Goal: Information Seeking & Learning: Learn about a topic

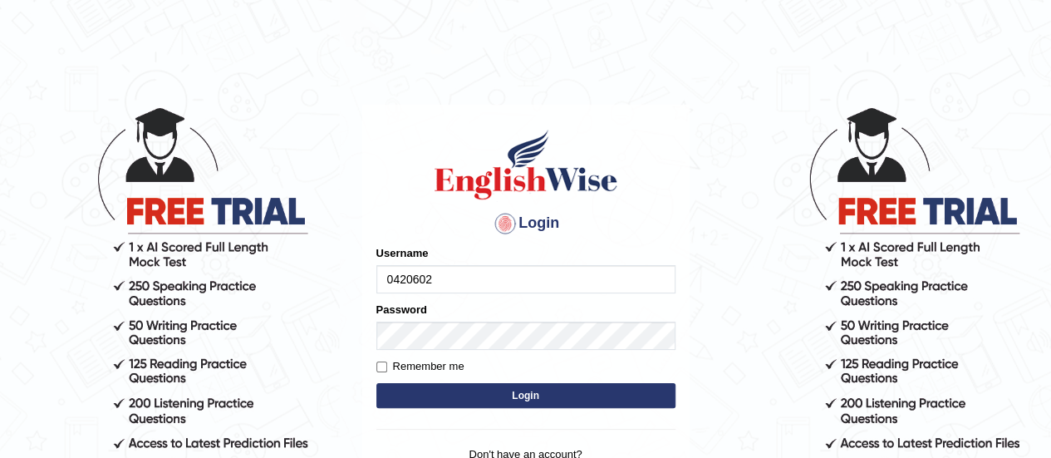
type input "0420602789"
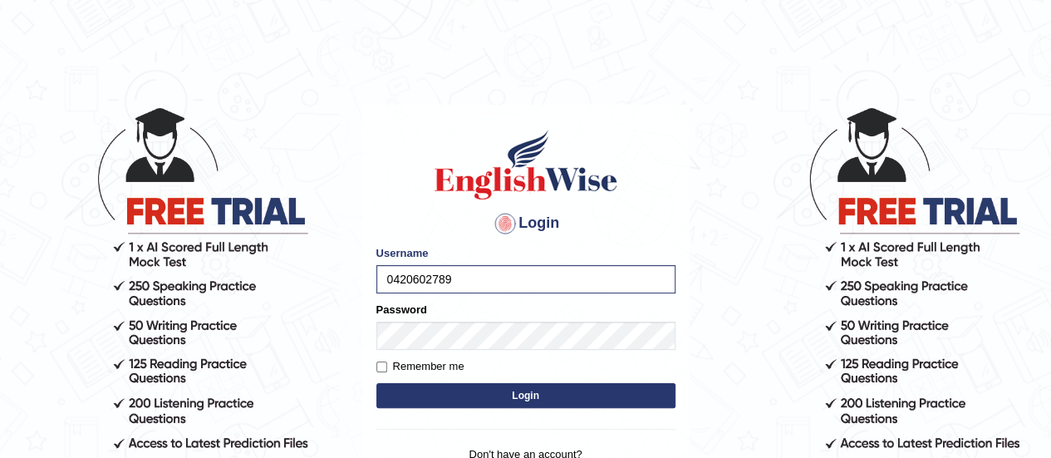
click at [524, 398] on button "Login" at bounding box center [525, 395] width 299 height 25
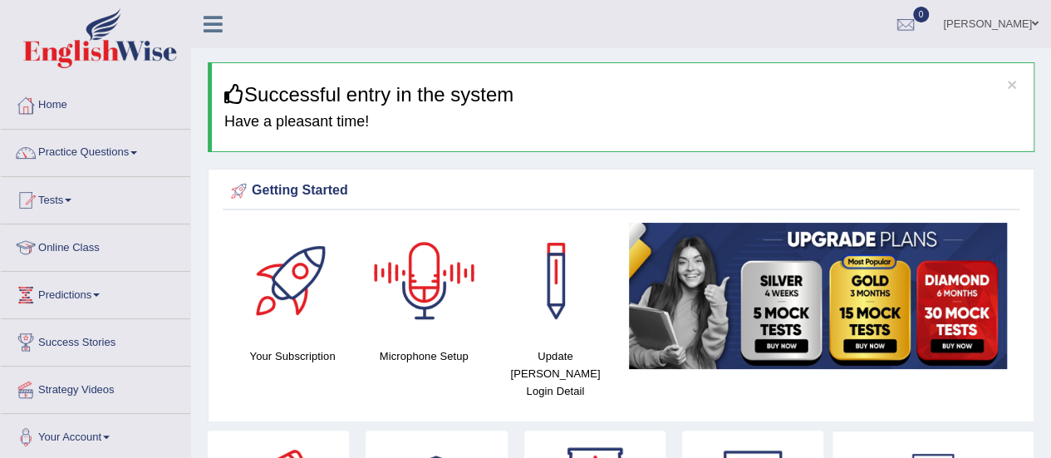
click at [417, 288] on div at bounding box center [424, 281] width 116 height 116
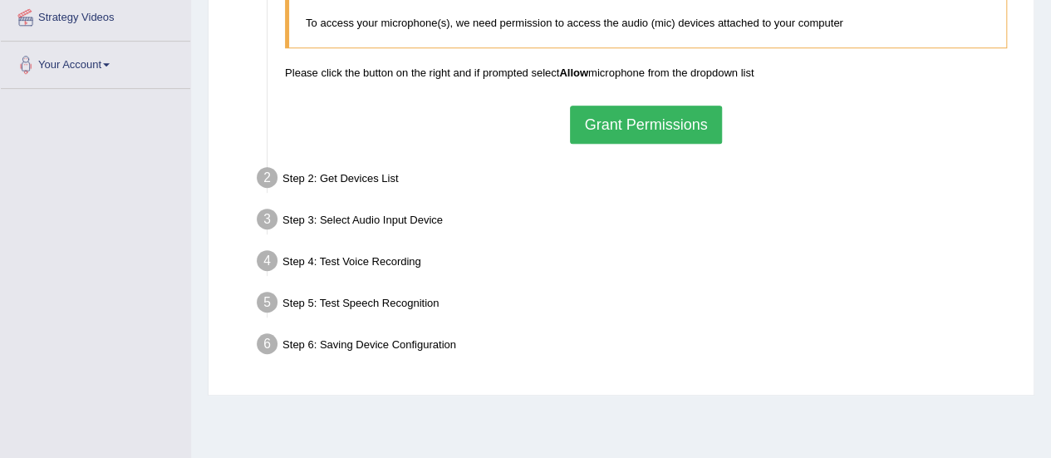
scroll to position [414, 0]
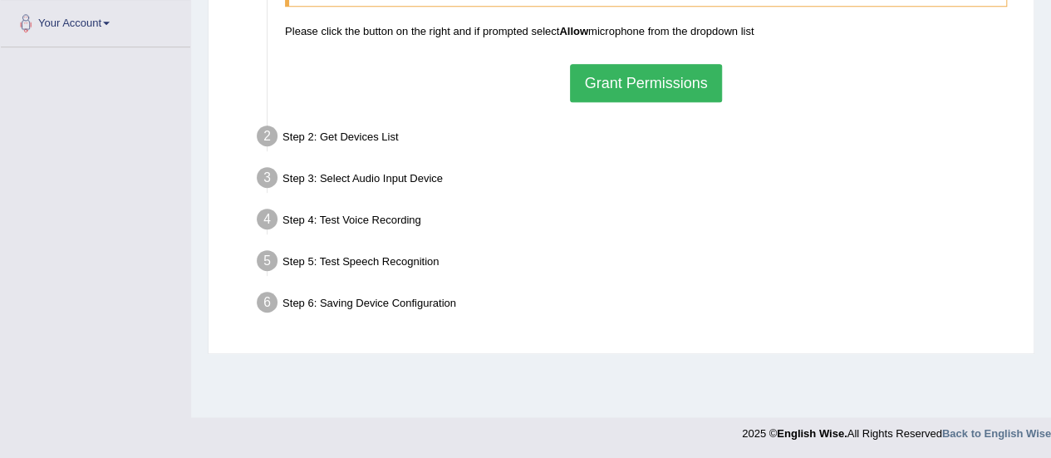
click at [639, 86] on button "Grant Permissions" at bounding box center [645, 83] width 151 height 38
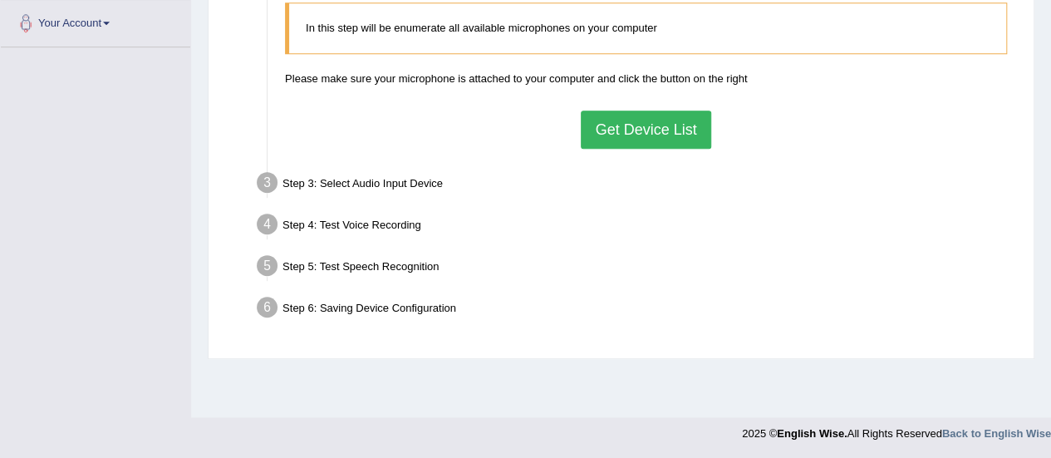
click at [676, 128] on button "Get Device List" at bounding box center [646, 130] width 130 height 38
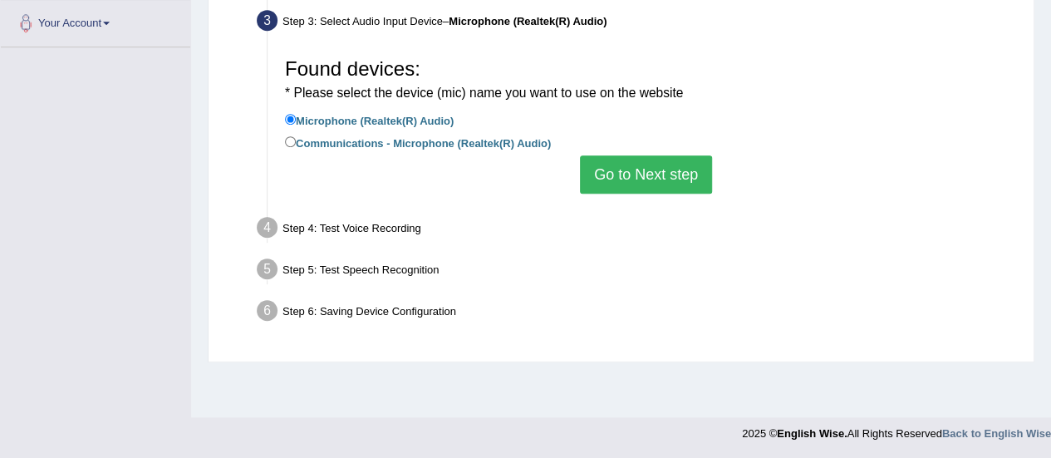
click at [639, 179] on button "Go to Next step" at bounding box center [646, 174] width 132 height 38
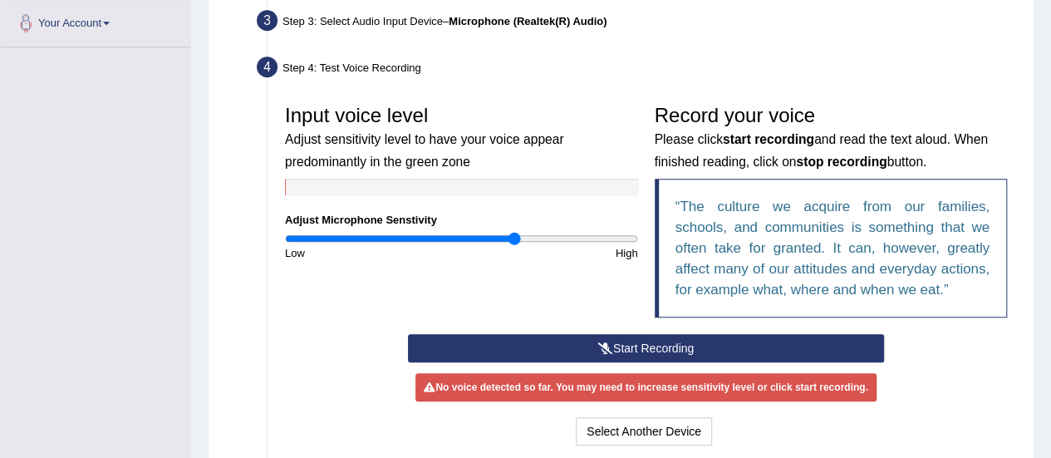
click at [638, 349] on button "Start Recording" at bounding box center [646, 348] width 476 height 28
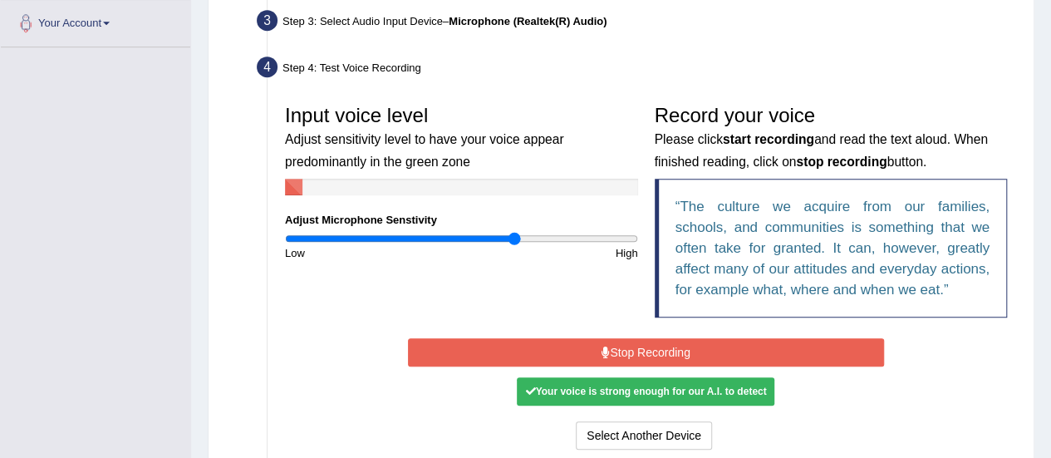
click at [638, 349] on button "Stop Recording" at bounding box center [646, 352] width 476 height 28
click at [0, 0] on button "Start Recording" at bounding box center [0, 0] width 0 height 0
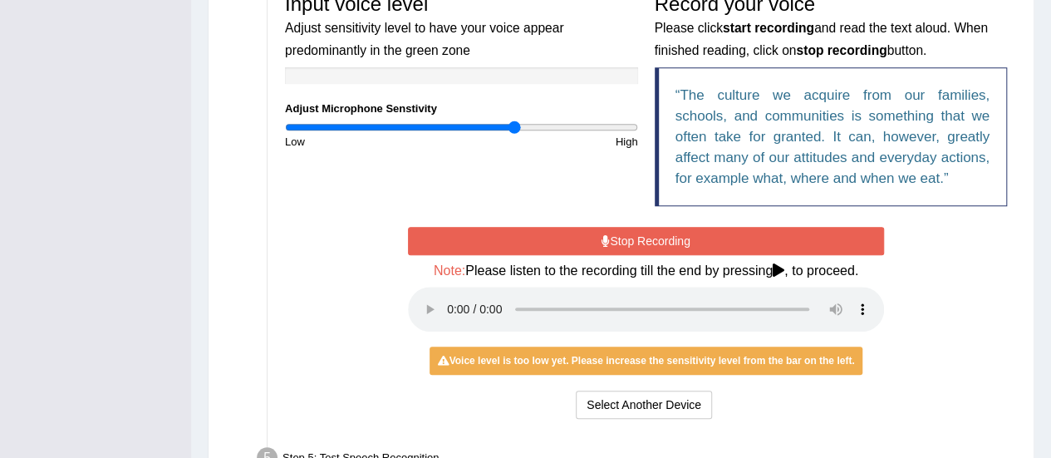
scroll to position [534, 0]
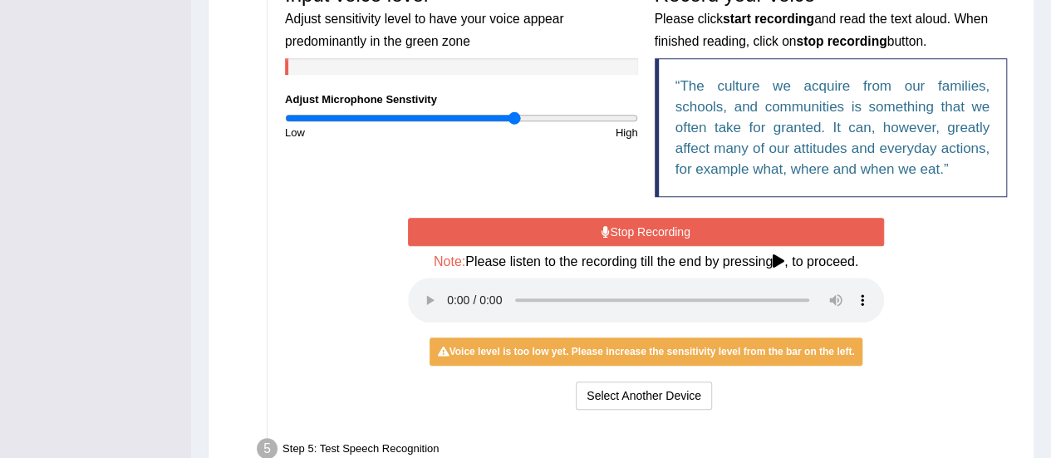
click at [633, 229] on button "Stop Recording" at bounding box center [646, 232] width 476 height 28
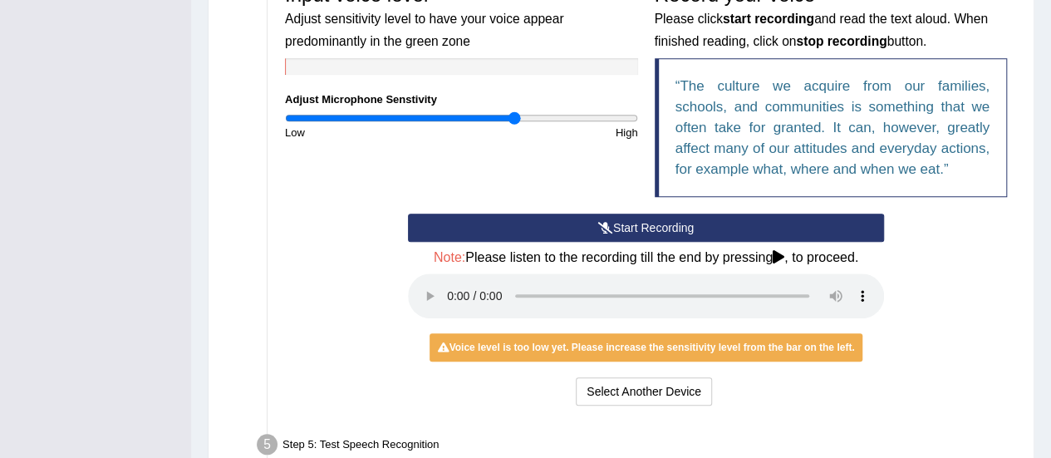
click at [633, 229] on button "Start Recording" at bounding box center [646, 228] width 476 height 28
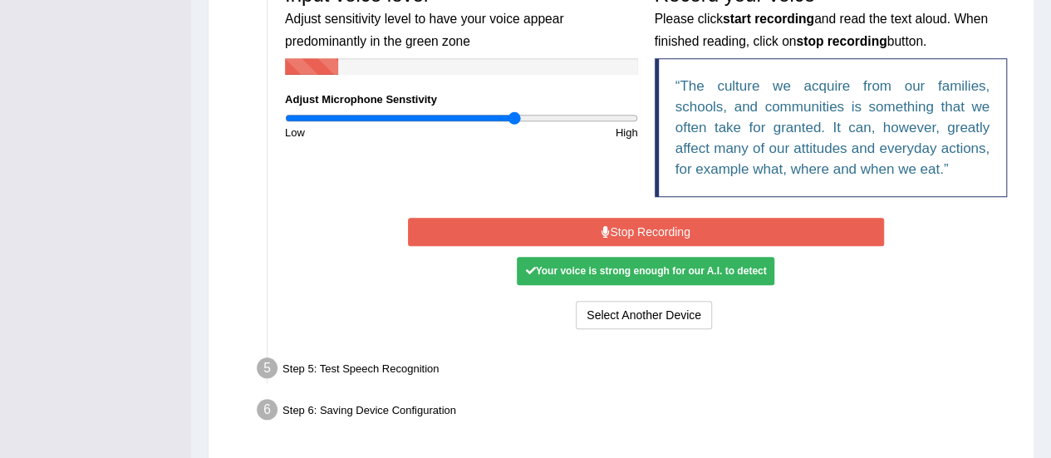
click at [633, 229] on button "Stop Recording" at bounding box center [646, 232] width 476 height 28
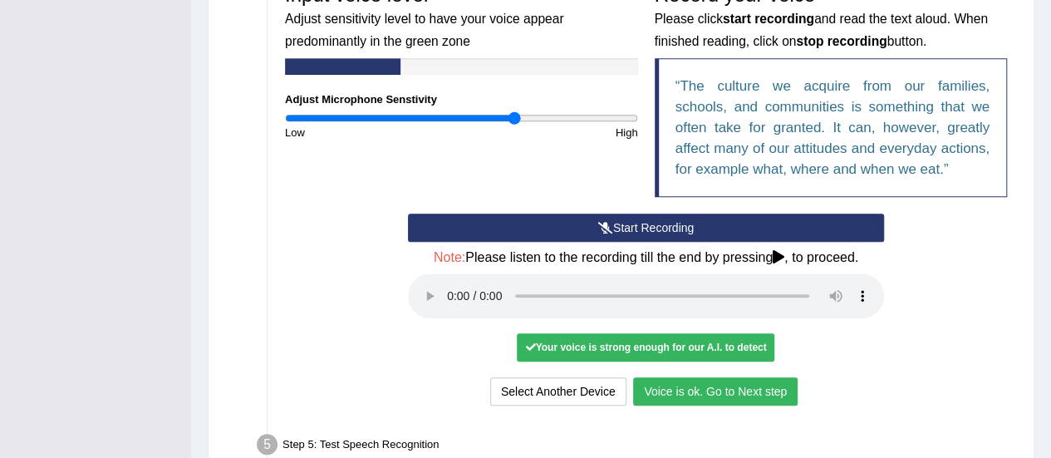
click at [735, 395] on button "Voice is ok. Go to Next step" at bounding box center [715, 391] width 165 height 28
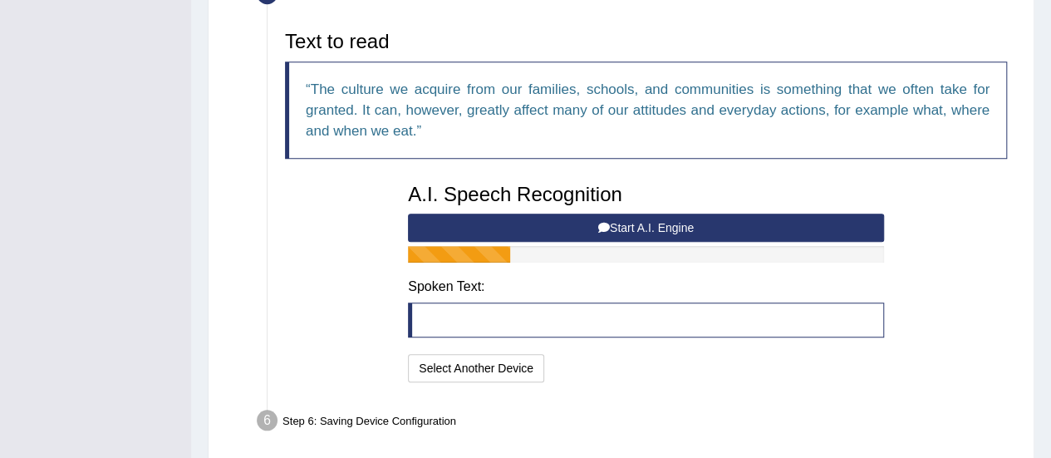
click at [630, 234] on button "Start A.I. Engine" at bounding box center [646, 228] width 476 height 28
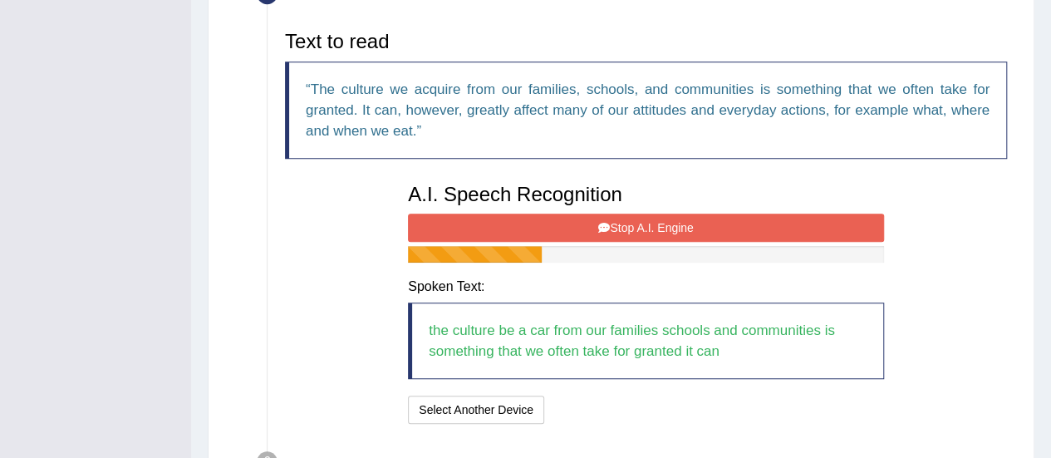
click at [602, 231] on button "Stop A.I. Engine" at bounding box center [646, 228] width 476 height 28
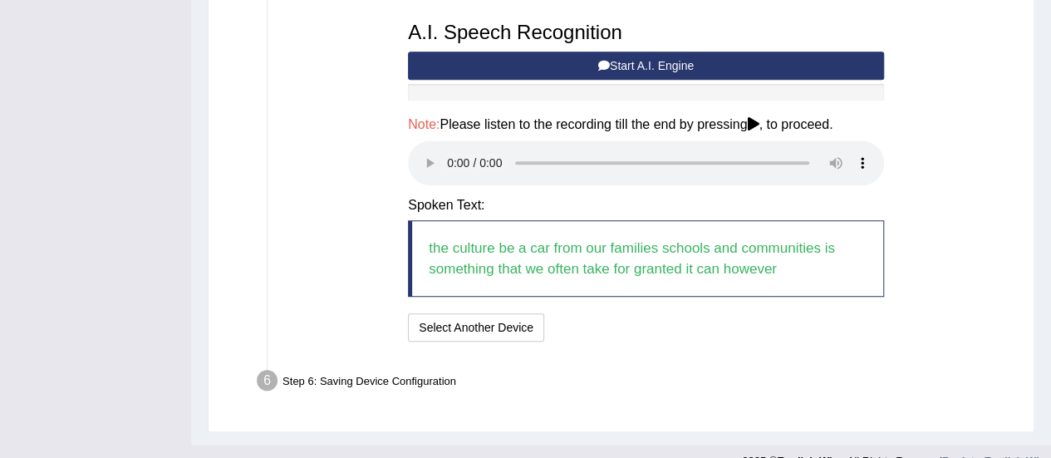
scroll to position [720, 0]
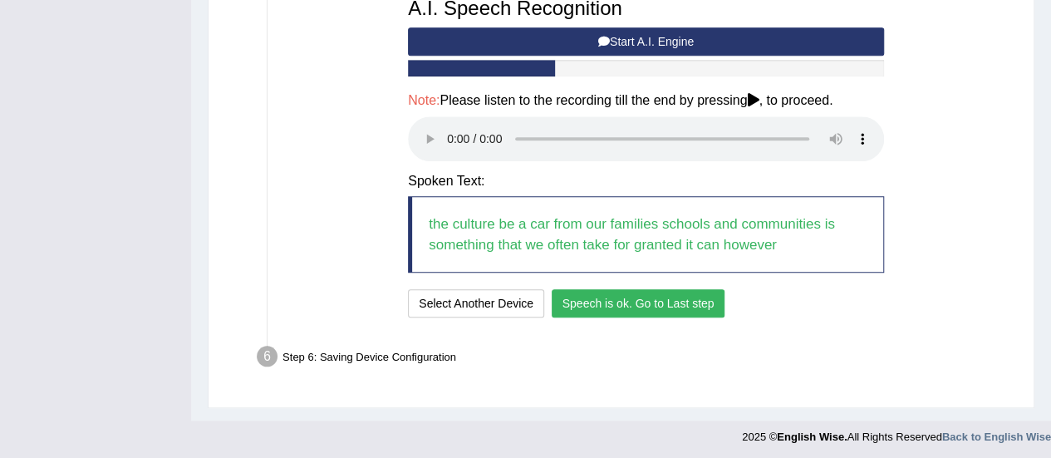
click at [706, 295] on button "Speech is ok. Go to Last step" at bounding box center [639, 303] width 174 height 28
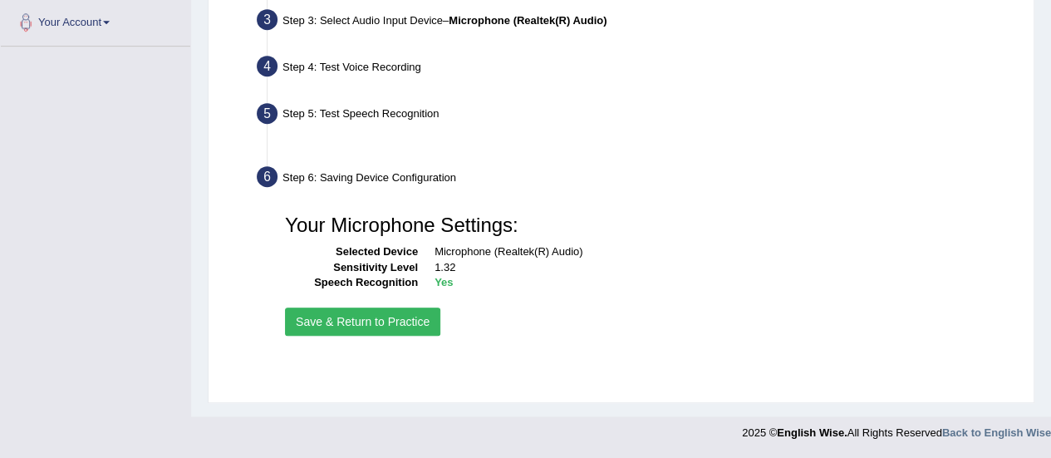
scroll to position [414, 0]
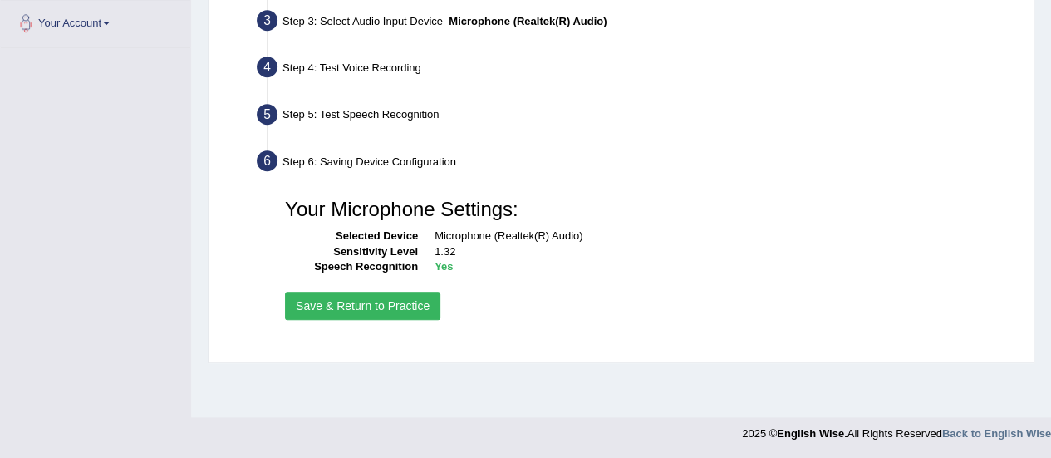
click at [360, 287] on div "Your Microphone Settings: Selected Device Microphone (Realtek(R) Audio) Sensiti…" at bounding box center [646, 257] width 739 height 150
click at [364, 307] on button "Save & Return to Practice" at bounding box center [362, 306] width 155 height 28
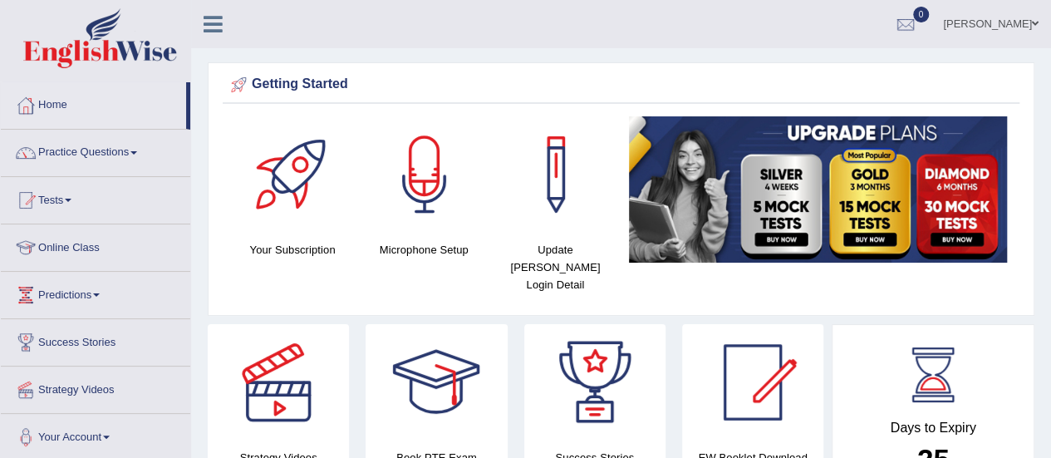
click at [60, 150] on link "Practice Questions" at bounding box center [95, 151] width 189 height 42
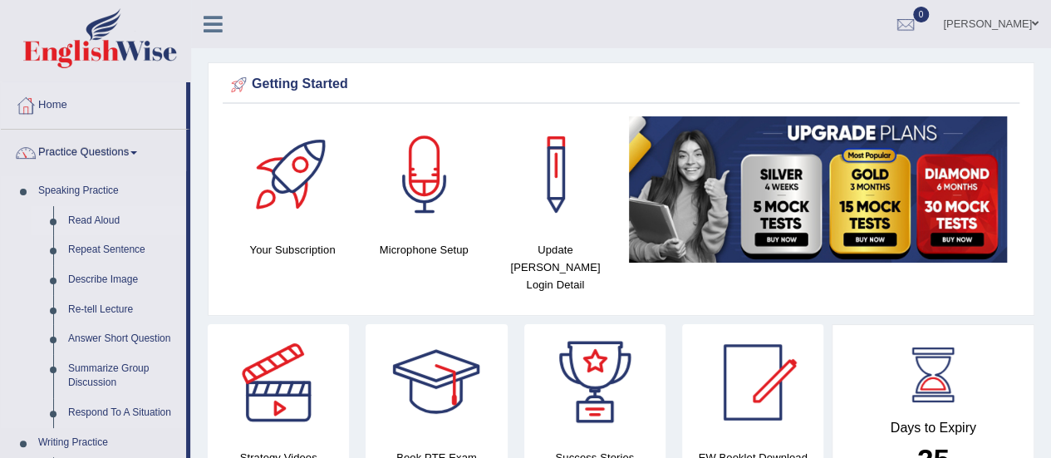
click at [81, 215] on link "Read Aloud" at bounding box center [123, 221] width 125 height 30
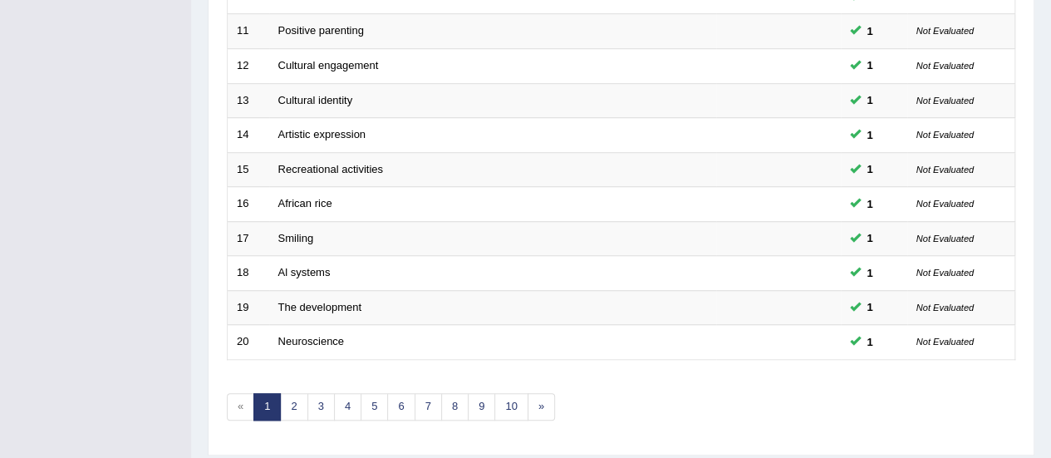
scroll to position [634, 0]
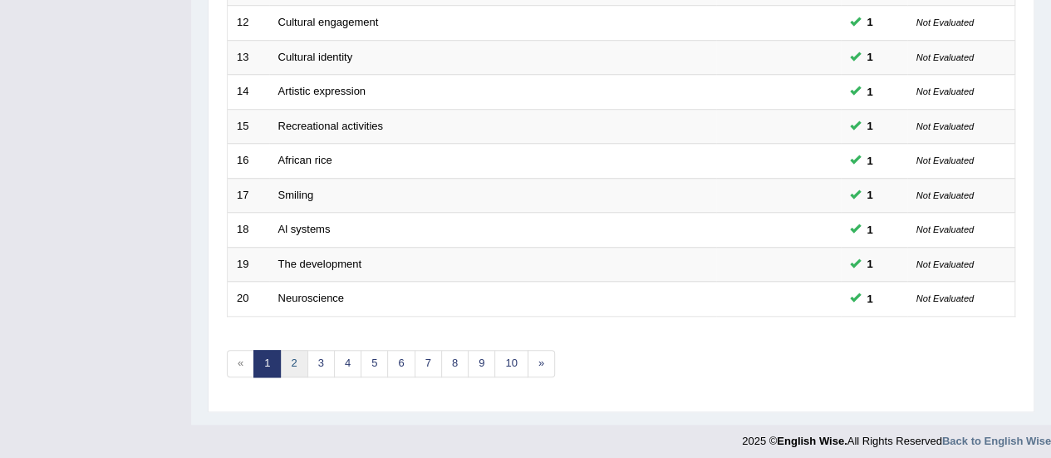
click at [297, 355] on link "2" at bounding box center [293, 363] width 27 height 27
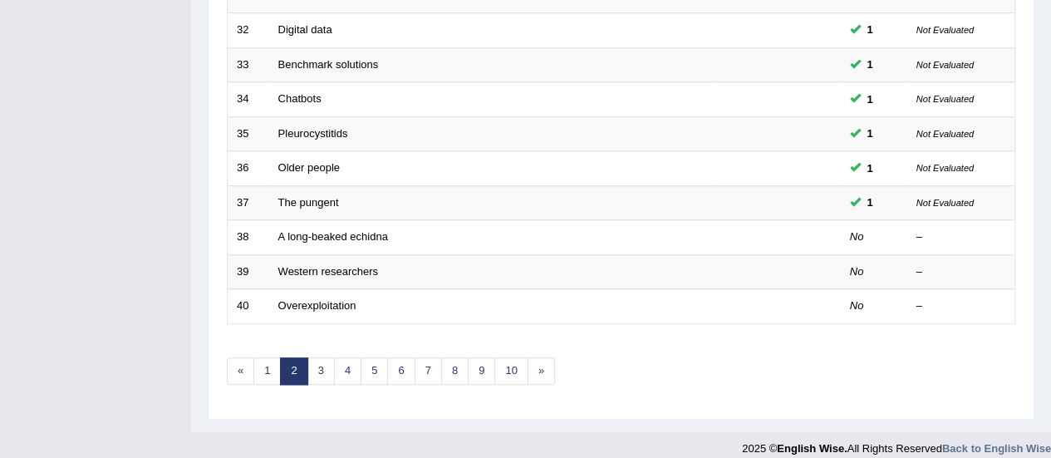
scroll to position [623, 0]
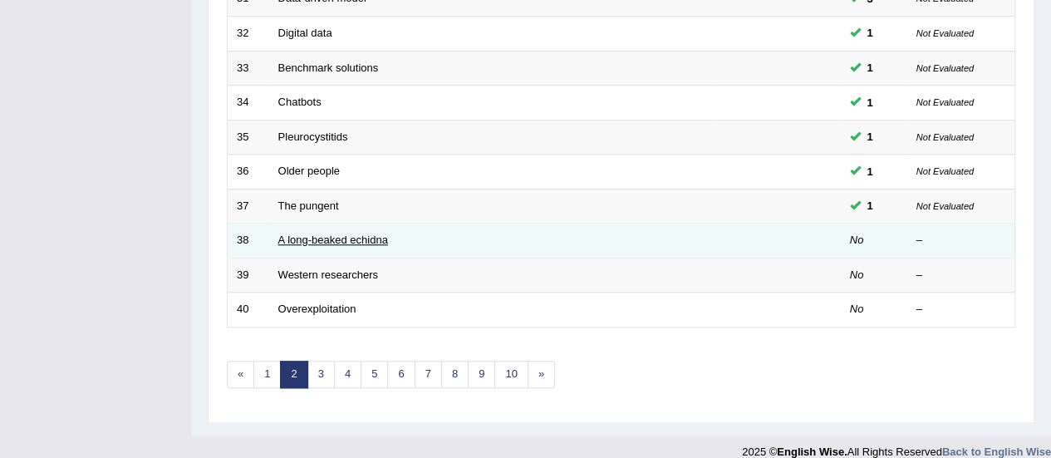
click at [338, 234] on link "A long-beaked echidna" at bounding box center [333, 240] width 110 height 12
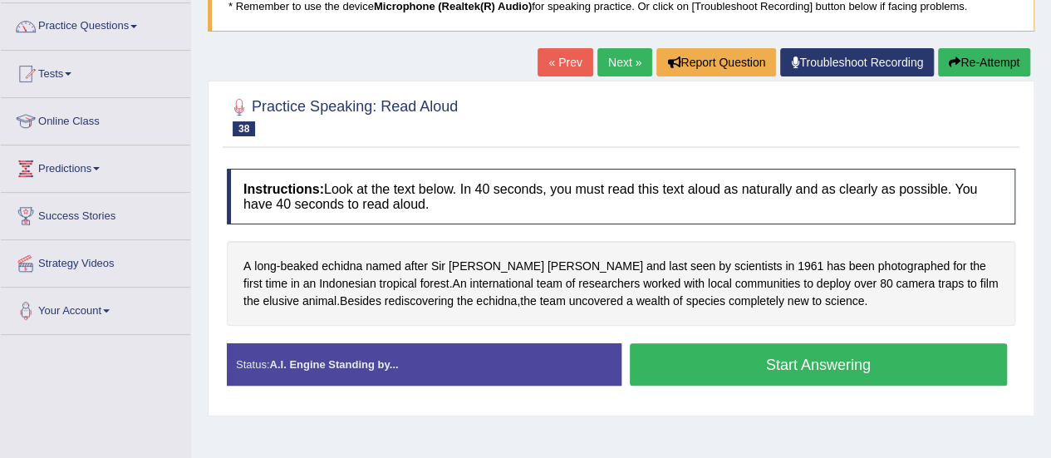
scroll to position [130, 0]
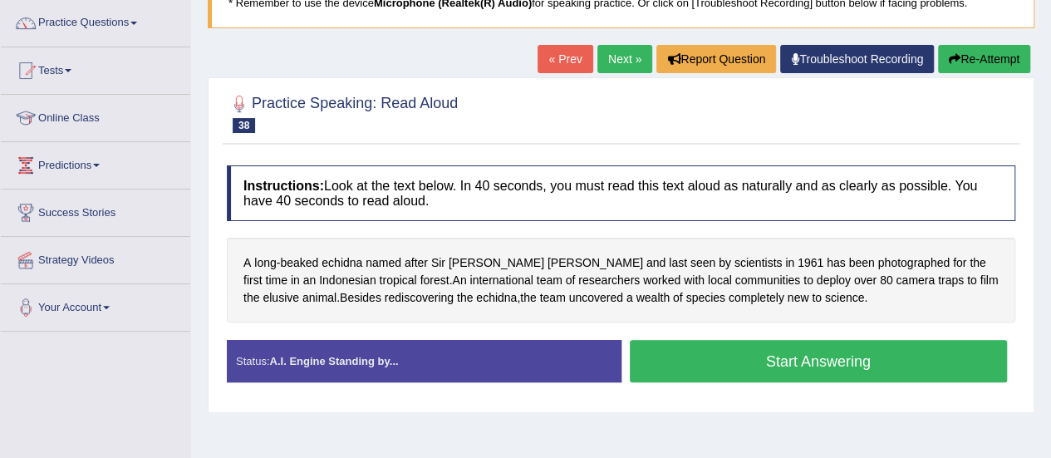
click at [824, 363] on button "Start Answering" at bounding box center [819, 361] width 378 height 42
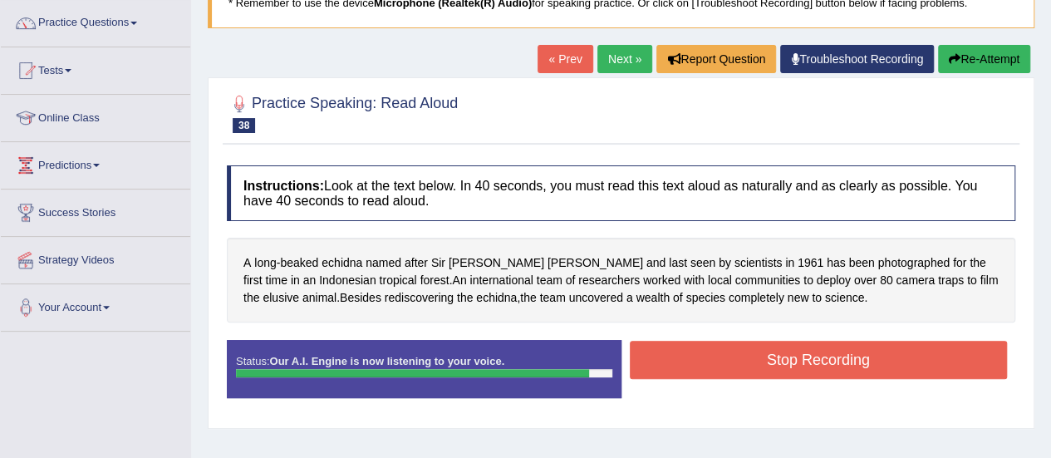
click at [824, 363] on button "Stop Recording" at bounding box center [819, 360] width 378 height 38
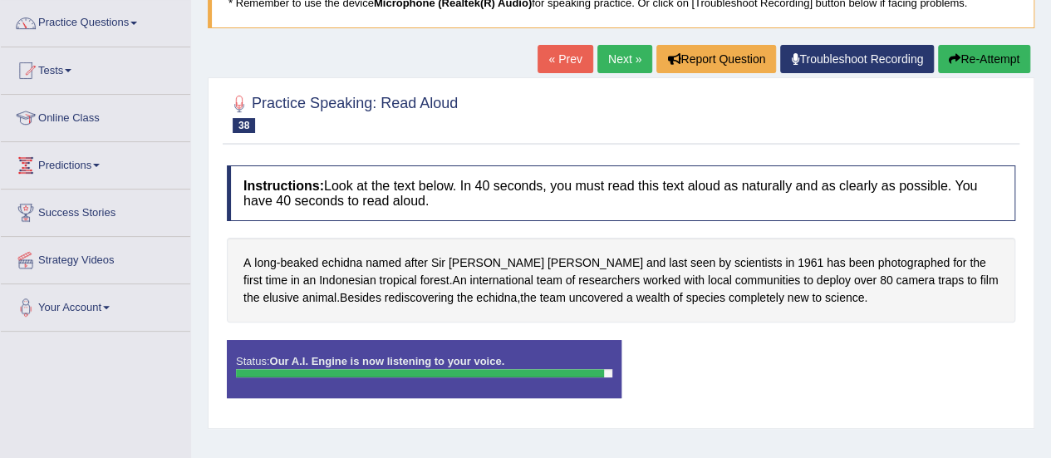
click at [1050, 328] on html "Toggle navigation Home Practice Questions Speaking Practice Read Aloud Repeat S…" at bounding box center [525, 99] width 1051 height 458
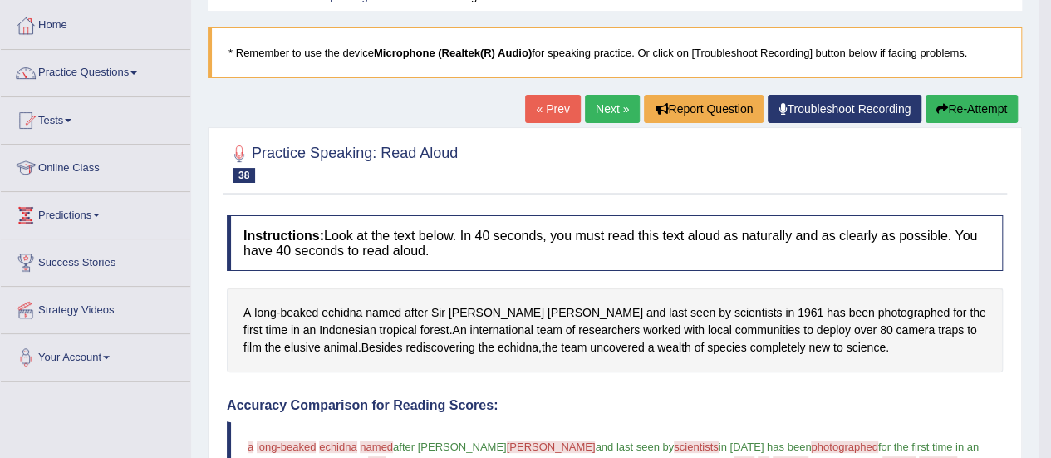
scroll to position [79, 0]
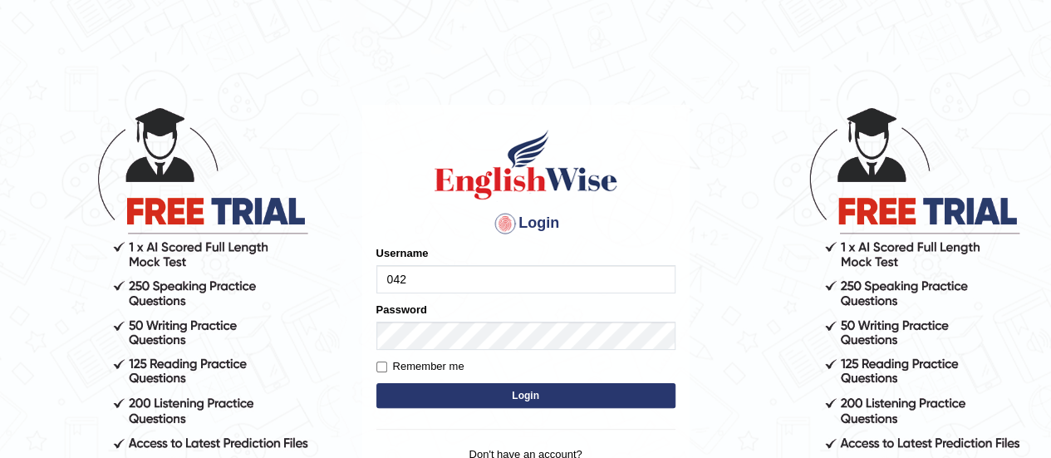
type input "0420602789"
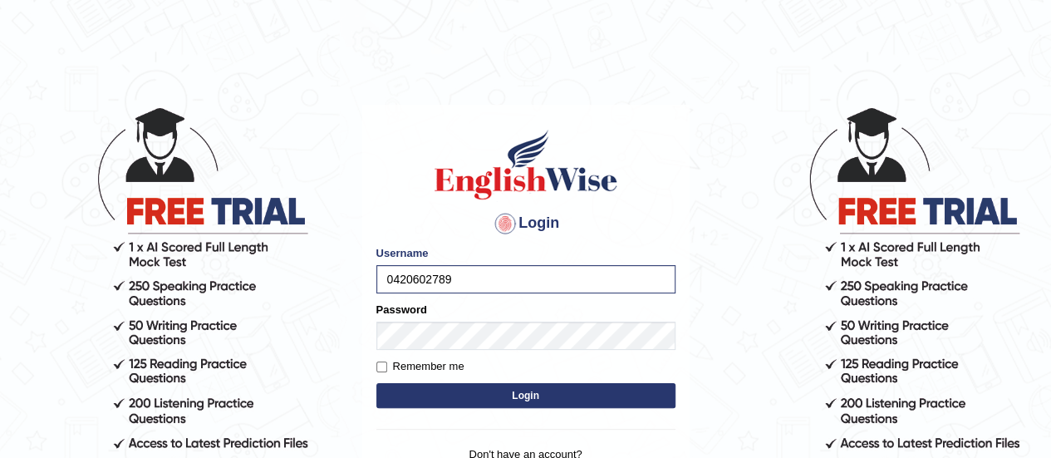
drag, startPoint x: 457, startPoint y: 275, endPoint x: 339, endPoint y: 297, distance: 120.0
click at [339, 297] on body "Login Please fix the following errors: Username 0420602789 Password Remember me…" at bounding box center [525, 281] width 1051 height 458
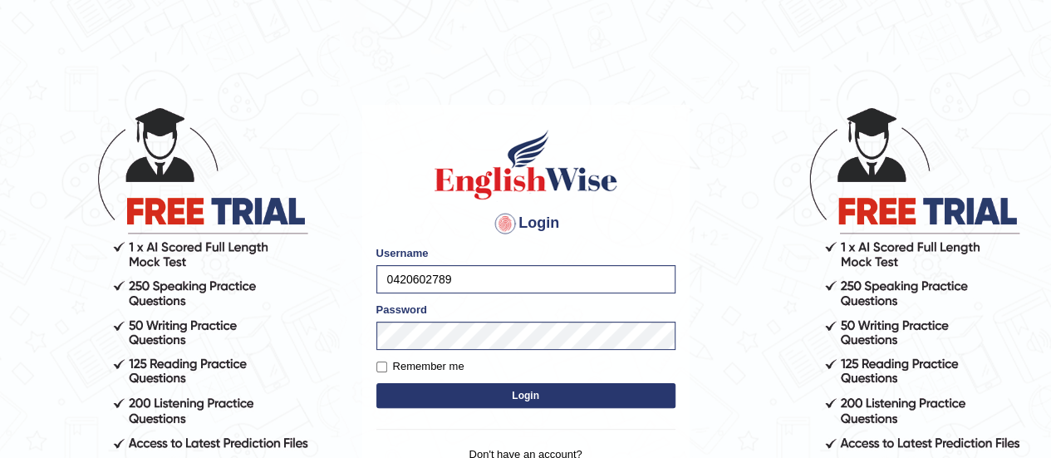
click at [524, 397] on button "Login" at bounding box center [525, 395] width 299 height 25
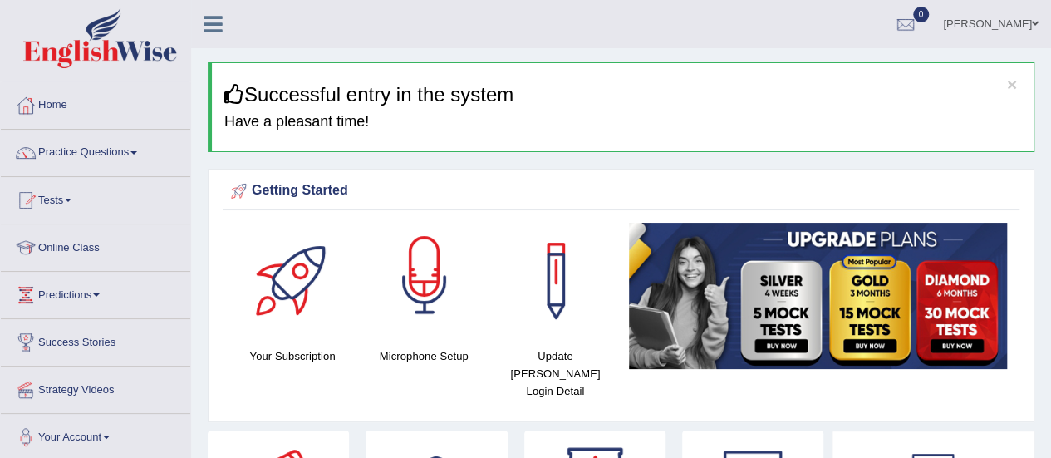
click at [420, 312] on div at bounding box center [424, 281] width 116 height 116
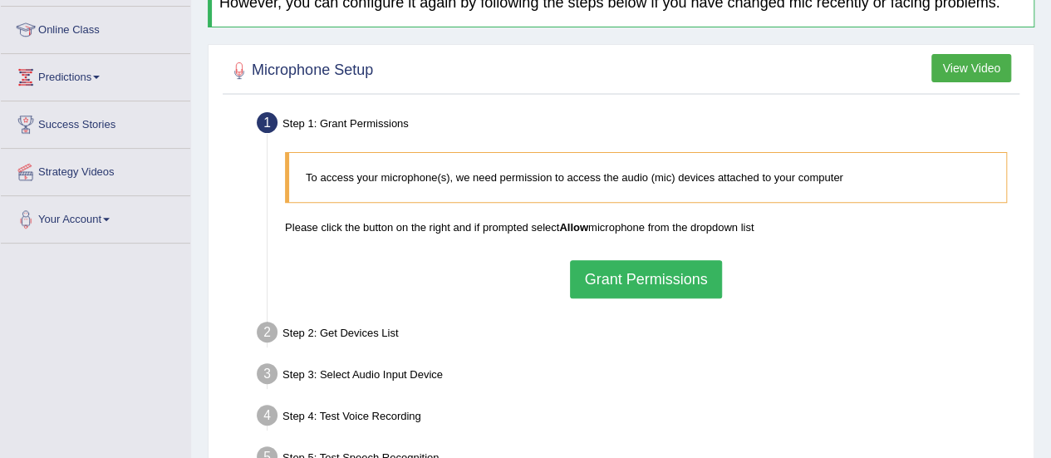
scroll to position [233, 0]
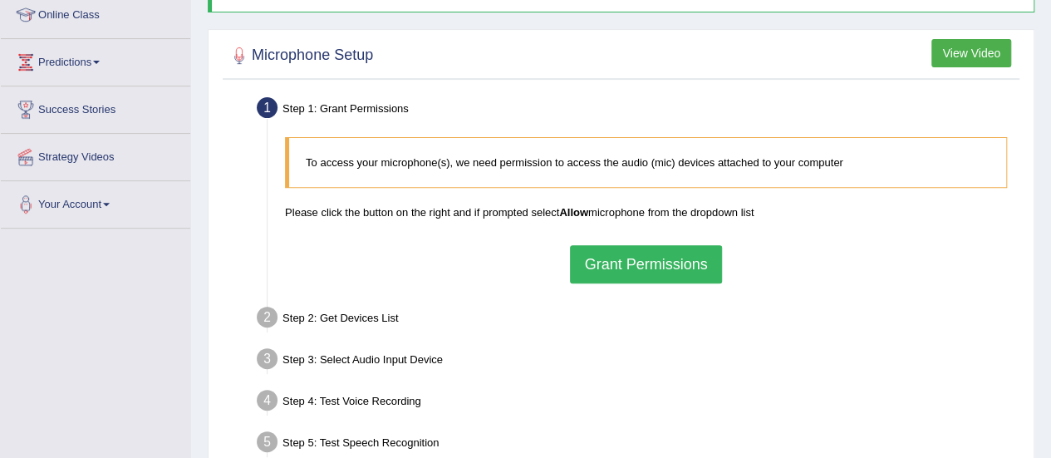
click at [662, 245] on button "Grant Permissions" at bounding box center [645, 264] width 151 height 38
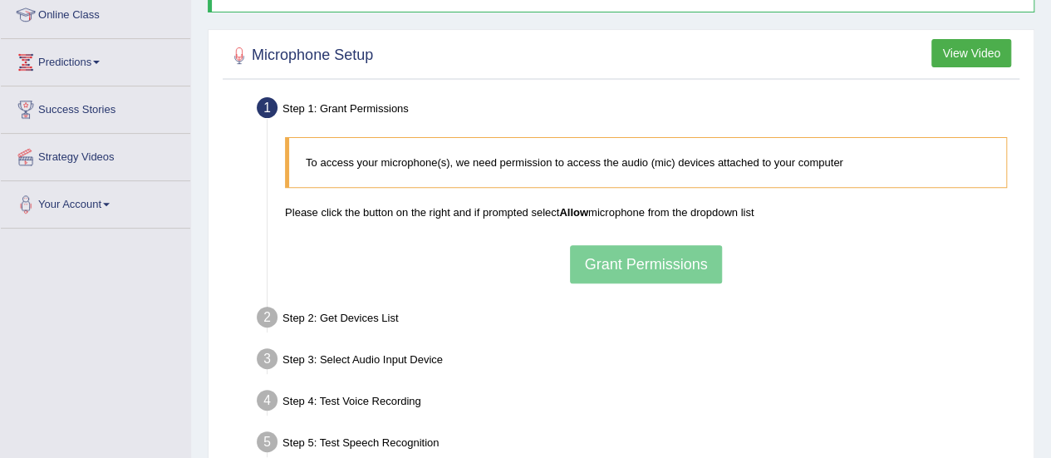
click at [663, 253] on div "To access your microphone(s), we need permission to access the audio (mic) devi…" at bounding box center [646, 210] width 739 height 162
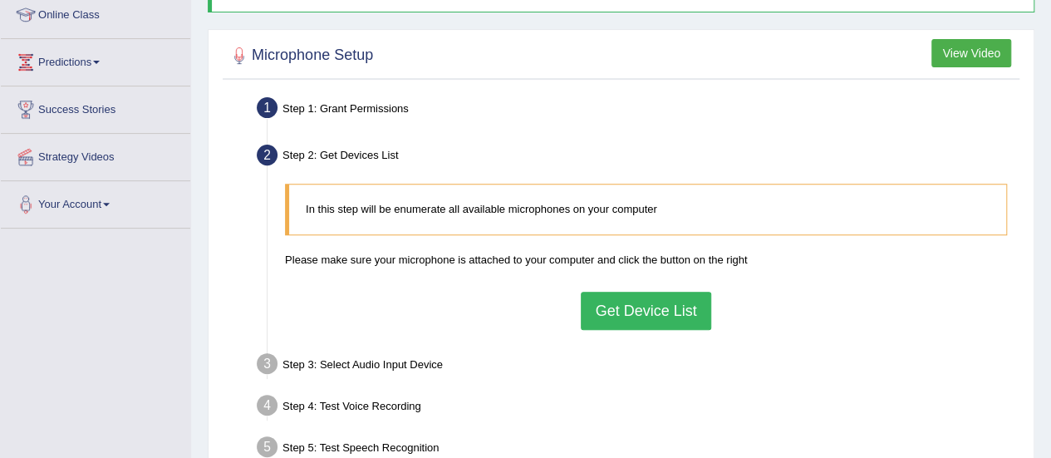
scroll to position [414, 0]
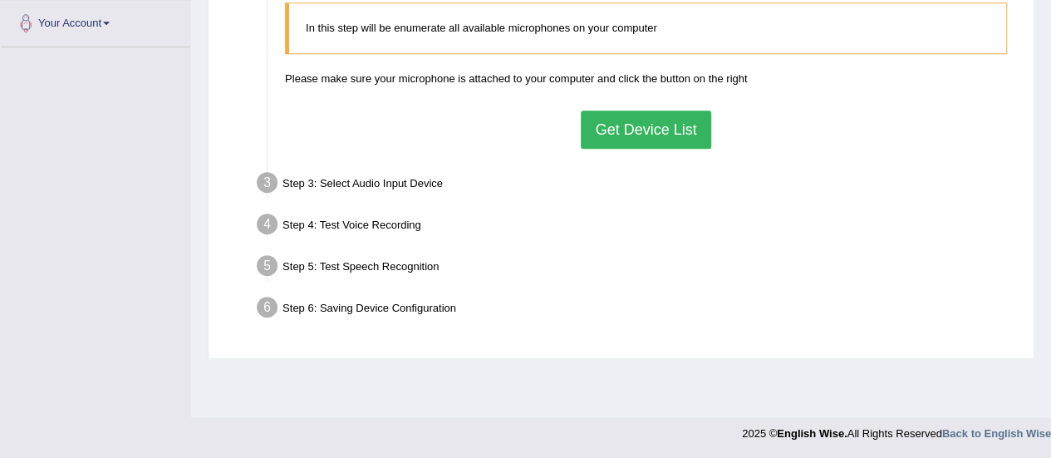
click at [632, 121] on button "Get Device List" at bounding box center [646, 130] width 130 height 38
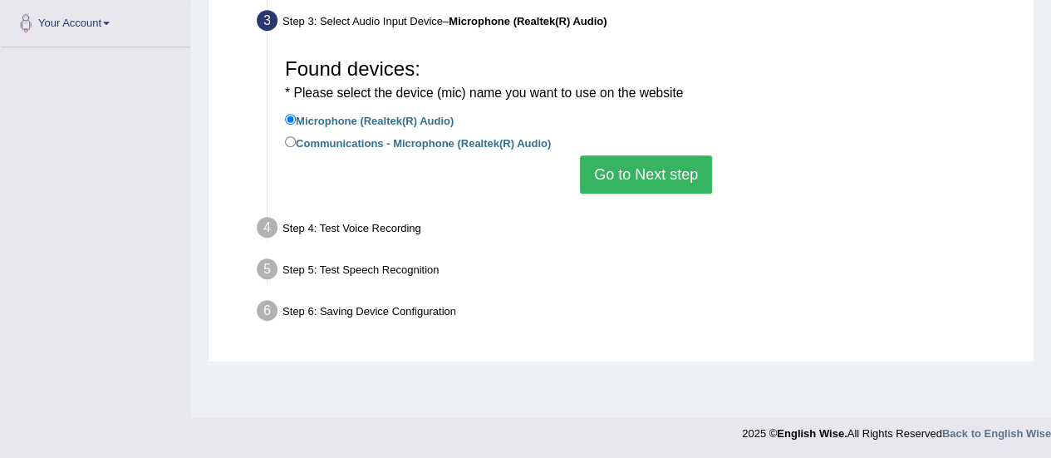
click at [646, 170] on button "Go to Next step" at bounding box center [646, 174] width 132 height 38
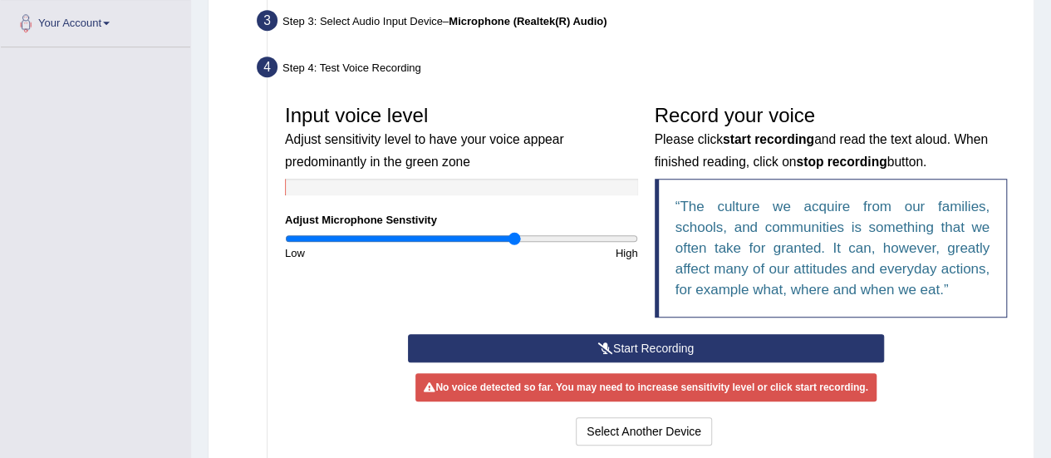
click at [633, 350] on button "Start Recording" at bounding box center [646, 348] width 476 height 28
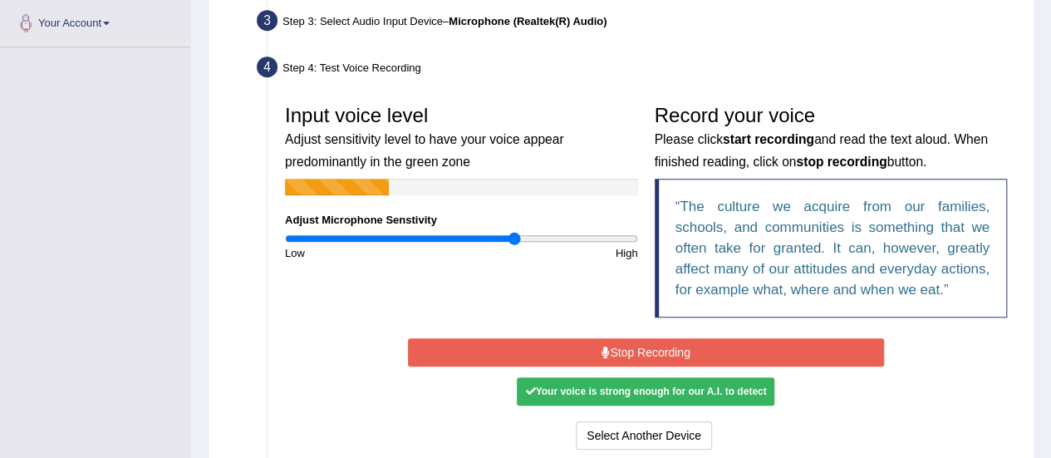
click at [633, 350] on button "Stop Recording" at bounding box center [646, 352] width 476 height 28
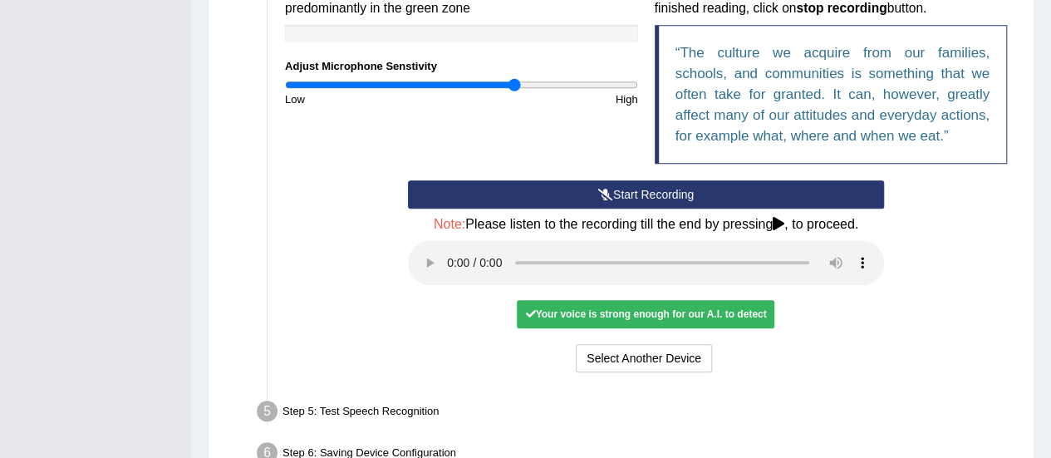
scroll to position [572, 0]
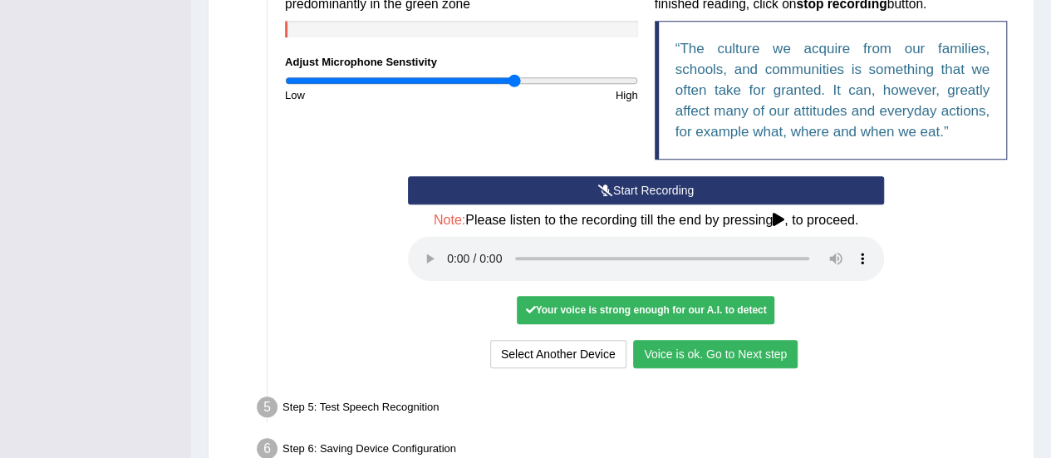
click at [737, 353] on button "Voice is ok. Go to Next step" at bounding box center [715, 354] width 165 height 28
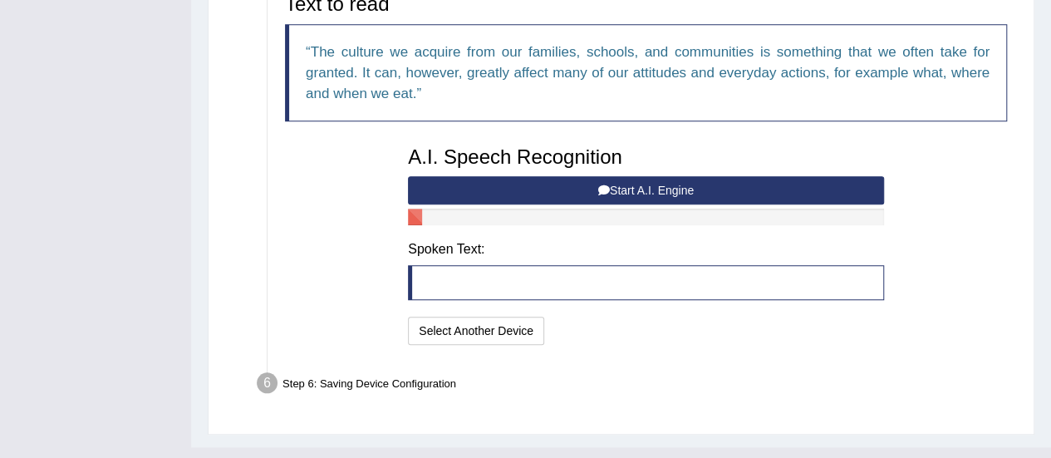
click at [684, 186] on button "Start A.I. Engine" at bounding box center [646, 190] width 476 height 28
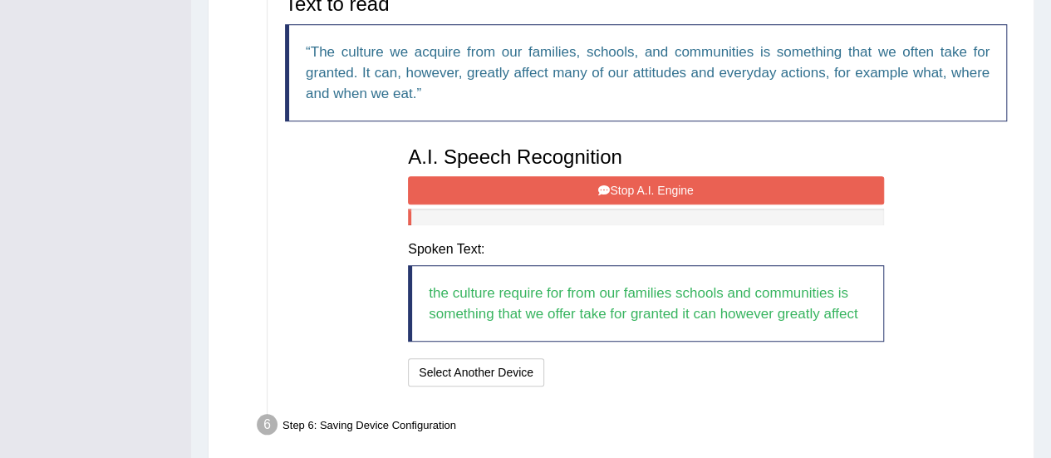
click at [597, 180] on button "Stop A.I. Engine" at bounding box center [646, 190] width 476 height 28
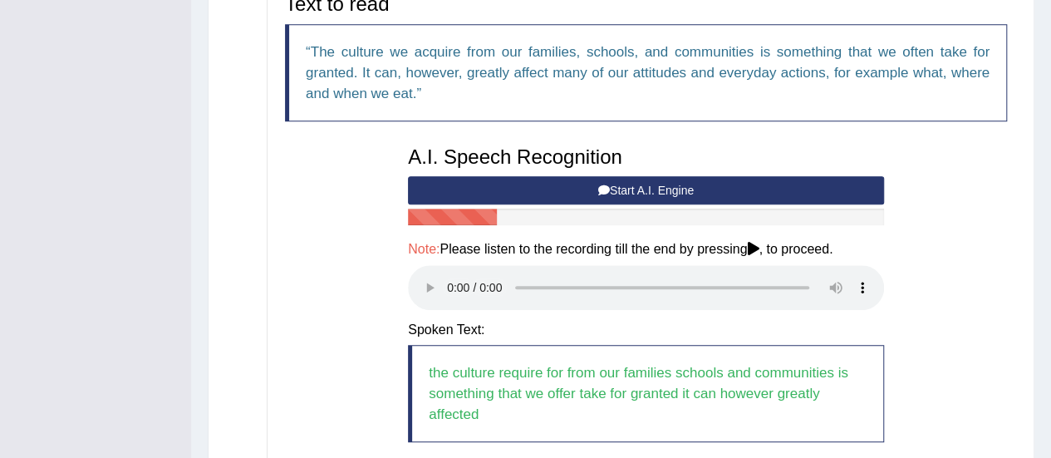
scroll to position [741, 0]
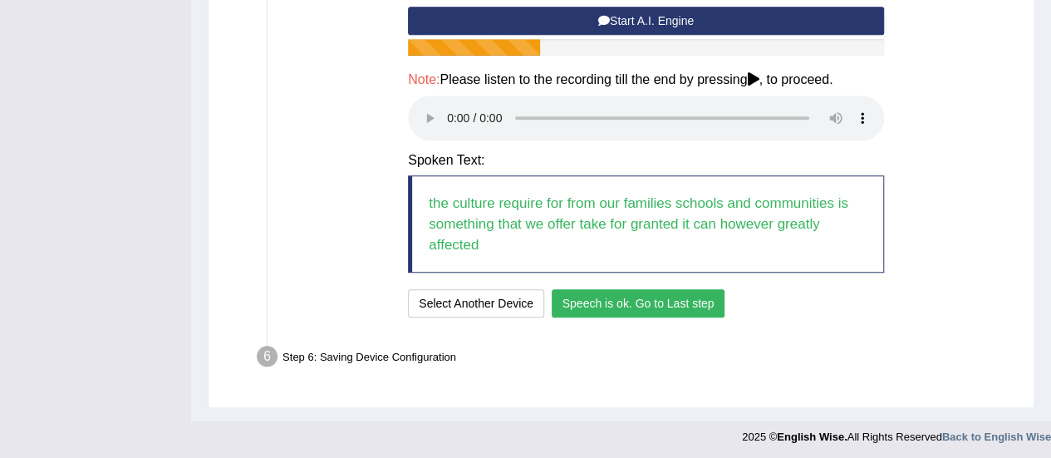
click at [700, 312] on button "Speech is ok. Go to Last step" at bounding box center [639, 303] width 174 height 28
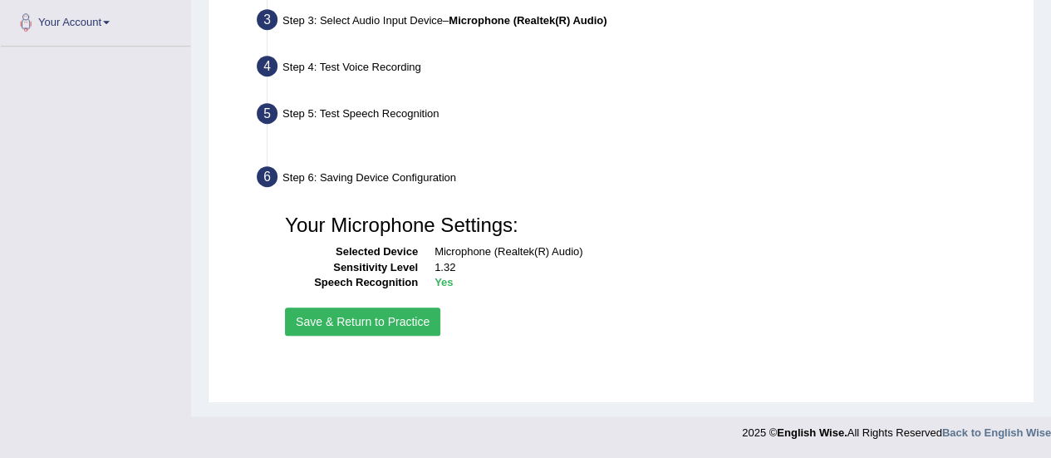
scroll to position [414, 0]
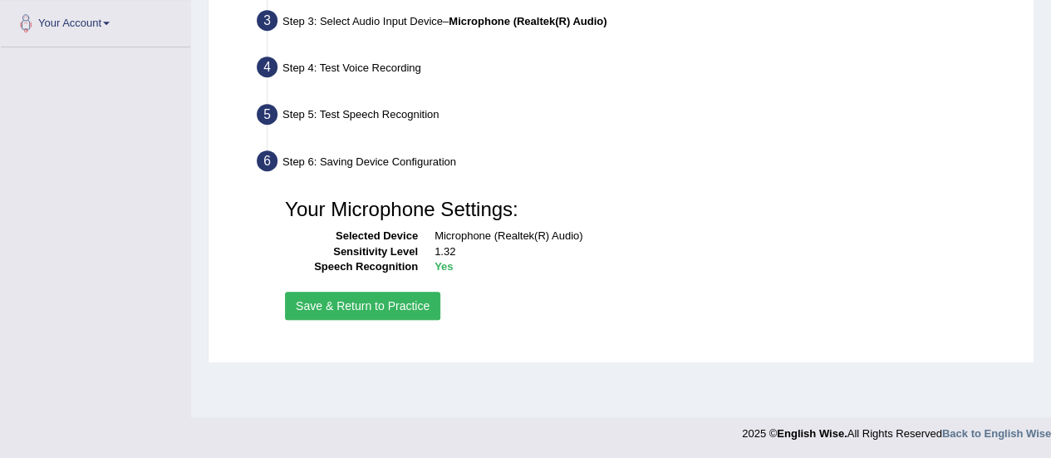
click at [393, 300] on button "Save & Return to Practice" at bounding box center [362, 306] width 155 height 28
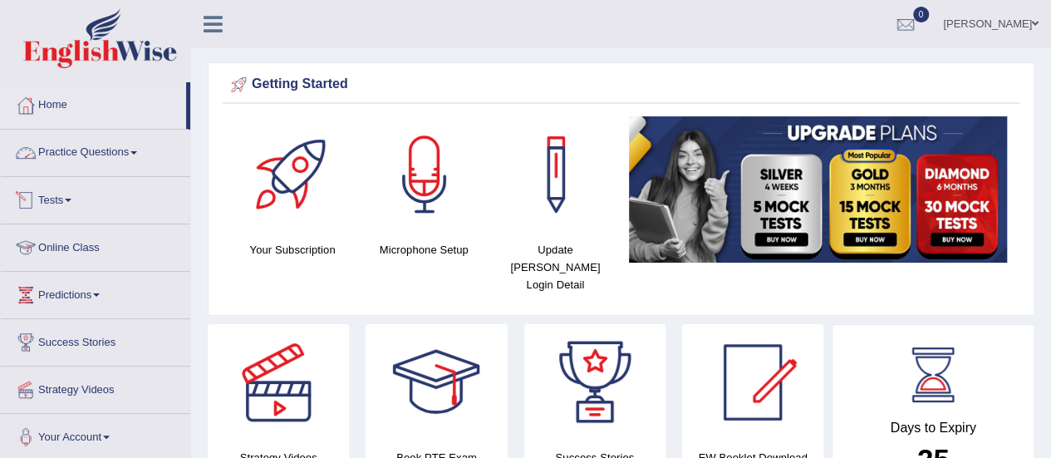
click at [116, 147] on link "Practice Questions" at bounding box center [95, 151] width 189 height 42
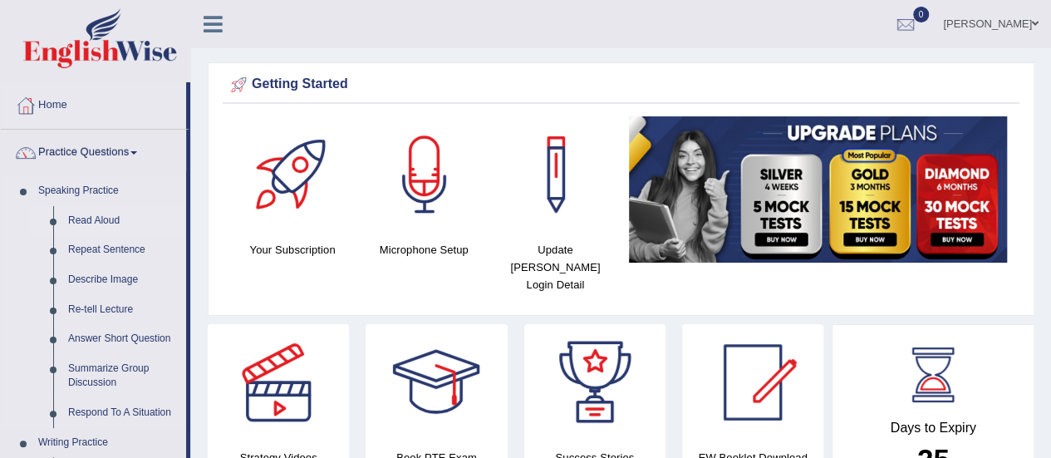
click at [95, 222] on link "Read Aloud" at bounding box center [123, 221] width 125 height 30
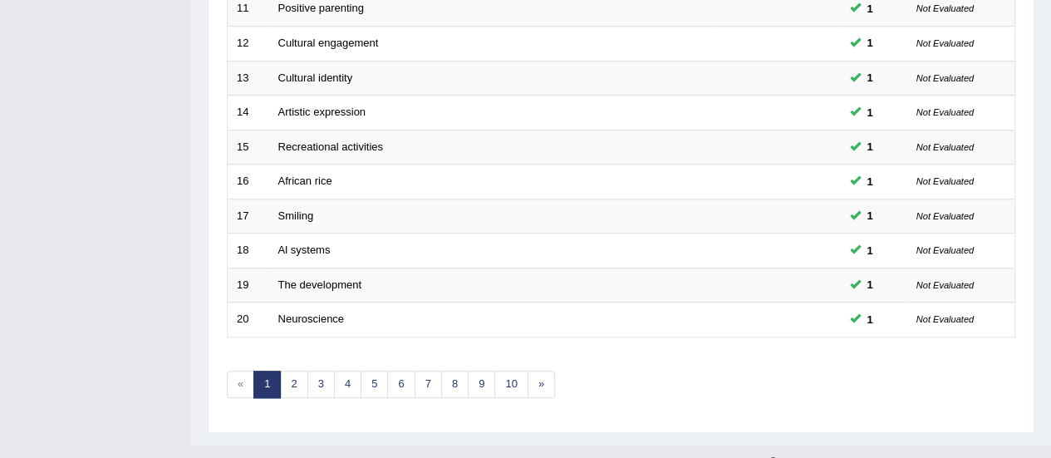
scroll to position [621, 0]
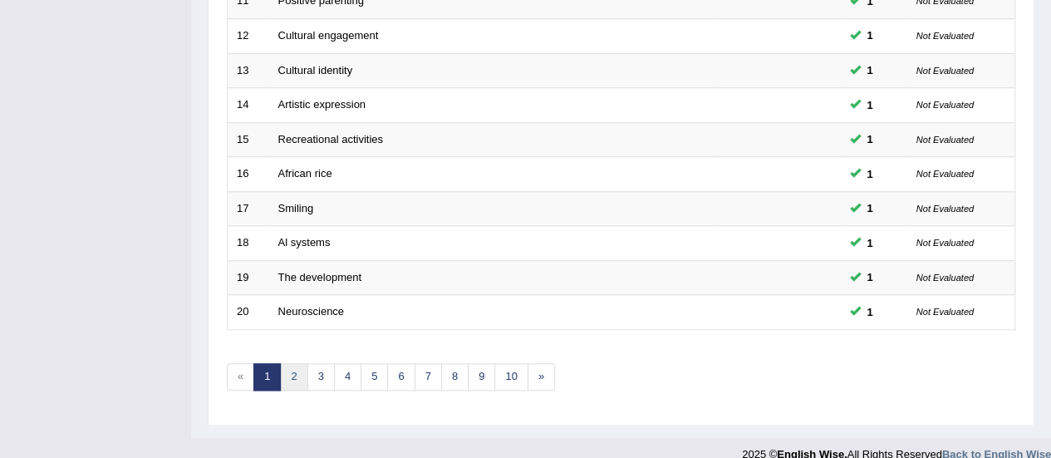
click at [293, 371] on link "2" at bounding box center [293, 376] width 27 height 27
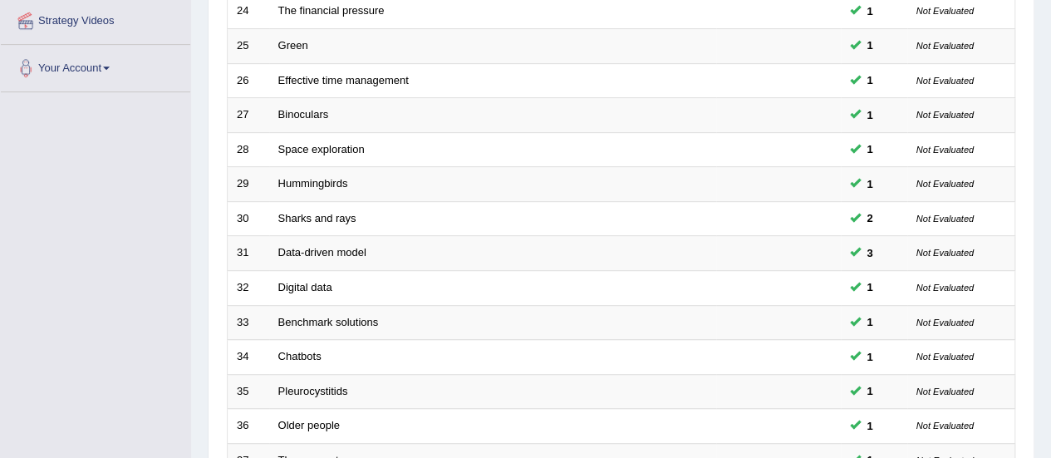
scroll to position [564, 0]
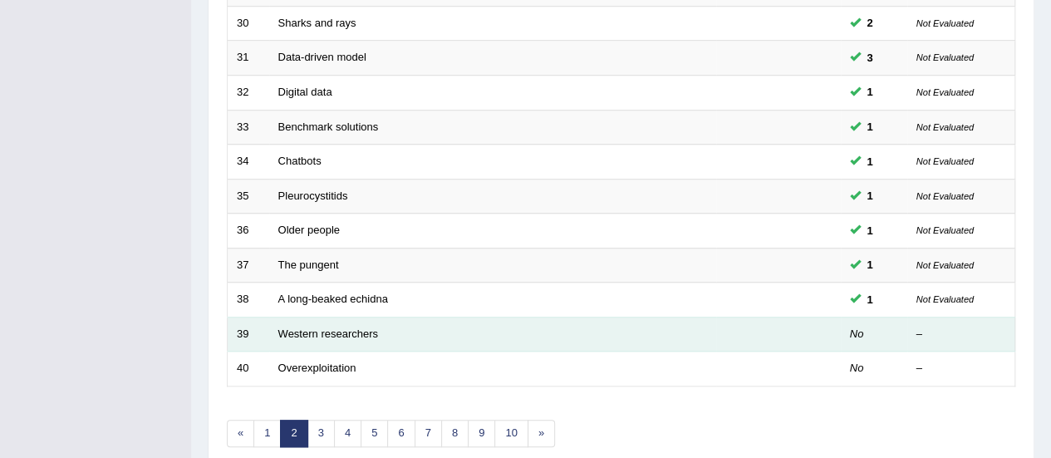
click at [349, 333] on td "Western researchers" at bounding box center [492, 334] width 447 height 35
click at [327, 328] on link "Western researchers" at bounding box center [328, 333] width 100 height 12
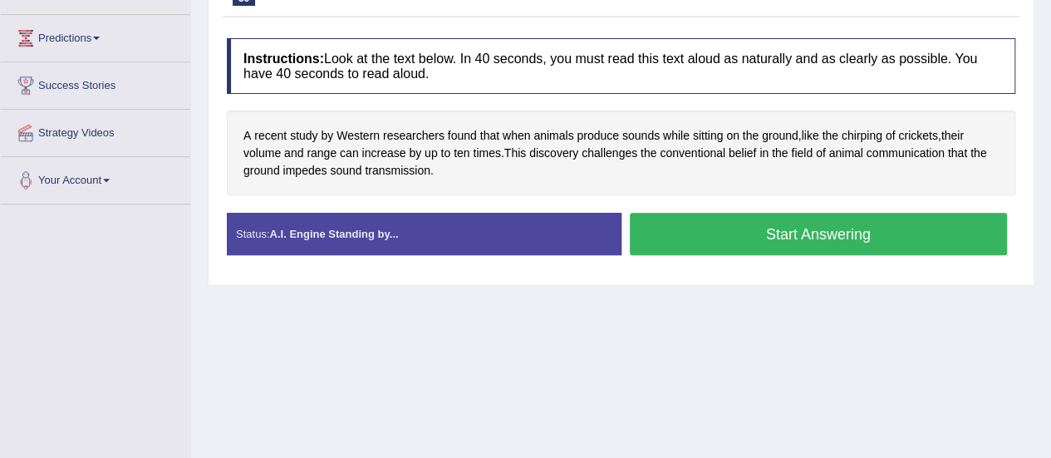
scroll to position [259, 0]
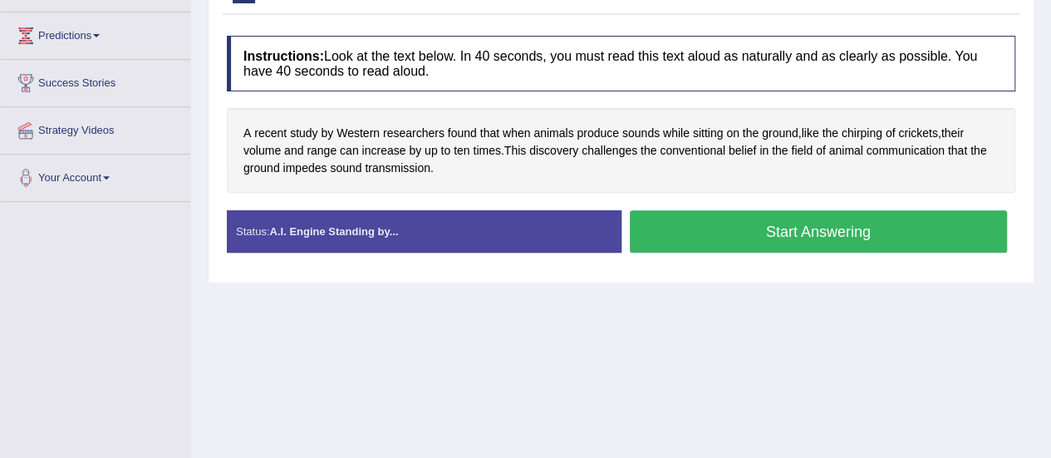
click at [782, 238] on button "Start Answering" at bounding box center [819, 231] width 378 height 42
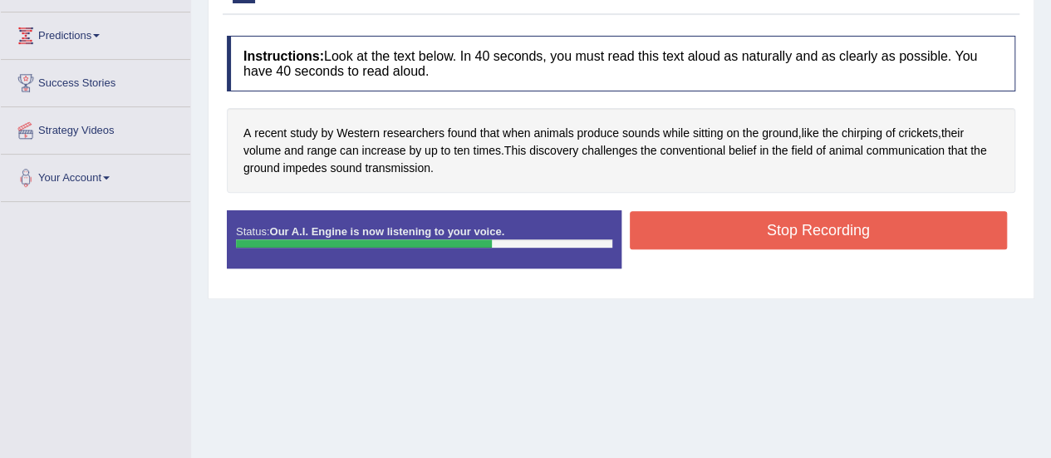
click at [782, 238] on button "Stop Recording" at bounding box center [819, 230] width 378 height 38
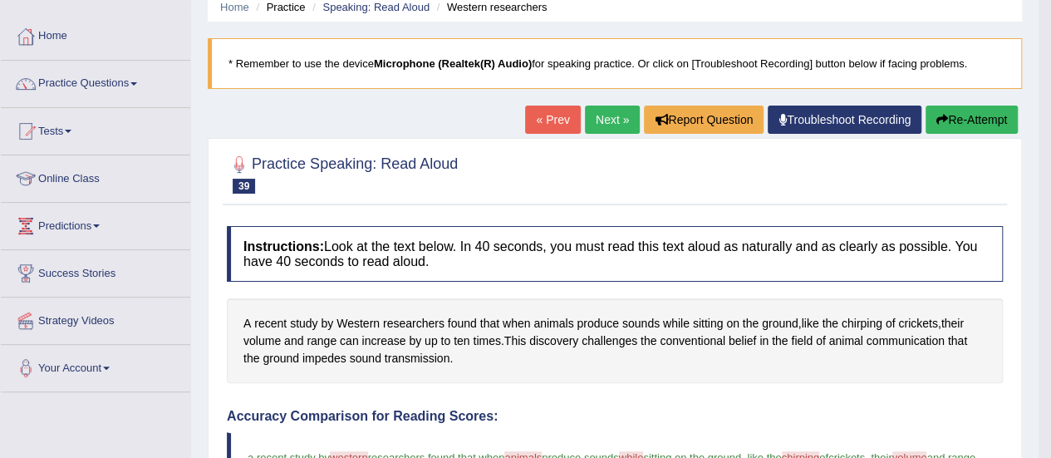
scroll to position [67, 0]
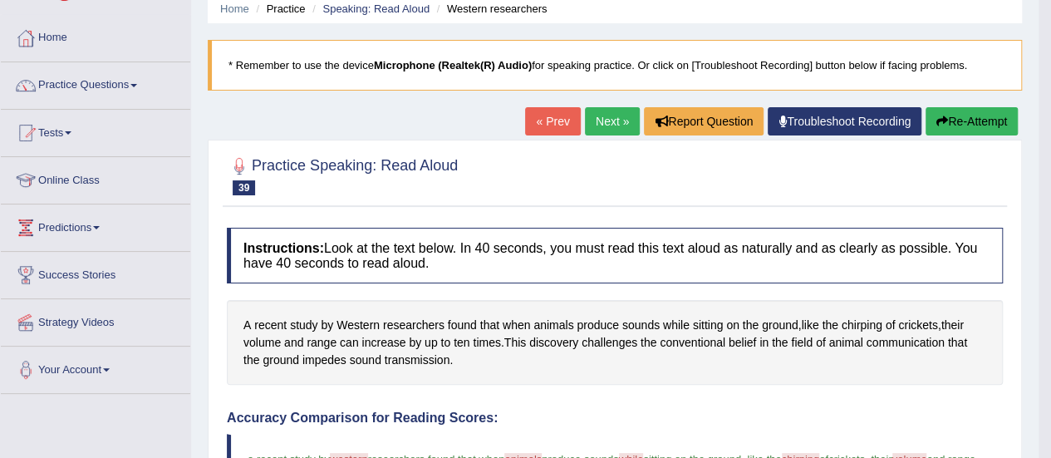
click at [610, 123] on link "Next »" at bounding box center [612, 121] width 55 height 28
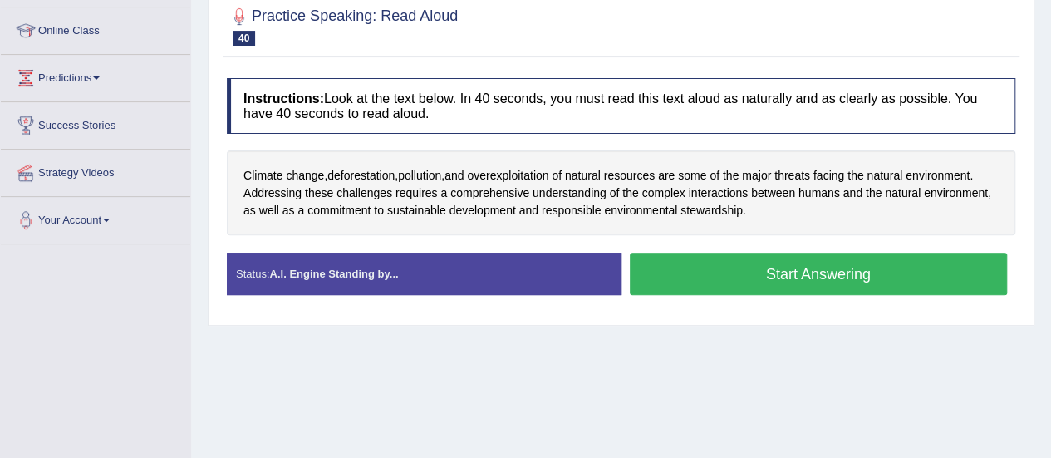
scroll to position [223, 0]
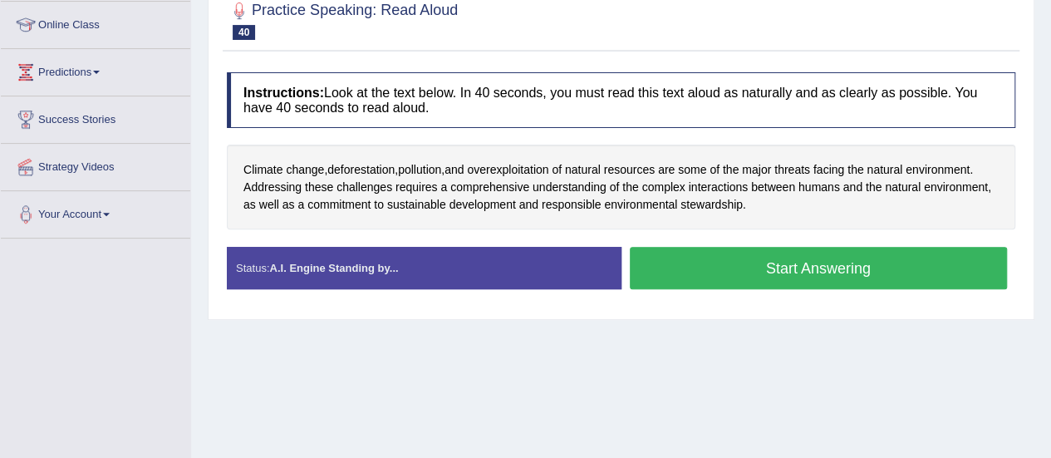
click at [748, 269] on button "Start Answering" at bounding box center [819, 268] width 378 height 42
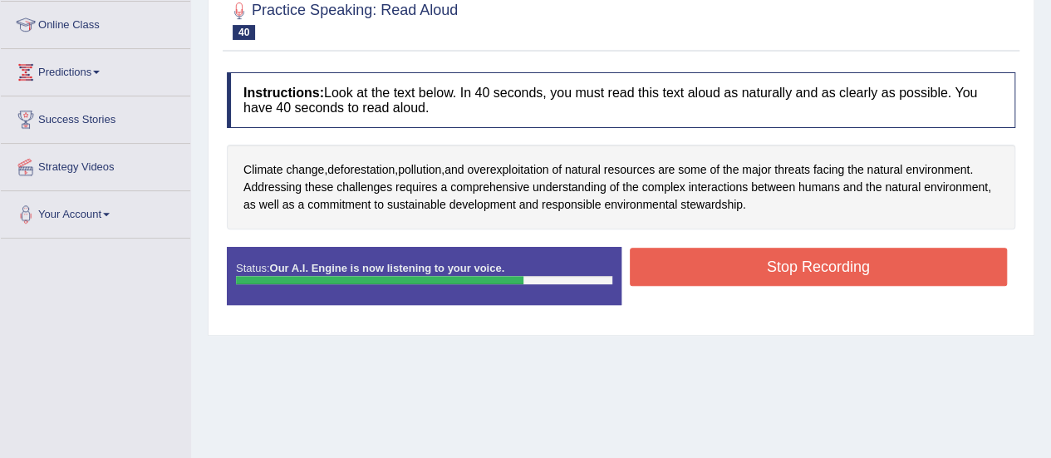
click at [748, 269] on button "Stop Recording" at bounding box center [819, 267] width 378 height 38
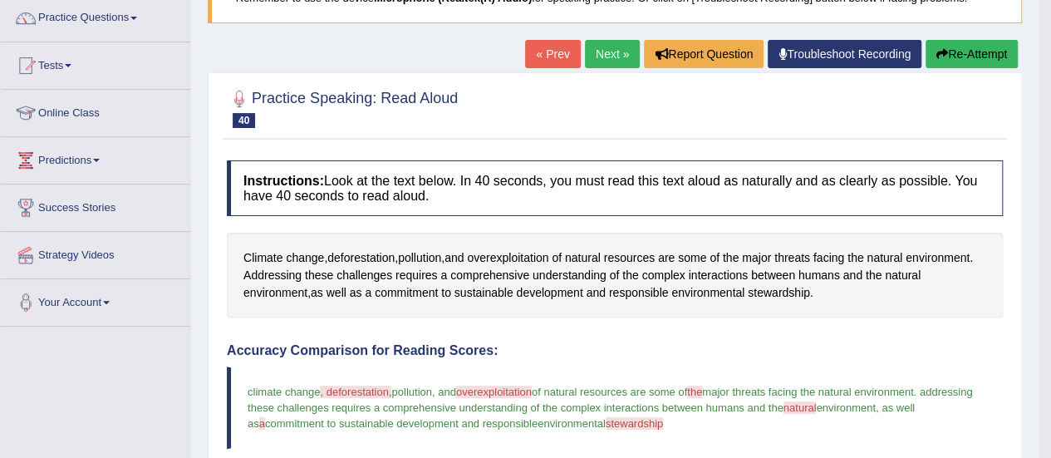
scroll to position [136, 0]
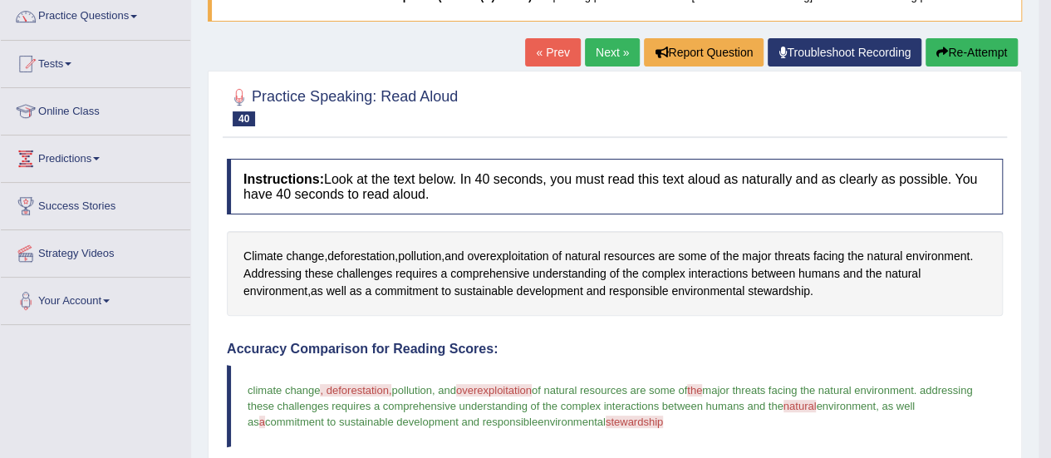
click at [599, 56] on link "Next »" at bounding box center [612, 52] width 55 height 28
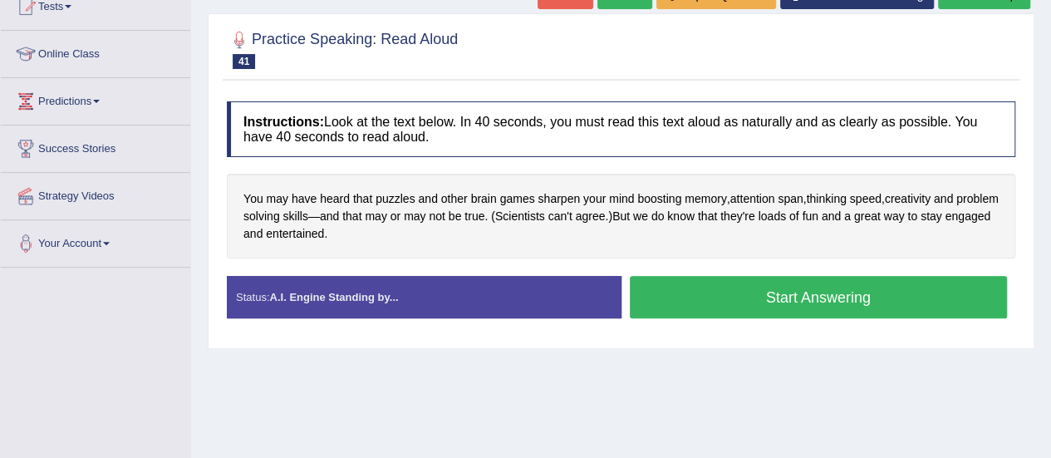
scroll to position [189, 0]
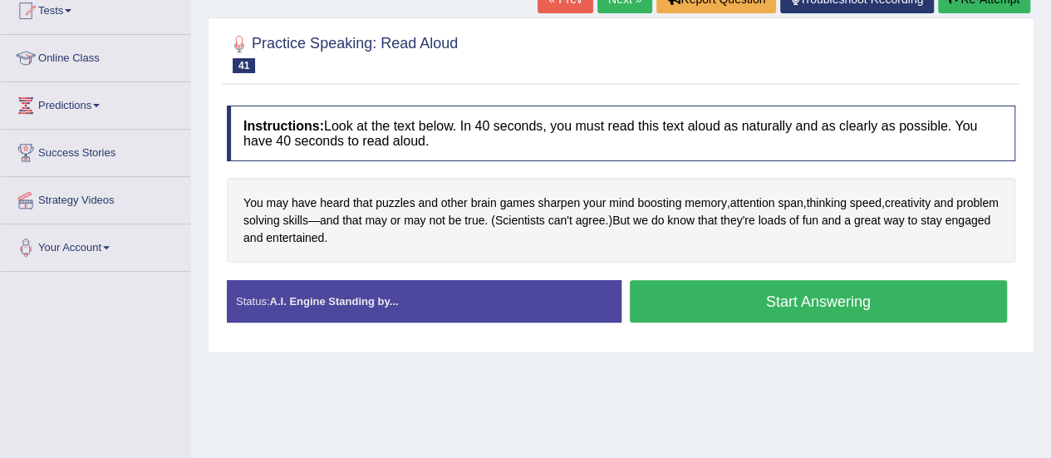
click at [1050, 232] on html "Toggle navigation Home Practice Questions Speaking Practice Read Aloud Repeat S…" at bounding box center [525, 40] width 1051 height 458
click at [750, 293] on button "Start Answering" at bounding box center [819, 301] width 378 height 42
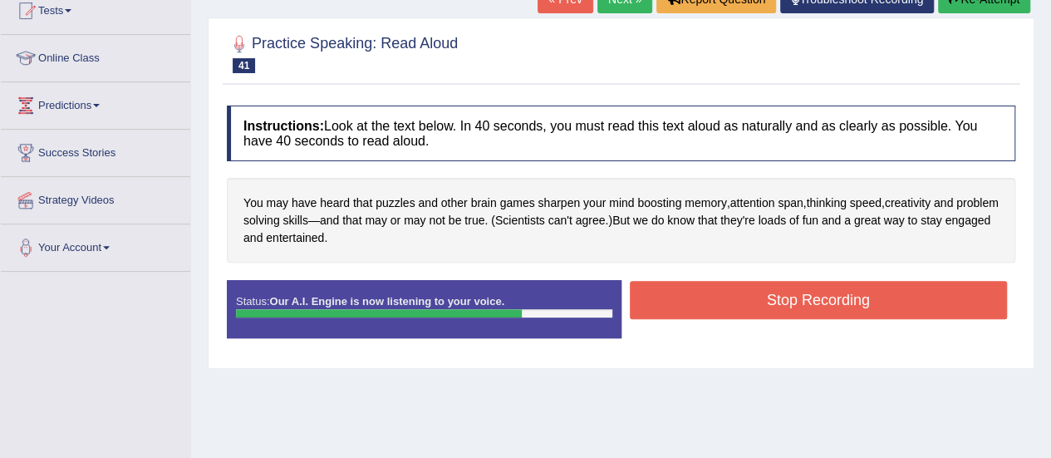
click at [750, 293] on button "Stop Recording" at bounding box center [819, 300] width 378 height 38
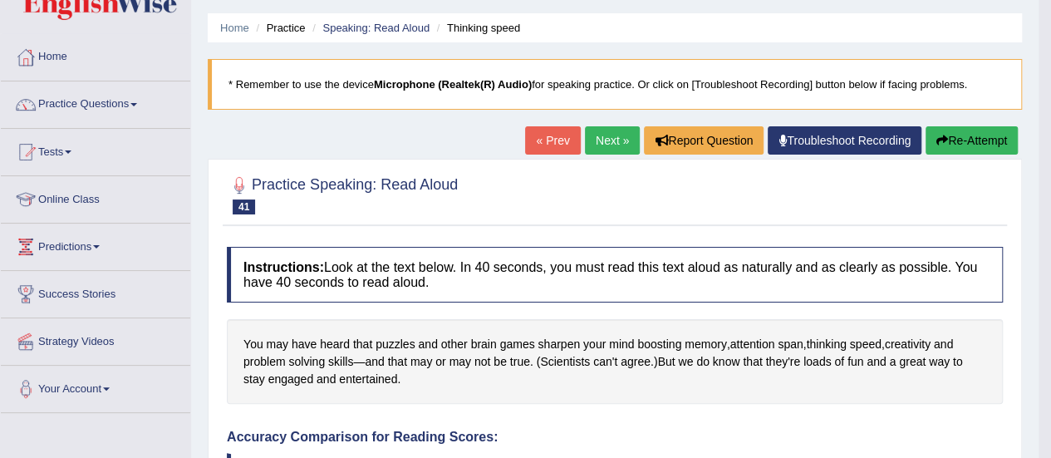
scroll to position [41, 0]
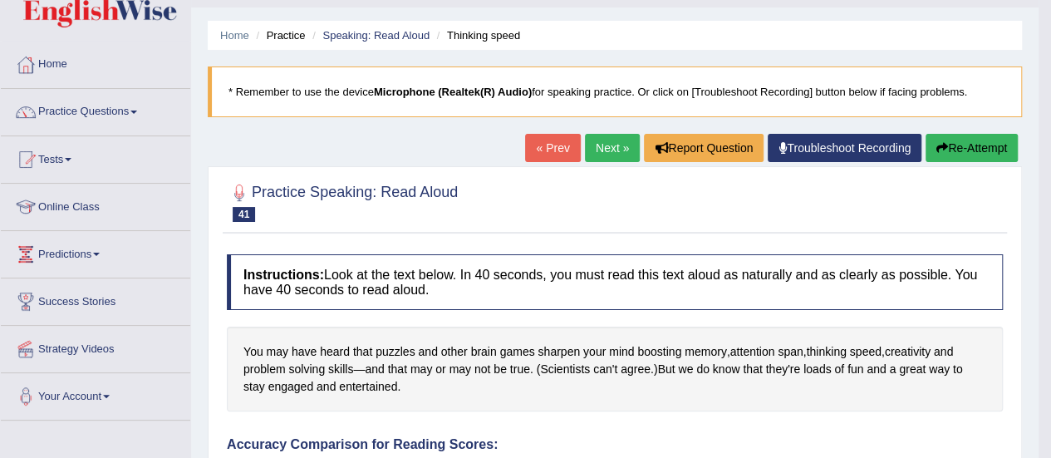
click at [607, 135] on link "Next »" at bounding box center [612, 148] width 55 height 28
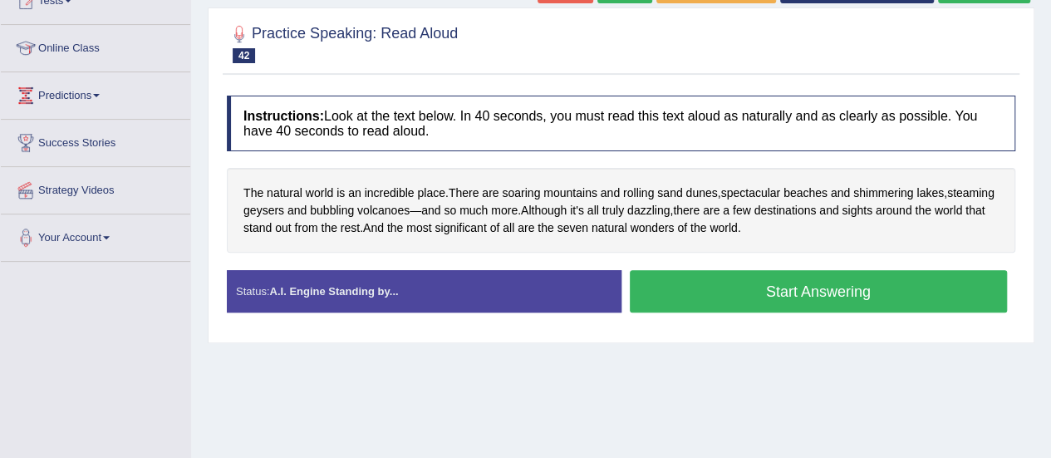
scroll to position [203, 0]
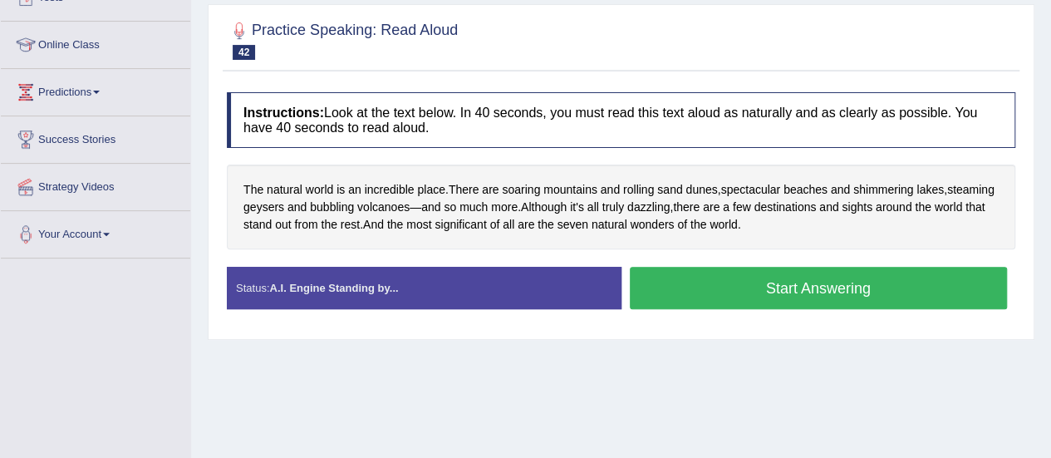
click at [750, 288] on button "Start Answering" at bounding box center [819, 288] width 378 height 42
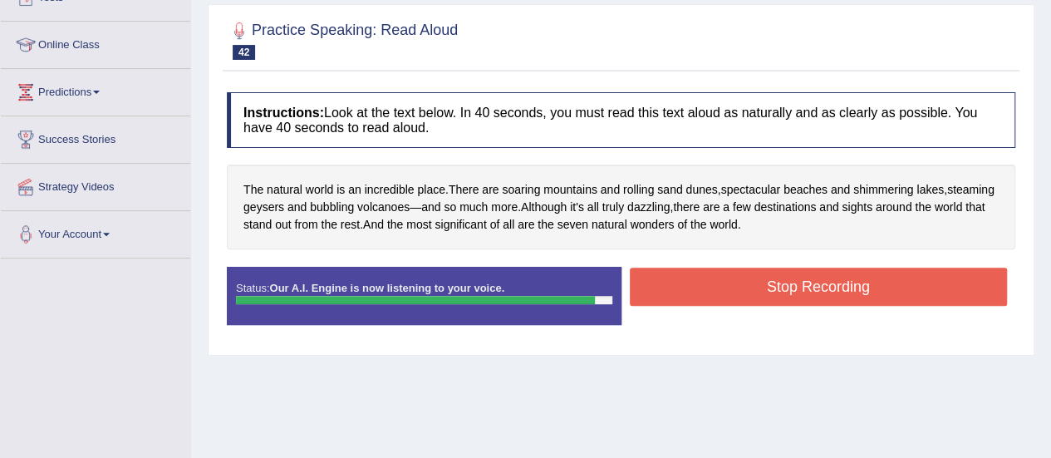
click at [750, 285] on button "Stop Recording" at bounding box center [819, 287] width 378 height 38
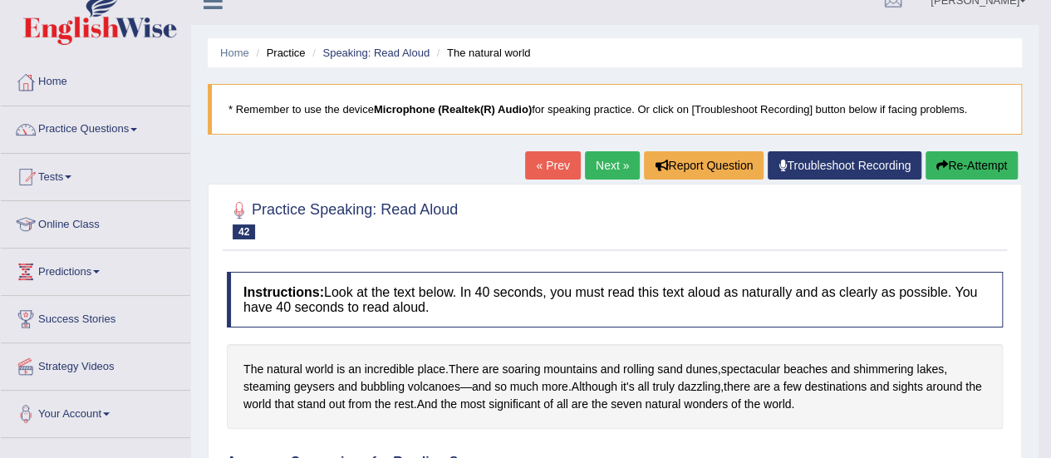
scroll to position [0, 0]
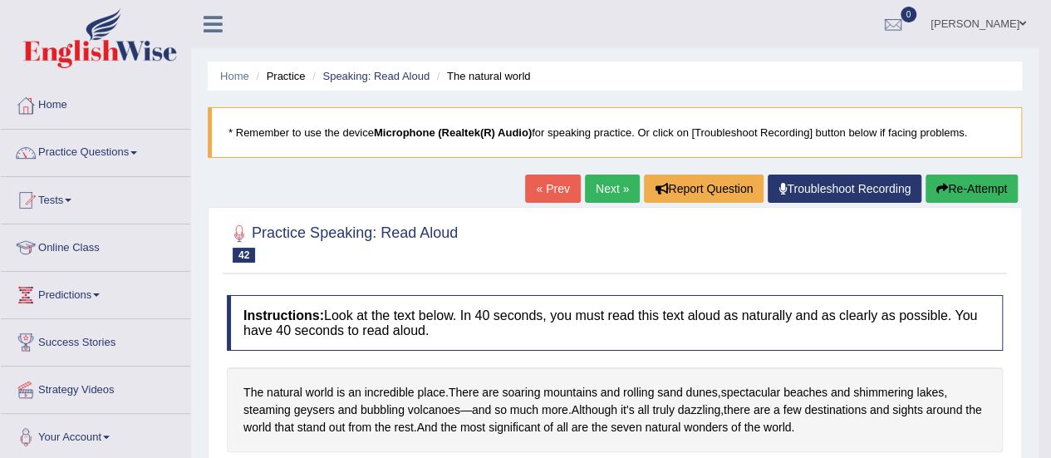
click at [614, 194] on link "Next »" at bounding box center [612, 189] width 55 height 28
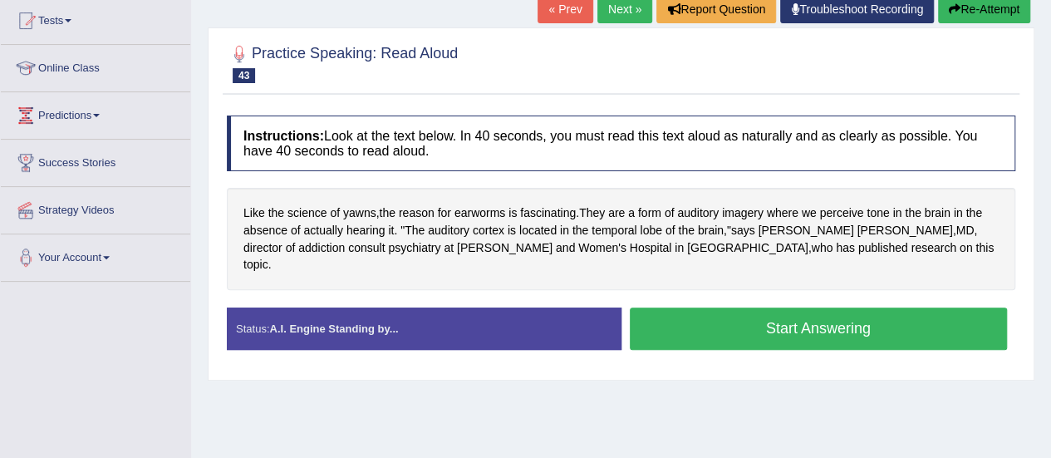
scroll to position [186, 0]
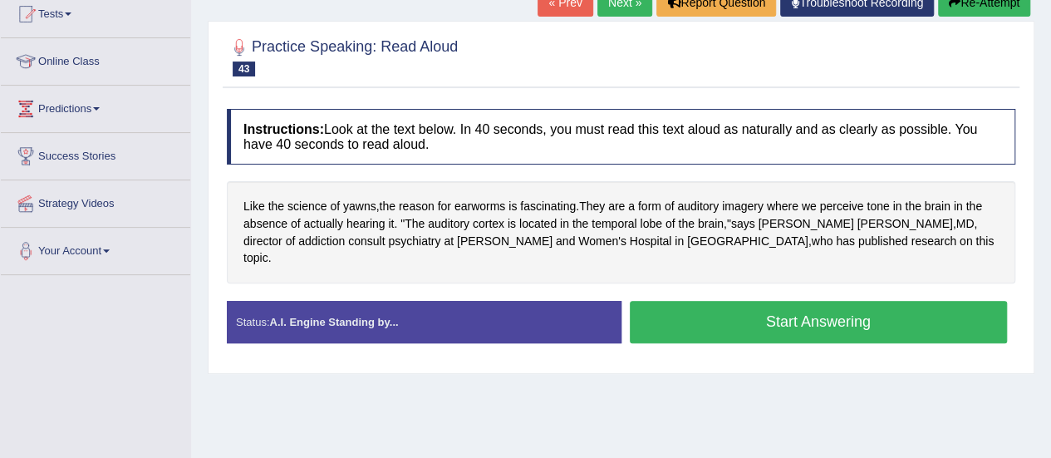
click at [774, 301] on button "Start Answering" at bounding box center [819, 322] width 378 height 42
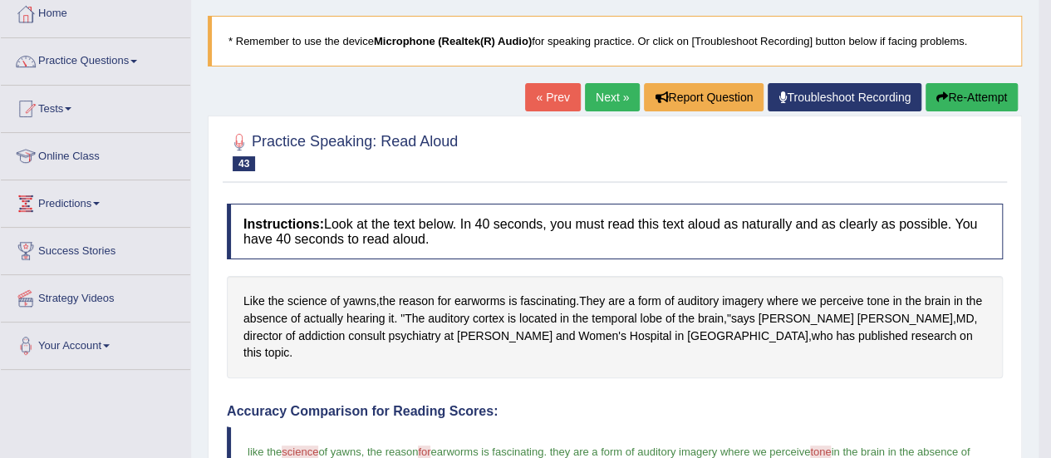
scroll to position [75, 0]
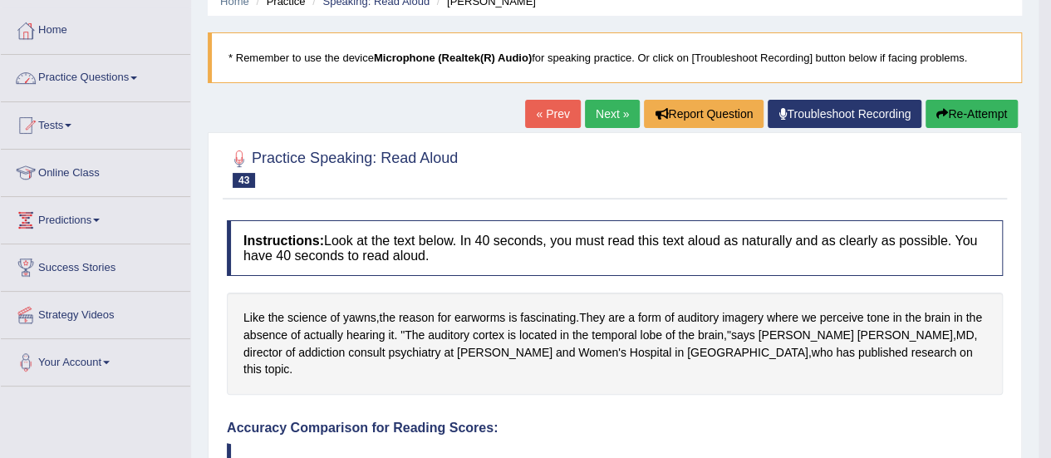
click at [96, 75] on link "Practice Questions" at bounding box center [95, 76] width 189 height 42
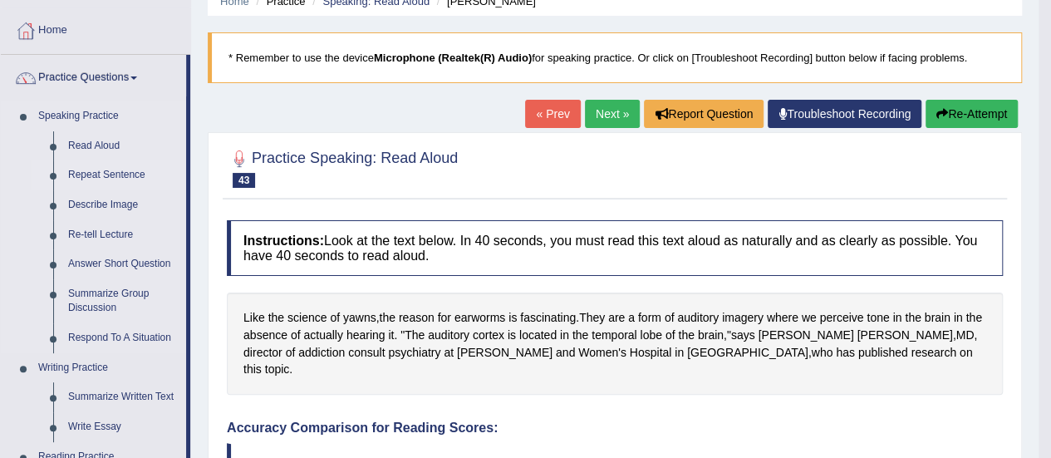
click at [101, 176] on link "Repeat Sentence" at bounding box center [123, 175] width 125 height 30
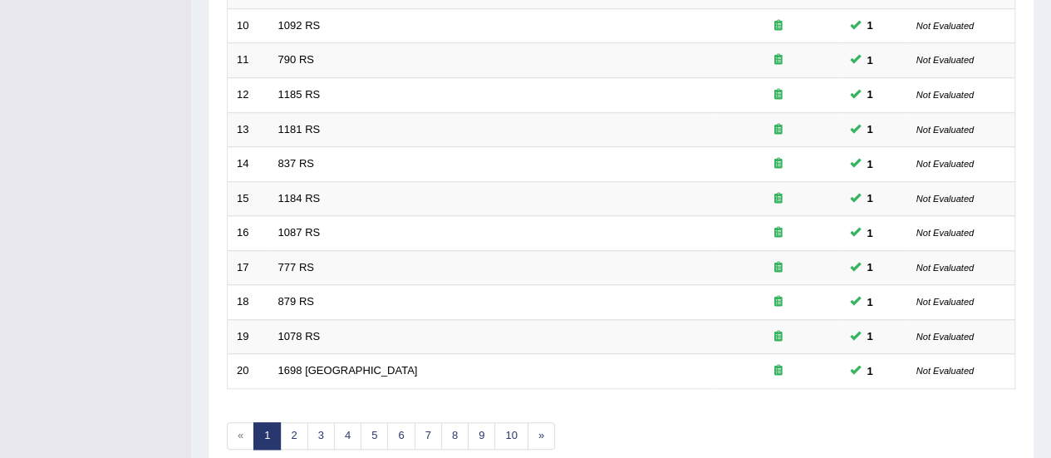
scroll to position [634, 0]
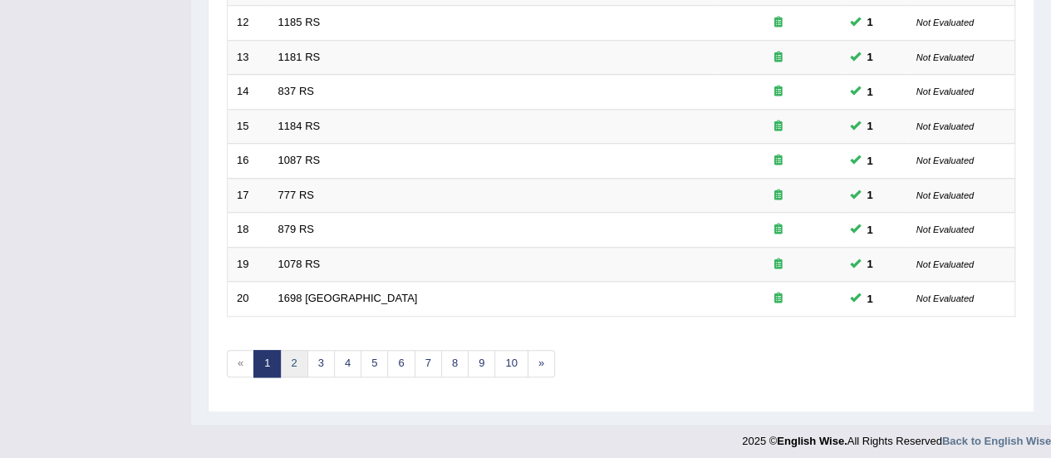
click at [292, 361] on link "2" at bounding box center [293, 363] width 27 height 27
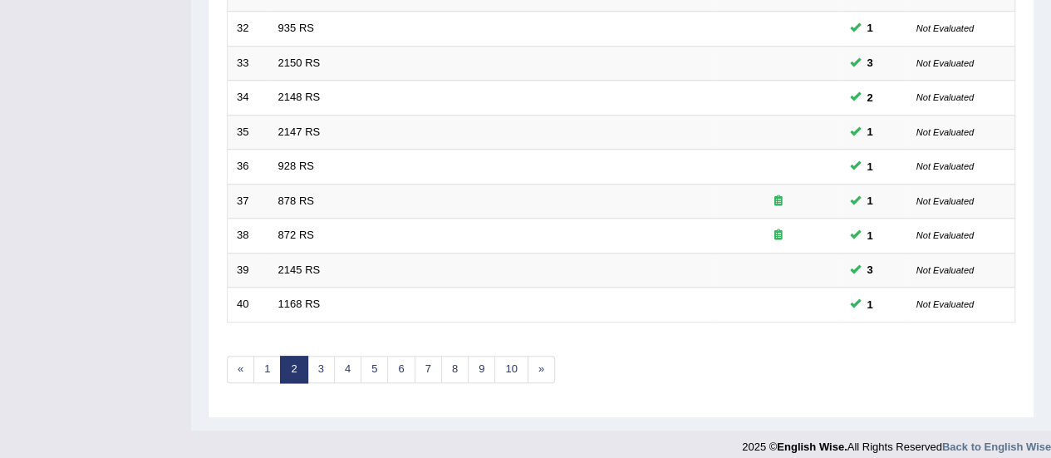
scroll to position [634, 0]
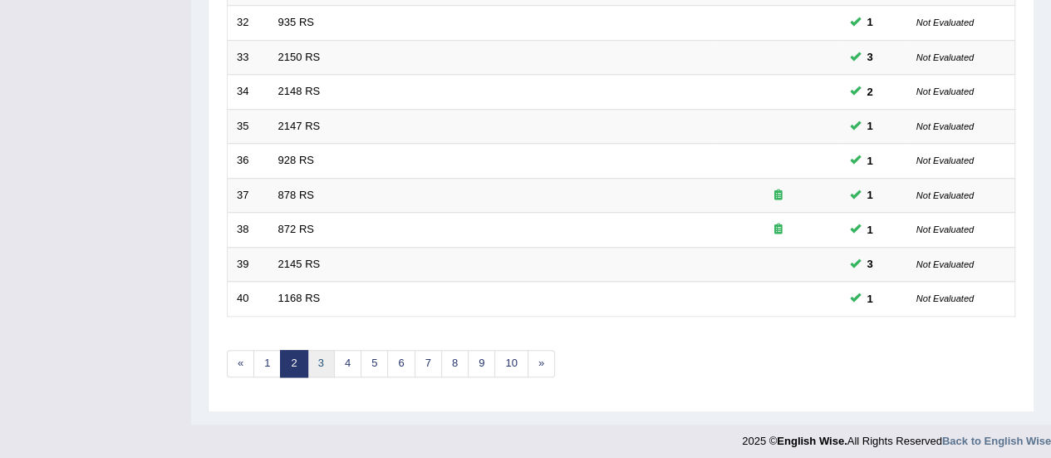
click at [317, 355] on link "3" at bounding box center [320, 363] width 27 height 27
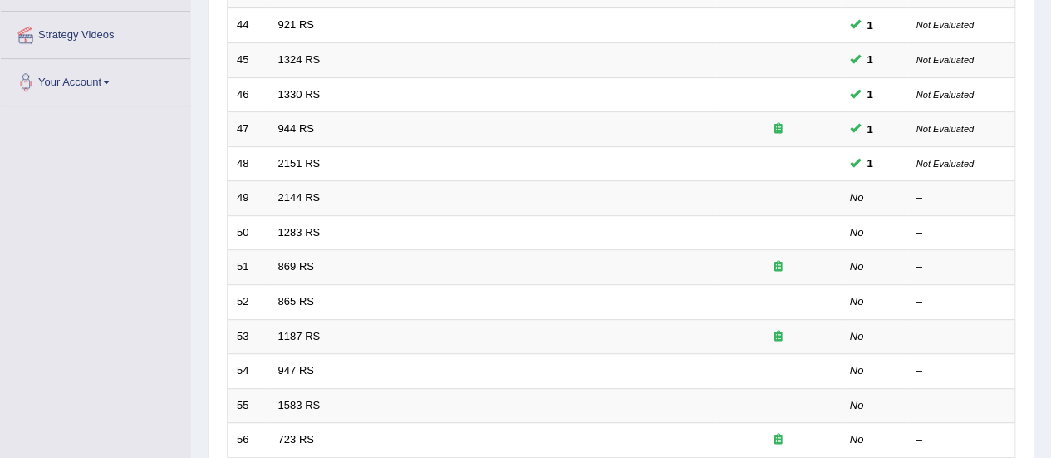
scroll to position [357, 0]
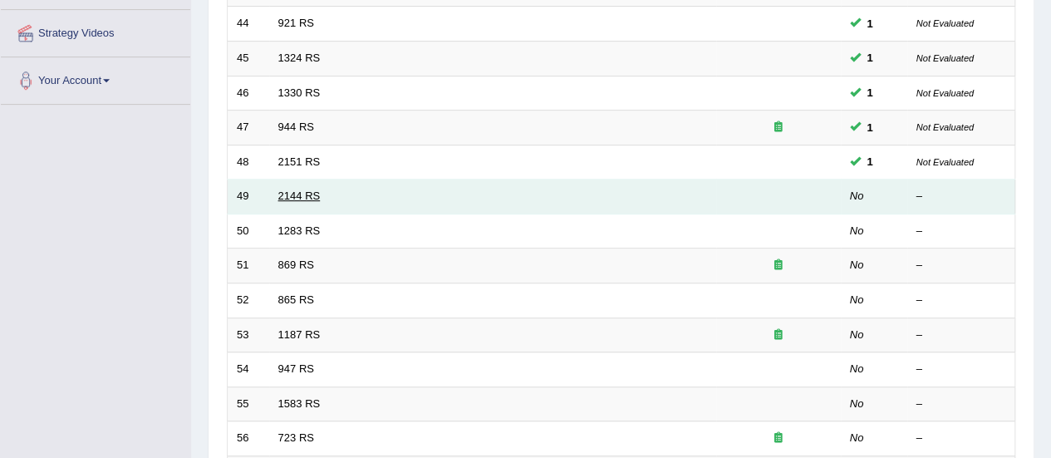
click at [287, 190] on link "2144 RS" at bounding box center [299, 195] width 42 height 12
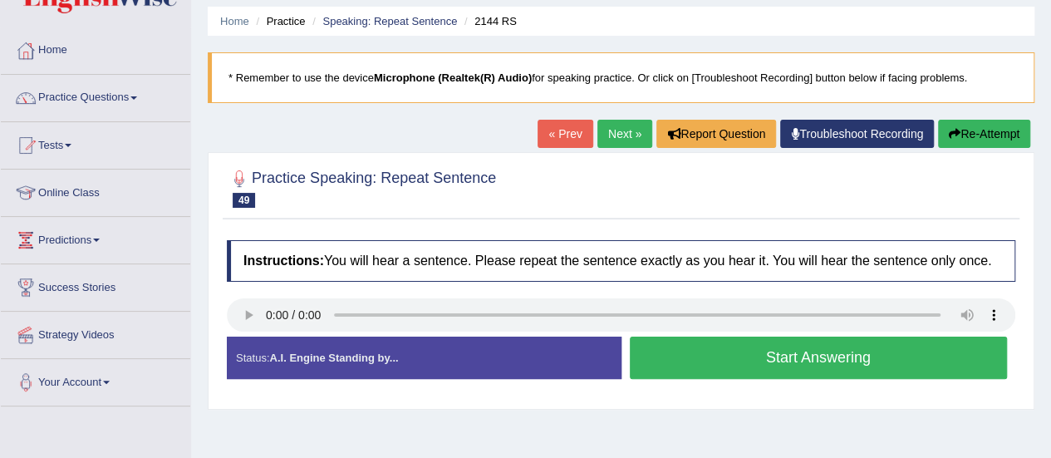
scroll to position [56, 0]
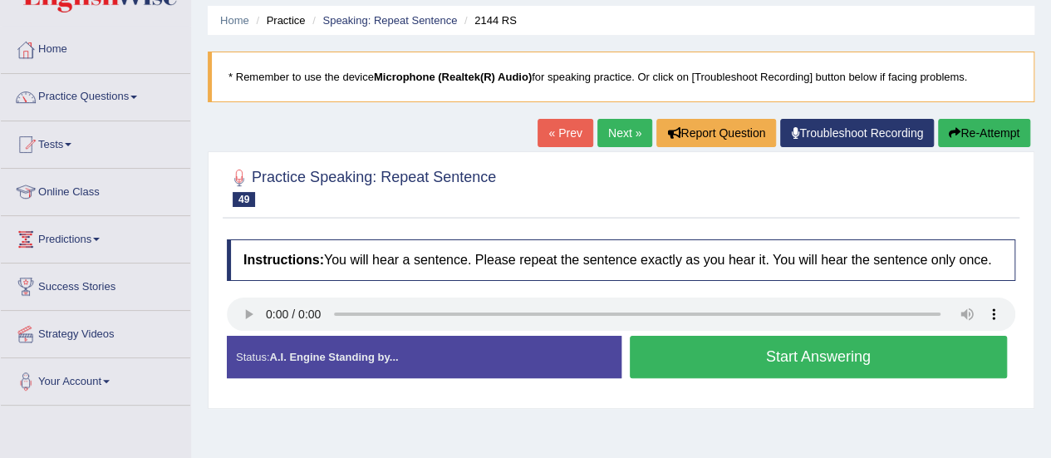
click at [709, 358] on button "Start Answering" at bounding box center [819, 357] width 378 height 42
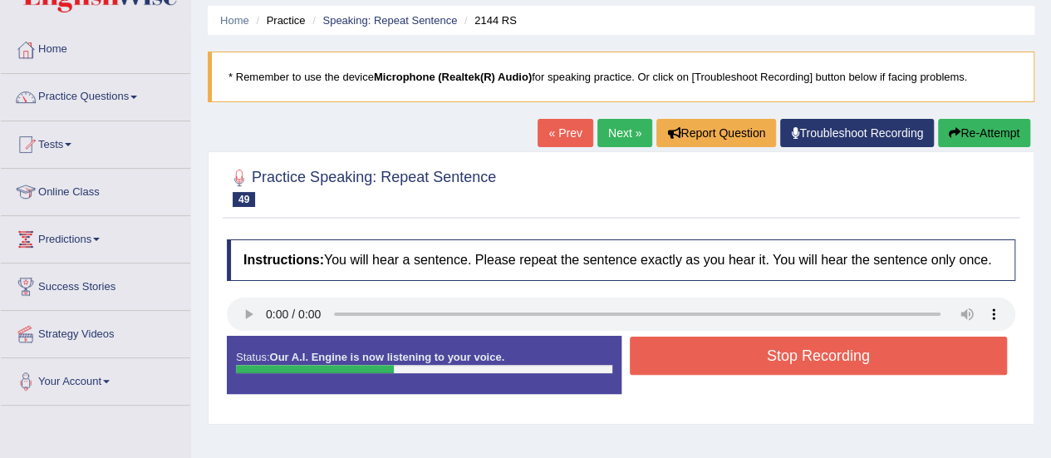
click at [709, 358] on button "Stop Recording" at bounding box center [819, 356] width 378 height 38
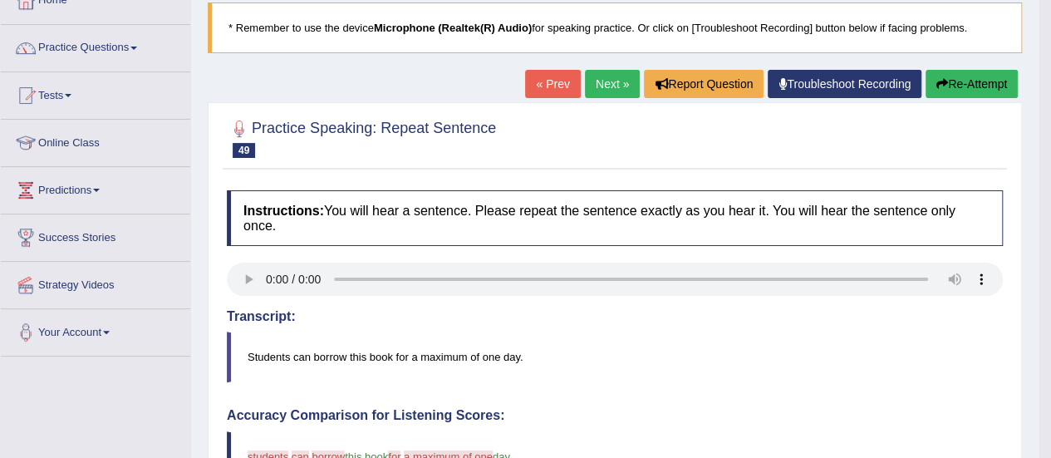
scroll to position [87, 0]
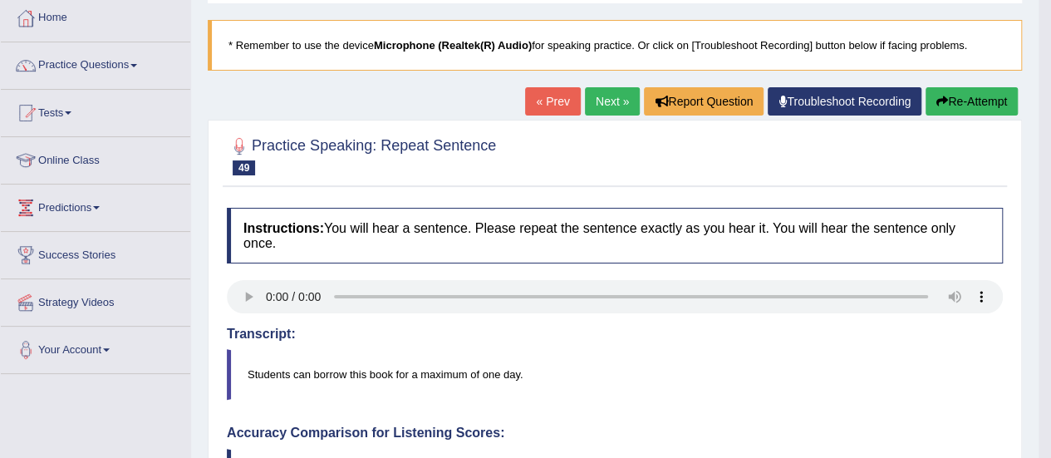
click at [974, 101] on button "Re-Attempt" at bounding box center [972, 101] width 92 height 28
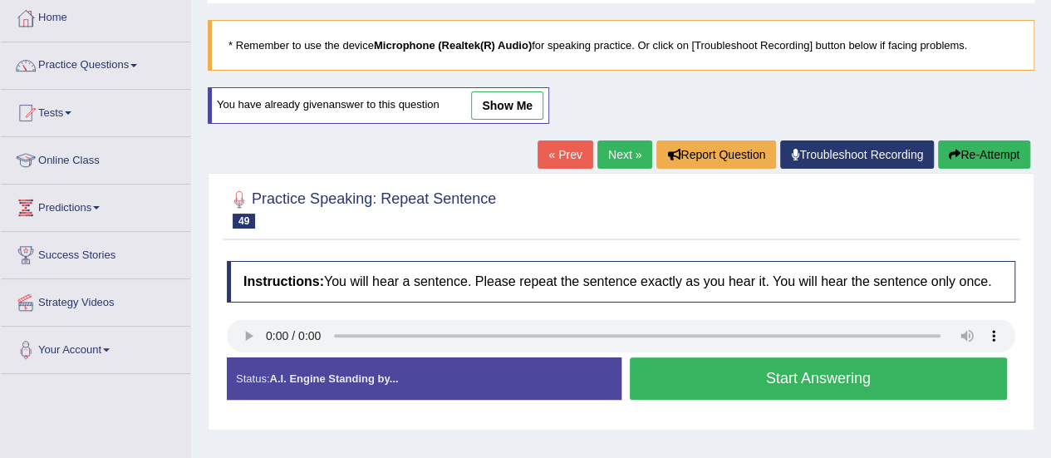
click at [689, 372] on button "Start Answering" at bounding box center [819, 378] width 378 height 42
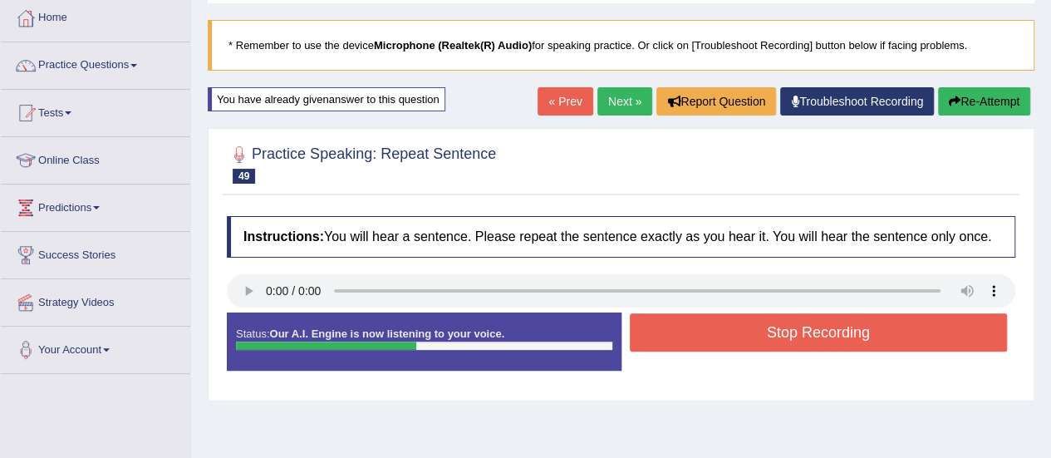
click at [740, 342] on button "Stop Recording" at bounding box center [819, 332] width 378 height 38
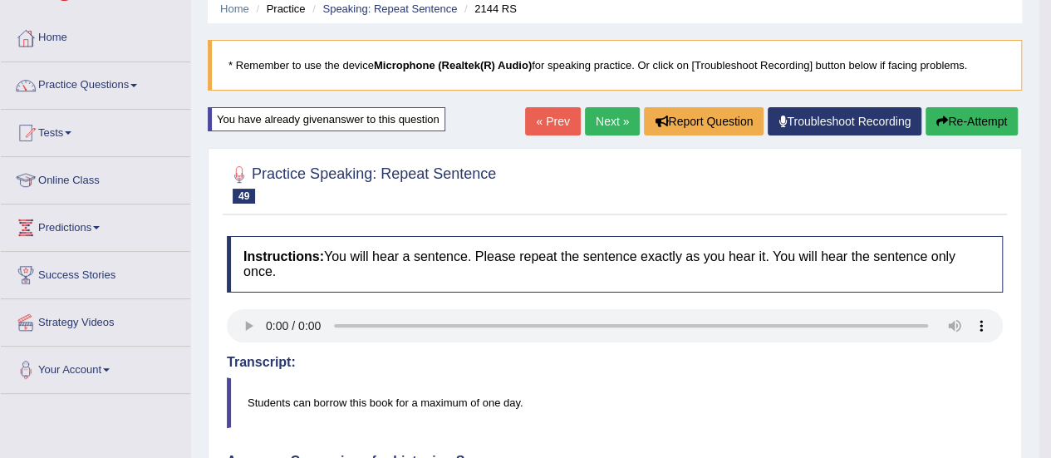
scroll to position [54, 0]
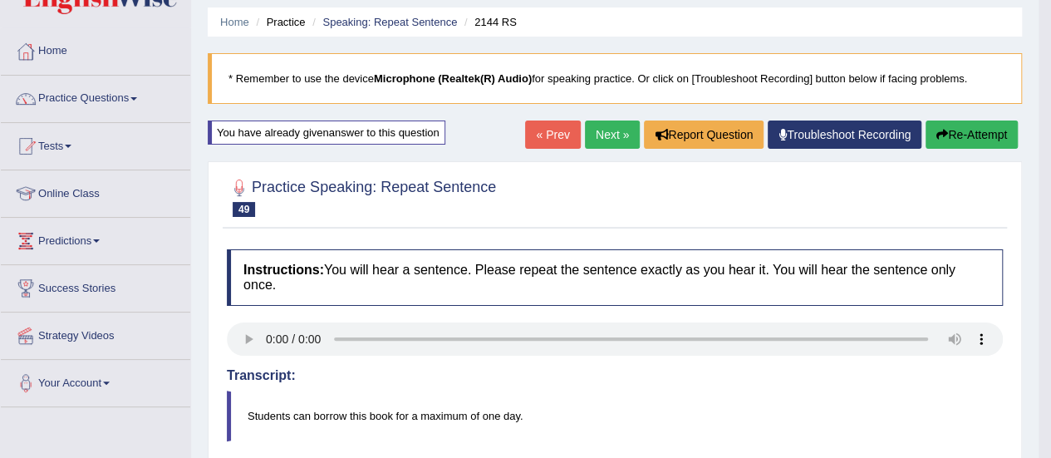
click at [608, 131] on link "Next »" at bounding box center [612, 134] width 55 height 28
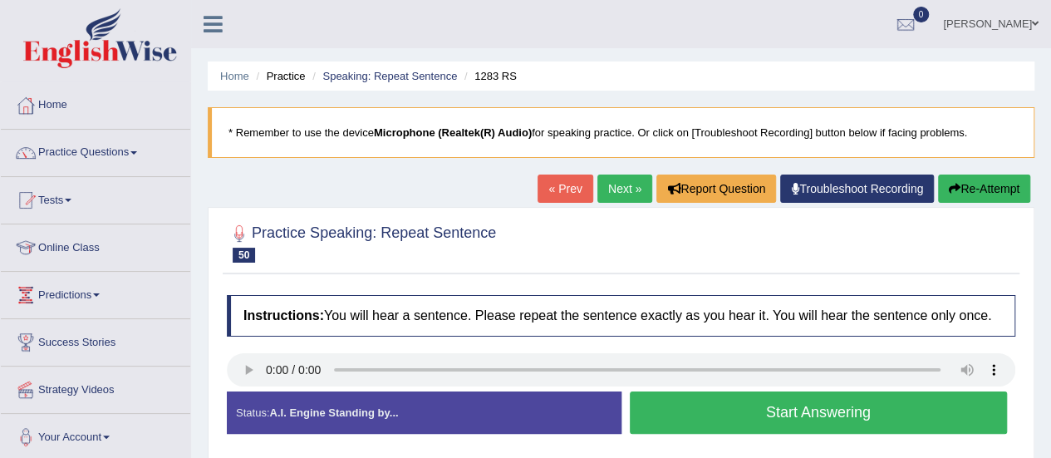
click at [750, 415] on button "Start Answering" at bounding box center [819, 412] width 378 height 42
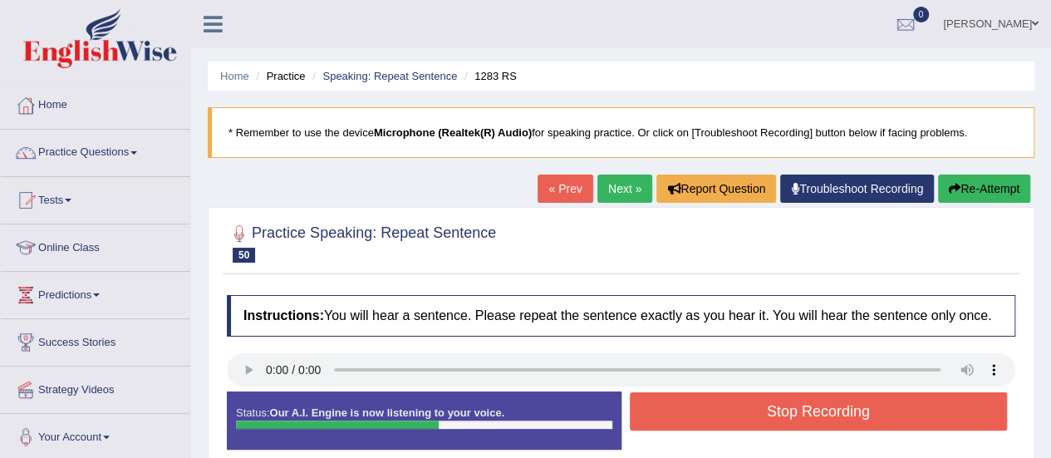
click at [750, 415] on button "Stop Recording" at bounding box center [819, 411] width 378 height 38
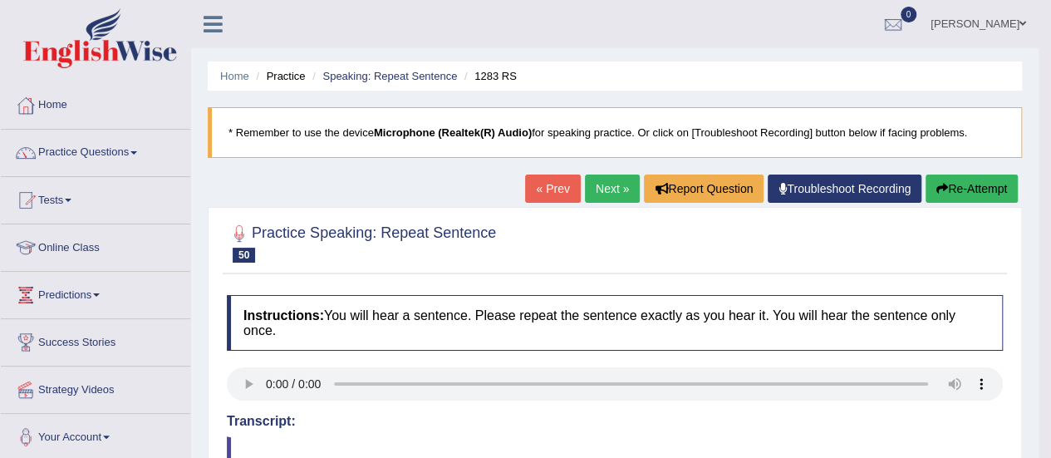
click at [944, 190] on icon "button" at bounding box center [943, 189] width 12 height 12
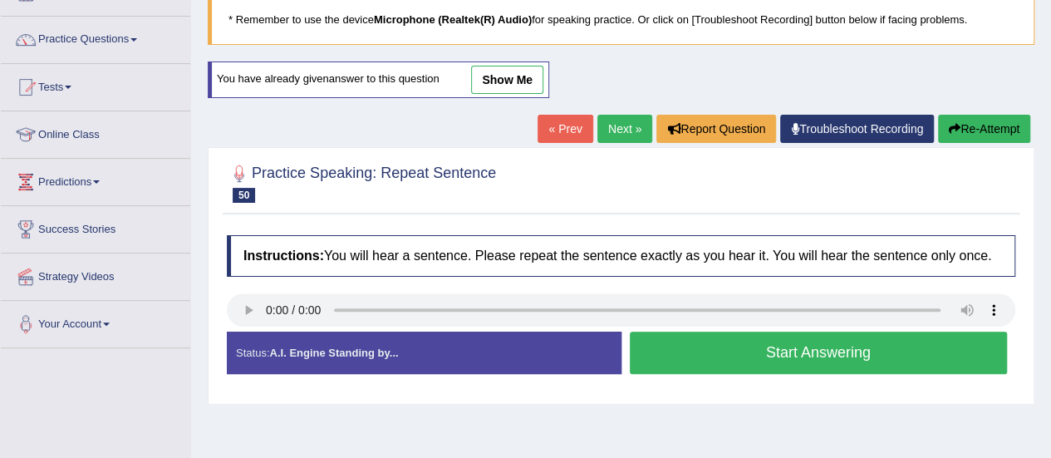
scroll to position [115, 0]
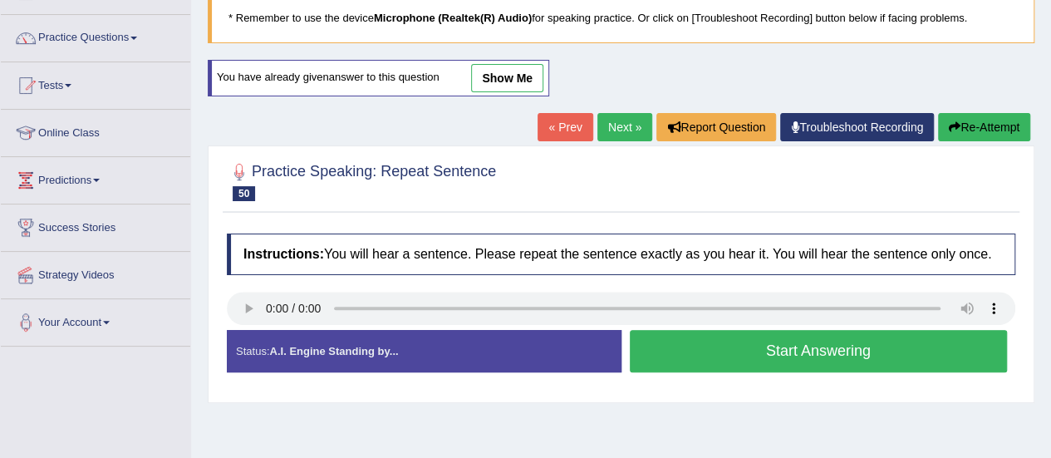
click at [773, 352] on button "Start Answering" at bounding box center [819, 351] width 378 height 42
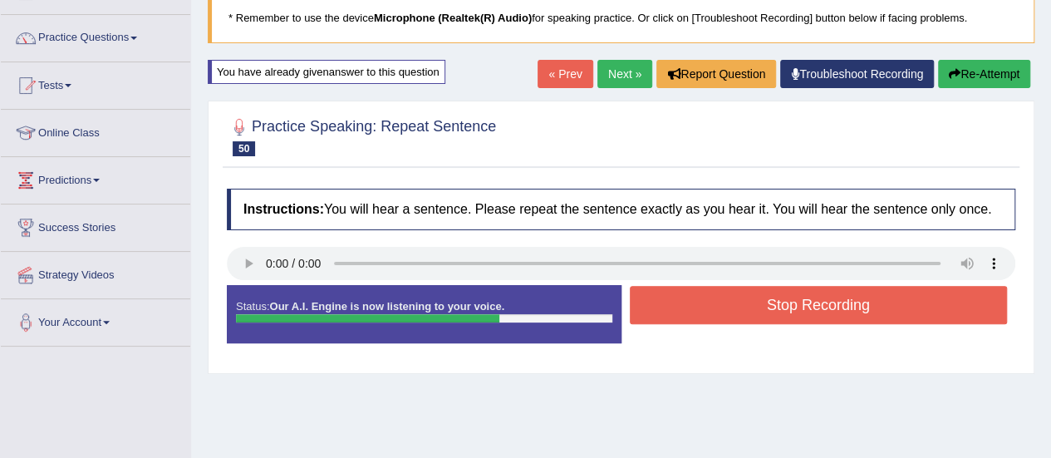
click at [809, 295] on button "Stop Recording" at bounding box center [819, 305] width 378 height 38
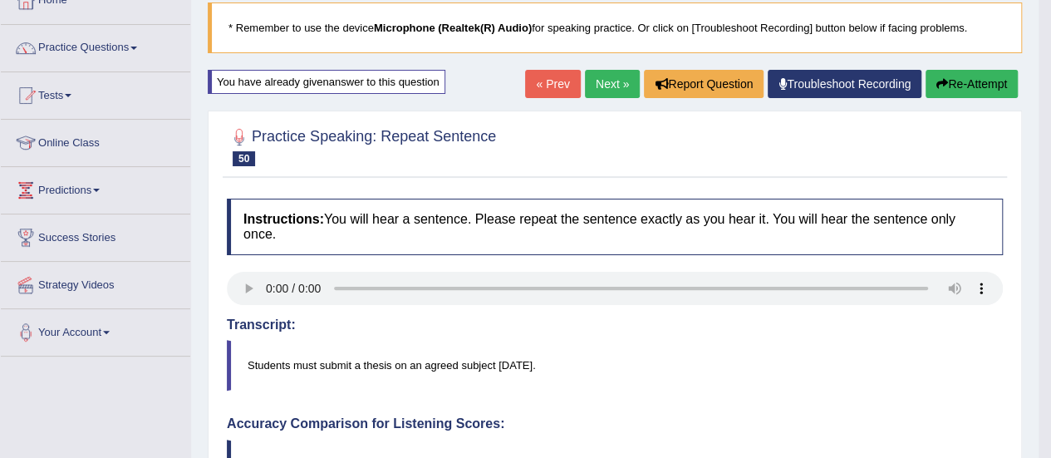
scroll to position [91, 0]
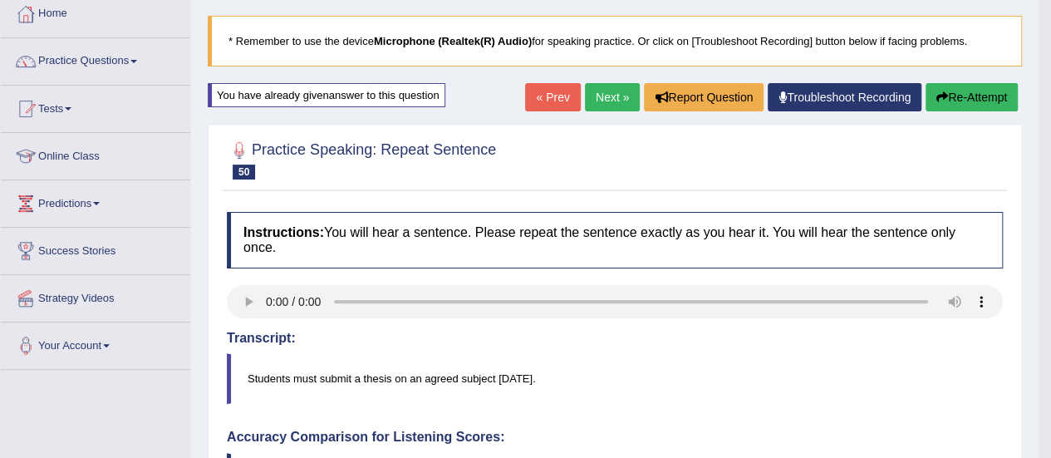
click at [947, 98] on button "Re-Attempt" at bounding box center [972, 97] width 92 height 28
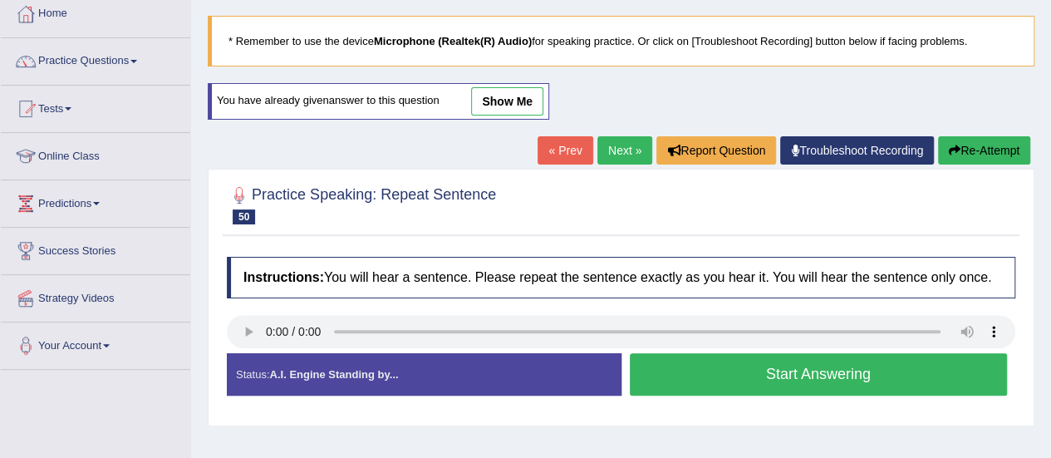
click at [836, 371] on button "Start Answering" at bounding box center [819, 374] width 378 height 42
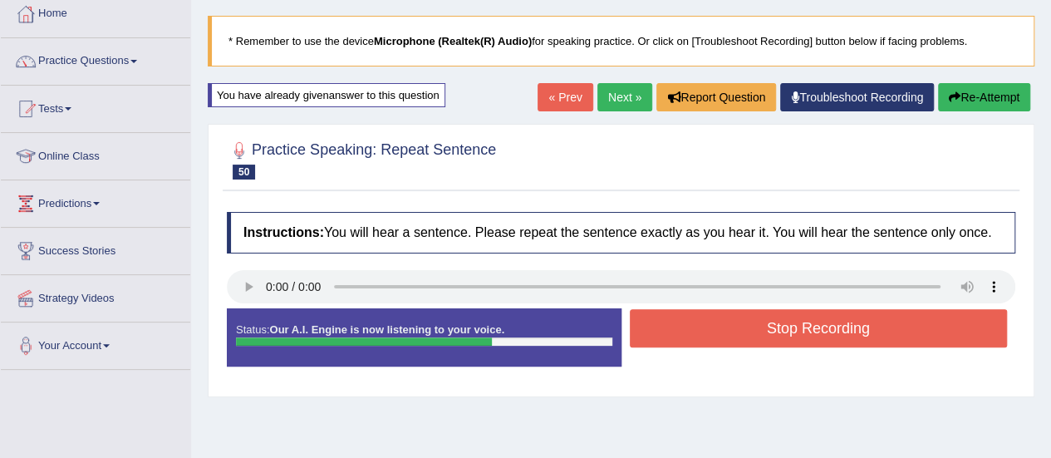
click at [808, 315] on button "Stop Recording" at bounding box center [819, 328] width 378 height 38
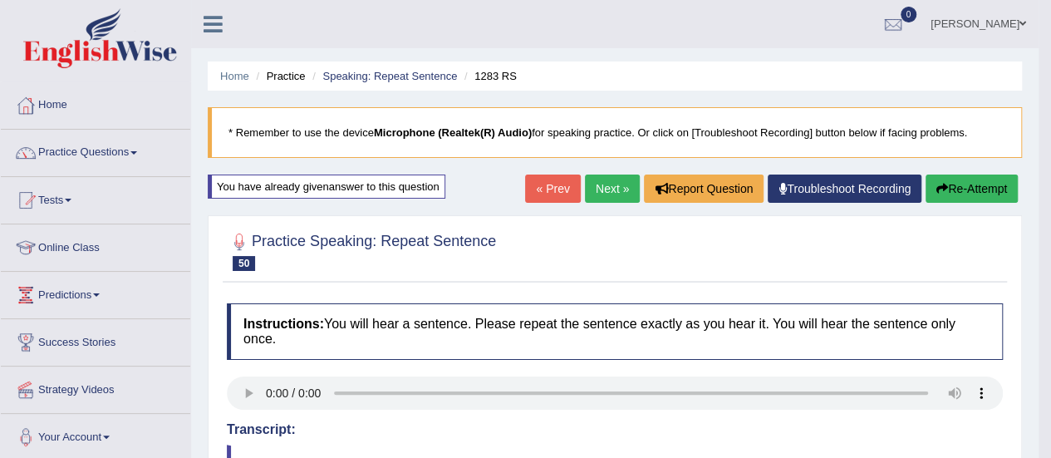
click at [959, 191] on button "Re-Attempt" at bounding box center [972, 189] width 92 height 28
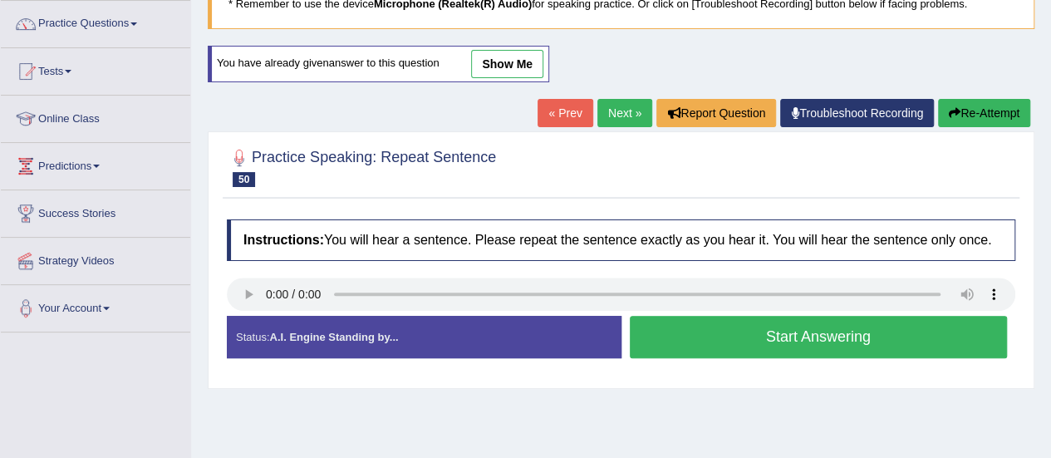
scroll to position [131, 0]
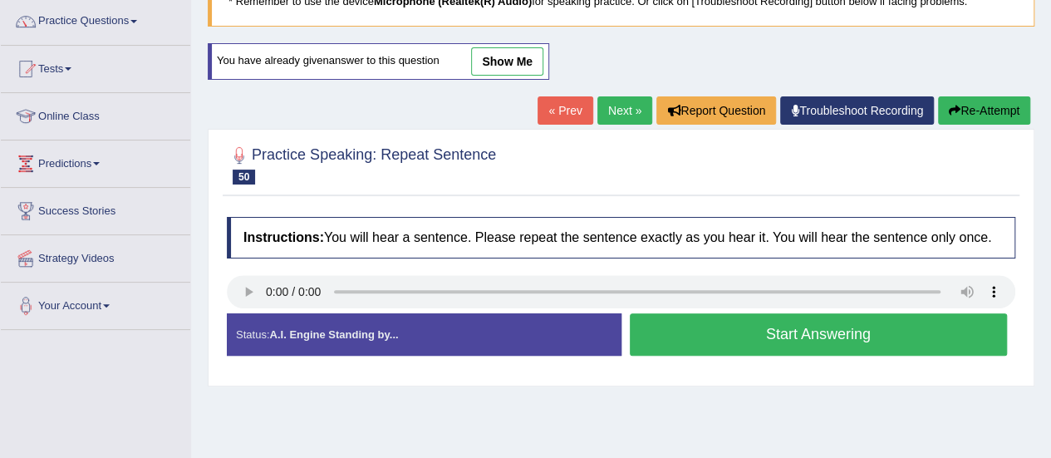
click at [812, 333] on button "Start Answering" at bounding box center [819, 334] width 378 height 42
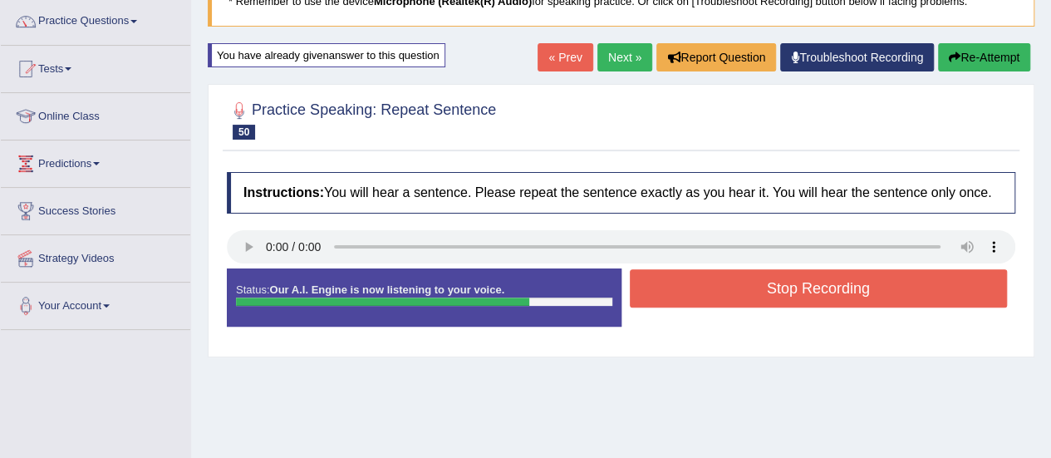
click at [801, 289] on button "Stop Recording" at bounding box center [819, 288] width 378 height 38
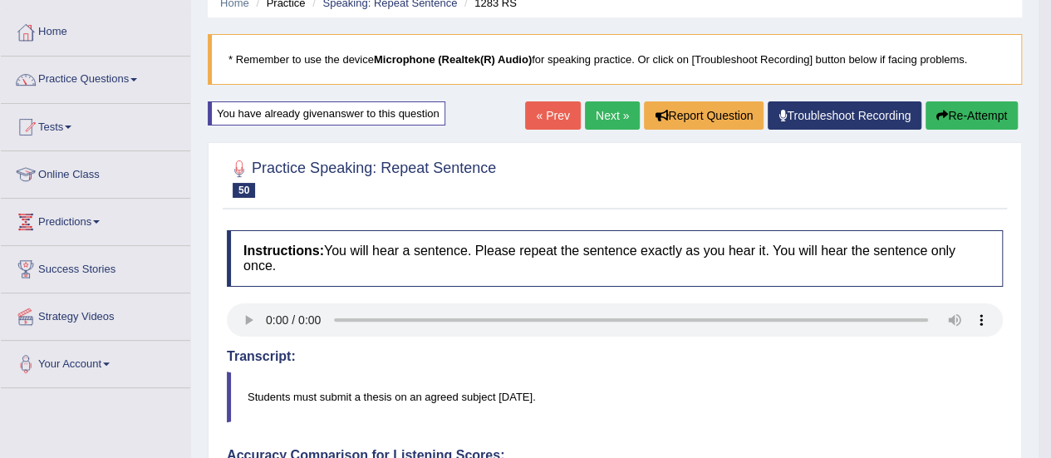
scroll to position [83, 0]
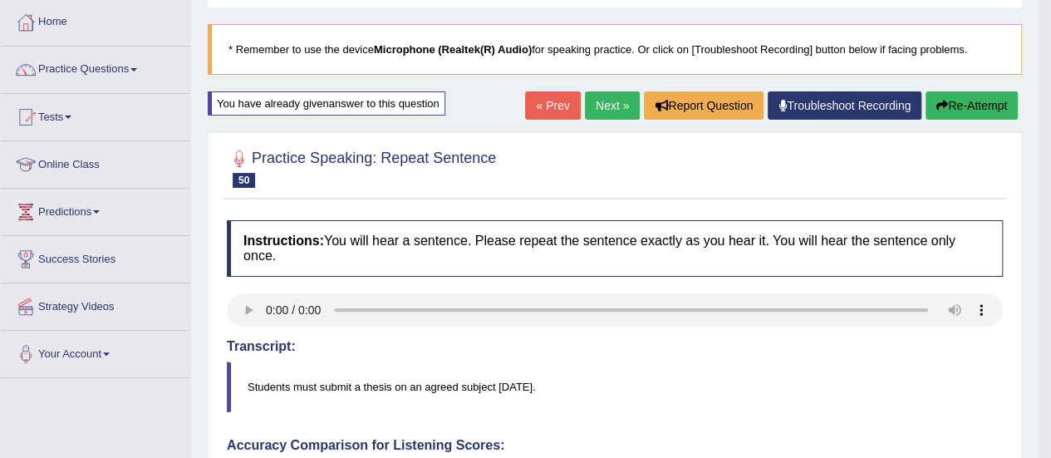
click at [595, 103] on link "Next »" at bounding box center [612, 105] width 55 height 28
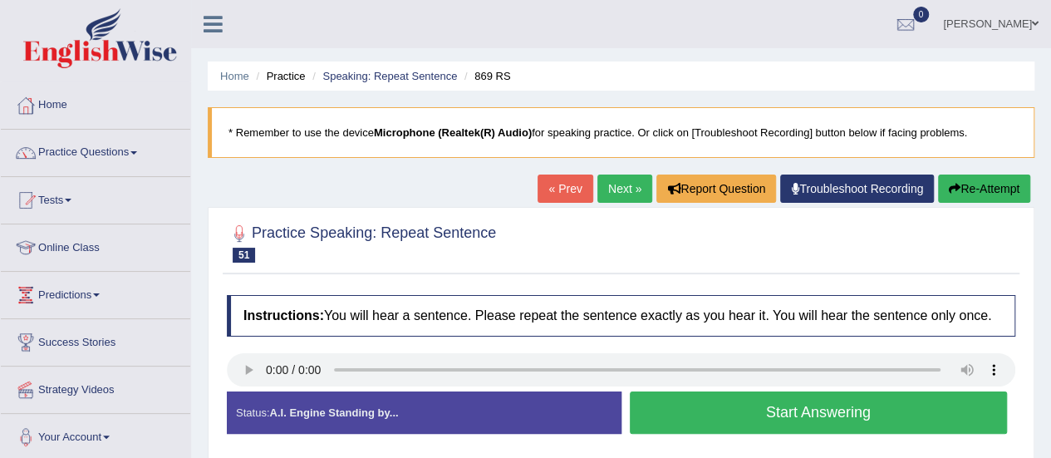
click at [825, 417] on button "Start Answering" at bounding box center [819, 412] width 378 height 42
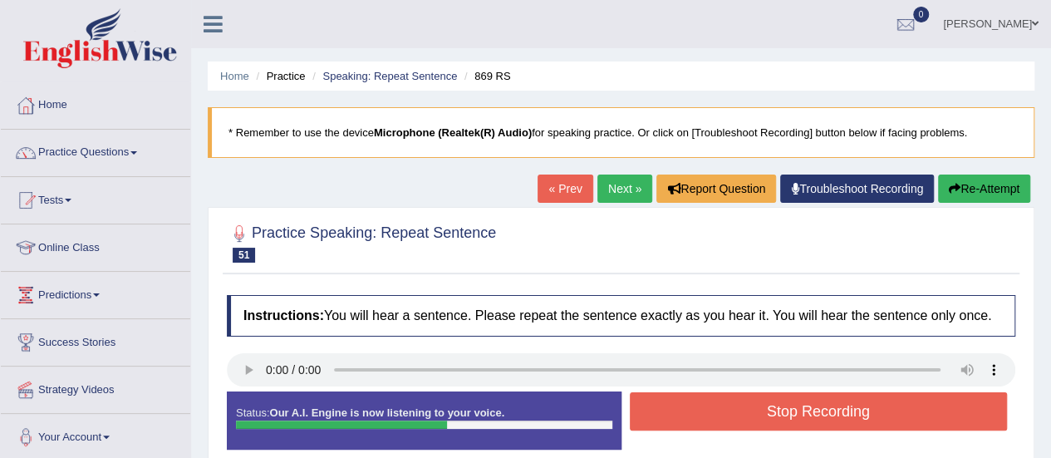
click at [825, 417] on button "Stop Recording" at bounding box center [819, 411] width 378 height 38
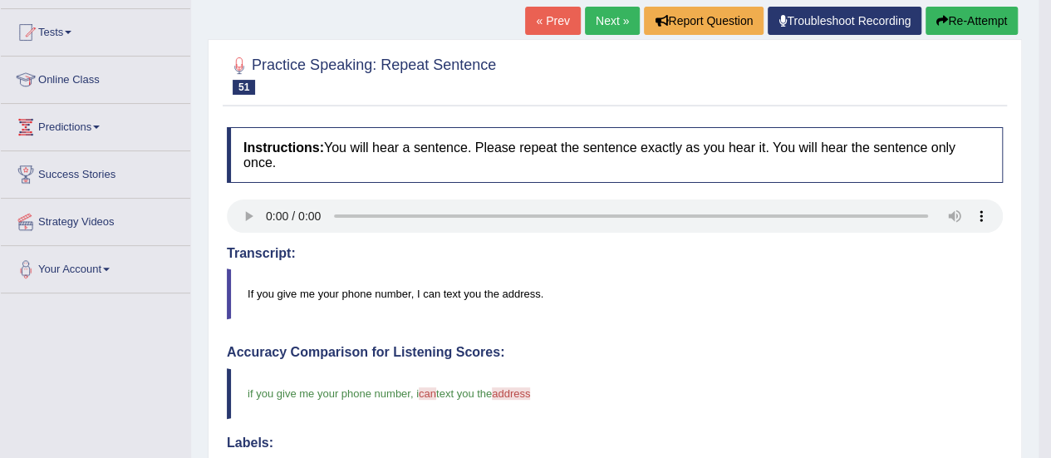
scroll to position [162, 0]
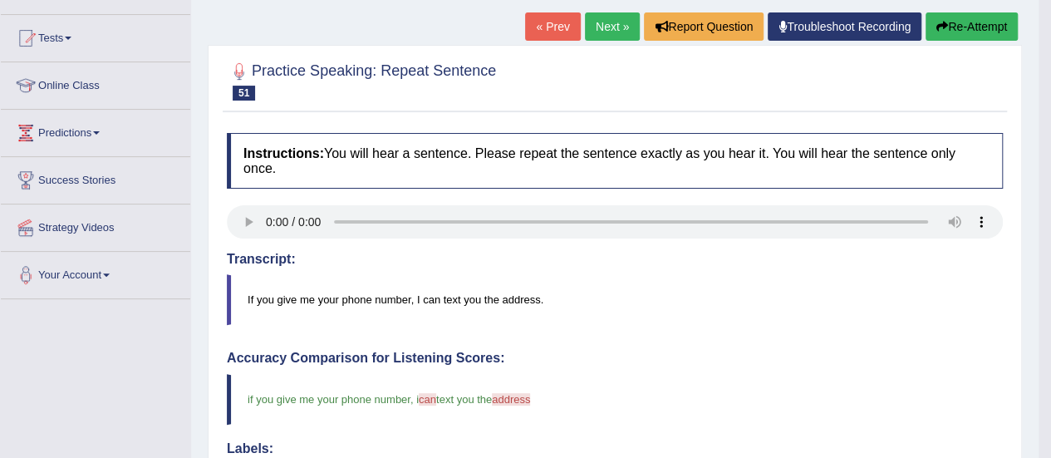
click at [1029, 224] on div "Home Practice Speaking: Repeat Sentence 869 RS * Remember to use the device Mic…" at bounding box center [615, 386] width 848 height 1096
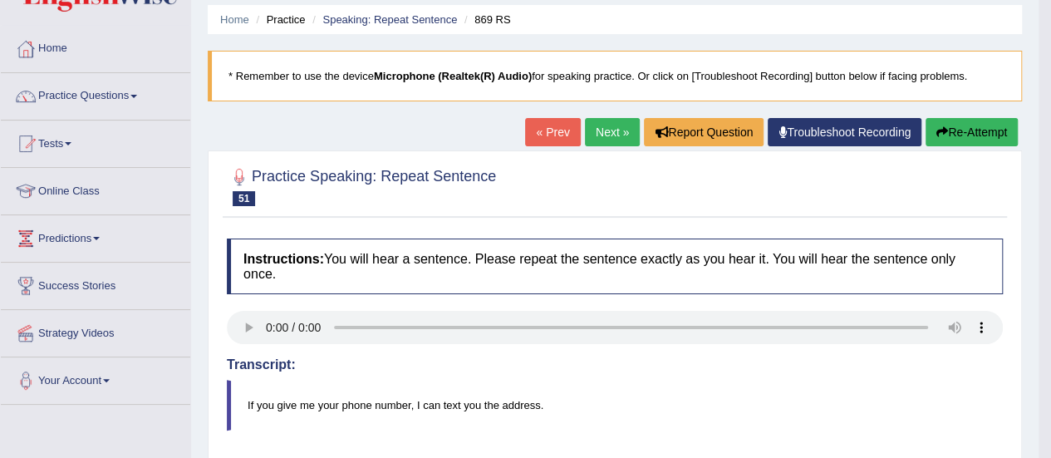
scroll to position [54, 0]
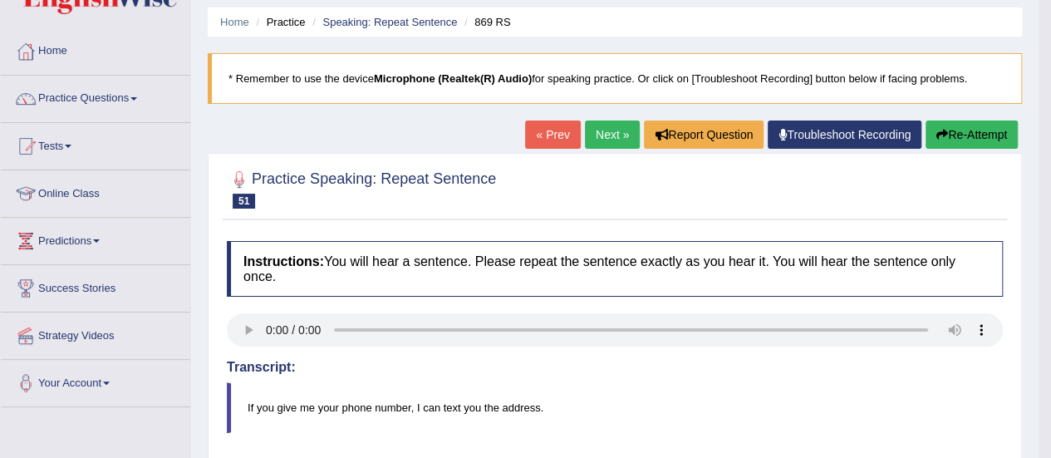
click at [610, 130] on link "Next »" at bounding box center [612, 134] width 55 height 28
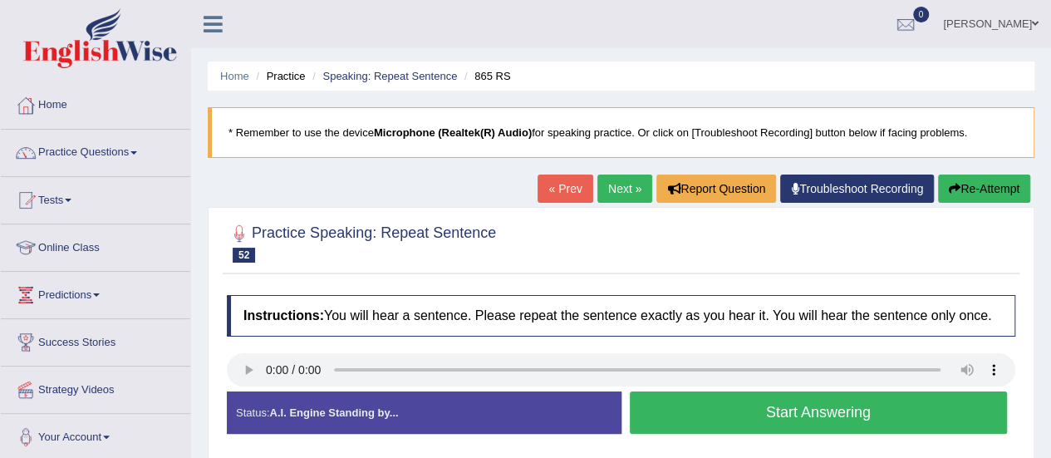
click at [723, 415] on button "Start Answering" at bounding box center [819, 412] width 378 height 42
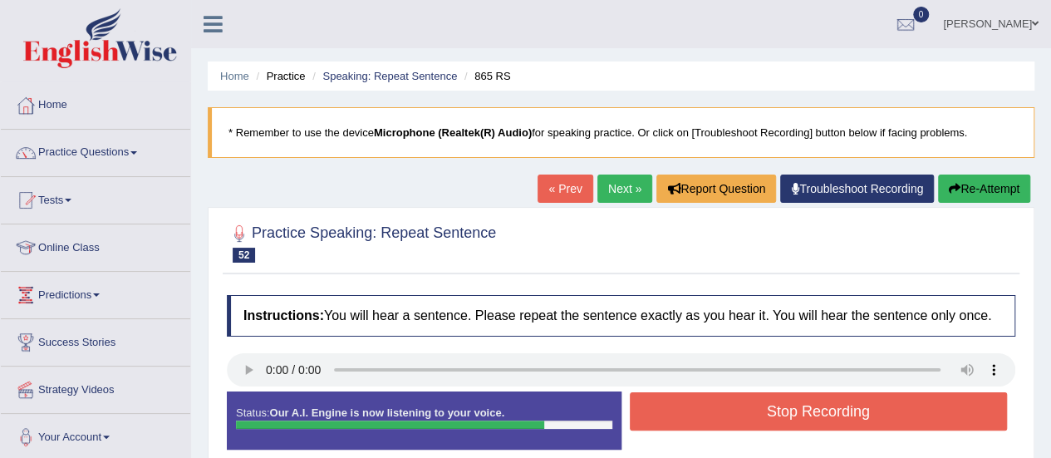
click at [723, 412] on button "Stop Recording" at bounding box center [819, 411] width 378 height 38
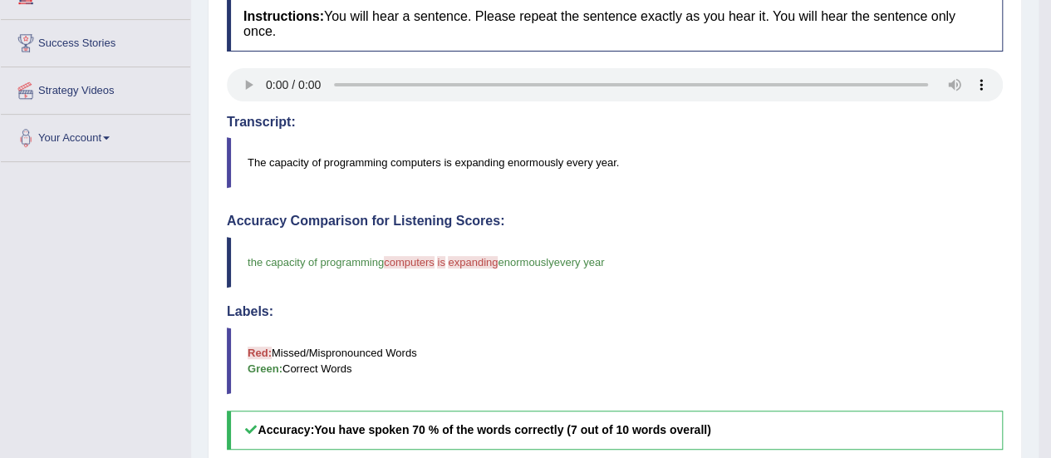
scroll to position [304, 0]
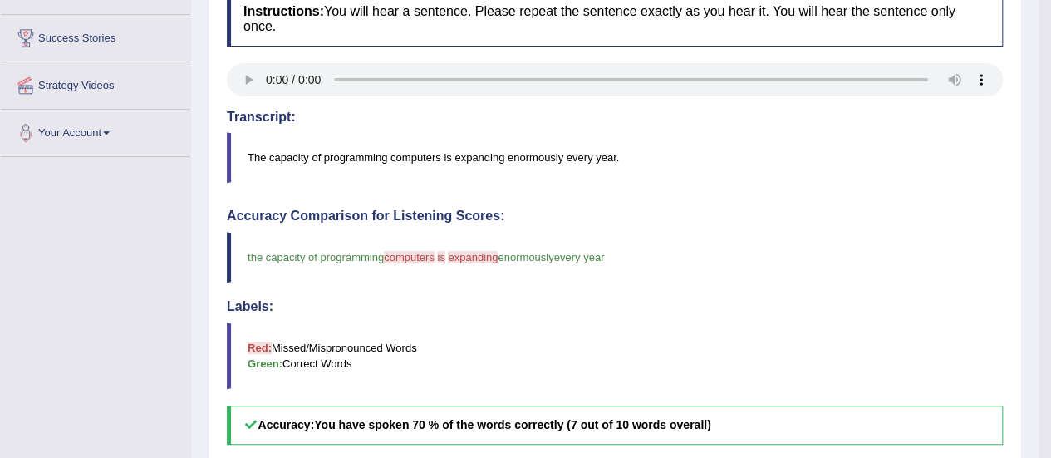
drag, startPoint x: 1027, startPoint y: 302, endPoint x: 1028, endPoint y: 357, distance: 54.9
click at [1028, 357] on div "Home Practice Speaking: Repeat Sentence 865 RS * Remember to use the device Mic…" at bounding box center [615, 244] width 848 height 1096
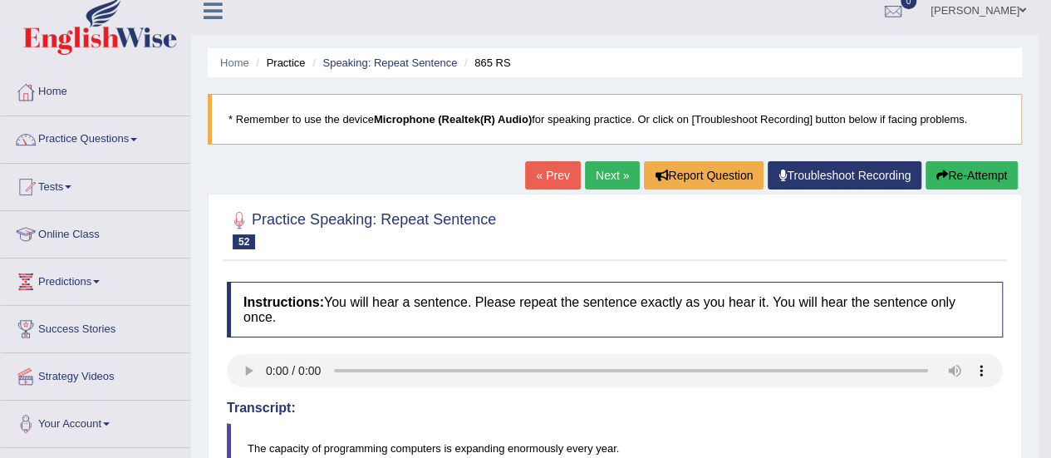
scroll to position [2, 0]
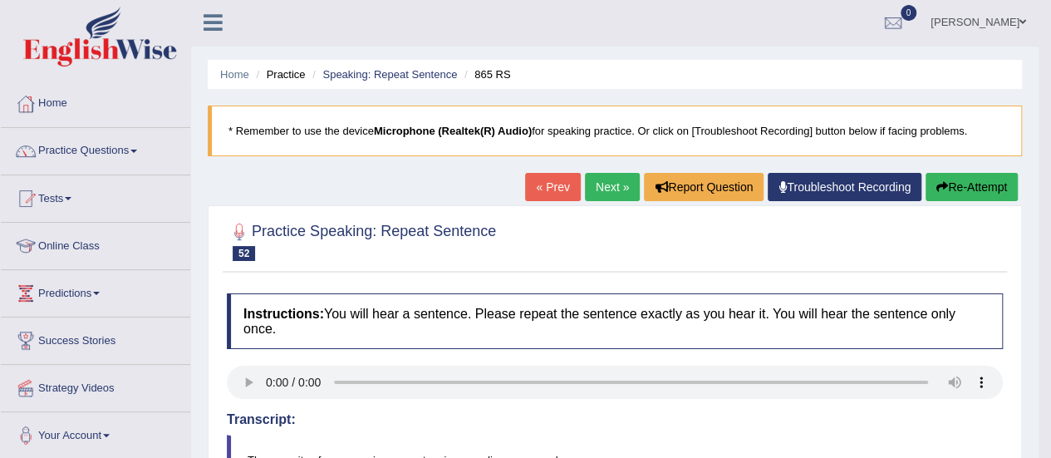
click at [598, 189] on link "Next »" at bounding box center [612, 187] width 55 height 28
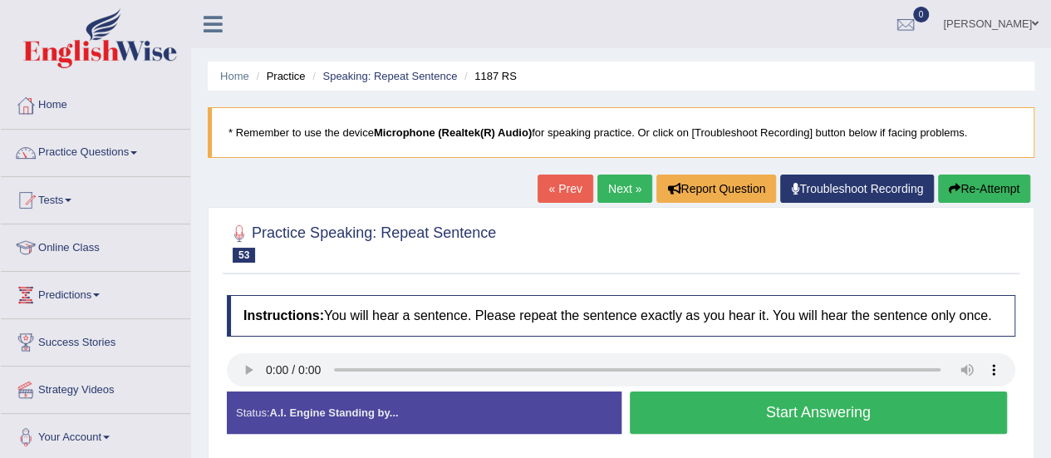
click at [780, 403] on button "Start Answering" at bounding box center [819, 412] width 378 height 42
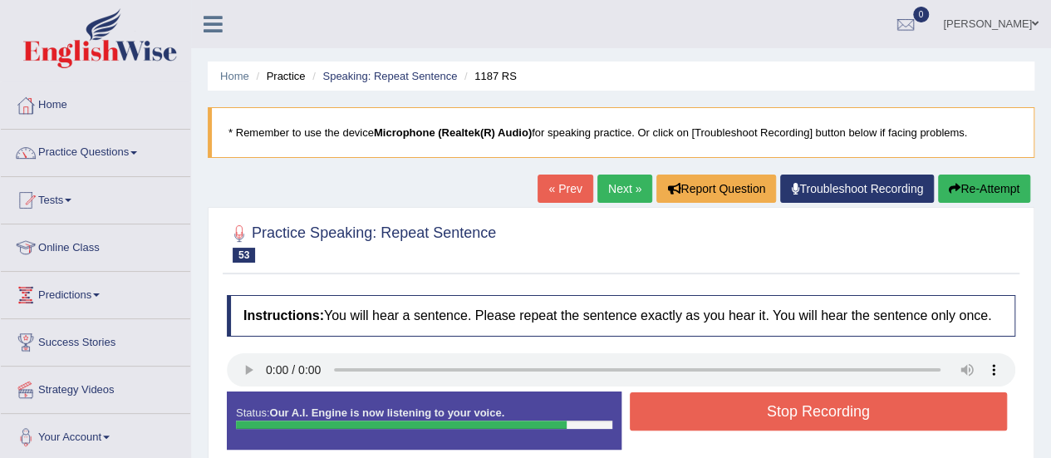
click at [780, 403] on button "Stop Recording" at bounding box center [819, 411] width 378 height 38
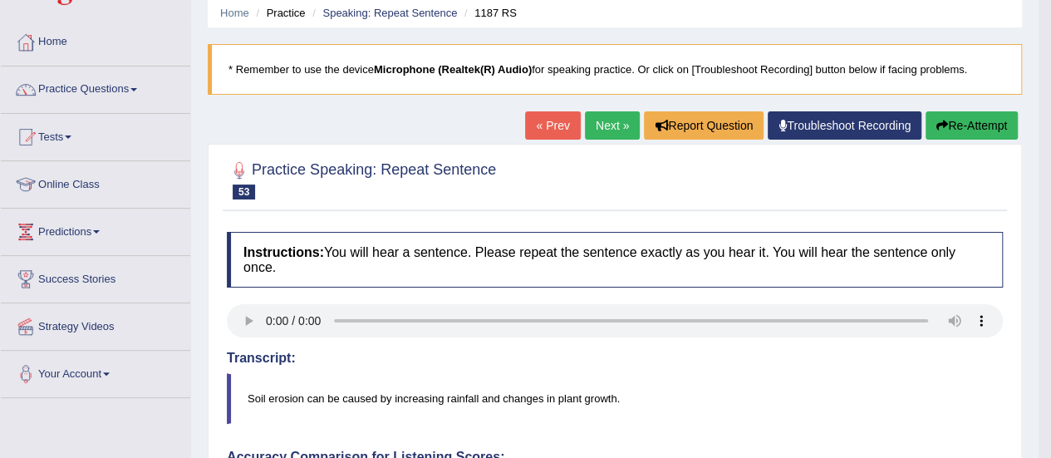
scroll to position [58, 0]
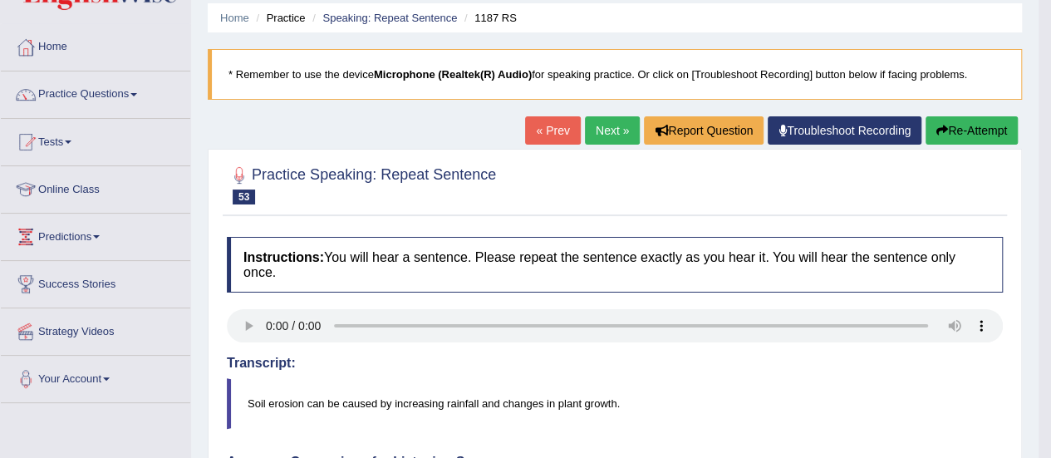
click at [971, 116] on button "Re-Attempt" at bounding box center [972, 130] width 92 height 28
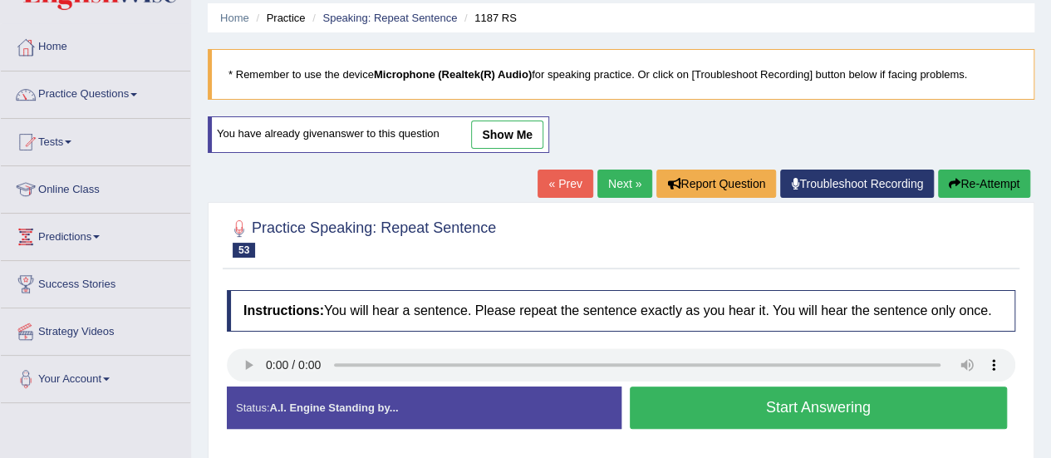
click at [792, 408] on button "Start Answering" at bounding box center [819, 407] width 378 height 42
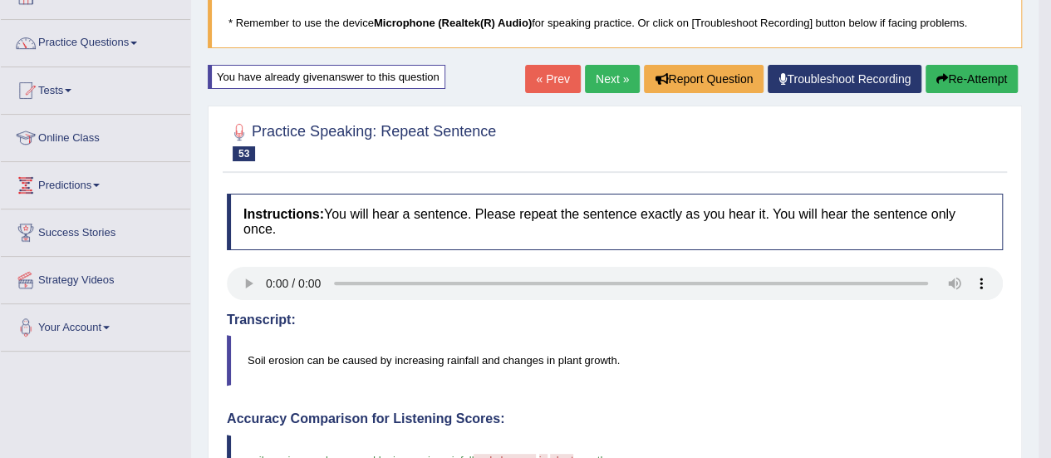
scroll to position [110, 0]
click at [605, 82] on link "Next »" at bounding box center [612, 79] width 55 height 28
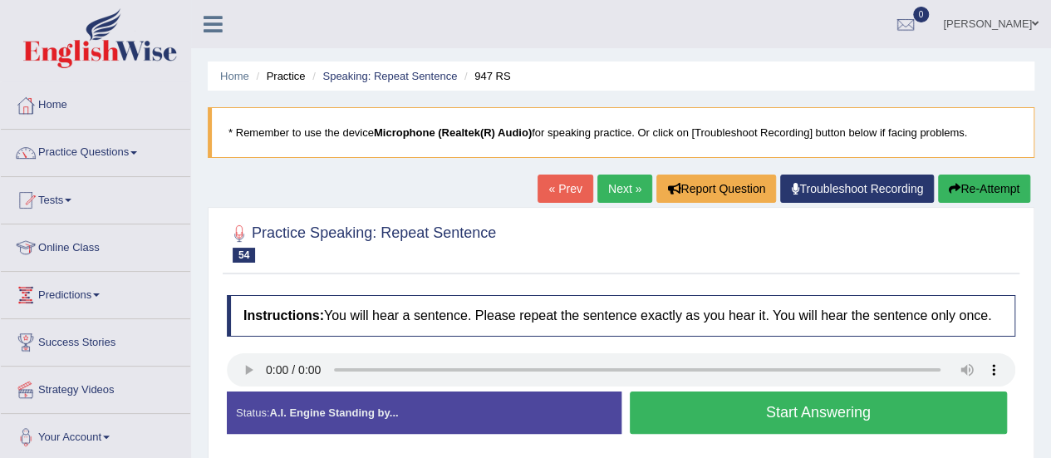
click at [740, 412] on button "Start Answering" at bounding box center [819, 412] width 378 height 42
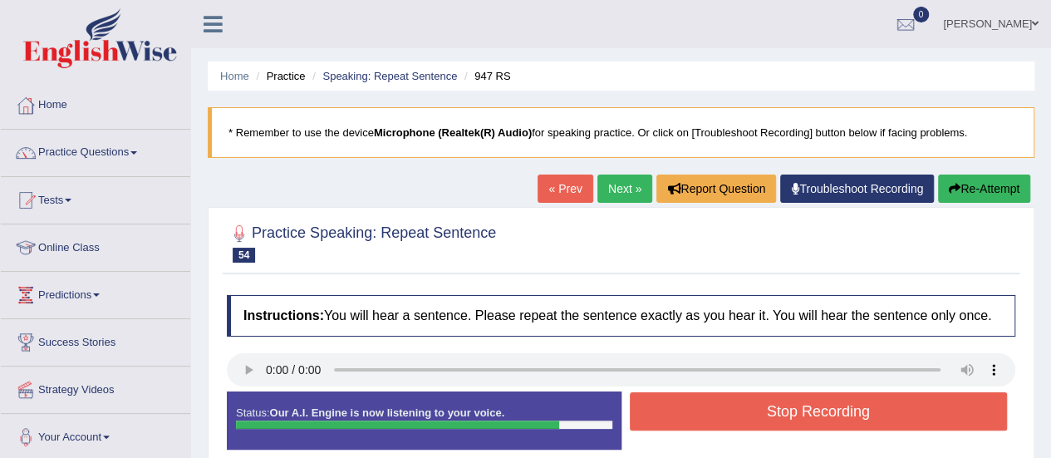
click at [740, 412] on button "Stop Recording" at bounding box center [819, 411] width 378 height 38
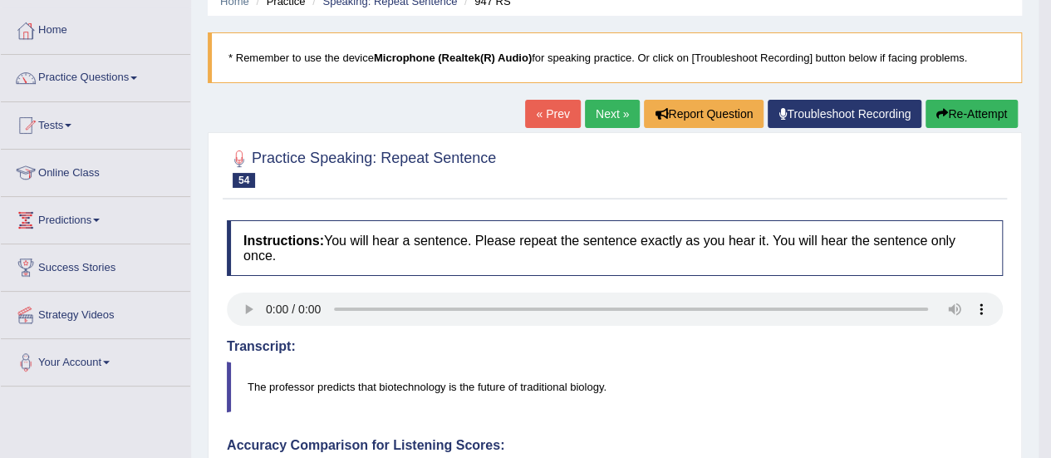
scroll to position [72, 0]
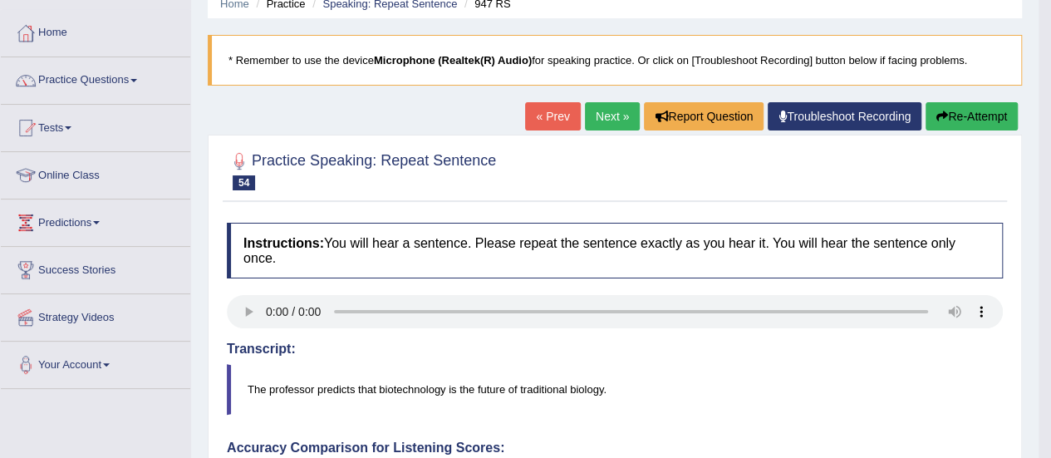
click at [610, 111] on link "Next »" at bounding box center [612, 116] width 55 height 28
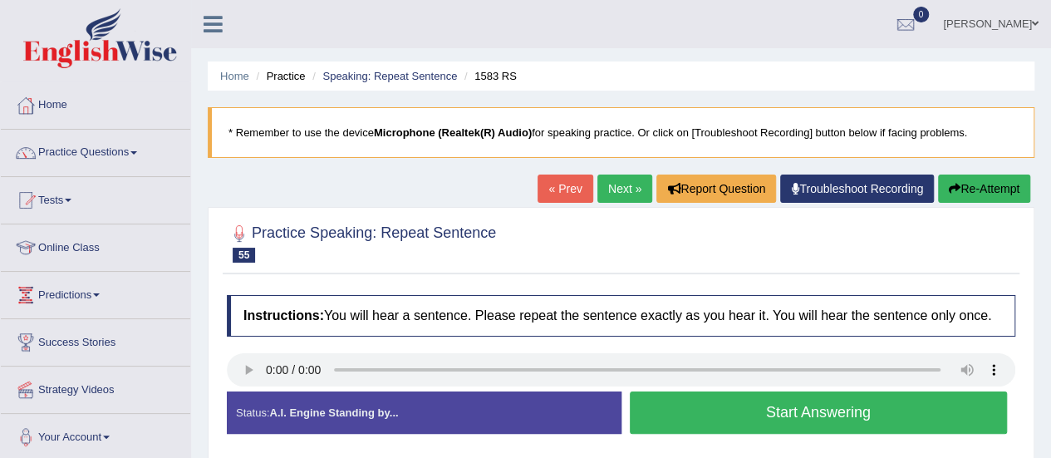
click at [809, 411] on button "Start Answering" at bounding box center [819, 412] width 378 height 42
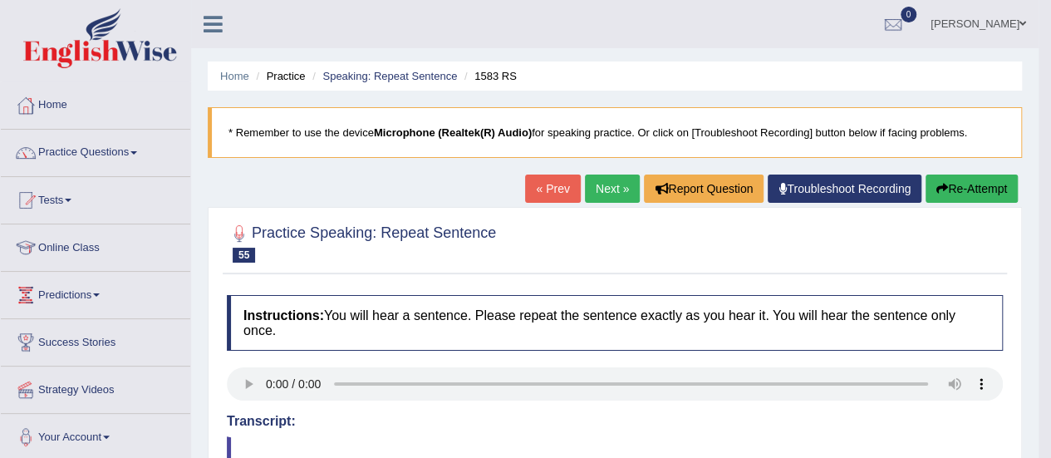
click at [950, 184] on button "Re-Attempt" at bounding box center [972, 189] width 92 height 28
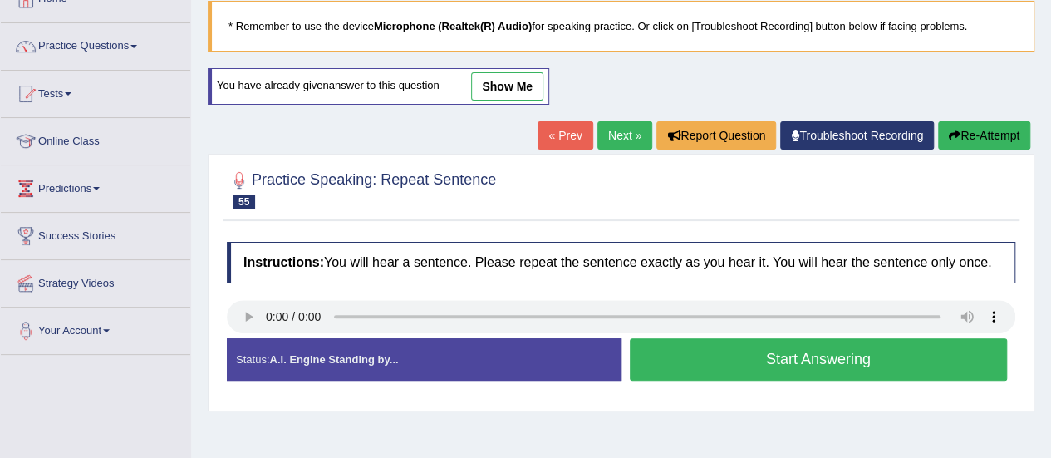
scroll to position [108, 0]
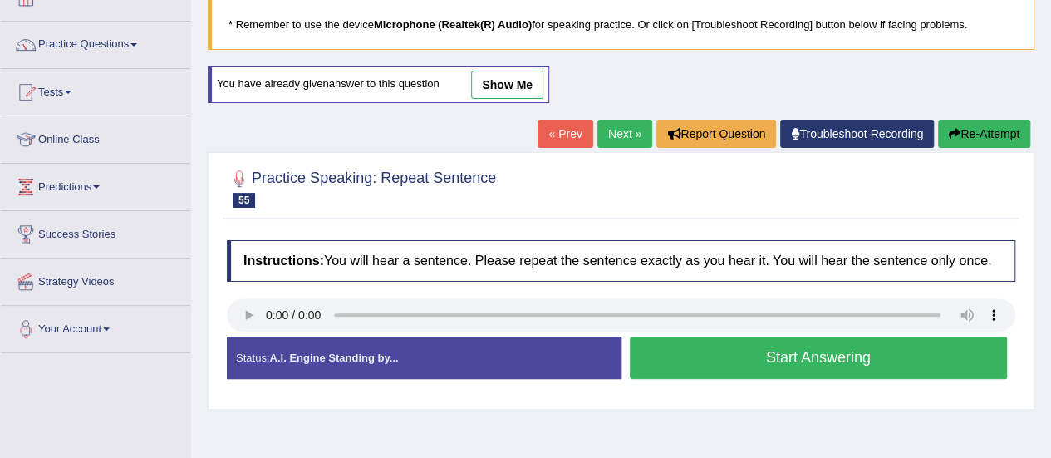
click at [774, 359] on button "Start Answering" at bounding box center [819, 358] width 378 height 42
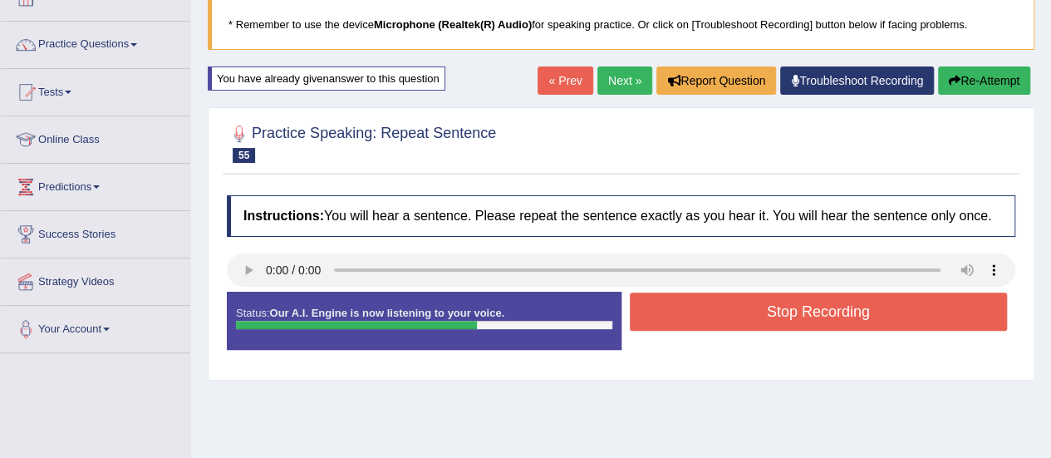
click at [819, 308] on button "Stop Recording" at bounding box center [819, 312] width 378 height 38
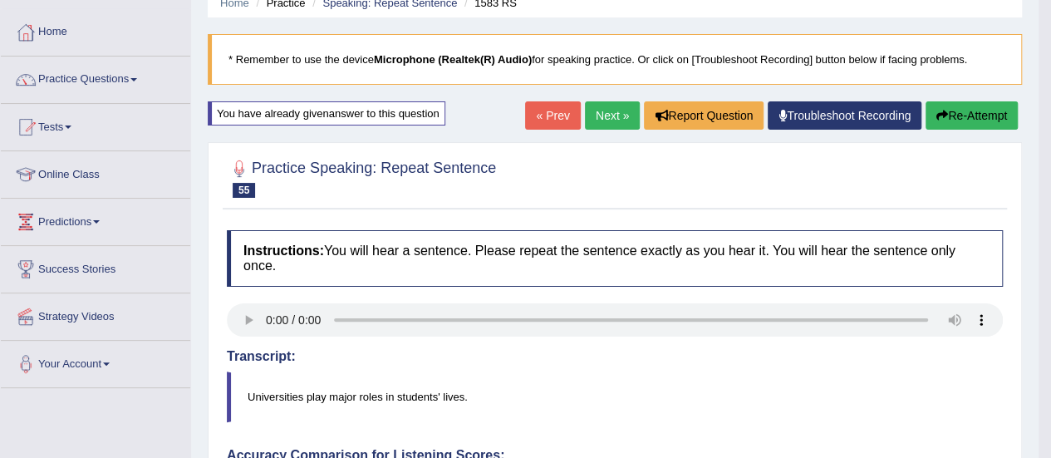
scroll to position [72, 0]
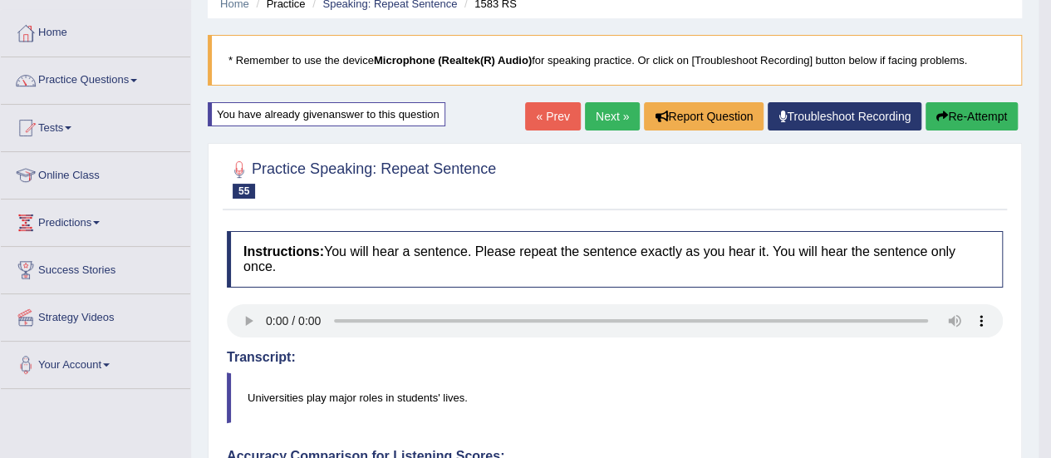
click at [608, 114] on link "Next »" at bounding box center [612, 116] width 55 height 28
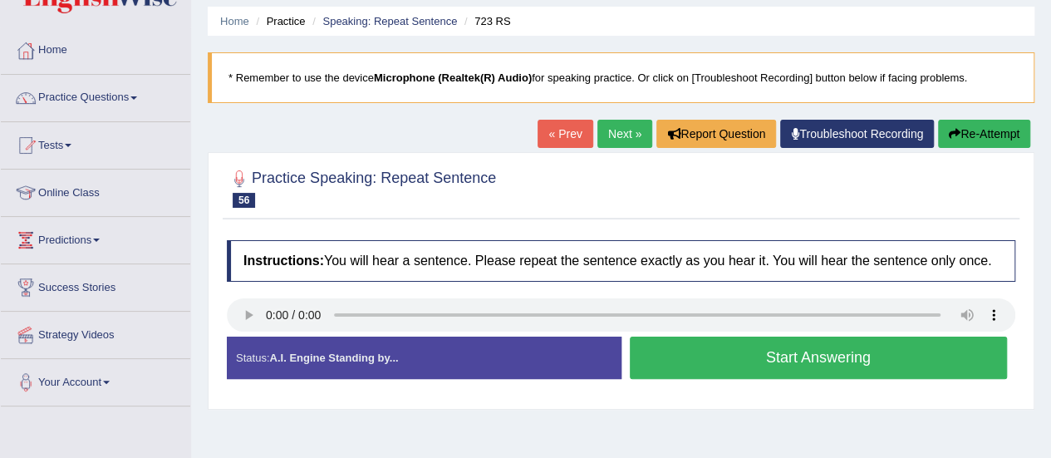
scroll to position [57, 0]
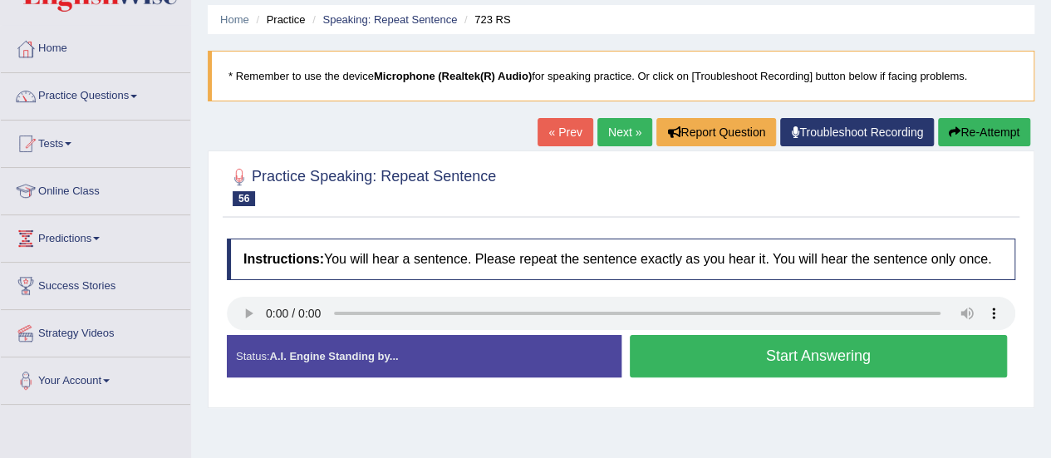
click at [792, 360] on button "Start Answering" at bounding box center [819, 356] width 378 height 42
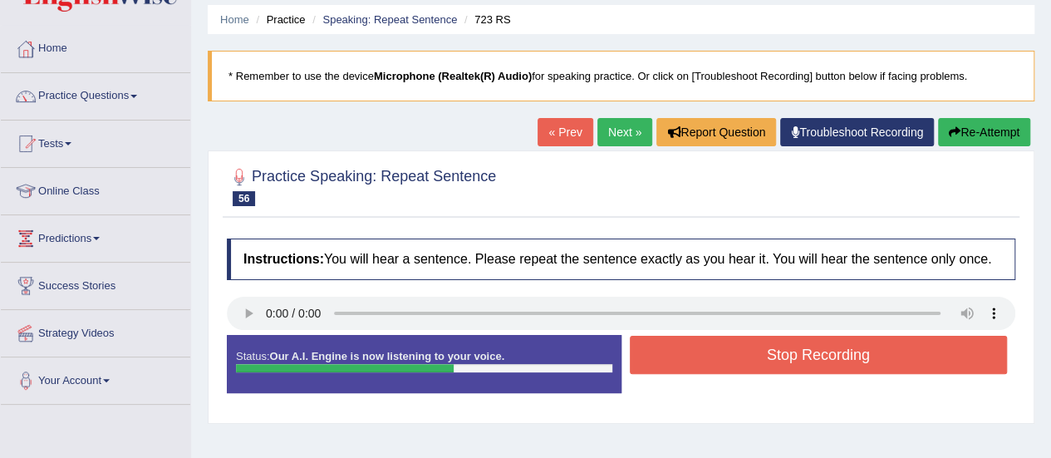
click at [792, 360] on button "Stop Recording" at bounding box center [819, 355] width 378 height 38
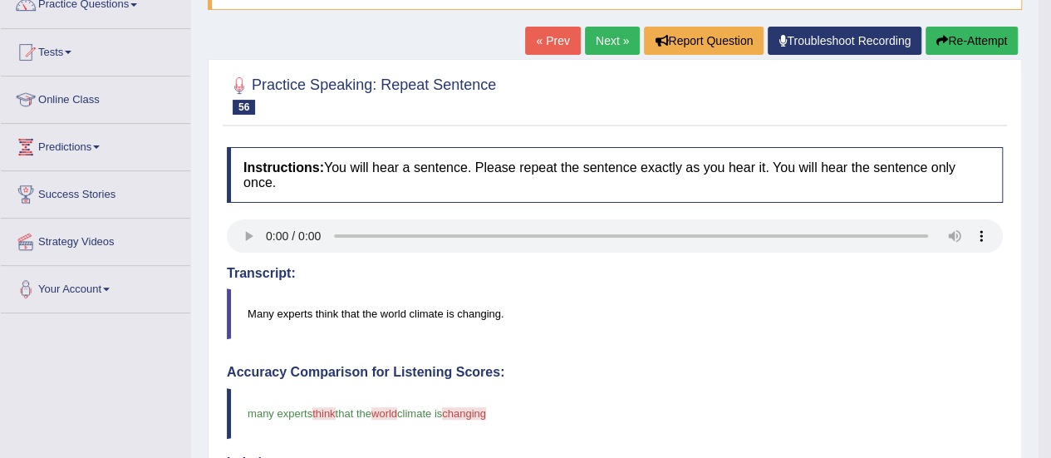
scroll to position [143, 0]
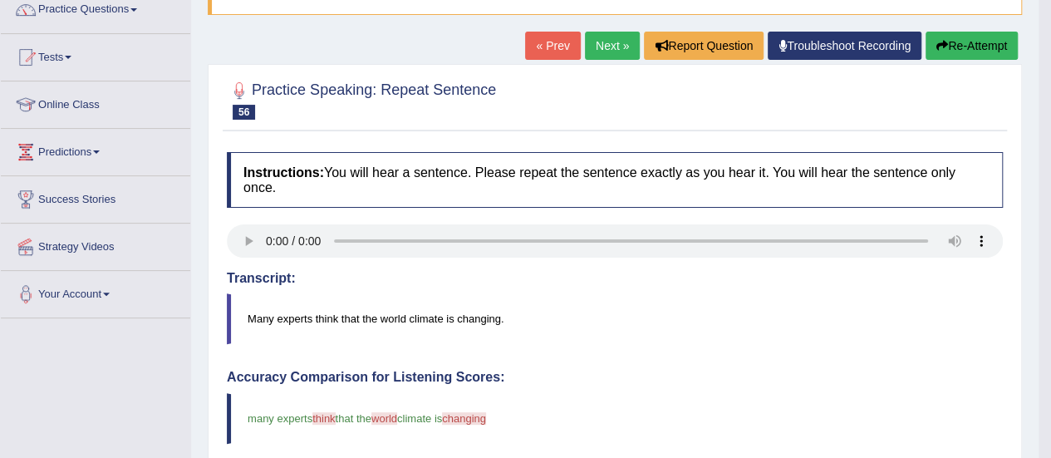
click at [605, 49] on link "Next »" at bounding box center [612, 46] width 55 height 28
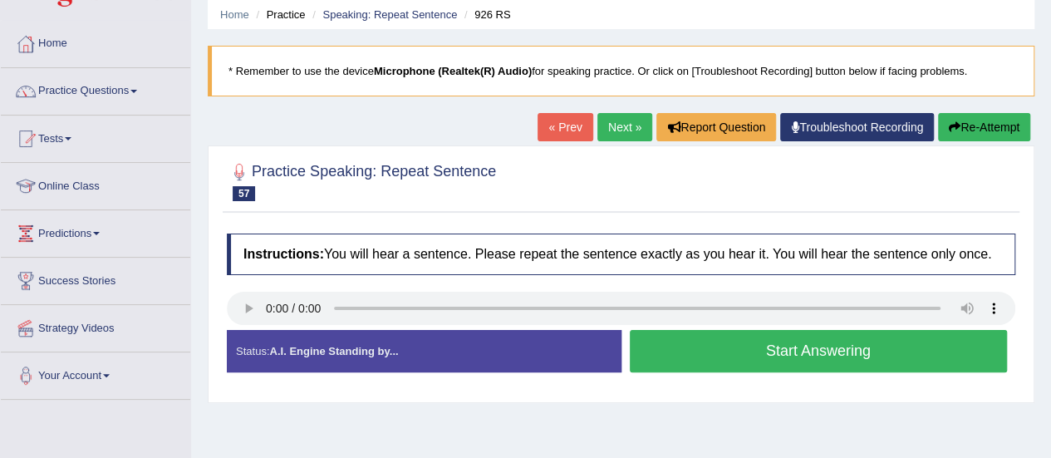
scroll to position [62, 0]
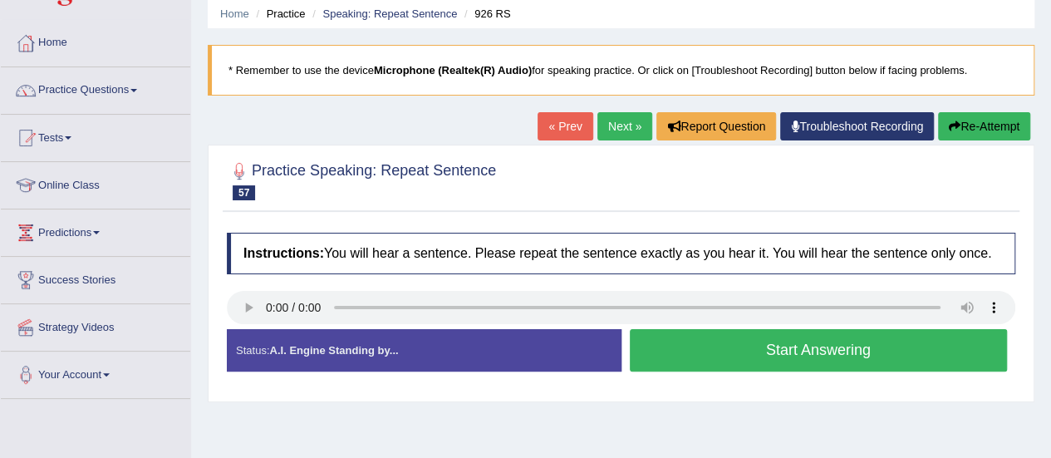
click at [786, 346] on button "Start Answering" at bounding box center [819, 350] width 378 height 42
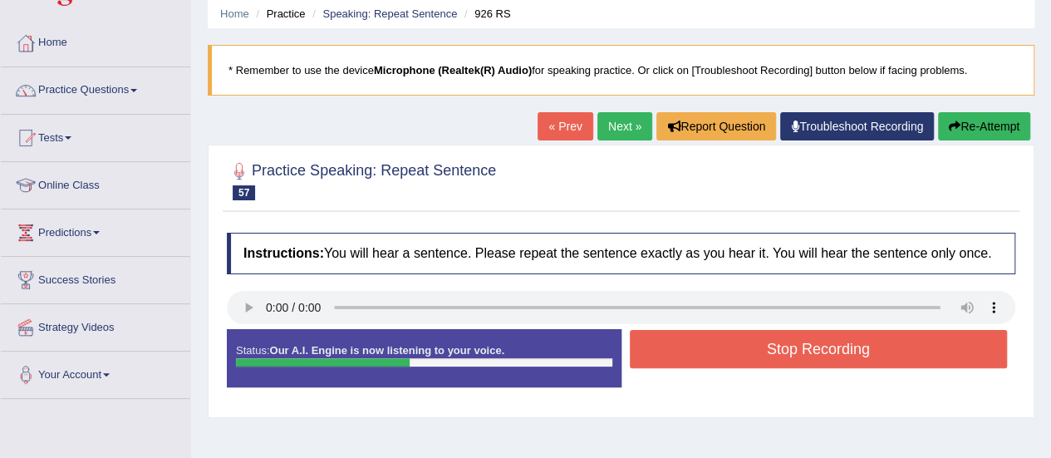
drag, startPoint x: 786, startPoint y: 346, endPoint x: 781, endPoint y: 330, distance: 16.6
click at [781, 330] on button "Stop Recording" at bounding box center [819, 349] width 378 height 38
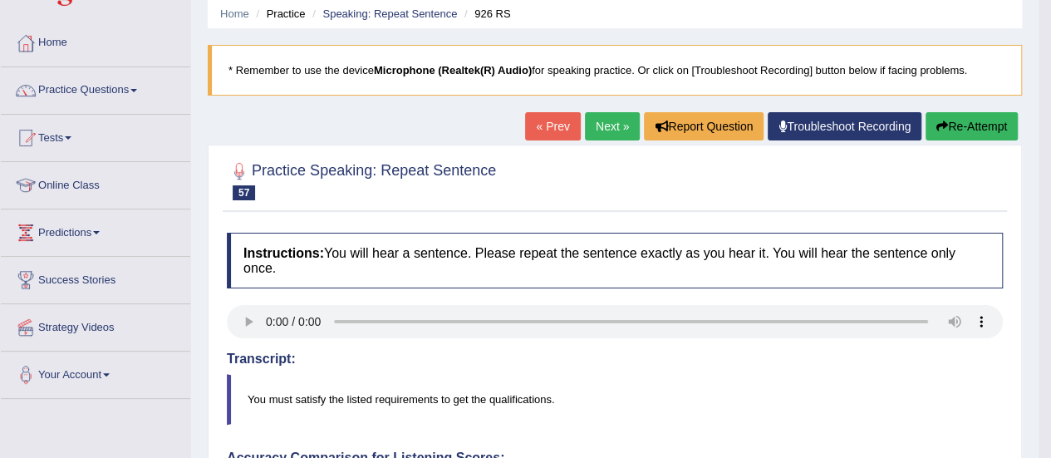
click at [943, 121] on icon "button" at bounding box center [943, 126] width 12 height 12
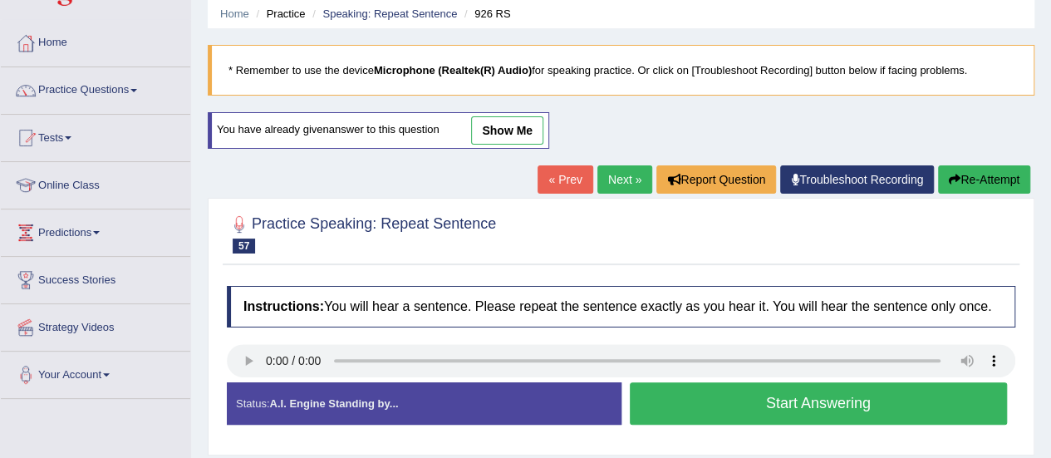
click at [792, 396] on button "Start Answering" at bounding box center [819, 403] width 378 height 42
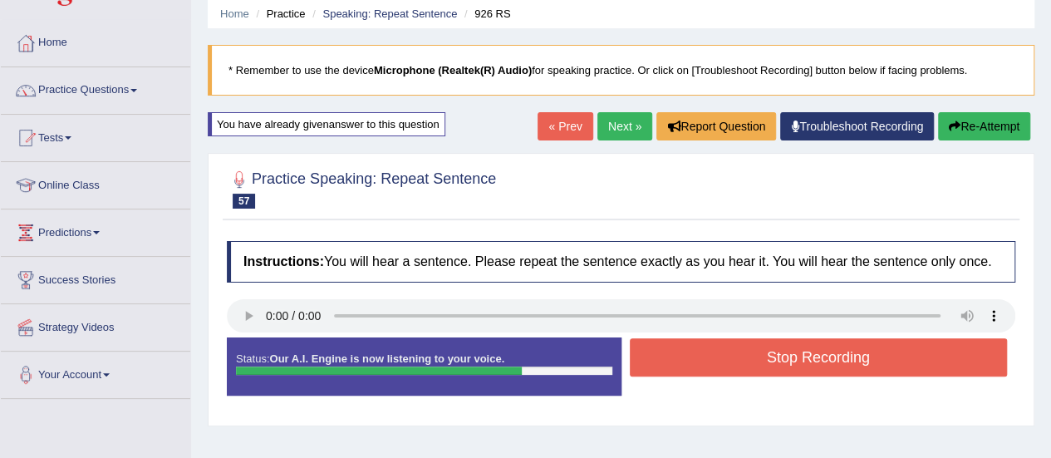
click at [792, 347] on button "Stop Recording" at bounding box center [819, 357] width 378 height 38
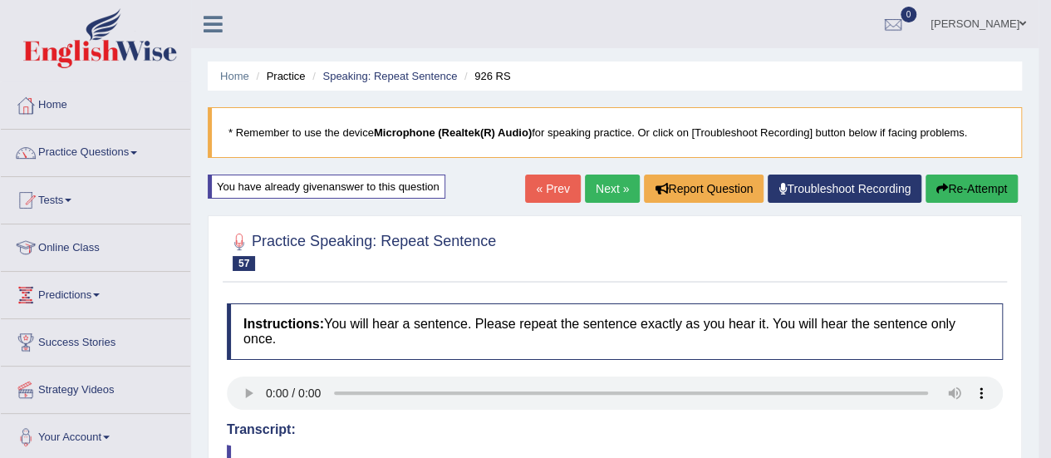
click at [953, 185] on button "Re-Attempt" at bounding box center [972, 189] width 92 height 28
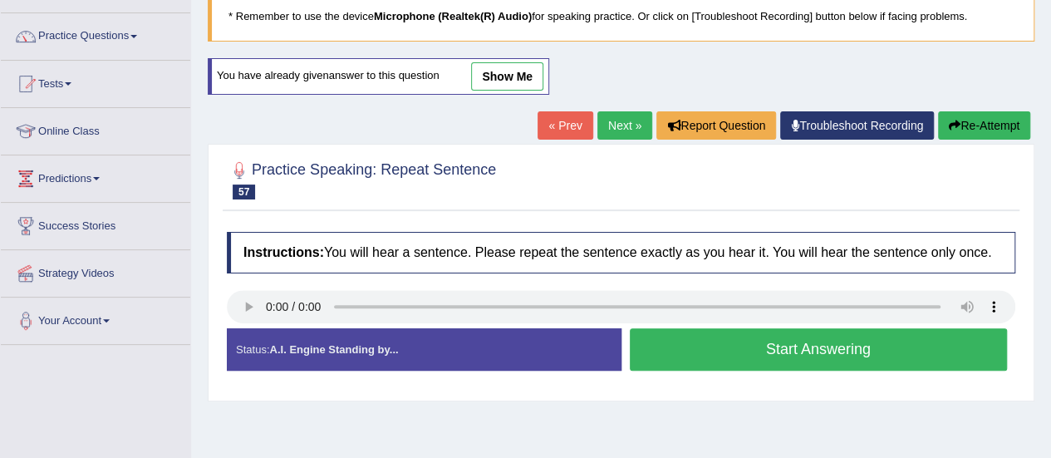
scroll to position [119, 0]
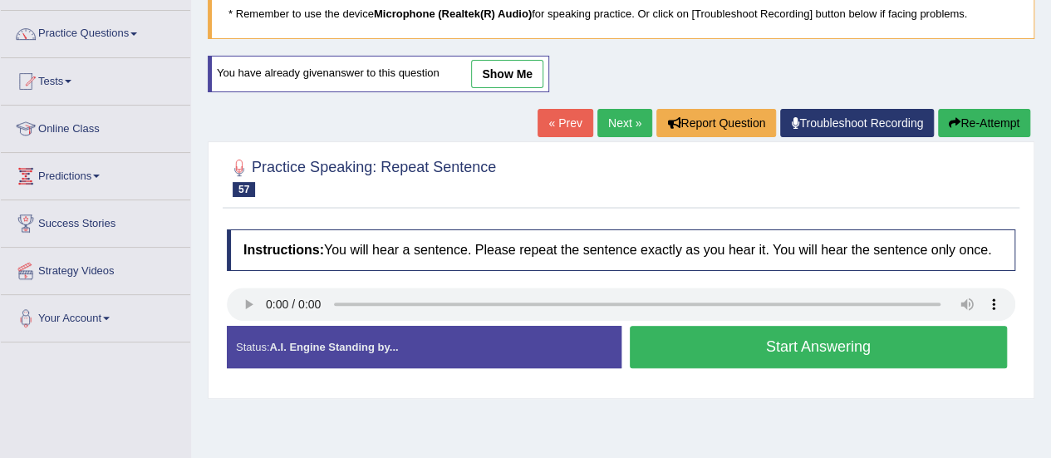
click at [755, 350] on button "Start Answering" at bounding box center [819, 347] width 378 height 42
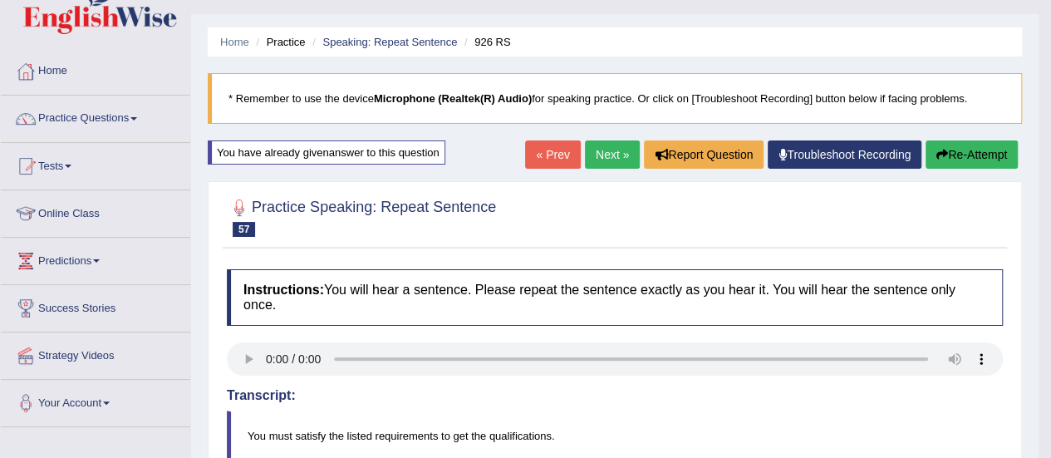
scroll to position [13, 0]
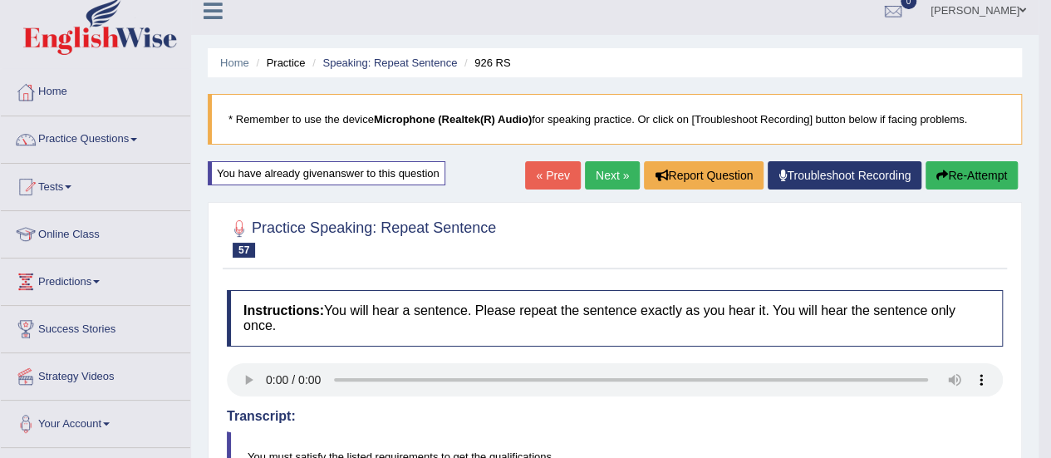
click at [606, 174] on link "Next »" at bounding box center [612, 175] width 55 height 28
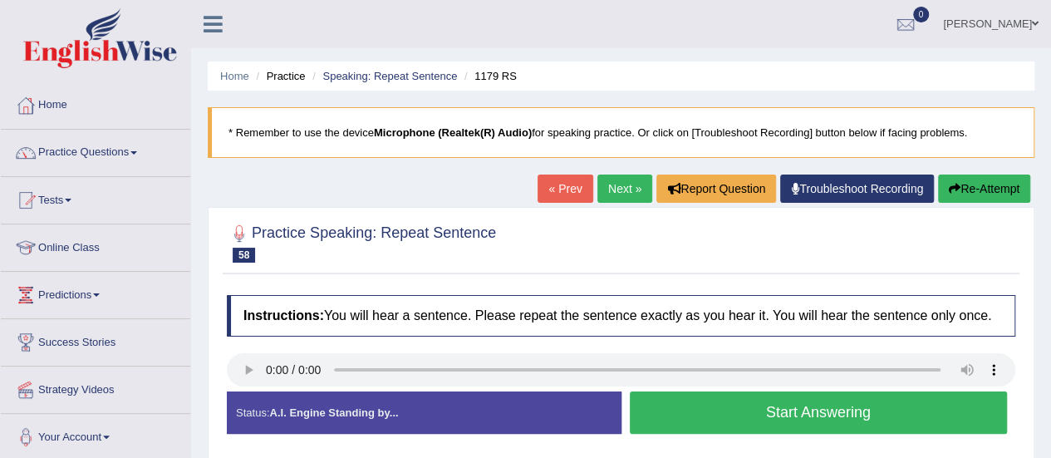
click at [782, 430] on button "Start Answering" at bounding box center [819, 412] width 378 height 42
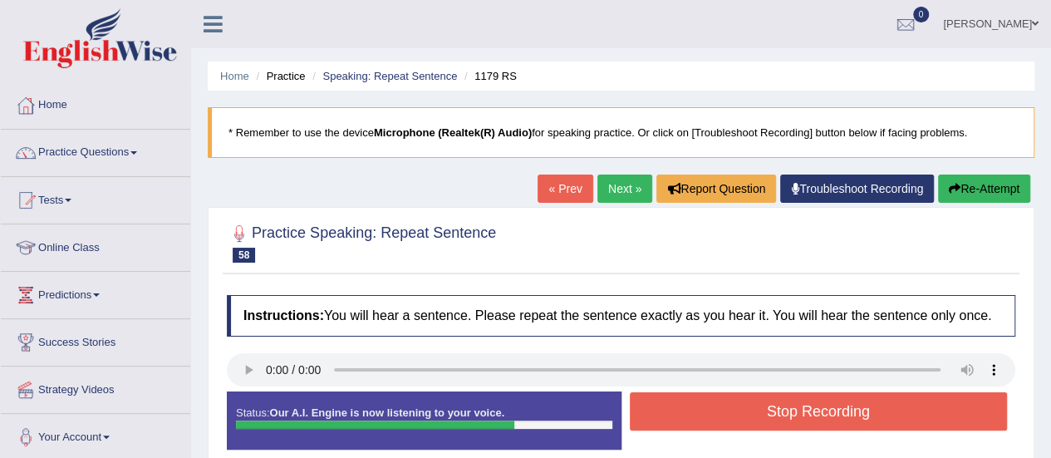
click at [783, 420] on button "Stop Recording" at bounding box center [819, 411] width 378 height 38
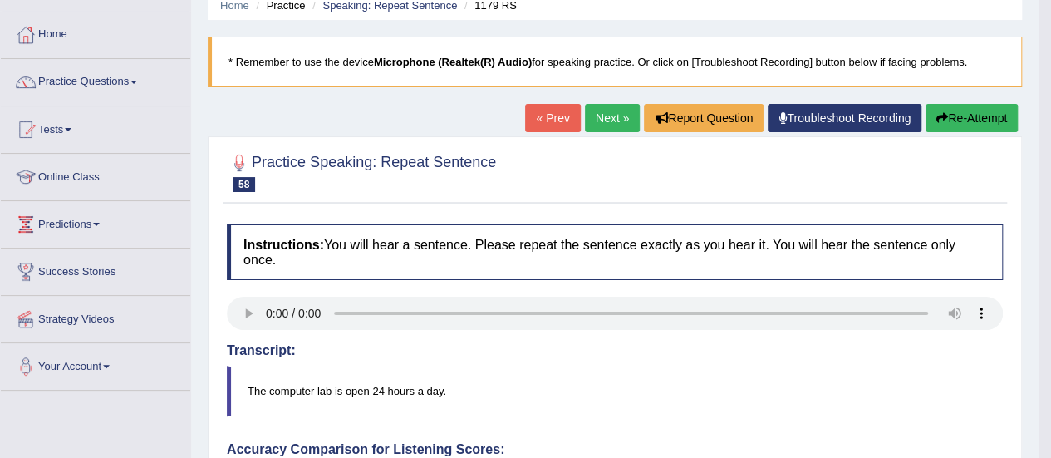
scroll to position [59, 0]
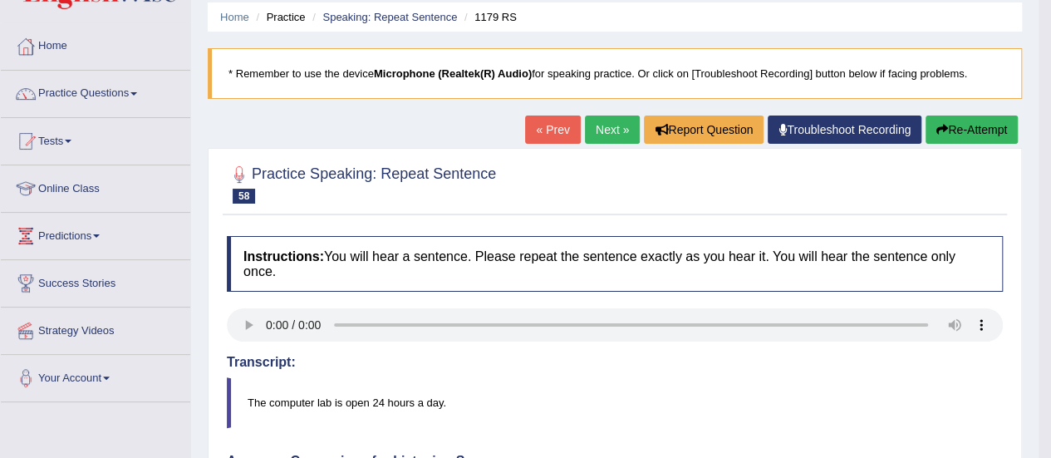
click at [608, 130] on link "Next »" at bounding box center [612, 130] width 55 height 28
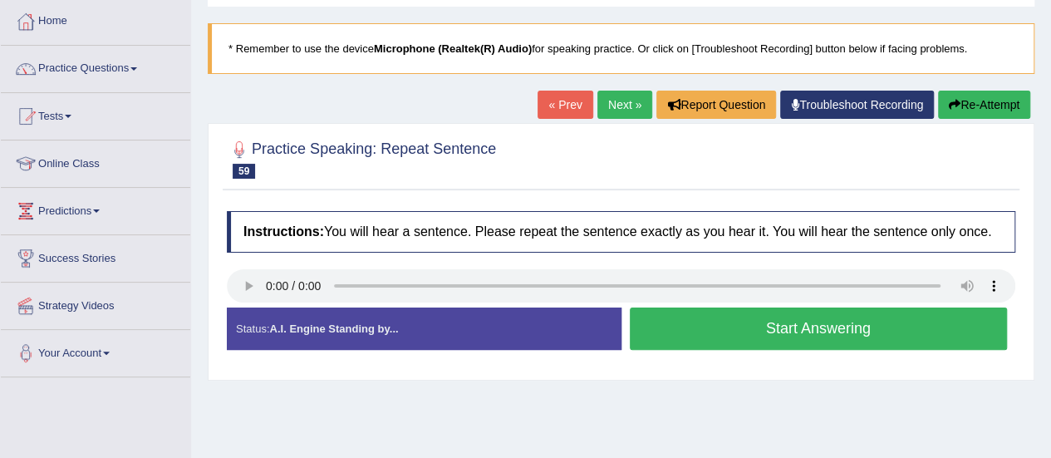
scroll to position [90, 0]
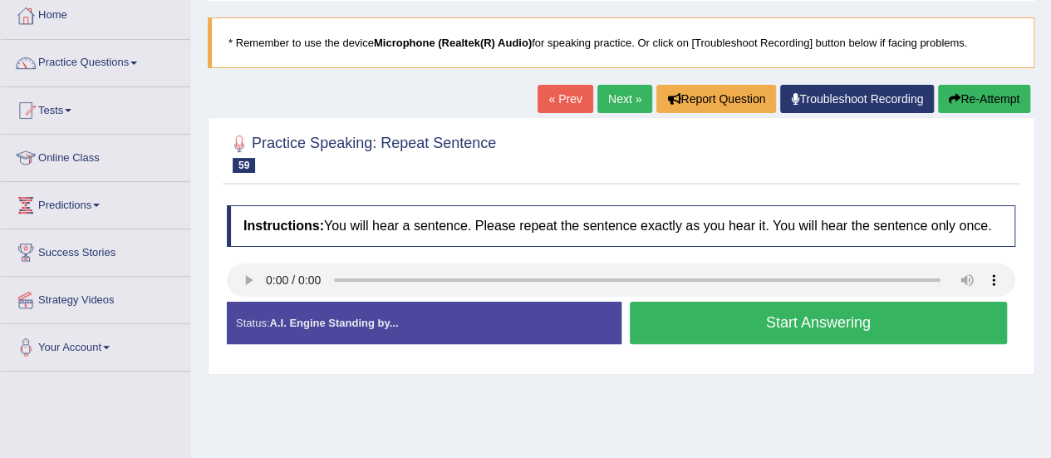
click at [664, 322] on button "Start Answering" at bounding box center [819, 323] width 378 height 42
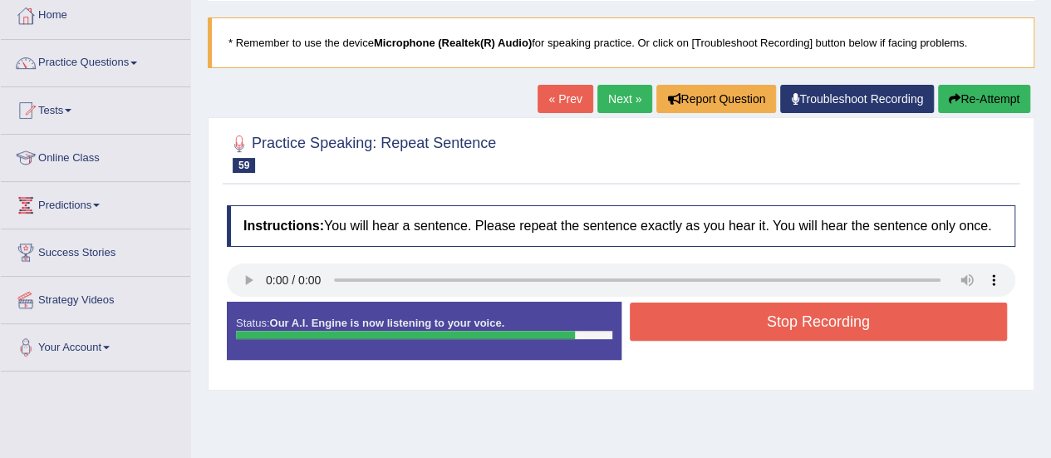
click at [664, 322] on button "Stop Recording" at bounding box center [819, 321] width 378 height 38
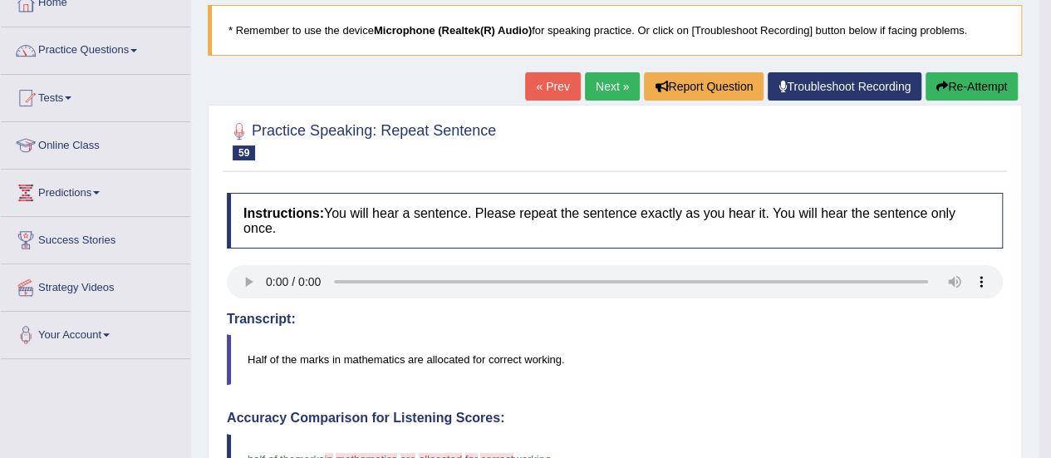
scroll to position [99, 0]
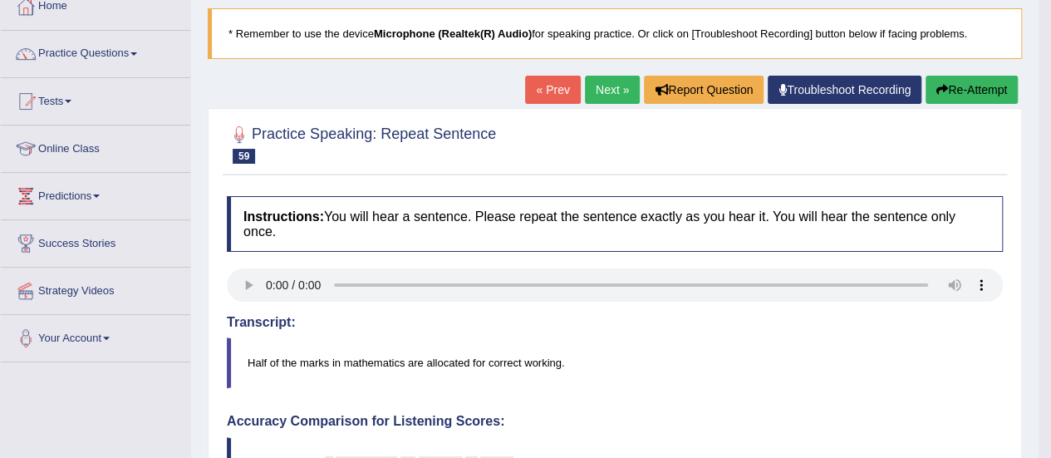
click at [967, 87] on button "Re-Attempt" at bounding box center [972, 90] width 92 height 28
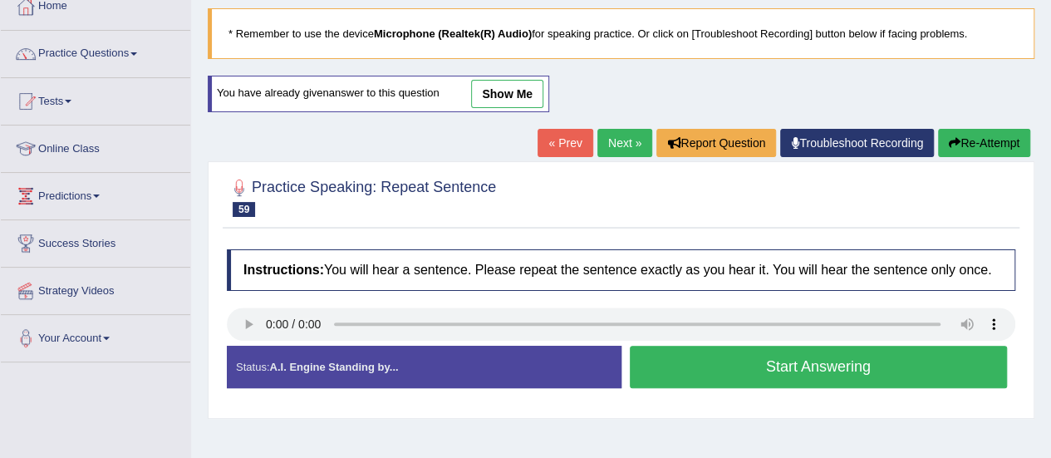
scroll to position [99, 0]
click at [731, 366] on button "Start Answering" at bounding box center [819, 367] width 378 height 42
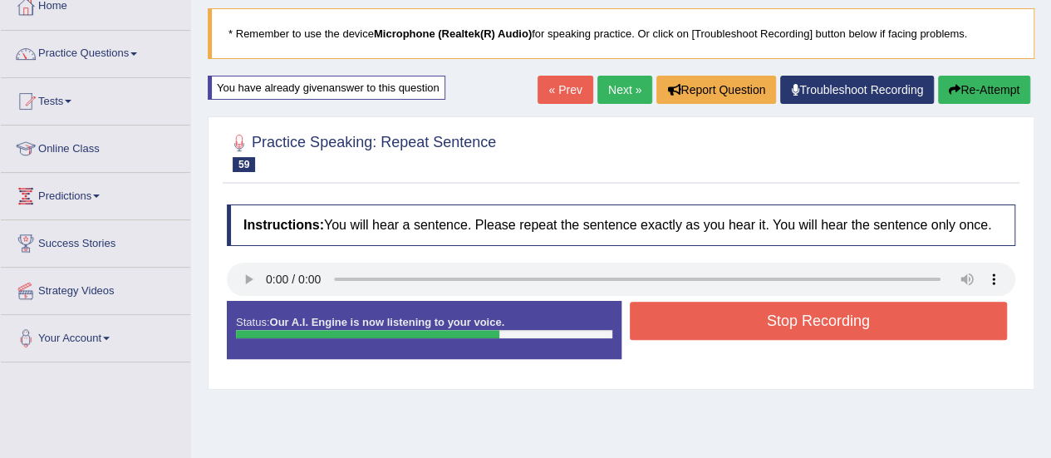
click at [774, 330] on button "Stop Recording" at bounding box center [819, 321] width 378 height 38
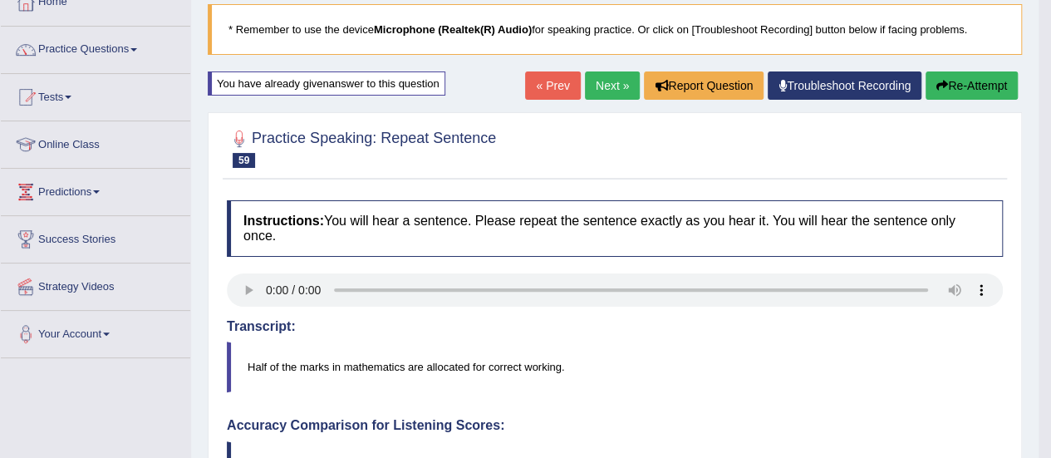
scroll to position [95, 0]
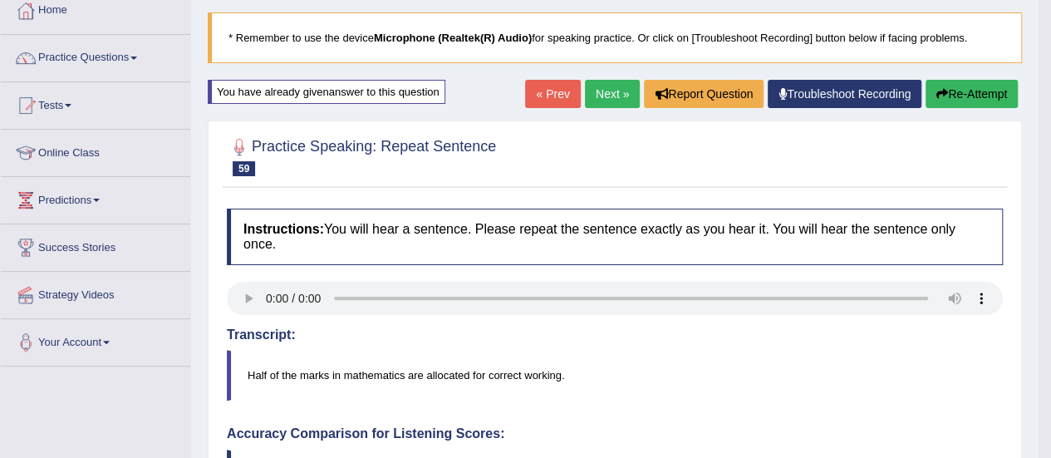
click at [608, 100] on link "Next »" at bounding box center [612, 94] width 55 height 28
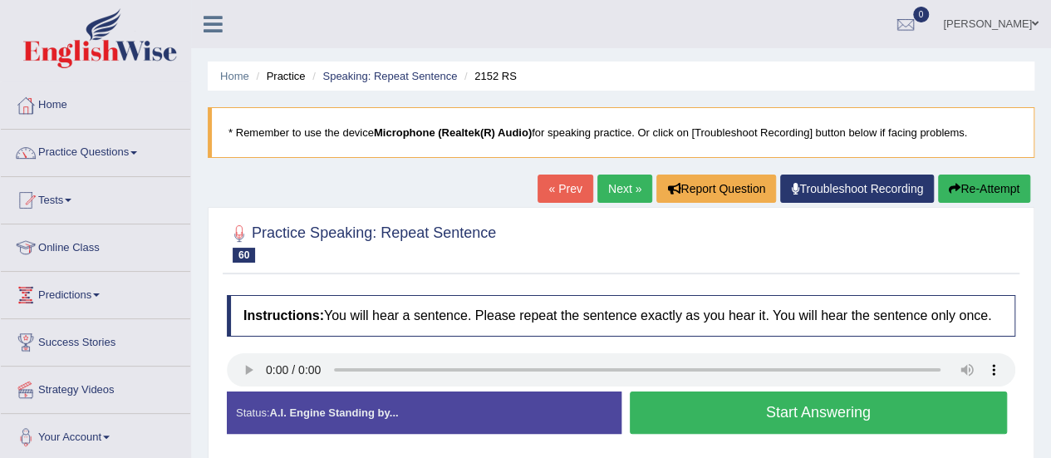
click at [686, 420] on button "Start Answering" at bounding box center [819, 412] width 378 height 42
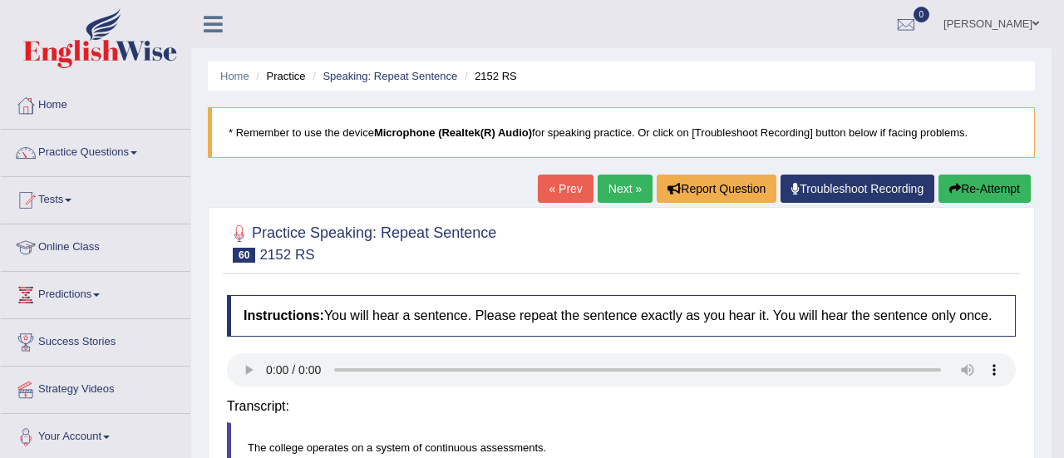
click at [247, 370] on body "Toggle navigation Home Practice Questions Speaking Practice Read Aloud Repeat S…" at bounding box center [532, 229] width 1064 height 458
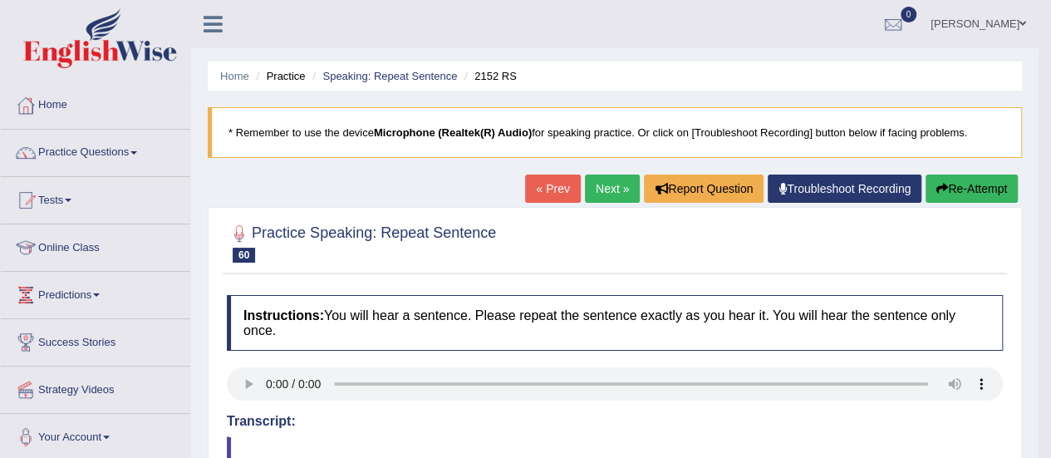
click at [967, 185] on button "Re-Attempt" at bounding box center [972, 189] width 92 height 28
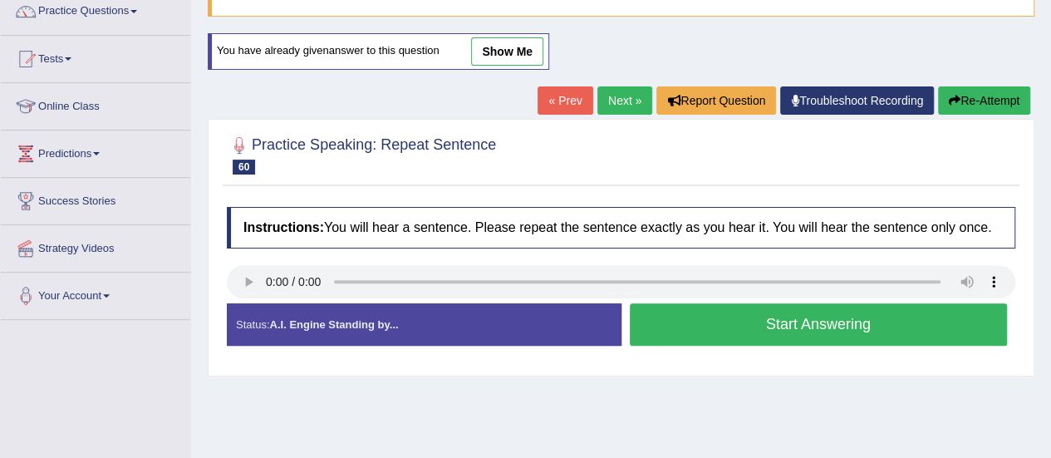
scroll to position [148, 0]
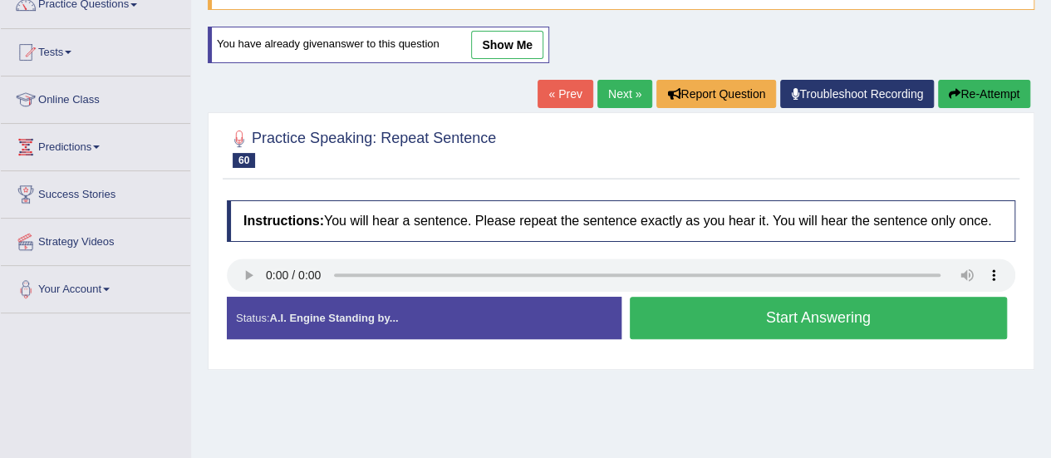
click at [789, 317] on button "Start Answering" at bounding box center [819, 318] width 378 height 42
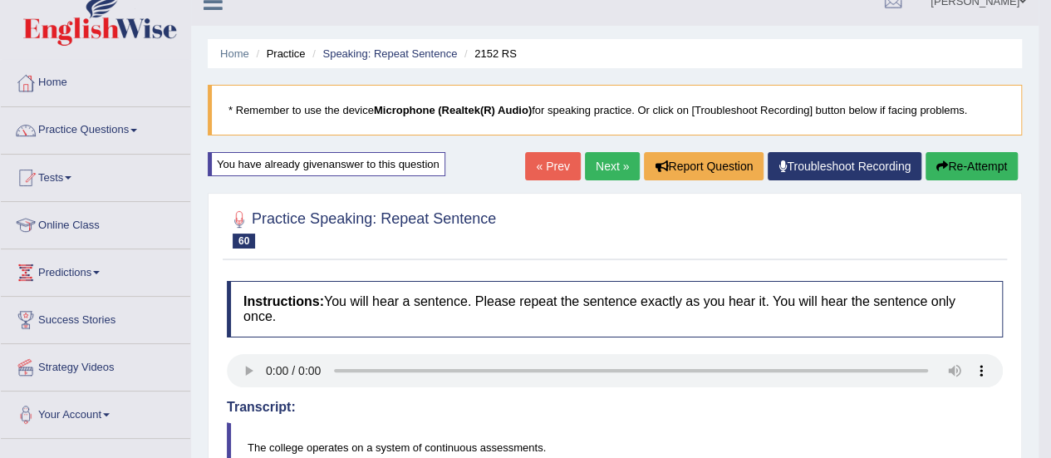
scroll to position [12, 0]
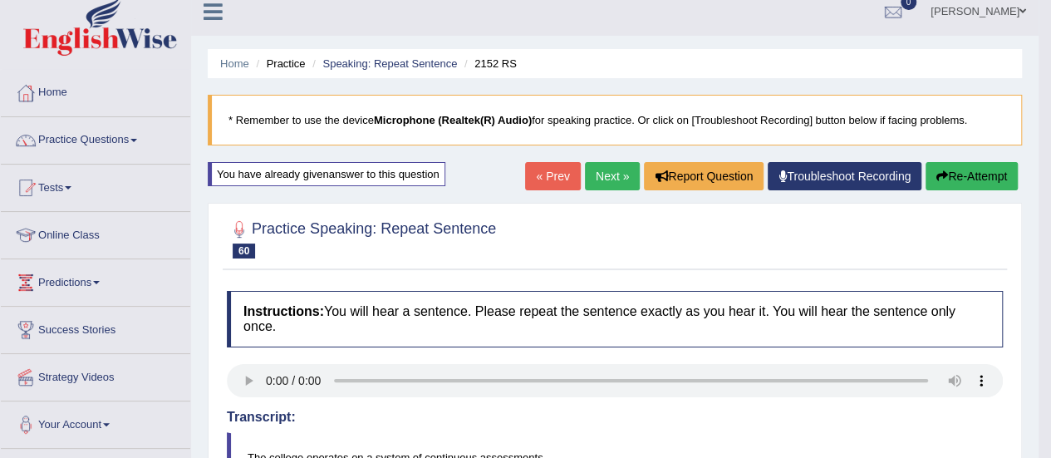
click at [607, 174] on link "Next »" at bounding box center [612, 176] width 55 height 28
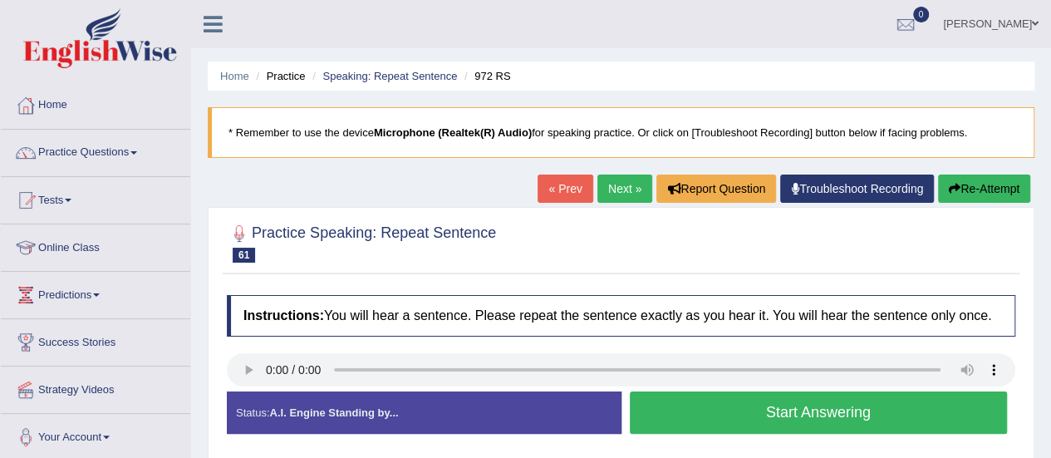
click at [818, 421] on button "Start Answering" at bounding box center [819, 412] width 378 height 42
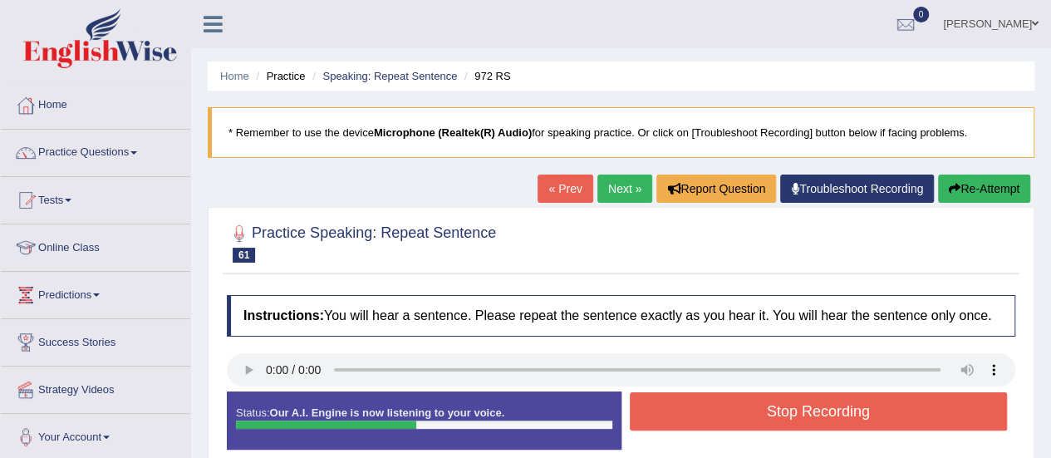
click at [818, 421] on button "Stop Recording" at bounding box center [819, 411] width 378 height 38
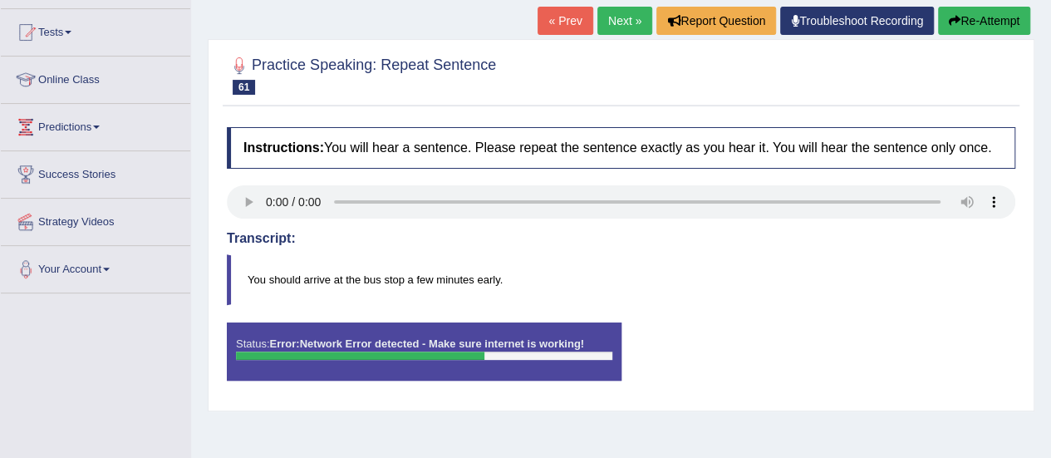
scroll to position [156, 0]
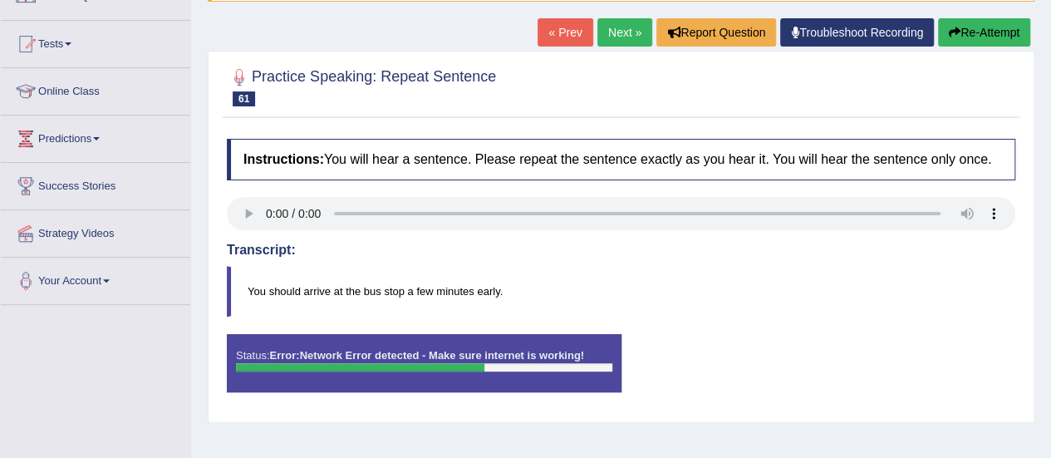
click at [725, 283] on blockquote "You should arrive at the bus stop a few minutes early." at bounding box center [621, 291] width 789 height 51
click at [949, 27] on icon "button" at bounding box center [955, 33] width 12 height 12
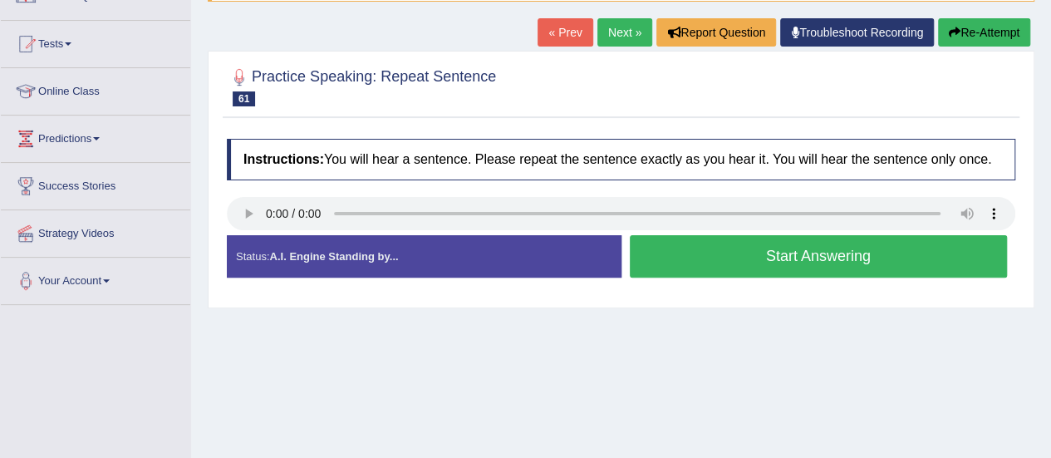
click at [808, 258] on button "Start Answering" at bounding box center [819, 256] width 378 height 42
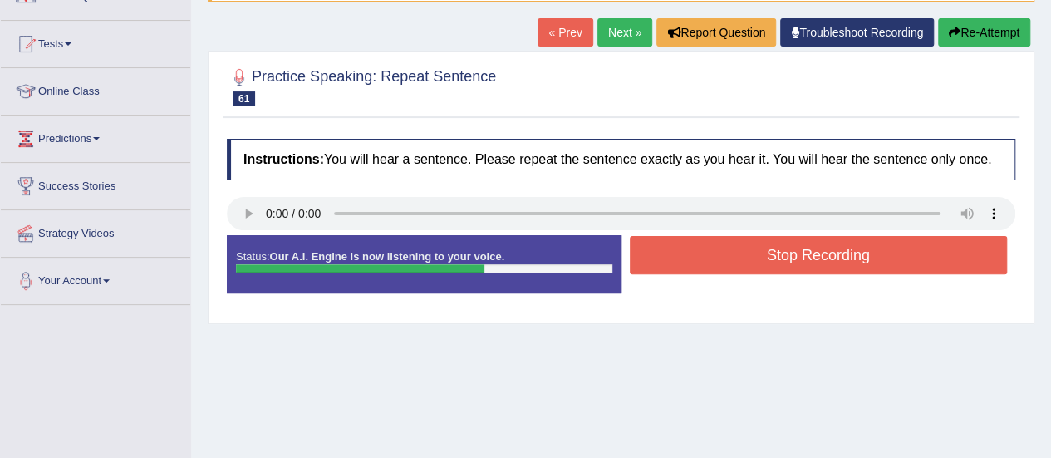
click at [808, 258] on button "Stop Recording" at bounding box center [819, 255] width 378 height 38
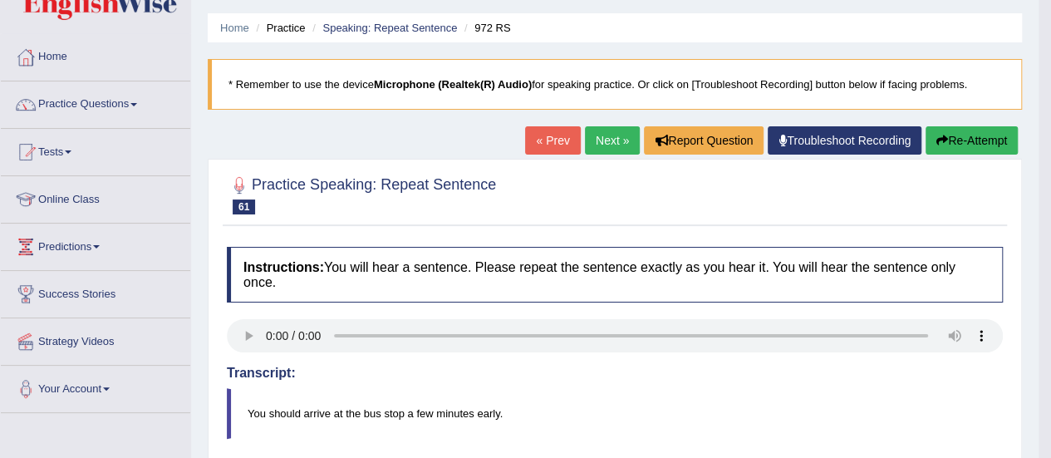
scroll to position [35, 0]
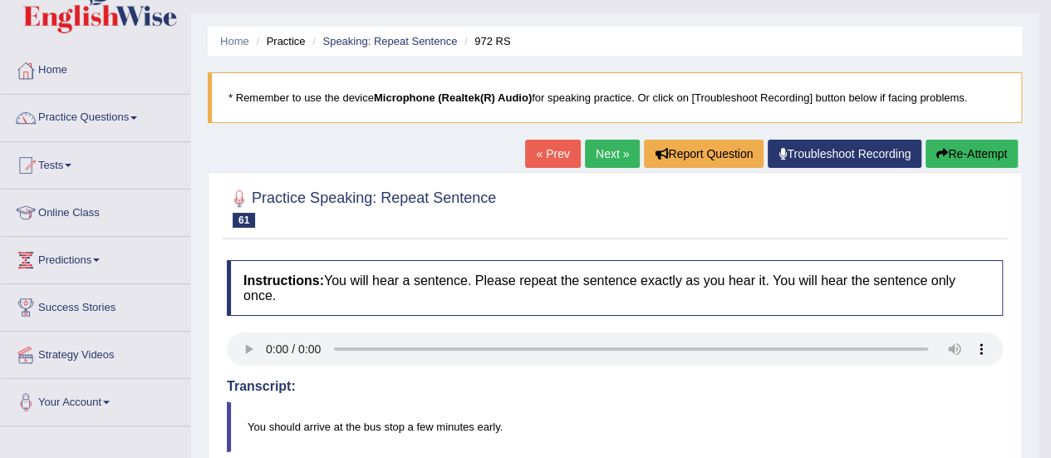
click at [605, 155] on link "Next »" at bounding box center [612, 154] width 55 height 28
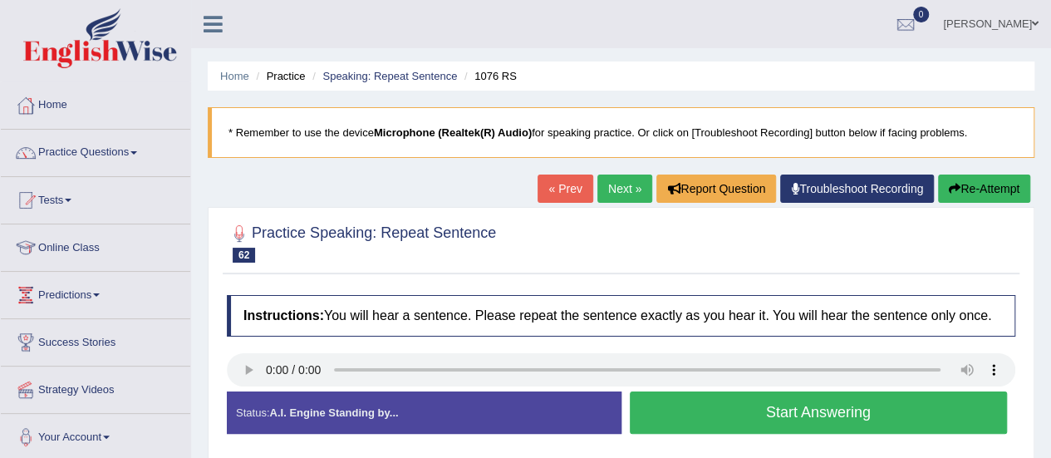
click at [801, 421] on button "Start Answering" at bounding box center [819, 412] width 378 height 42
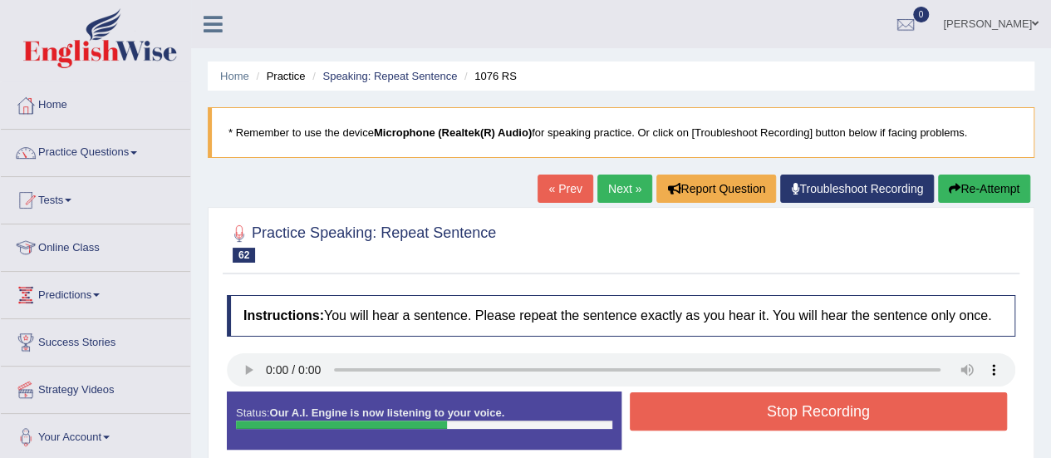
click at [801, 421] on button "Stop Recording" at bounding box center [819, 411] width 378 height 38
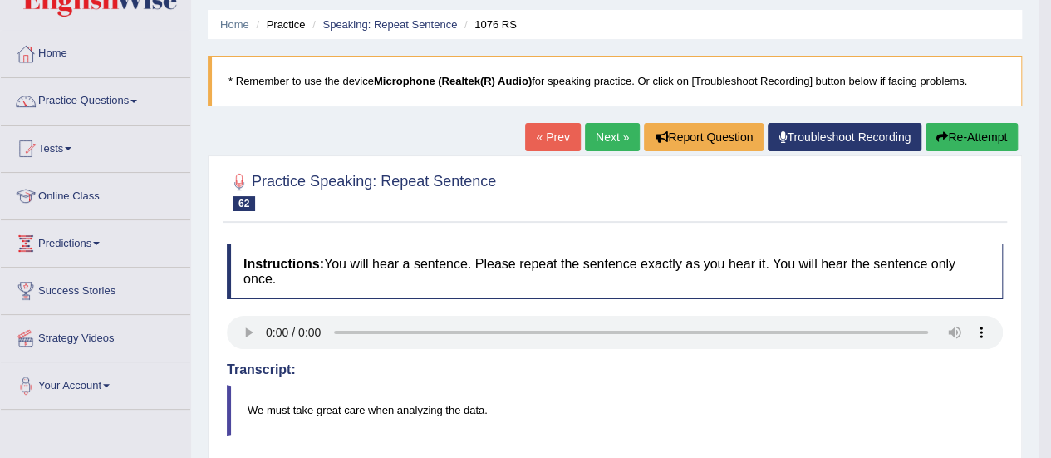
scroll to position [50, 0]
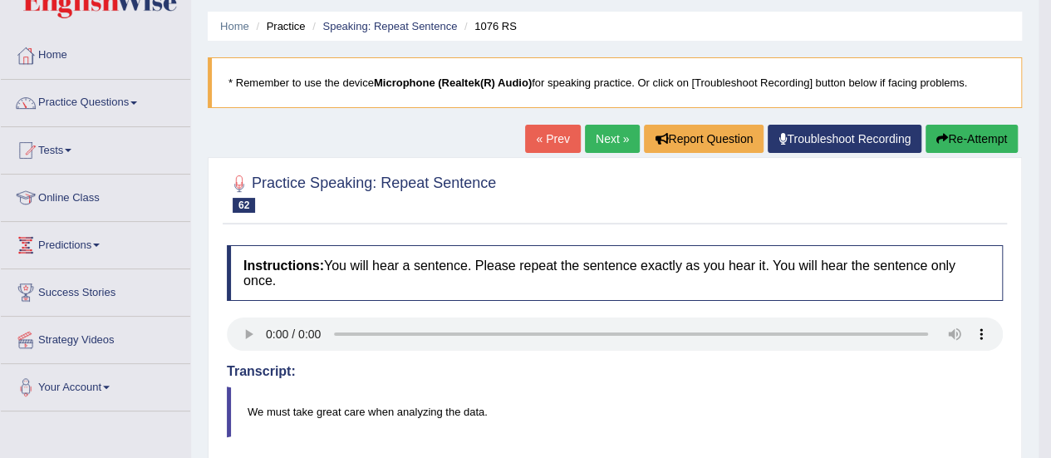
click at [600, 139] on link "Next »" at bounding box center [612, 139] width 55 height 28
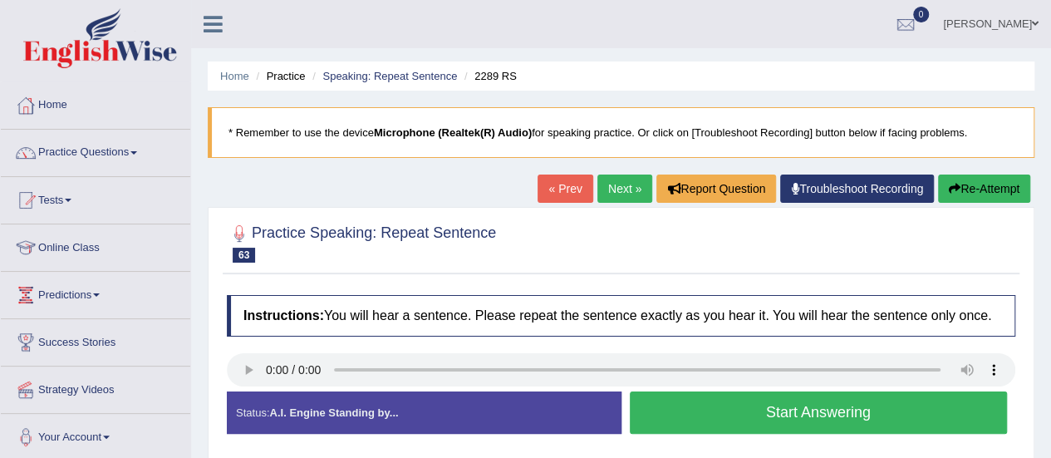
click at [783, 406] on button "Start Answering" at bounding box center [819, 412] width 378 height 42
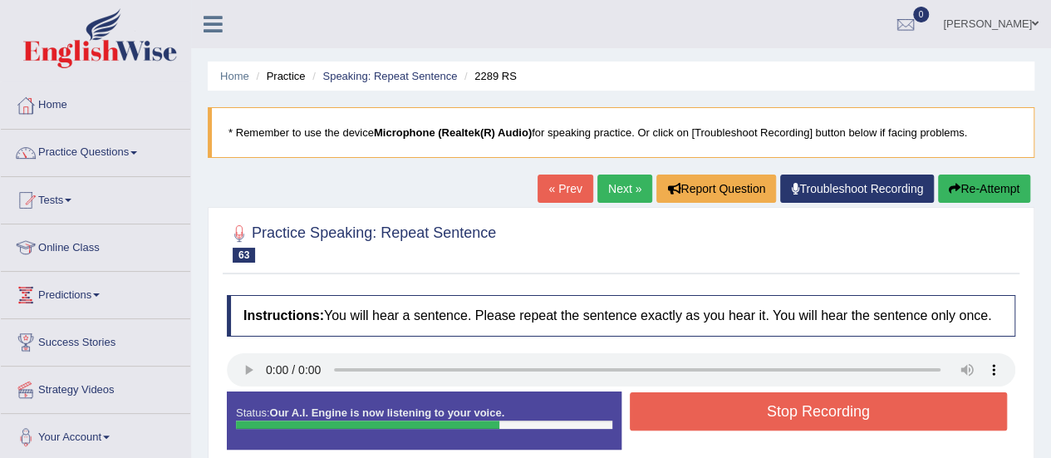
click at [783, 406] on button "Stop Recording" at bounding box center [819, 411] width 378 height 38
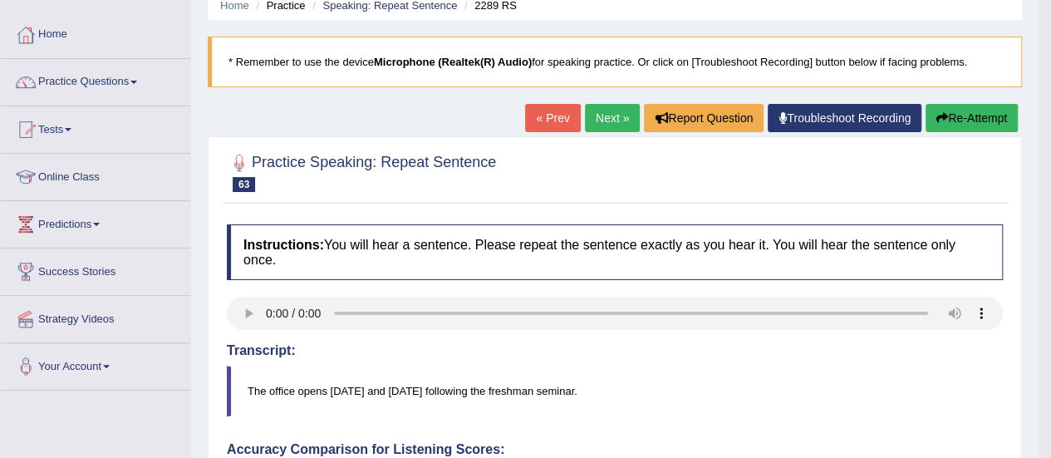
scroll to position [63, 0]
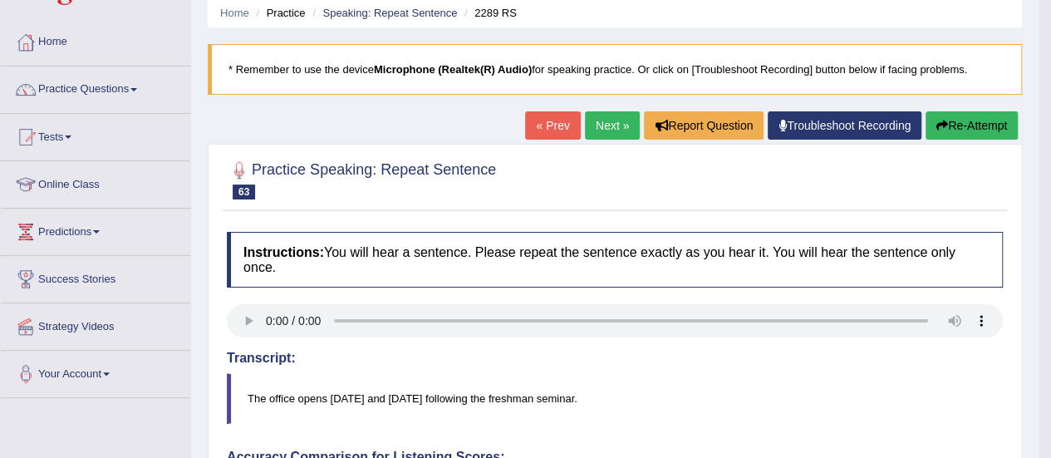
click at [949, 126] on button "Re-Attempt" at bounding box center [972, 125] width 92 height 28
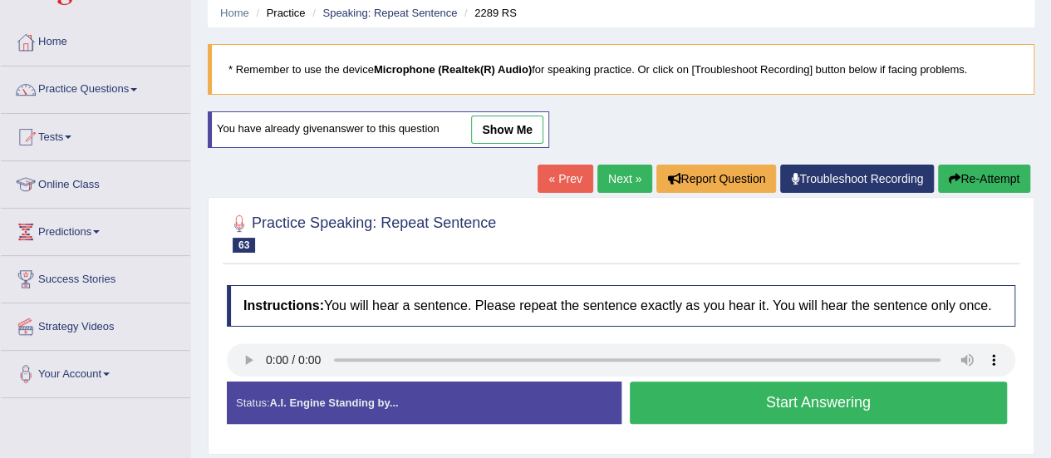
click at [696, 401] on button "Start Answering" at bounding box center [819, 402] width 378 height 42
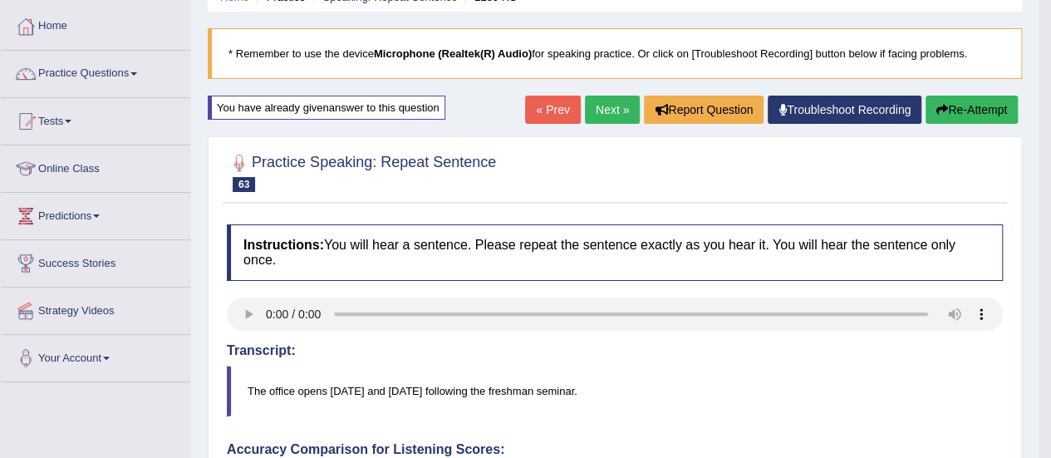
scroll to position [75, 0]
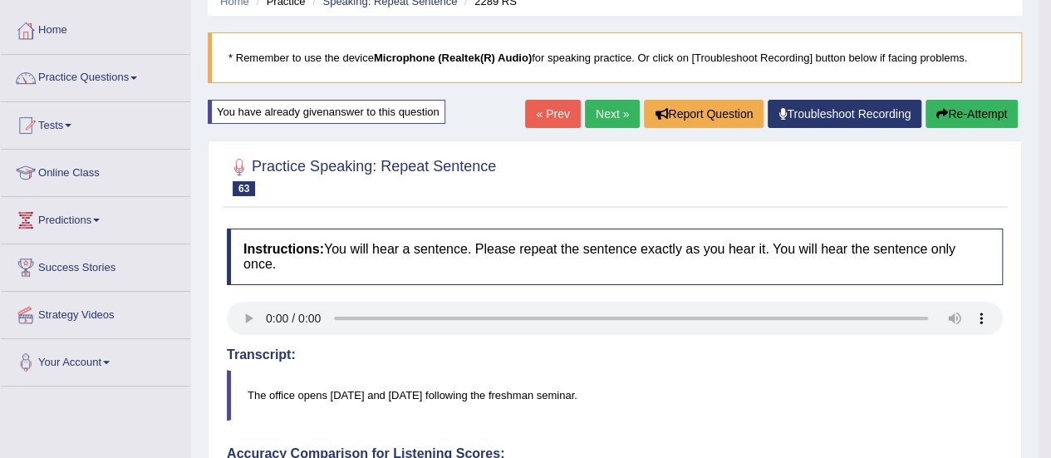
click at [605, 116] on link "Next »" at bounding box center [612, 114] width 55 height 28
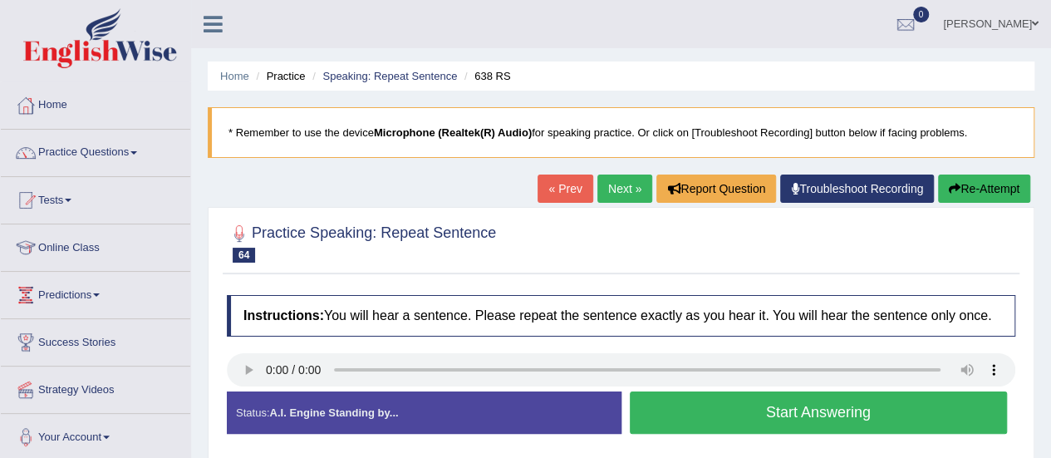
click at [786, 421] on button "Start Answering" at bounding box center [819, 412] width 378 height 42
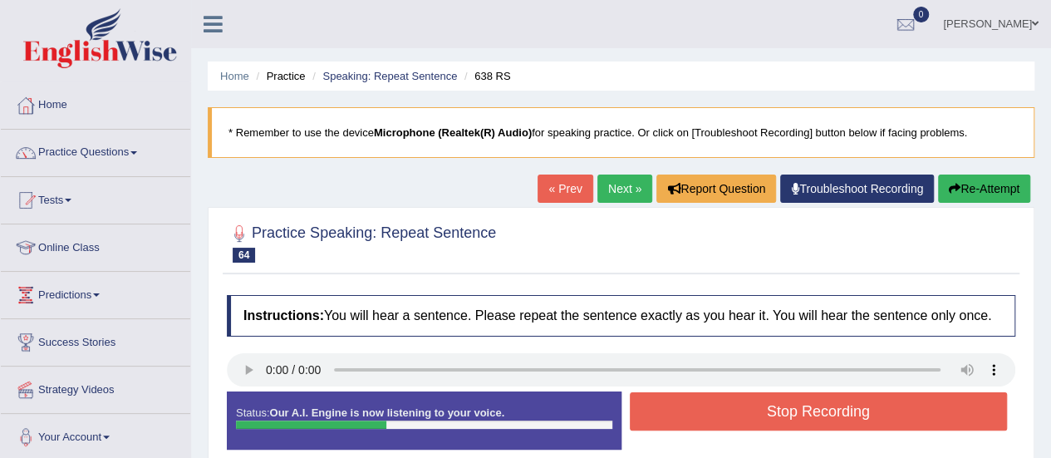
click at [786, 421] on button "Stop Recording" at bounding box center [819, 411] width 378 height 38
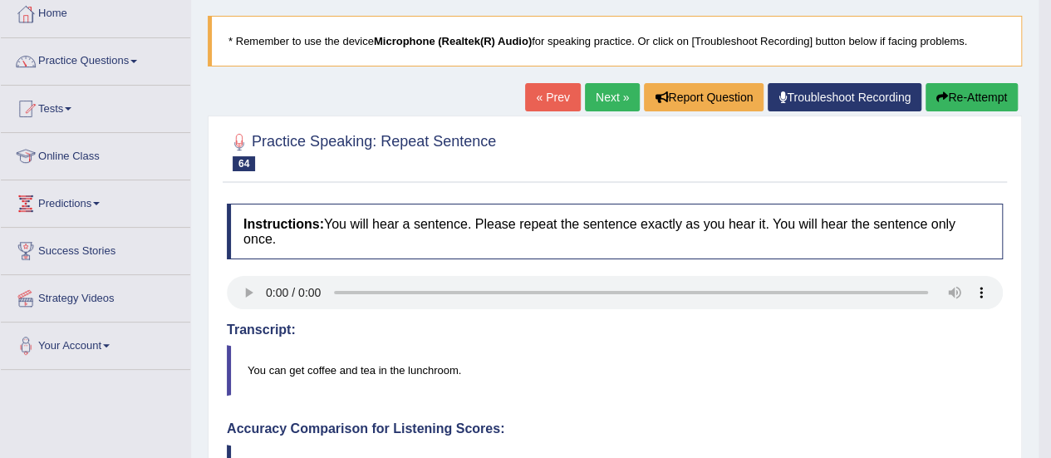
scroll to position [75, 0]
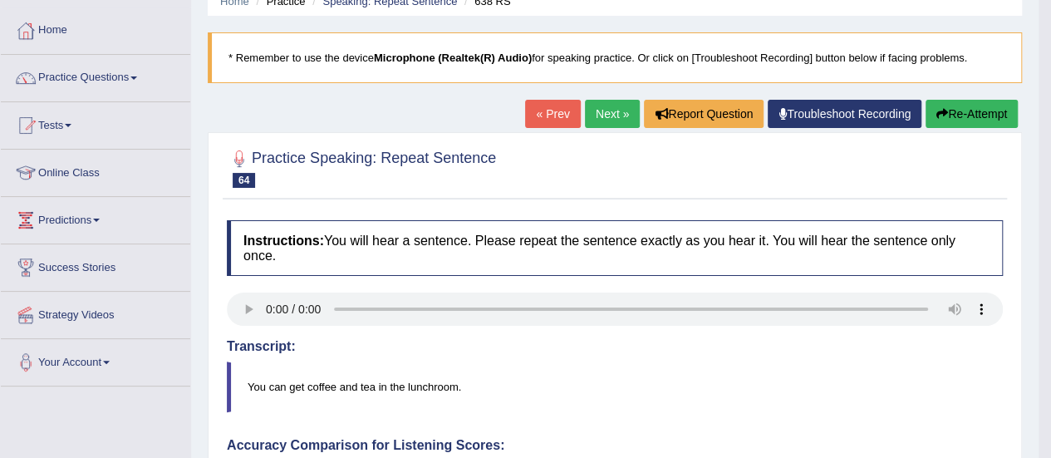
click at [610, 110] on link "Next »" at bounding box center [612, 114] width 55 height 28
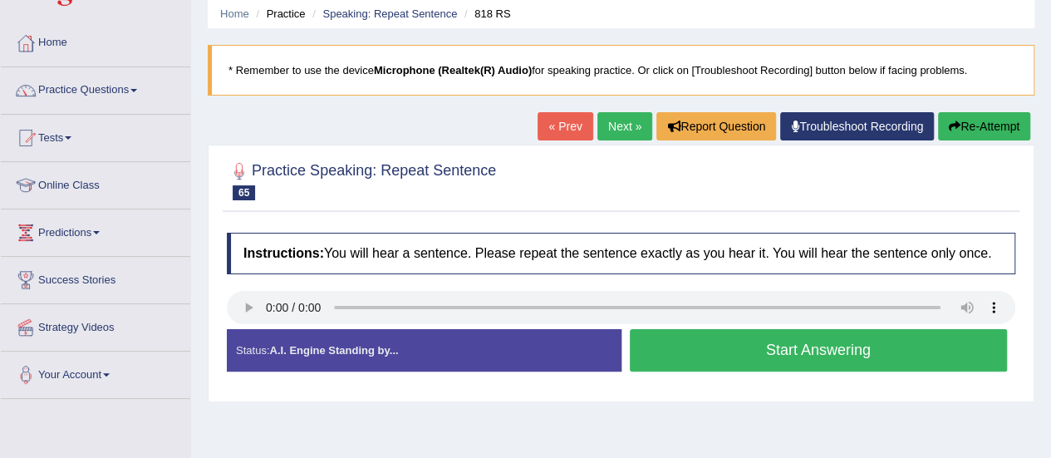
scroll to position [61, 0]
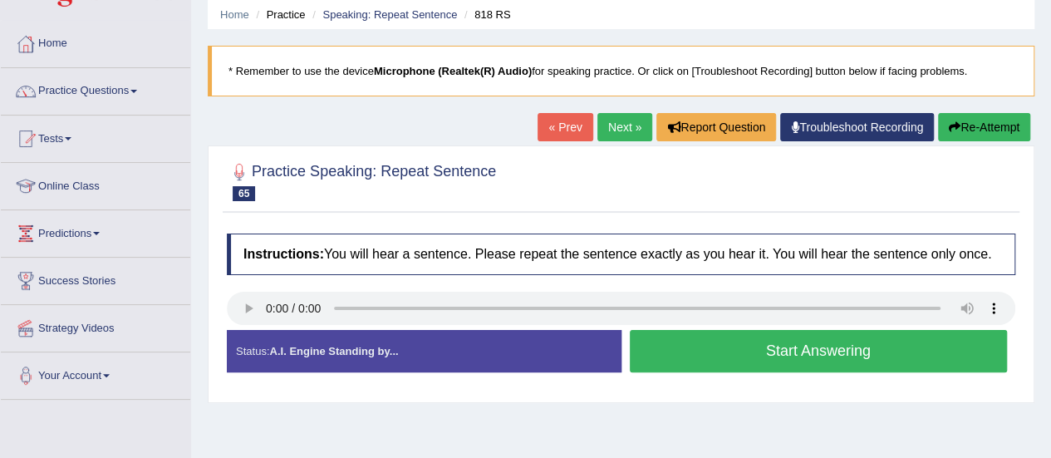
click at [763, 362] on button "Start Answering" at bounding box center [819, 351] width 378 height 42
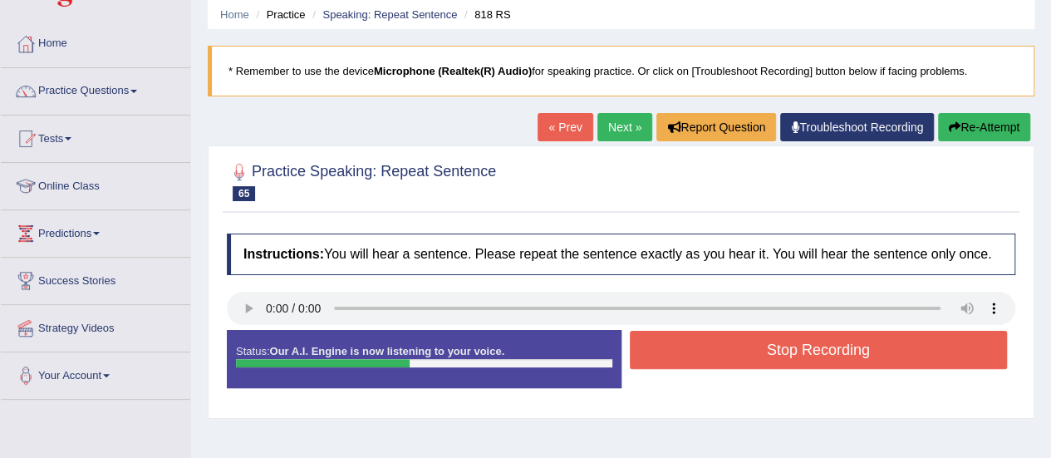
click at [763, 362] on button "Stop Recording" at bounding box center [819, 350] width 378 height 38
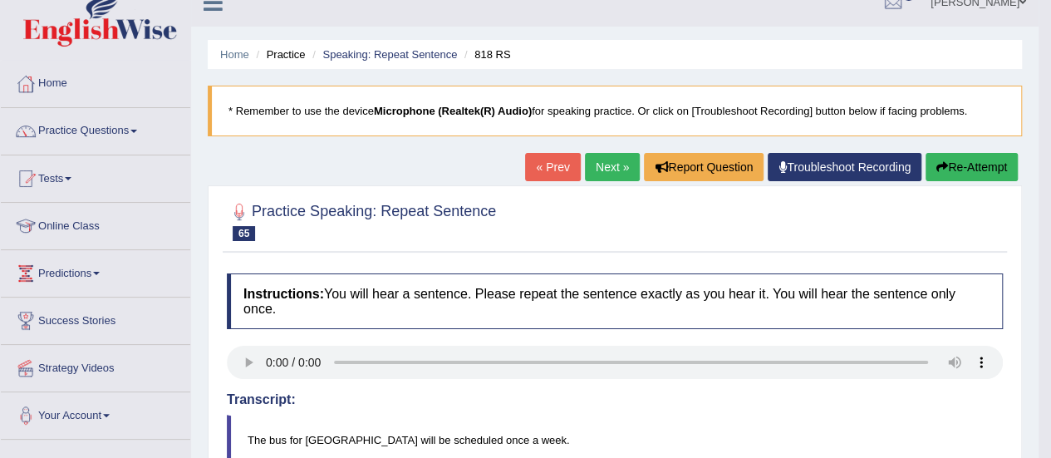
scroll to position [0, 0]
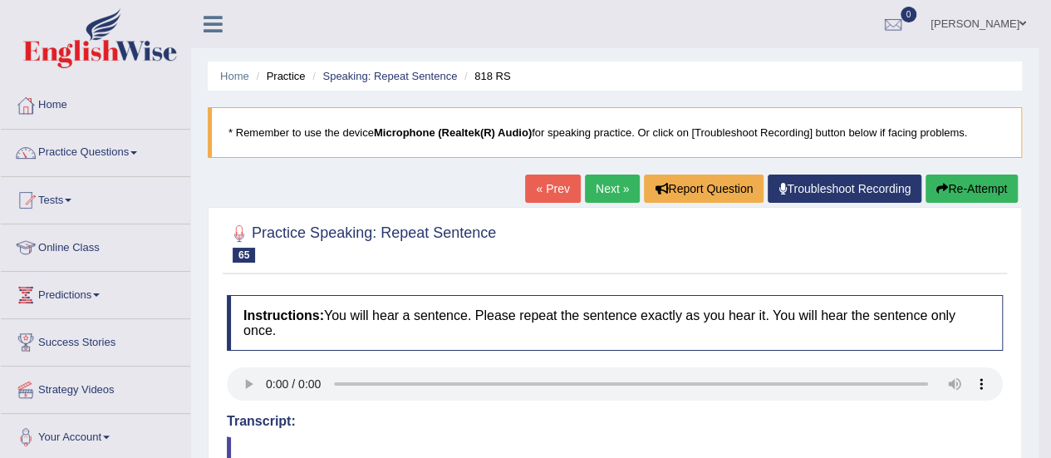
click at [946, 195] on button "Re-Attempt" at bounding box center [972, 189] width 92 height 28
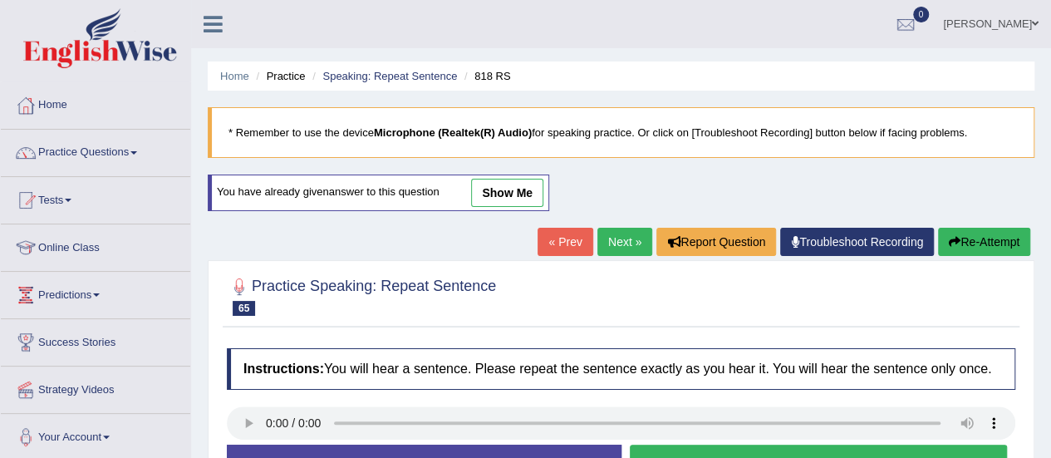
scroll to position [109, 0]
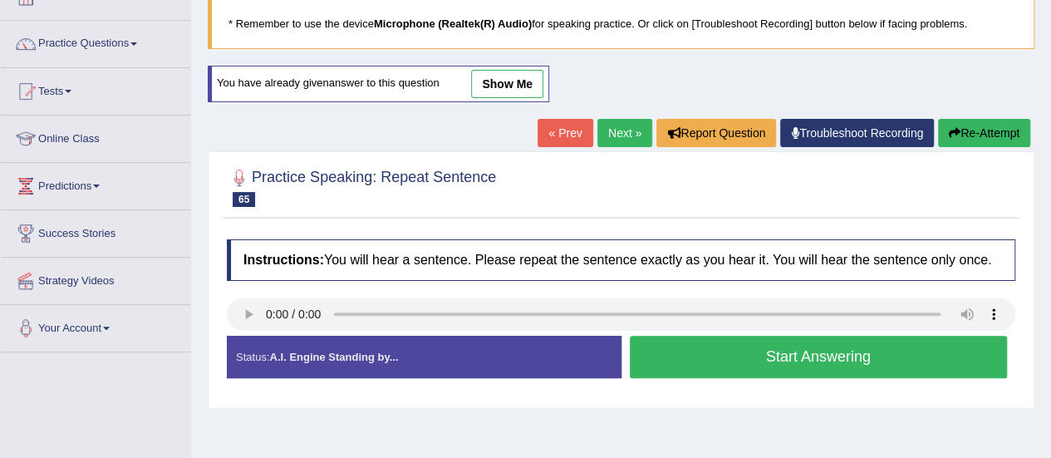
click at [786, 362] on button "Start Answering" at bounding box center [819, 357] width 378 height 42
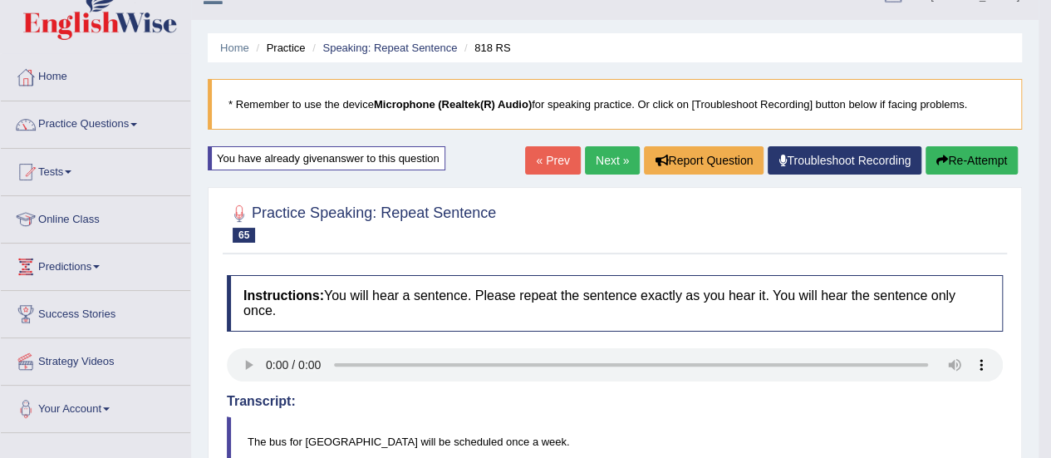
scroll to position [25, 0]
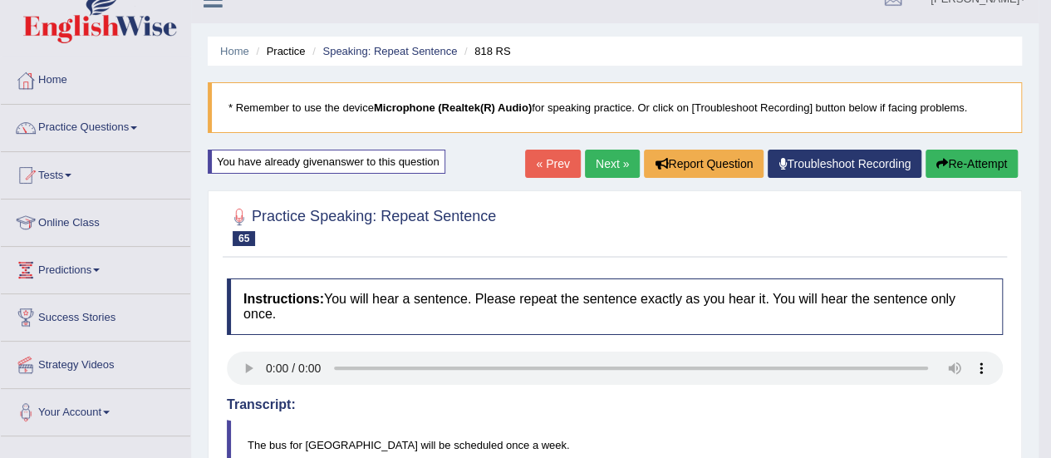
click at [593, 162] on link "Next »" at bounding box center [612, 164] width 55 height 28
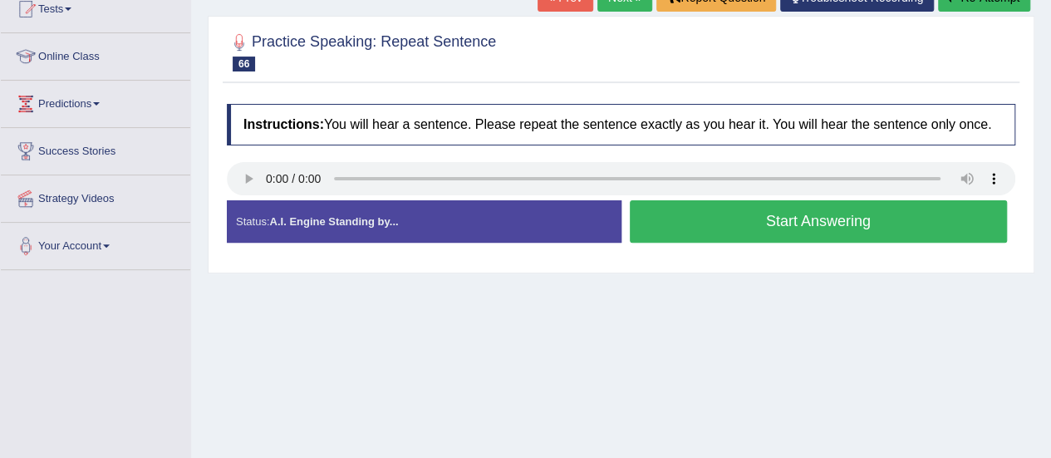
scroll to position [191, 0]
click at [759, 214] on button "Start Answering" at bounding box center [819, 221] width 378 height 42
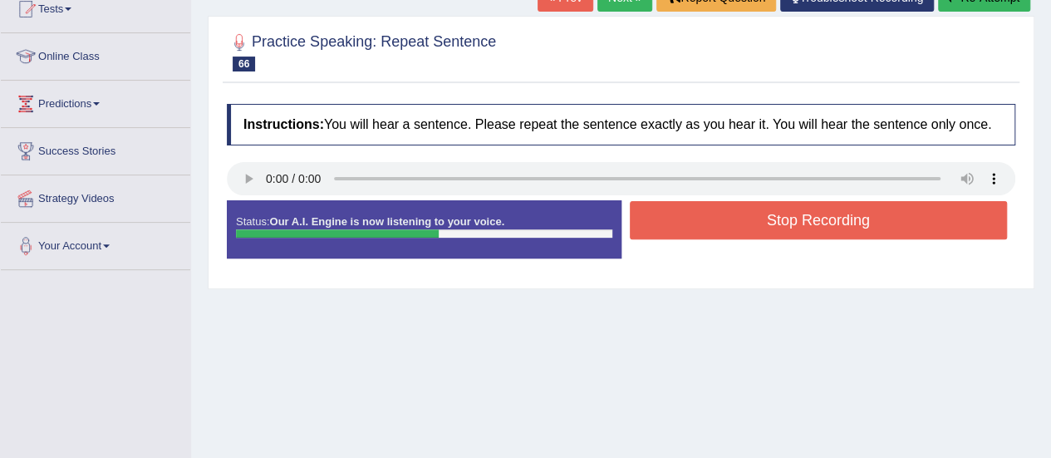
click at [759, 214] on button "Stop Recording" at bounding box center [819, 220] width 378 height 38
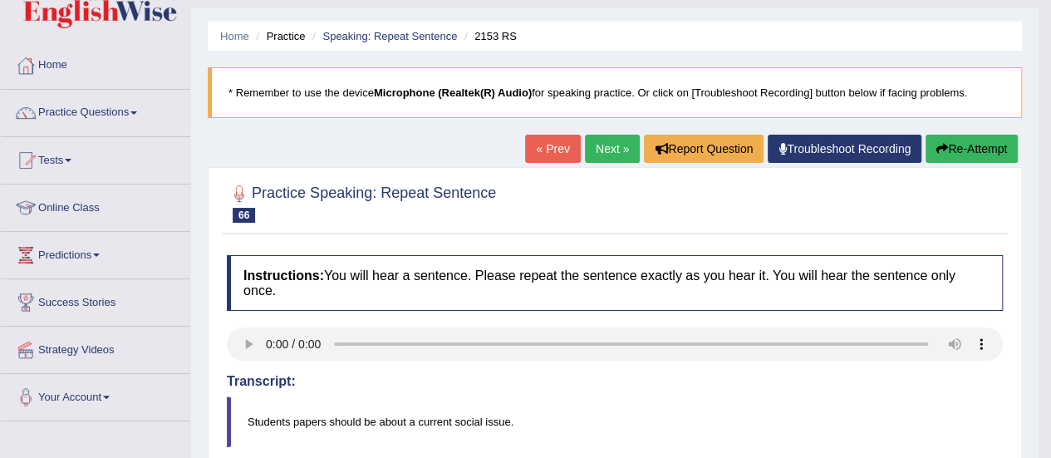
scroll to position [30, 0]
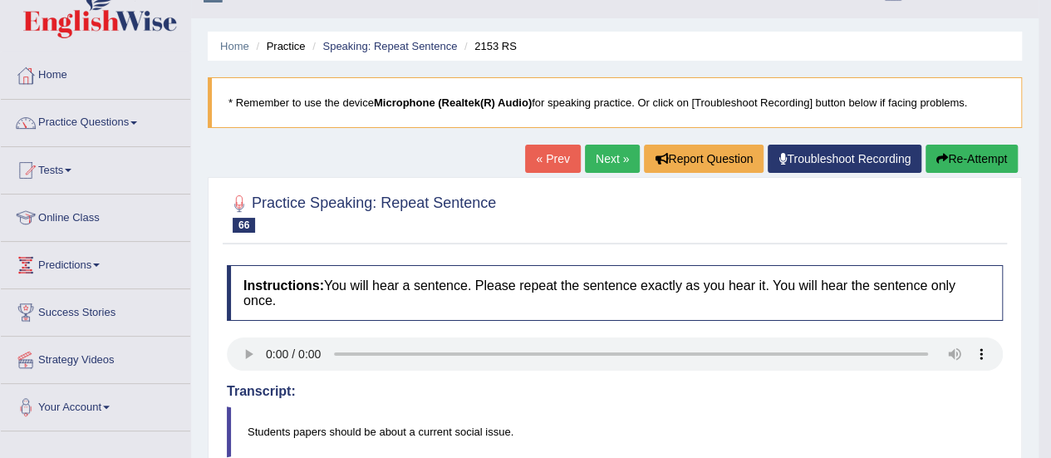
click at [960, 156] on button "Re-Attempt" at bounding box center [972, 159] width 92 height 28
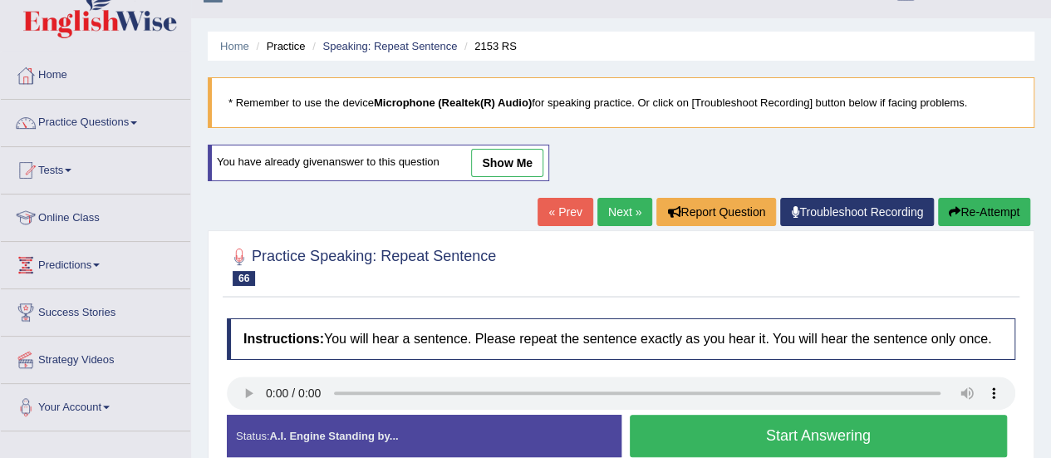
click at [799, 435] on button "Start Answering" at bounding box center [819, 436] width 378 height 42
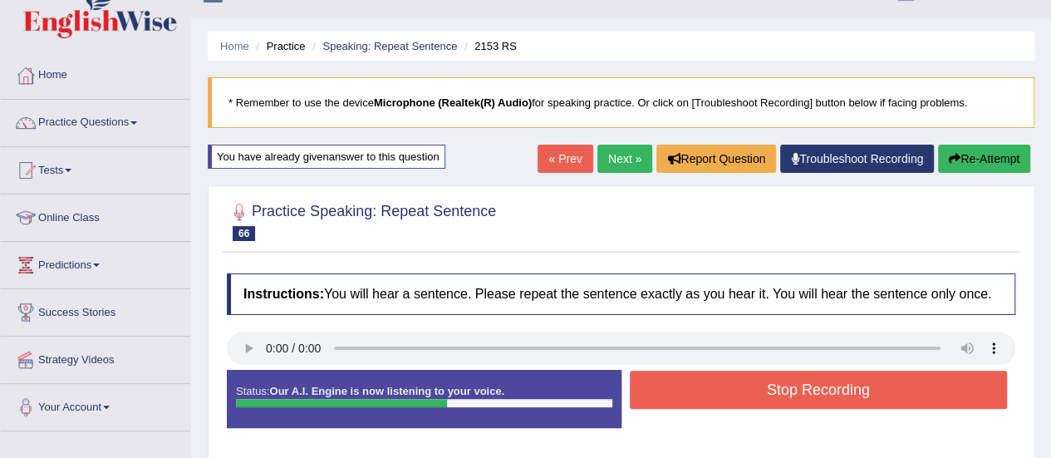
click at [827, 386] on button "Stop Recording" at bounding box center [819, 390] width 378 height 38
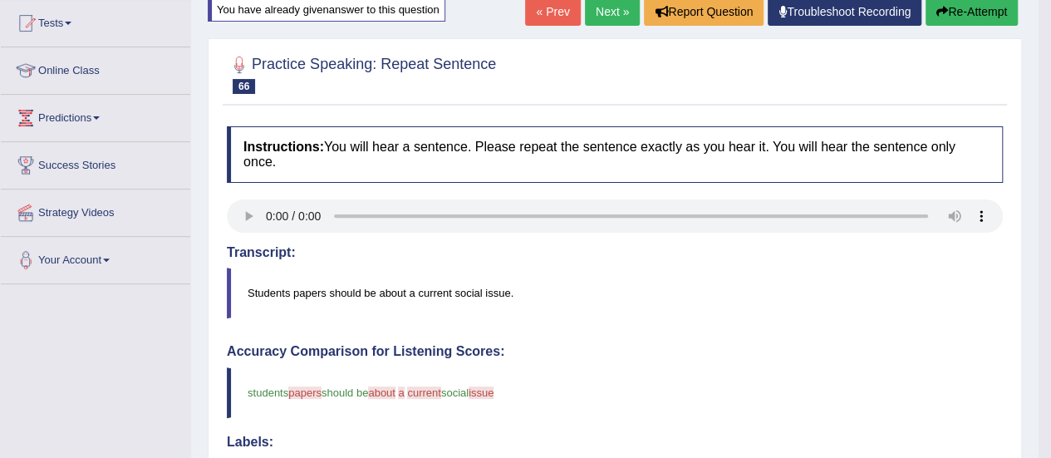
scroll to position [161, 0]
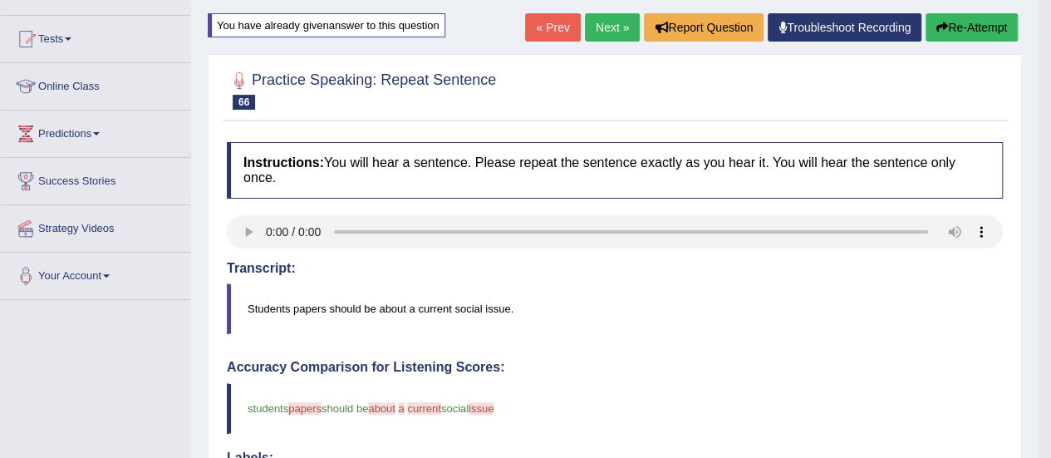
click at [617, 30] on link "Next »" at bounding box center [612, 27] width 55 height 28
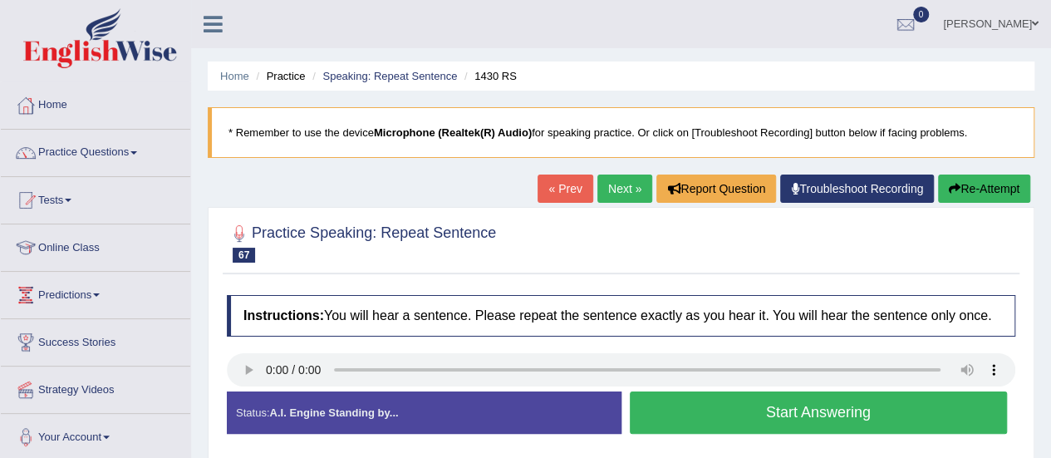
click at [783, 416] on button "Start Answering" at bounding box center [819, 412] width 378 height 42
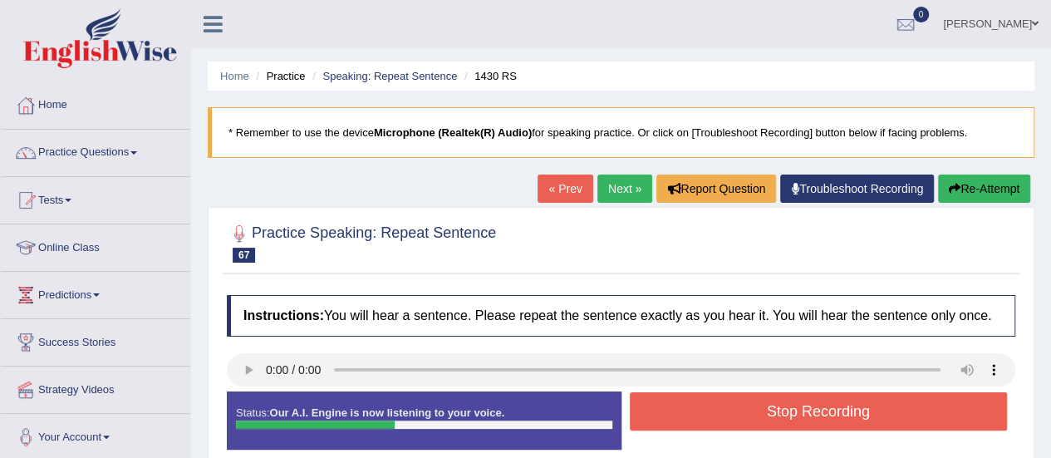
click at [783, 416] on button "Stop Recording" at bounding box center [819, 411] width 378 height 38
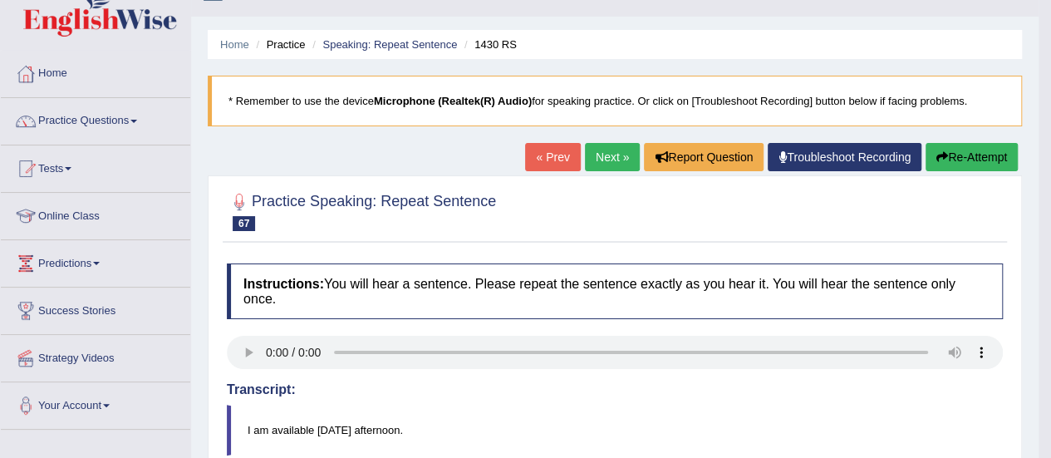
scroll to position [25, 0]
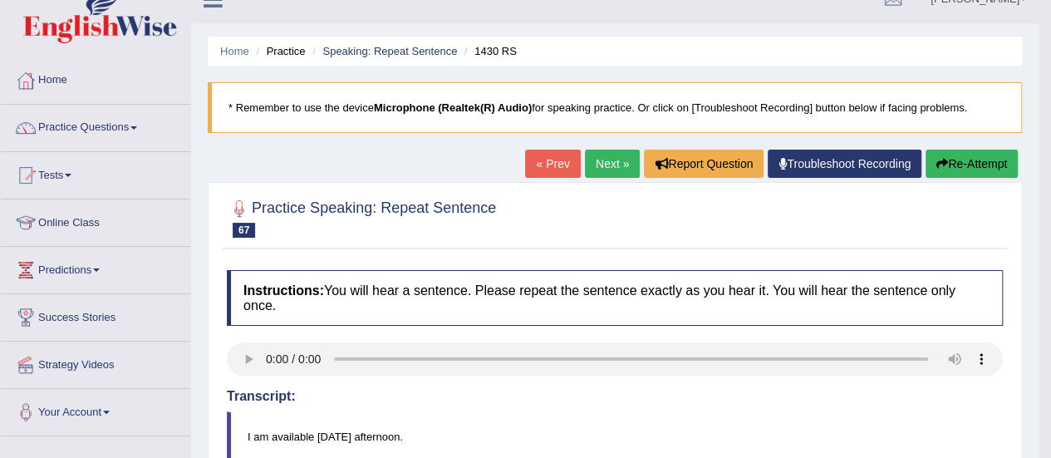
click at [605, 155] on link "Next »" at bounding box center [612, 164] width 55 height 28
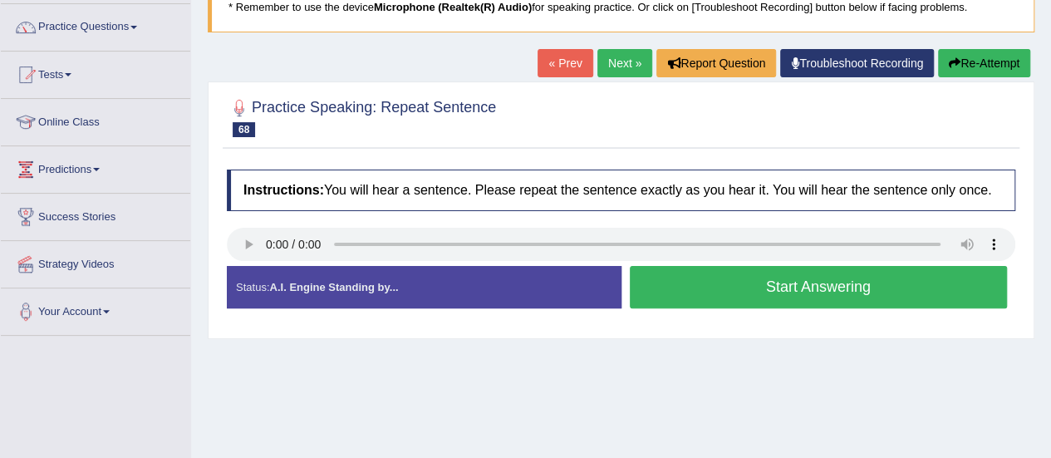
scroll to position [131, 0]
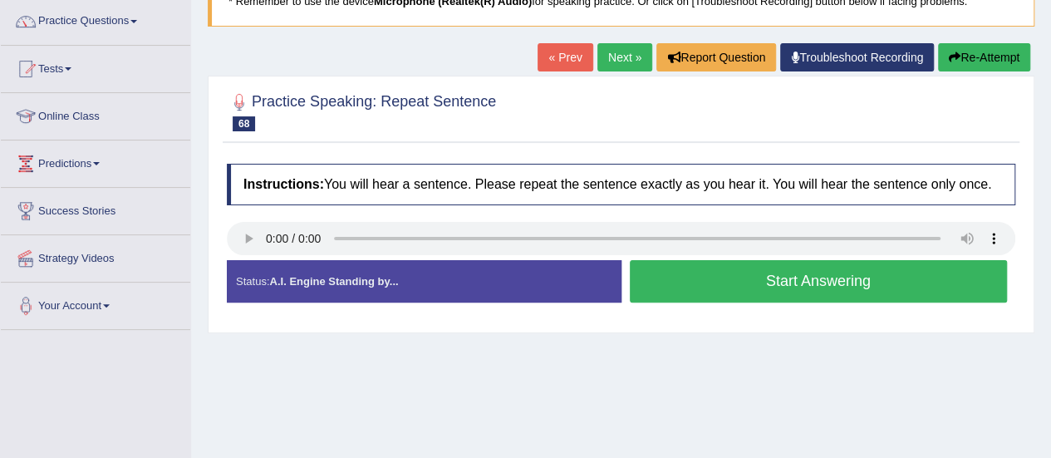
click at [828, 278] on button "Start Answering" at bounding box center [819, 281] width 378 height 42
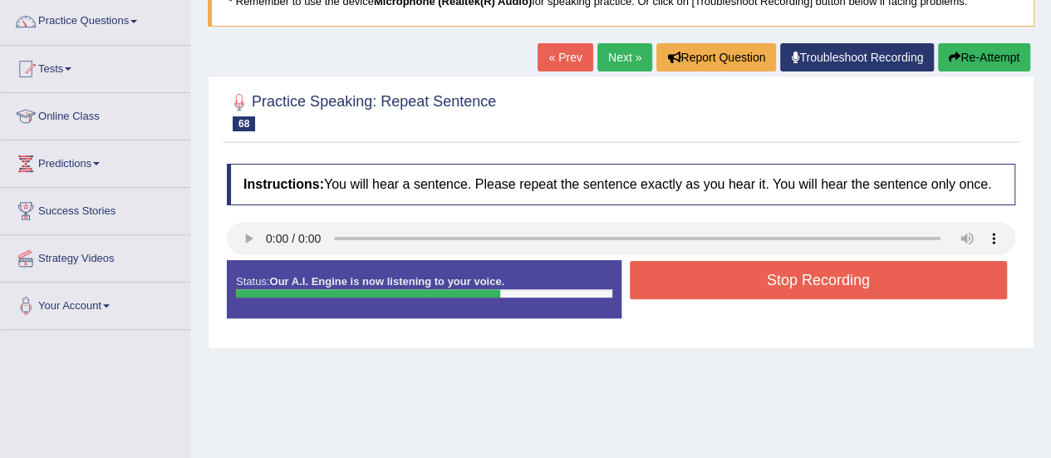
click at [828, 278] on button "Stop Recording" at bounding box center [819, 280] width 378 height 38
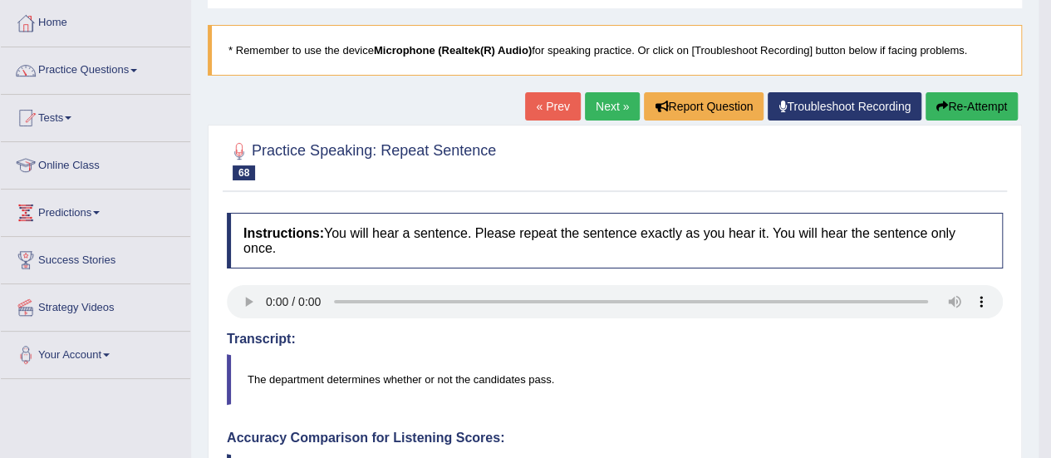
scroll to position [81, 0]
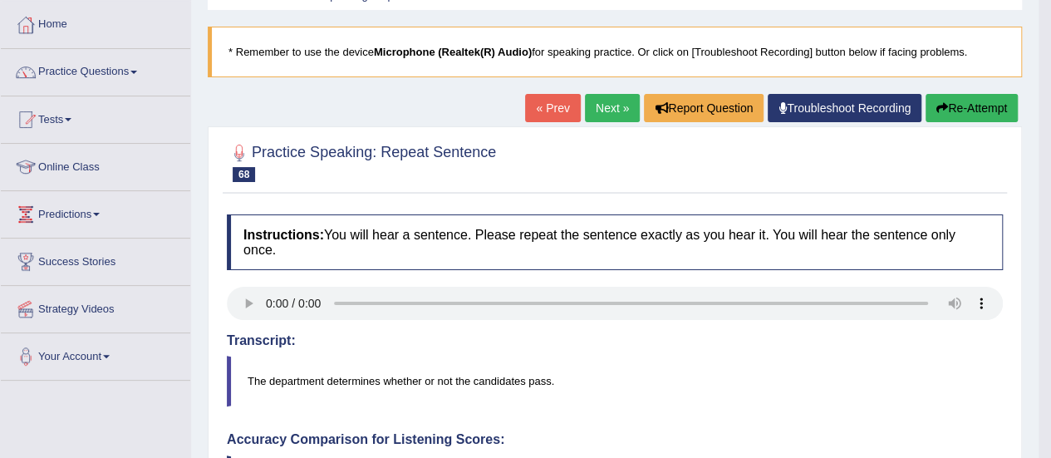
click at [963, 106] on button "Re-Attempt" at bounding box center [972, 108] width 92 height 28
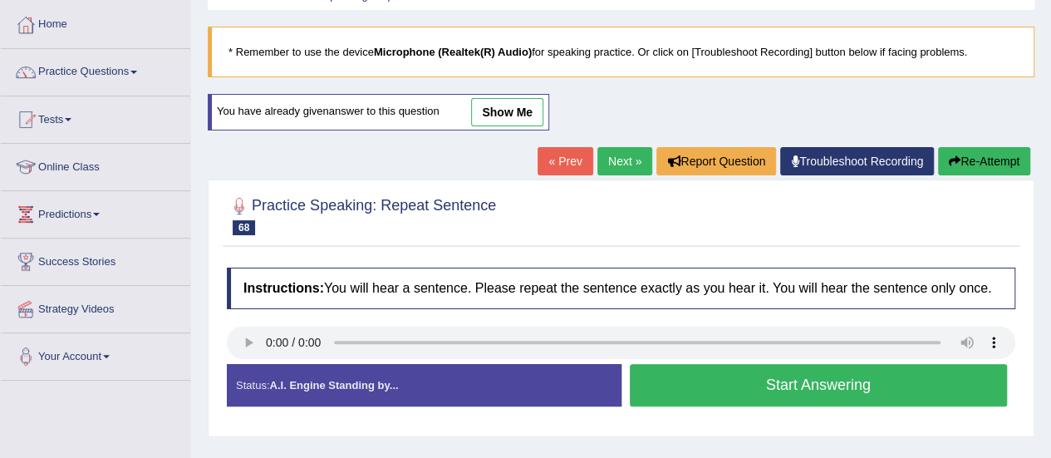
click at [817, 381] on button "Start Answering" at bounding box center [819, 385] width 378 height 42
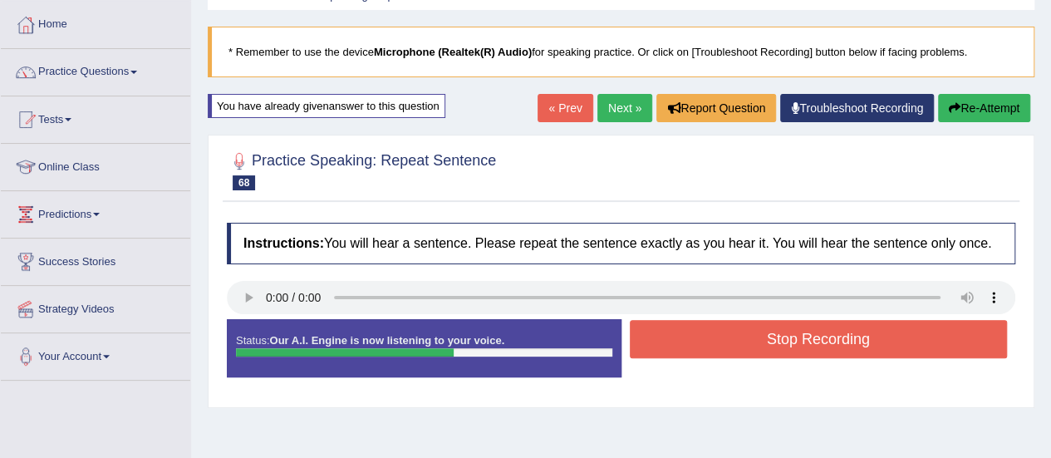
click at [816, 335] on button "Stop Recording" at bounding box center [819, 339] width 378 height 38
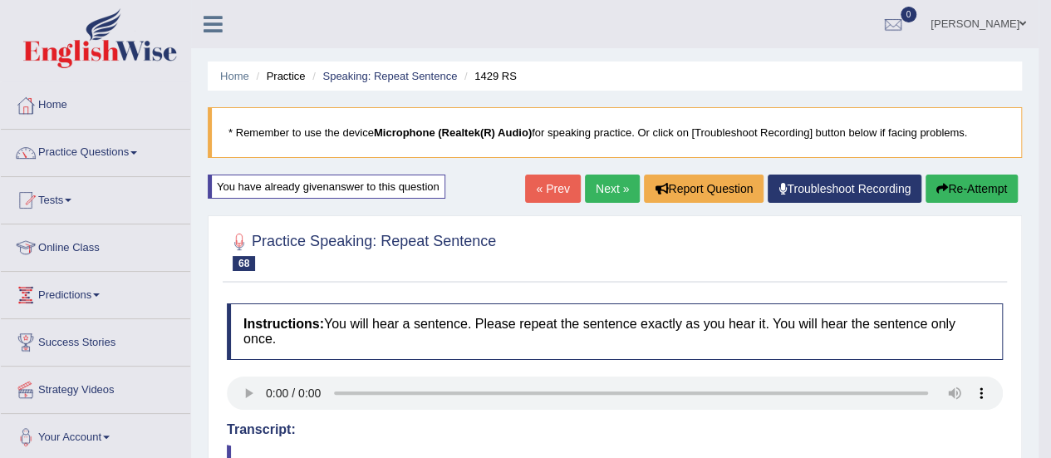
click at [984, 181] on button "Re-Attempt" at bounding box center [972, 189] width 92 height 28
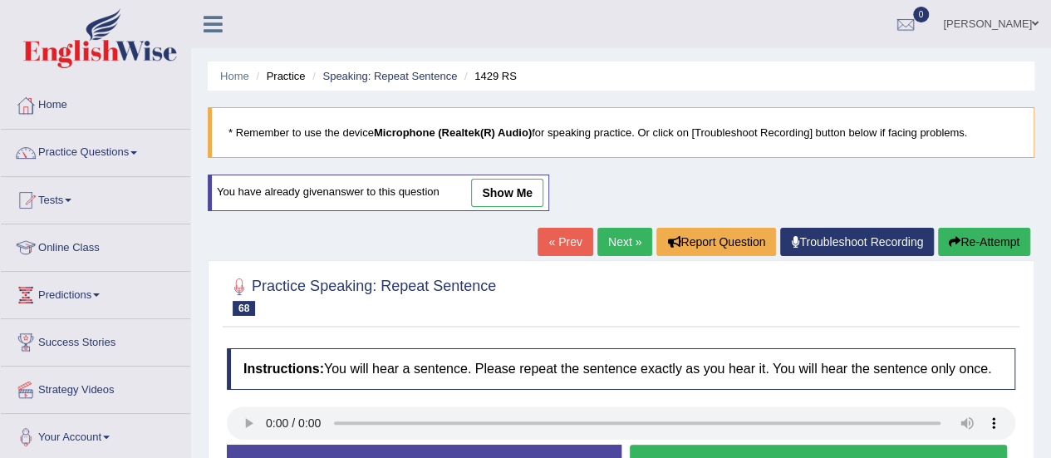
click at [184, 391] on div "Toggle navigation Home Practice Questions Speaking Practice Read Aloud Repeat S…" at bounding box center [525, 432] width 1051 height 864
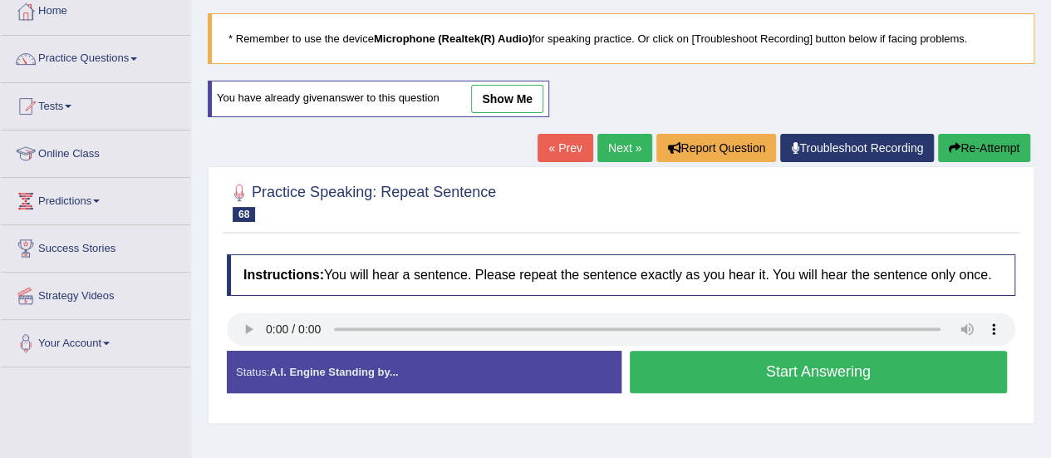
scroll to position [98, 0]
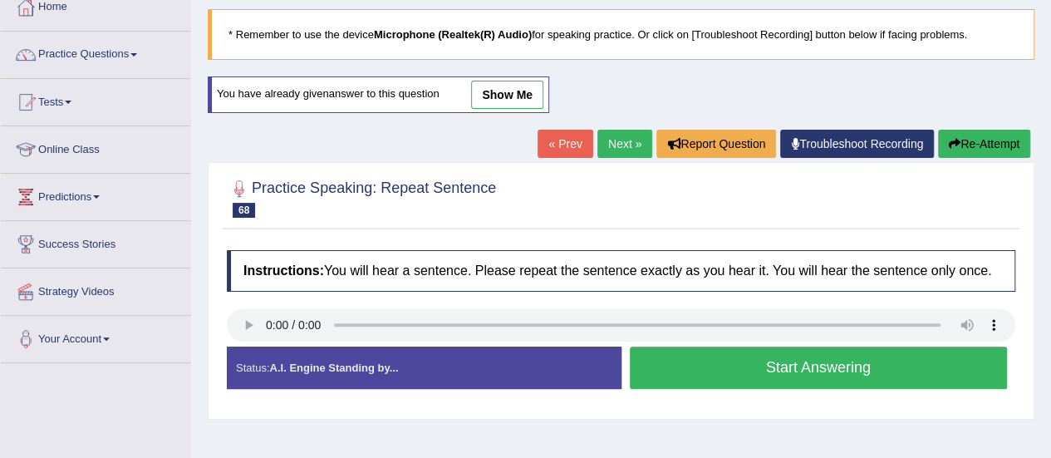
click at [834, 367] on button "Start Answering" at bounding box center [819, 368] width 378 height 42
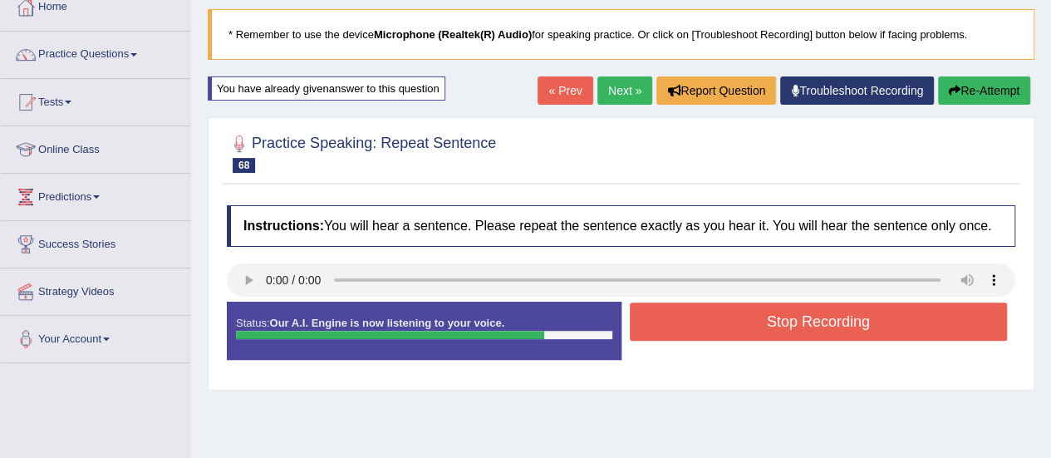
click at [829, 317] on button "Stop Recording" at bounding box center [819, 321] width 378 height 38
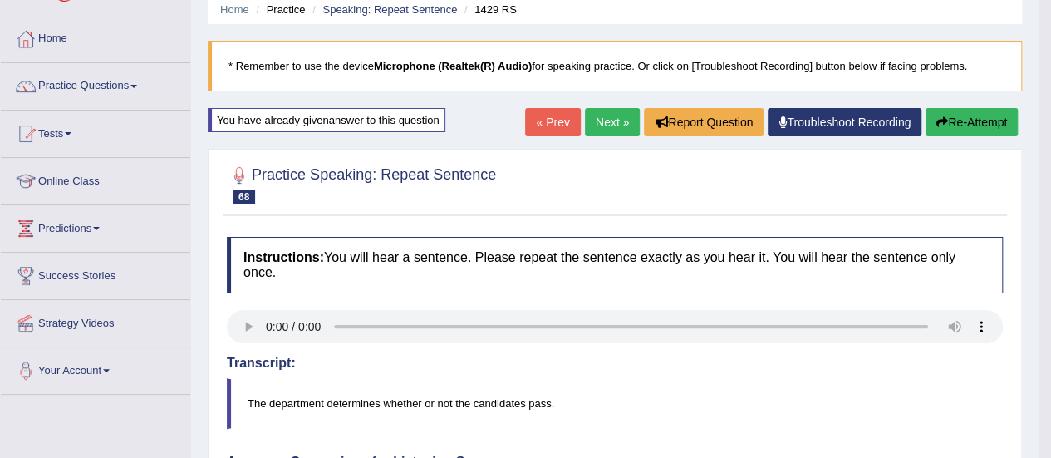
scroll to position [25, 0]
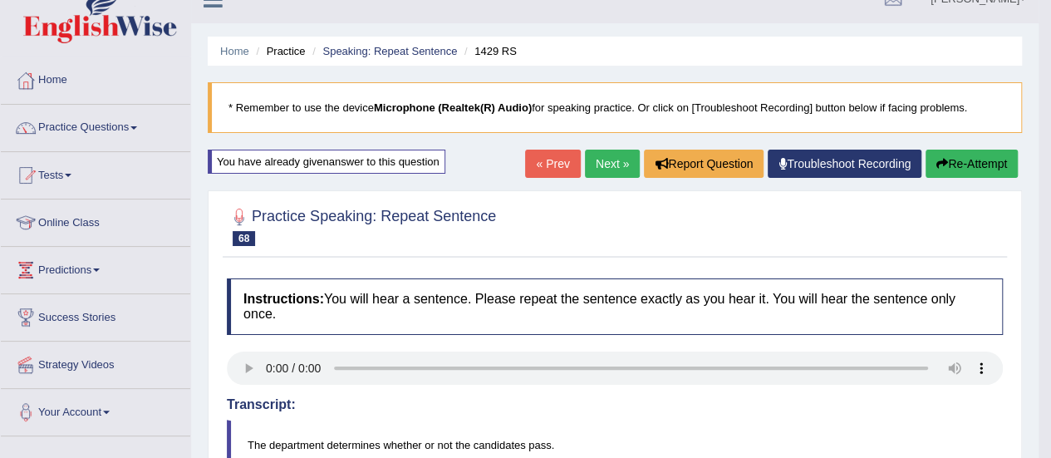
click at [595, 155] on link "Next »" at bounding box center [612, 164] width 55 height 28
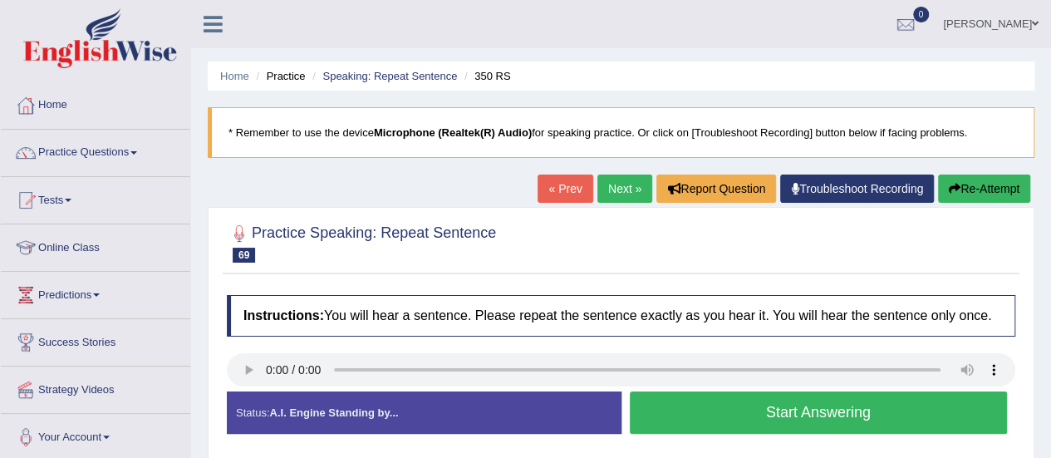
click at [774, 413] on button "Start Answering" at bounding box center [819, 412] width 378 height 42
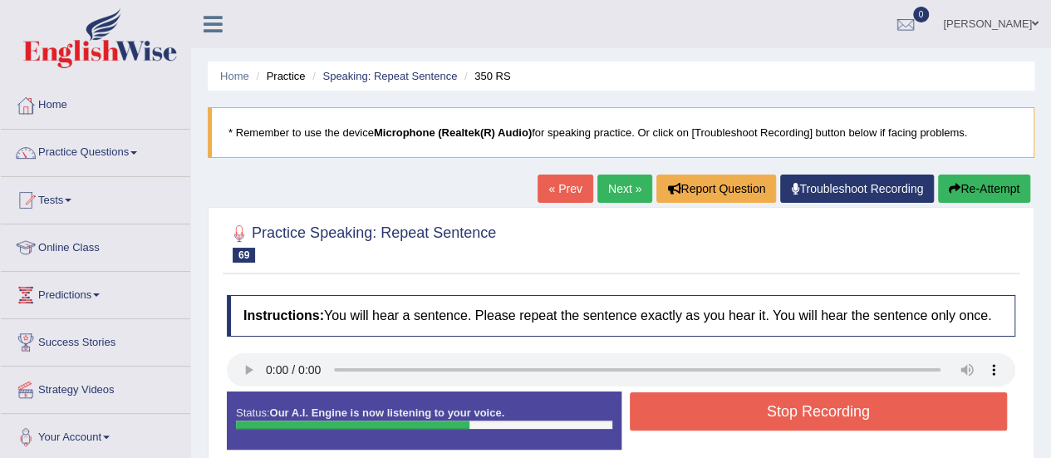
click at [774, 413] on button "Stop Recording" at bounding box center [819, 411] width 378 height 38
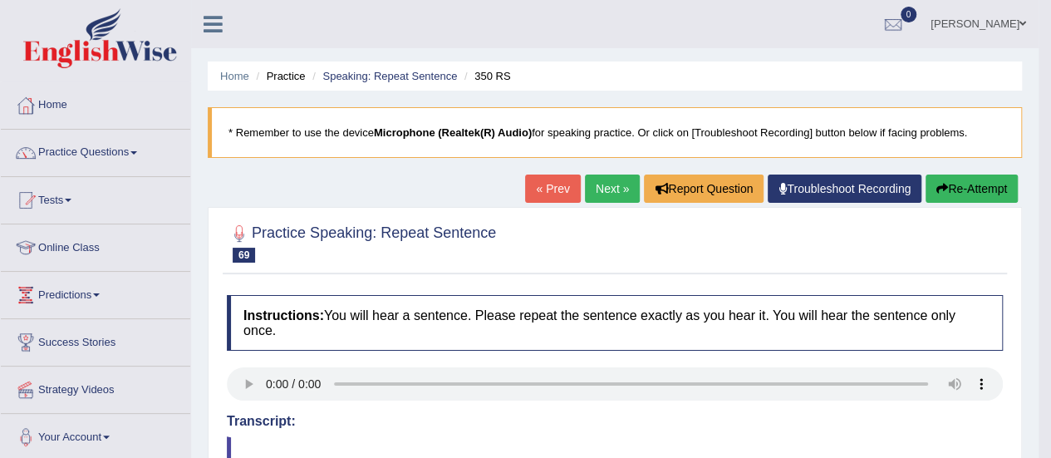
click at [609, 189] on link "Next »" at bounding box center [612, 189] width 55 height 28
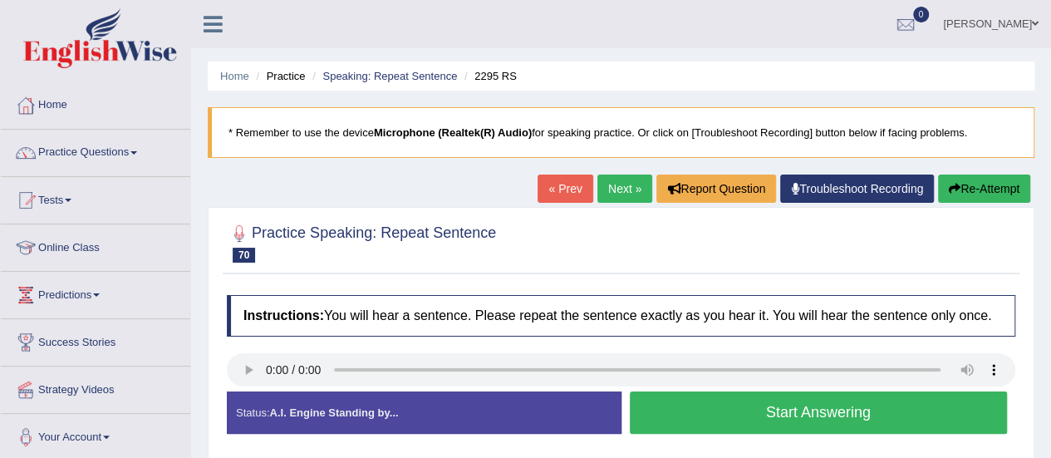
click at [738, 406] on button "Start Answering" at bounding box center [819, 412] width 378 height 42
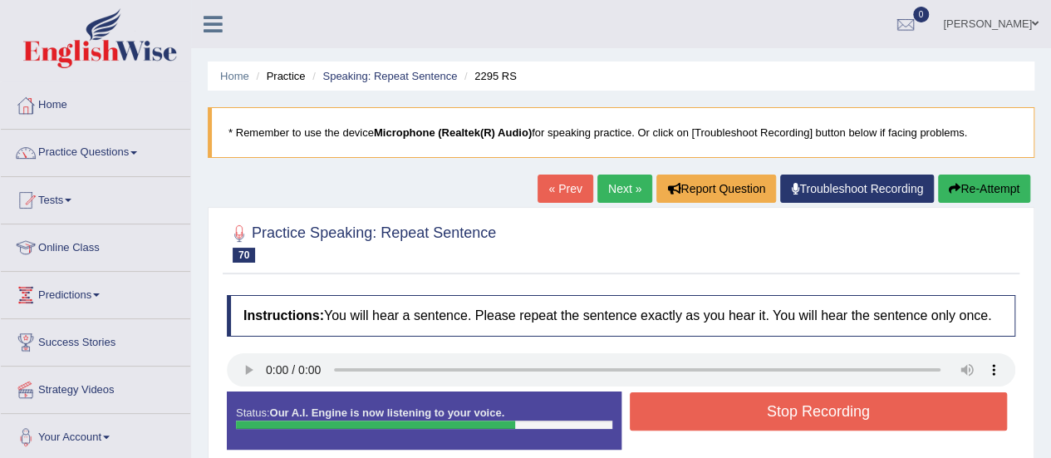
click at [738, 406] on button "Stop Recording" at bounding box center [819, 411] width 378 height 38
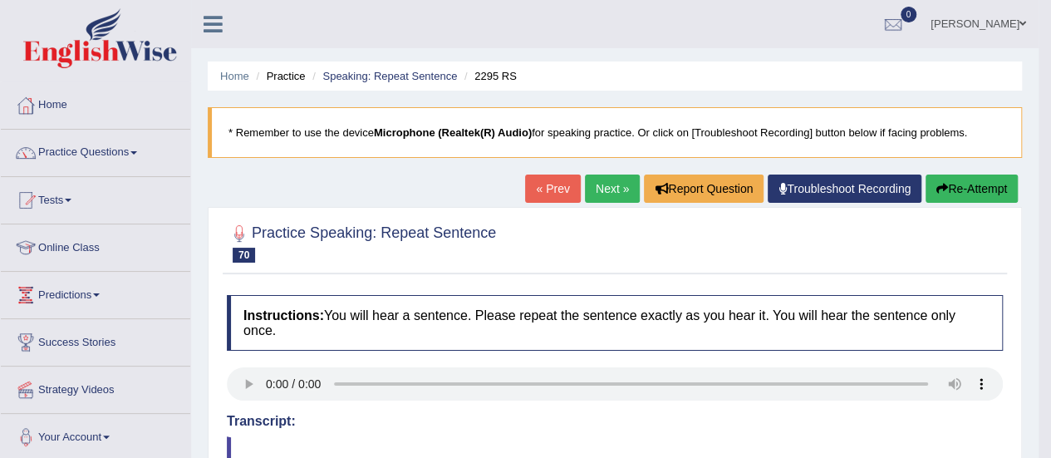
click at [954, 179] on button "Re-Attempt" at bounding box center [972, 189] width 92 height 28
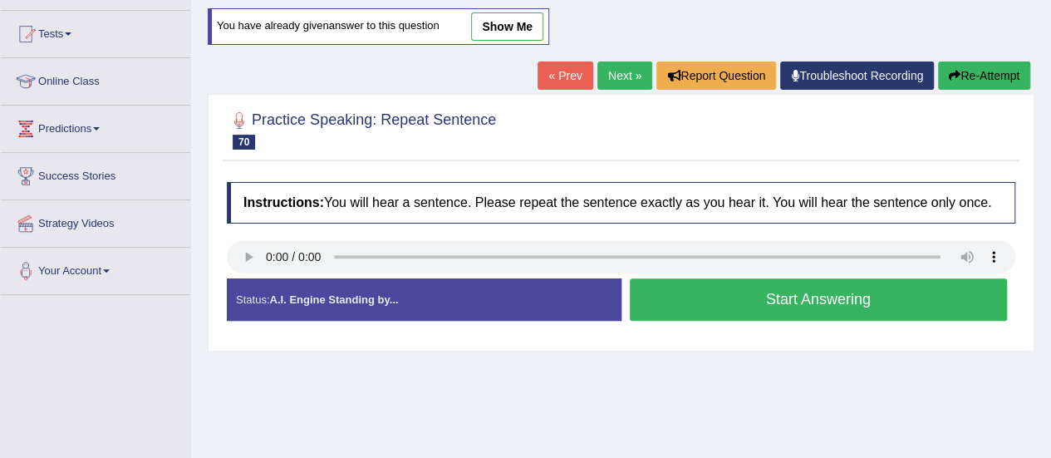
scroll to position [170, 0]
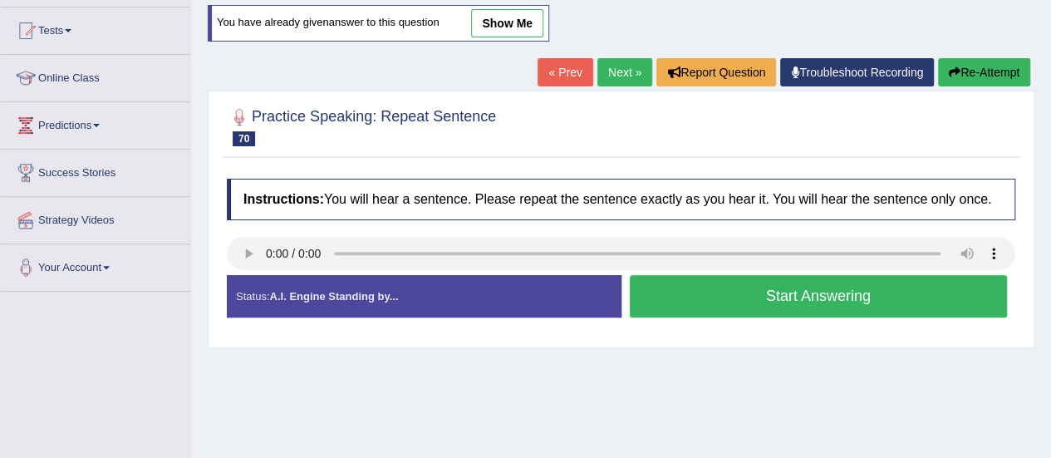
click at [810, 295] on button "Start Answering" at bounding box center [819, 296] width 378 height 42
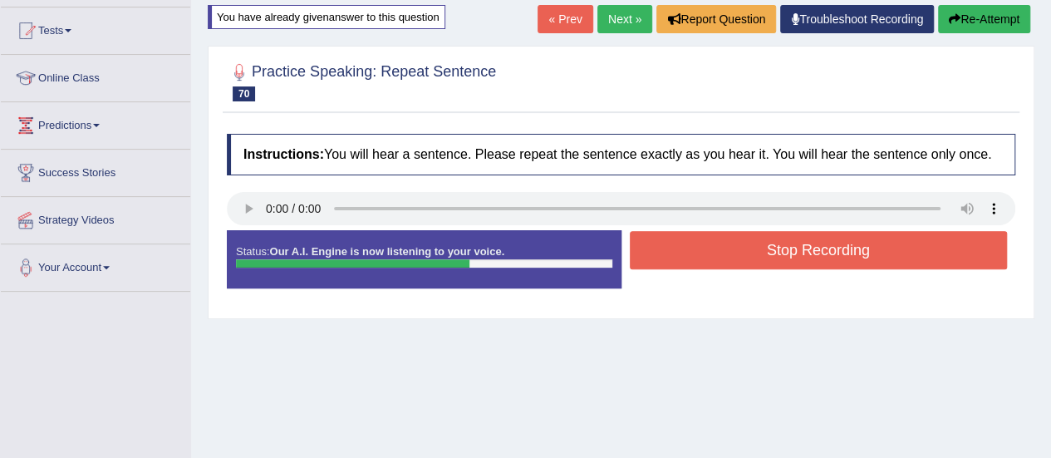
click at [797, 255] on button "Stop Recording" at bounding box center [819, 250] width 378 height 38
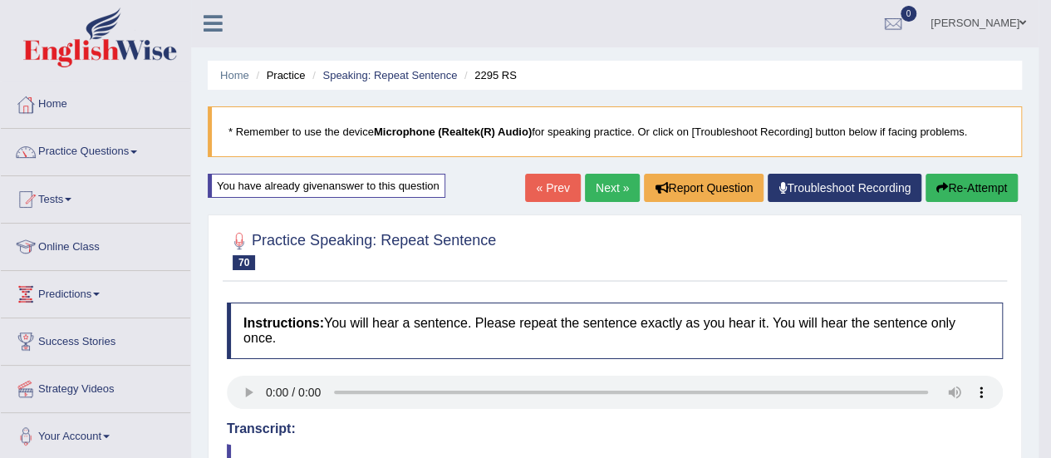
scroll to position [0, 0]
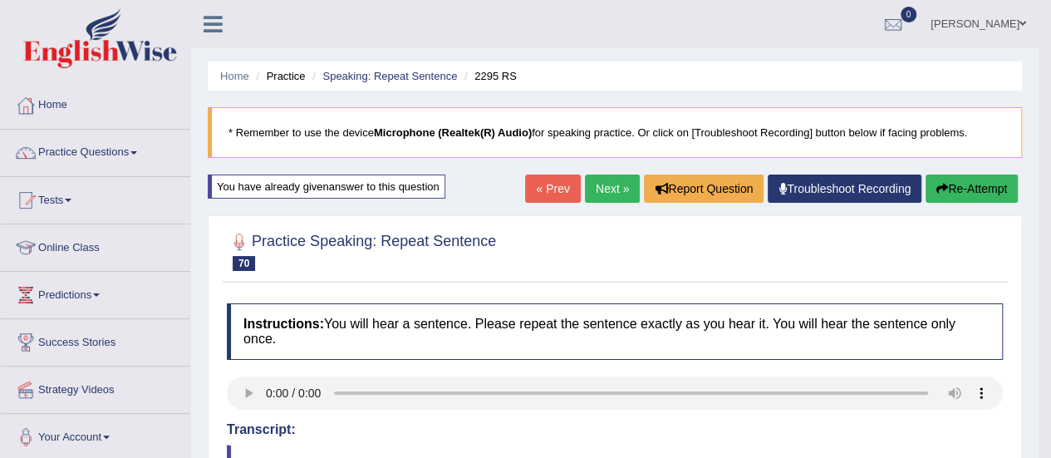
click at [612, 189] on link "Next »" at bounding box center [612, 189] width 55 height 28
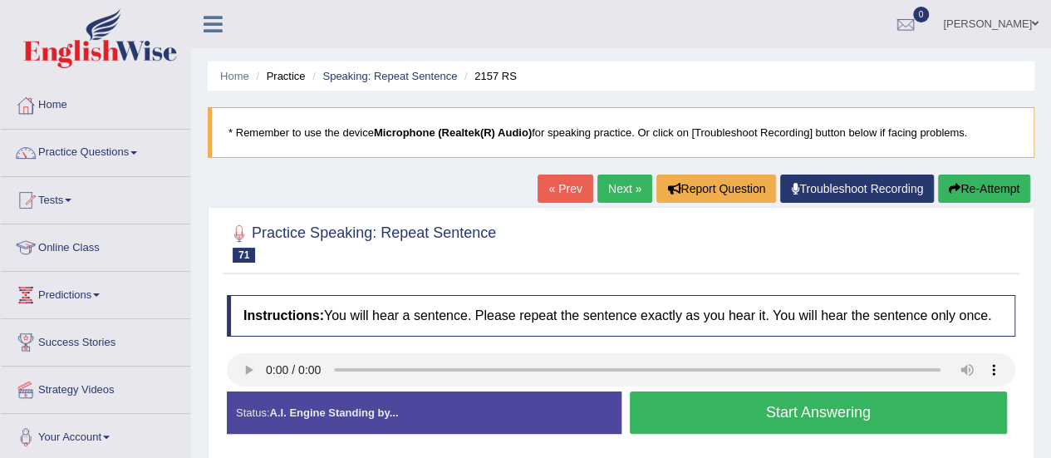
click at [806, 410] on button "Start Answering" at bounding box center [819, 412] width 378 height 42
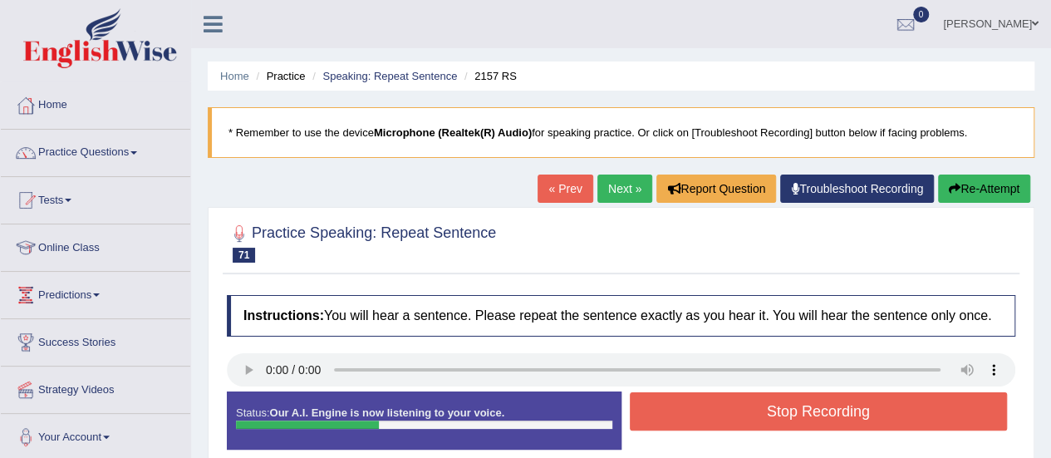
click at [806, 410] on button "Stop Recording" at bounding box center [819, 411] width 378 height 38
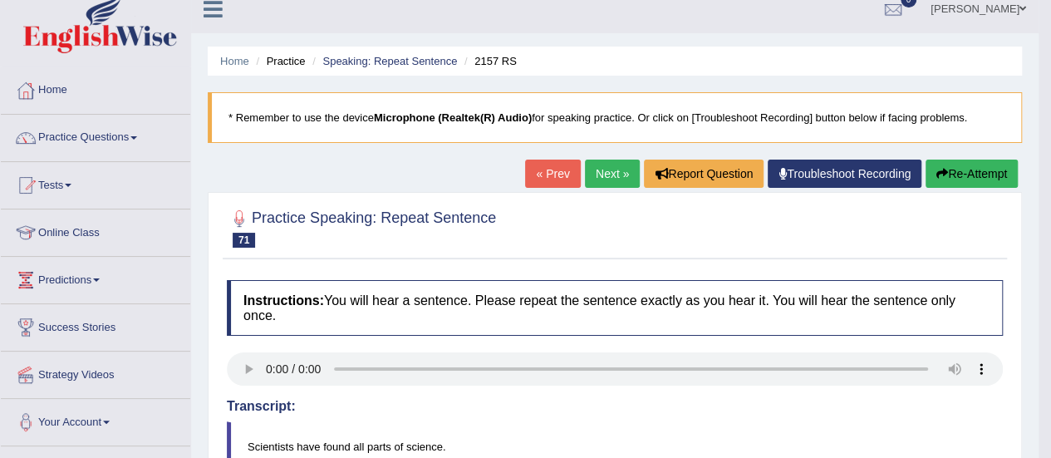
scroll to position [12, 0]
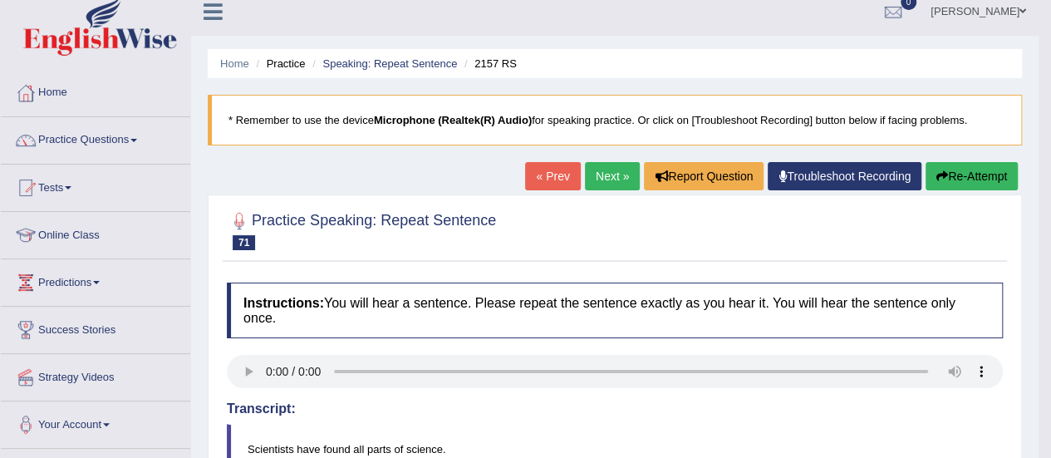
click at [613, 166] on link "Next »" at bounding box center [612, 176] width 55 height 28
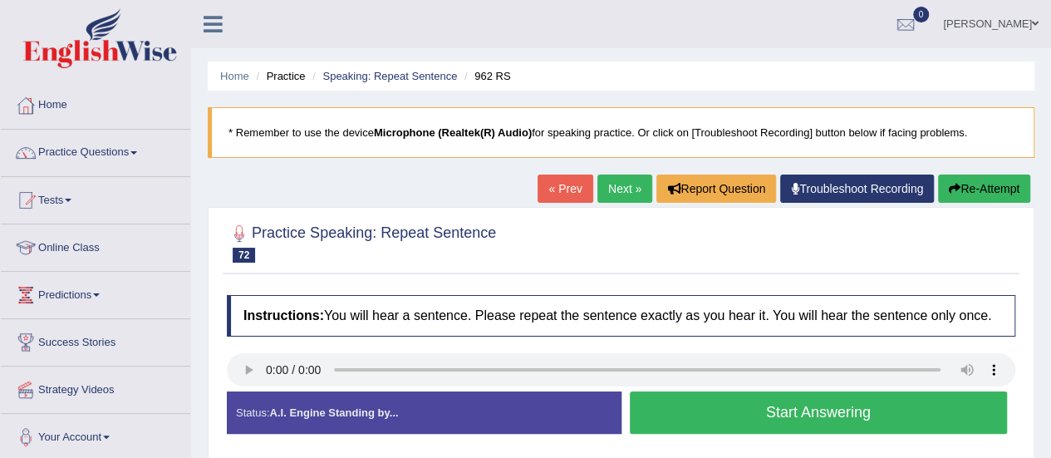
click at [756, 420] on button "Start Answering" at bounding box center [819, 412] width 378 height 42
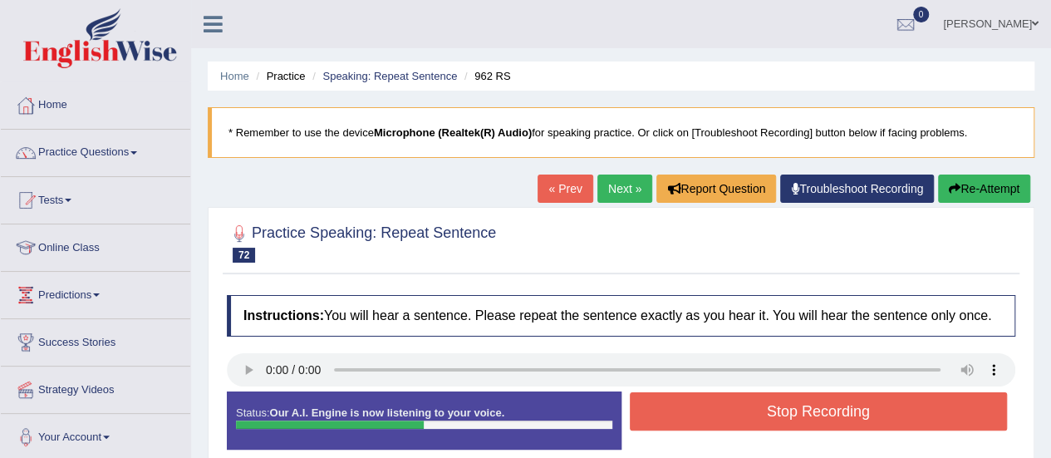
click at [756, 420] on button "Stop Recording" at bounding box center [819, 411] width 378 height 38
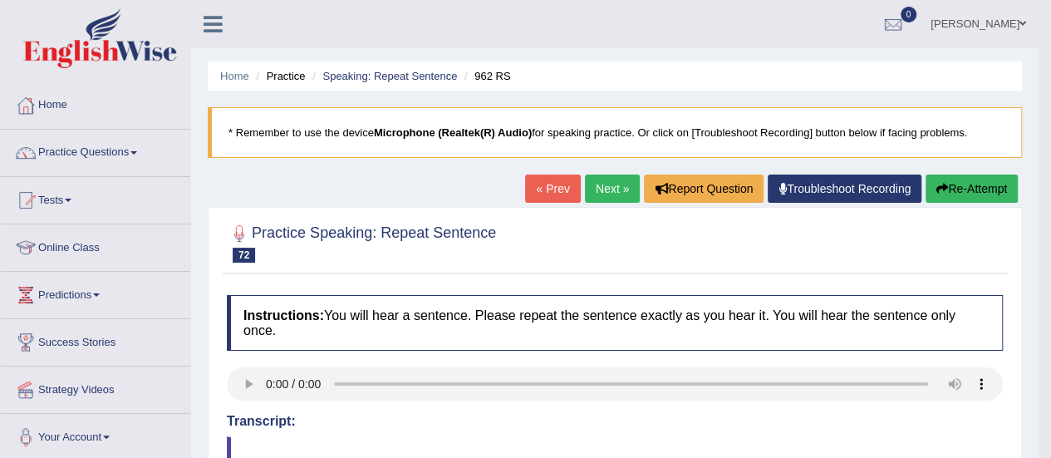
click at [946, 192] on button "Re-Attempt" at bounding box center [972, 189] width 92 height 28
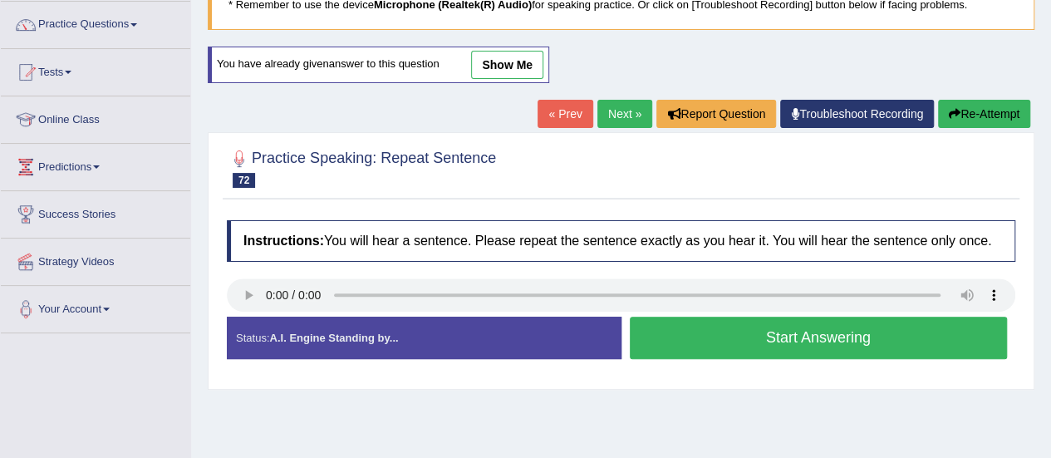
scroll to position [131, 0]
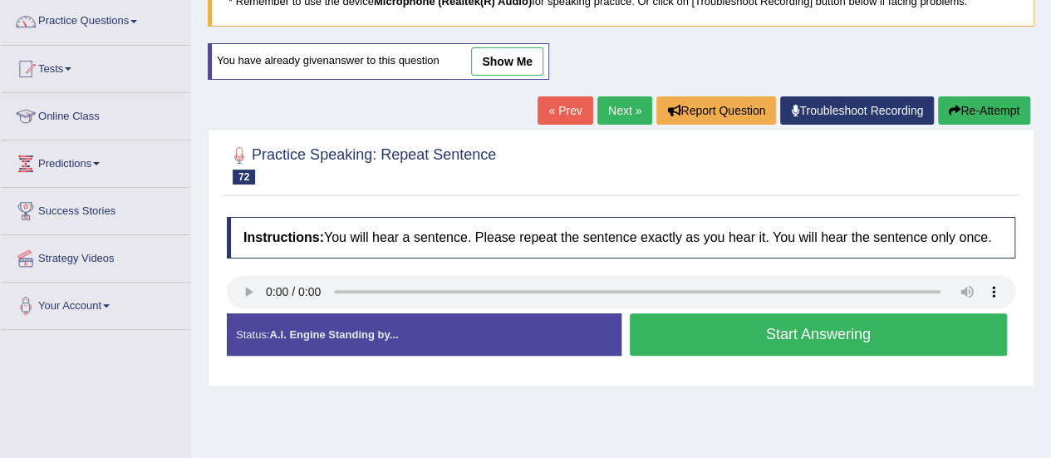
click at [816, 339] on button "Start Answering" at bounding box center [819, 334] width 378 height 42
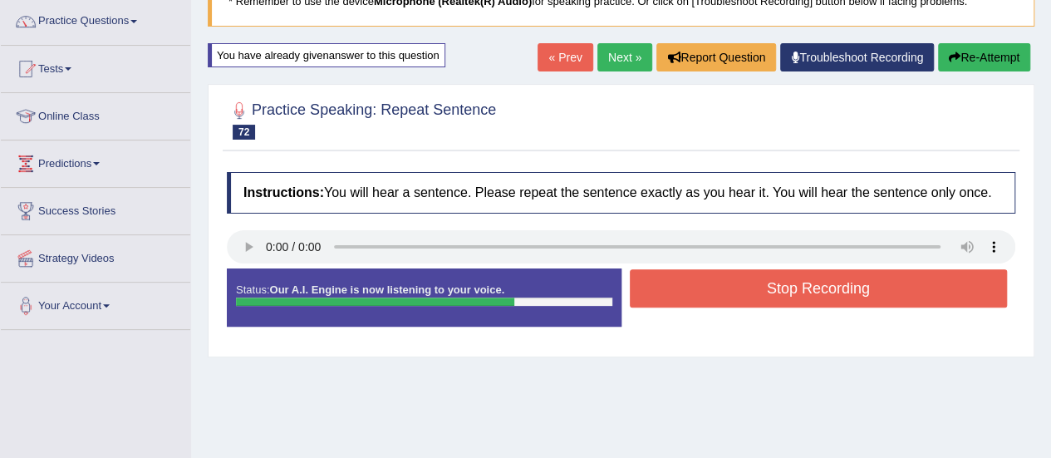
click at [796, 278] on button "Stop Recording" at bounding box center [819, 288] width 378 height 38
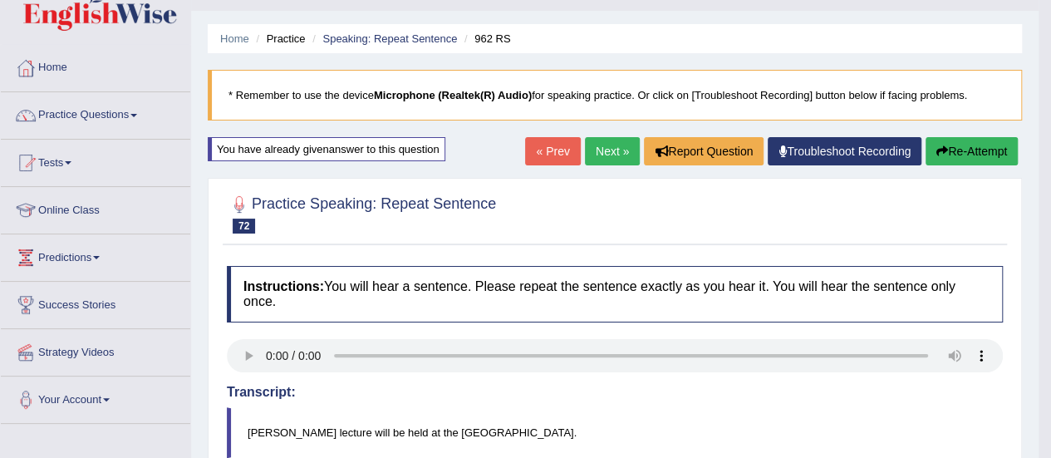
scroll to position [0, 0]
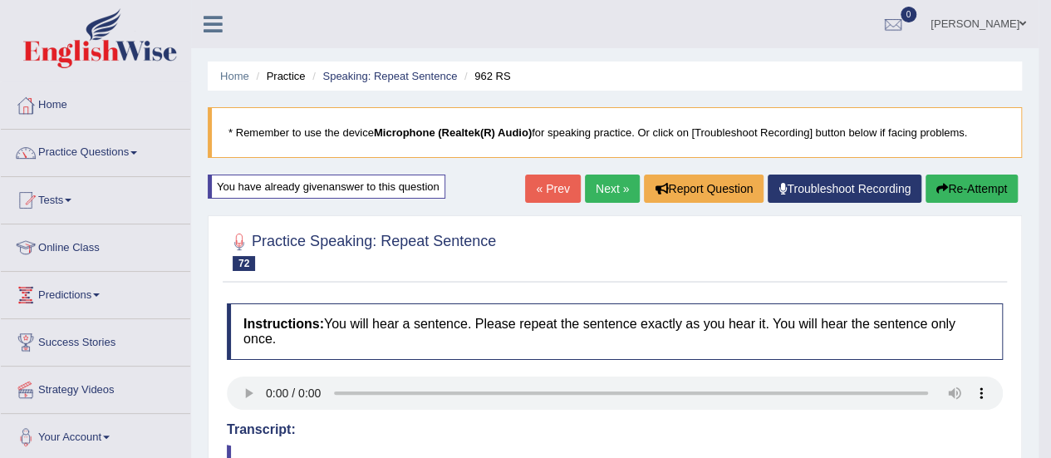
click at [602, 190] on link "Next »" at bounding box center [612, 189] width 55 height 28
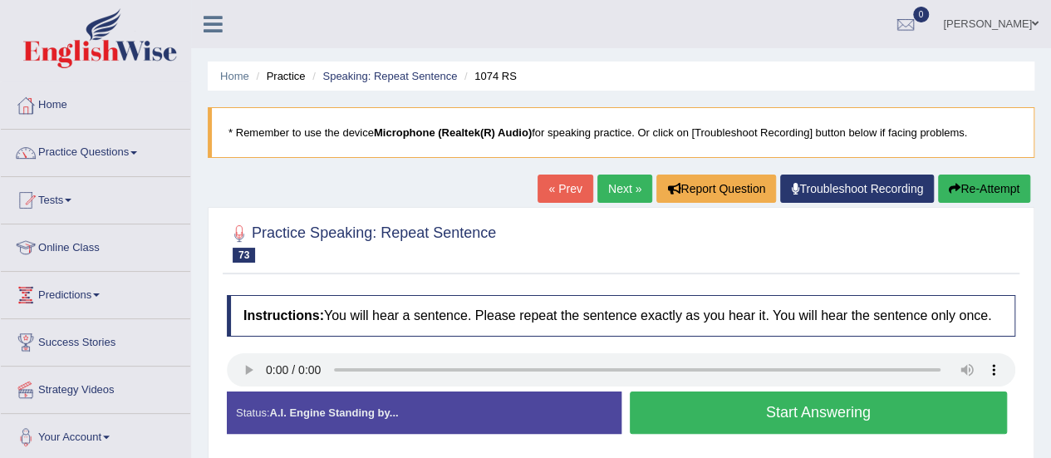
click at [784, 410] on button "Start Answering" at bounding box center [819, 412] width 378 height 42
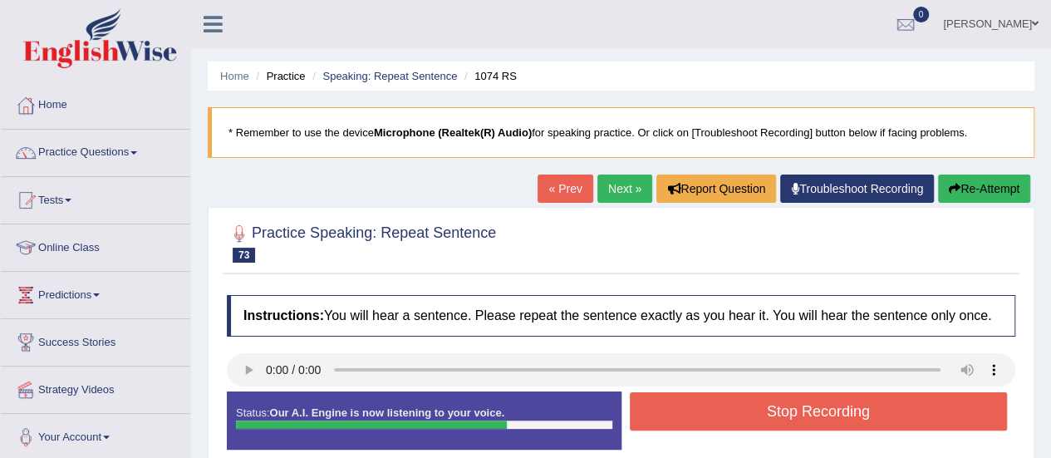
click at [784, 410] on button "Stop Recording" at bounding box center [819, 411] width 378 height 38
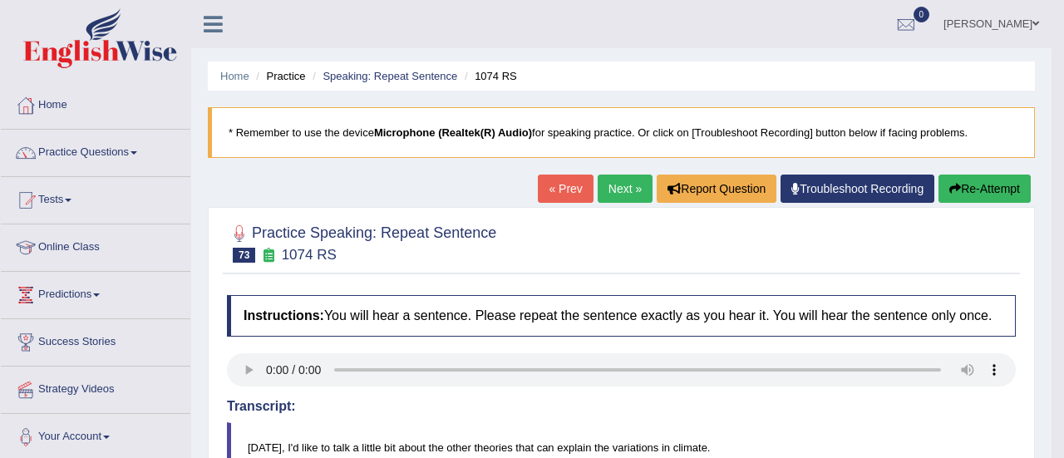
click at [1050, 175] on body "Toggle navigation Home Practice Questions Speaking Practice Read Aloud Repeat S…" at bounding box center [532, 229] width 1064 height 458
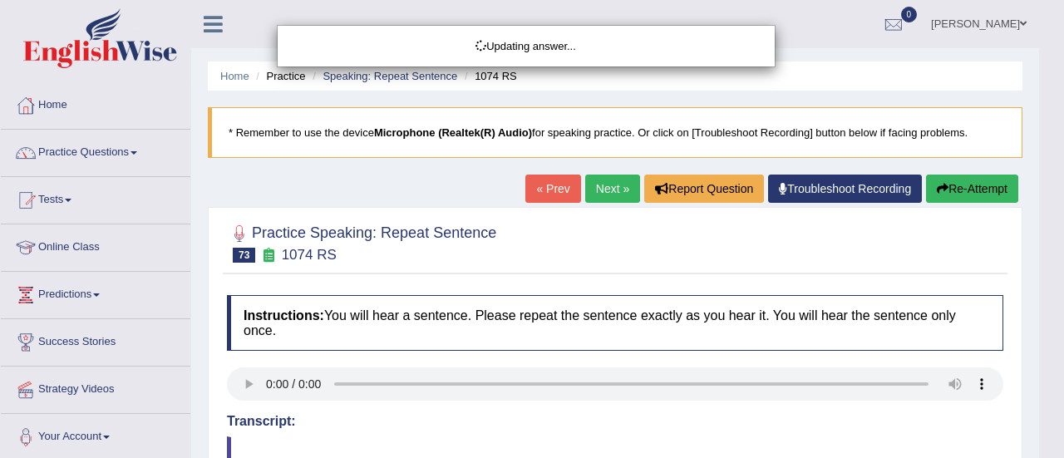
click at [1050, 175] on body "Toggle navigation Home Practice Questions Speaking Practice Read Aloud Repeat S…" at bounding box center [532, 229] width 1064 height 458
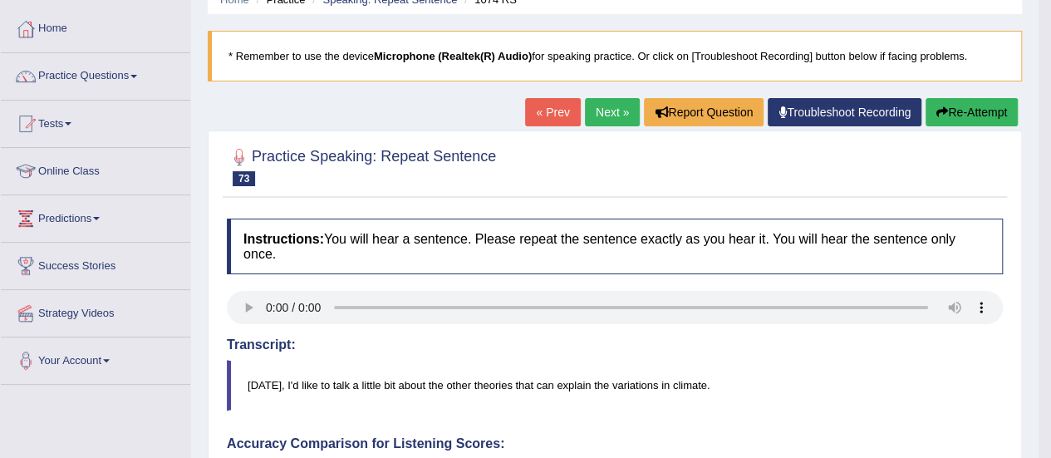
scroll to position [70, 0]
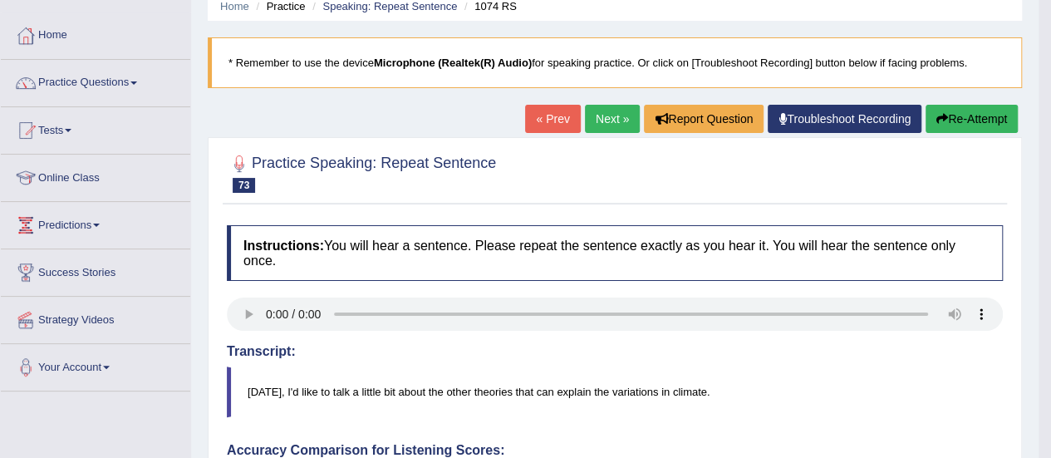
click at [959, 122] on button "Re-Attempt" at bounding box center [972, 119] width 92 height 28
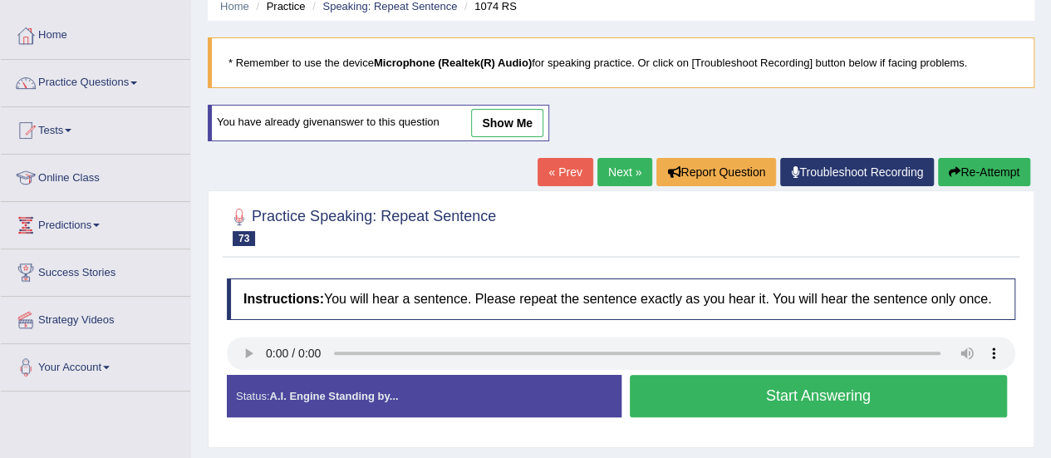
scroll to position [70, 0]
click at [770, 401] on button "Start Answering" at bounding box center [819, 396] width 378 height 42
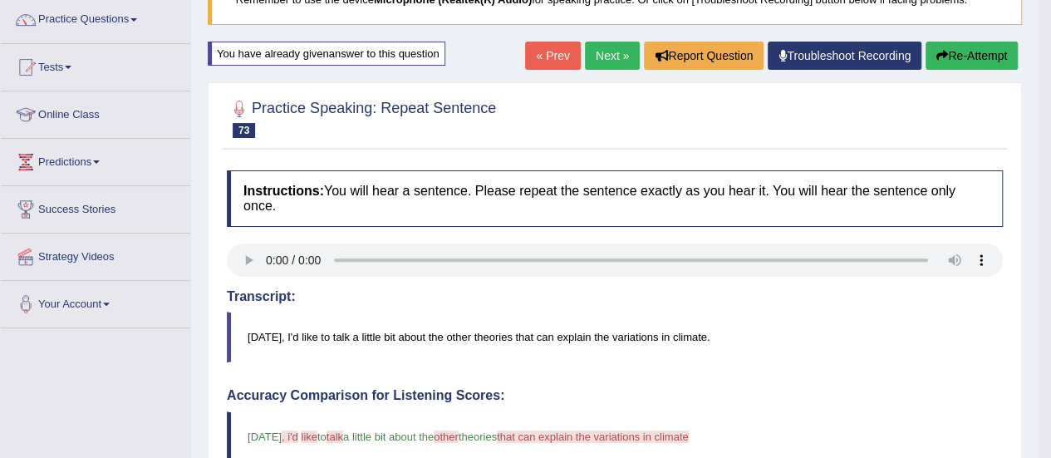
scroll to position [103, 0]
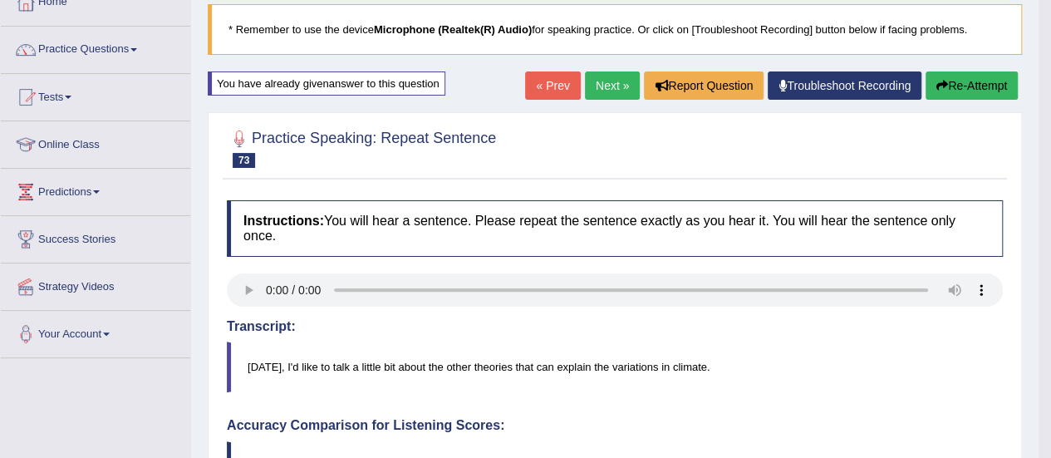
click at [937, 81] on icon "button" at bounding box center [943, 86] width 12 height 12
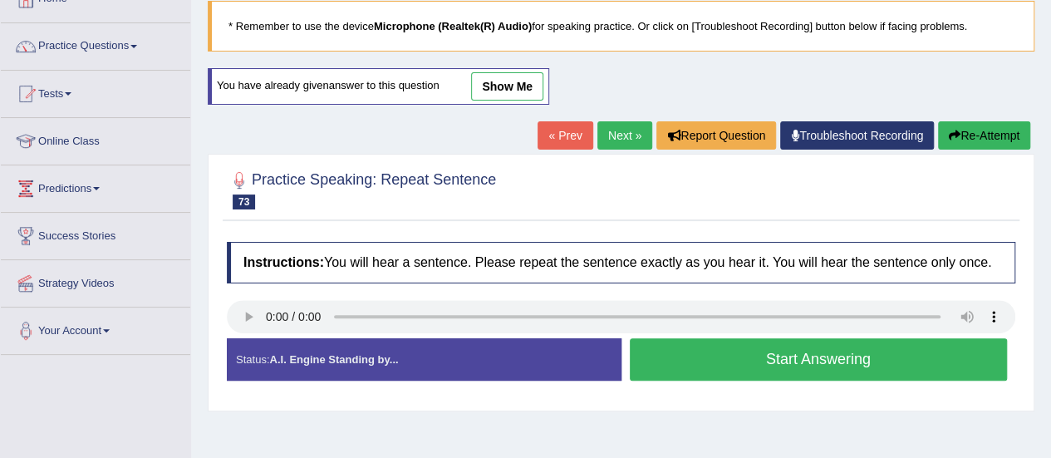
scroll to position [103, 0]
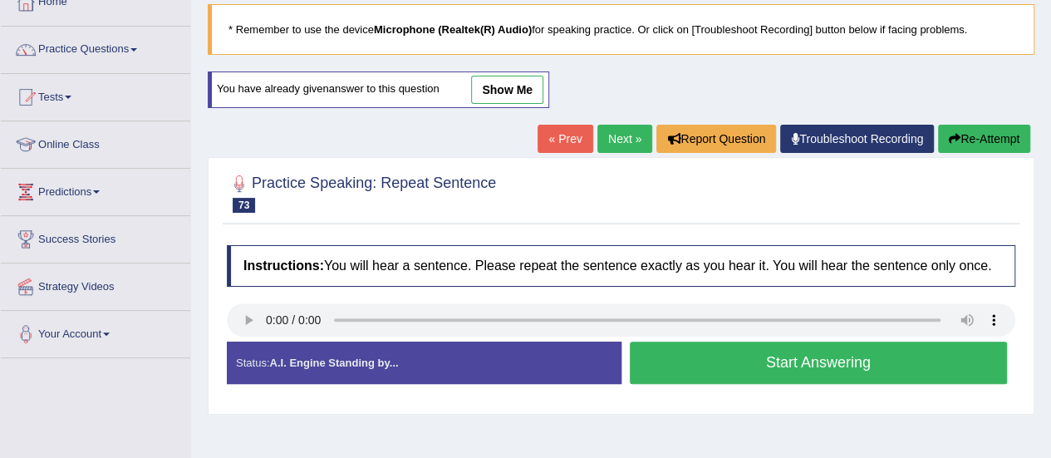
click at [809, 357] on button "Start Answering" at bounding box center [819, 363] width 378 height 42
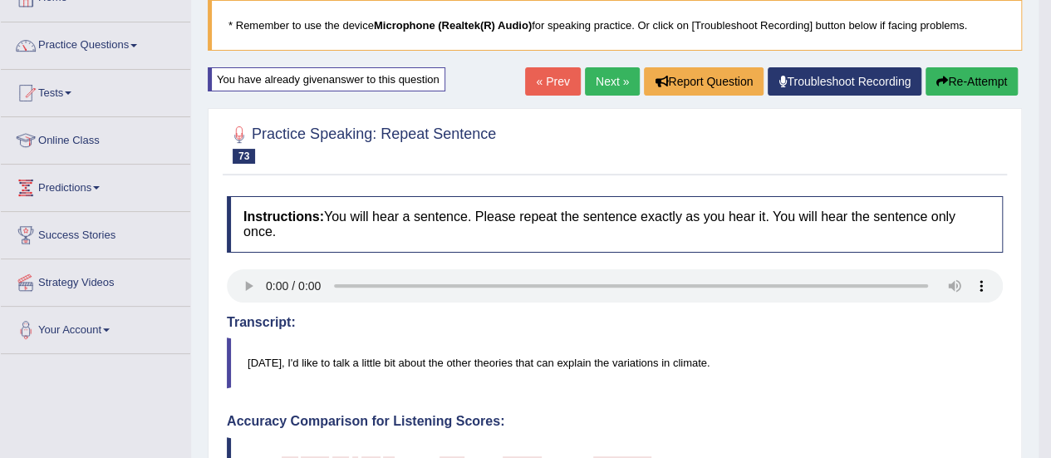
scroll to position [104, 0]
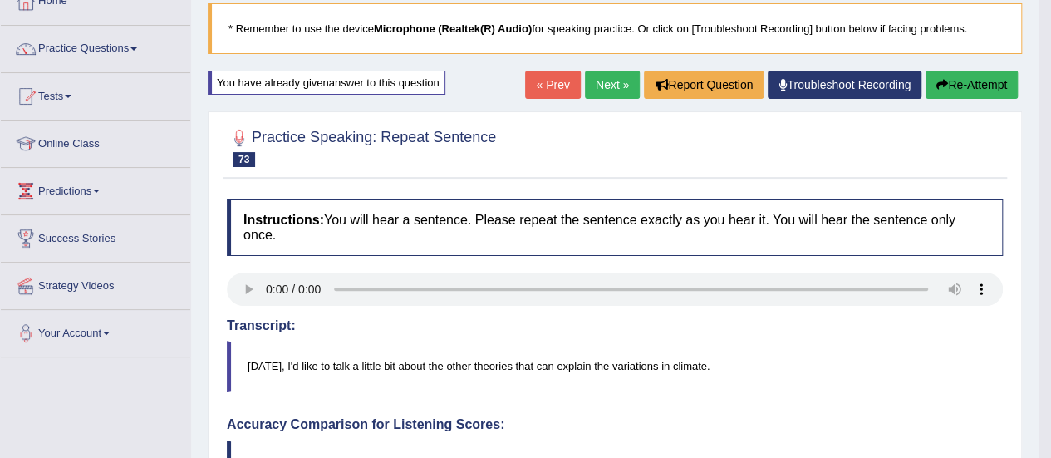
click at [946, 76] on button "Re-Attempt" at bounding box center [972, 85] width 92 height 28
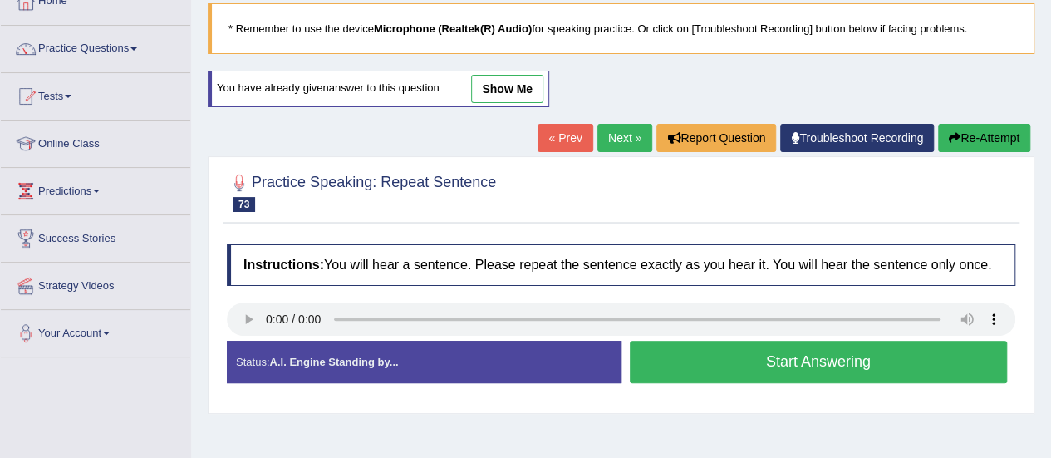
click at [784, 347] on button "Start Answering" at bounding box center [819, 362] width 378 height 42
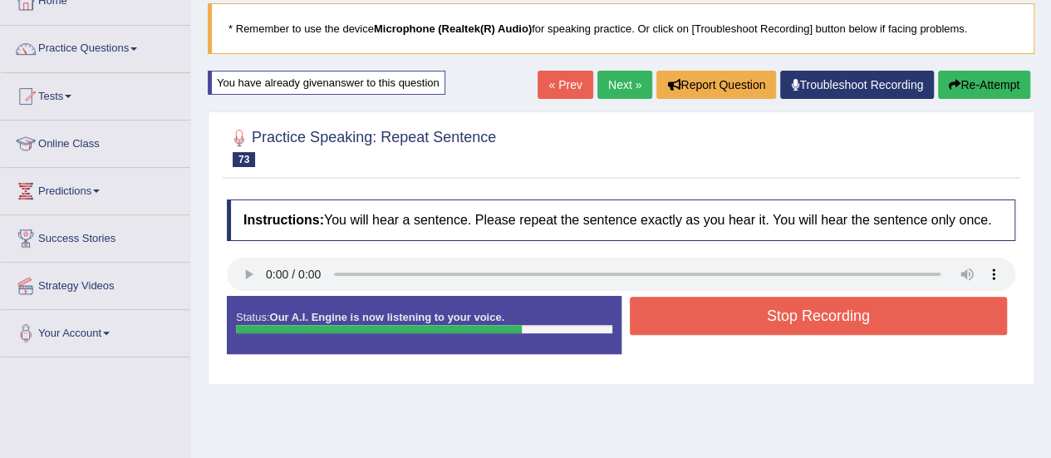
click at [804, 317] on button "Stop Recording" at bounding box center [819, 316] width 378 height 38
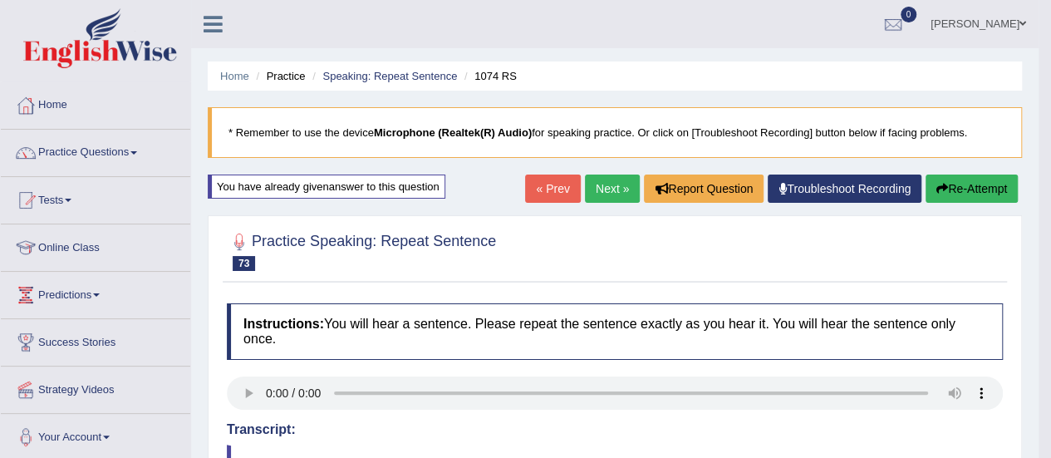
click at [604, 184] on link "Next »" at bounding box center [612, 189] width 55 height 28
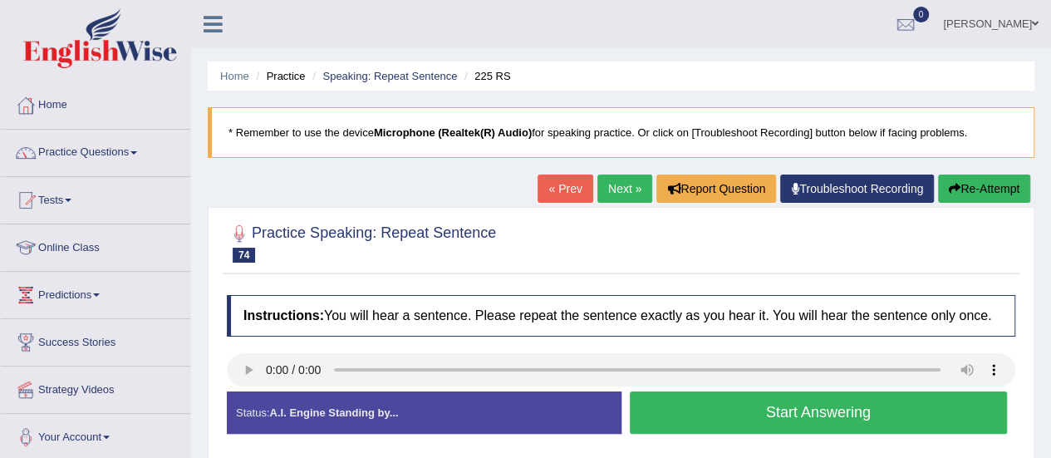
click at [770, 411] on button "Start Answering" at bounding box center [819, 412] width 378 height 42
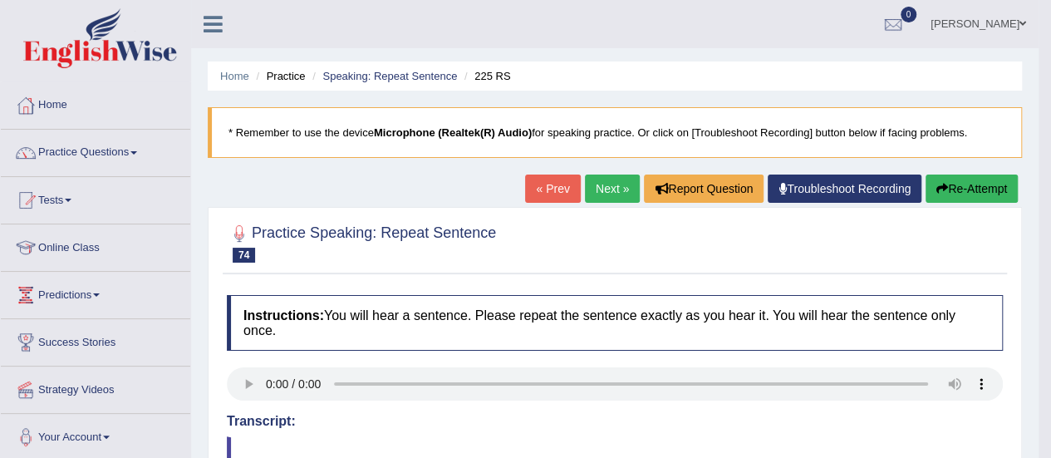
click at [961, 185] on button "Re-Attempt" at bounding box center [972, 189] width 92 height 28
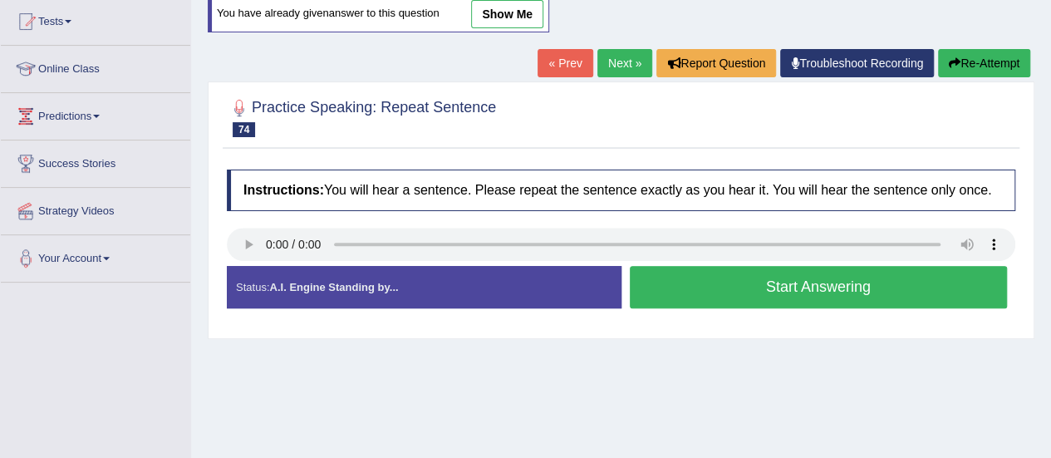
scroll to position [184, 0]
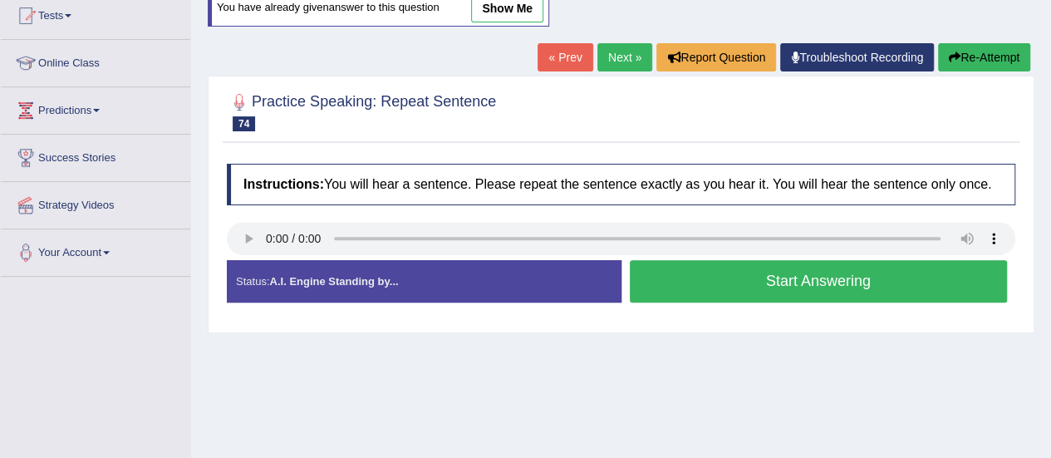
click at [784, 278] on button "Start Answering" at bounding box center [819, 281] width 378 height 42
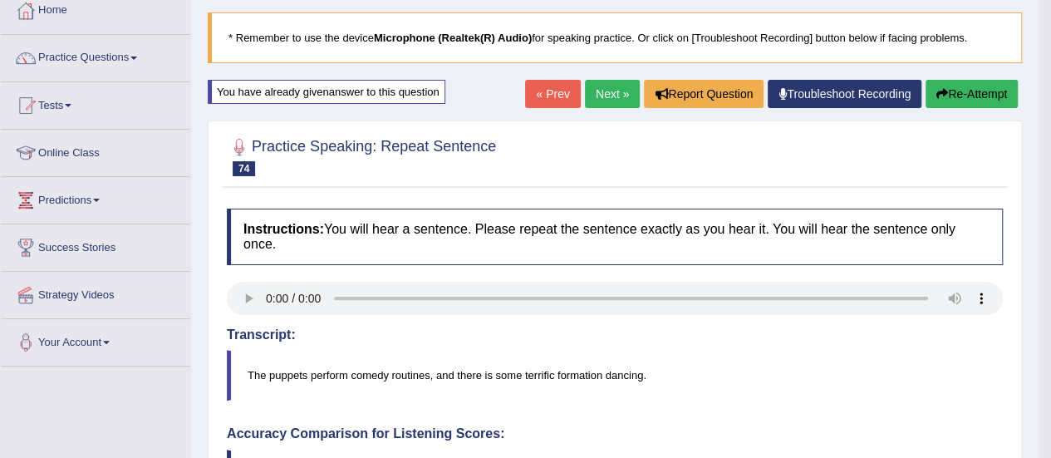
scroll to position [115, 0]
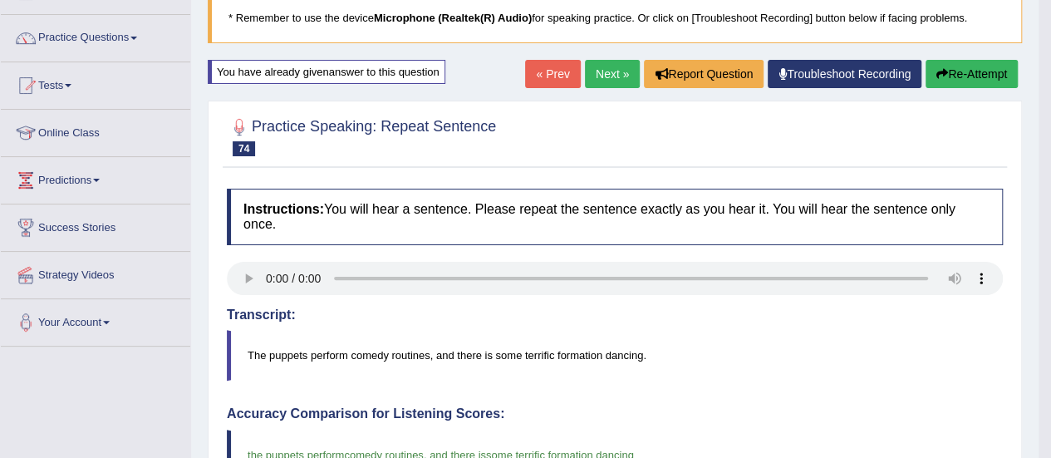
click at [605, 75] on link "Next »" at bounding box center [612, 74] width 55 height 28
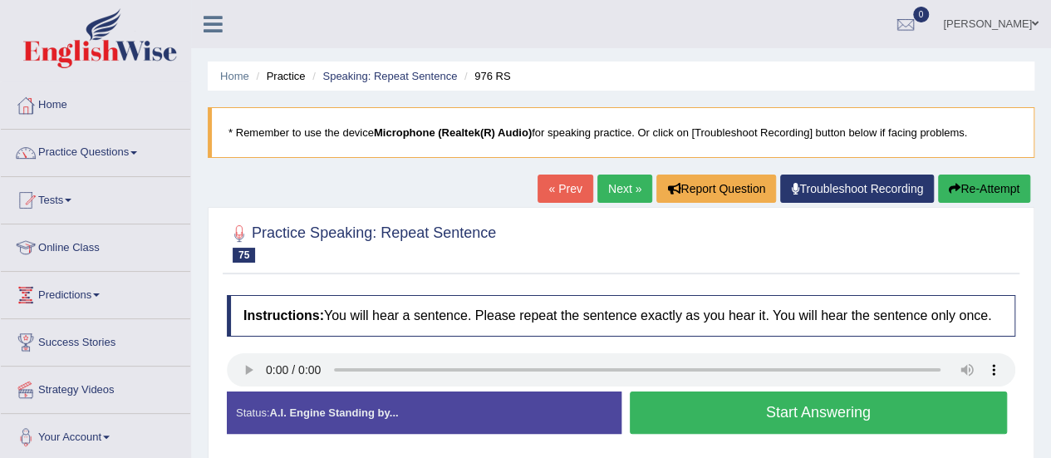
click at [817, 422] on button "Start Answering" at bounding box center [819, 412] width 378 height 42
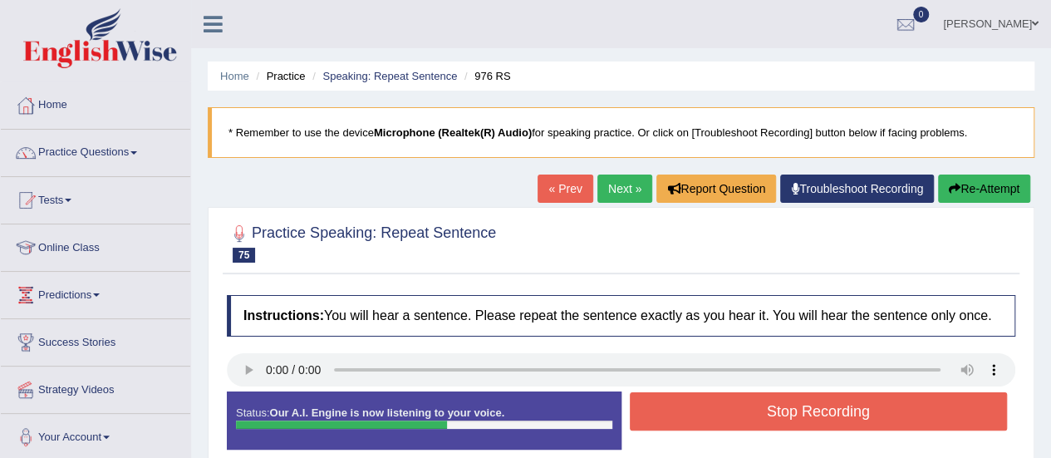
click at [817, 422] on button "Stop Recording" at bounding box center [819, 411] width 378 height 38
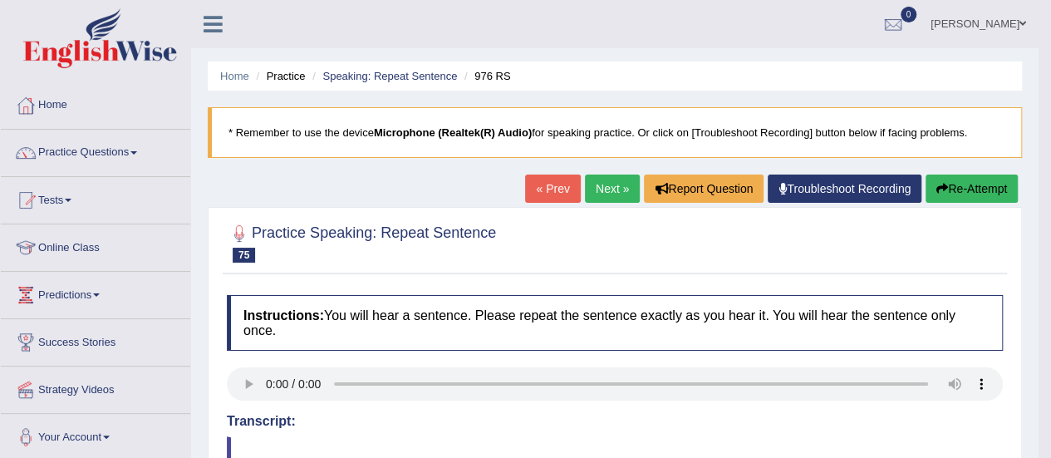
click at [953, 187] on button "Re-Attempt" at bounding box center [972, 189] width 92 height 28
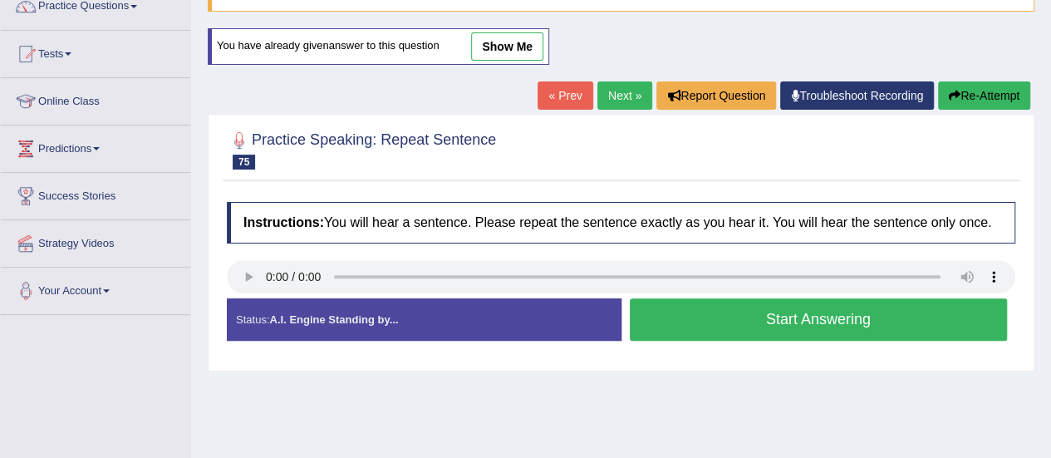
scroll to position [150, 0]
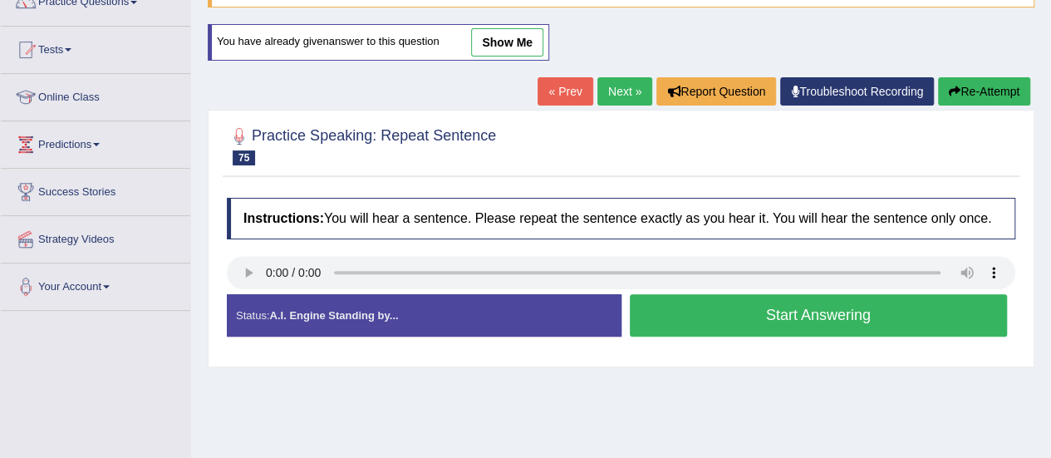
click at [789, 318] on button "Start Answering" at bounding box center [819, 315] width 378 height 42
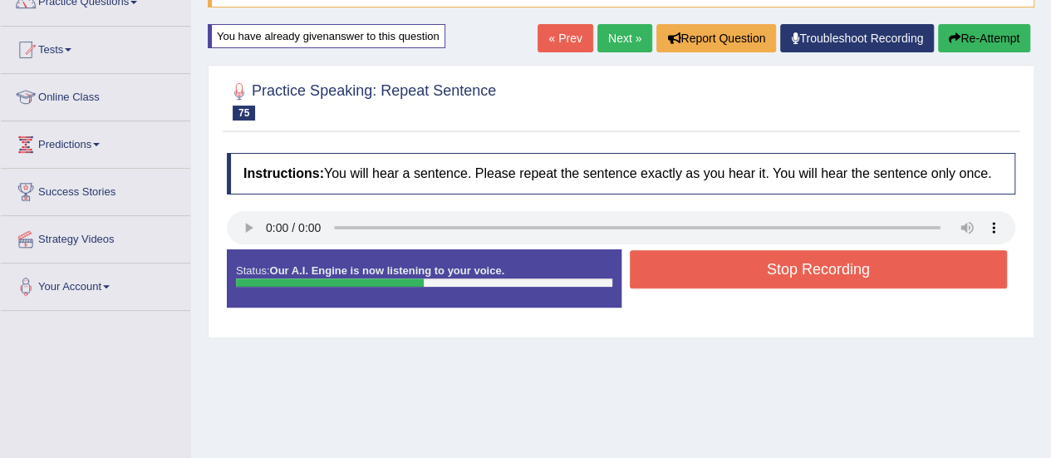
click at [790, 278] on button "Stop Recording" at bounding box center [819, 269] width 378 height 38
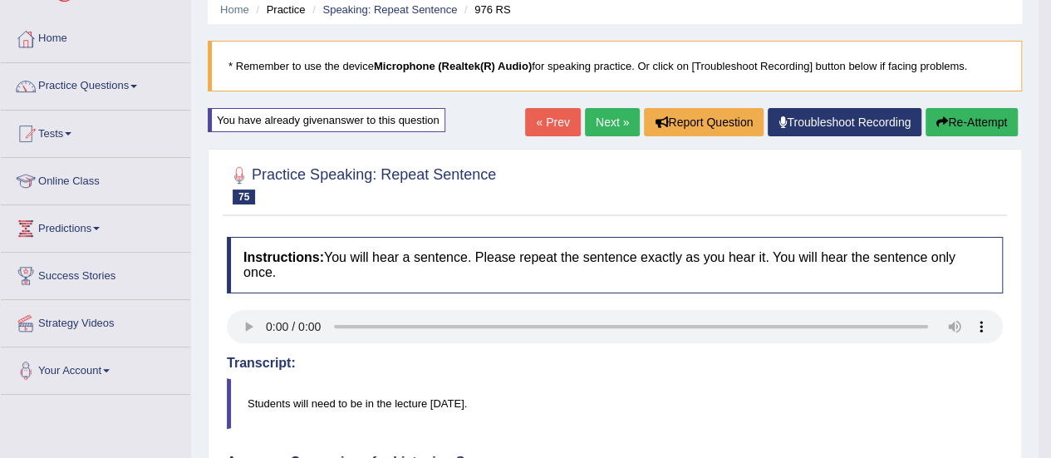
scroll to position [55, 0]
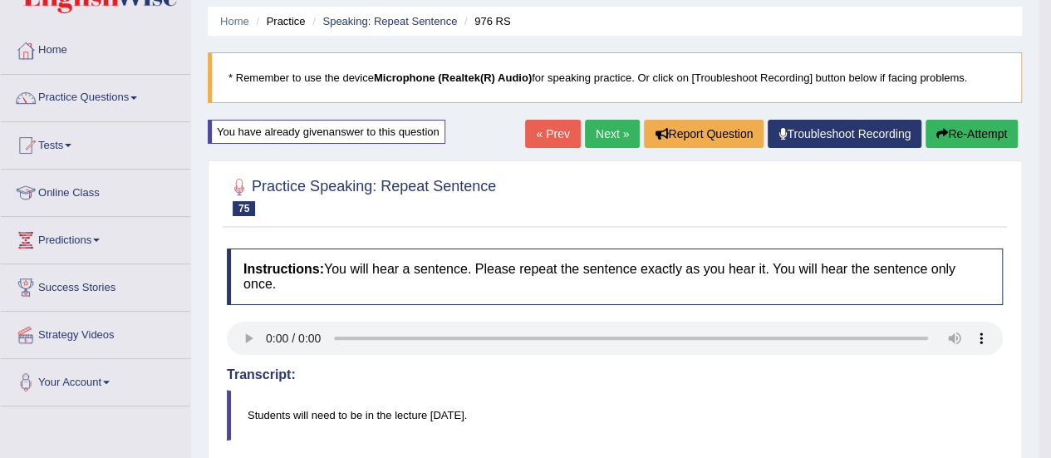
click at [982, 135] on button "Re-Attempt" at bounding box center [972, 134] width 92 height 28
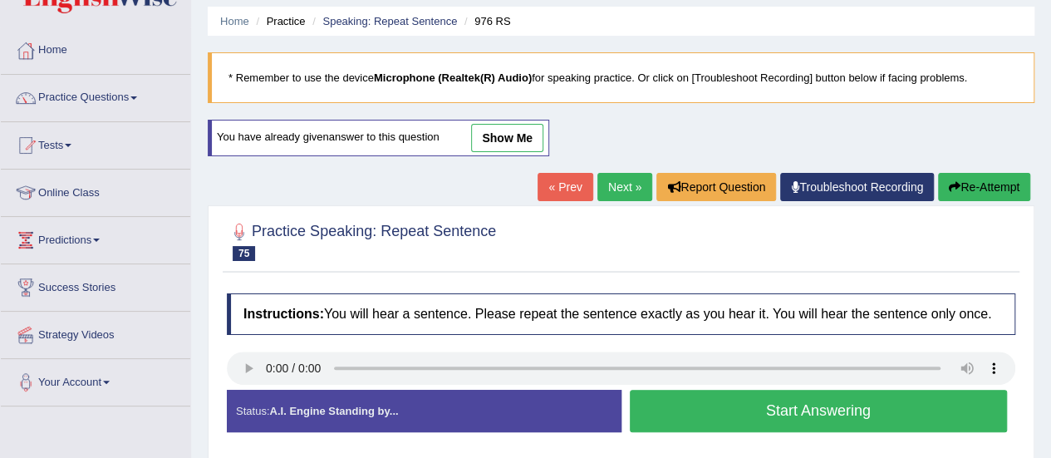
click at [808, 403] on button "Start Answering" at bounding box center [819, 411] width 378 height 42
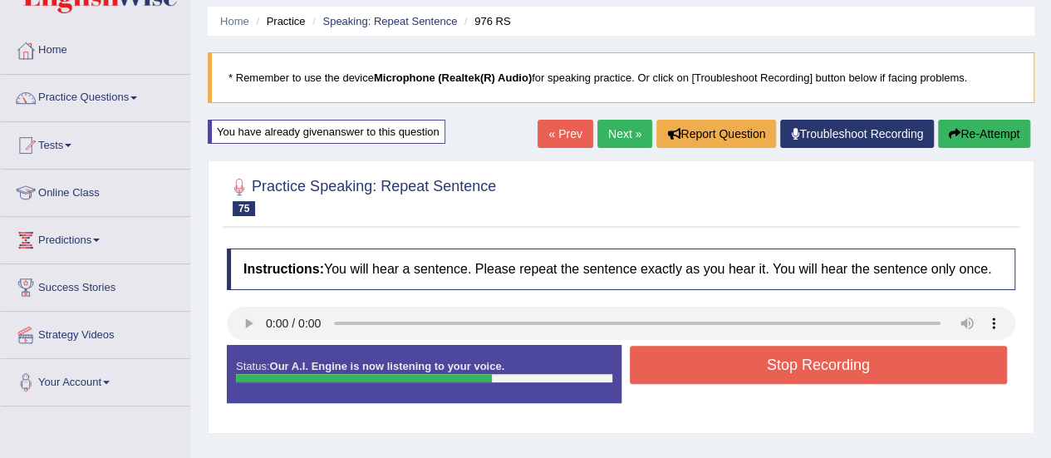
click at [804, 384] on div "Stop Recording" at bounding box center [819, 367] width 395 height 42
click at [807, 376] on button "Stop Recording" at bounding box center [819, 365] width 378 height 38
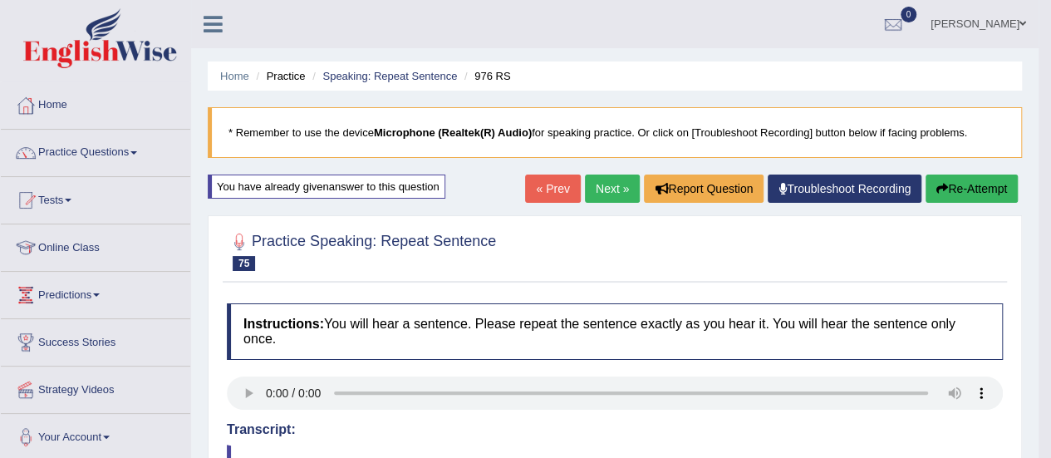
click at [608, 192] on link "Next »" at bounding box center [612, 189] width 55 height 28
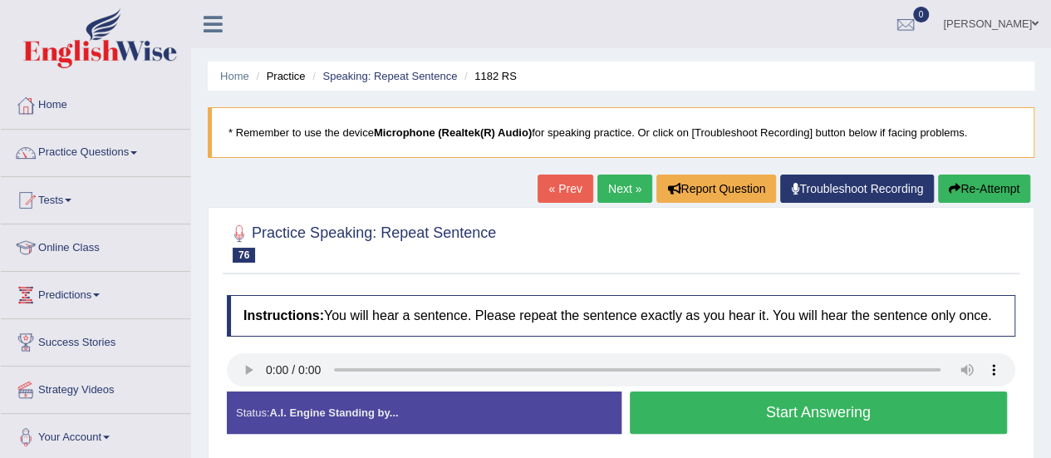
click at [821, 413] on button "Start Answering" at bounding box center [819, 412] width 378 height 42
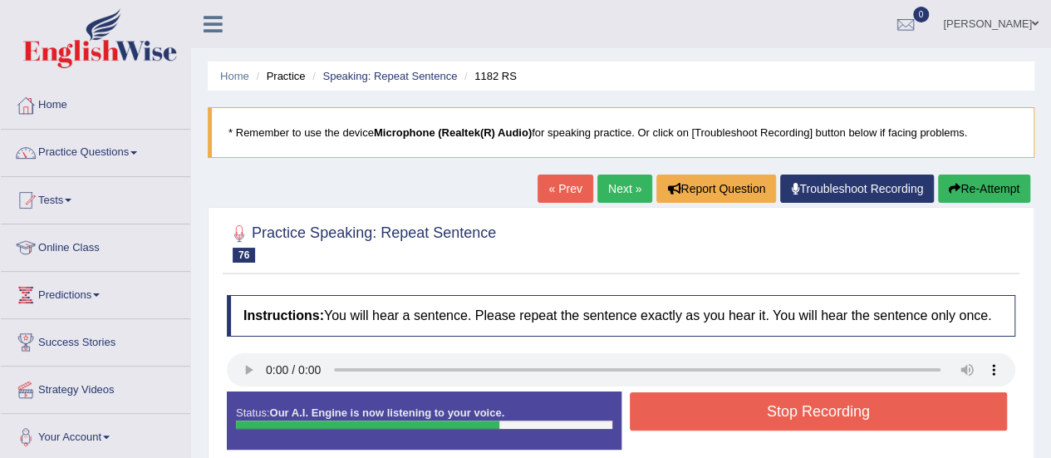
click at [821, 413] on button "Stop Recording" at bounding box center [819, 411] width 378 height 38
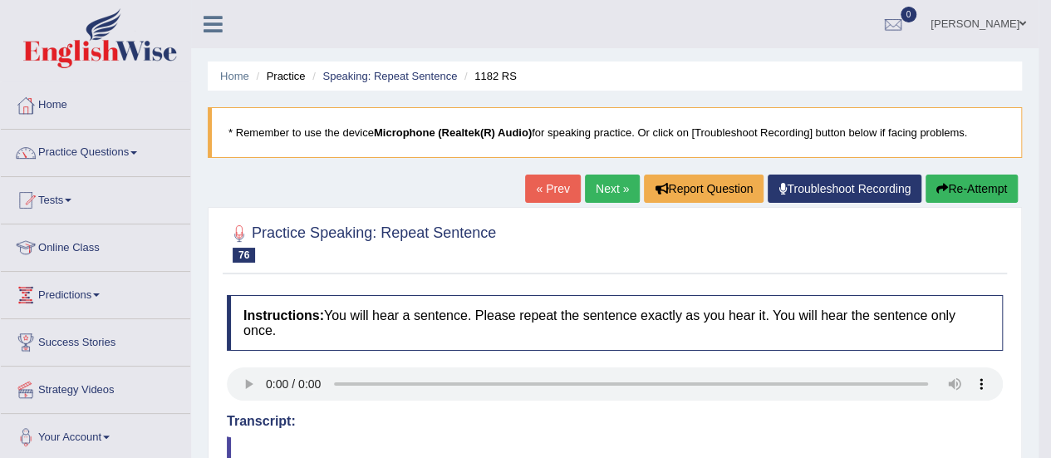
click at [642, 237] on div at bounding box center [615, 242] width 776 height 51
click at [600, 188] on link "Next »" at bounding box center [612, 189] width 55 height 28
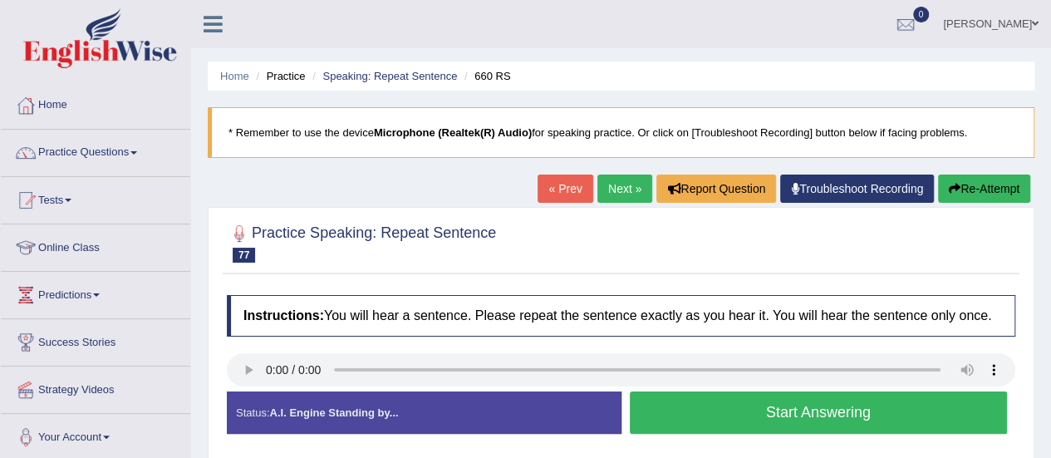
click at [781, 411] on button "Start Answering" at bounding box center [819, 412] width 378 height 42
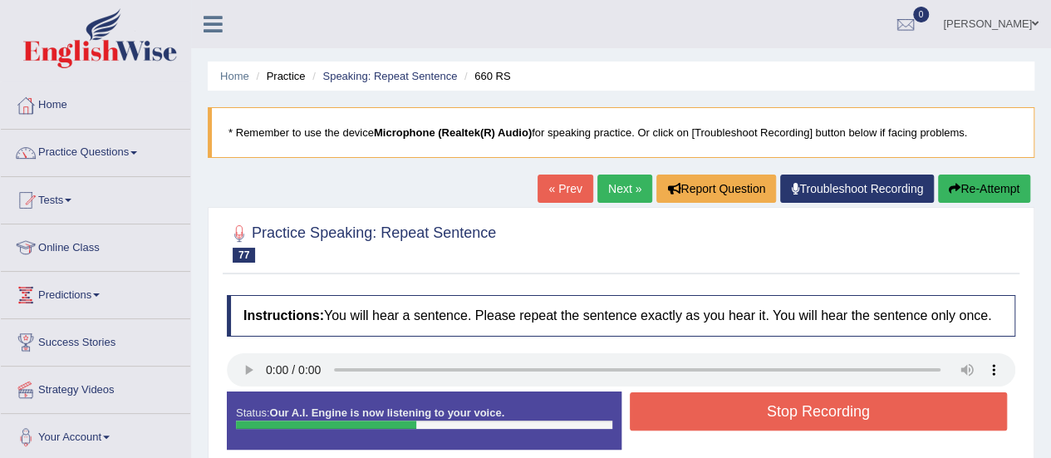
click at [781, 411] on button "Stop Recording" at bounding box center [819, 411] width 378 height 38
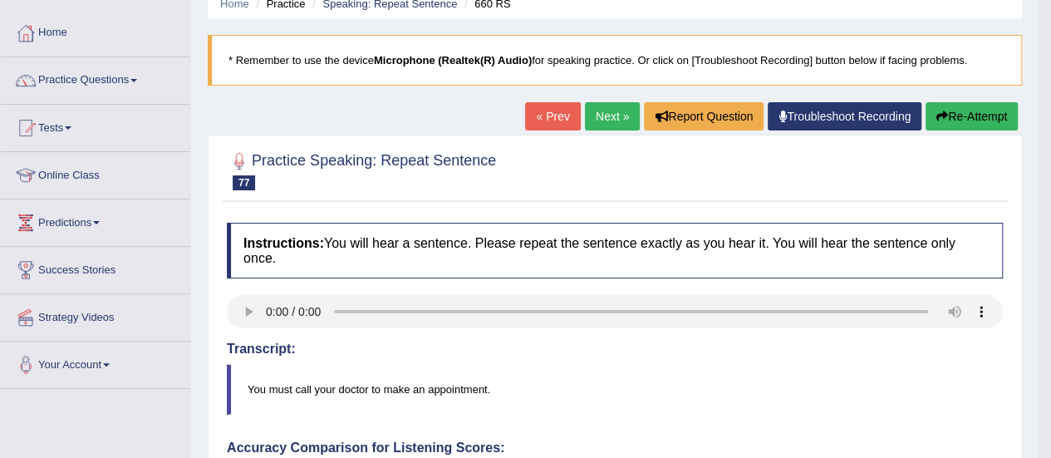
scroll to position [61, 0]
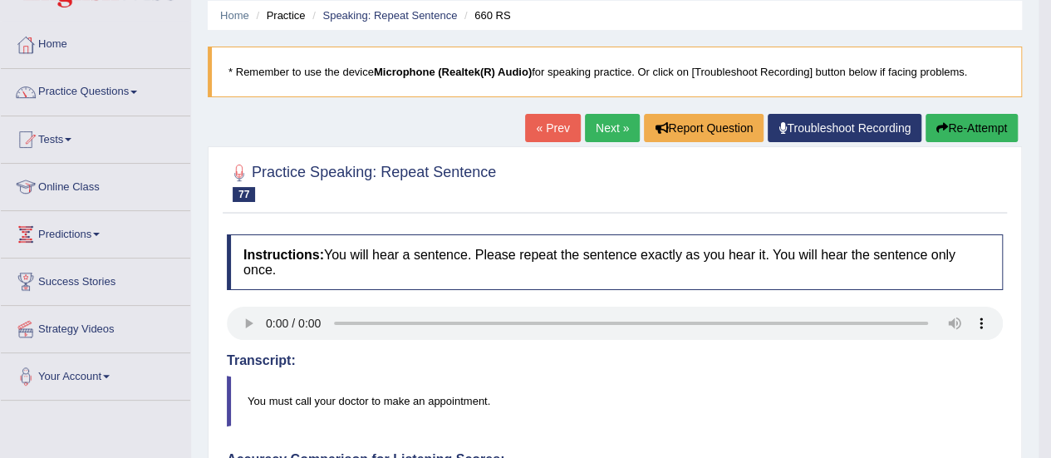
click at [605, 130] on link "Next »" at bounding box center [612, 128] width 55 height 28
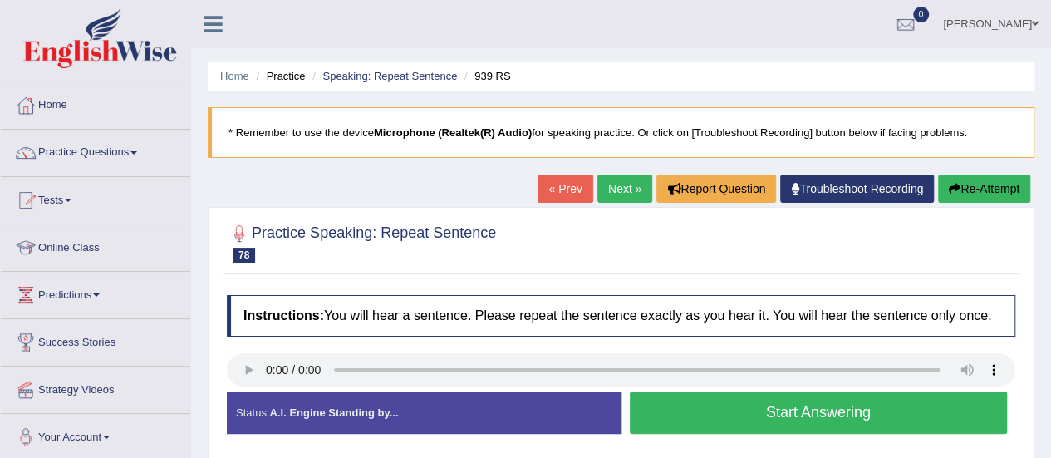
click at [770, 413] on button "Start Answering" at bounding box center [819, 412] width 378 height 42
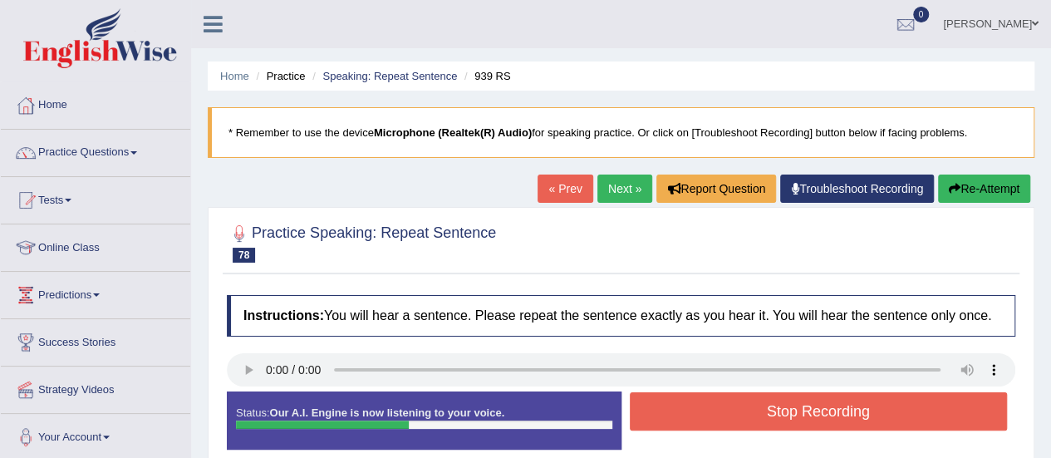
click at [770, 413] on button "Stop Recording" at bounding box center [819, 411] width 378 height 38
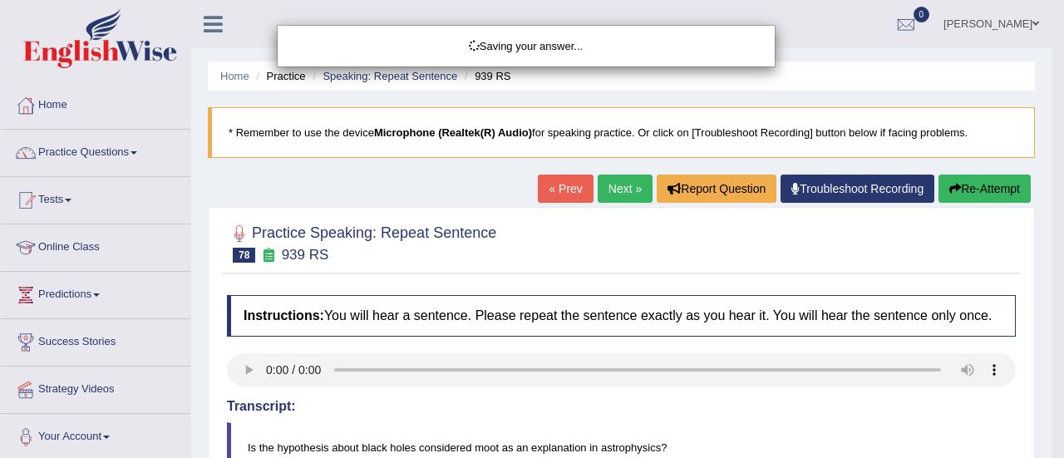
click at [536, 234] on div "Saving your answer..." at bounding box center [532, 229] width 1064 height 458
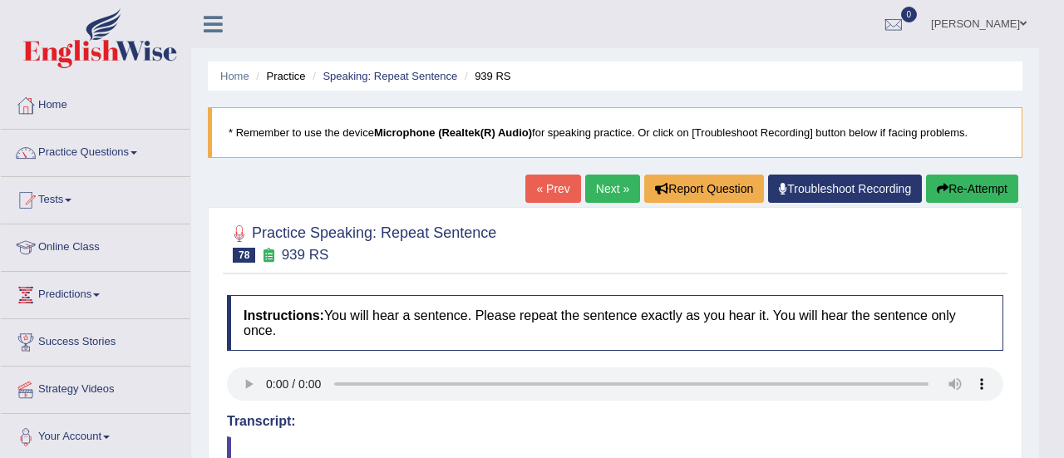
click at [633, 182] on body "Toggle navigation Home Practice Questions Speaking Practice Read Aloud Repeat S…" at bounding box center [532, 229] width 1064 height 458
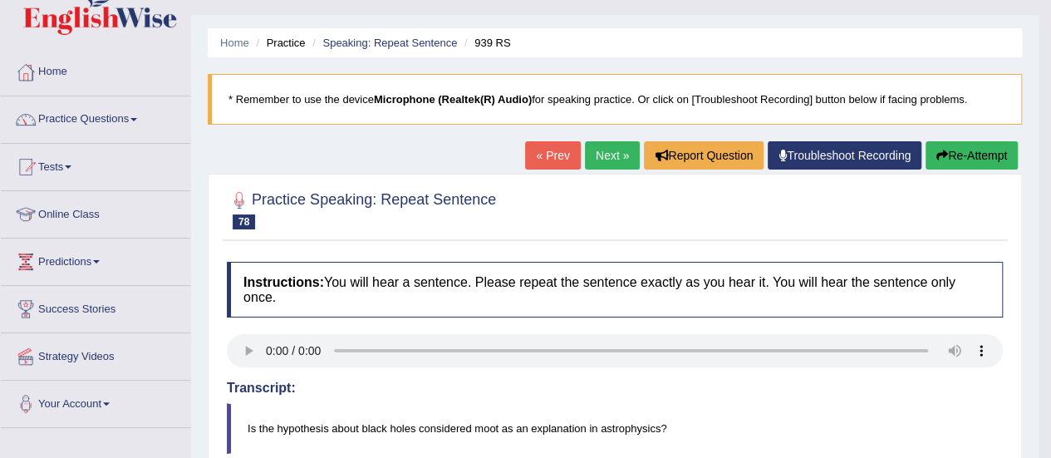
scroll to position [24, 0]
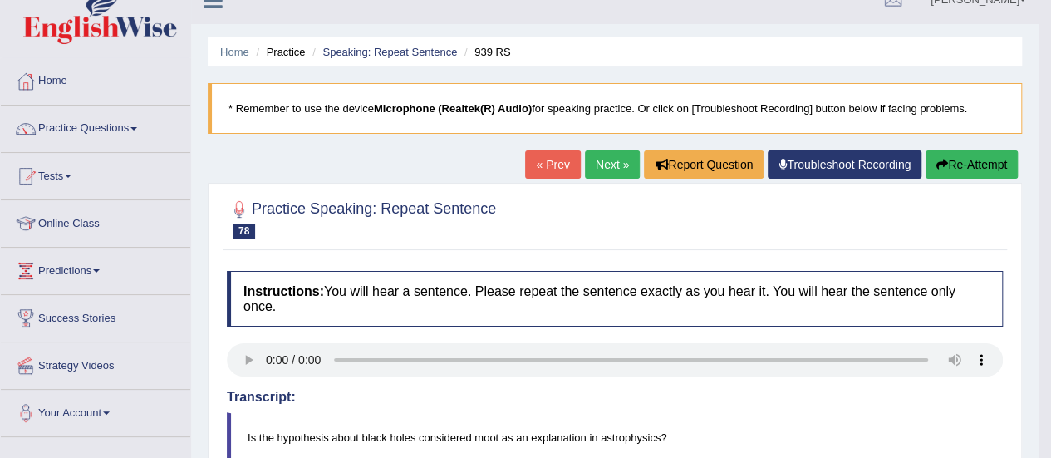
click at [986, 158] on button "Re-Attempt" at bounding box center [972, 164] width 92 height 28
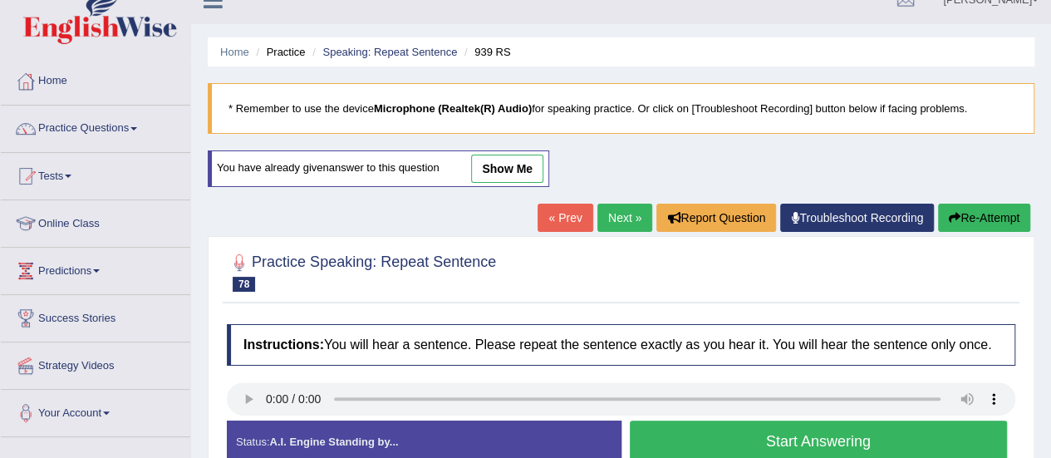
click at [735, 440] on button "Start Answering" at bounding box center [819, 441] width 378 height 42
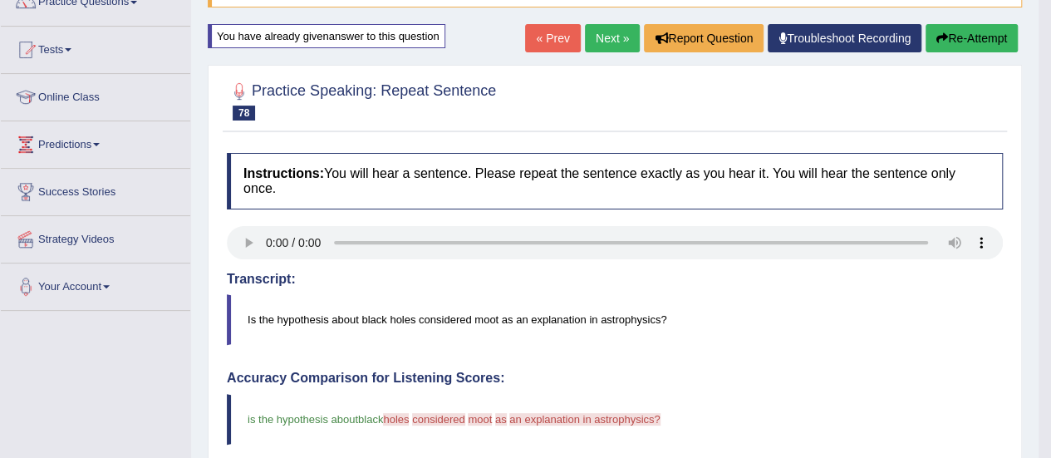
scroll to position [145, 0]
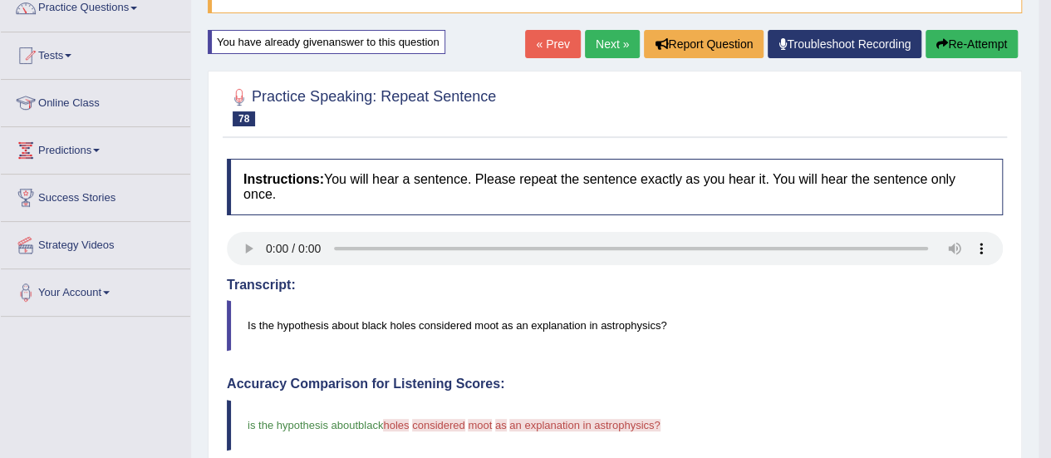
click at [615, 43] on link "Next »" at bounding box center [612, 44] width 55 height 28
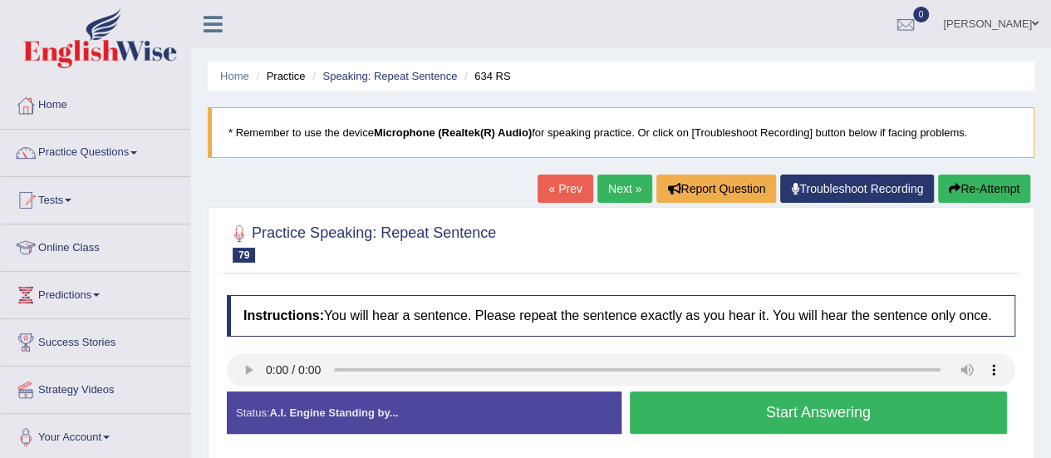
click at [741, 401] on button "Start Answering" at bounding box center [819, 412] width 378 height 42
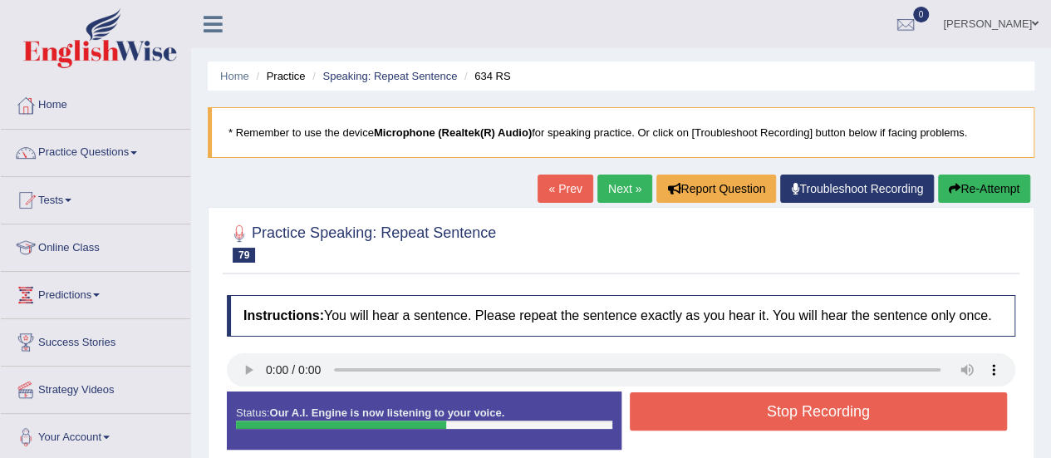
click at [741, 401] on button "Stop Recording" at bounding box center [819, 411] width 378 height 38
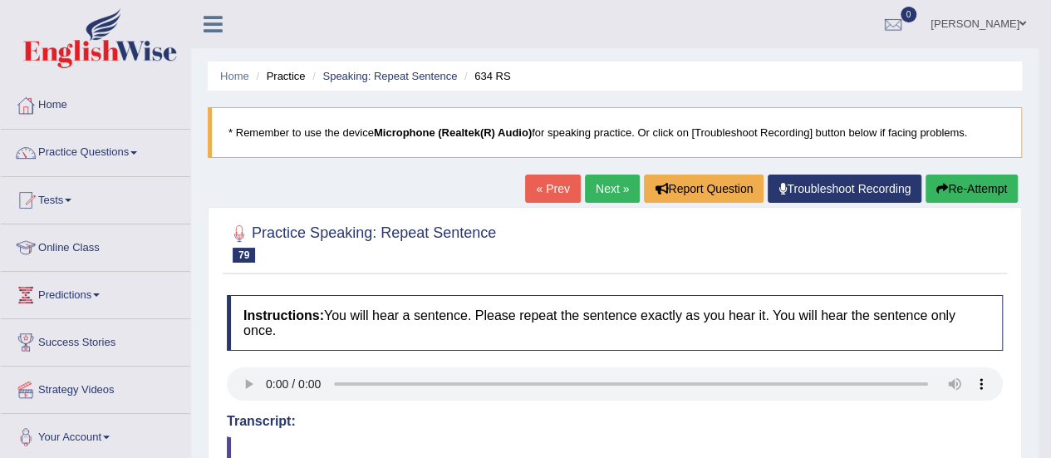
click at [610, 182] on link "Next »" at bounding box center [612, 189] width 55 height 28
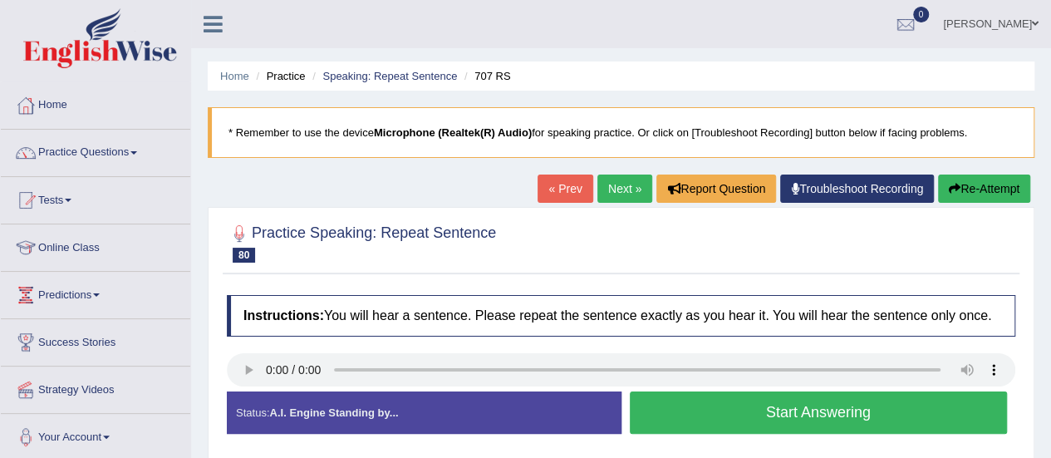
click at [813, 404] on button "Start Answering" at bounding box center [819, 412] width 378 height 42
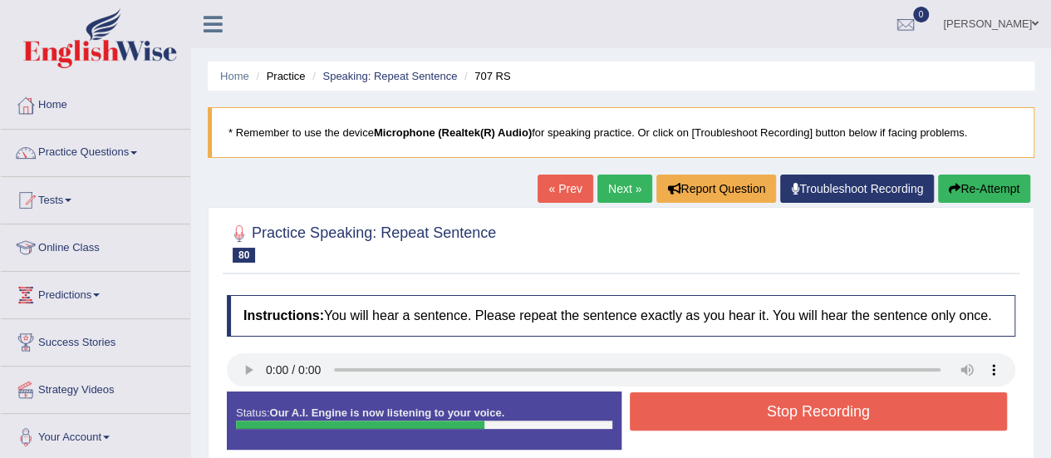
click at [813, 404] on button "Stop Recording" at bounding box center [819, 411] width 378 height 38
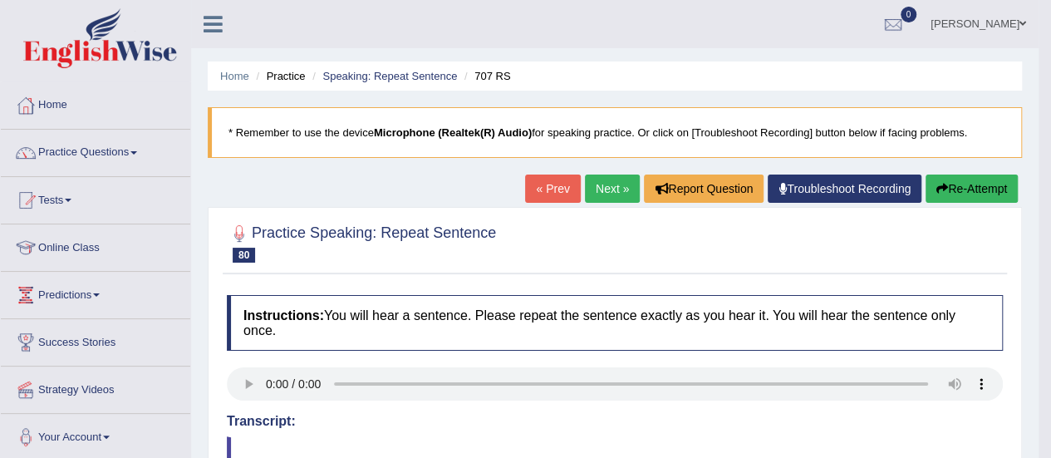
click at [592, 184] on link "Next »" at bounding box center [612, 189] width 55 height 28
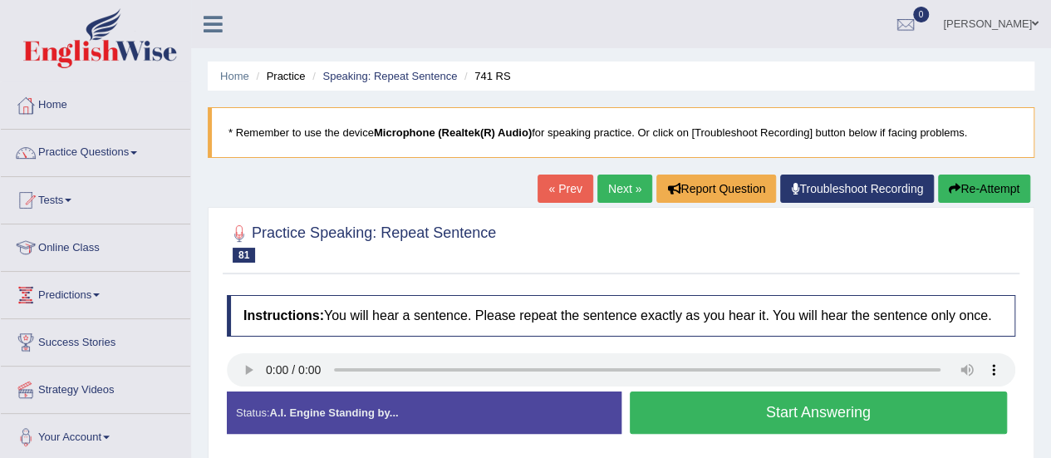
click at [827, 420] on button "Start Answering" at bounding box center [819, 412] width 378 height 42
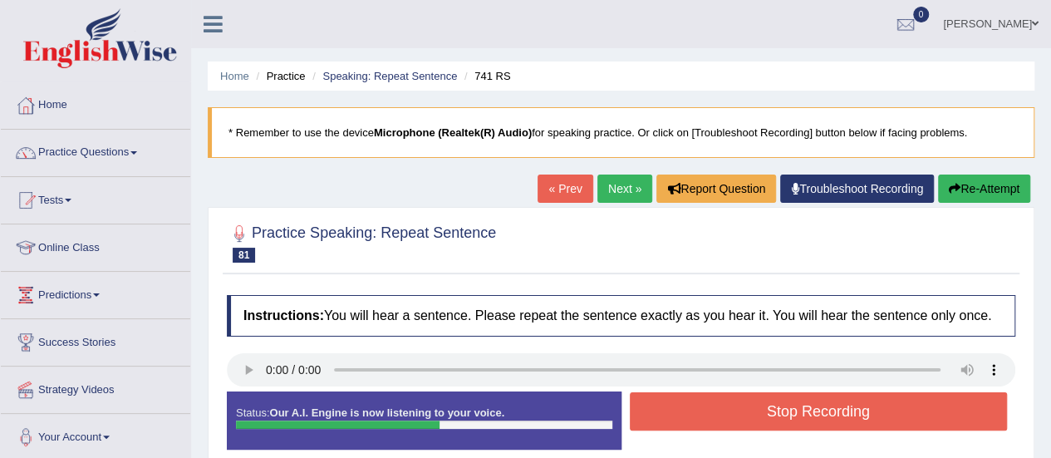
click at [831, 403] on button "Stop Recording" at bounding box center [819, 411] width 378 height 38
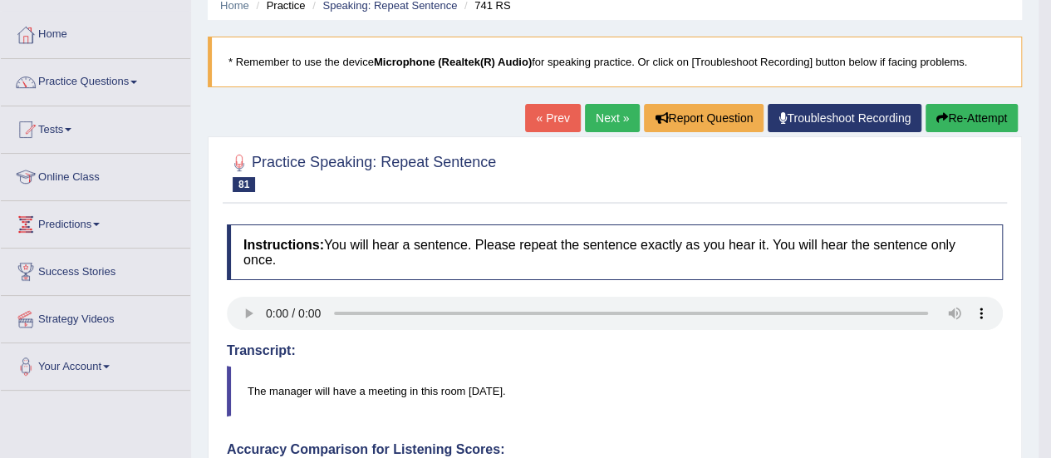
scroll to position [65, 0]
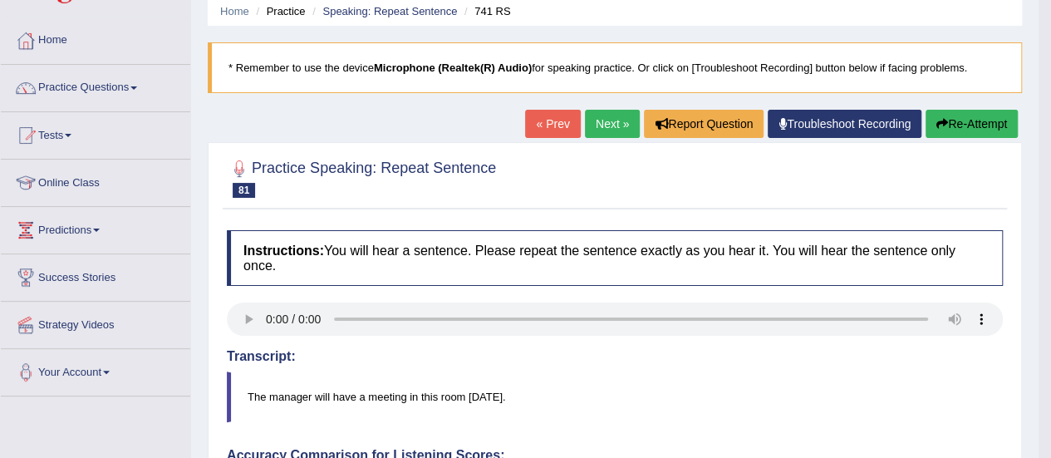
click at [602, 127] on link "Next »" at bounding box center [612, 124] width 55 height 28
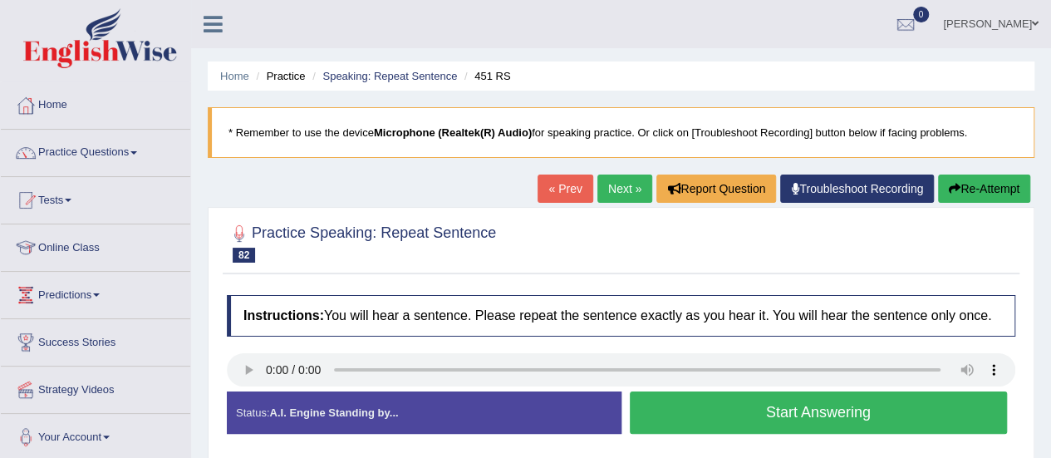
click at [711, 401] on button "Start Answering" at bounding box center [819, 412] width 378 height 42
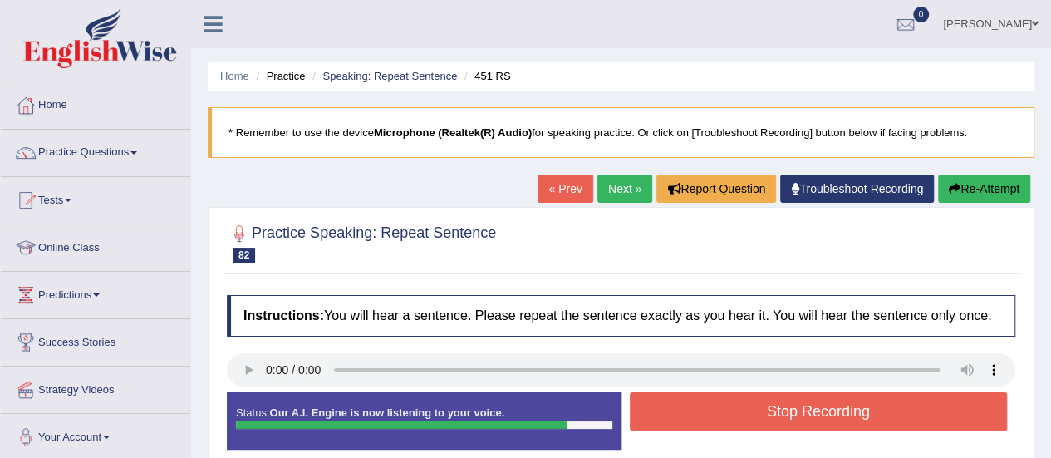
click at [711, 401] on button "Stop Recording" at bounding box center [819, 411] width 378 height 38
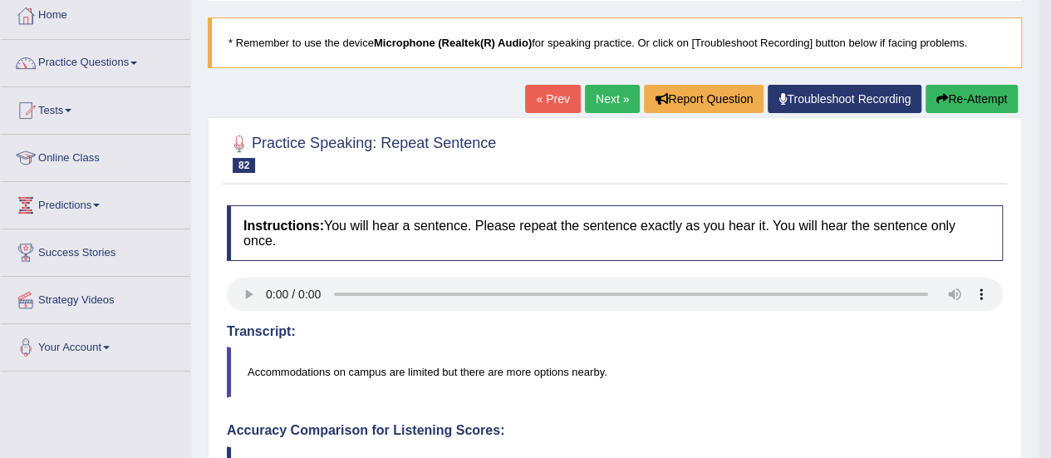
scroll to position [86, 0]
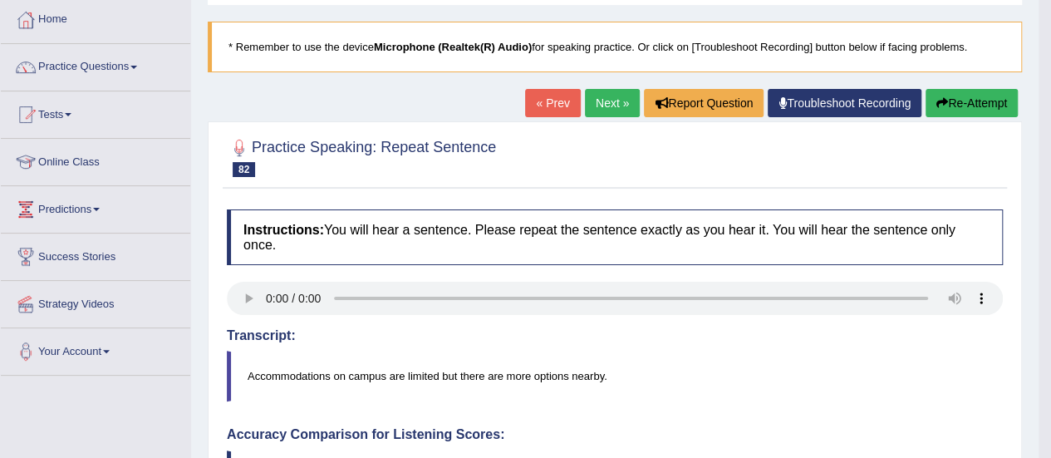
click at [973, 94] on button "Re-Attempt" at bounding box center [972, 103] width 92 height 28
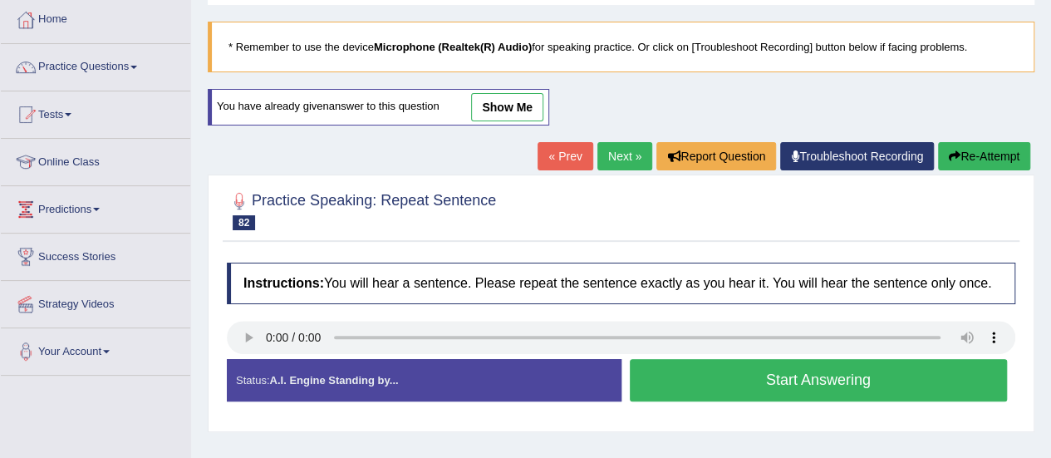
click at [765, 377] on button "Start Answering" at bounding box center [819, 380] width 378 height 42
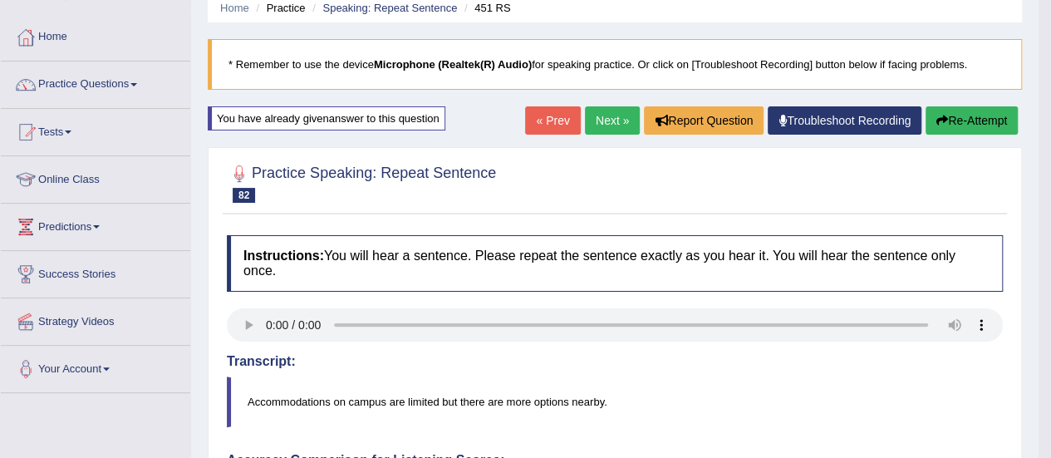
scroll to position [66, 0]
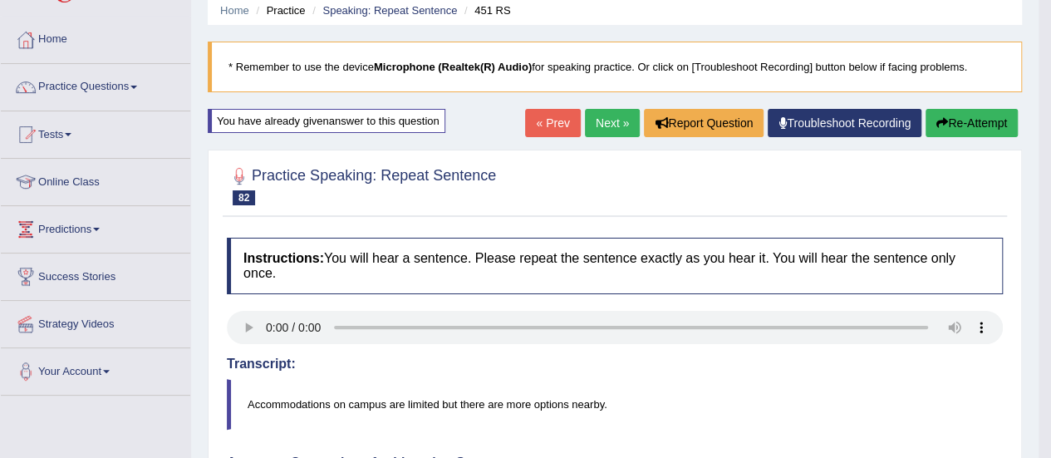
click at [974, 125] on button "Re-Attempt" at bounding box center [972, 123] width 92 height 28
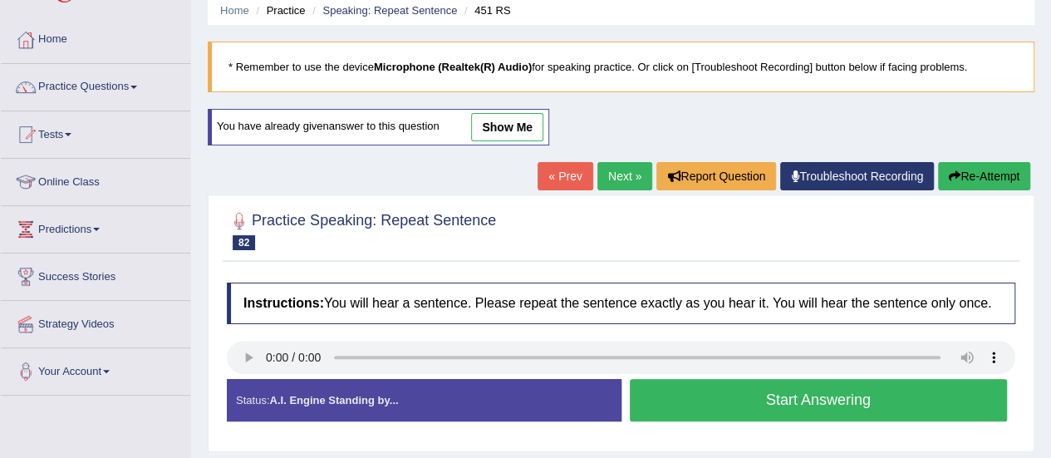
click at [808, 386] on button "Start Answering" at bounding box center [819, 400] width 378 height 42
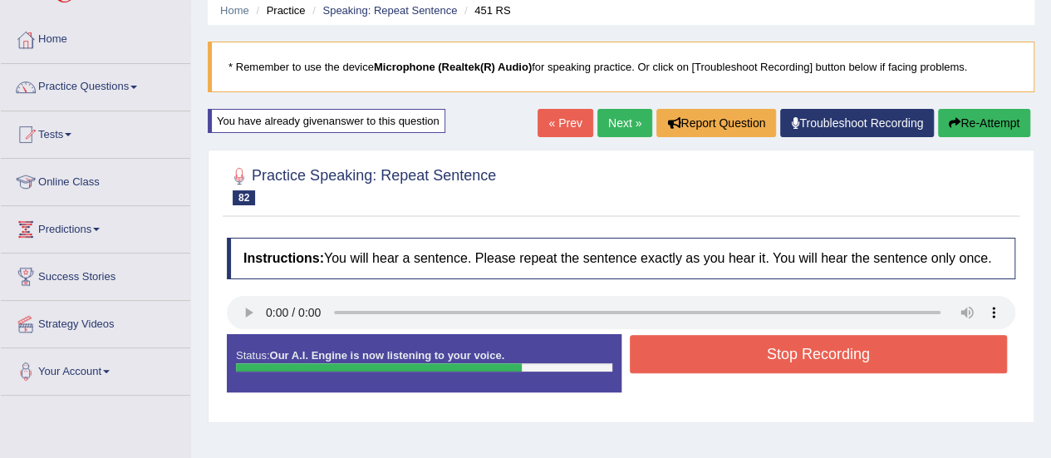
click at [828, 349] on button "Stop Recording" at bounding box center [819, 354] width 378 height 38
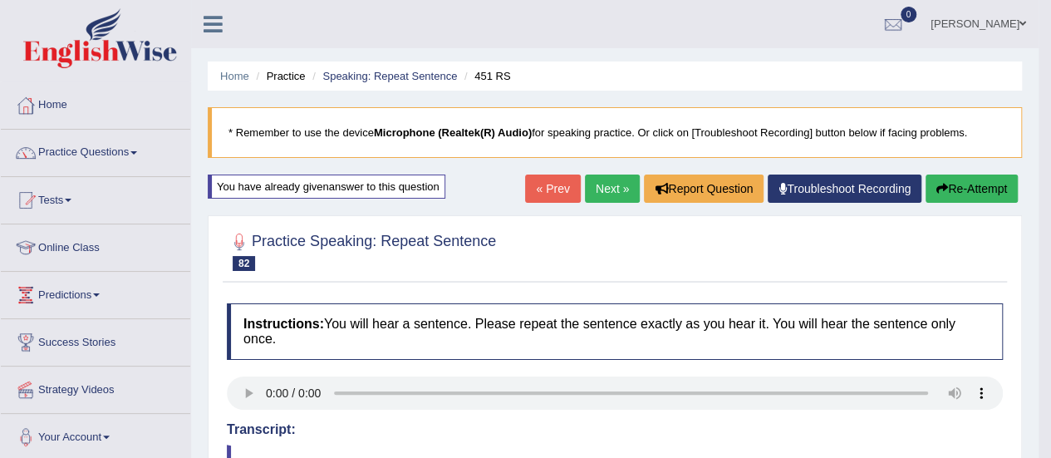
click at [602, 190] on link "Next »" at bounding box center [612, 189] width 55 height 28
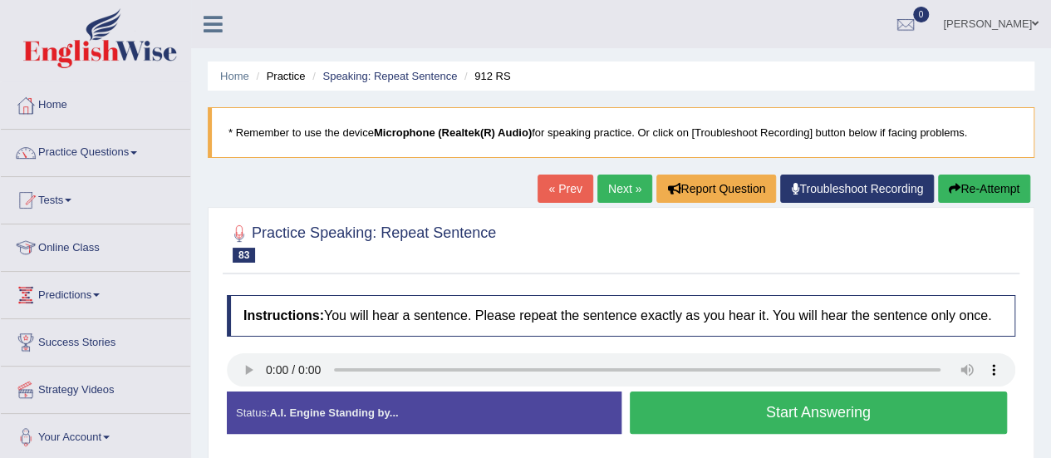
click at [819, 413] on button "Start Answering" at bounding box center [819, 412] width 378 height 42
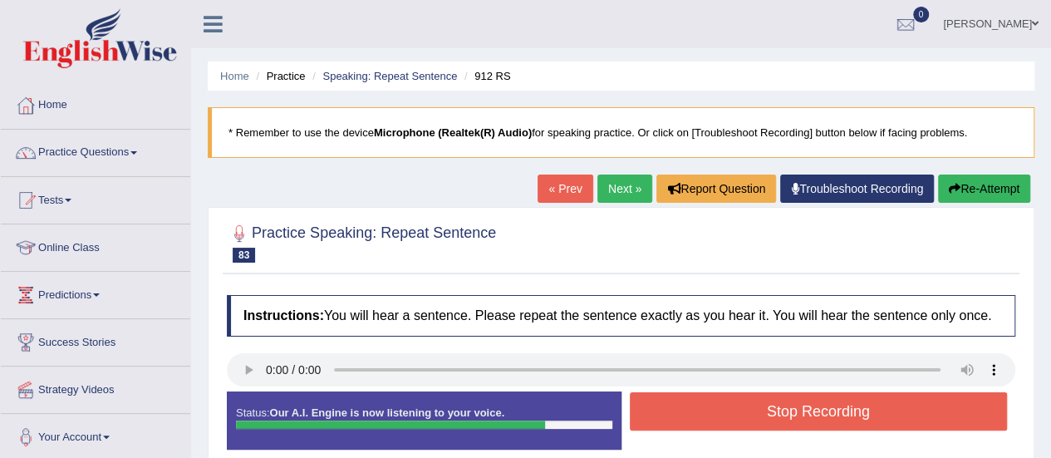
click at [960, 181] on button "Re-Attempt" at bounding box center [984, 189] width 92 height 28
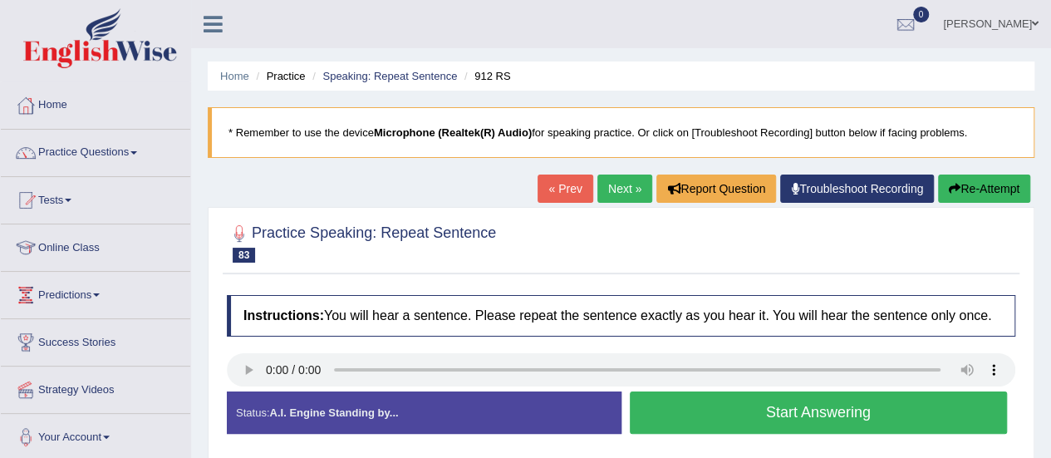
click at [786, 420] on button "Start Answering" at bounding box center [819, 412] width 378 height 42
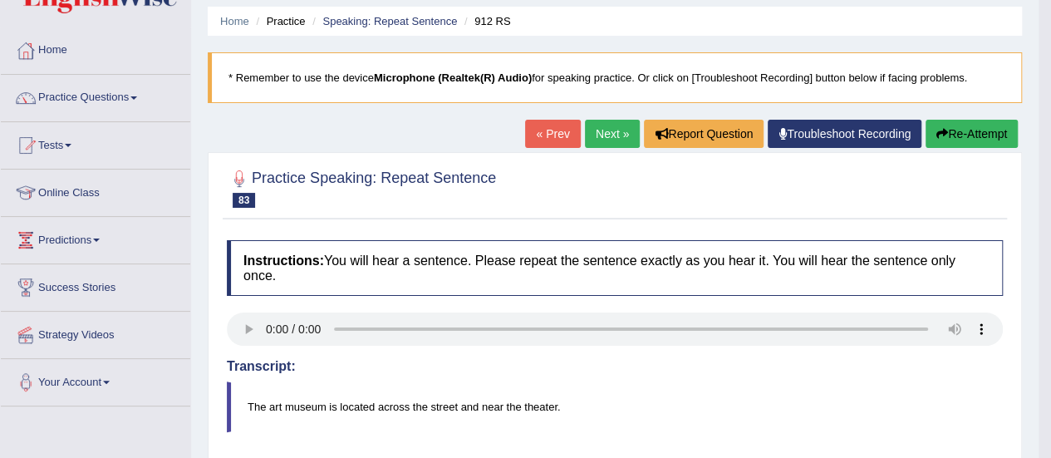
scroll to position [70, 0]
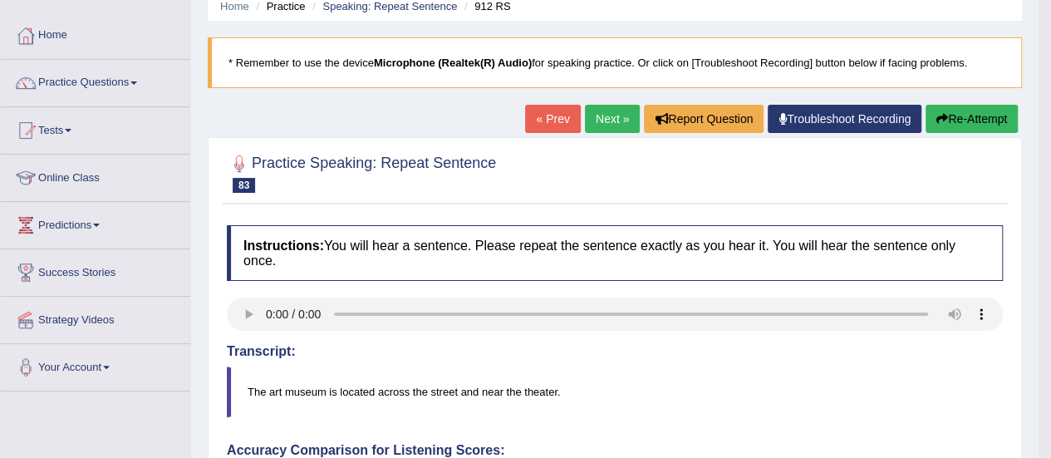
click at [971, 117] on button "Re-Attempt" at bounding box center [972, 119] width 92 height 28
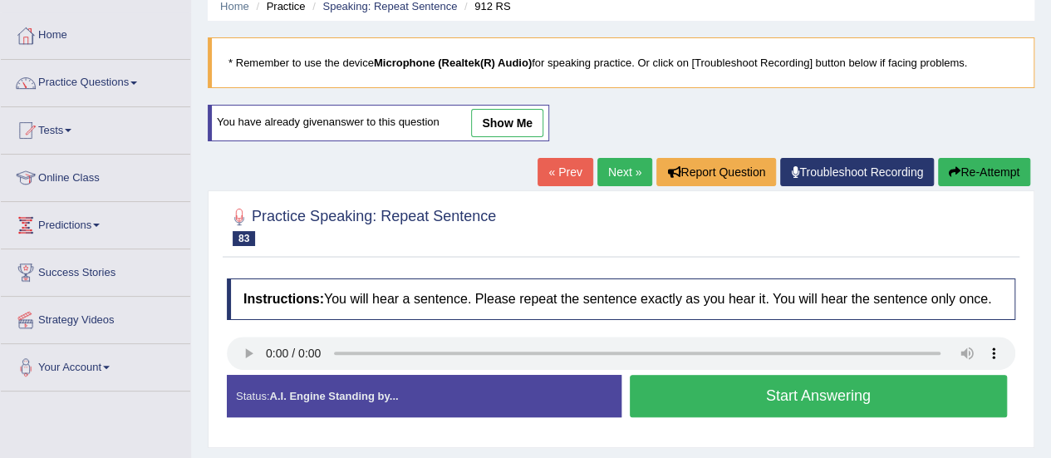
click at [793, 396] on button "Start Answering" at bounding box center [819, 396] width 378 height 42
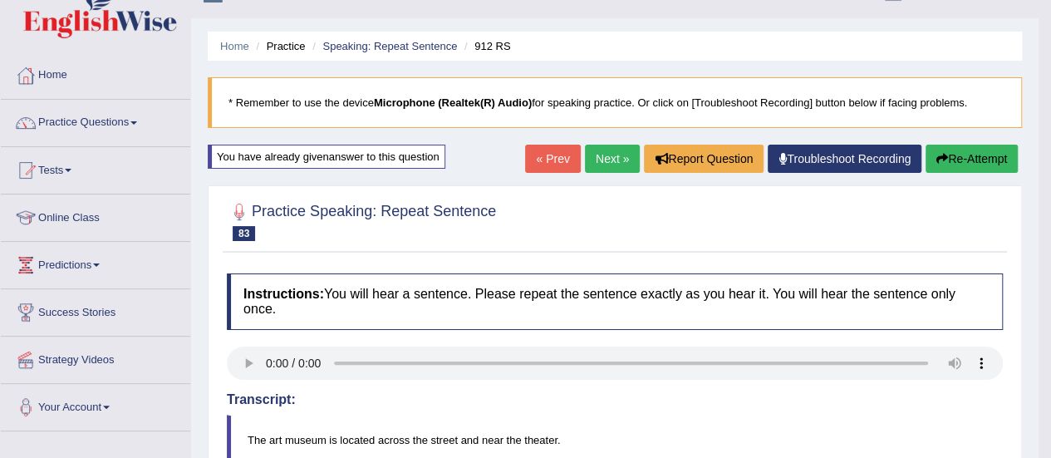
scroll to position [20, 0]
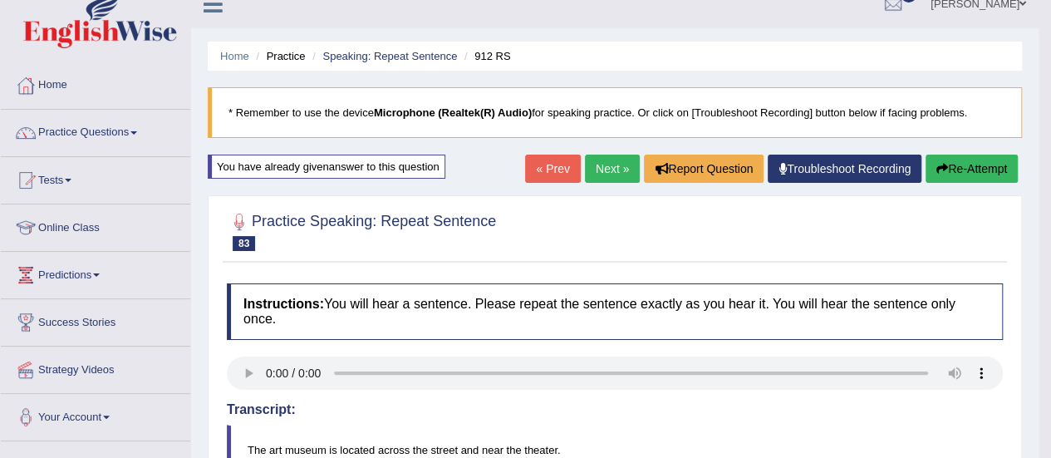
click at [605, 168] on link "Next »" at bounding box center [612, 169] width 55 height 28
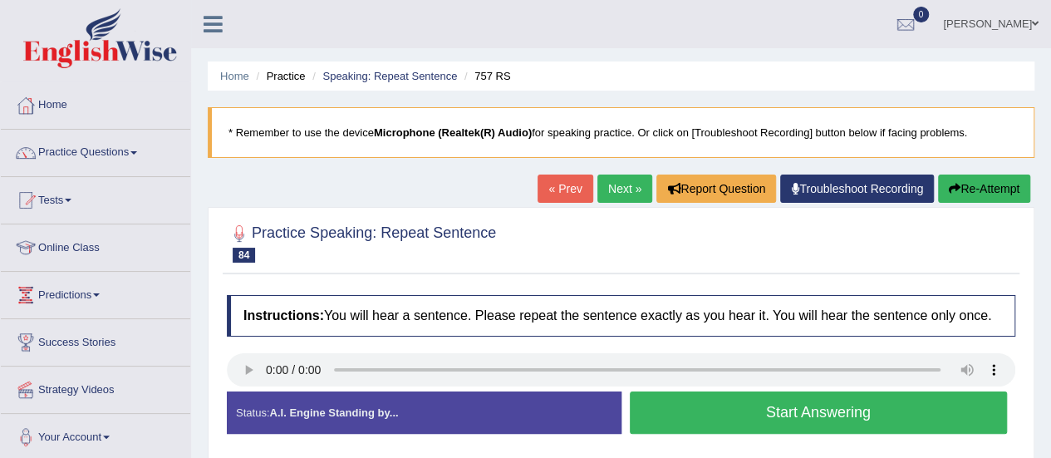
click at [821, 396] on button "Start Answering" at bounding box center [819, 412] width 378 height 42
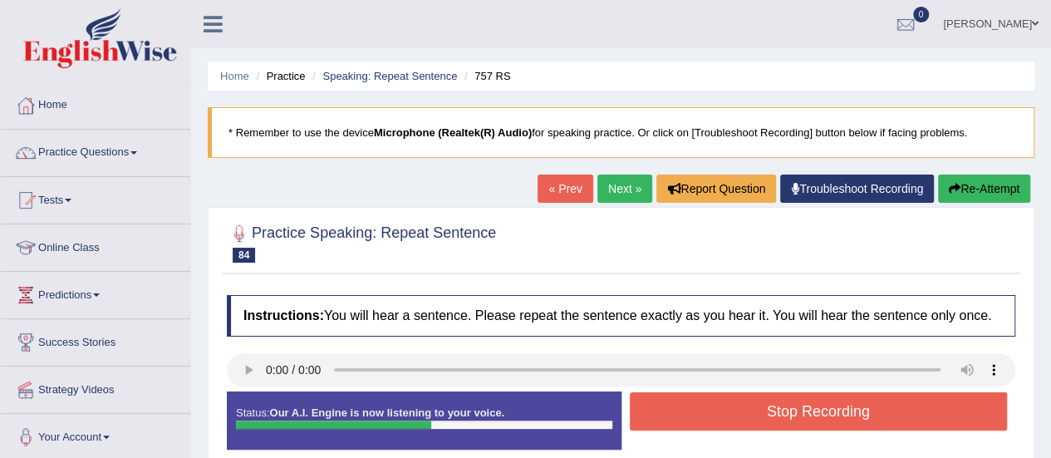
click at [814, 410] on button "Stop Recording" at bounding box center [819, 411] width 378 height 38
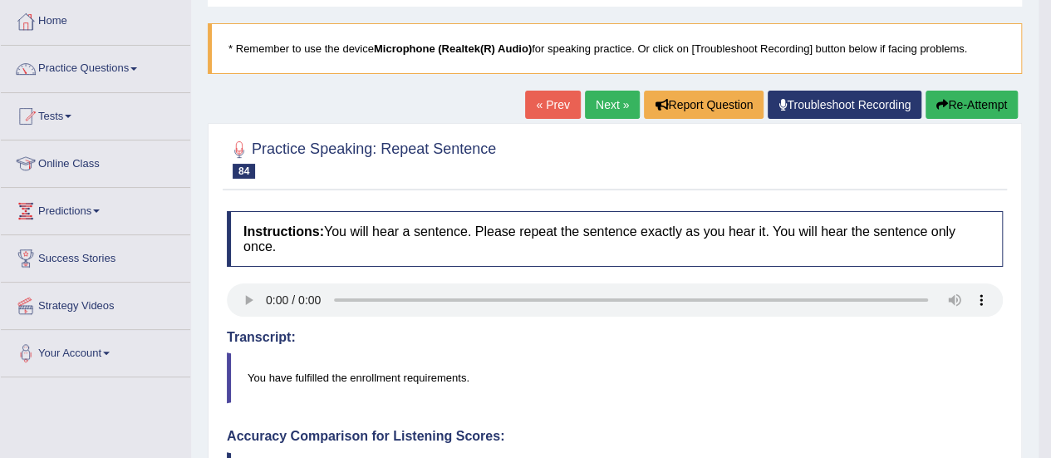
scroll to position [81, 0]
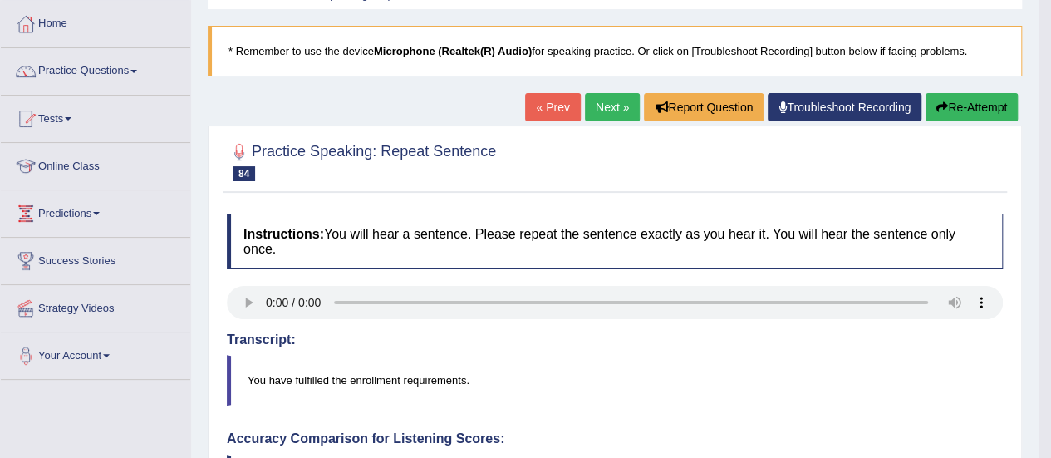
click at [932, 112] on button "Re-Attempt" at bounding box center [972, 107] width 92 height 28
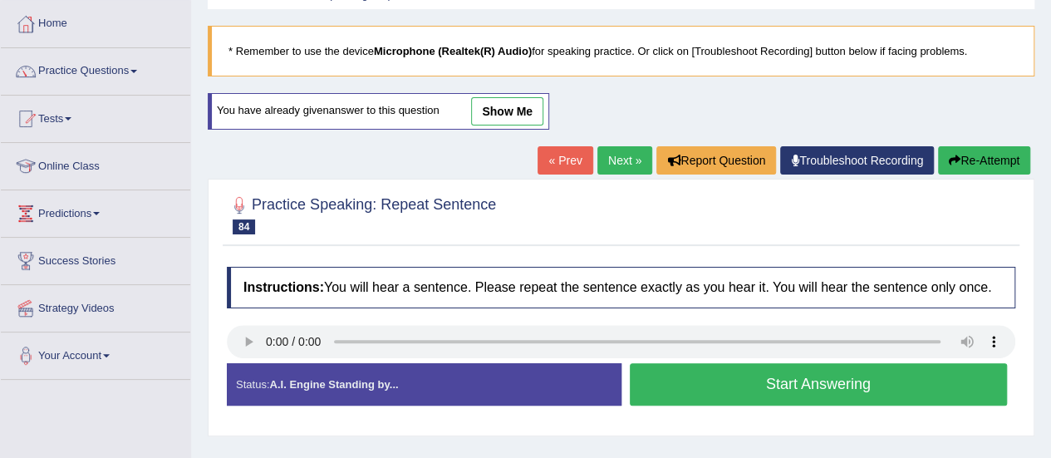
click at [790, 378] on button "Start Answering" at bounding box center [819, 384] width 378 height 42
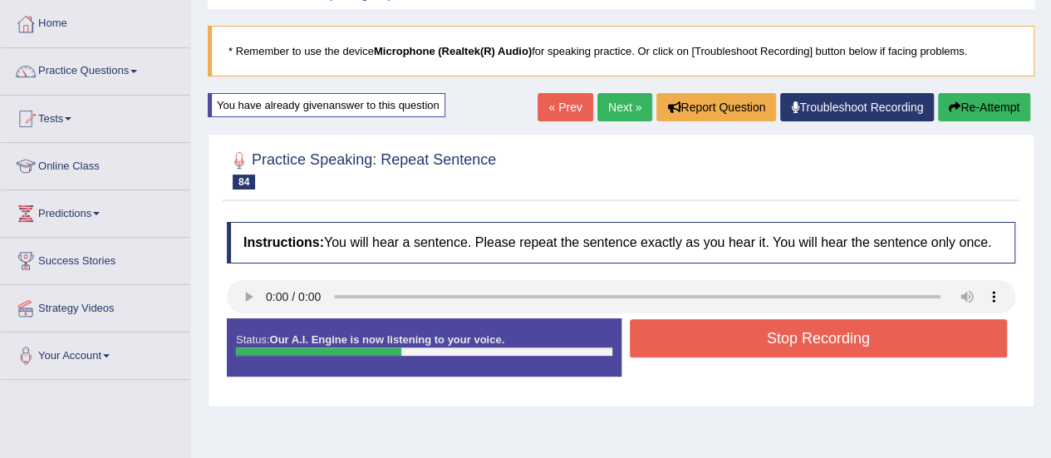
click at [808, 352] on button "Stop Recording" at bounding box center [819, 338] width 378 height 38
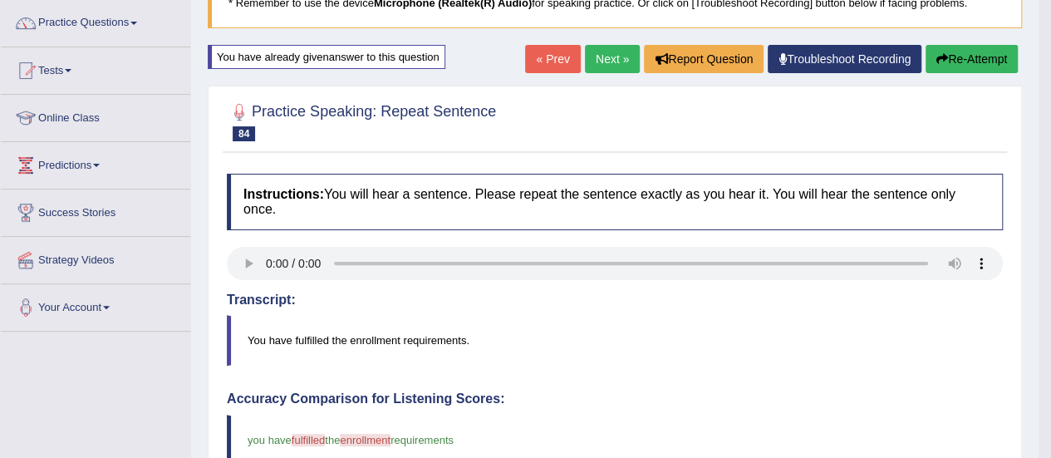
scroll to position [123, 0]
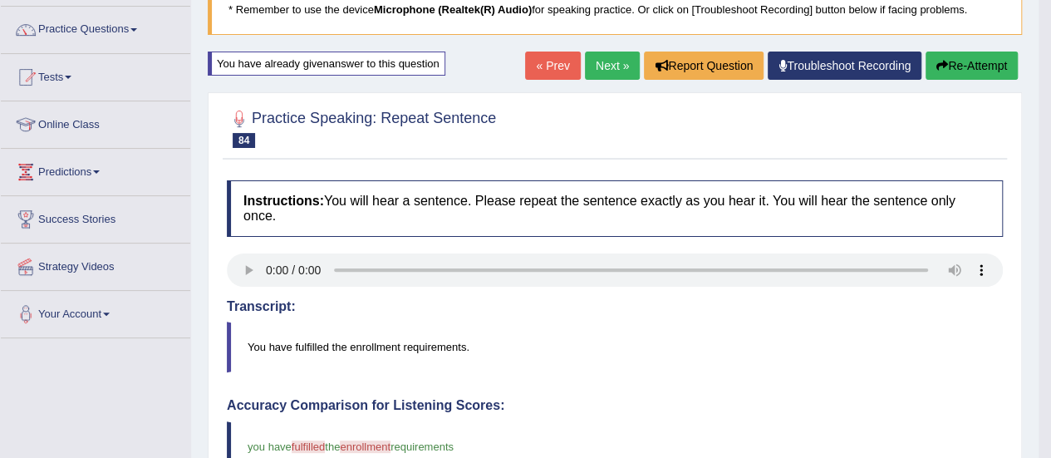
click at [973, 69] on button "Re-Attempt" at bounding box center [972, 66] width 92 height 28
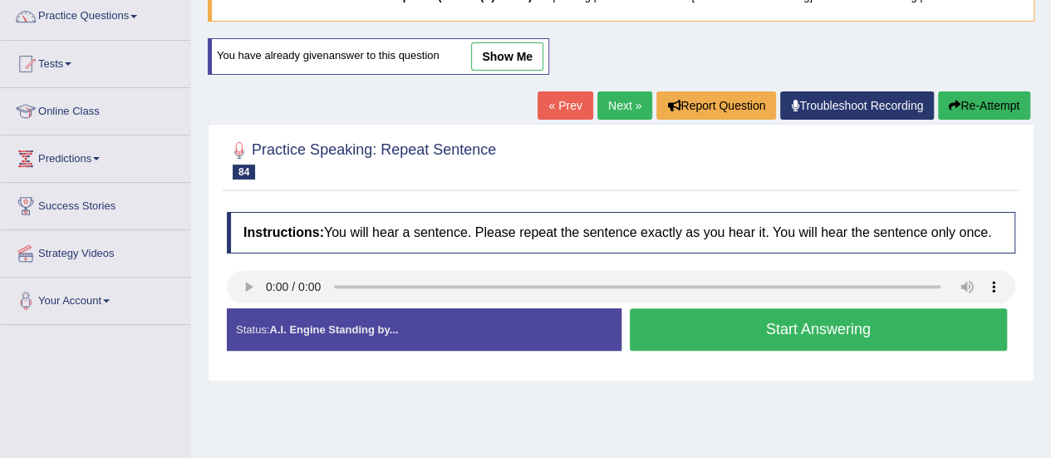
click at [788, 321] on button "Start Answering" at bounding box center [819, 329] width 378 height 42
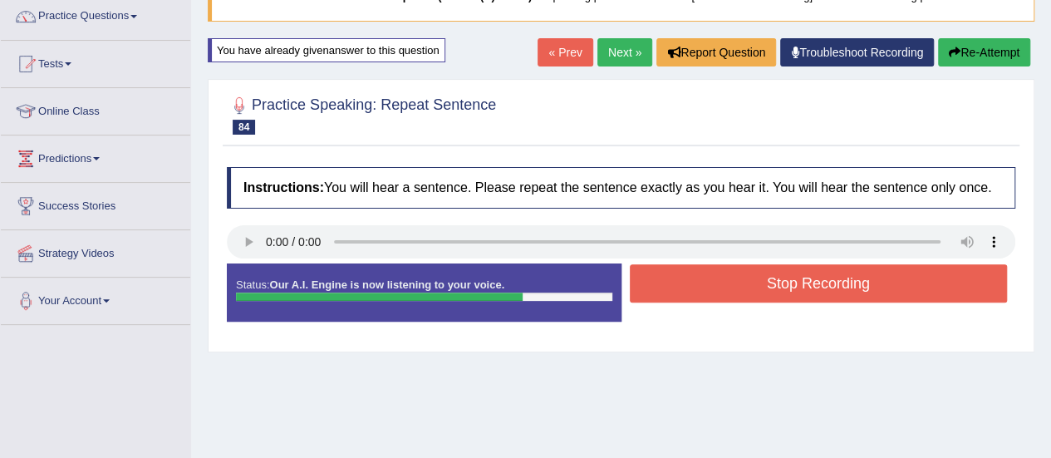
click at [787, 278] on button "Stop Recording" at bounding box center [819, 283] width 378 height 38
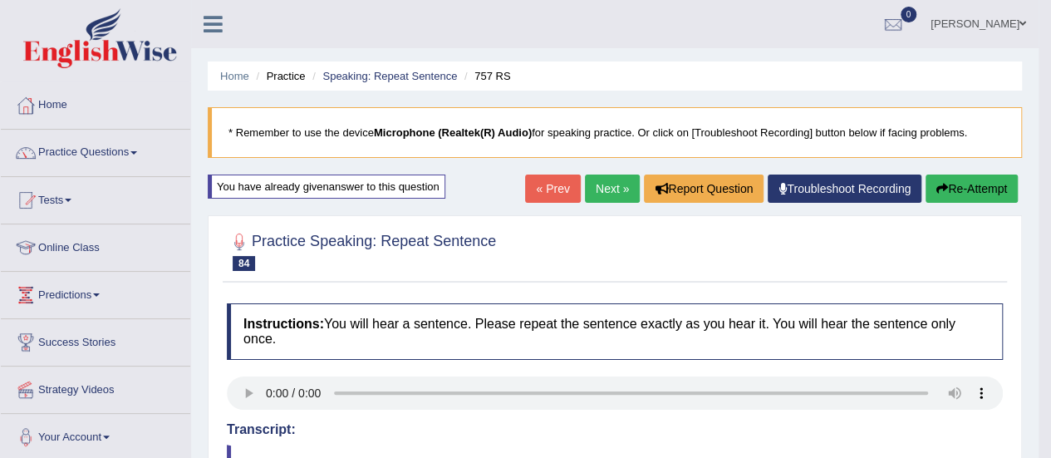
click at [607, 190] on link "Next »" at bounding box center [612, 189] width 55 height 28
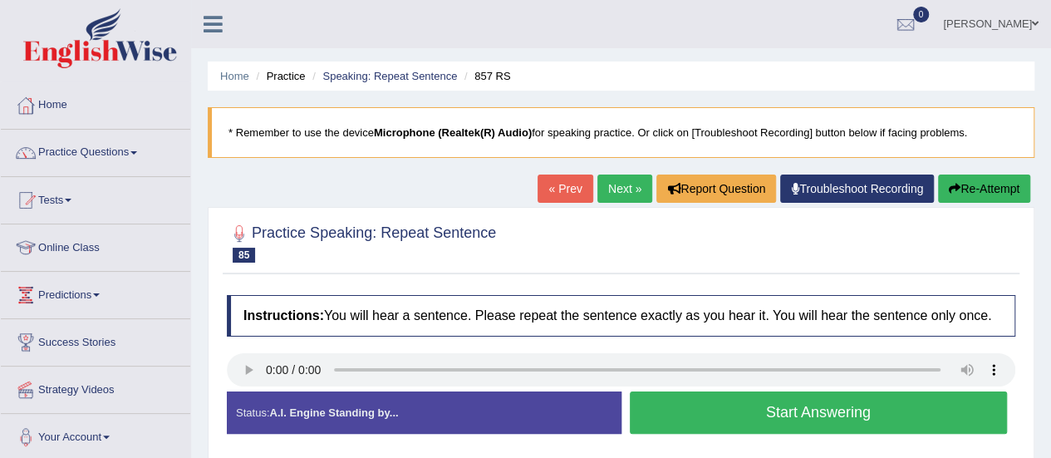
click at [815, 424] on button "Start Answering" at bounding box center [819, 412] width 378 height 42
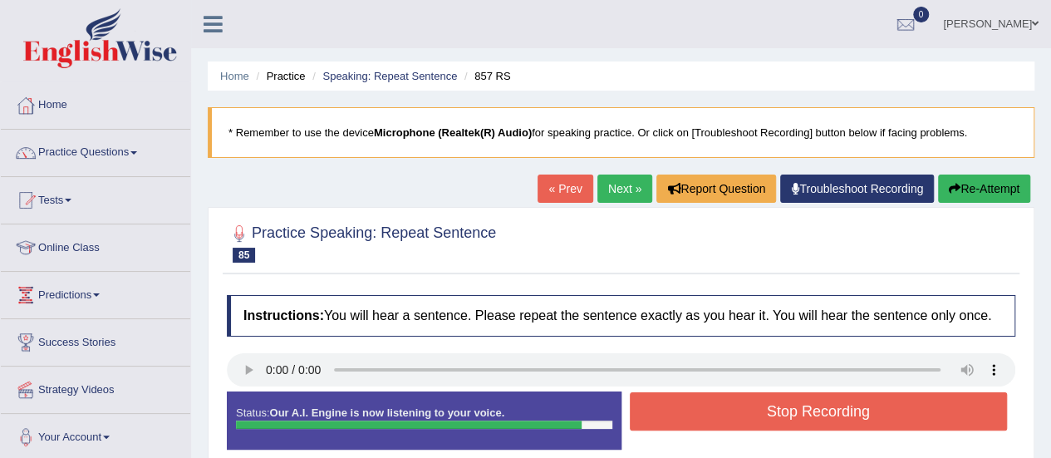
click at [815, 424] on button "Stop Recording" at bounding box center [819, 411] width 378 height 38
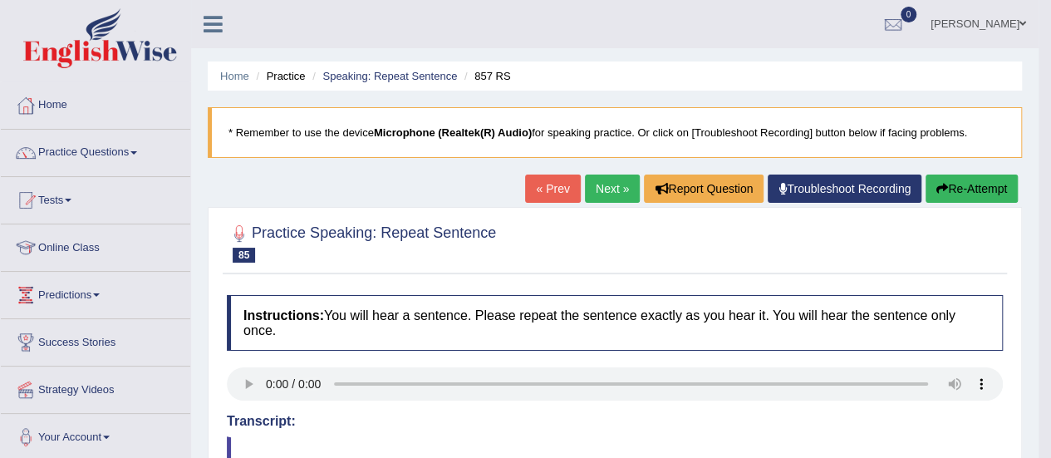
click at [941, 191] on icon "button" at bounding box center [943, 189] width 12 height 12
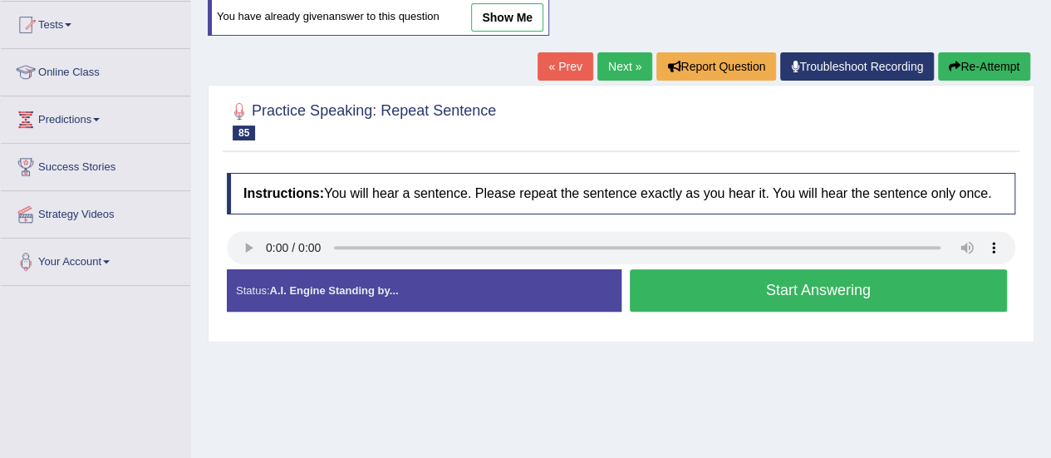
scroll to position [188, 0]
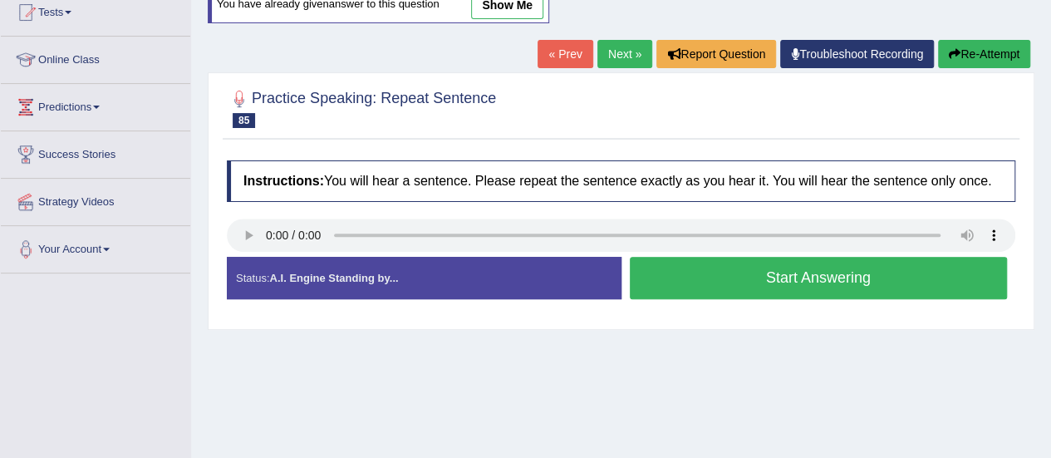
click at [776, 275] on button "Start Answering" at bounding box center [819, 278] width 378 height 42
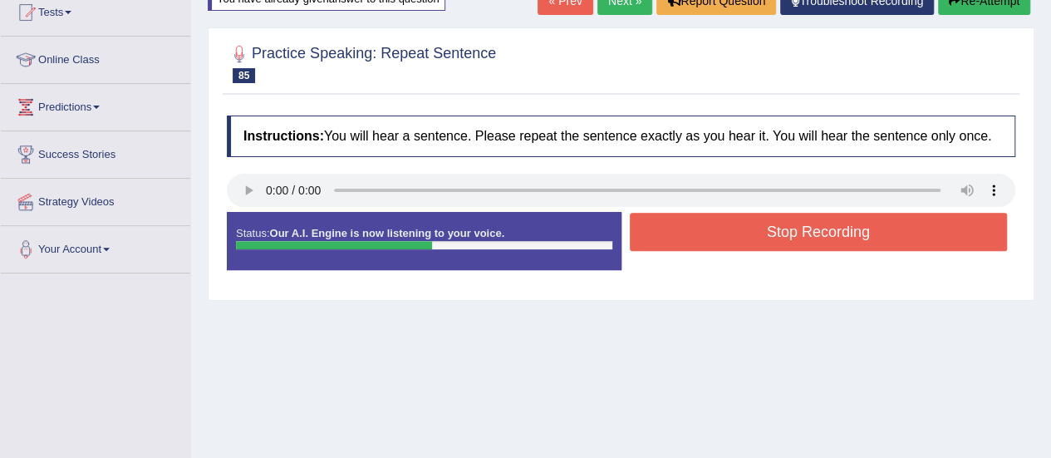
click at [798, 237] on button "Stop Recording" at bounding box center [819, 232] width 378 height 38
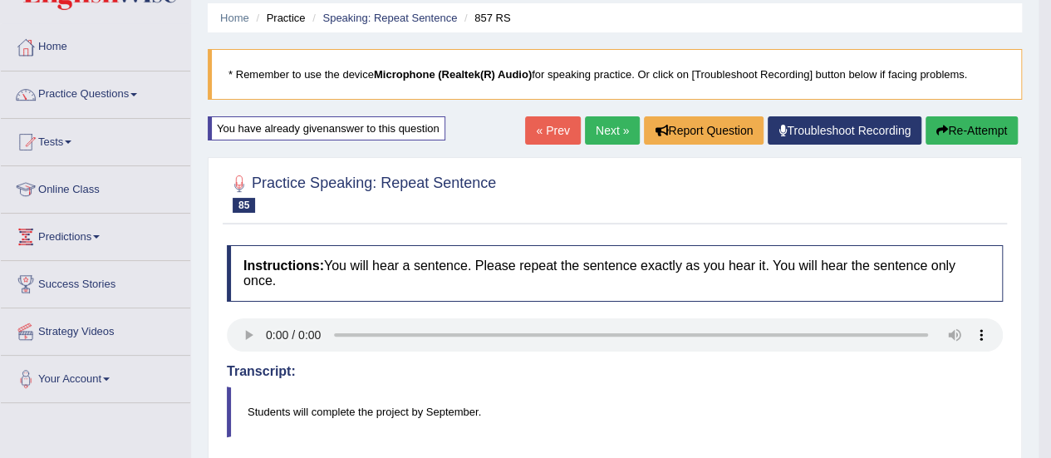
scroll to position [56, 0]
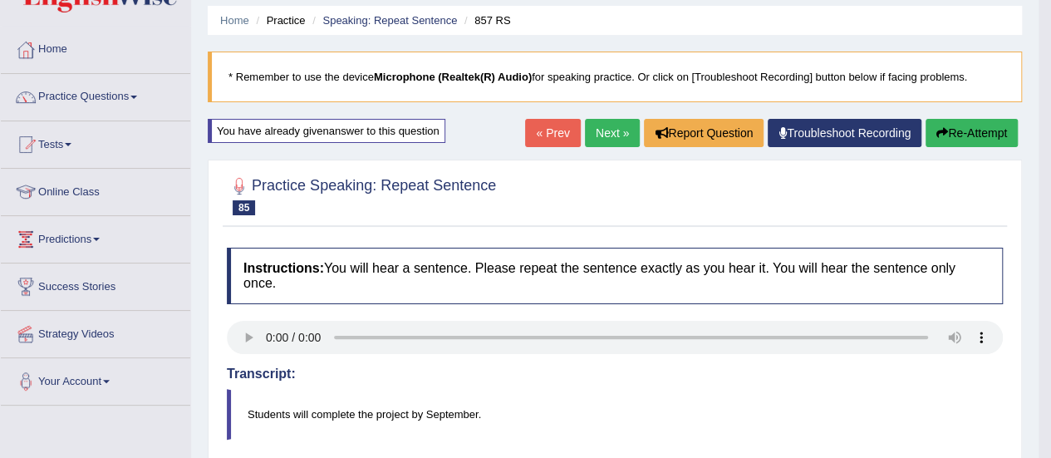
click at [607, 133] on link "Next »" at bounding box center [612, 133] width 55 height 28
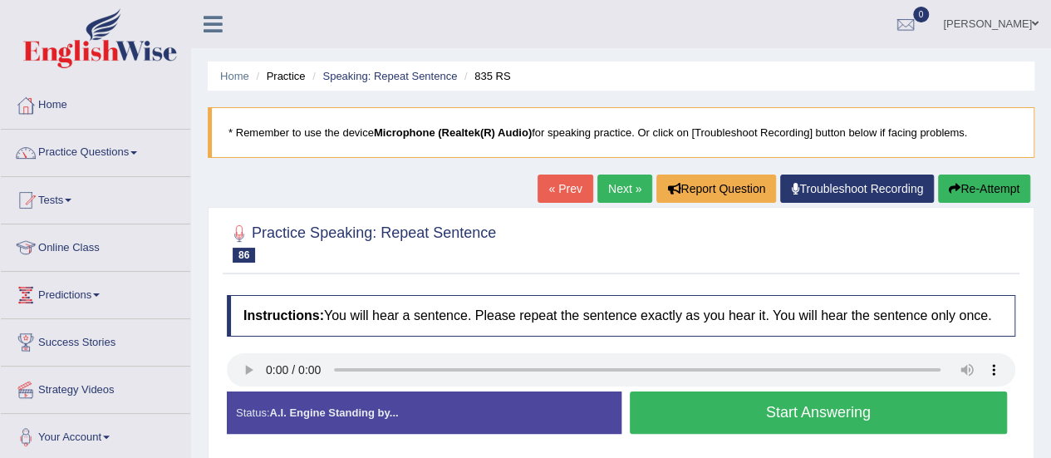
click at [806, 417] on button "Start Answering" at bounding box center [819, 412] width 378 height 42
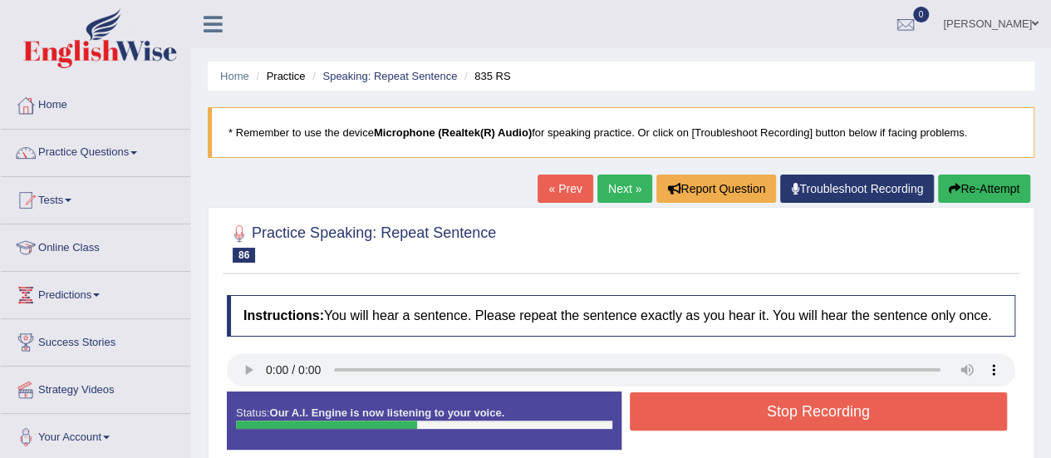
click at [806, 416] on button "Stop Recording" at bounding box center [819, 411] width 378 height 38
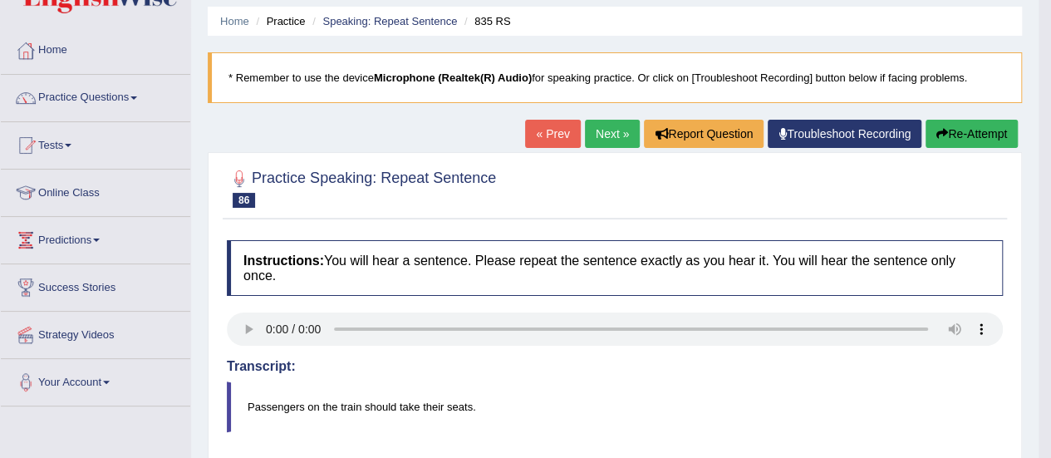
scroll to position [52, 0]
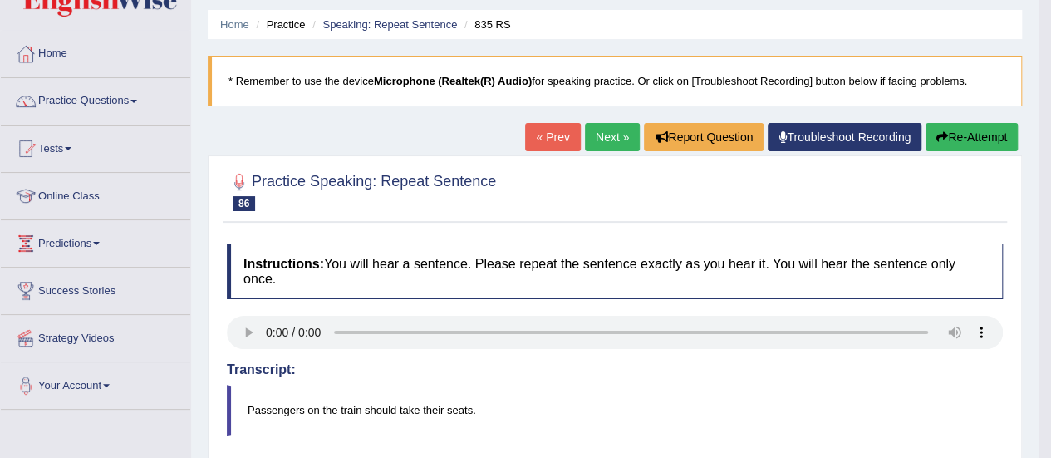
click at [597, 140] on link "Next »" at bounding box center [612, 137] width 55 height 28
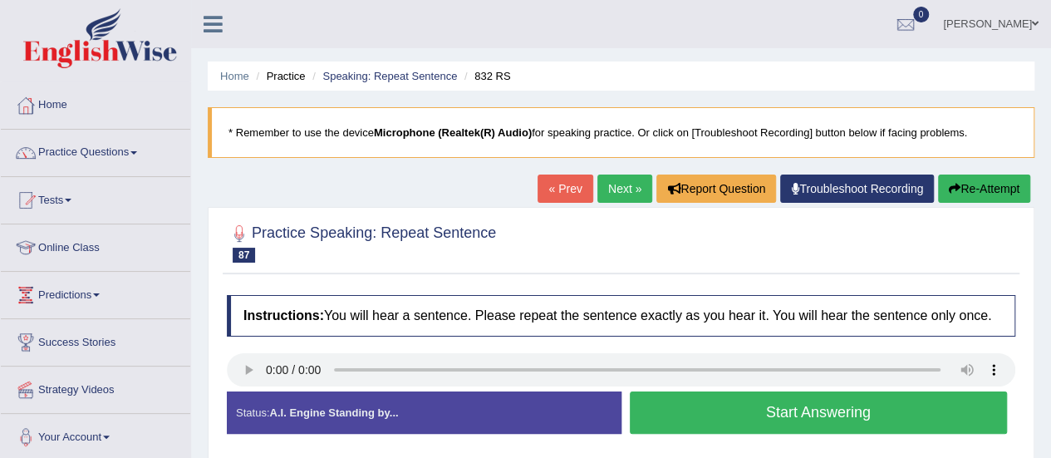
click at [803, 406] on button "Start Answering" at bounding box center [819, 412] width 378 height 42
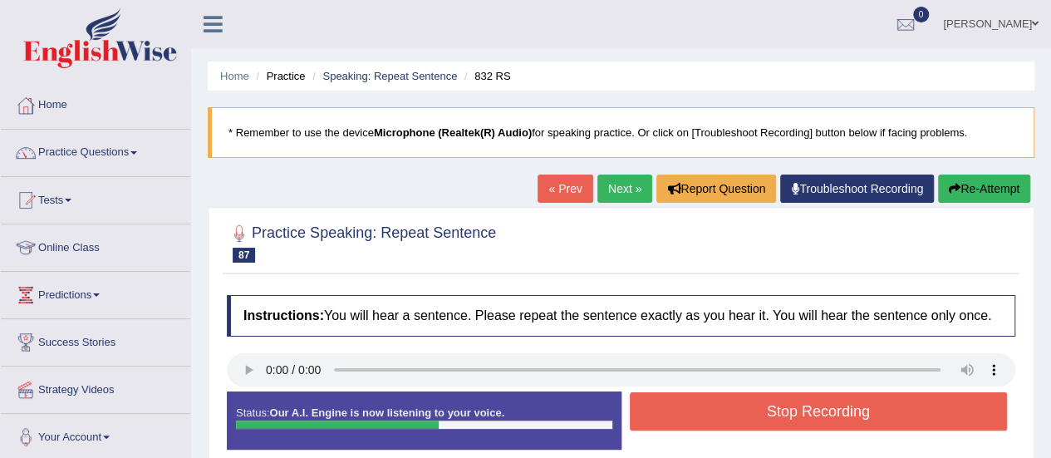
click at [803, 406] on button "Stop Recording" at bounding box center [819, 411] width 378 height 38
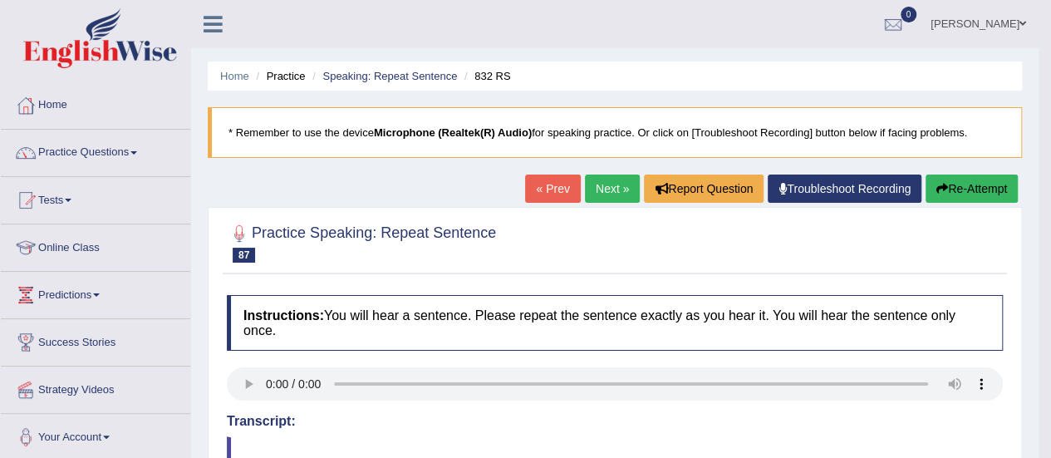
click at [604, 182] on link "Next »" at bounding box center [612, 189] width 55 height 28
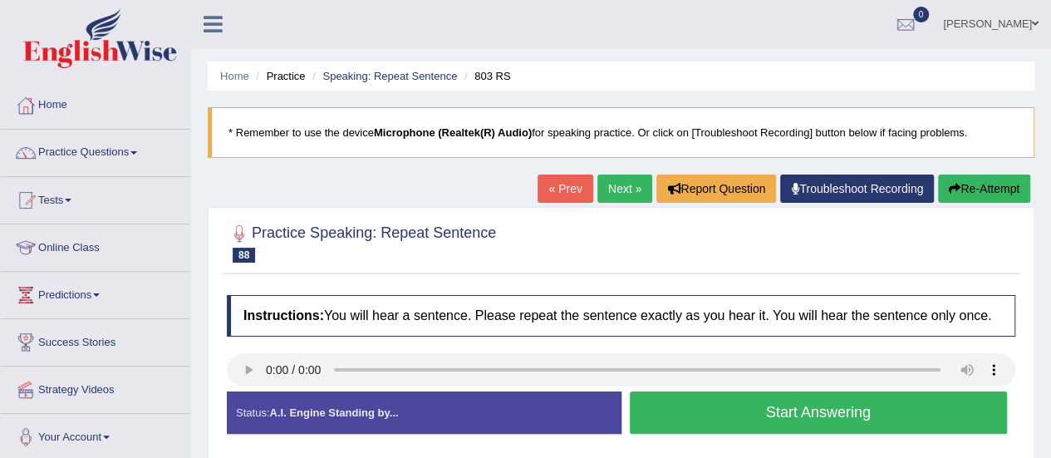
click at [840, 407] on button "Start Answering" at bounding box center [819, 412] width 378 height 42
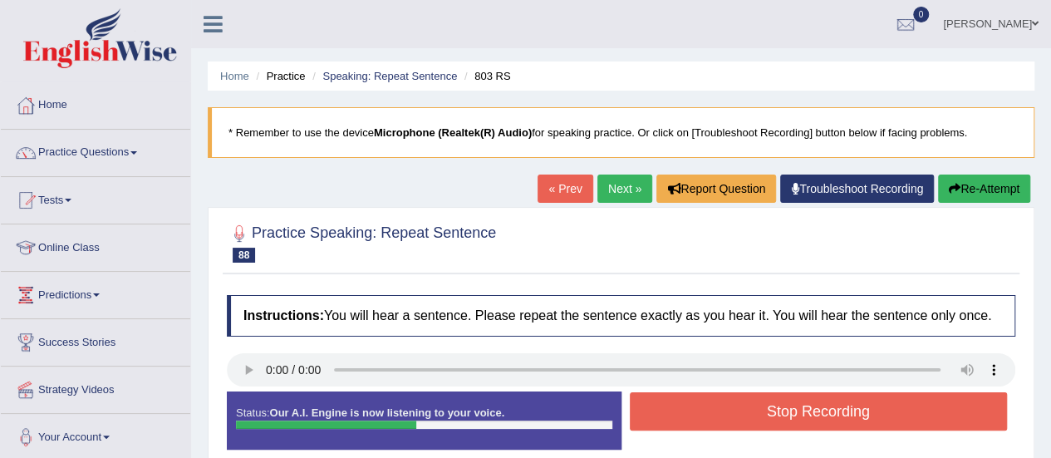
click at [840, 407] on button "Stop Recording" at bounding box center [819, 411] width 378 height 38
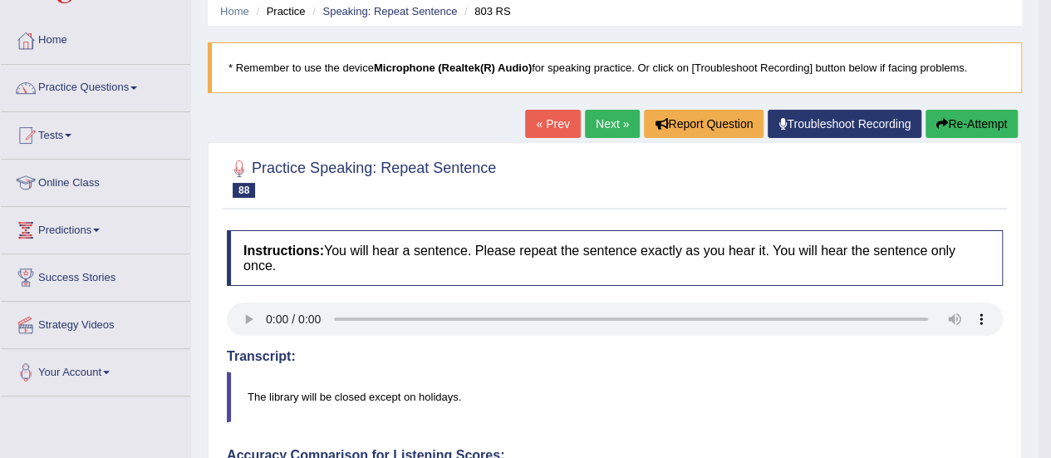
scroll to position [58, 0]
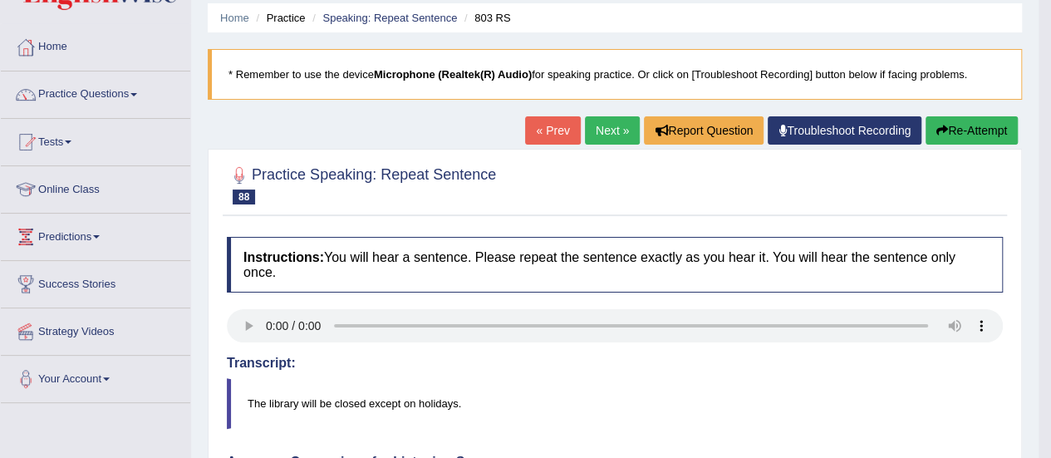
click at [969, 128] on button "Re-Attempt" at bounding box center [972, 130] width 92 height 28
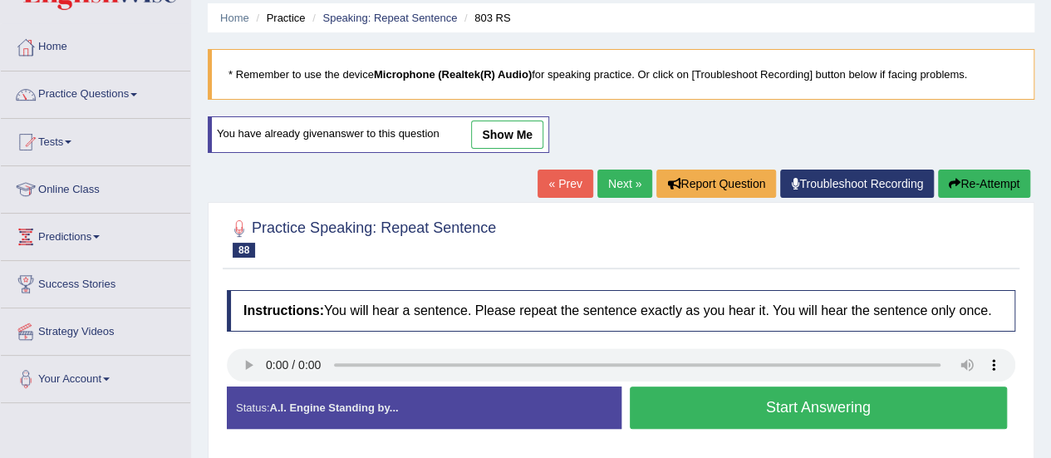
click at [811, 391] on button "Start Answering" at bounding box center [819, 407] width 378 height 42
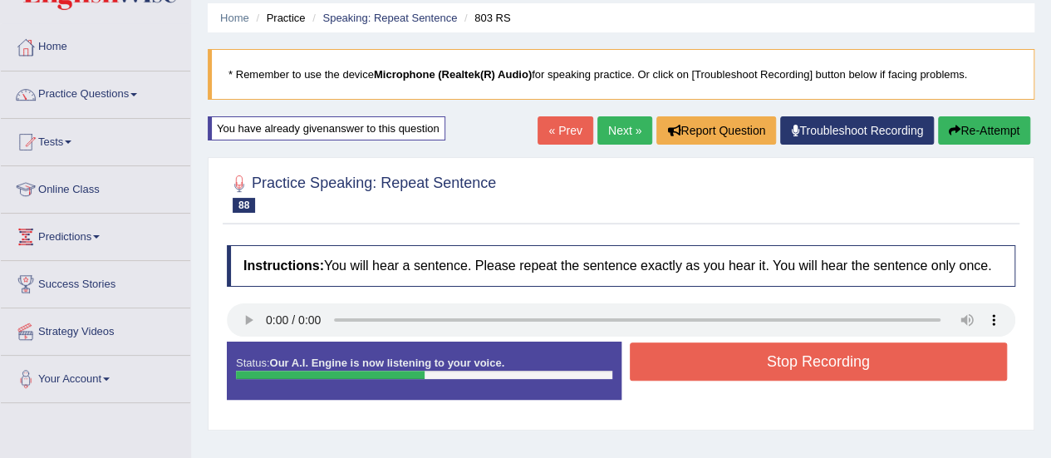
click at [817, 355] on button "Stop Recording" at bounding box center [819, 361] width 378 height 38
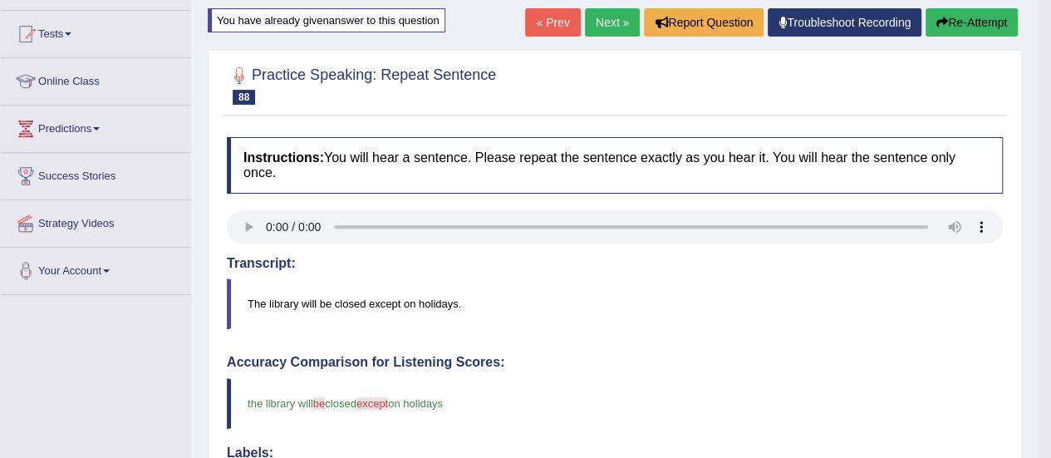
scroll to position [162, 0]
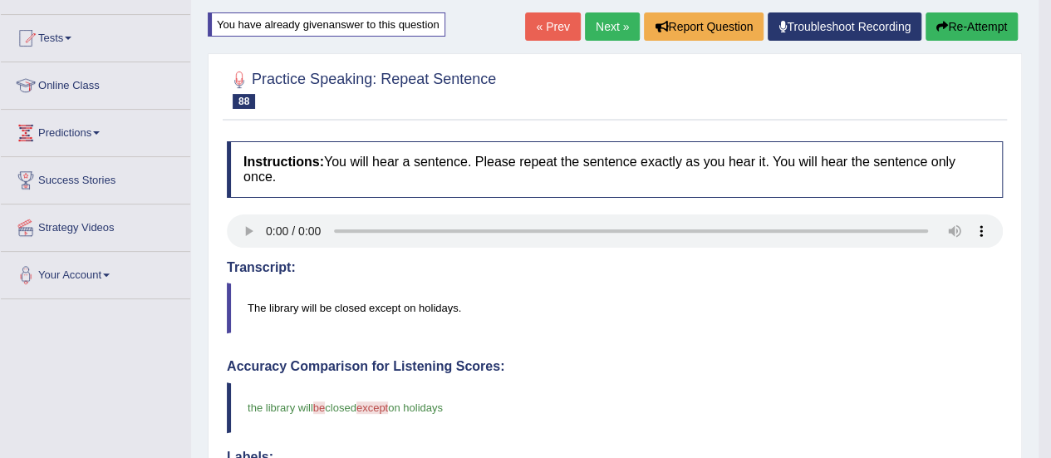
click at [1044, 150] on body "Toggle navigation Home Practice Questions Speaking Practice Read Aloud Repeat S…" at bounding box center [525, 67] width 1051 height 458
click at [607, 17] on link "Next »" at bounding box center [612, 26] width 55 height 28
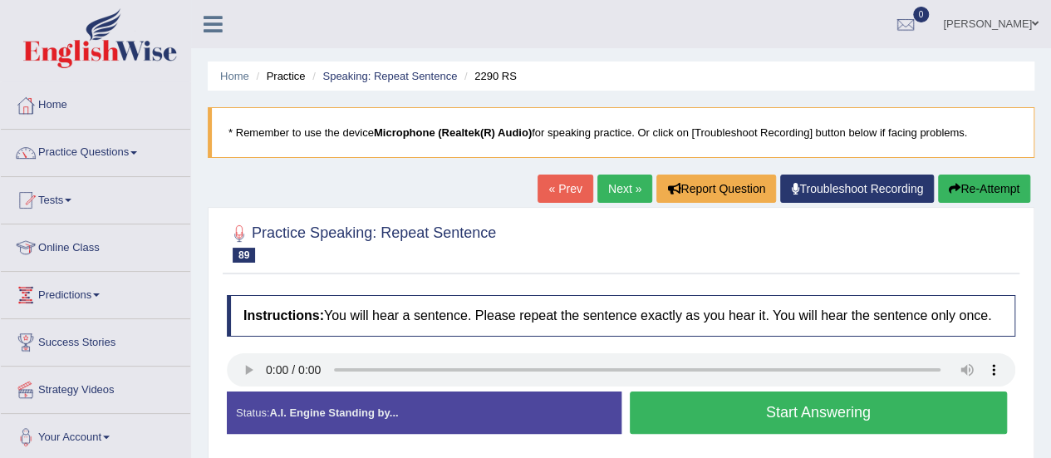
click at [829, 406] on button "Start Answering" at bounding box center [819, 412] width 378 height 42
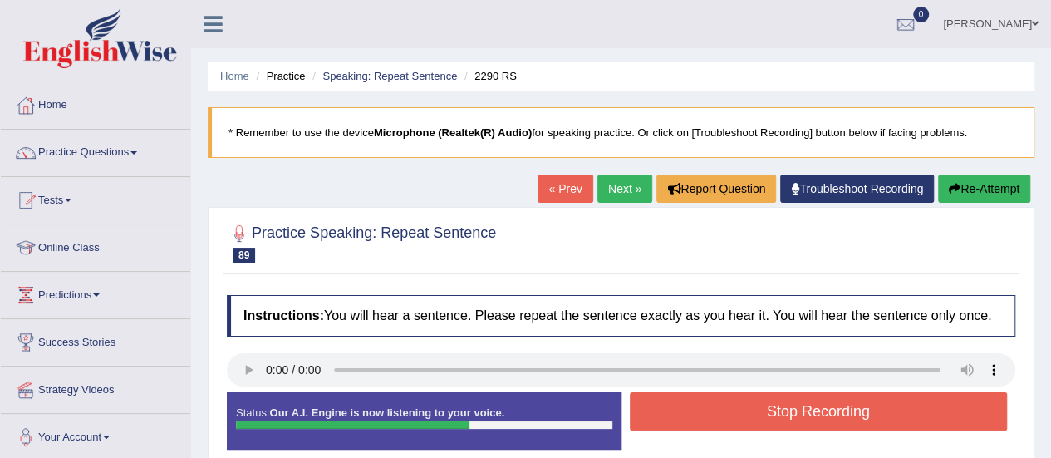
click at [829, 406] on button "Stop Recording" at bounding box center [819, 411] width 378 height 38
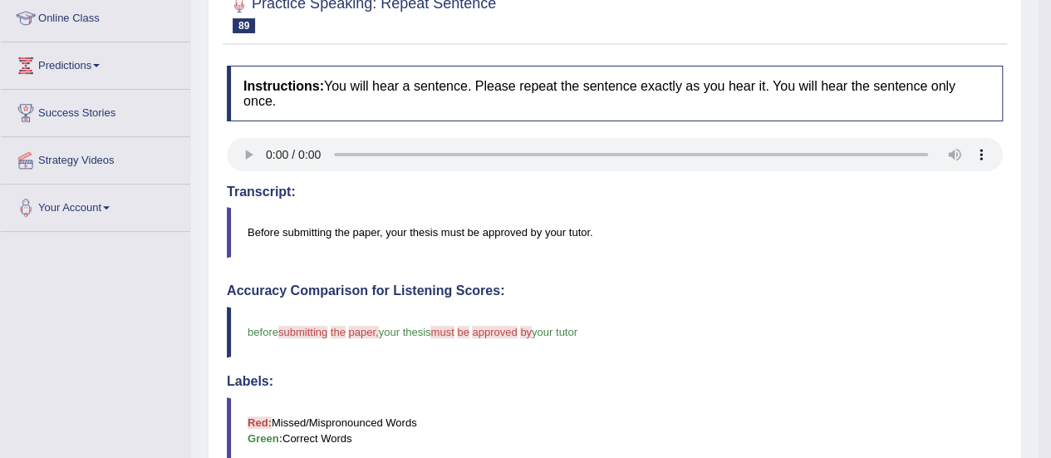
scroll to position [235, 0]
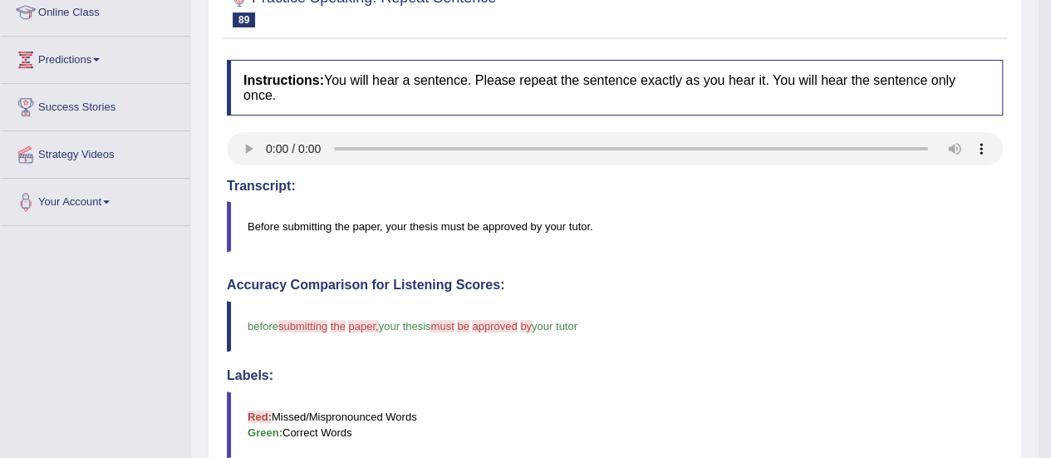
drag, startPoint x: 1050, startPoint y: 234, endPoint x: 1056, endPoint y: 153, distance: 80.9
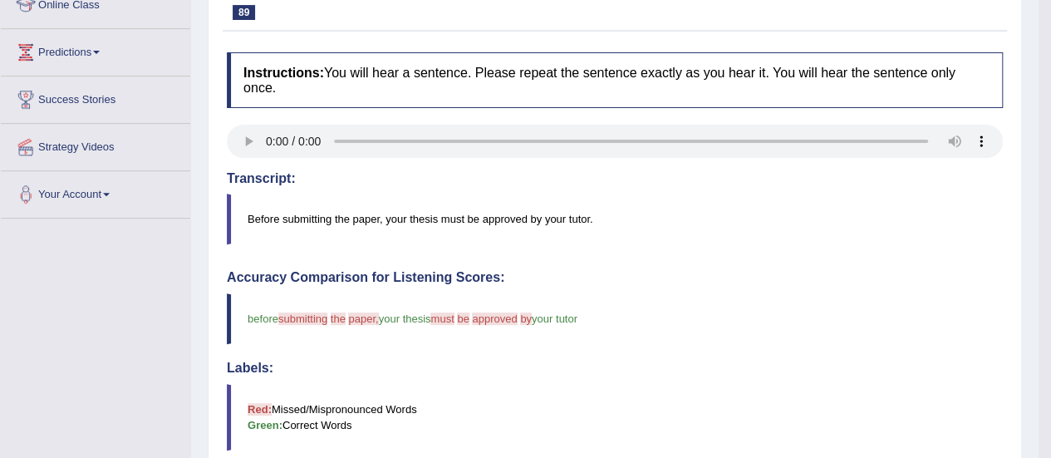
scroll to position [0, 0]
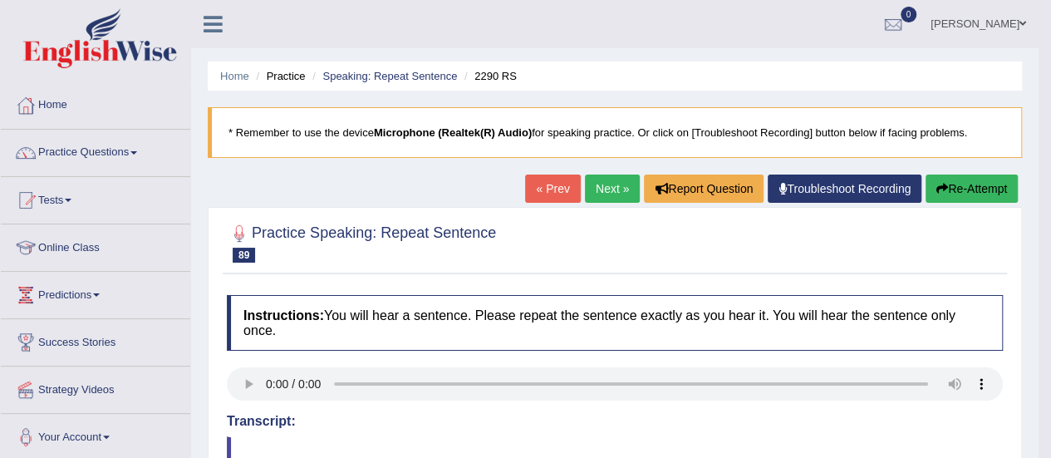
click at [946, 182] on button "Re-Attempt" at bounding box center [972, 189] width 92 height 28
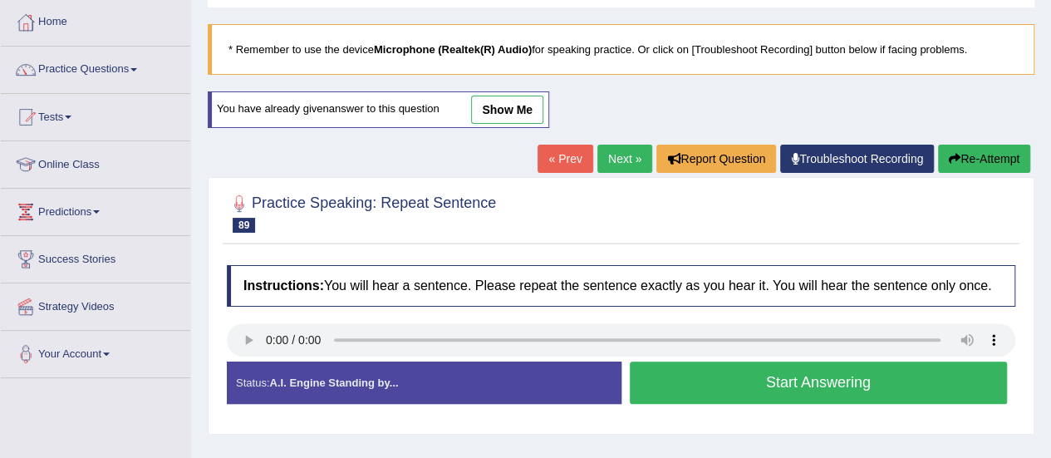
scroll to position [141, 0]
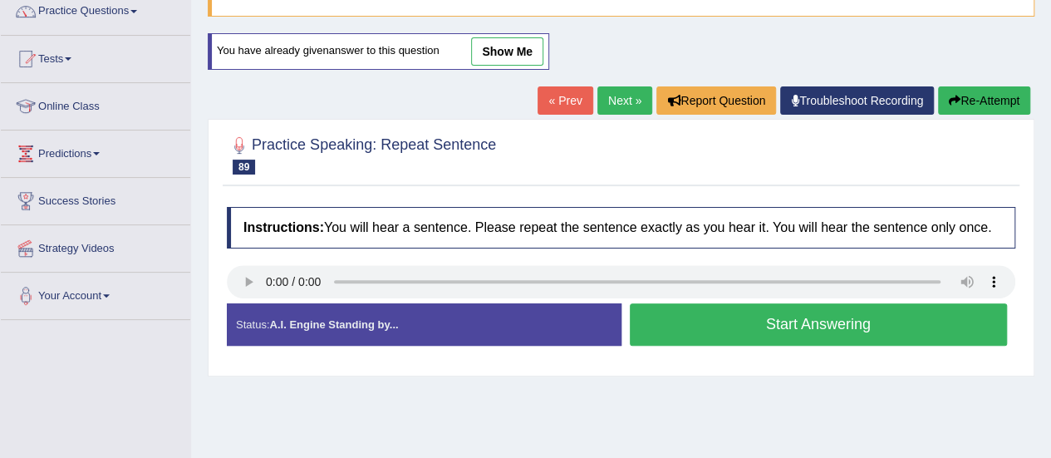
click at [809, 327] on button "Start Answering" at bounding box center [819, 324] width 378 height 42
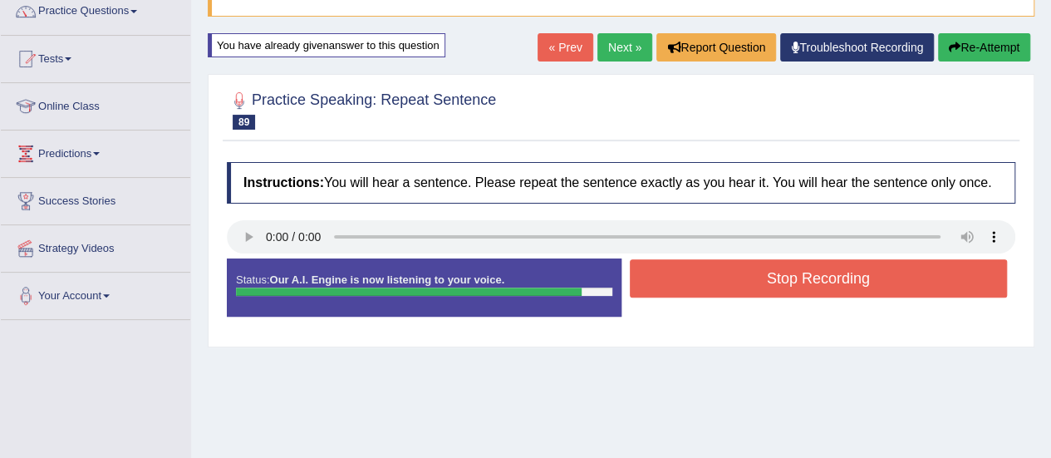
click at [829, 269] on button "Stop Recording" at bounding box center [819, 278] width 378 height 38
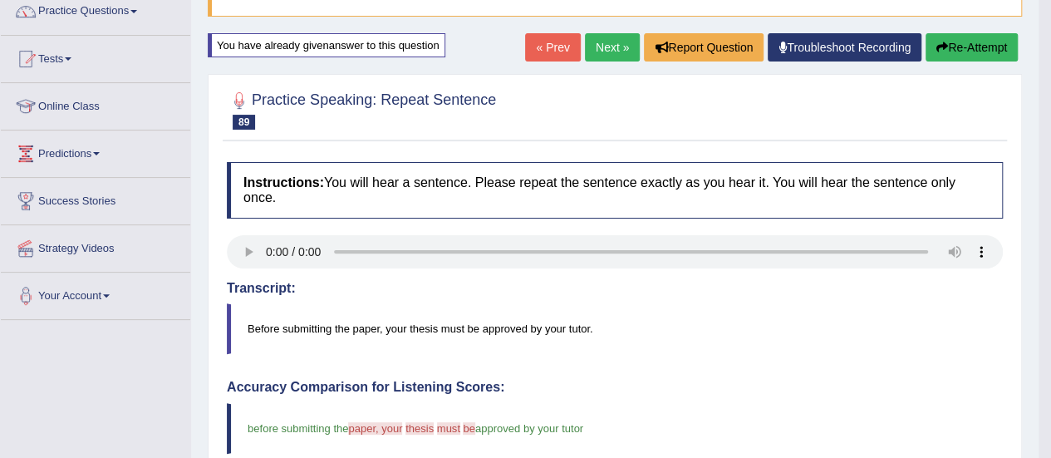
click at [606, 34] on link "Next »" at bounding box center [612, 47] width 55 height 28
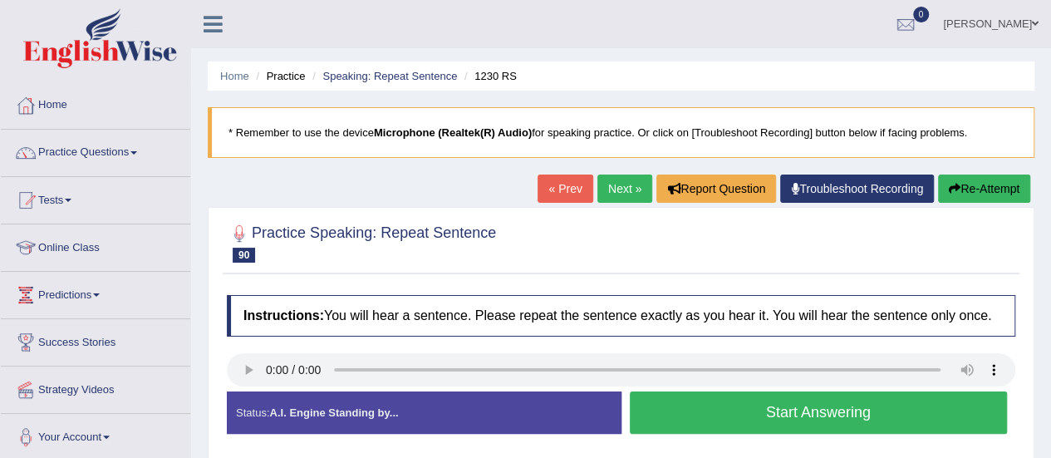
click at [803, 430] on button "Start Answering" at bounding box center [819, 412] width 378 height 42
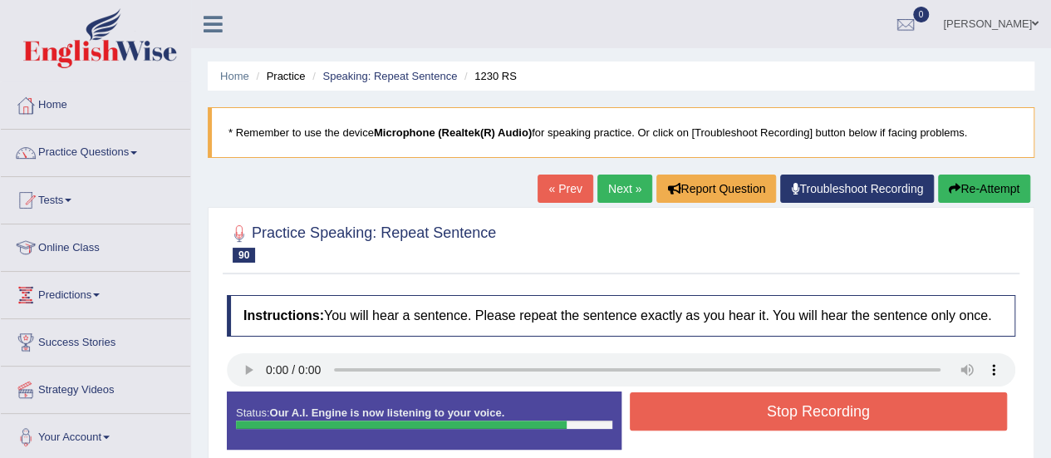
click at [819, 405] on button "Stop Recording" at bounding box center [819, 411] width 378 height 38
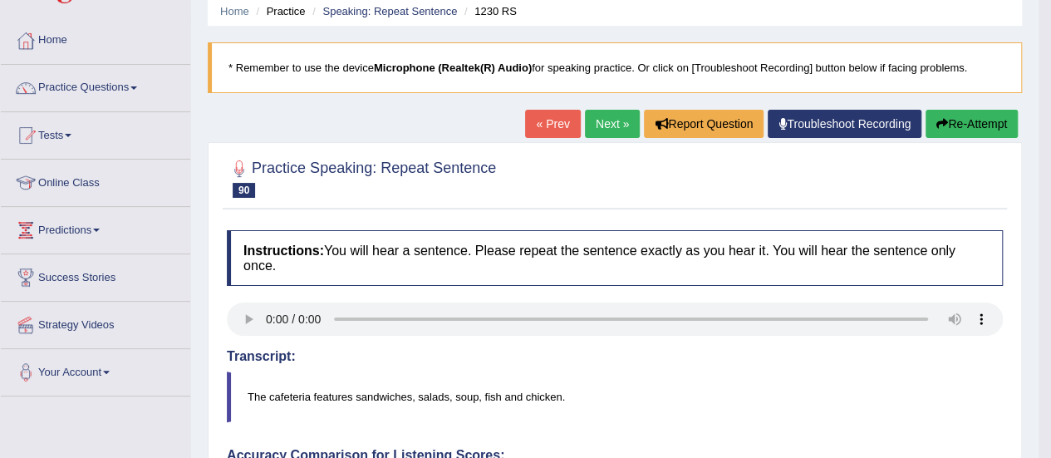
scroll to position [63, 0]
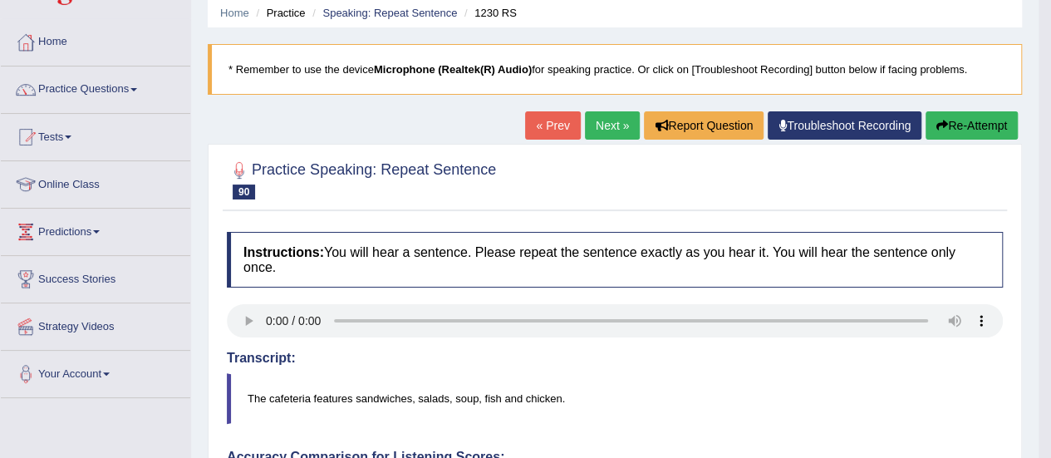
click at [999, 122] on button "Re-Attempt" at bounding box center [972, 125] width 92 height 28
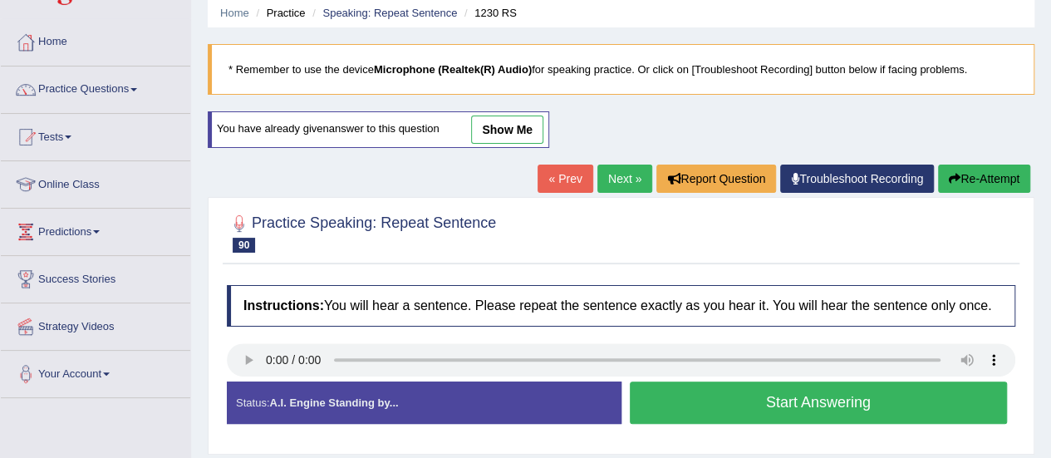
click at [809, 391] on button "Start Answering" at bounding box center [819, 402] width 378 height 42
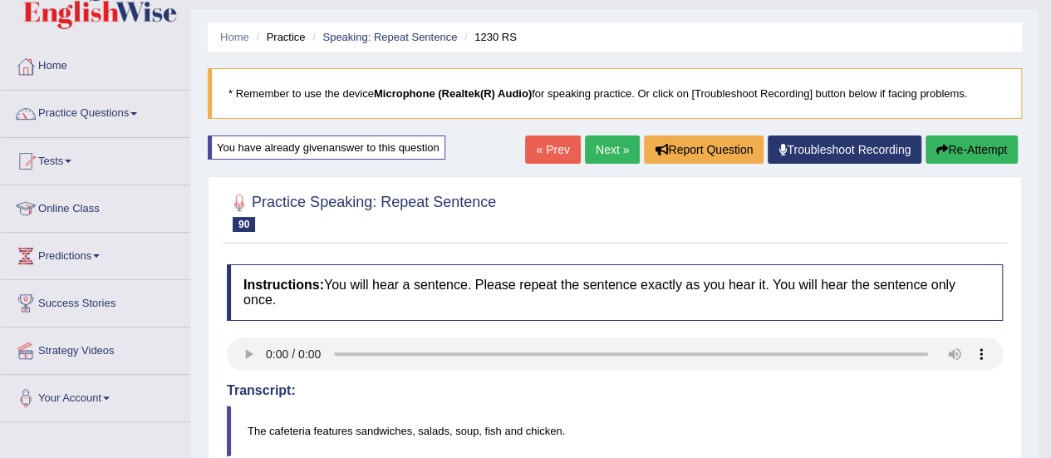
scroll to position [35, 0]
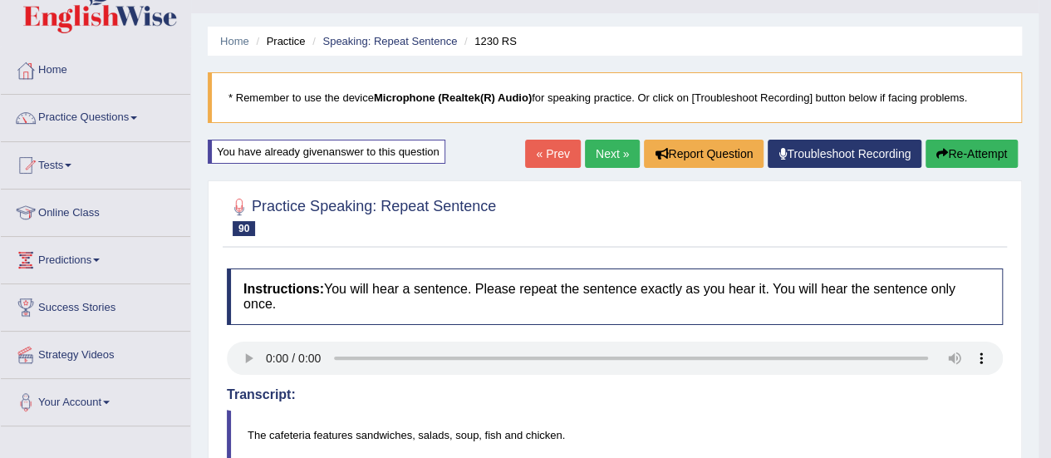
click at [613, 153] on link "Next »" at bounding box center [612, 154] width 55 height 28
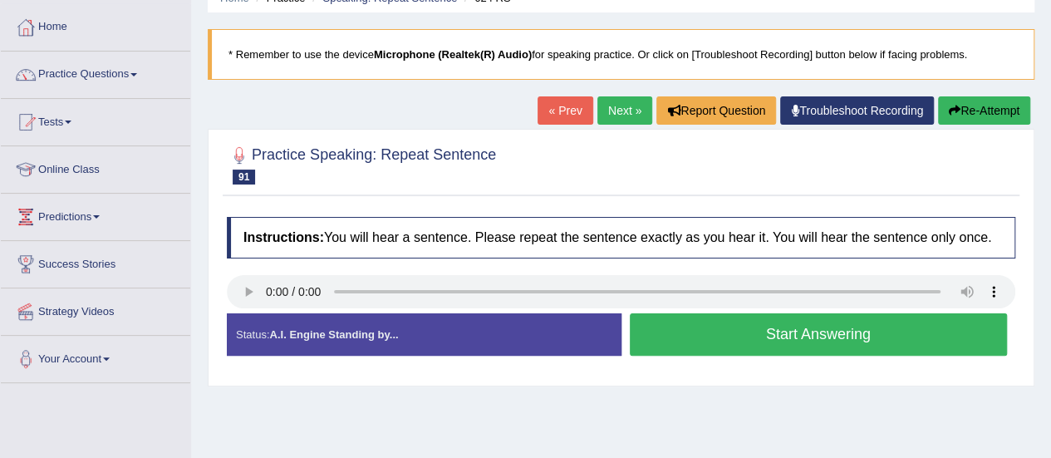
scroll to position [81, 0]
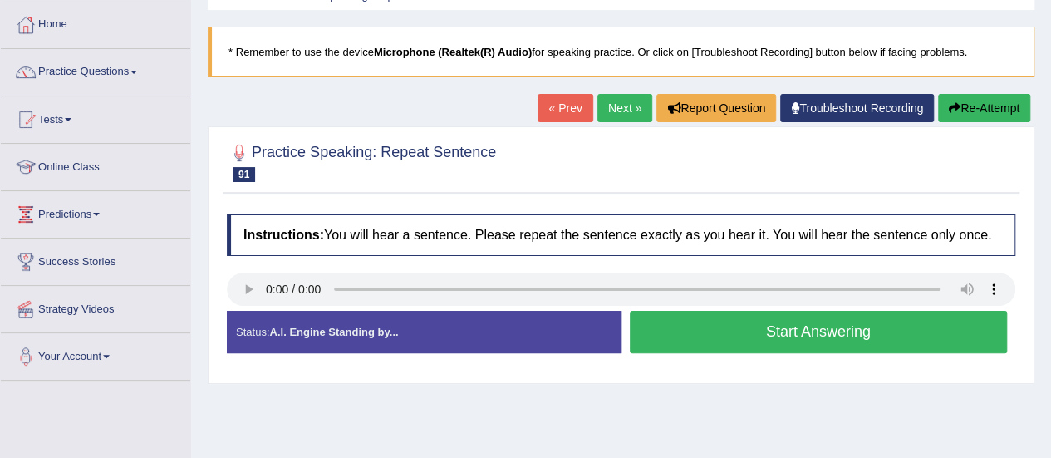
click at [825, 330] on button "Start Answering" at bounding box center [819, 332] width 378 height 42
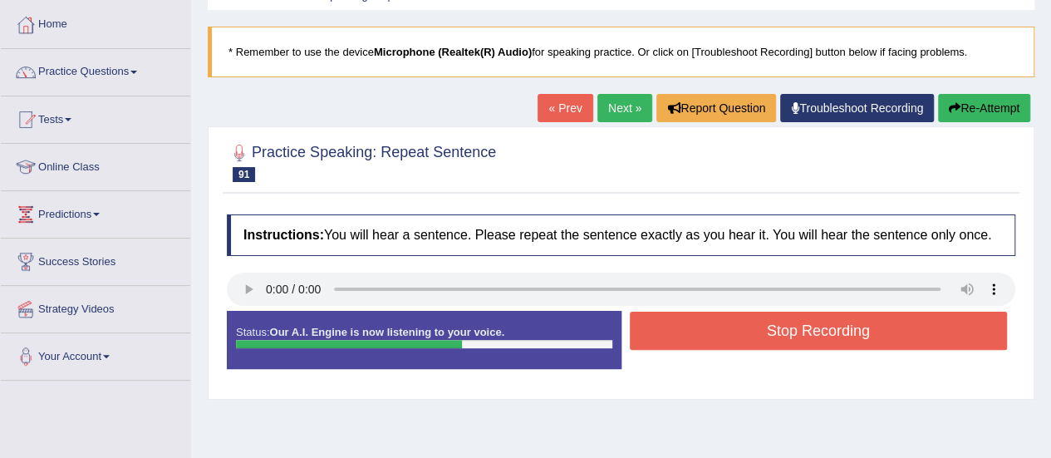
click at [825, 330] on button "Stop Recording" at bounding box center [819, 331] width 378 height 38
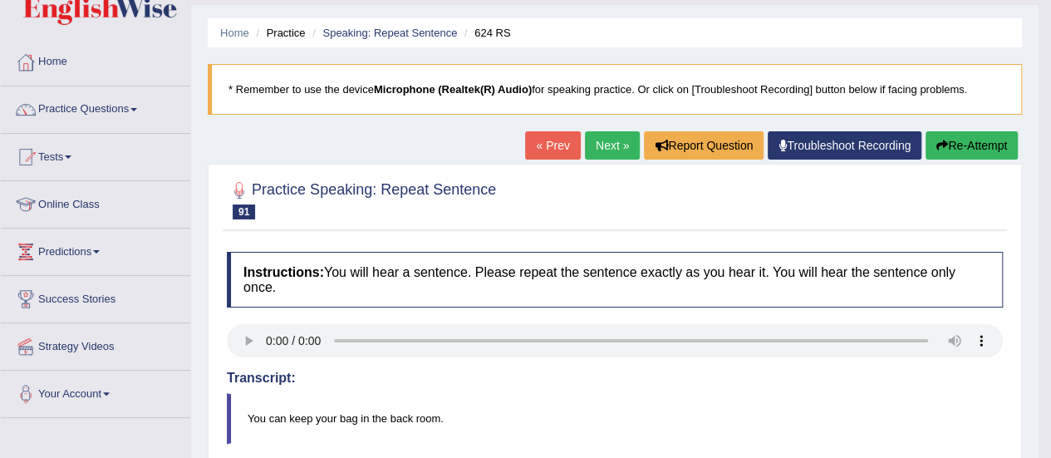
scroll to position [32, 0]
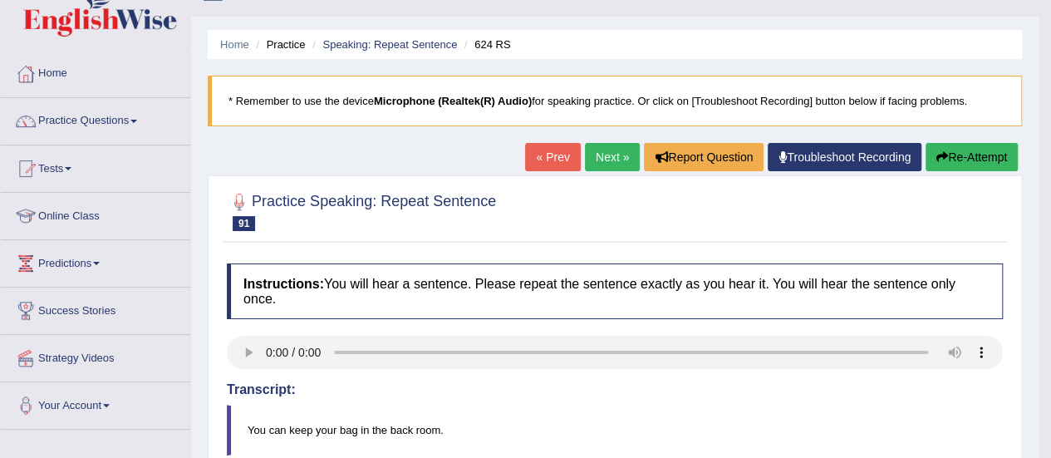
click at [598, 155] on link "Next »" at bounding box center [612, 157] width 55 height 28
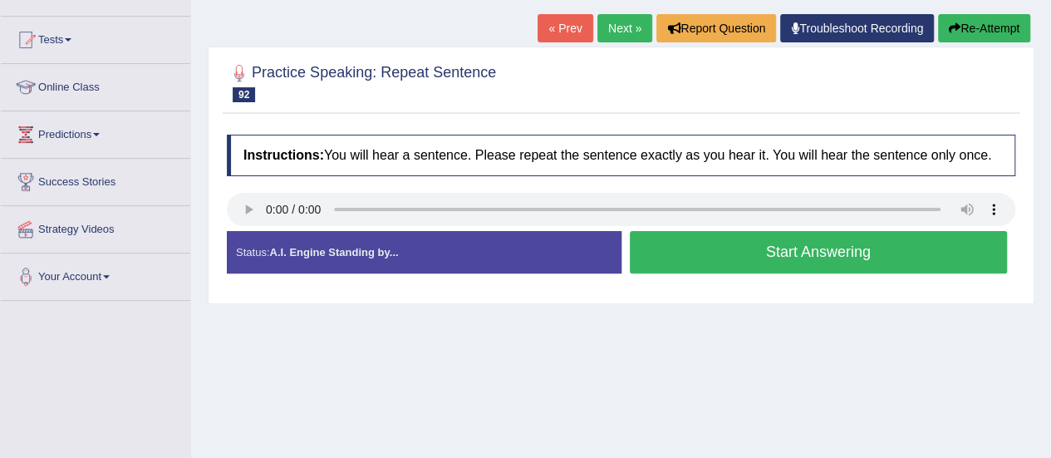
scroll to position [161, 0]
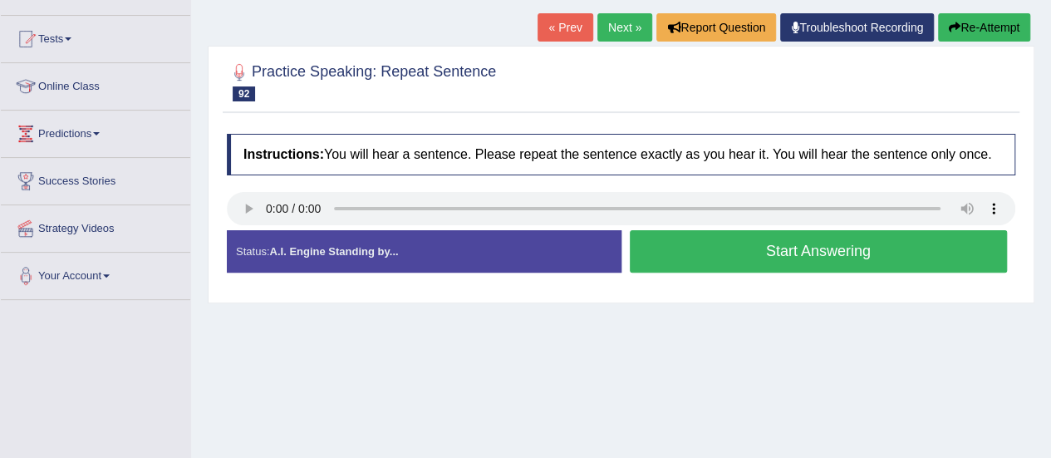
click at [839, 240] on button "Start Answering" at bounding box center [819, 251] width 378 height 42
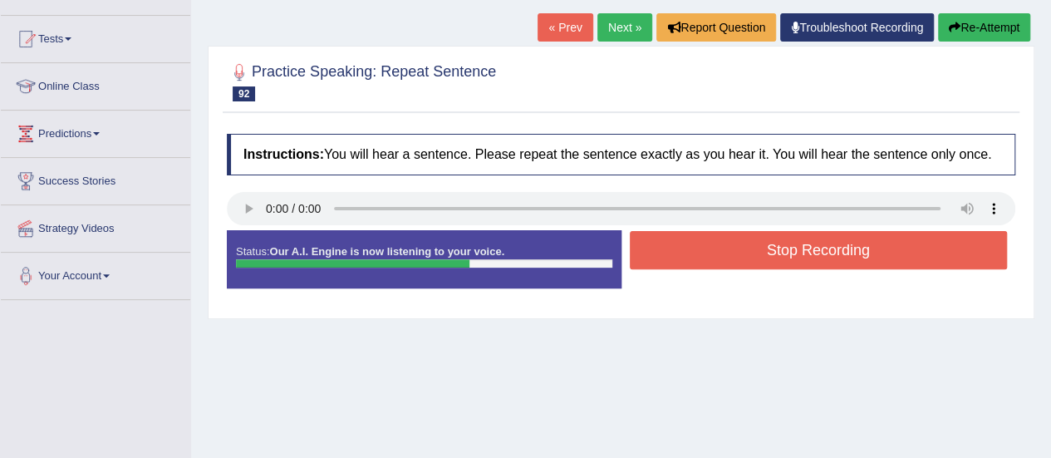
click at [839, 240] on button "Stop Recording" at bounding box center [819, 250] width 378 height 38
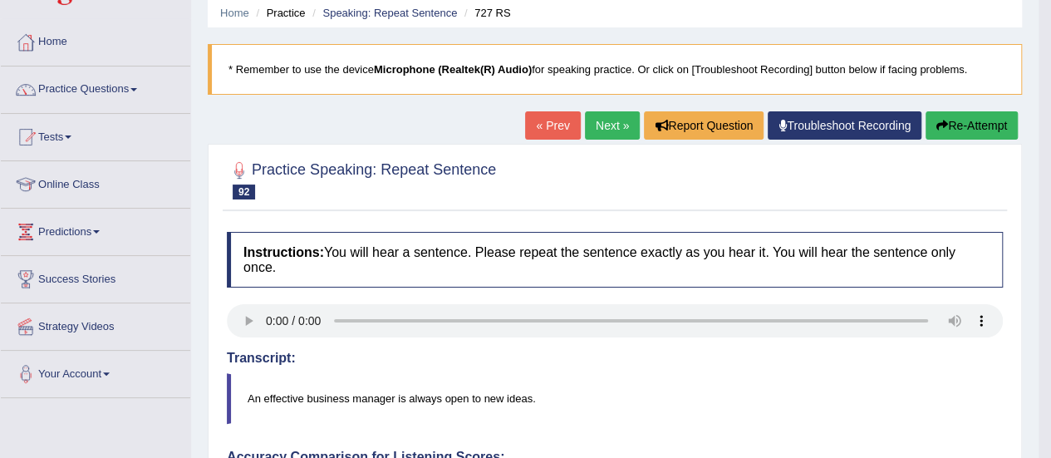
scroll to position [54, 0]
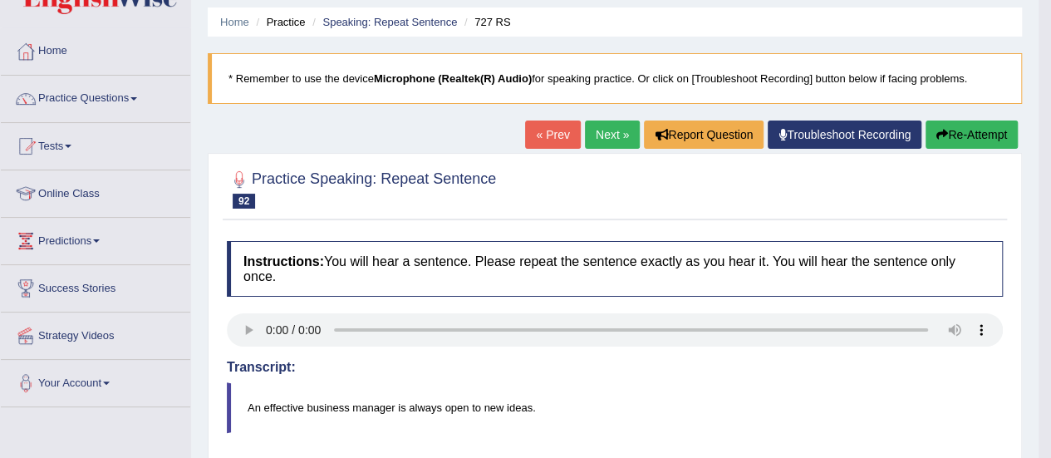
click at [967, 130] on button "Re-Attempt" at bounding box center [972, 134] width 92 height 28
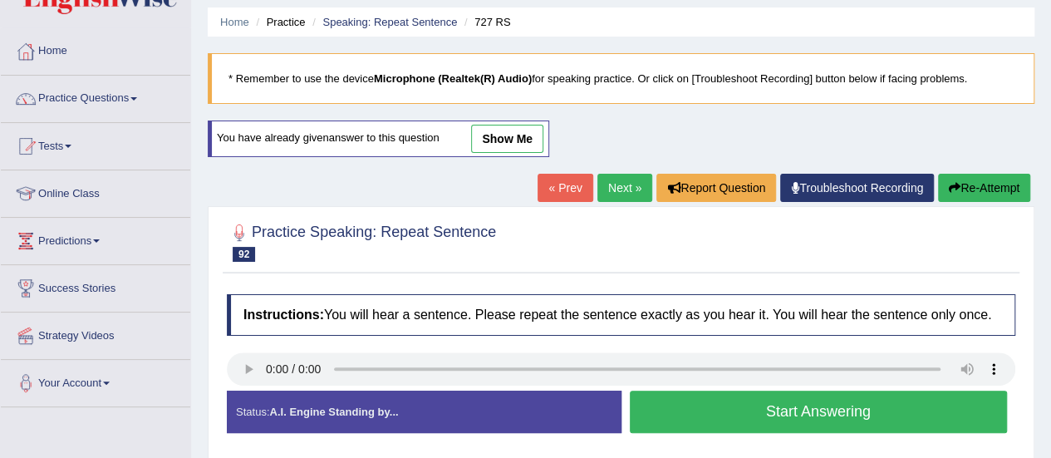
click at [794, 408] on button "Start Answering" at bounding box center [819, 412] width 378 height 42
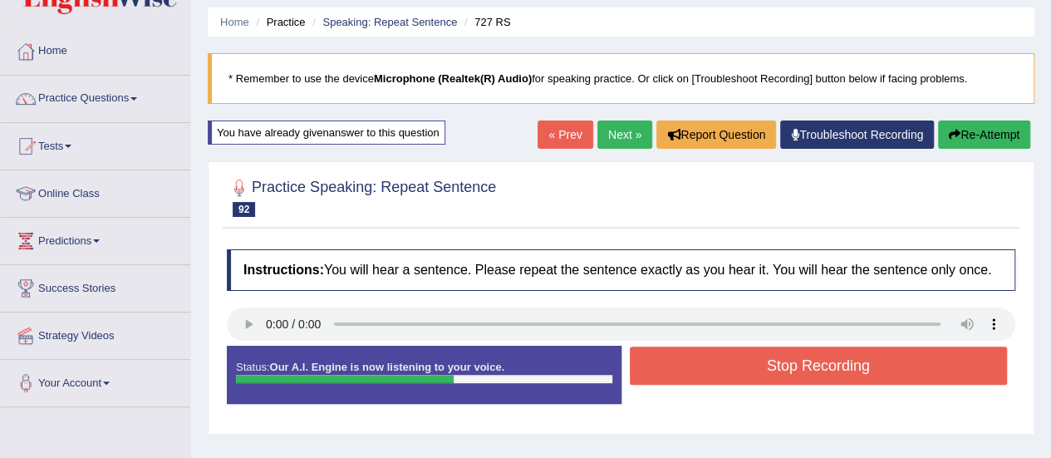
click at [854, 369] on button "Stop Recording" at bounding box center [819, 366] width 378 height 38
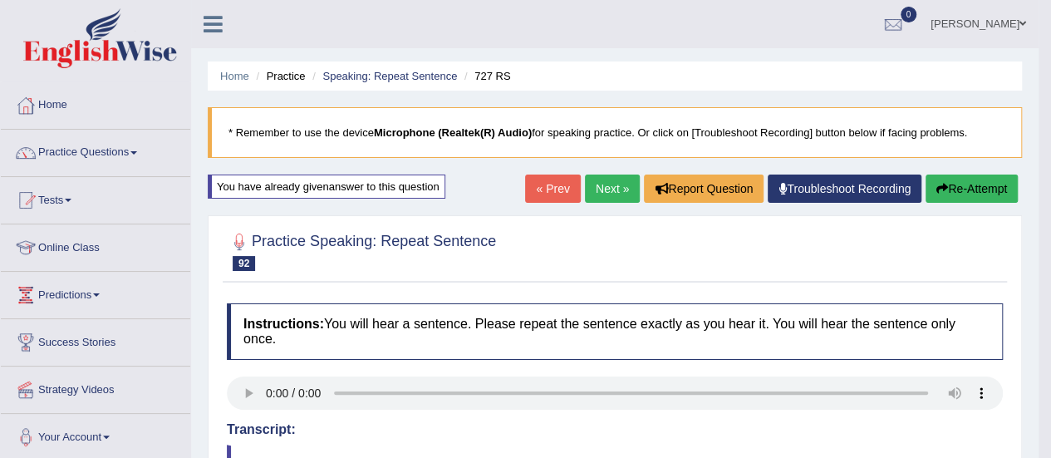
click at [608, 192] on link "Next »" at bounding box center [612, 189] width 55 height 28
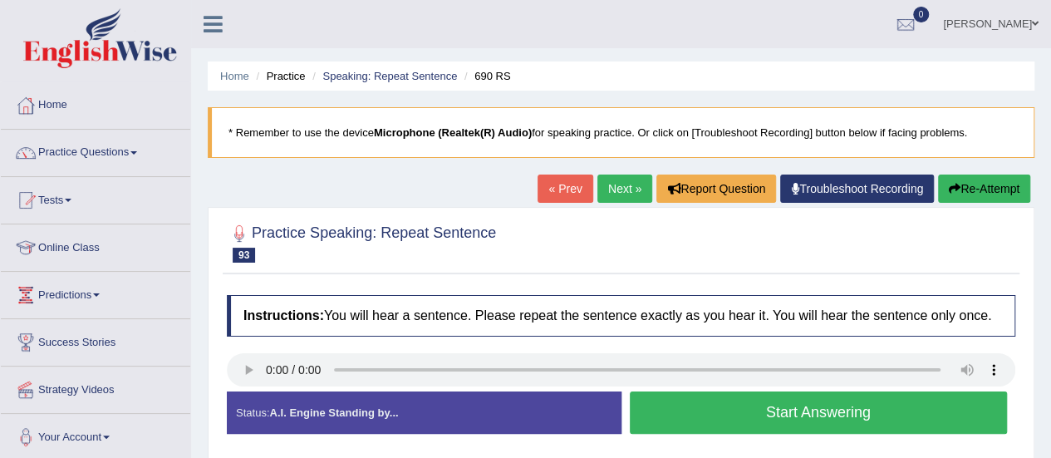
click at [723, 416] on button "Start Answering" at bounding box center [819, 412] width 378 height 42
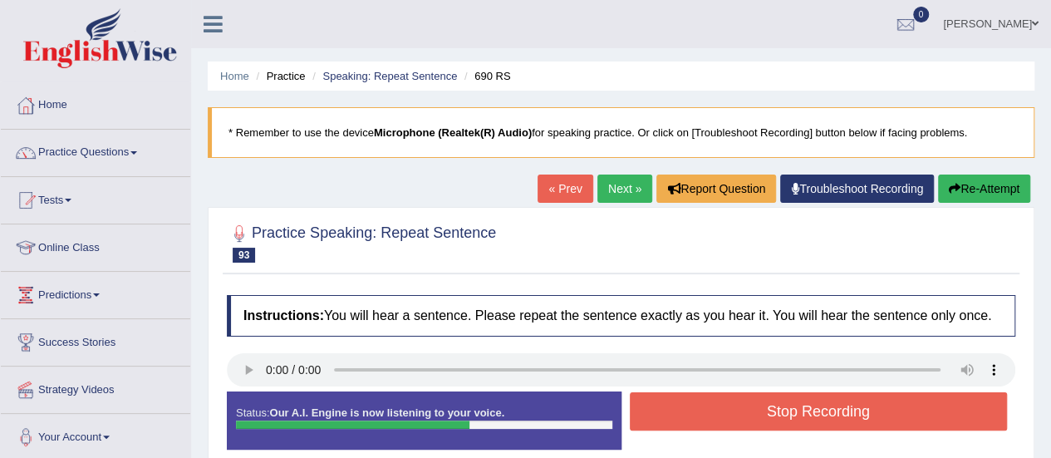
click at [723, 416] on button "Stop Recording" at bounding box center [819, 411] width 378 height 38
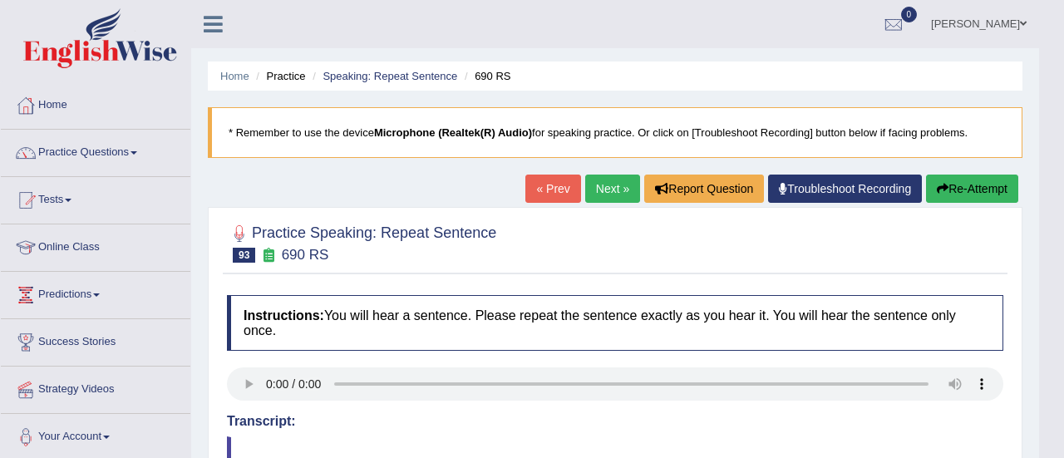
click at [229, 366] on body "Toggle navigation Home Practice Questions Speaking Practice Read Aloud Repeat S…" at bounding box center [532, 229] width 1064 height 458
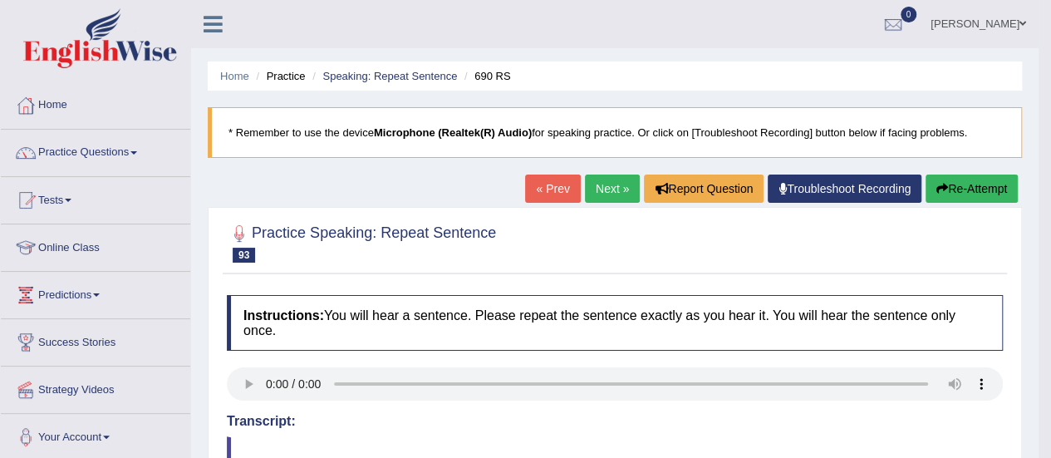
click at [950, 177] on button "Re-Attempt" at bounding box center [972, 189] width 92 height 28
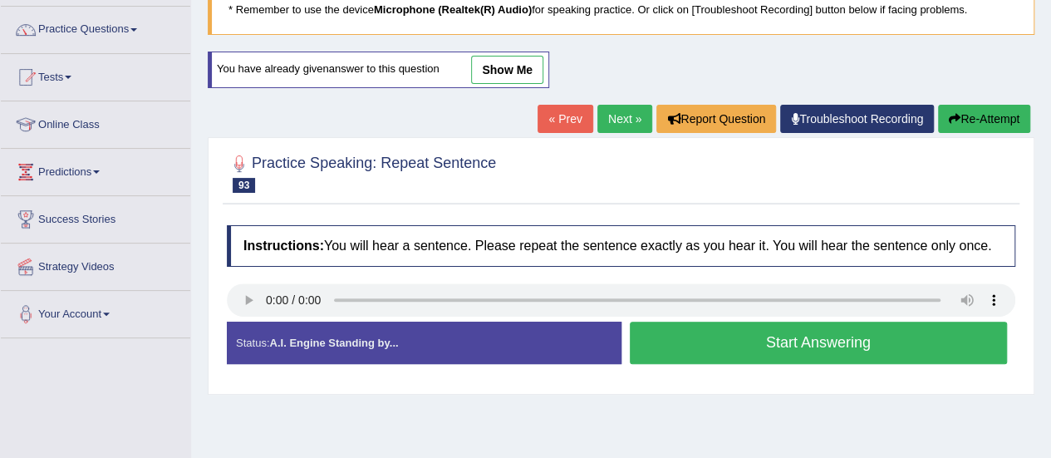
scroll to position [125, 0]
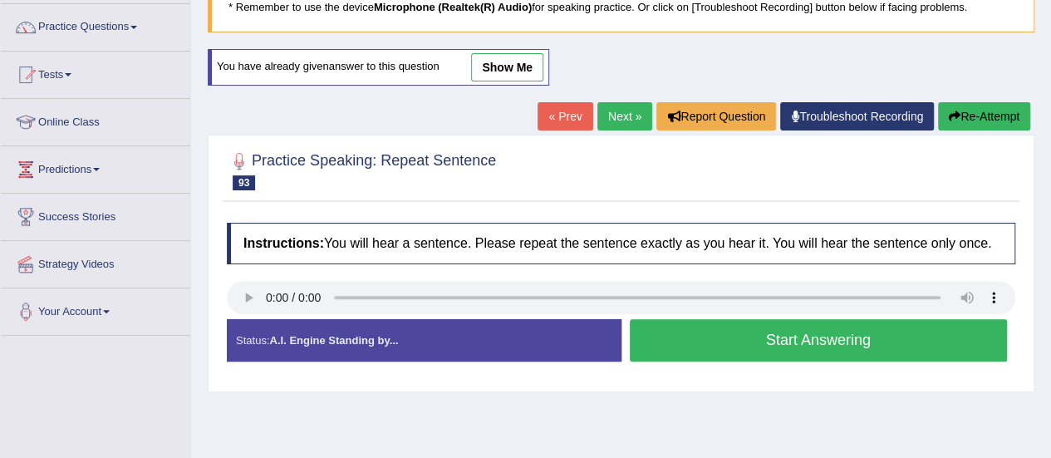
click at [822, 331] on button "Start Answering" at bounding box center [819, 340] width 378 height 42
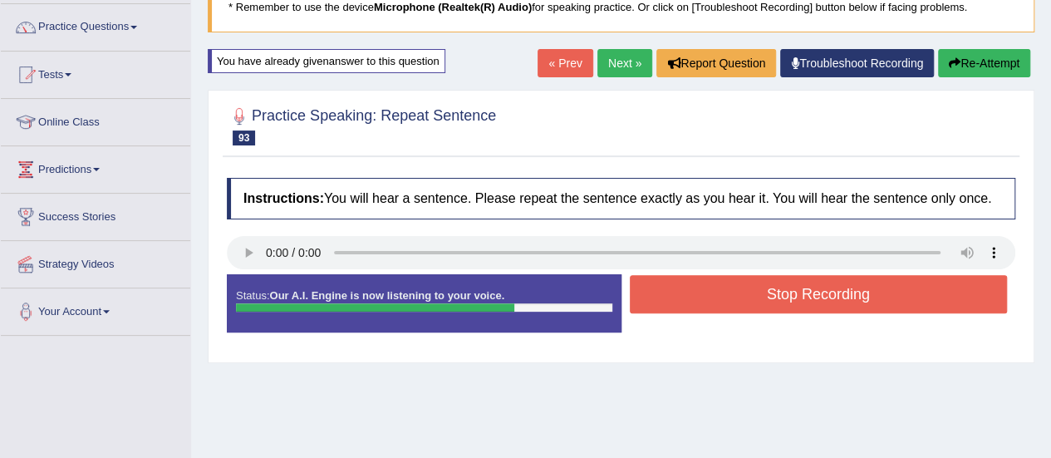
click at [811, 300] on button "Stop Recording" at bounding box center [819, 294] width 378 height 38
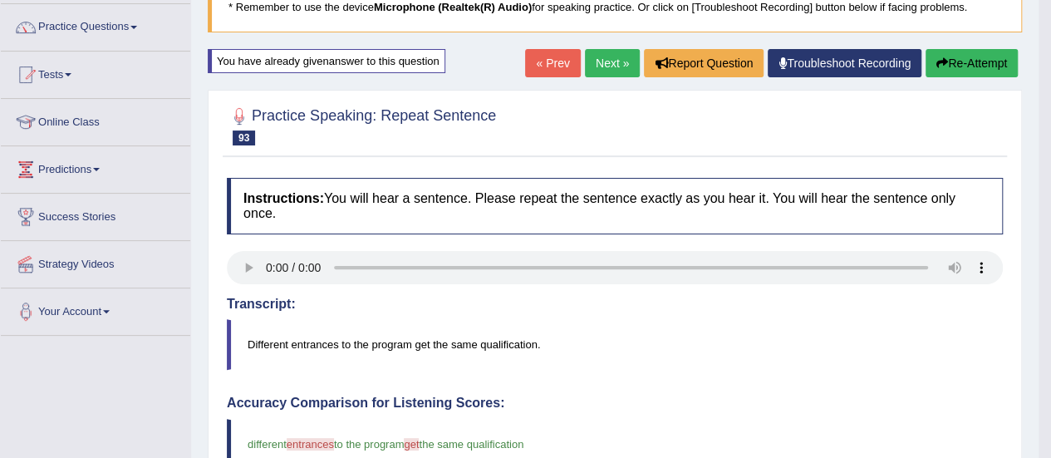
click at [959, 62] on button "Re-Attempt" at bounding box center [972, 63] width 92 height 28
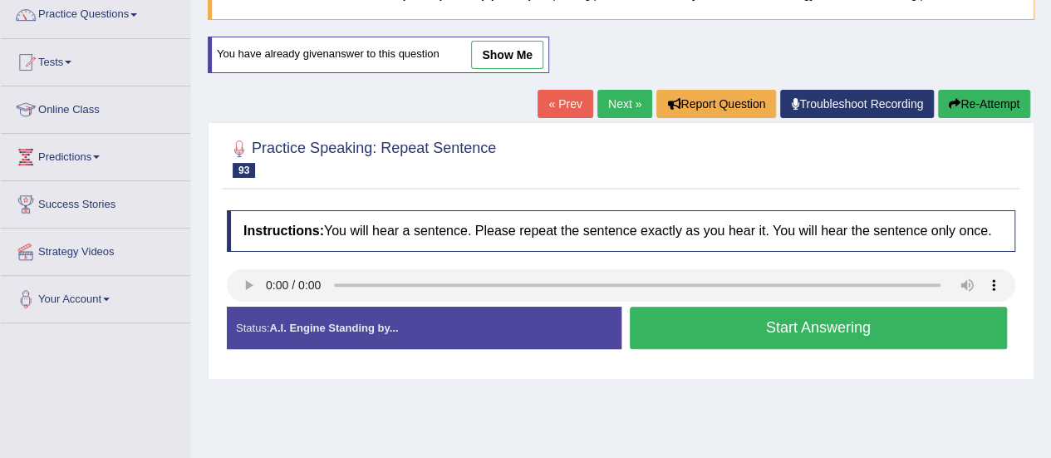
click at [790, 323] on button "Start Answering" at bounding box center [819, 328] width 378 height 42
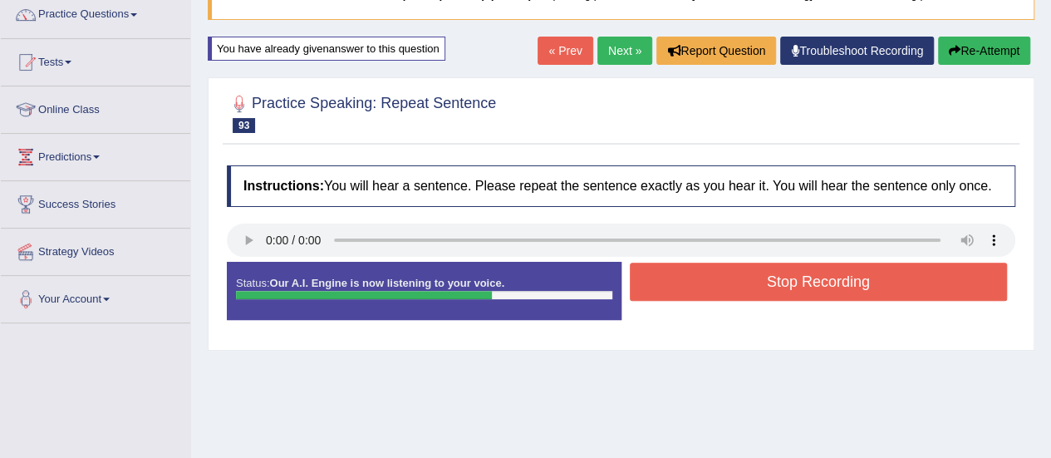
click at [814, 289] on button "Stop Recording" at bounding box center [819, 282] width 378 height 38
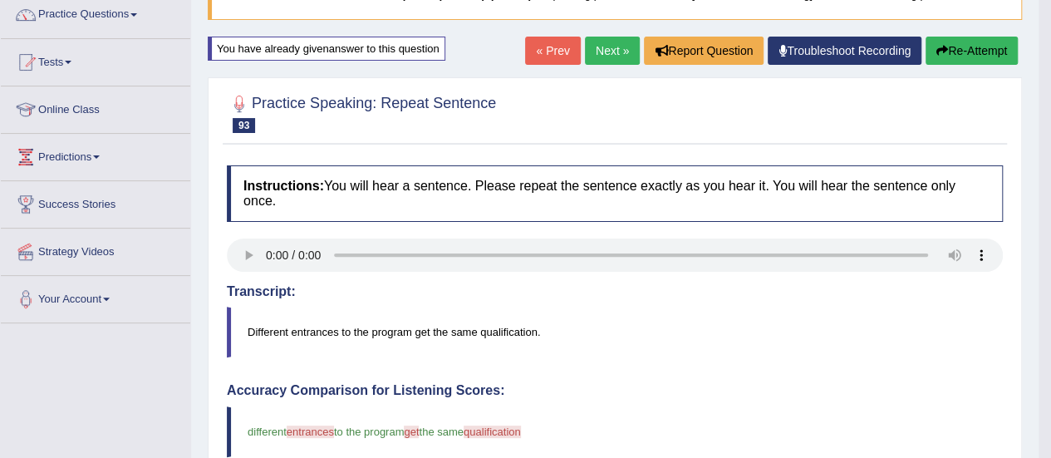
click at [959, 49] on button "Re-Attempt" at bounding box center [972, 51] width 92 height 28
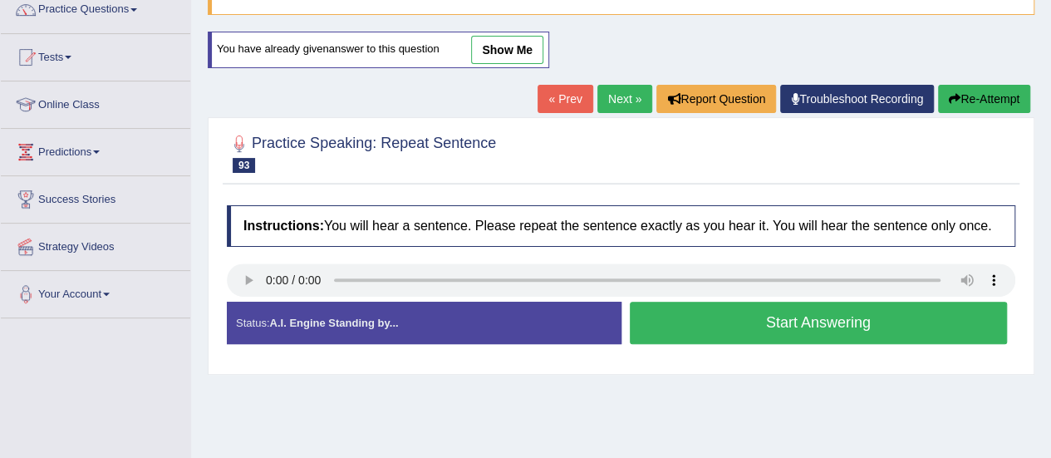
click at [750, 313] on button "Start Answering" at bounding box center [819, 323] width 378 height 42
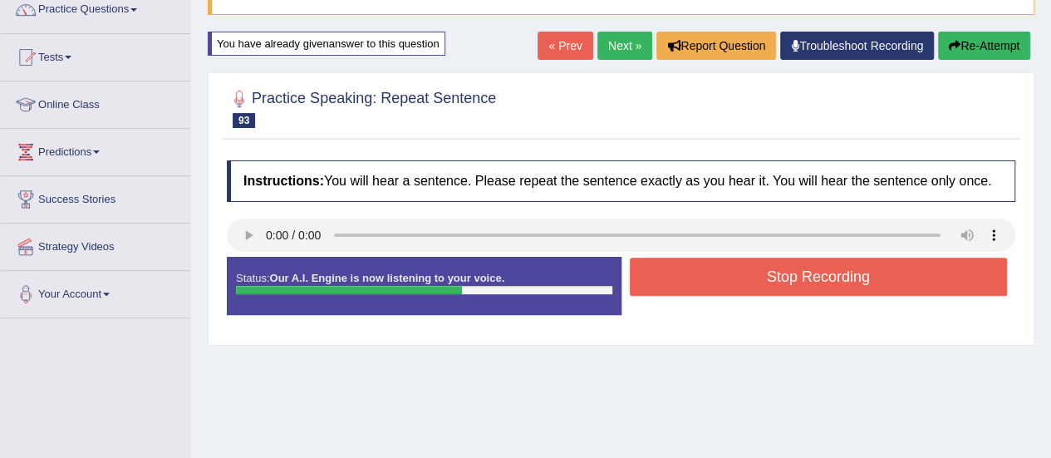
click at [768, 280] on button "Stop Recording" at bounding box center [819, 277] width 378 height 38
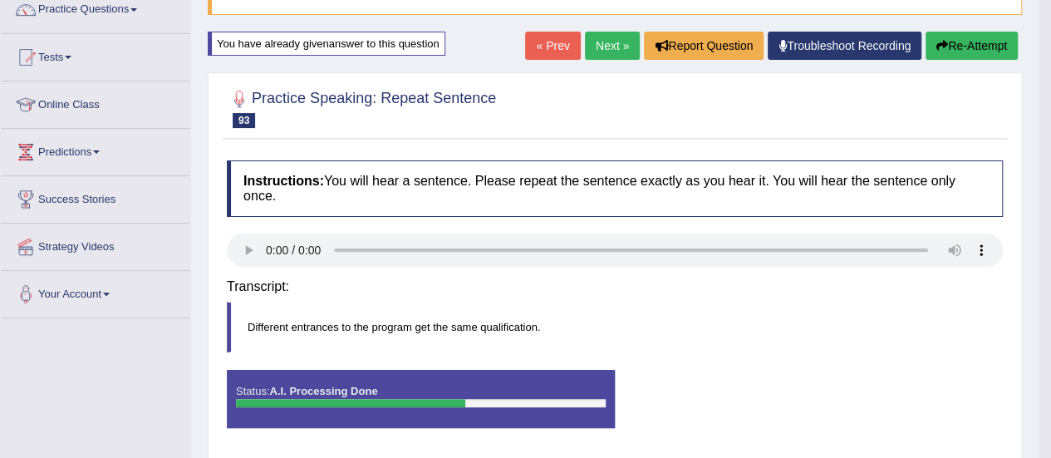
click at [768, 280] on div "Instructions: You will hear a sentence. Please repeat the sentence exactly as y…" at bounding box center [615, 300] width 784 height 297
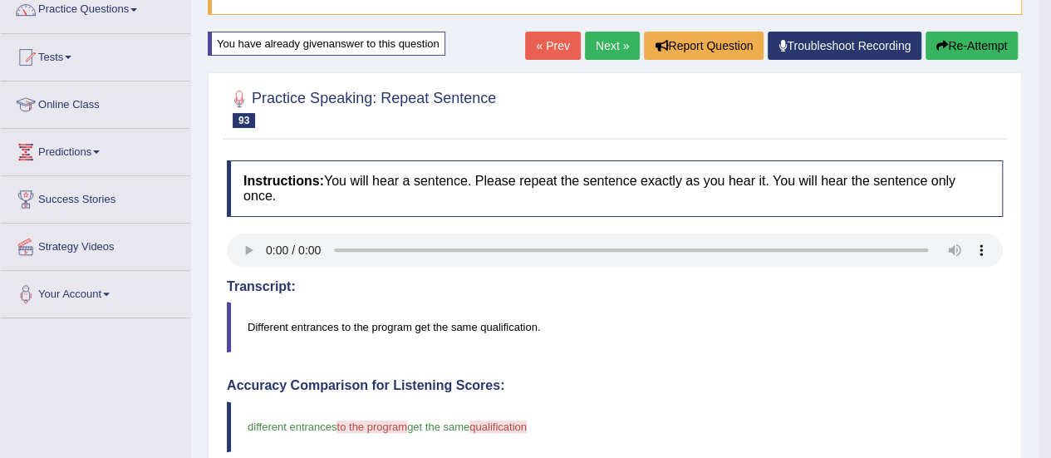
click at [988, 41] on button "Re-Attempt" at bounding box center [972, 46] width 92 height 28
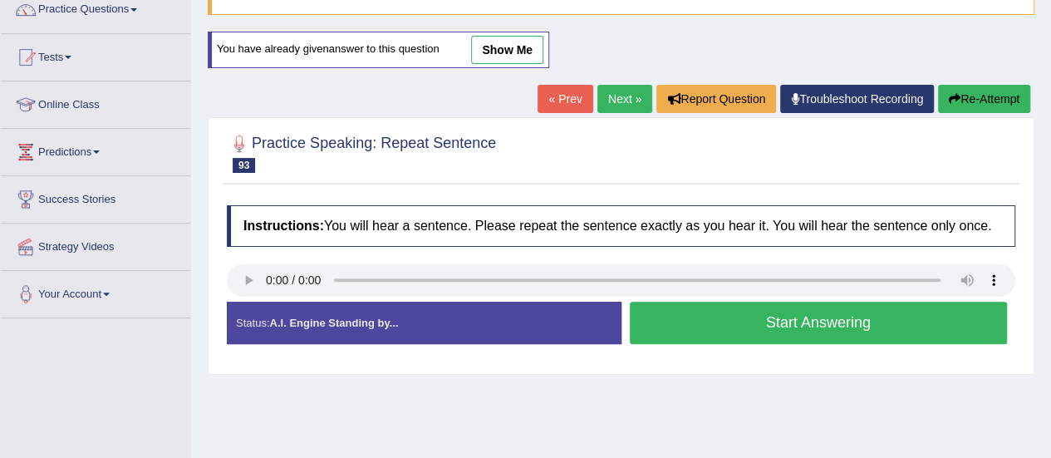
click at [836, 308] on button "Start Answering" at bounding box center [819, 323] width 378 height 42
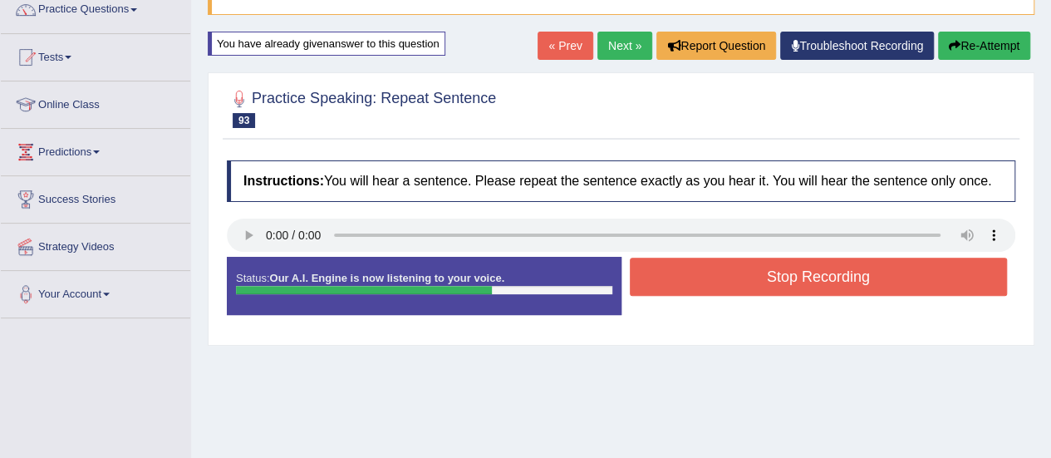
click at [862, 277] on button "Stop Recording" at bounding box center [819, 277] width 378 height 38
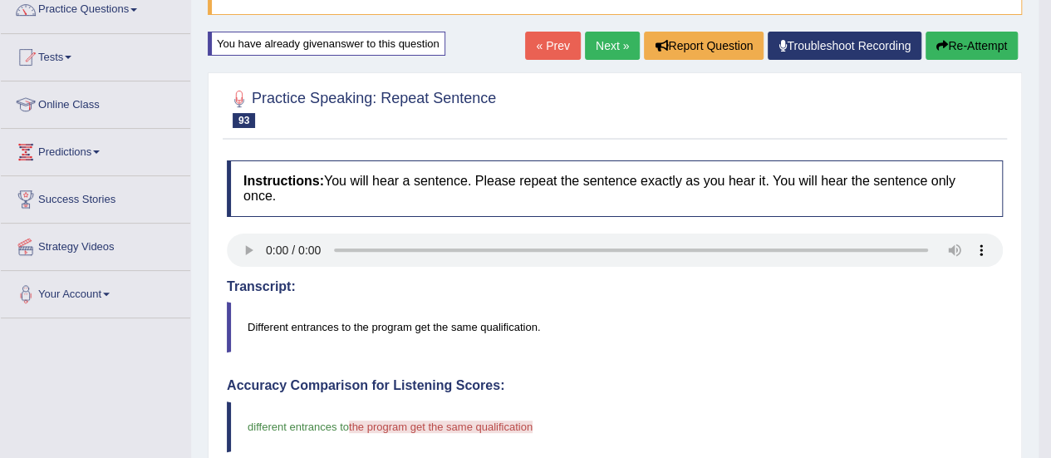
click at [966, 42] on button "Re-Attempt" at bounding box center [972, 46] width 92 height 28
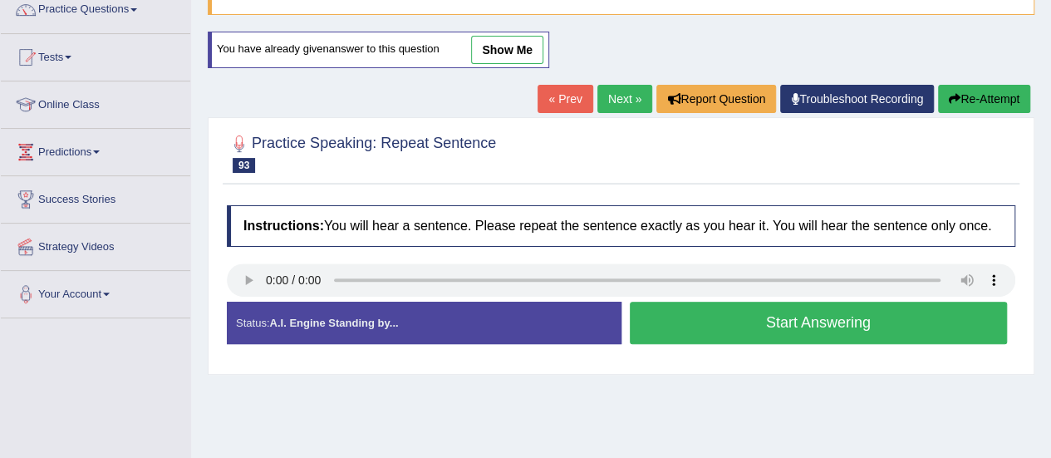
click at [840, 313] on button "Start Answering" at bounding box center [819, 323] width 378 height 42
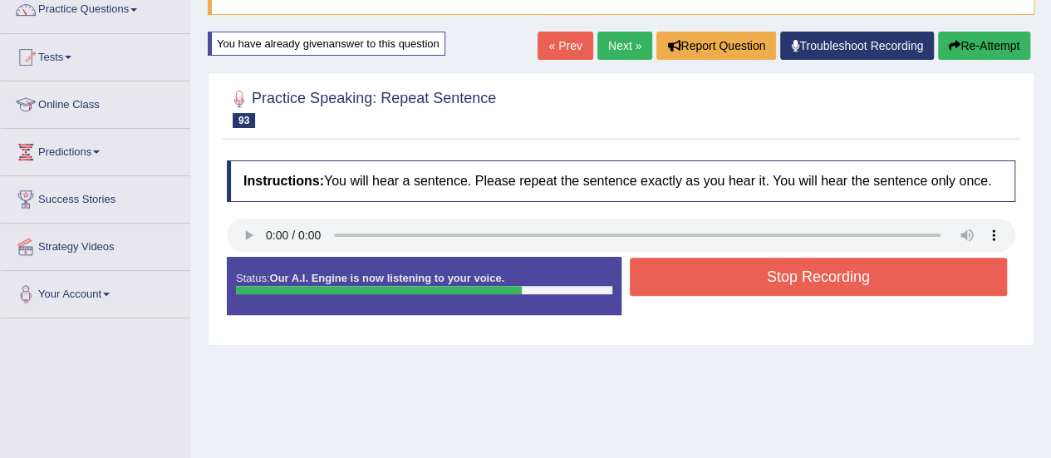
click at [873, 265] on button "Stop Recording" at bounding box center [819, 277] width 378 height 38
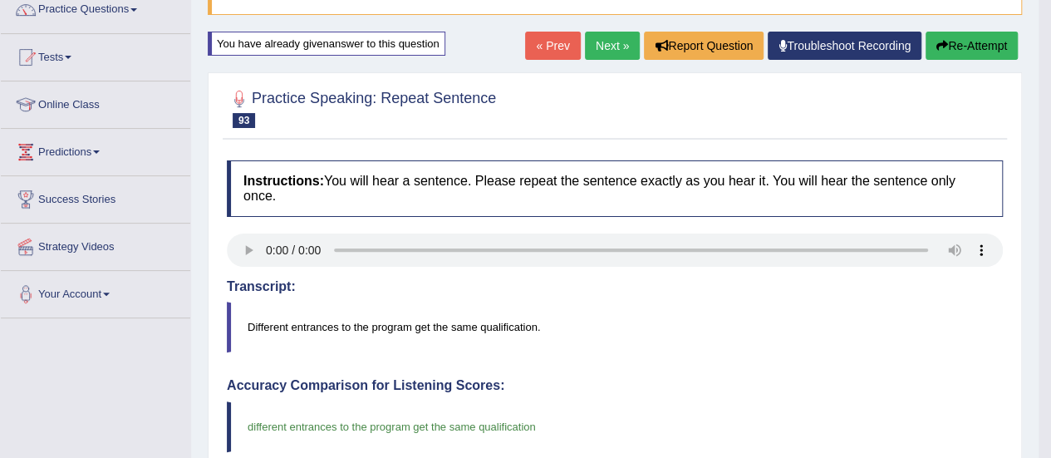
click at [614, 43] on link "Next »" at bounding box center [612, 46] width 55 height 28
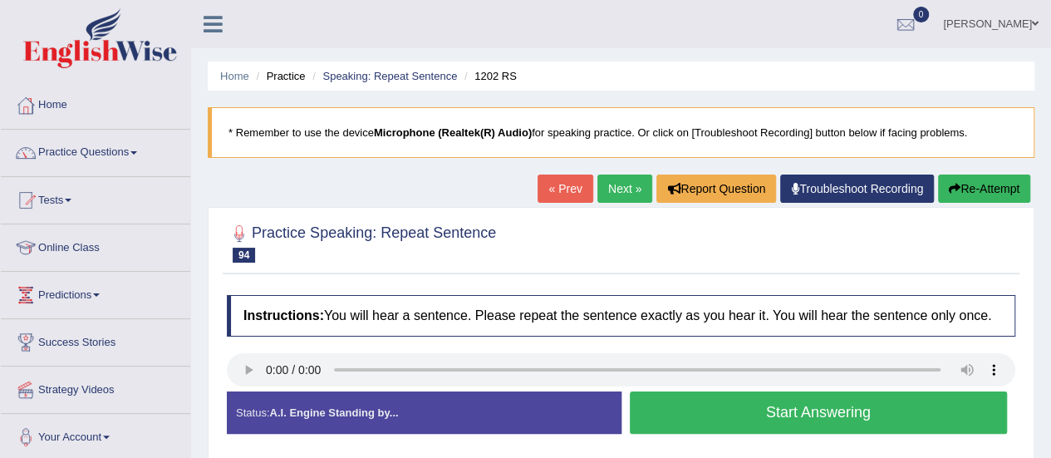
click at [824, 419] on button "Start Answering" at bounding box center [819, 412] width 378 height 42
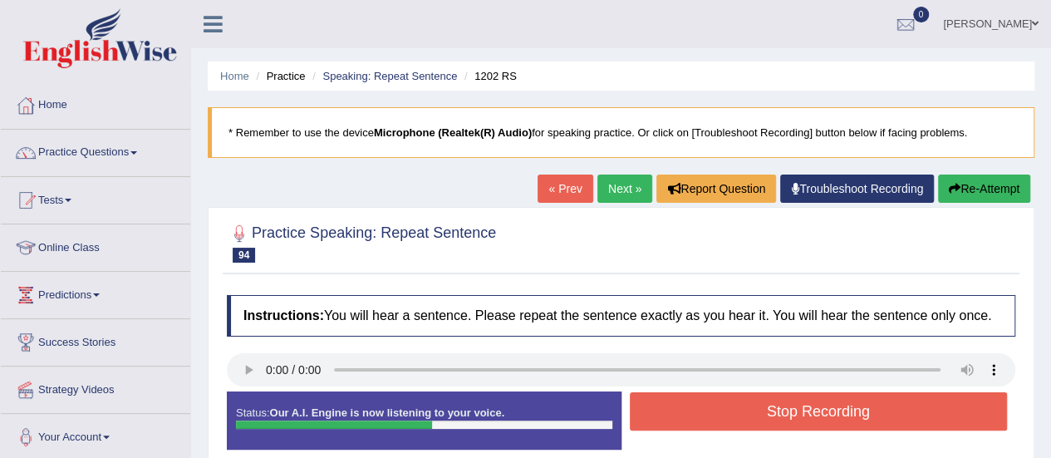
click at [981, 190] on button "Re-Attempt" at bounding box center [984, 189] width 92 height 28
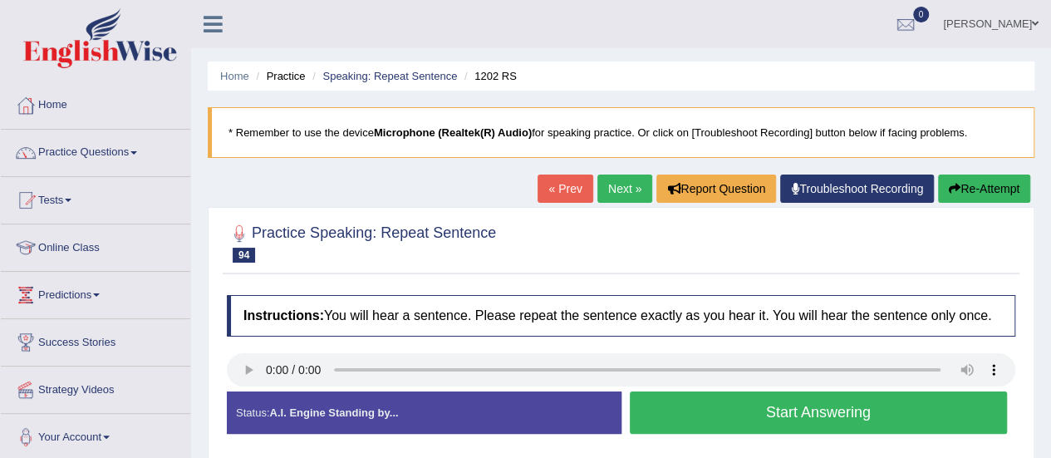
click at [838, 412] on button "Start Answering" at bounding box center [819, 412] width 378 height 42
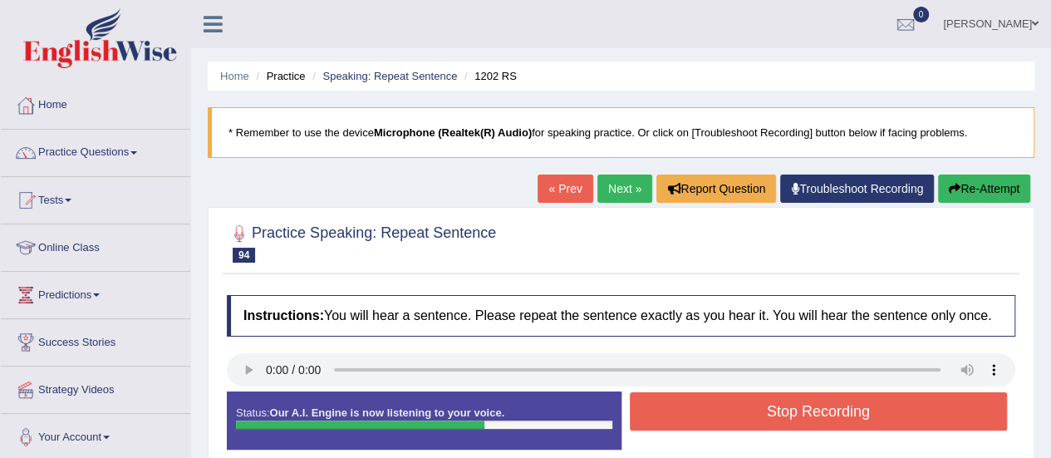
click at [838, 412] on button "Stop Recording" at bounding box center [819, 411] width 378 height 38
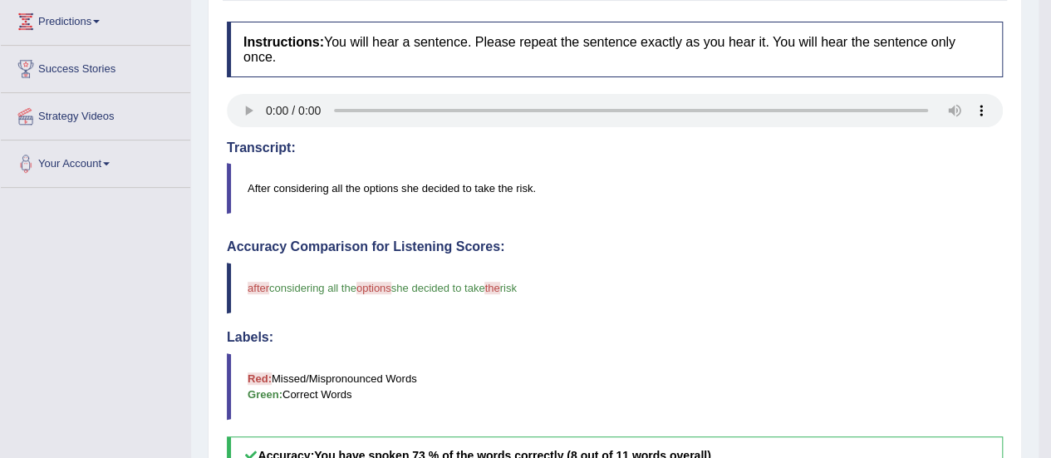
scroll to position [274, 0]
drag, startPoint x: 1050, startPoint y: 238, endPoint x: 1061, endPoint y: 76, distance: 163.3
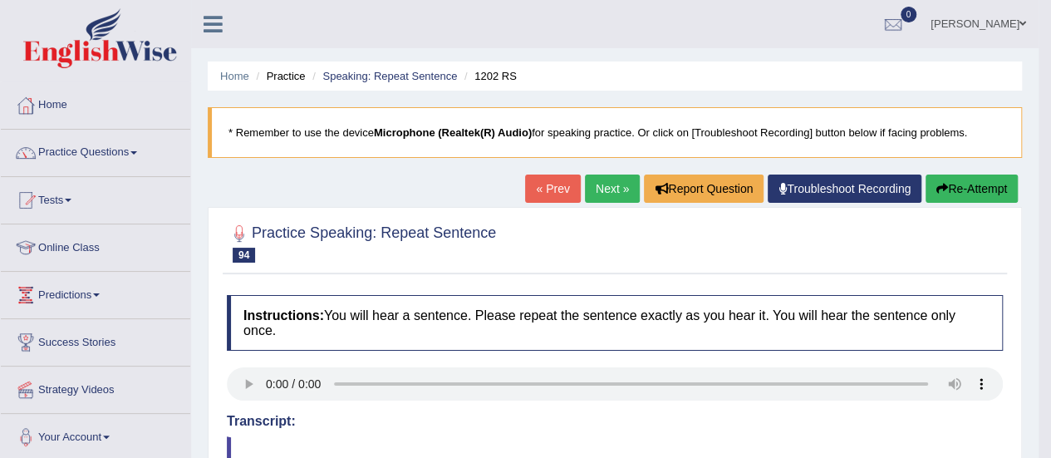
click at [964, 184] on button "Re-Attempt" at bounding box center [972, 189] width 92 height 28
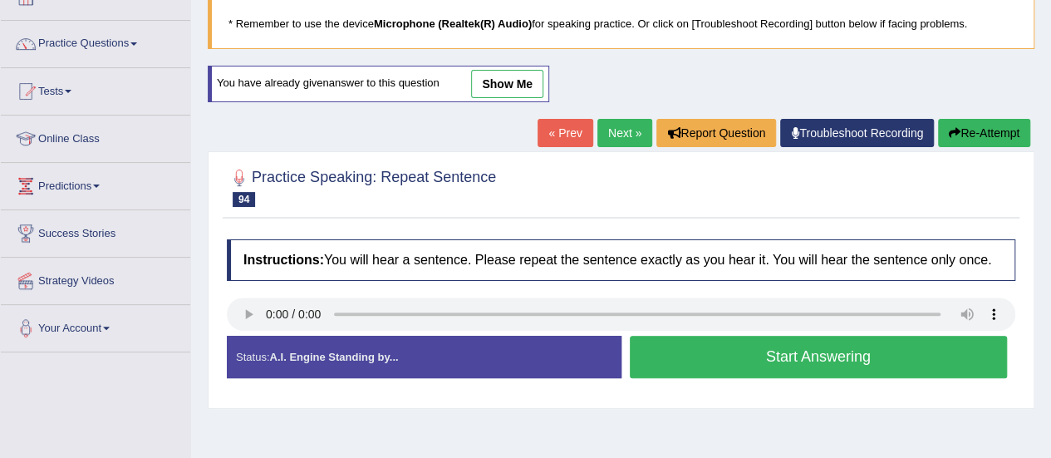
scroll to position [134, 0]
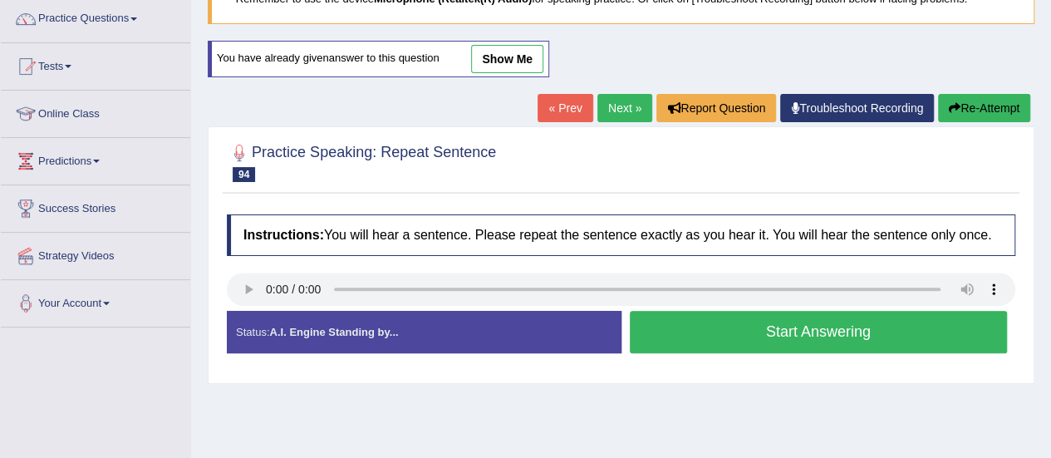
click at [806, 341] on button "Start Answering" at bounding box center [819, 332] width 378 height 42
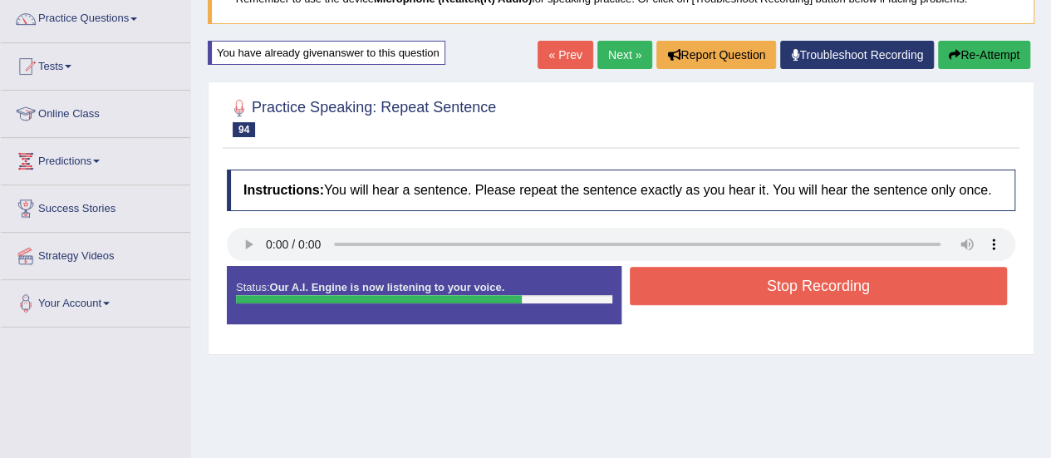
click at [850, 271] on button "Stop Recording" at bounding box center [819, 286] width 378 height 38
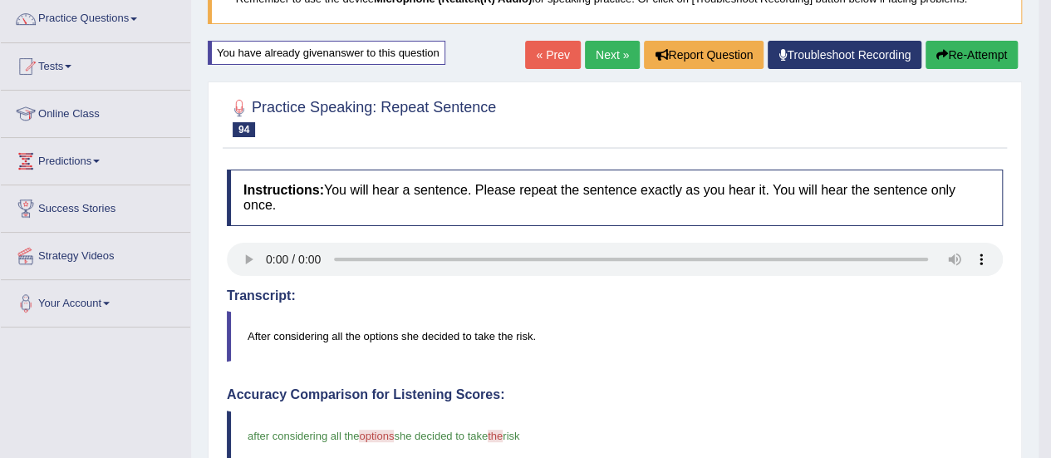
click at [957, 52] on button "Re-Attempt" at bounding box center [972, 55] width 92 height 28
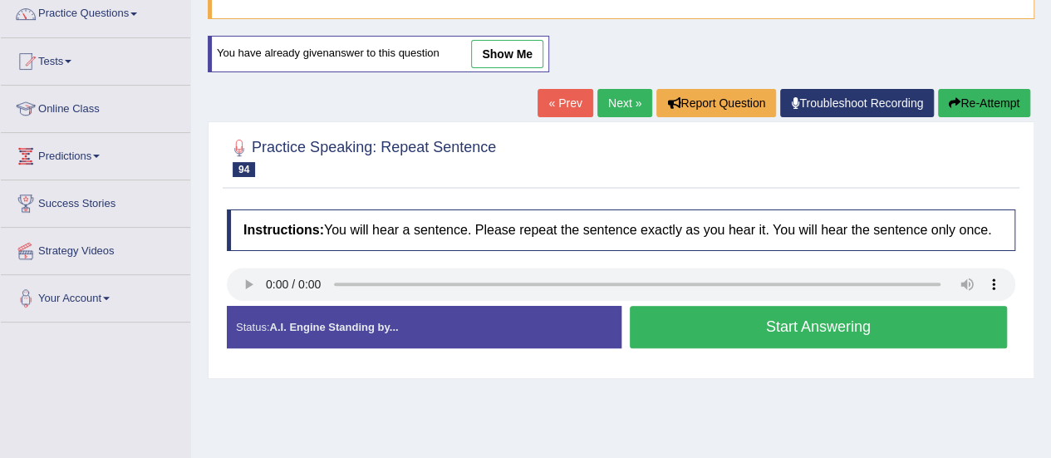
click at [817, 313] on button "Start Answering" at bounding box center [819, 327] width 378 height 42
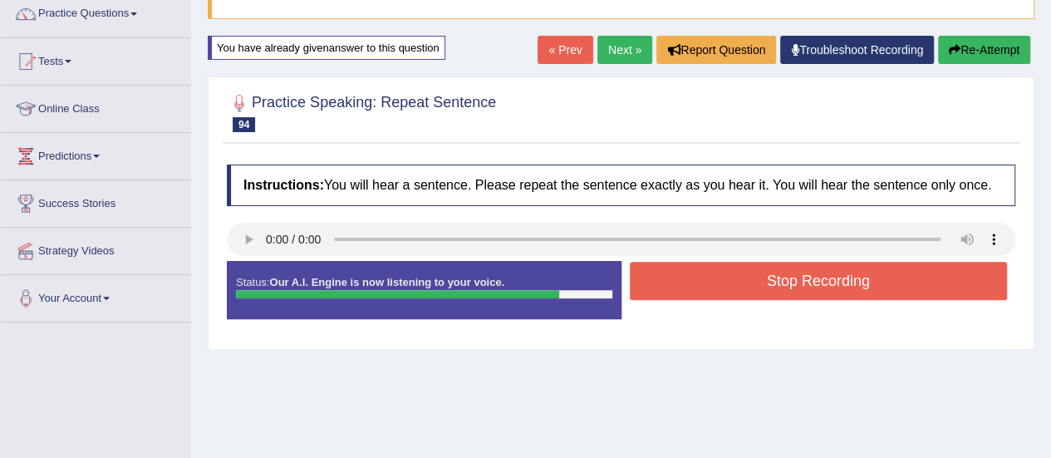
click at [843, 283] on button "Stop Recording" at bounding box center [819, 281] width 378 height 38
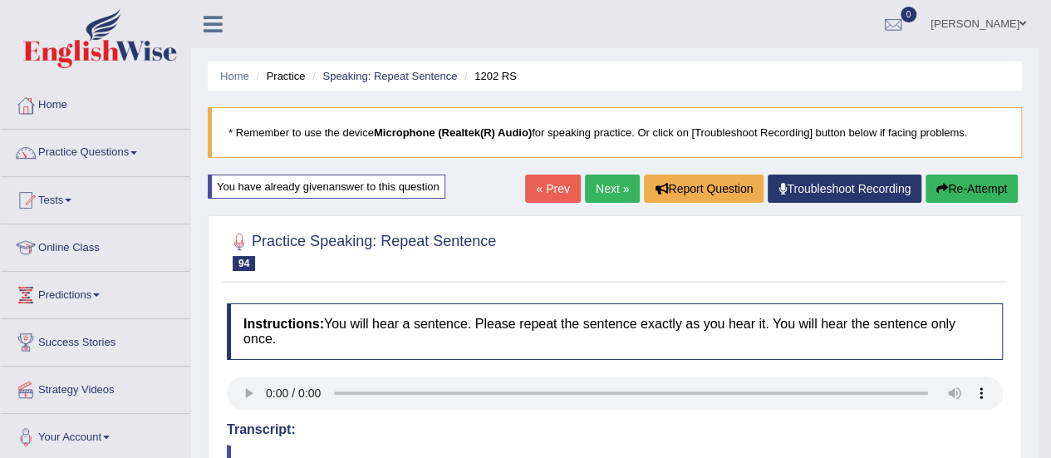
click at [607, 187] on link "Next »" at bounding box center [612, 189] width 55 height 28
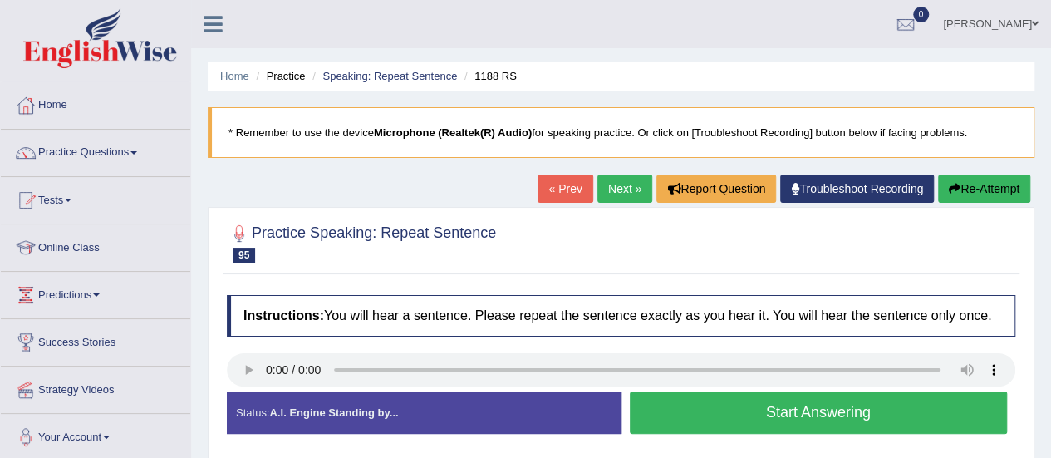
click at [726, 403] on button "Start Answering" at bounding box center [819, 412] width 378 height 42
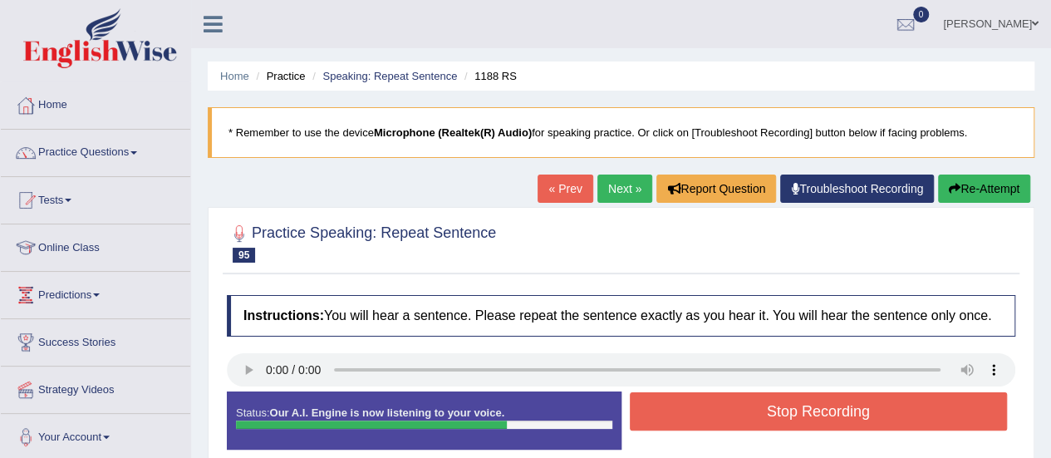
click at [726, 403] on button "Stop Recording" at bounding box center [819, 411] width 378 height 38
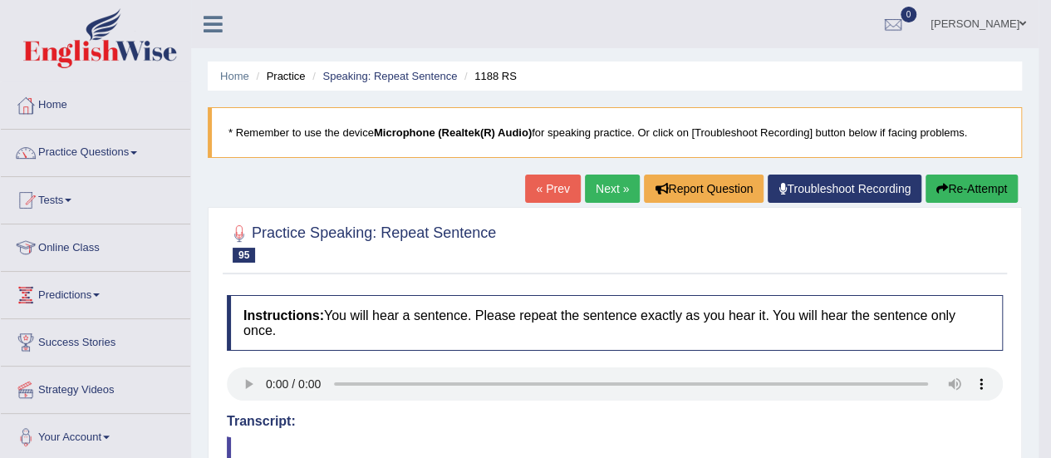
click at [602, 197] on link "Next »" at bounding box center [612, 189] width 55 height 28
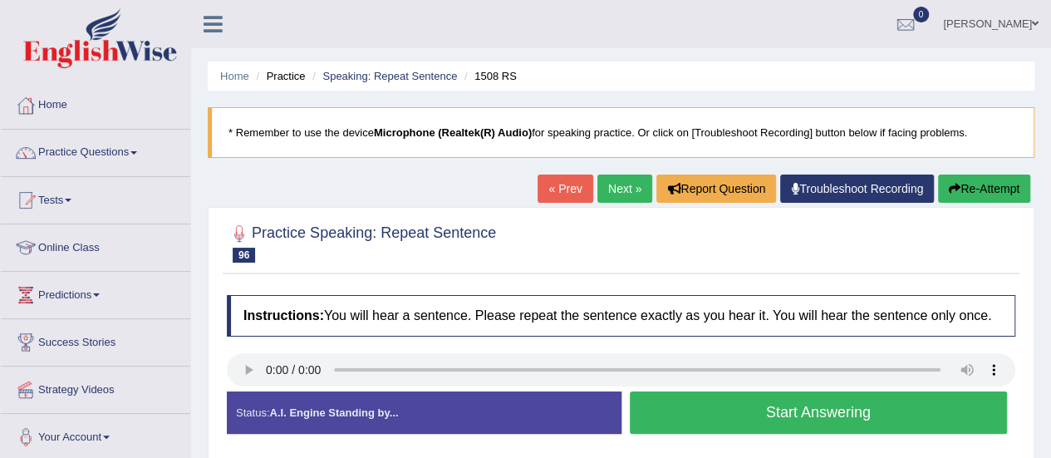
click at [863, 402] on button "Start Answering" at bounding box center [819, 412] width 378 height 42
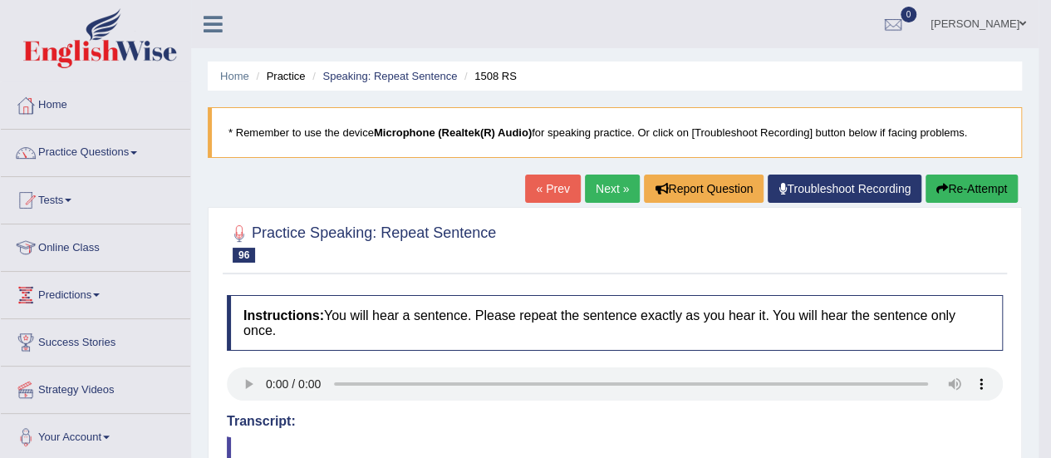
click at [969, 177] on button "Re-Attempt" at bounding box center [972, 189] width 92 height 28
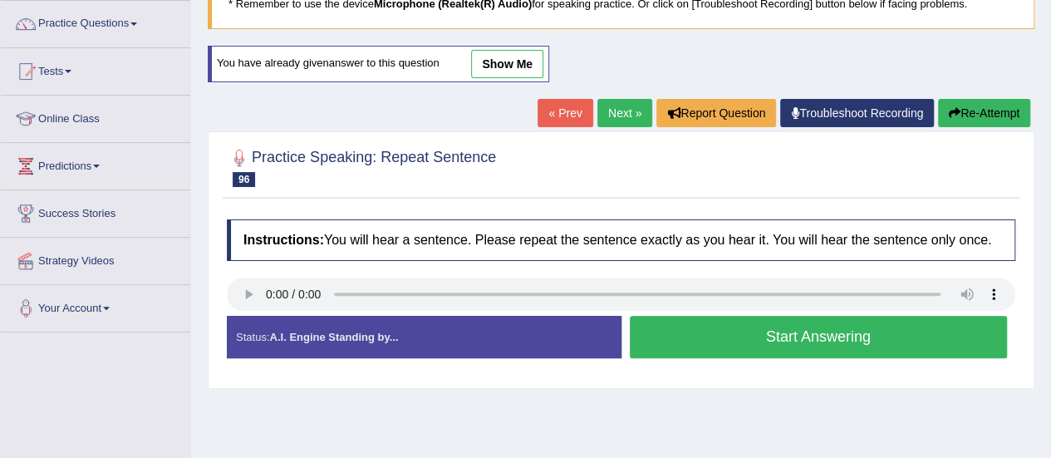
scroll to position [158, 0]
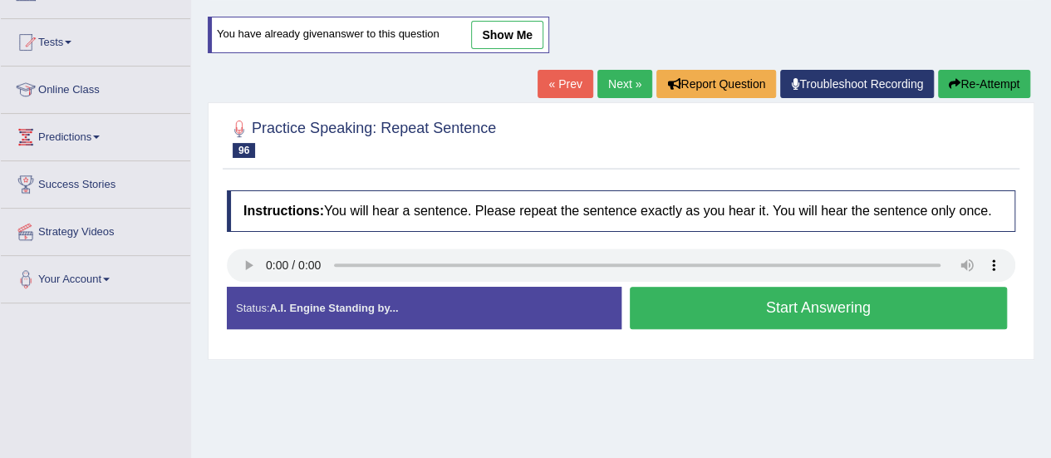
click at [826, 298] on button "Start Answering" at bounding box center [819, 308] width 378 height 42
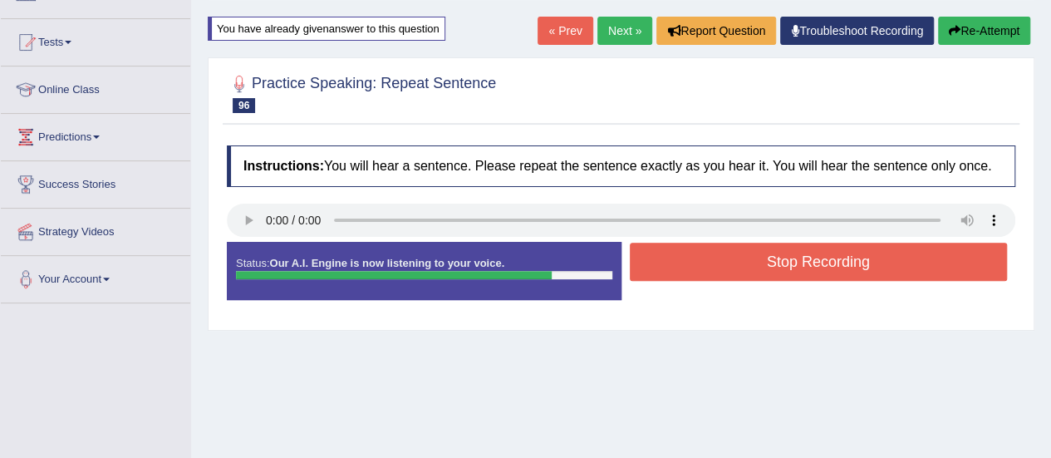
click at [829, 257] on button "Stop Recording" at bounding box center [819, 262] width 378 height 38
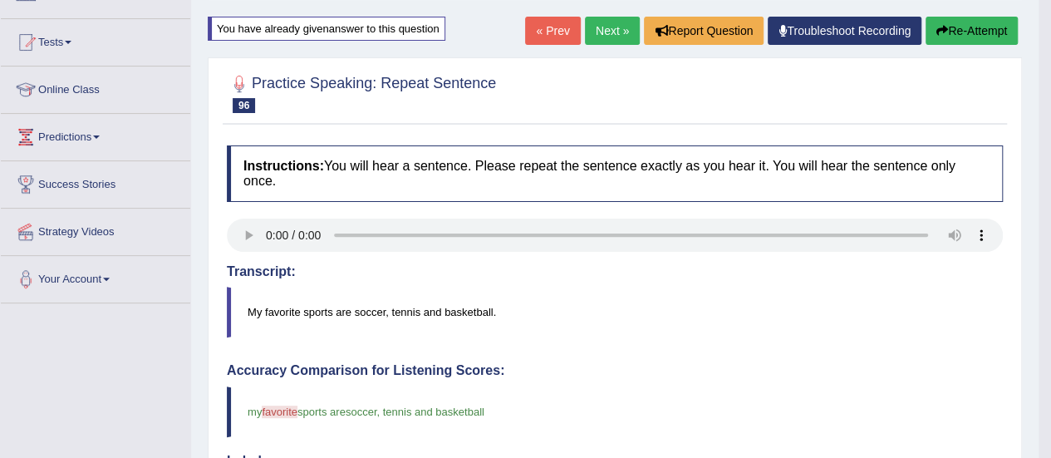
click at [994, 20] on button "Re-Attempt" at bounding box center [972, 31] width 92 height 28
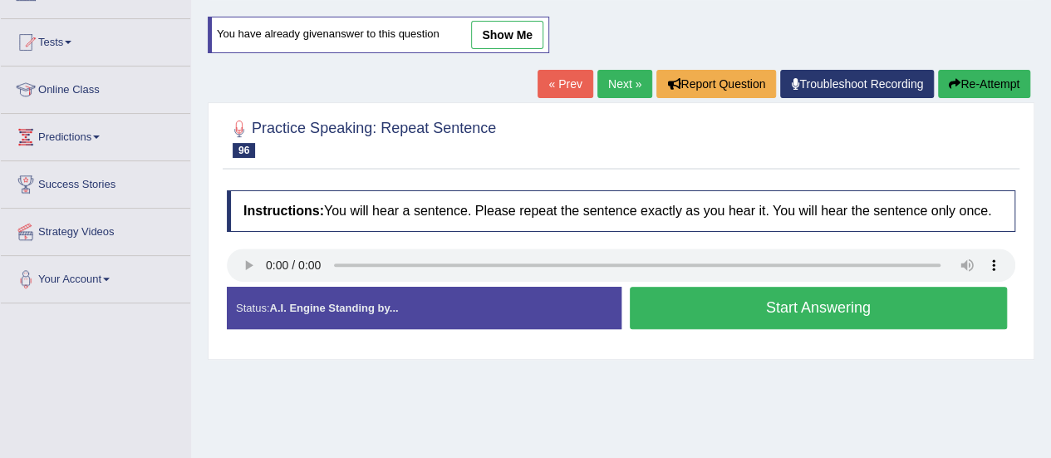
click at [862, 298] on button "Start Answering" at bounding box center [819, 308] width 378 height 42
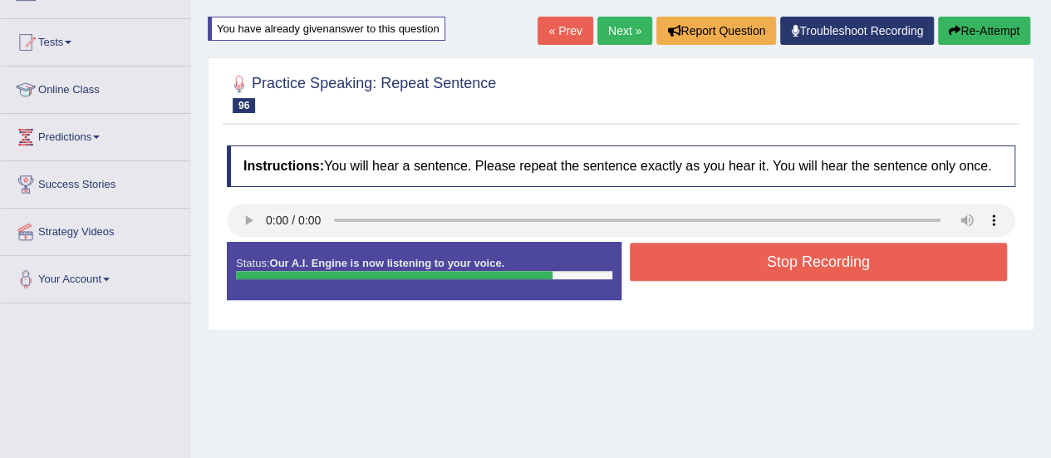
click at [843, 271] on button "Stop Recording" at bounding box center [819, 262] width 378 height 38
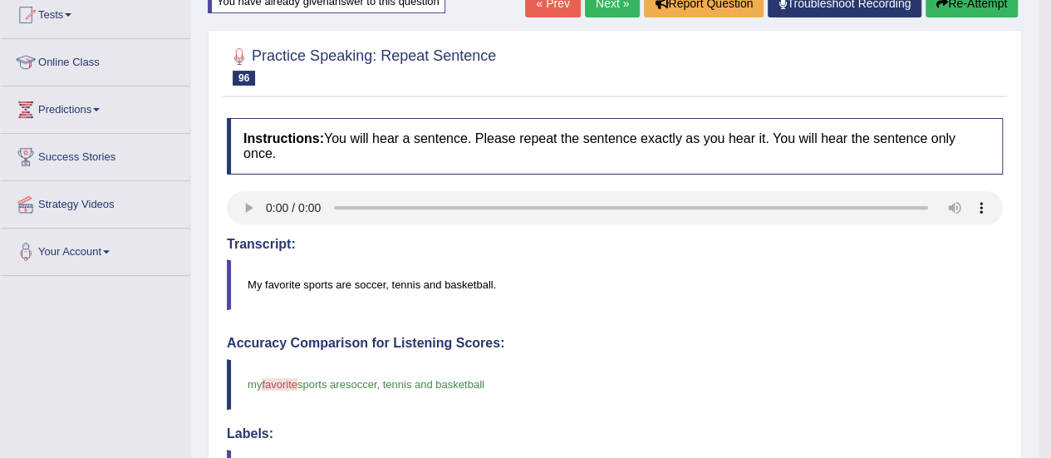
scroll to position [171, 0]
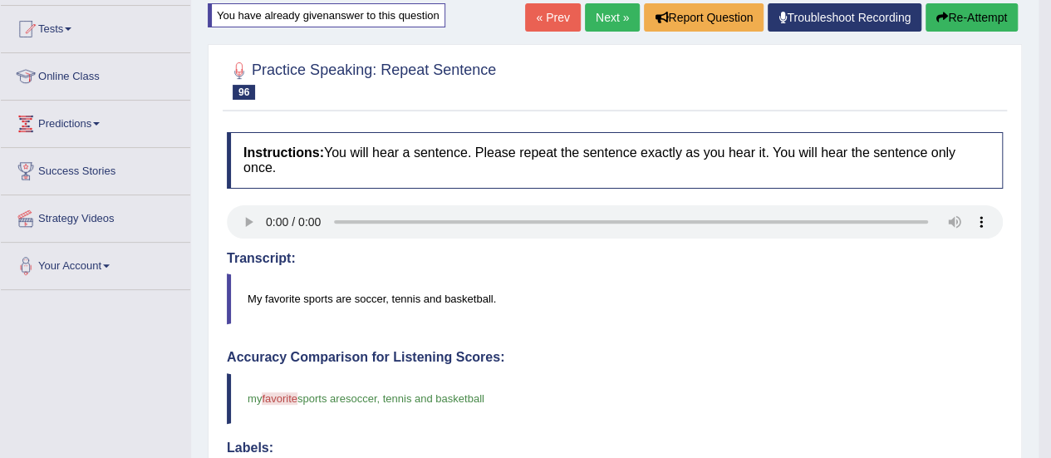
drag, startPoint x: 1058, startPoint y: 111, endPoint x: 603, endPoint y: 8, distance: 466.1
click at [603, 8] on link "Next »" at bounding box center [612, 17] width 55 height 28
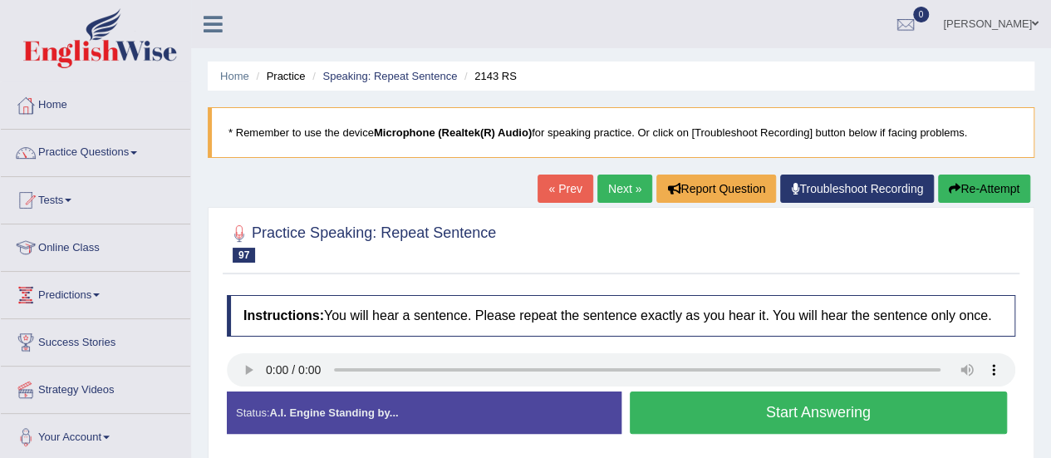
click at [786, 419] on button "Start Answering" at bounding box center [819, 412] width 378 height 42
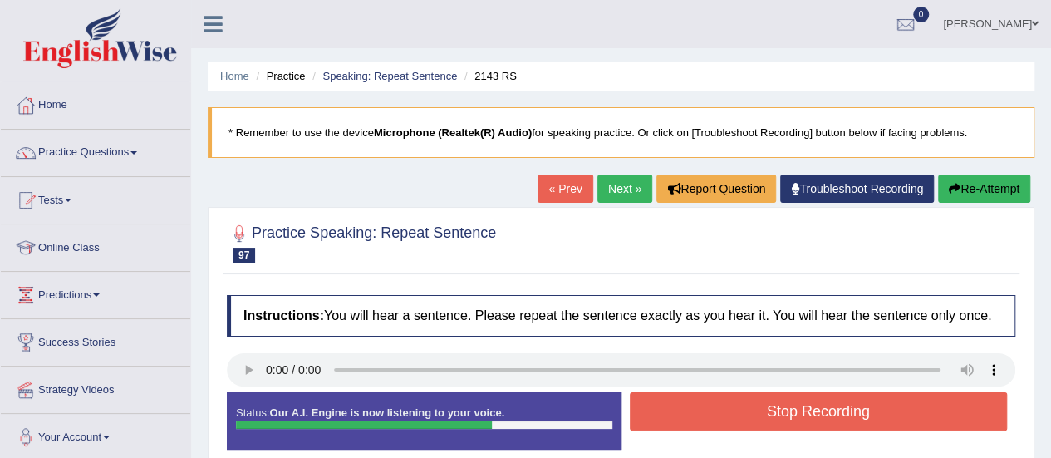
click at [786, 419] on button "Stop Recording" at bounding box center [819, 411] width 378 height 38
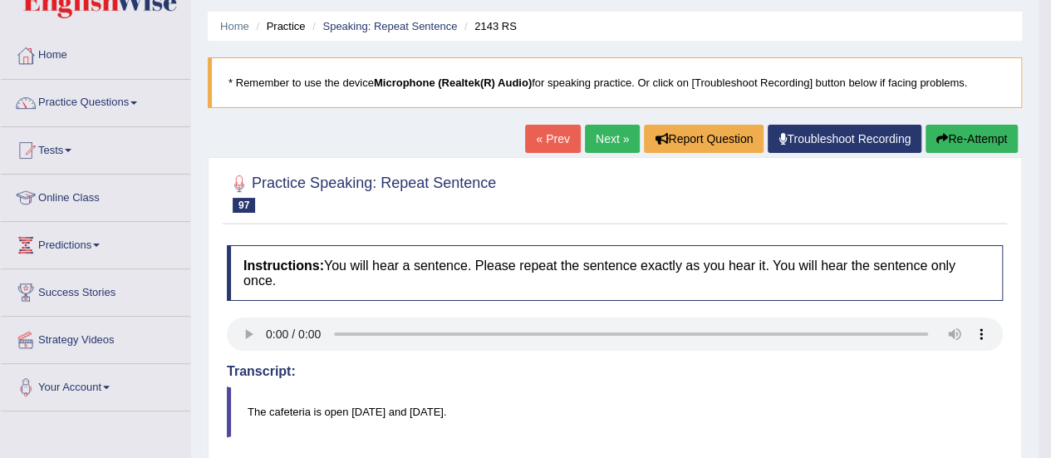
scroll to position [40, 0]
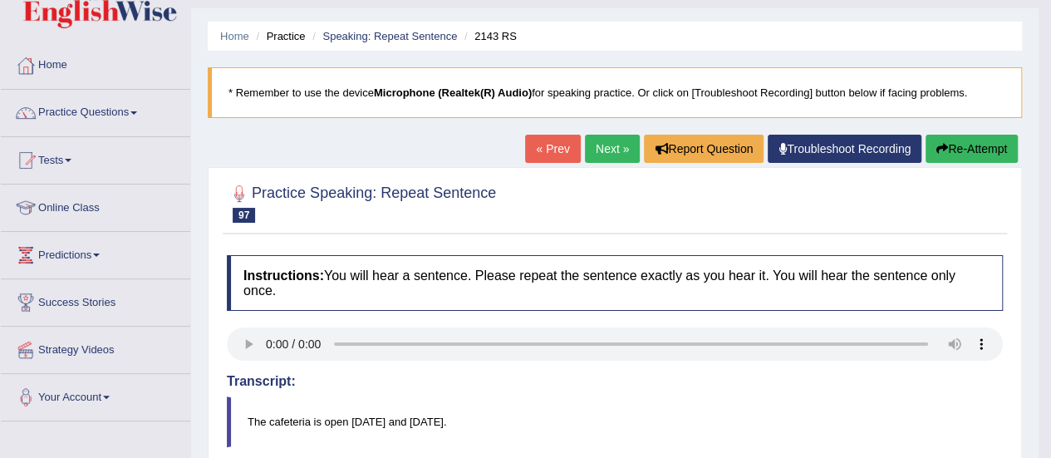
click at [947, 152] on button "Re-Attempt" at bounding box center [972, 149] width 92 height 28
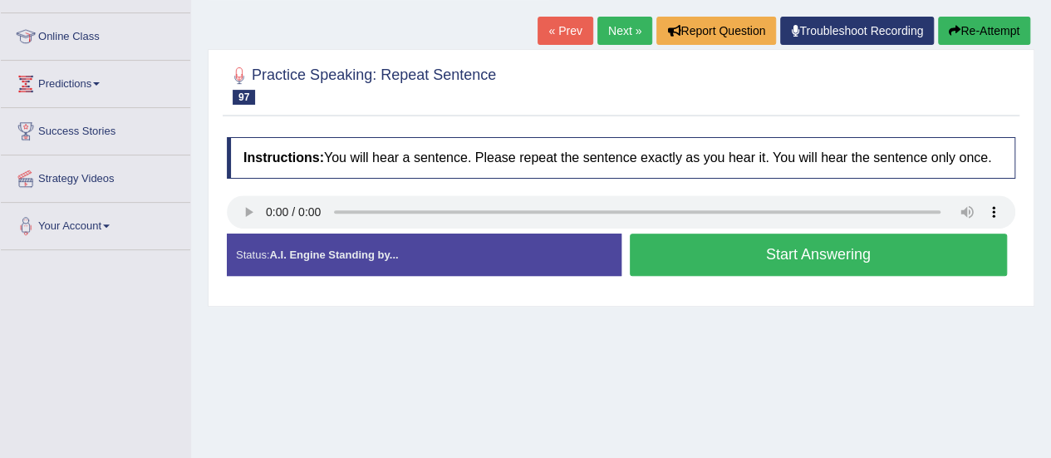
scroll to position [217, 0]
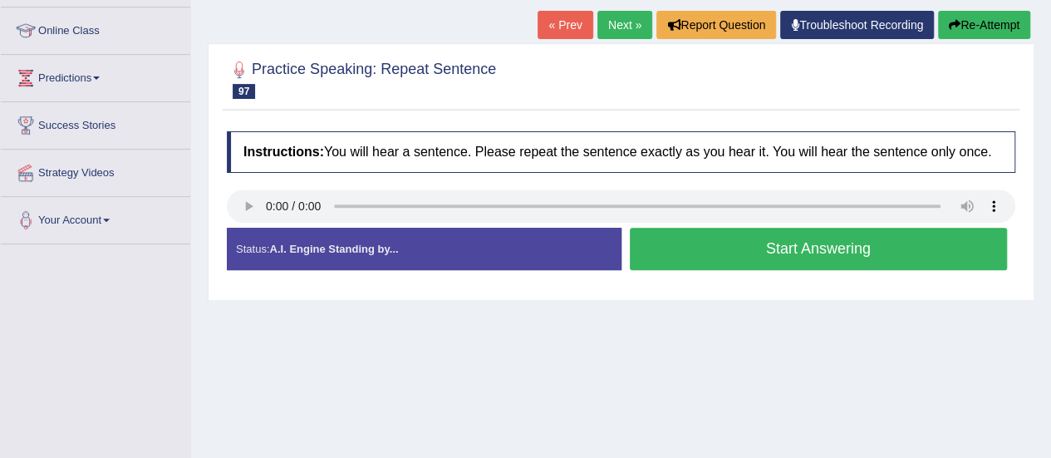
click at [843, 258] on button "Start Answering" at bounding box center [819, 249] width 378 height 42
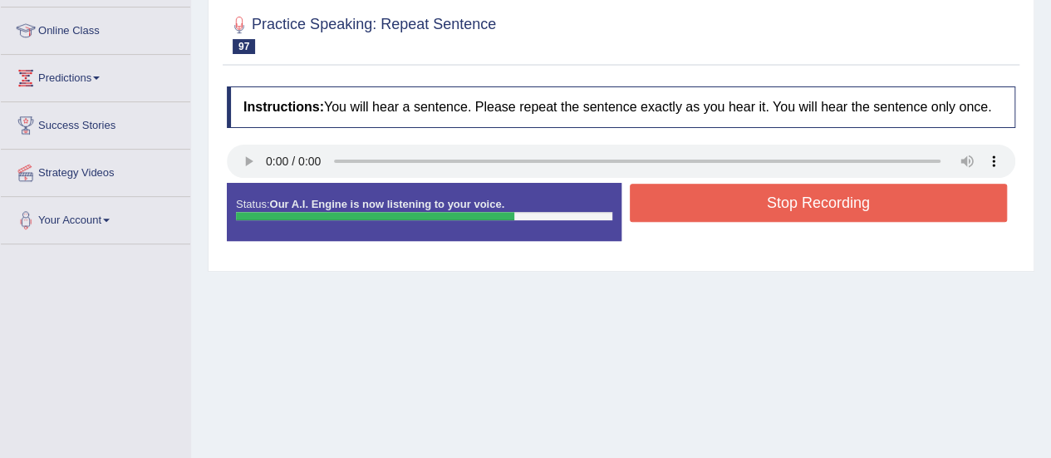
click at [833, 202] on button "Stop Recording" at bounding box center [819, 203] width 378 height 38
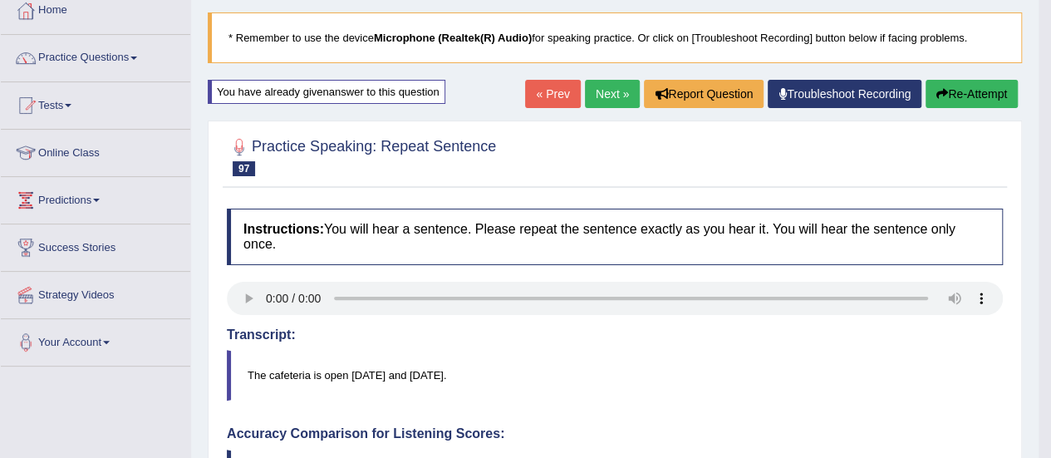
scroll to position [0, 0]
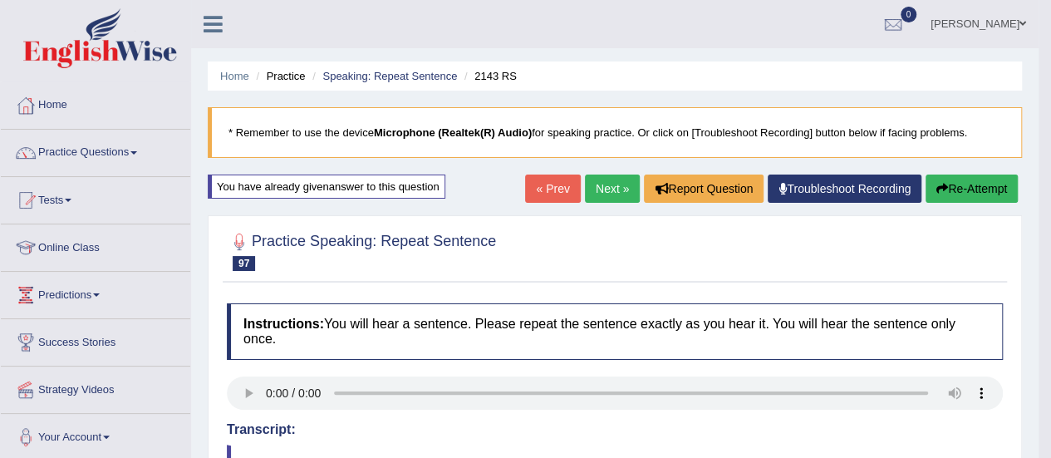
click at [975, 192] on button "Re-Attempt" at bounding box center [972, 189] width 92 height 28
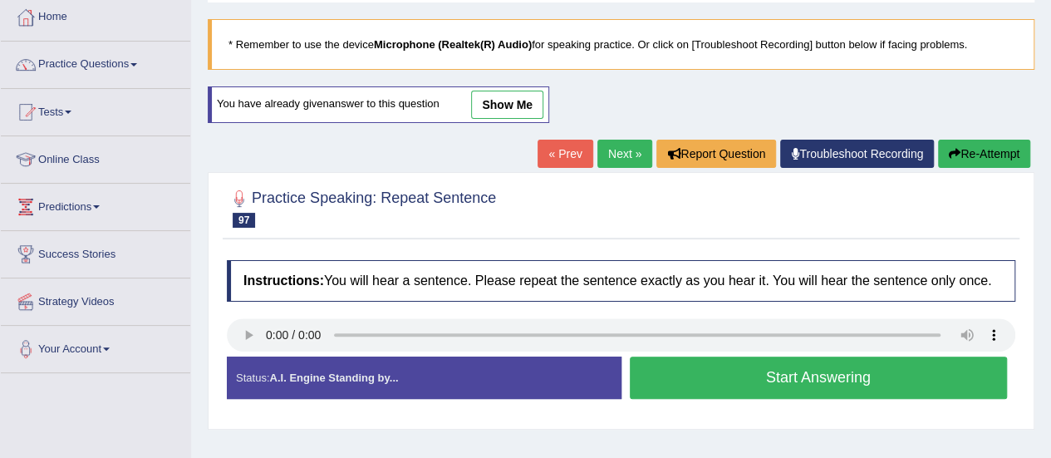
scroll to position [130, 0]
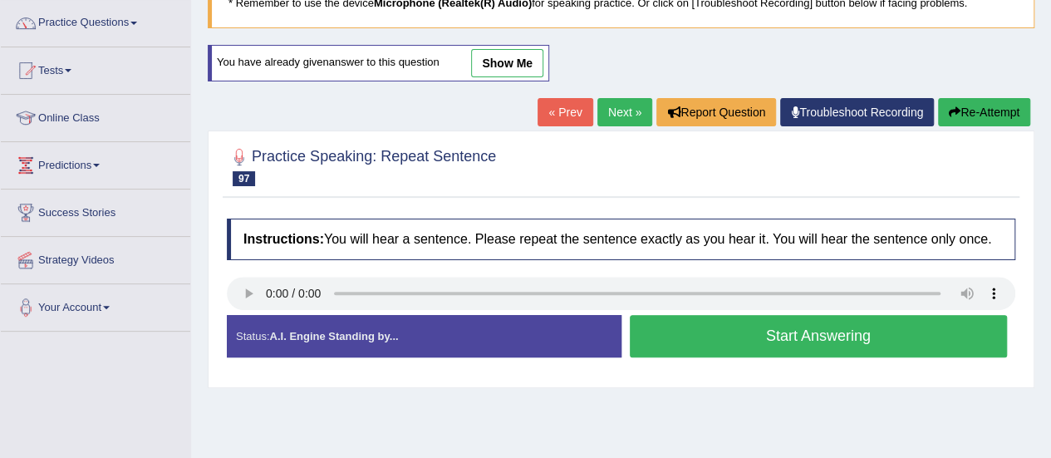
click at [830, 337] on button "Start Answering" at bounding box center [819, 336] width 378 height 42
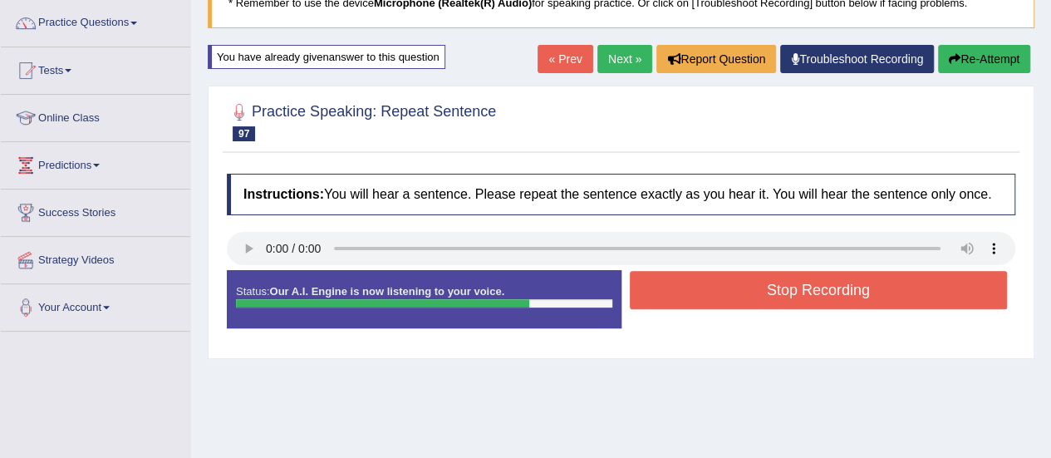
click at [838, 294] on button "Stop Recording" at bounding box center [819, 290] width 378 height 38
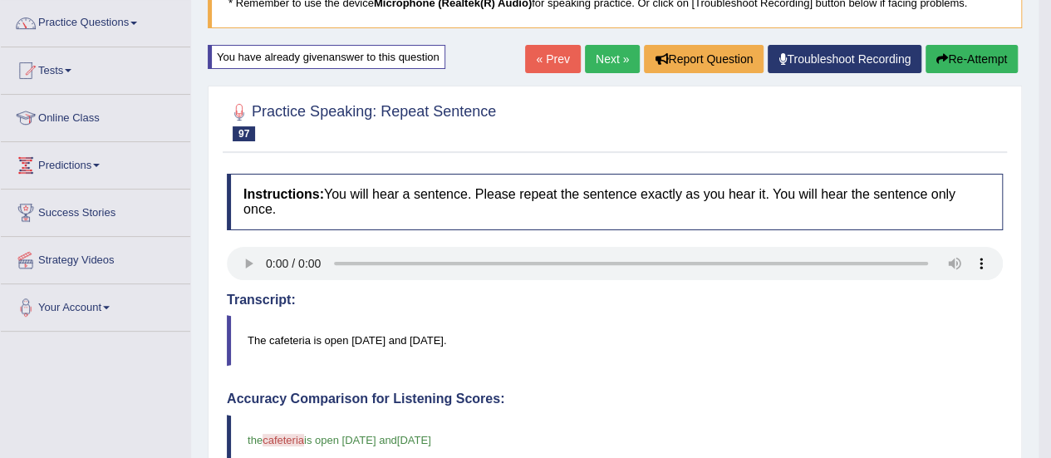
click at [940, 61] on icon "button" at bounding box center [943, 59] width 12 height 12
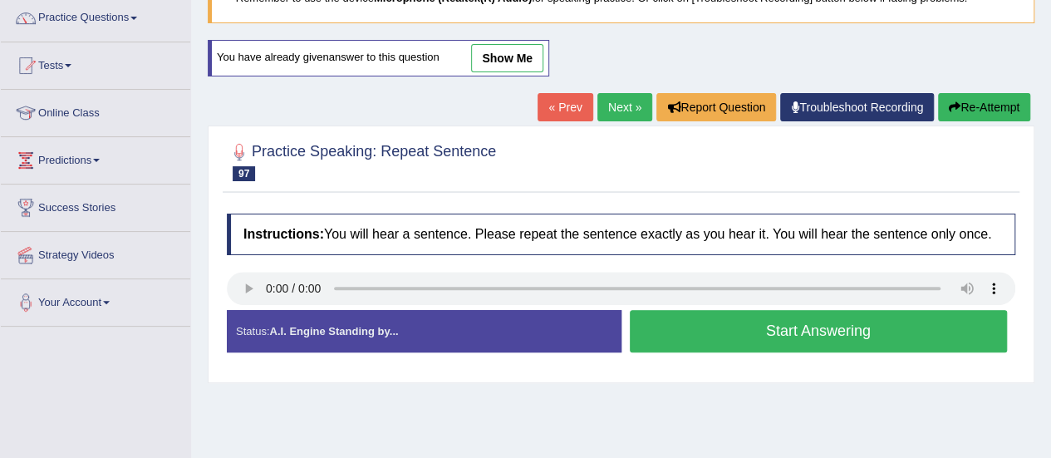
click at [755, 336] on button "Start Answering" at bounding box center [819, 331] width 378 height 42
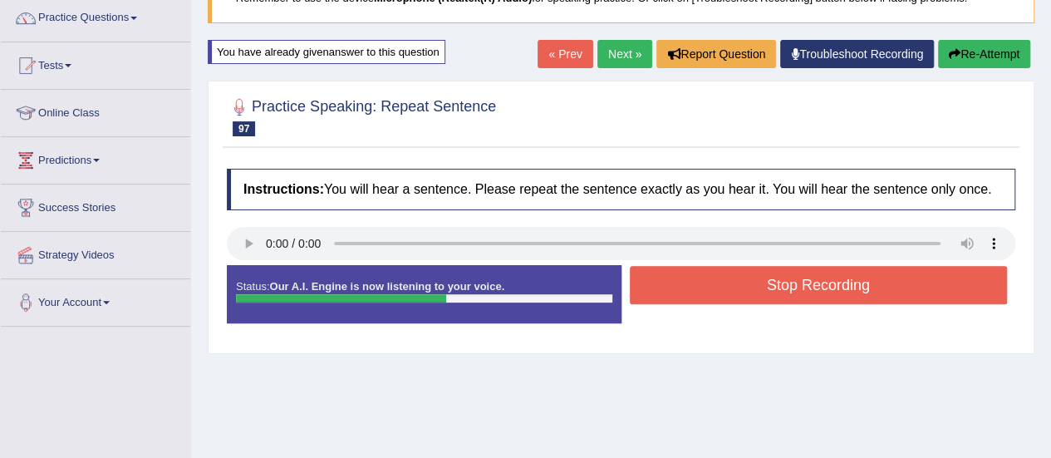
click at [796, 291] on button "Stop Recording" at bounding box center [819, 285] width 378 height 38
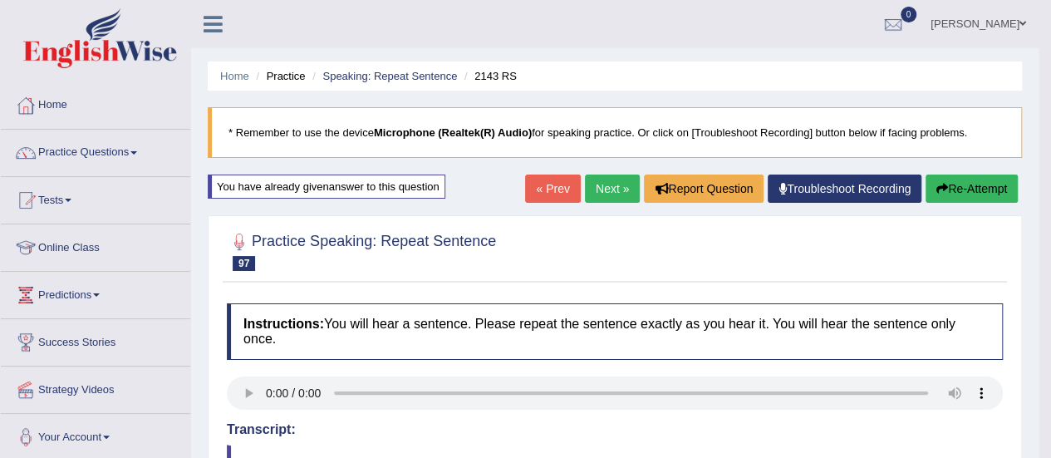
click at [615, 190] on link "Next »" at bounding box center [612, 189] width 55 height 28
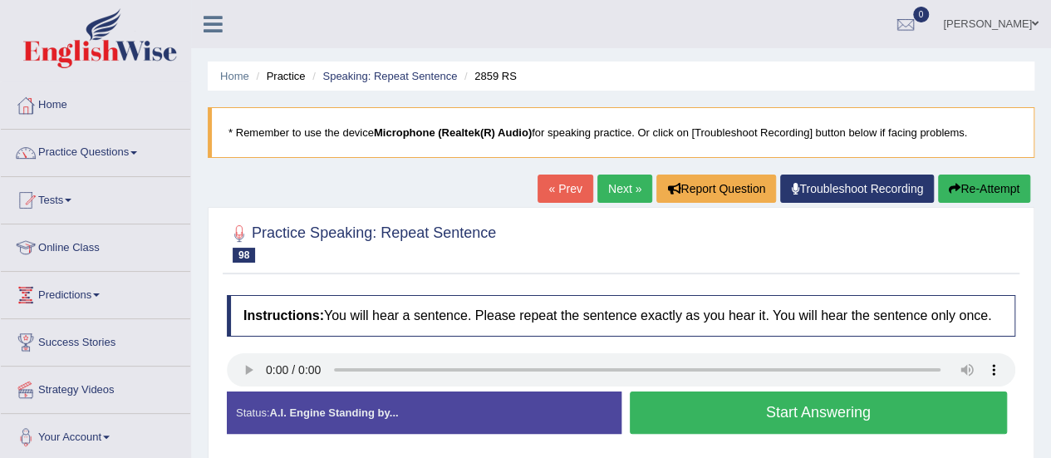
click at [790, 408] on button "Start Answering" at bounding box center [819, 412] width 378 height 42
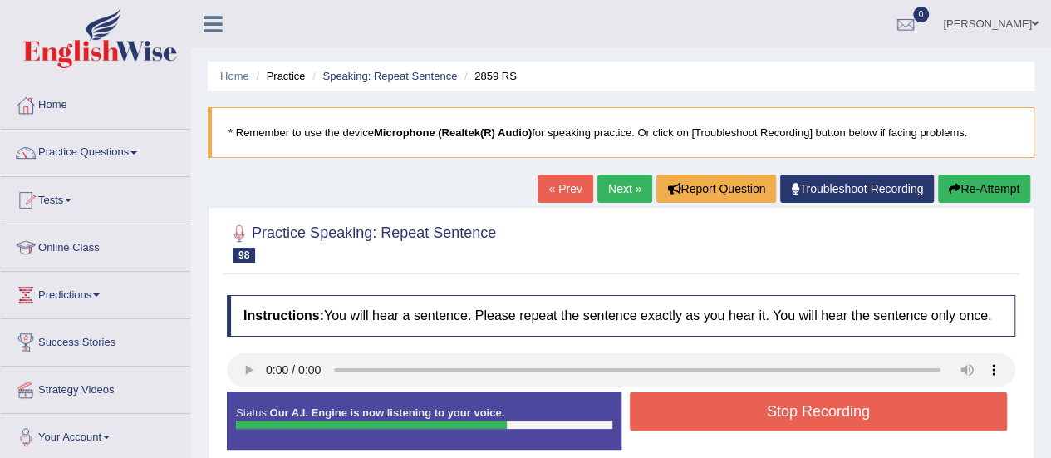
click at [826, 411] on button "Stop Recording" at bounding box center [819, 411] width 378 height 38
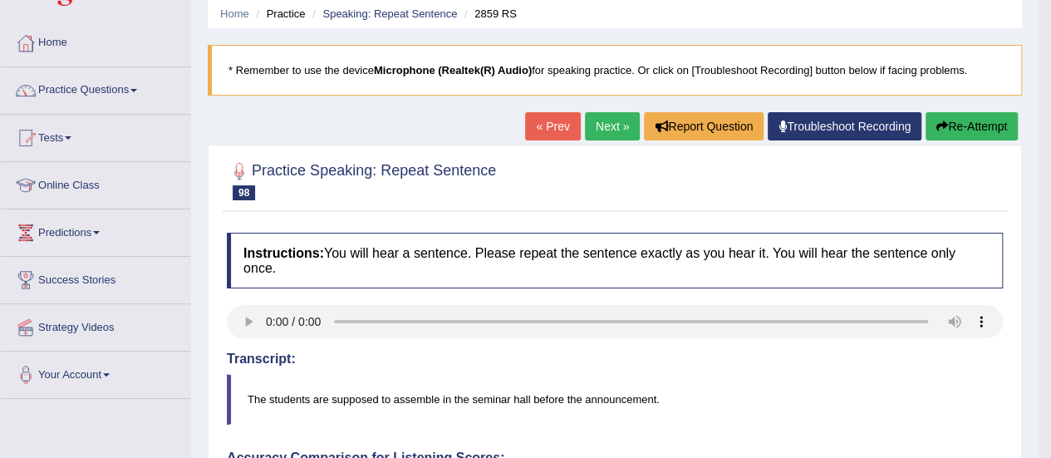
scroll to position [37, 0]
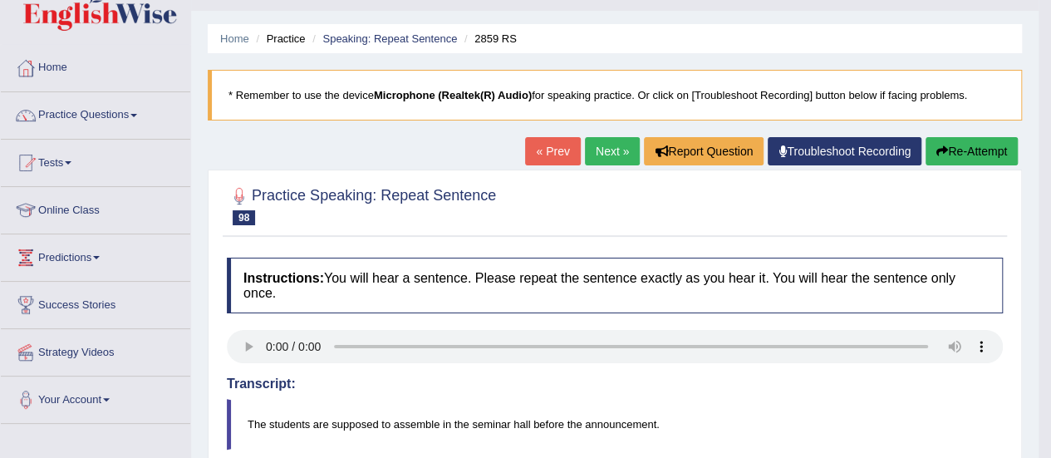
click at [946, 153] on button "Re-Attempt" at bounding box center [972, 151] width 92 height 28
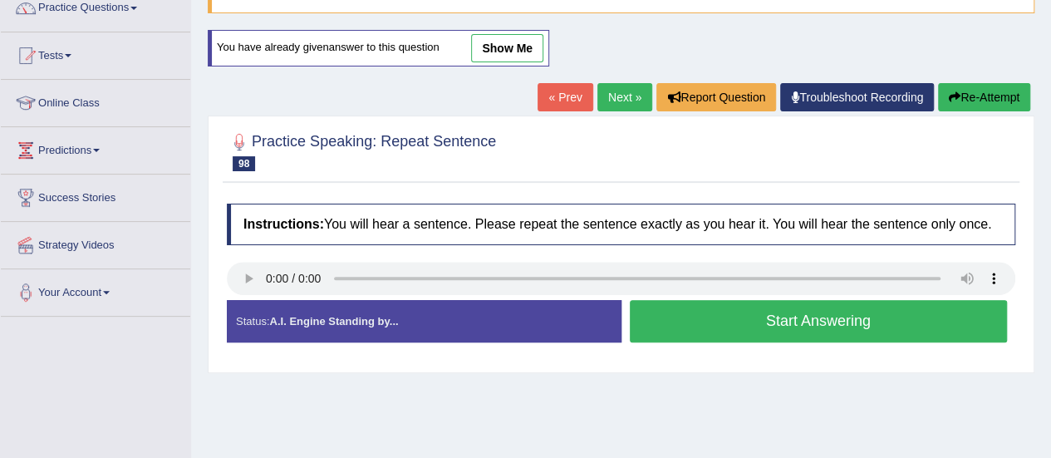
scroll to position [155, 0]
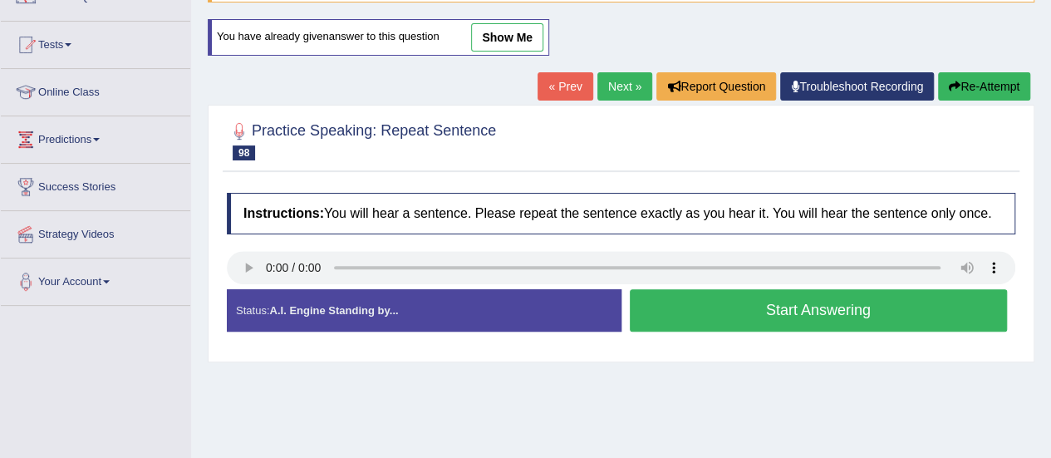
click at [789, 314] on button "Start Answering" at bounding box center [819, 310] width 378 height 42
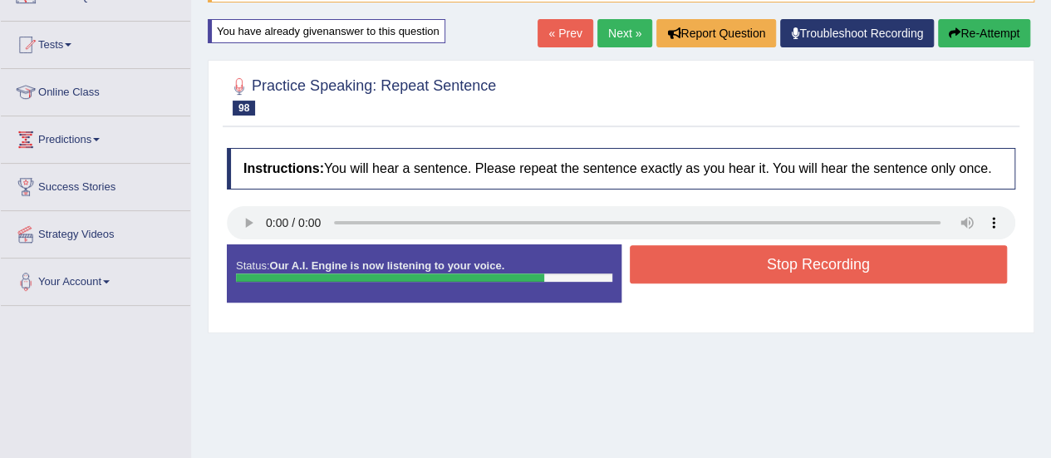
click at [814, 261] on button "Stop Recording" at bounding box center [819, 264] width 378 height 38
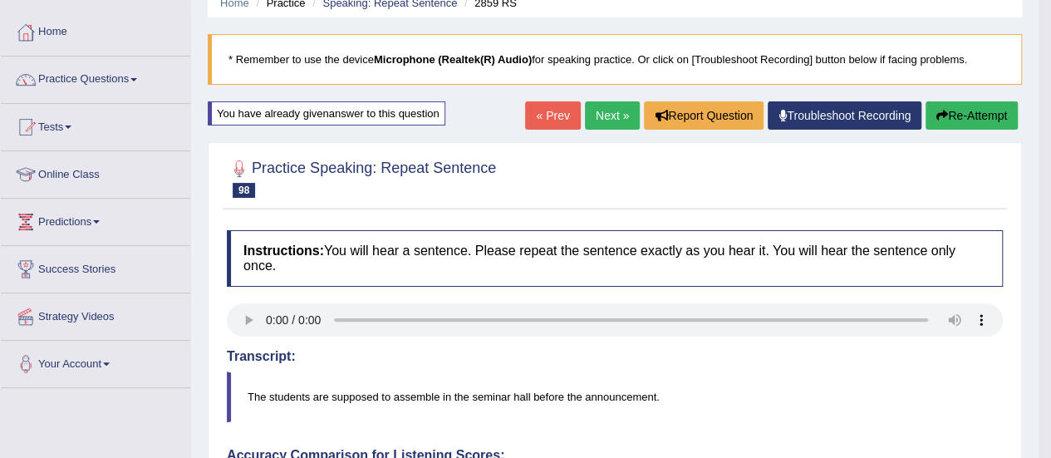
scroll to position [71, 0]
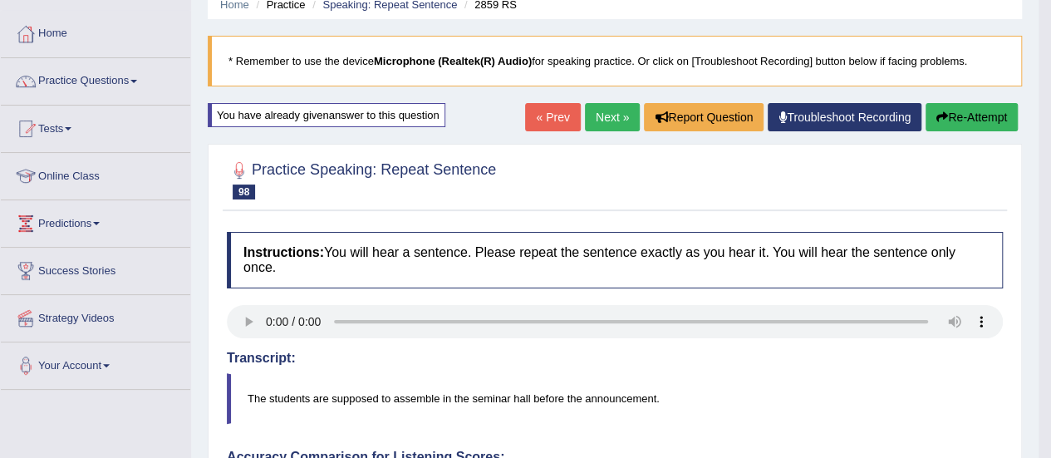
click at [947, 118] on button "Re-Attempt" at bounding box center [972, 117] width 92 height 28
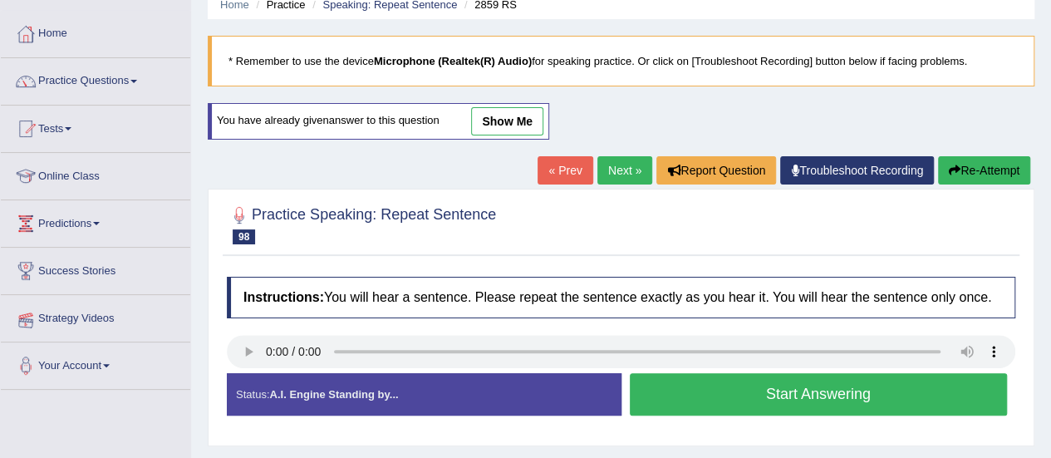
scroll to position [71, 0]
click at [818, 391] on button "Start Answering" at bounding box center [819, 394] width 378 height 42
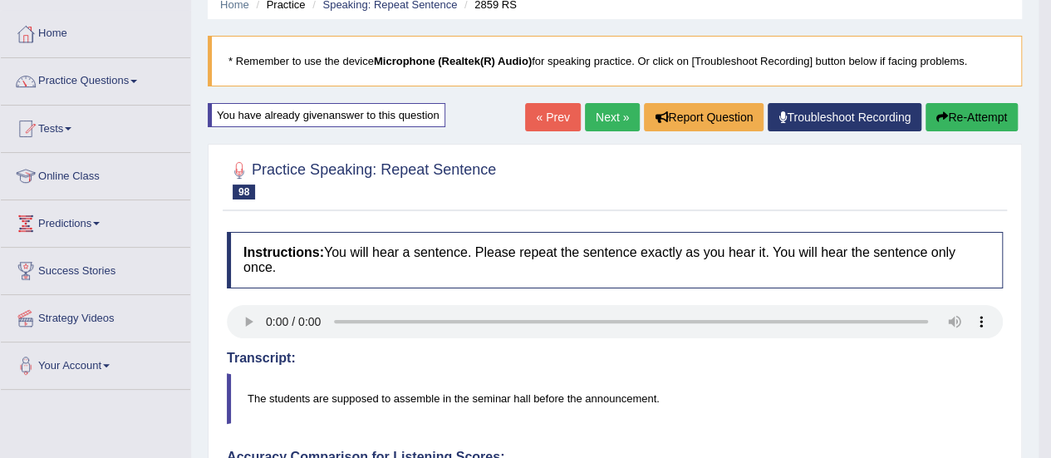
drag, startPoint x: 1056, startPoint y: 204, endPoint x: 1063, endPoint y: 298, distance: 94.1
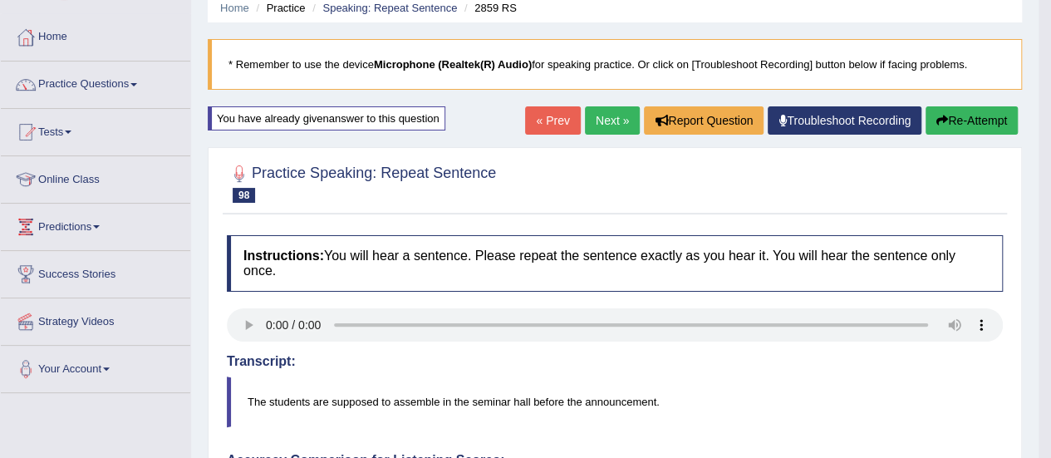
scroll to position [0, 0]
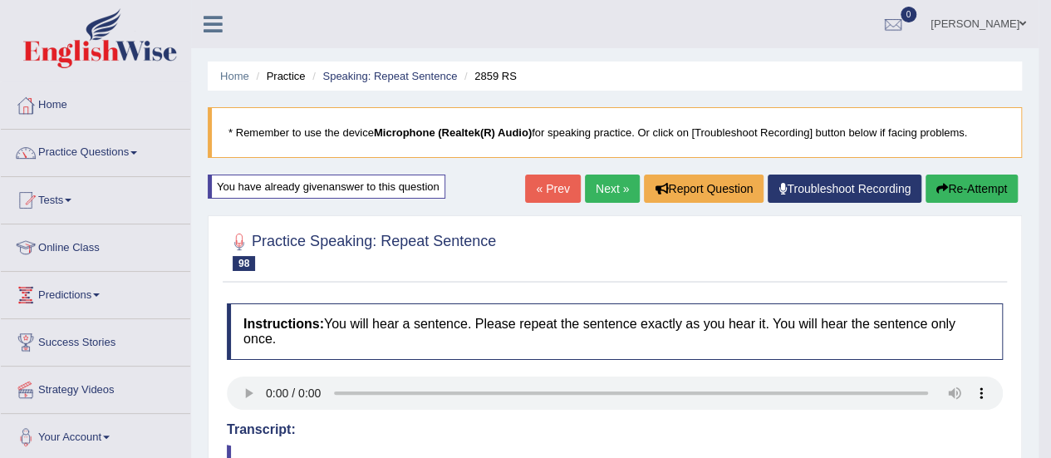
click at [608, 188] on link "Next »" at bounding box center [612, 189] width 55 height 28
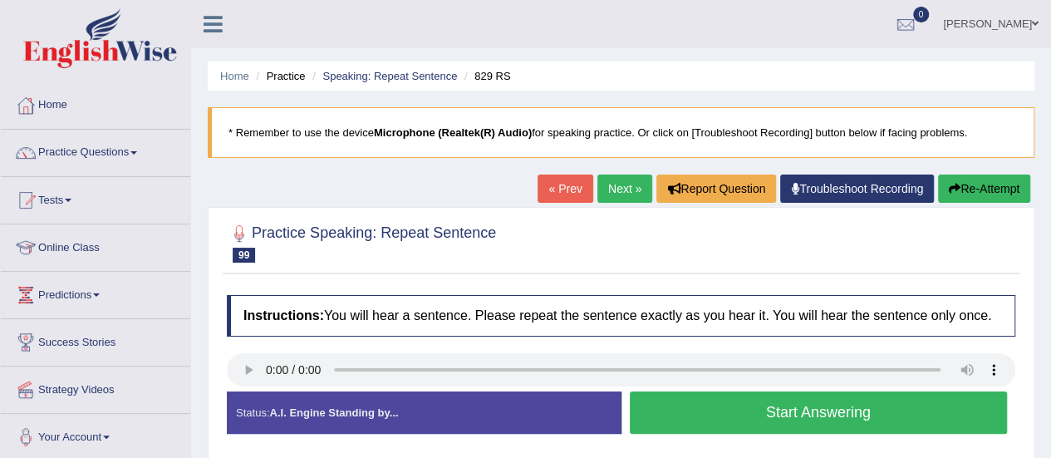
click at [813, 408] on button "Start Answering" at bounding box center [819, 412] width 378 height 42
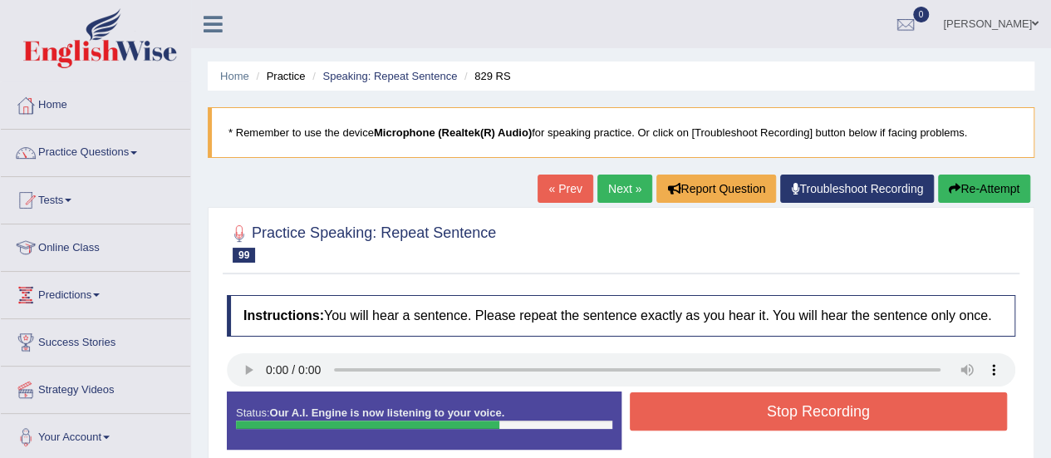
click at [813, 408] on button "Stop Recording" at bounding box center [819, 411] width 378 height 38
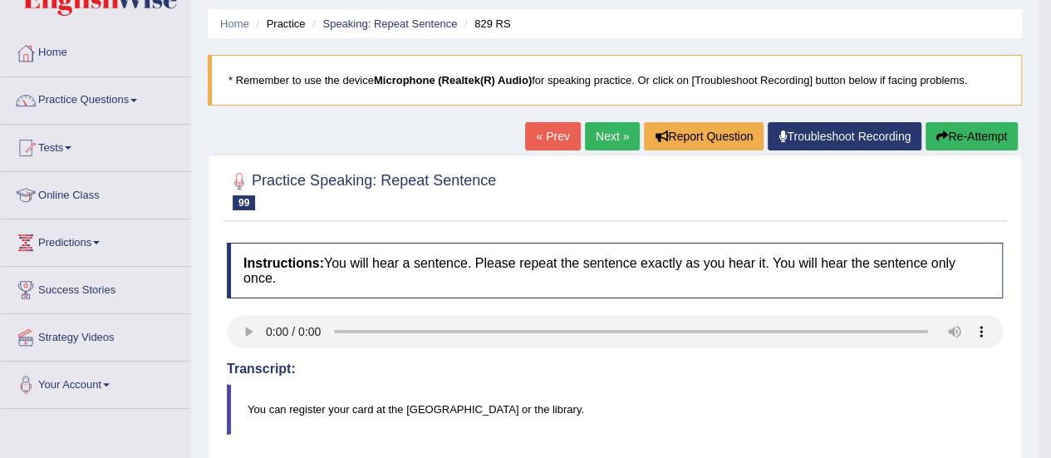
scroll to position [25, 0]
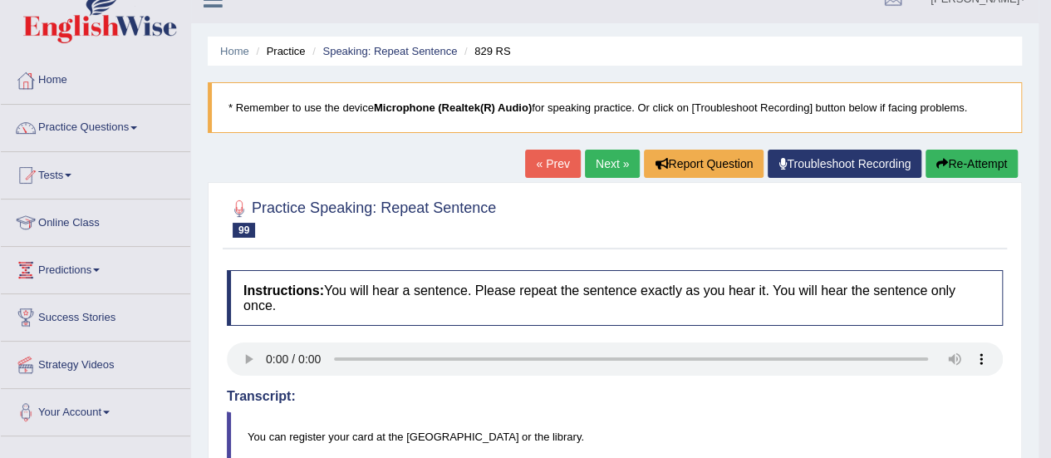
click at [991, 157] on button "Re-Attempt" at bounding box center [972, 164] width 92 height 28
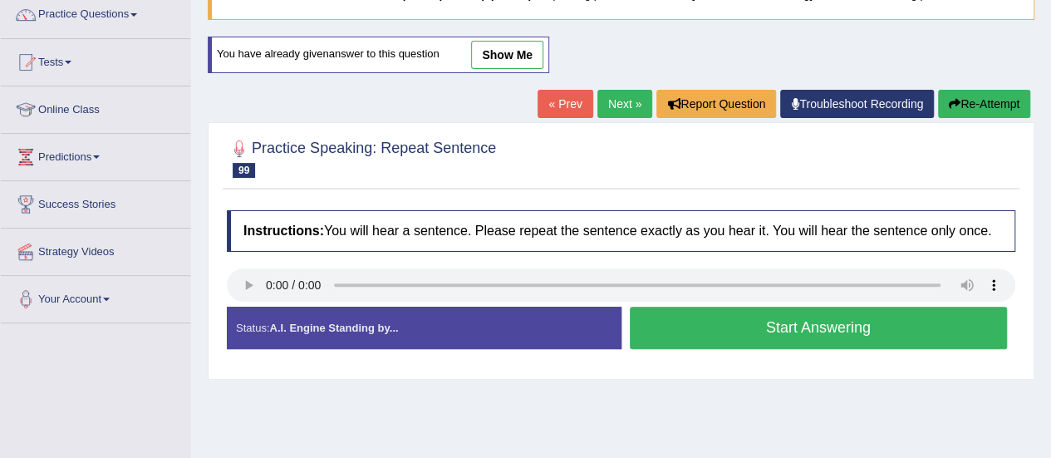
scroll to position [140, 0]
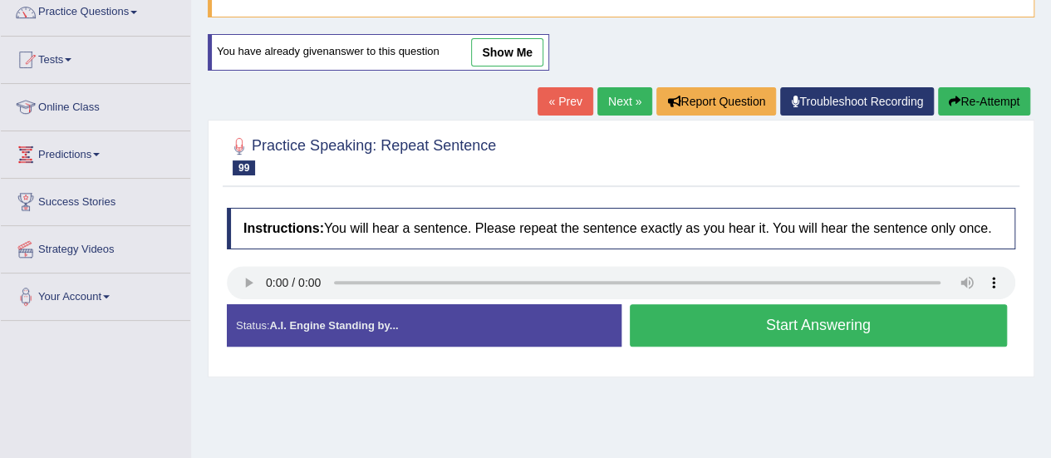
click at [816, 312] on button "Start Answering" at bounding box center [819, 325] width 378 height 42
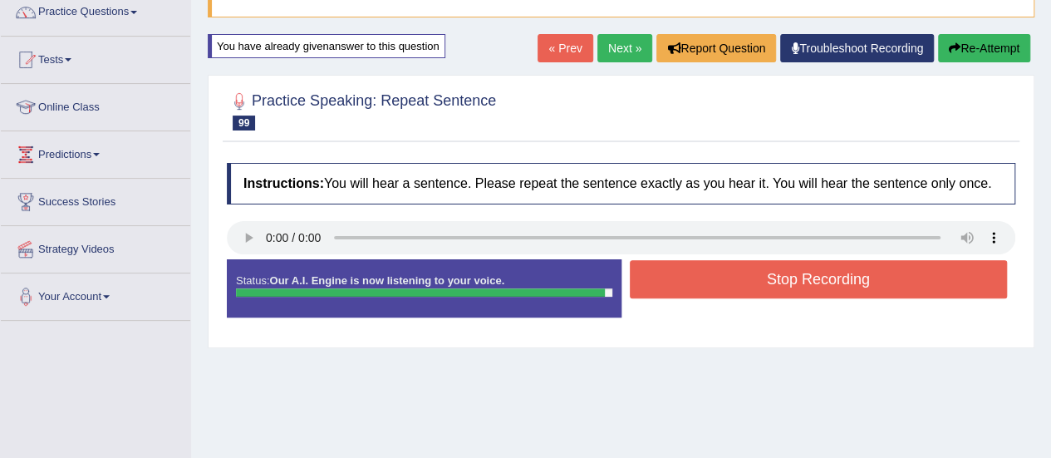
click at [765, 275] on button "Stop Recording" at bounding box center [819, 279] width 378 height 38
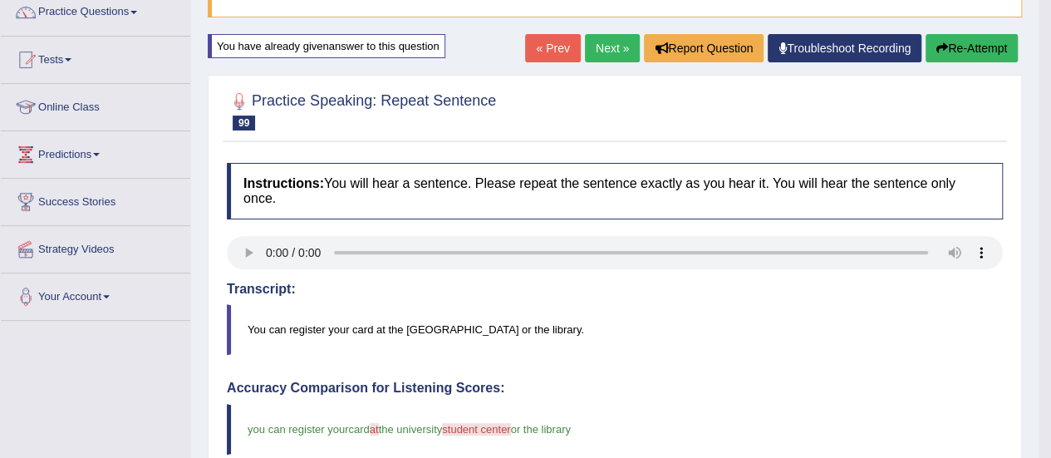
click at [989, 48] on button "Re-Attempt" at bounding box center [972, 48] width 92 height 28
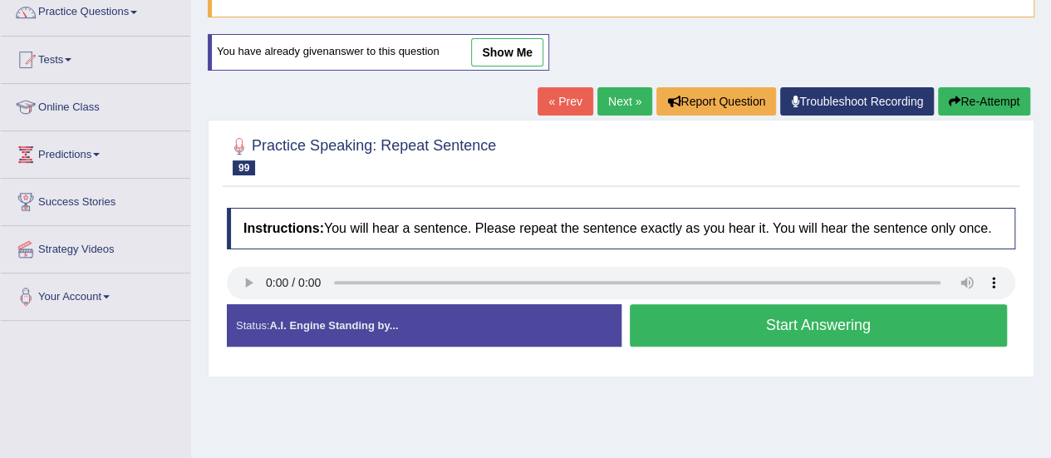
click at [814, 318] on button "Start Answering" at bounding box center [819, 325] width 378 height 42
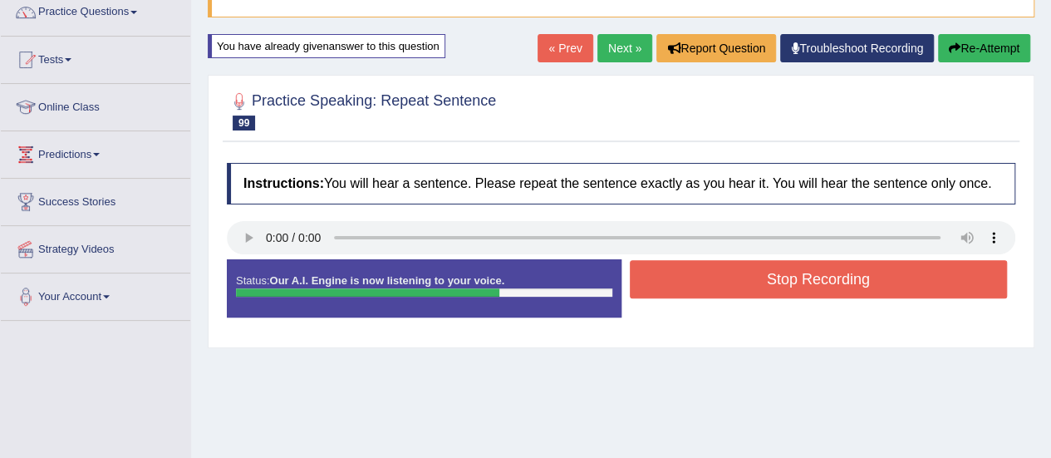
click at [824, 284] on button "Stop Recording" at bounding box center [819, 279] width 378 height 38
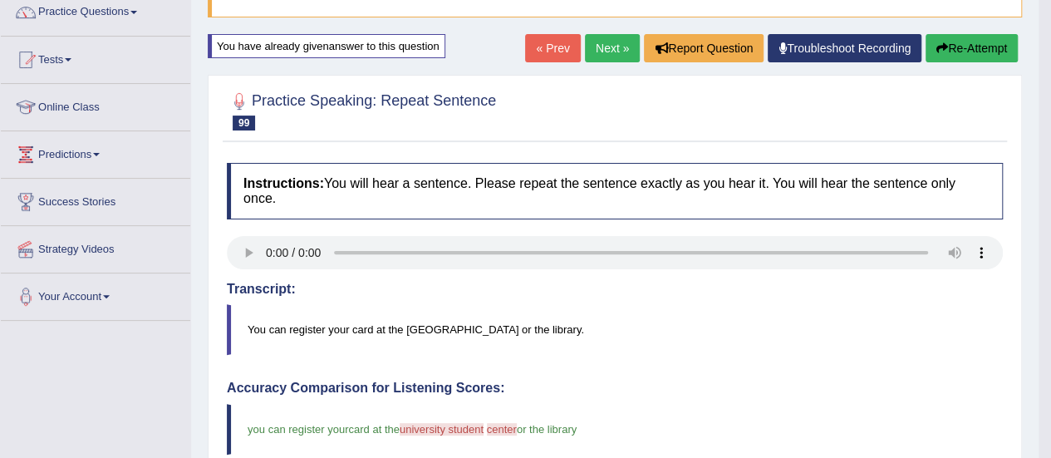
click at [974, 43] on button "Re-Attempt" at bounding box center [972, 48] width 92 height 28
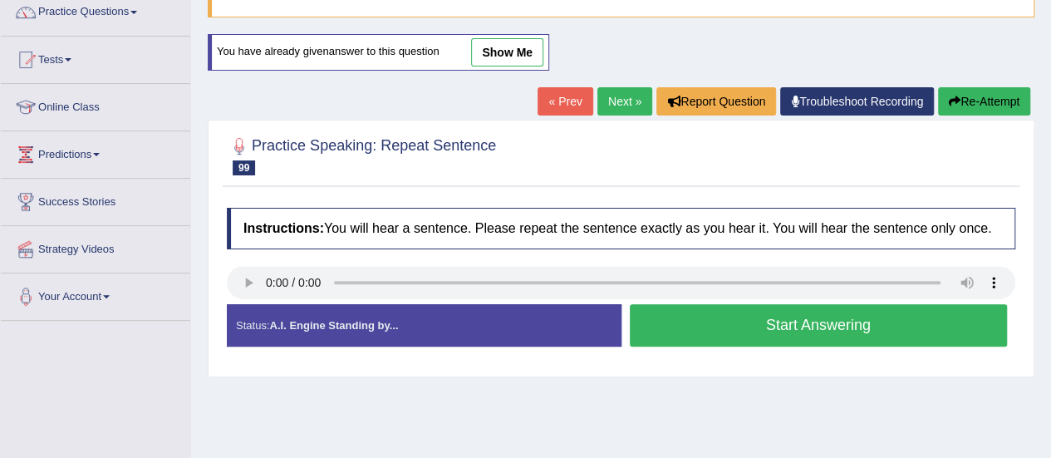
click at [796, 323] on button "Start Answering" at bounding box center [819, 325] width 378 height 42
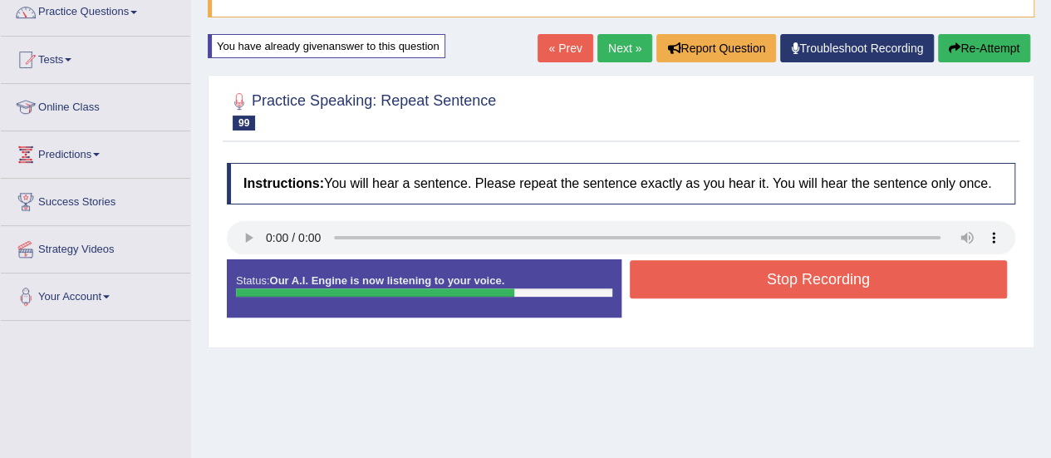
click at [837, 285] on button "Stop Recording" at bounding box center [819, 279] width 378 height 38
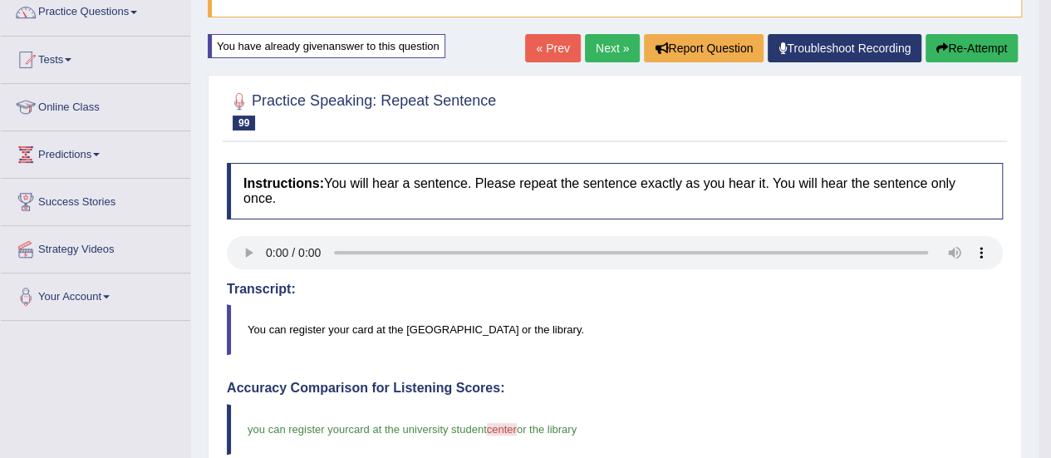
click at [970, 40] on button "Re-Attempt" at bounding box center [972, 48] width 92 height 28
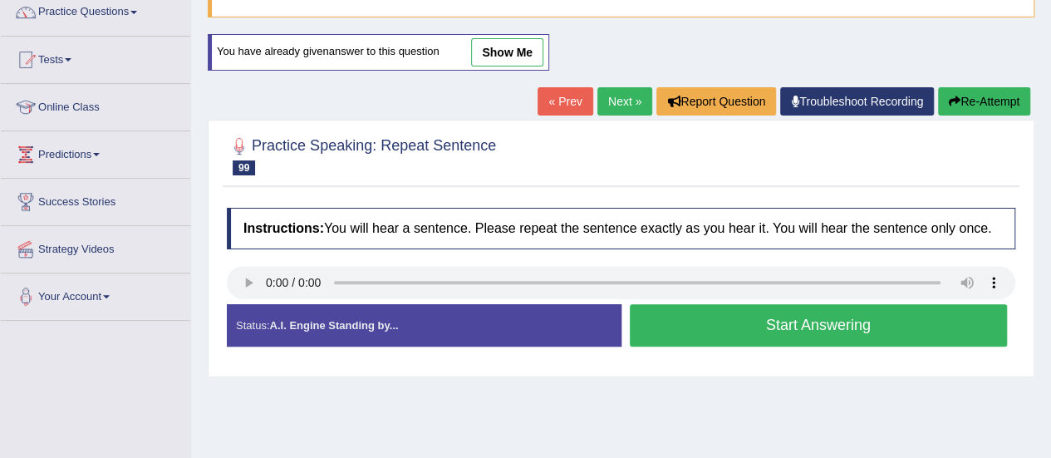
click at [831, 322] on button "Start Answering" at bounding box center [819, 325] width 378 height 42
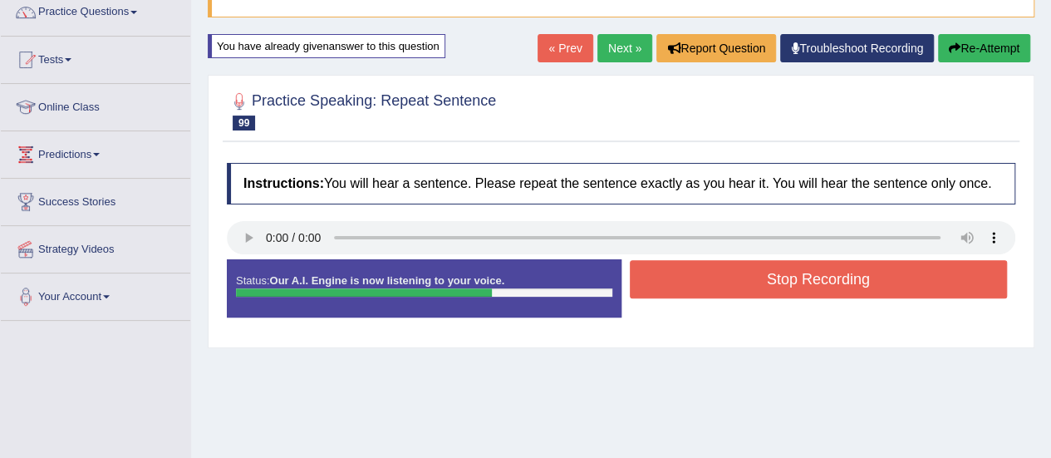
click at [877, 281] on button "Stop Recording" at bounding box center [819, 279] width 378 height 38
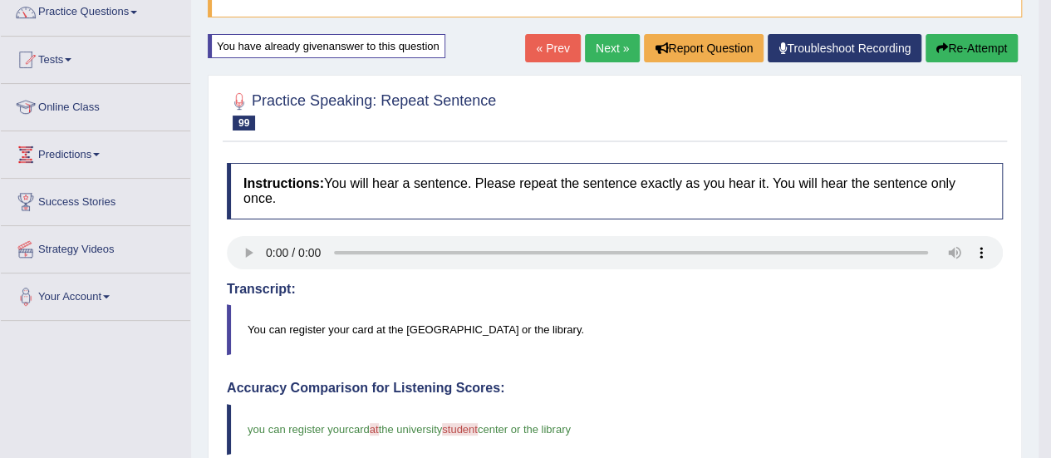
click at [954, 43] on button "Re-Attempt" at bounding box center [972, 48] width 92 height 28
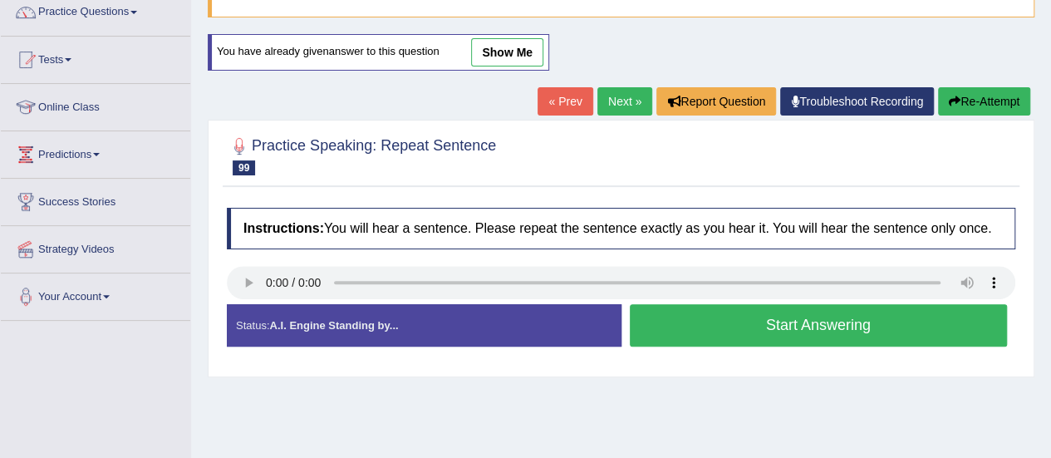
click at [796, 317] on button "Start Answering" at bounding box center [819, 325] width 378 height 42
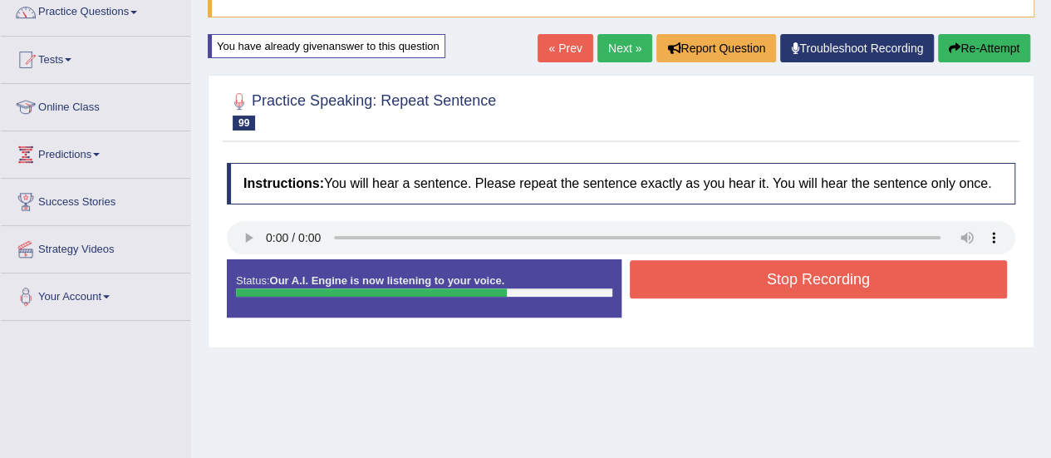
click at [844, 273] on button "Stop Recording" at bounding box center [819, 279] width 378 height 38
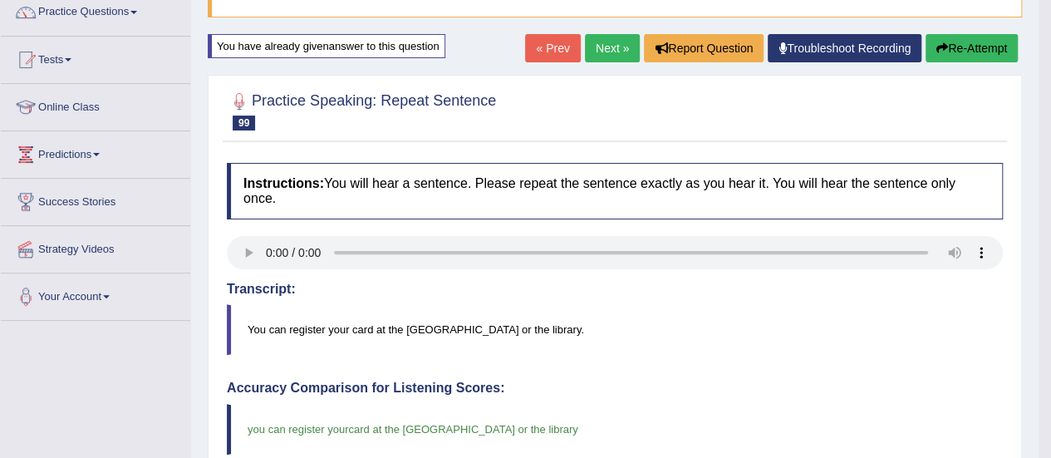
click at [598, 47] on link "Next »" at bounding box center [612, 48] width 55 height 28
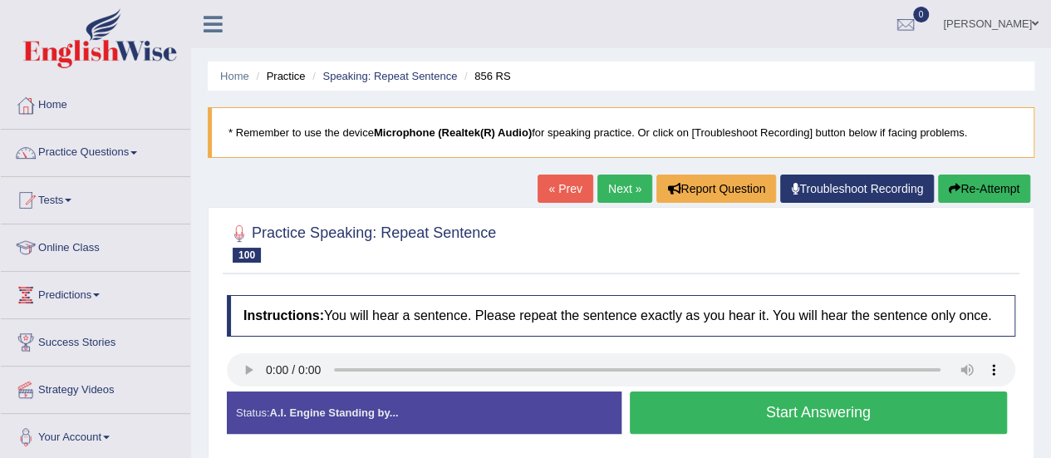
click at [836, 416] on button "Start Answering" at bounding box center [819, 412] width 378 height 42
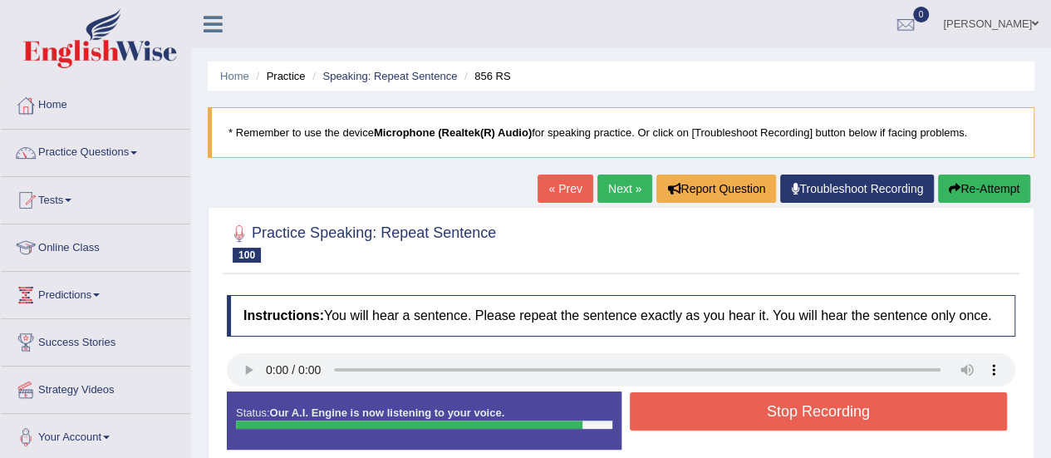
click at [836, 416] on button "Stop Recording" at bounding box center [819, 411] width 378 height 38
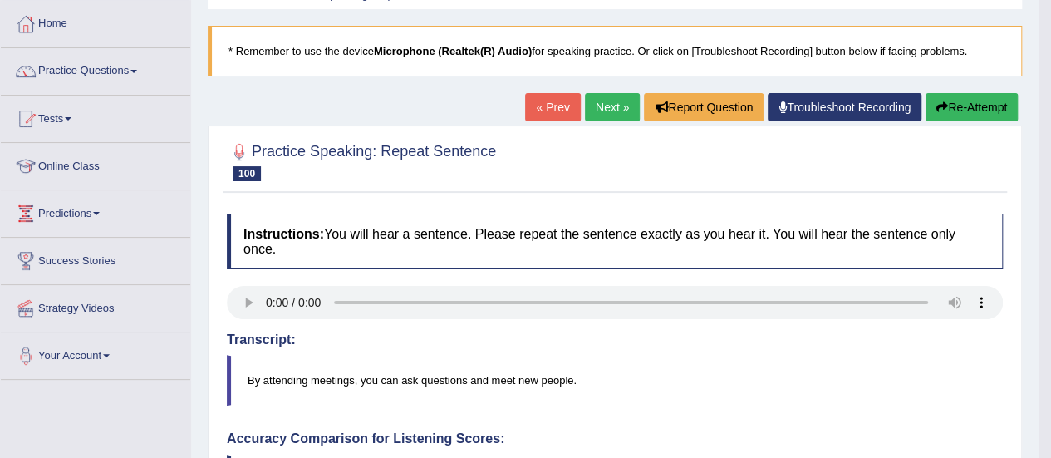
scroll to position [45, 0]
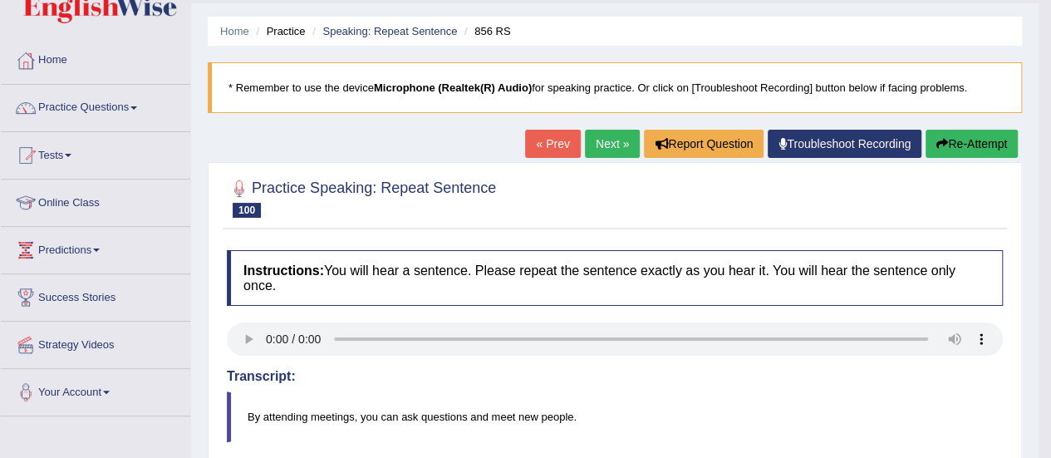
click at [961, 139] on button "Re-Attempt" at bounding box center [972, 144] width 92 height 28
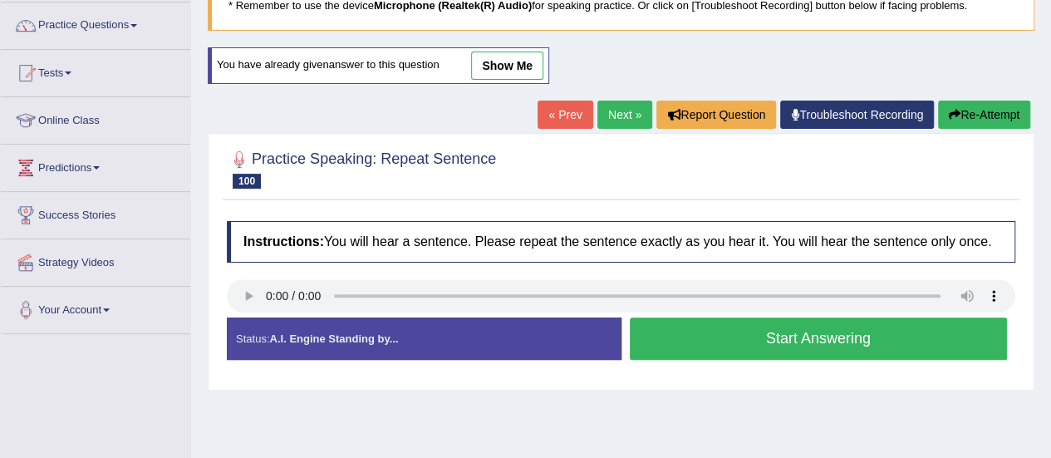
scroll to position [184, 0]
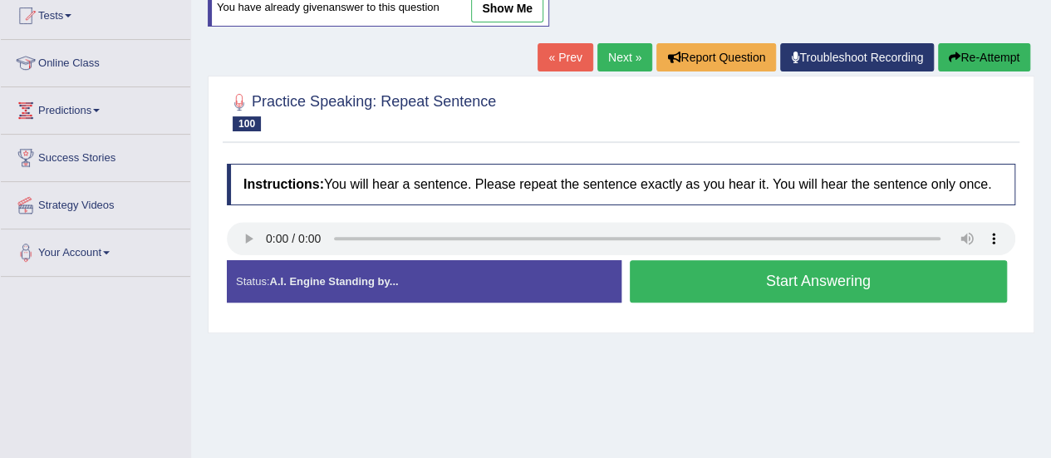
click at [843, 288] on button "Start Answering" at bounding box center [819, 281] width 378 height 42
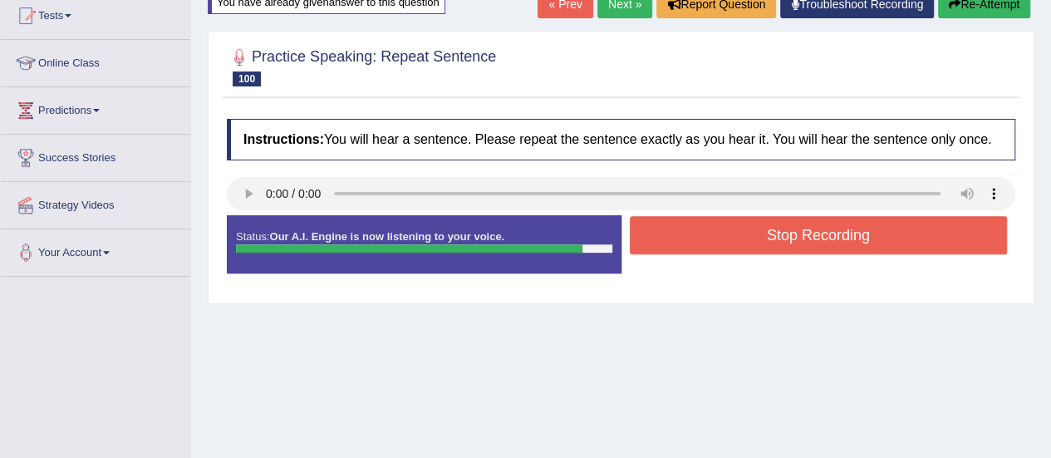
click at [856, 242] on button "Stop Recording" at bounding box center [819, 235] width 378 height 38
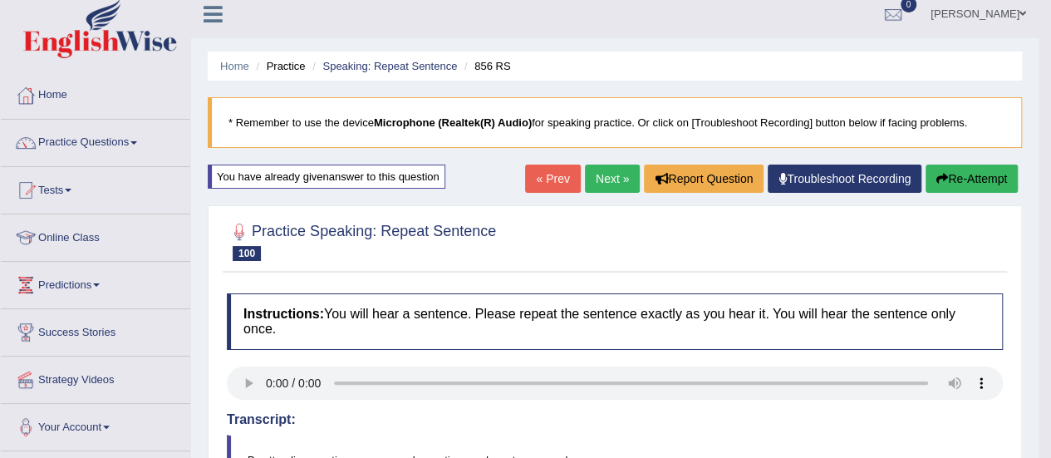
scroll to position [0, 0]
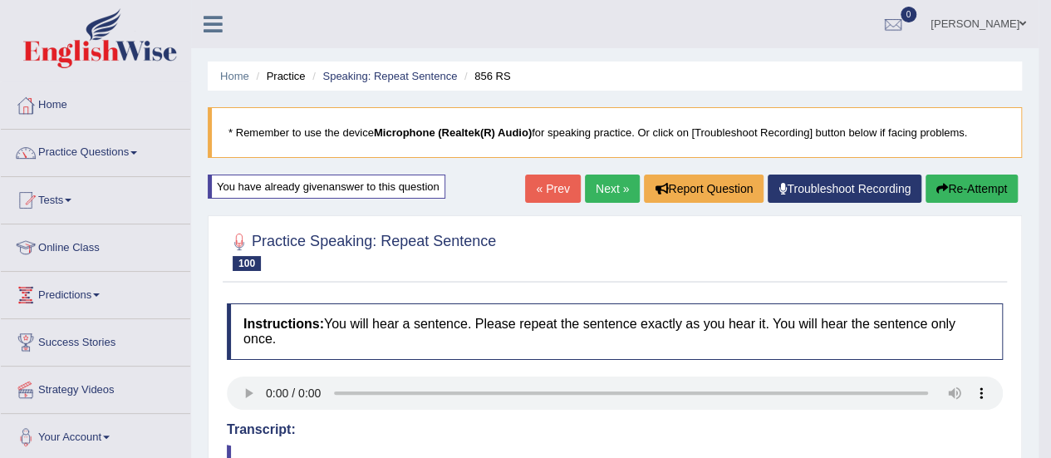
click at [961, 181] on button "Re-Attempt" at bounding box center [972, 189] width 92 height 28
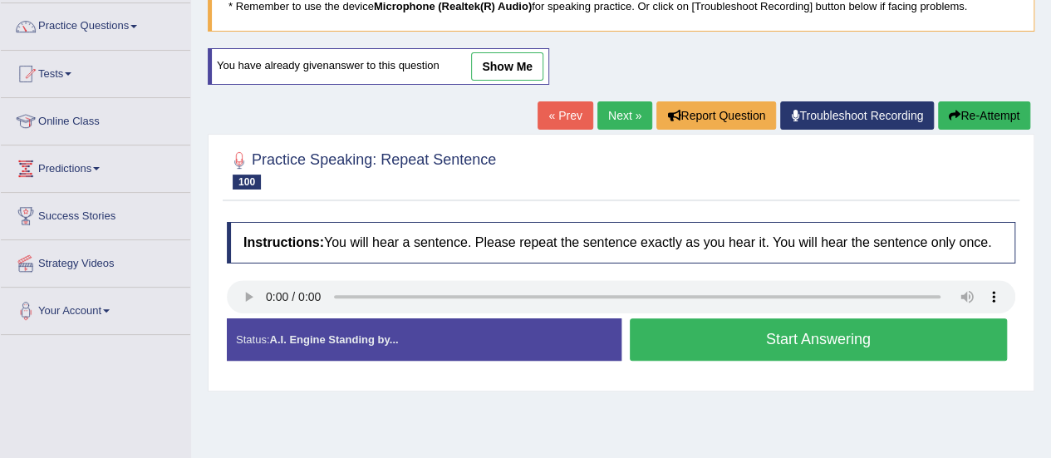
scroll to position [128, 0]
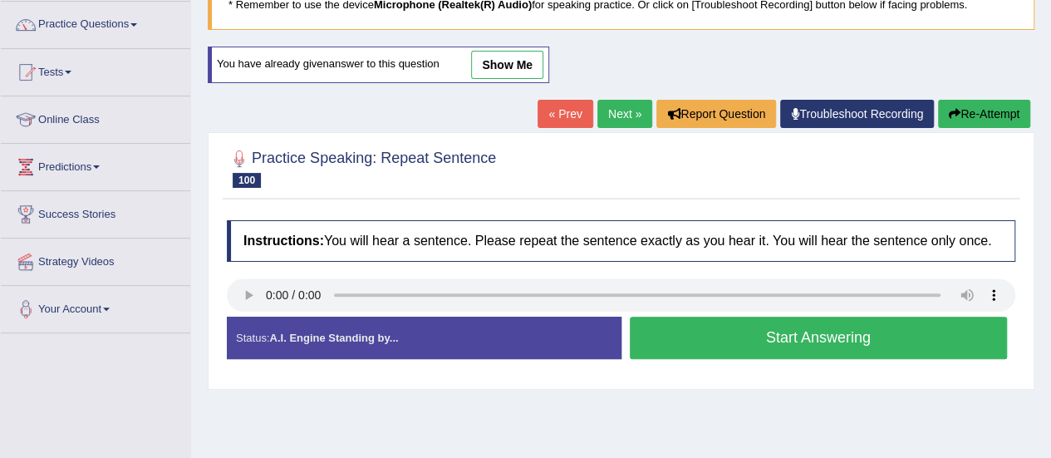
click at [793, 332] on button "Start Answering" at bounding box center [819, 338] width 378 height 42
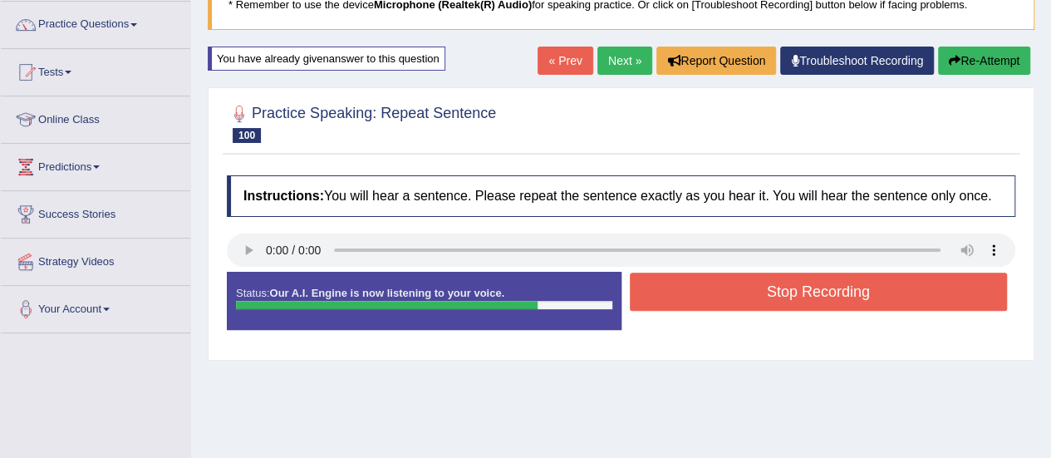
click at [804, 295] on button "Stop Recording" at bounding box center [819, 292] width 378 height 38
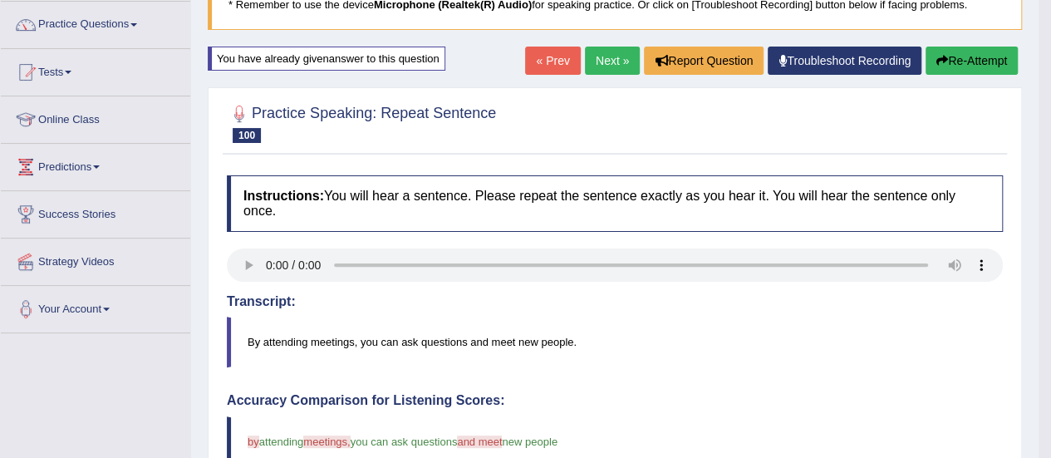
click at [947, 52] on button "Re-Attempt" at bounding box center [972, 61] width 92 height 28
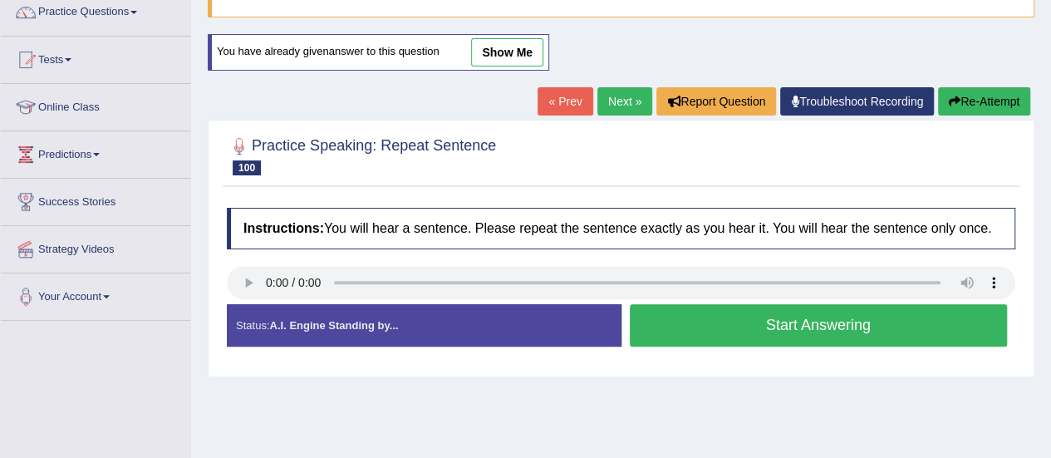
click at [848, 330] on button "Start Answering" at bounding box center [819, 325] width 378 height 42
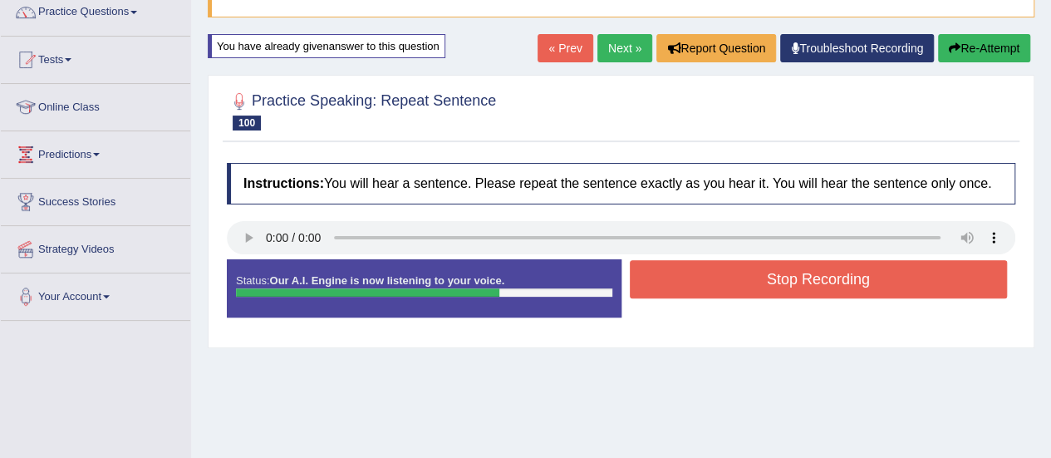
click at [894, 275] on button "Stop Recording" at bounding box center [819, 279] width 378 height 38
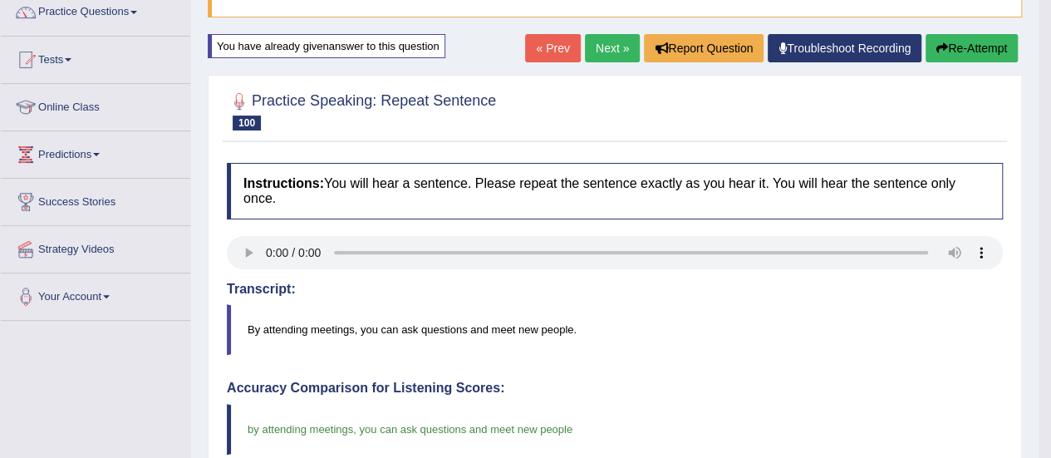
click at [600, 47] on link "Next »" at bounding box center [612, 48] width 55 height 28
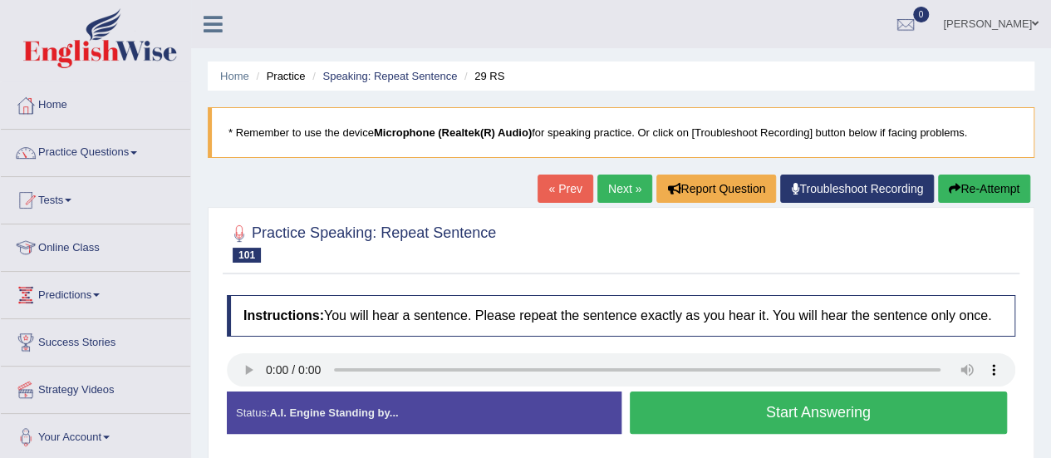
click at [764, 417] on button "Start Answering" at bounding box center [819, 412] width 378 height 42
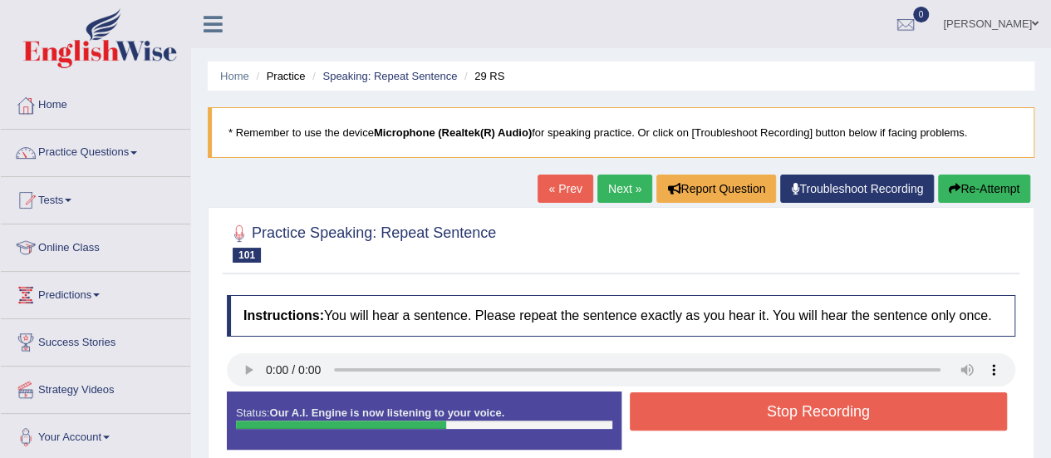
click at [989, 191] on button "Re-Attempt" at bounding box center [984, 189] width 92 height 28
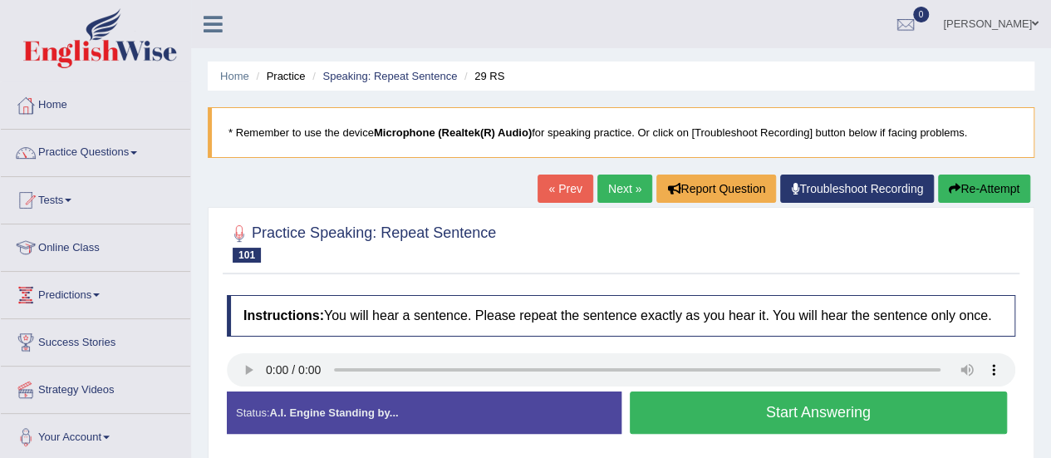
click at [758, 410] on button "Start Answering" at bounding box center [819, 412] width 378 height 42
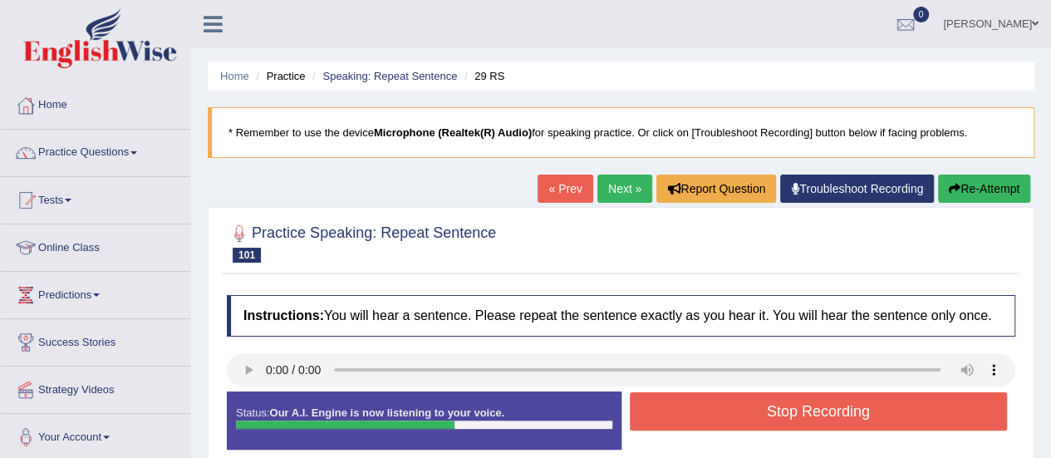
click at [758, 410] on button "Stop Recording" at bounding box center [819, 411] width 378 height 38
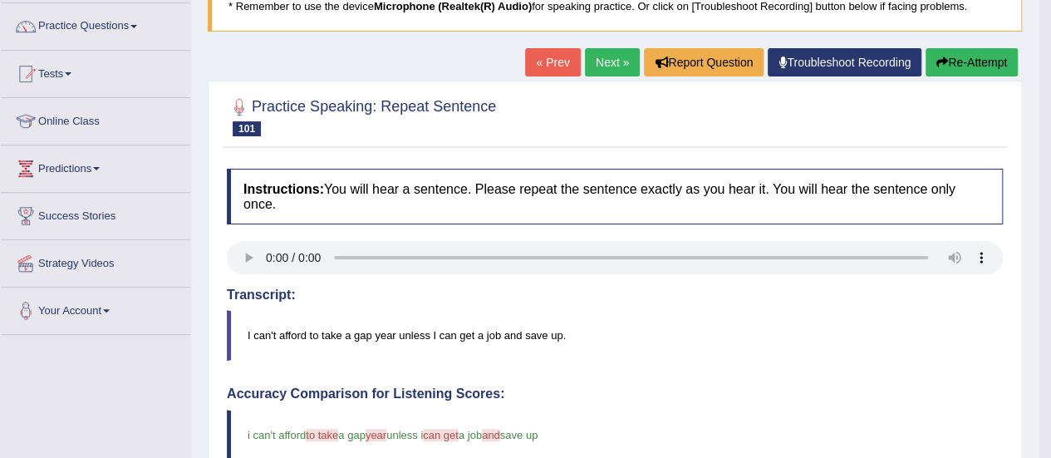
scroll to position [124, 0]
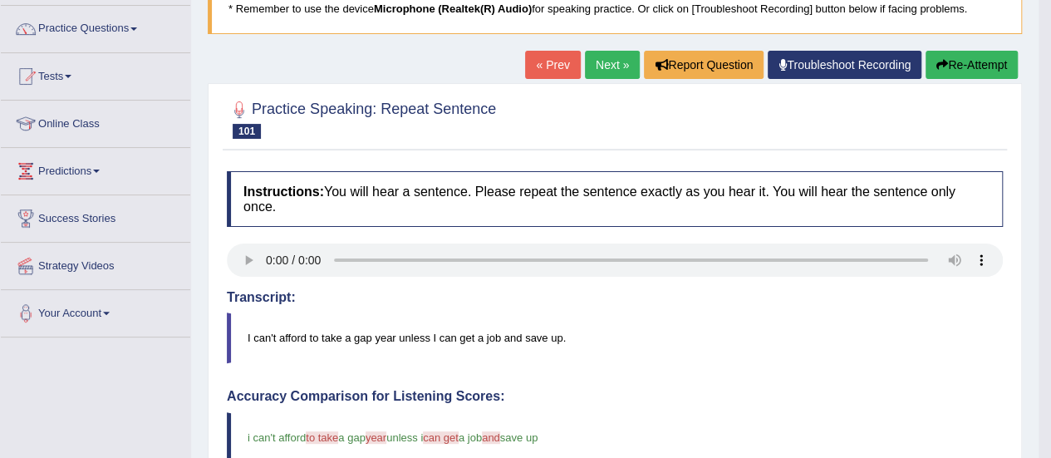
click at [966, 58] on button "Re-Attempt" at bounding box center [972, 65] width 92 height 28
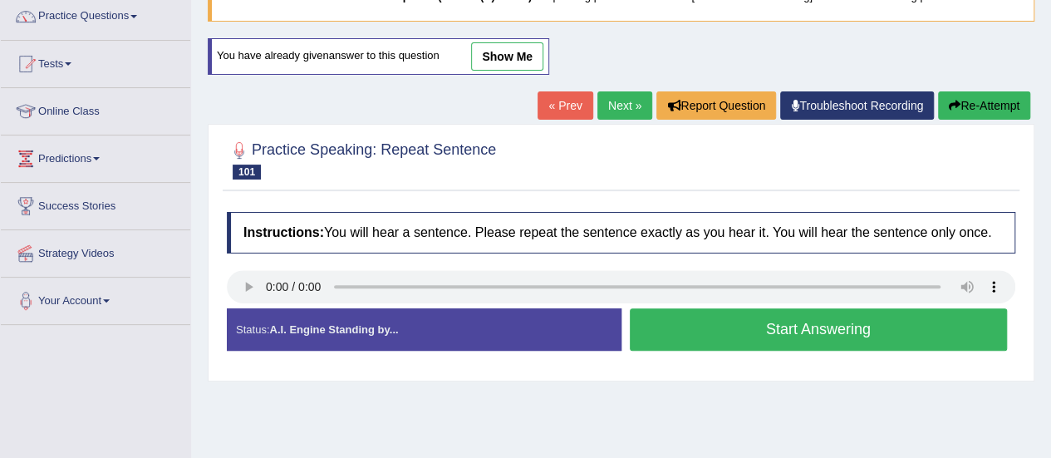
click at [857, 316] on button "Start Answering" at bounding box center [819, 329] width 378 height 42
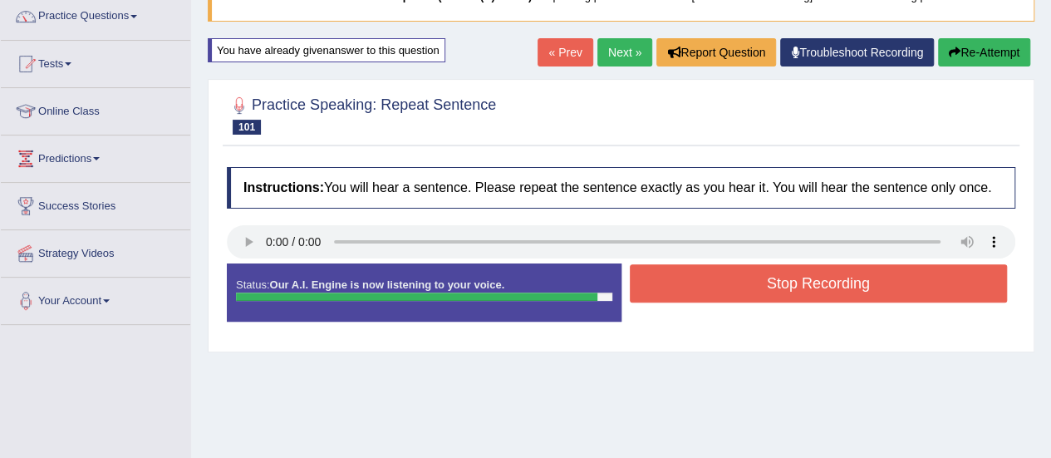
click at [836, 292] on button "Stop Recording" at bounding box center [819, 283] width 378 height 38
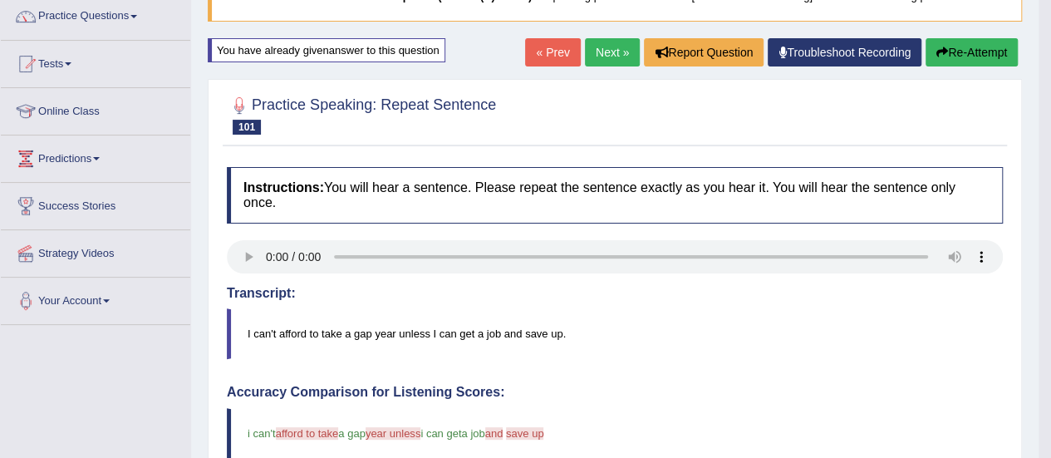
click at [956, 45] on button "Re-Attempt" at bounding box center [972, 52] width 92 height 28
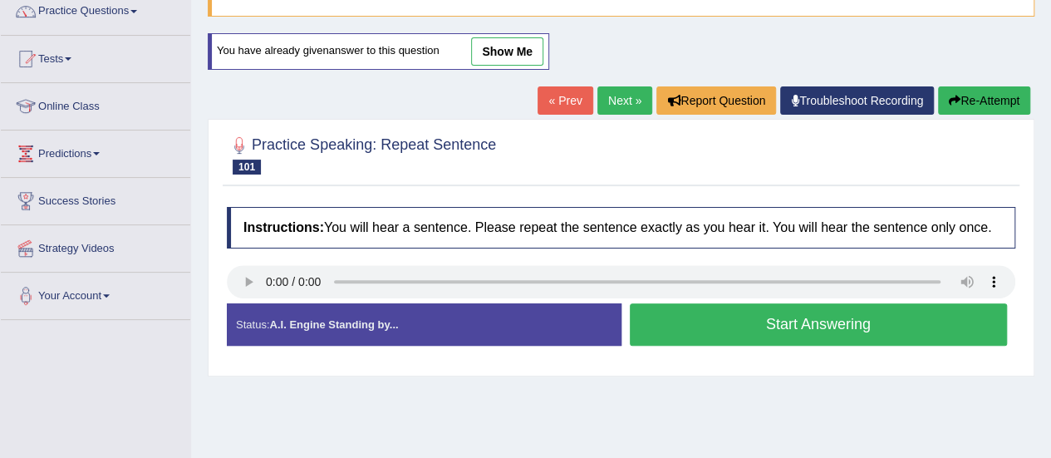
click at [793, 319] on button "Start Answering" at bounding box center [819, 324] width 378 height 42
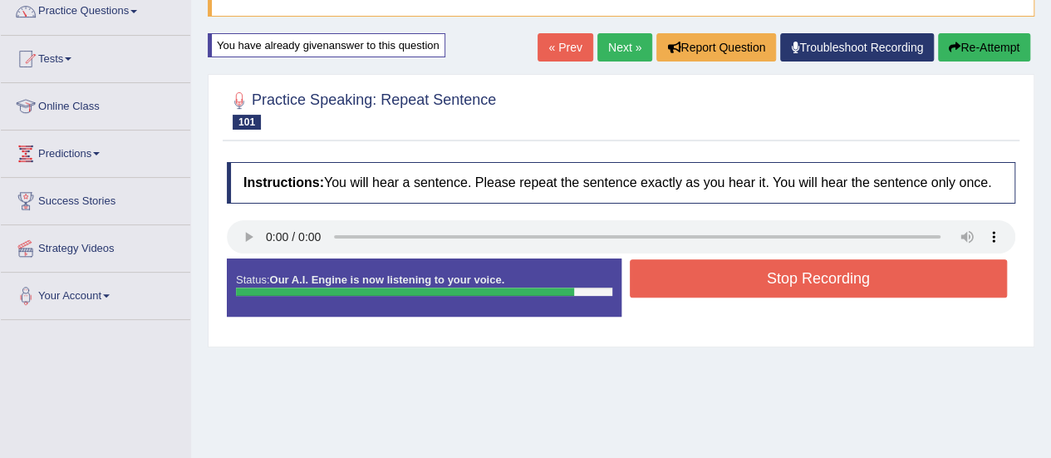
click at [833, 276] on button "Stop Recording" at bounding box center [819, 278] width 378 height 38
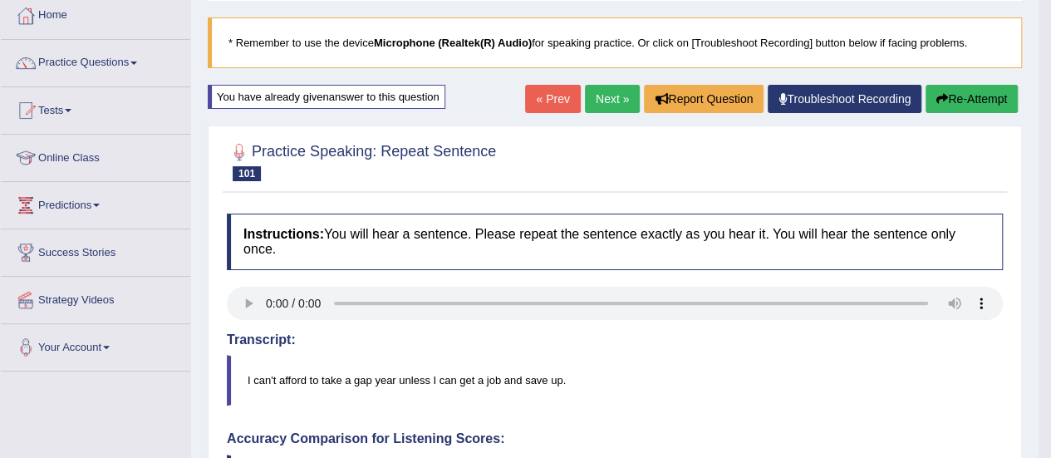
scroll to position [78, 0]
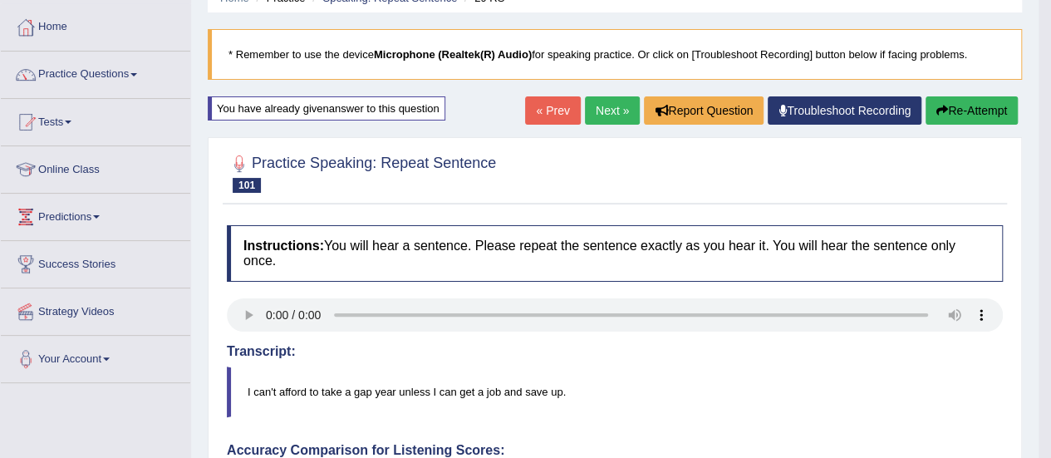
click at [947, 104] on button "Re-Attempt" at bounding box center [972, 110] width 92 height 28
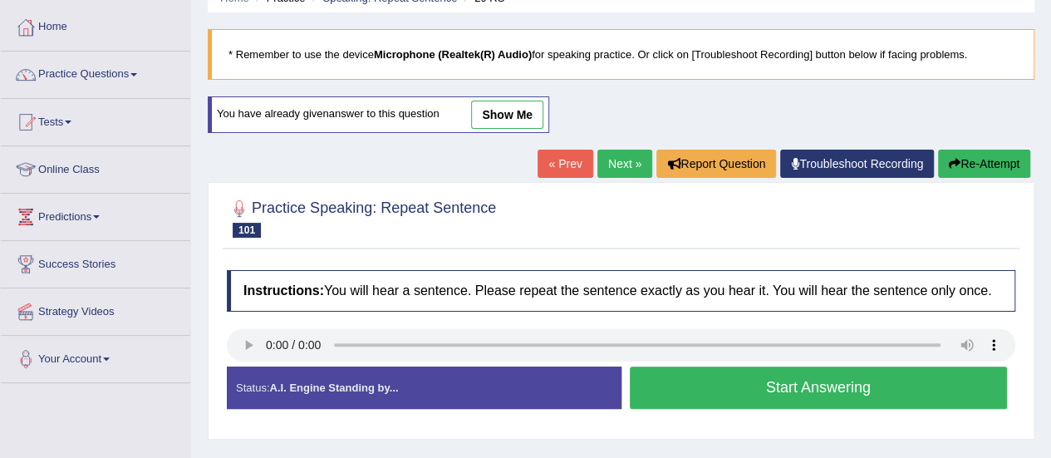
click at [858, 376] on button "Start Answering" at bounding box center [819, 387] width 378 height 42
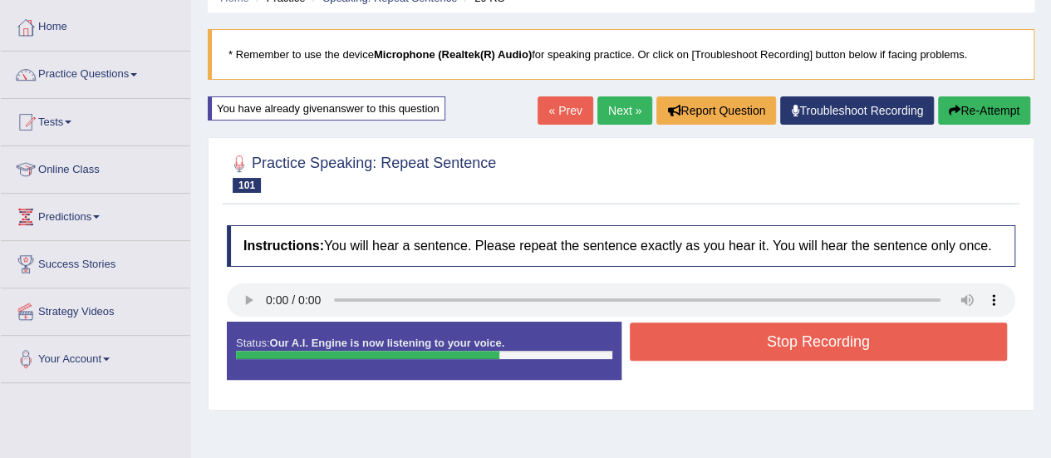
click at [856, 343] on button "Stop Recording" at bounding box center [819, 341] width 378 height 38
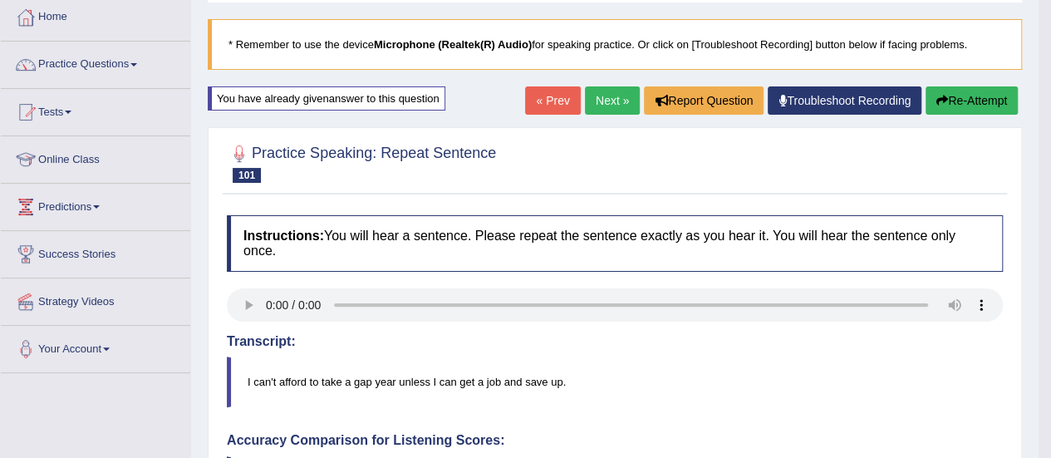
scroll to position [85, 0]
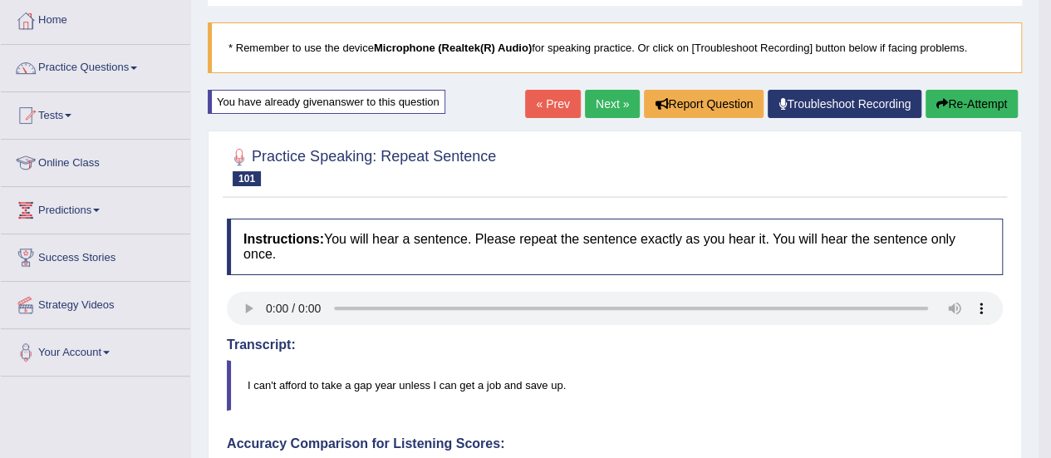
click at [951, 111] on button "Re-Attempt" at bounding box center [972, 104] width 92 height 28
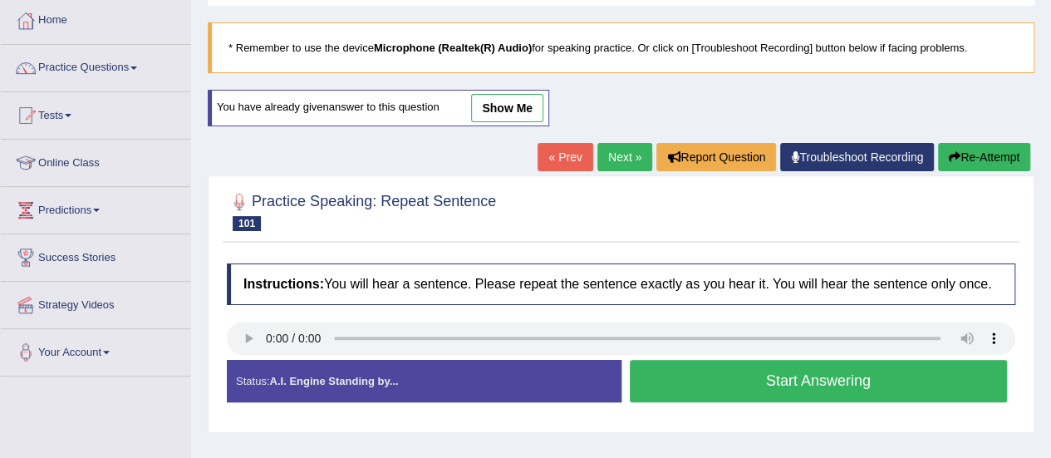
click at [819, 374] on button "Start Answering" at bounding box center [819, 381] width 378 height 42
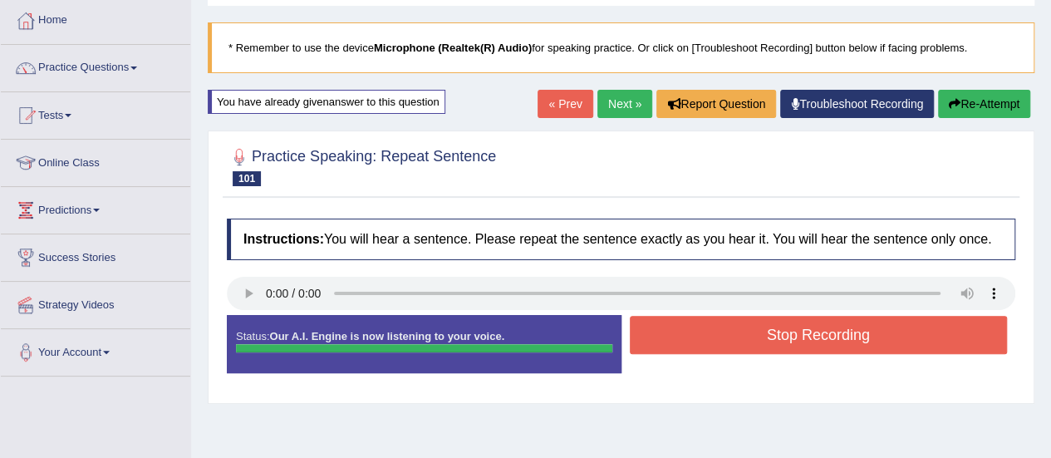
click at [840, 338] on button "Stop Recording" at bounding box center [819, 335] width 378 height 38
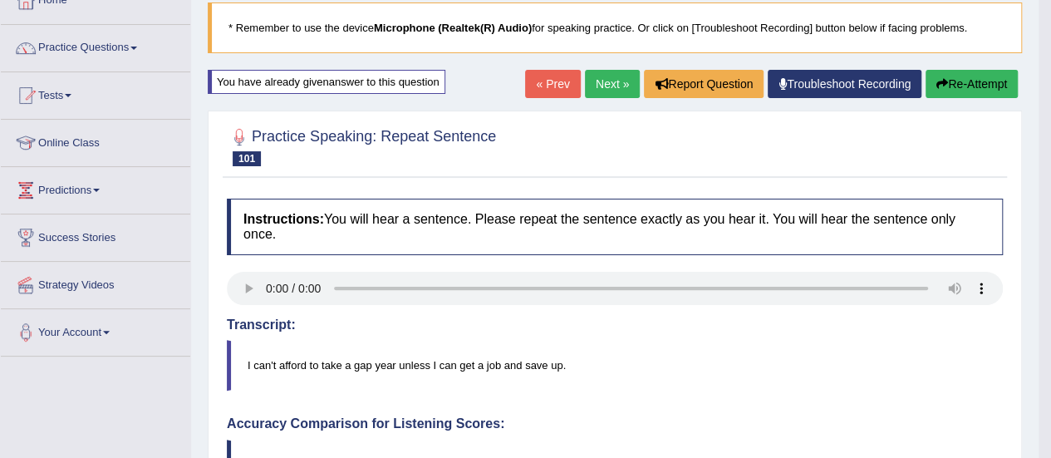
scroll to position [17, 0]
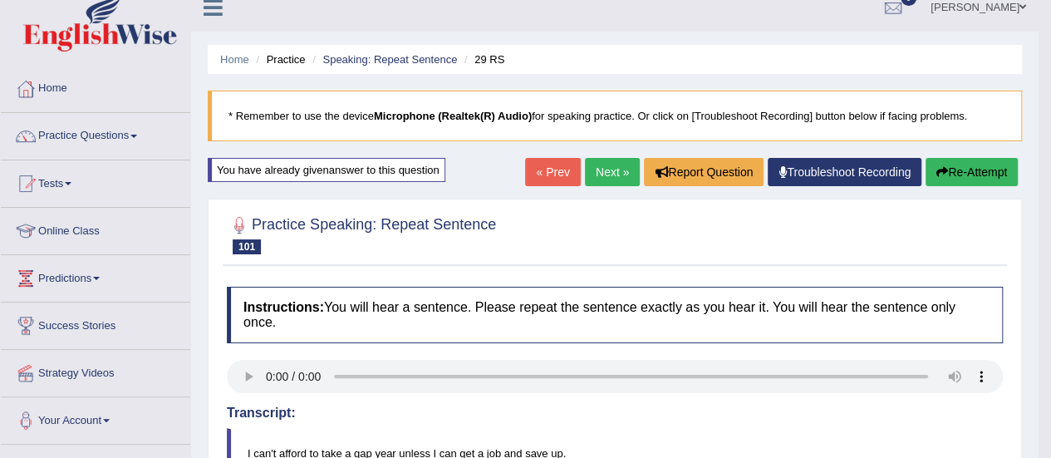
click at [951, 168] on button "Re-Attempt" at bounding box center [972, 172] width 92 height 28
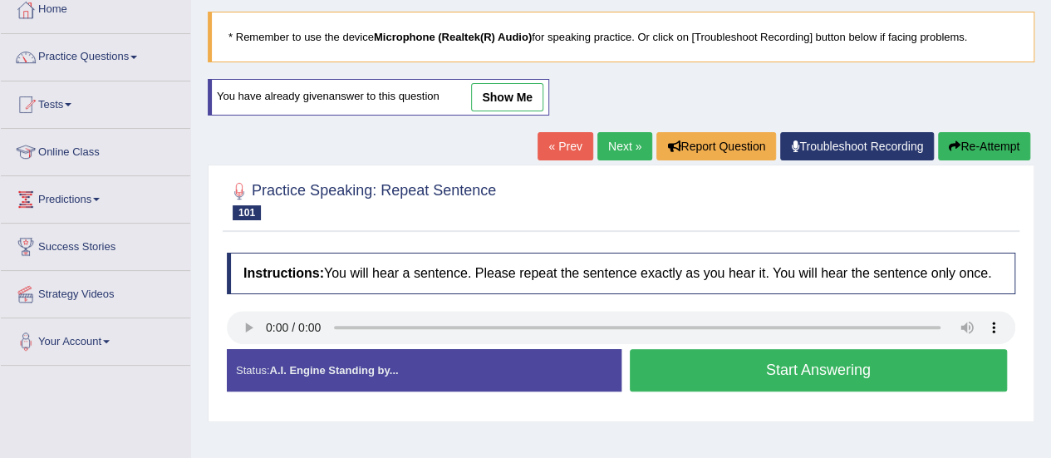
scroll to position [120, 0]
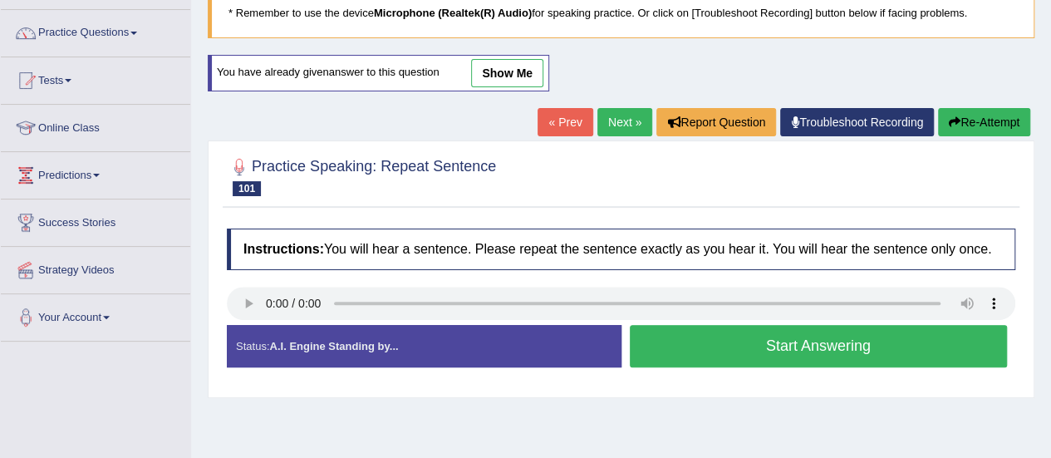
click at [820, 347] on button "Start Answering" at bounding box center [819, 346] width 378 height 42
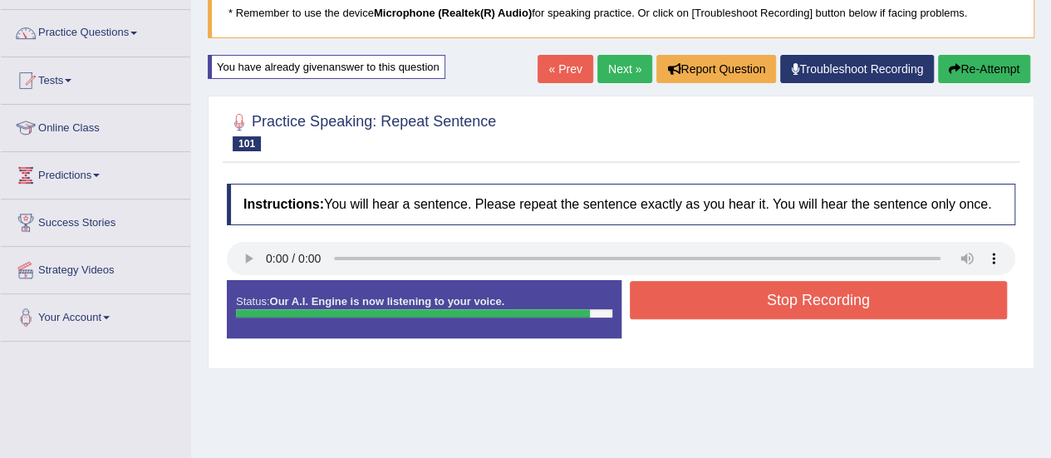
click at [858, 298] on button "Stop Recording" at bounding box center [819, 300] width 378 height 38
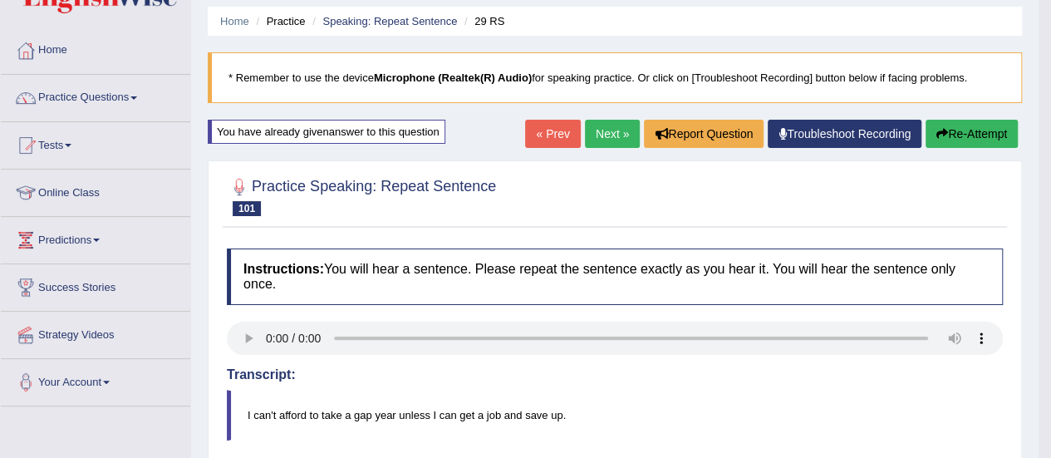
scroll to position [0, 0]
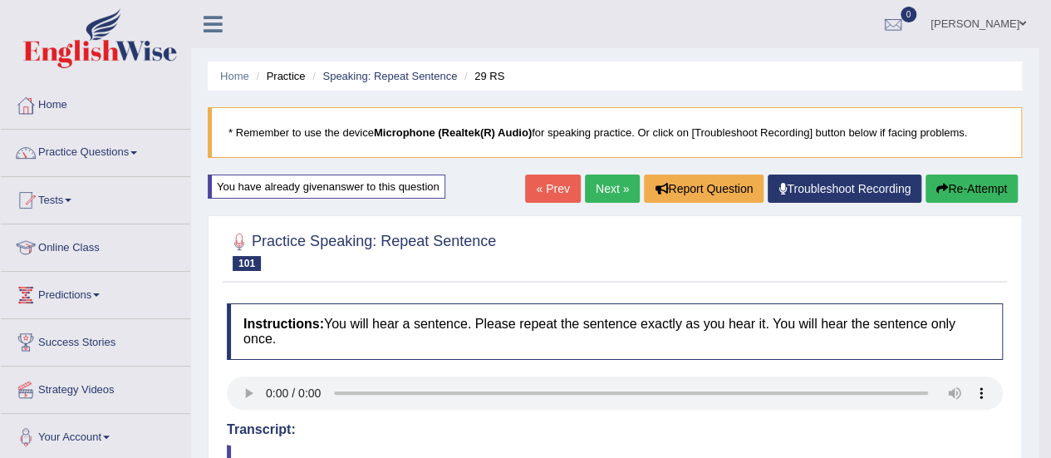
click at [610, 189] on link "Next »" at bounding box center [612, 189] width 55 height 28
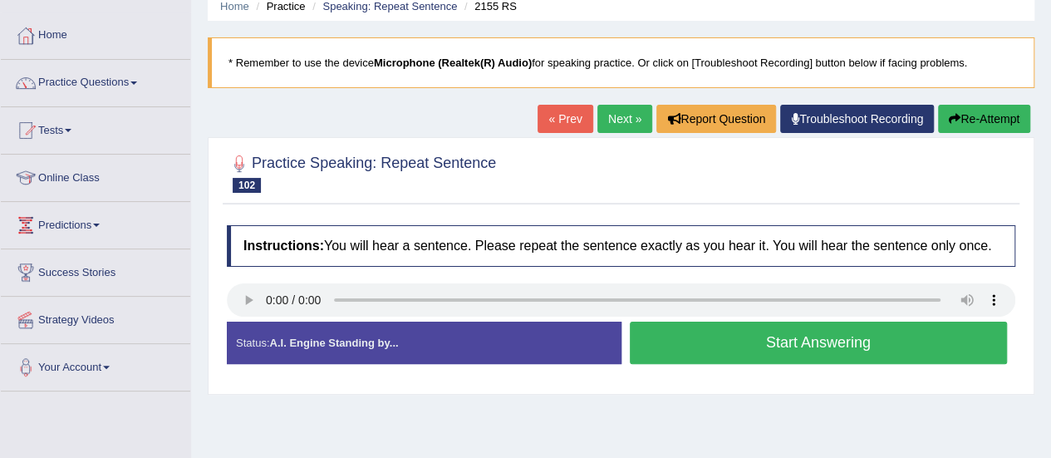
scroll to position [71, 0]
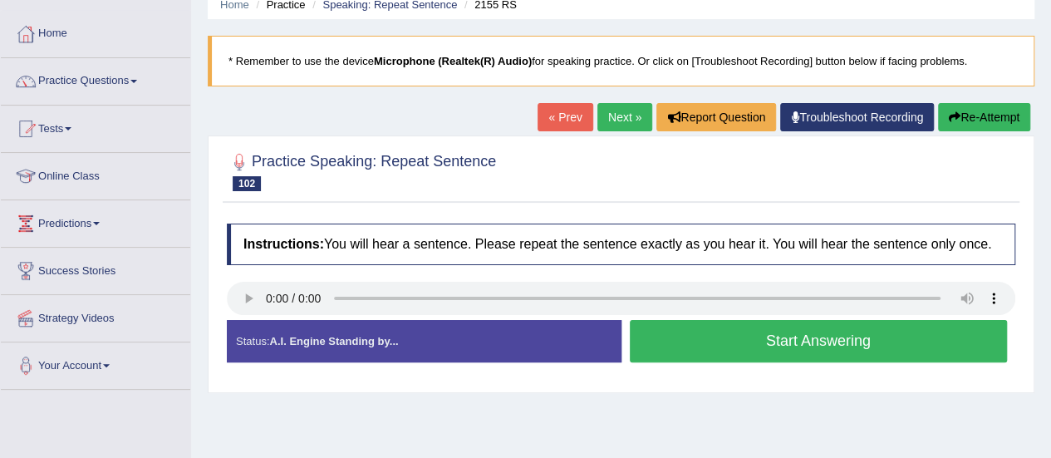
click at [768, 327] on button "Start Answering" at bounding box center [819, 341] width 378 height 42
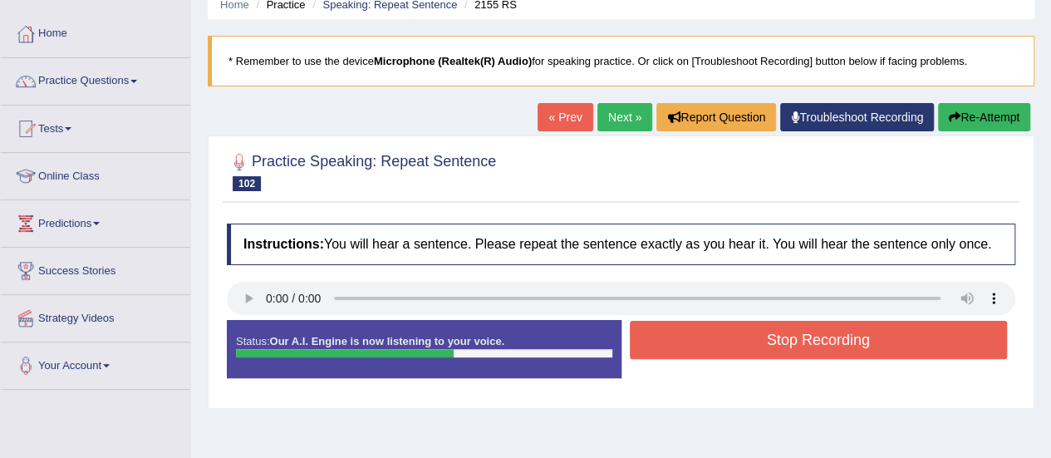
click at [768, 327] on button "Stop Recording" at bounding box center [819, 340] width 378 height 38
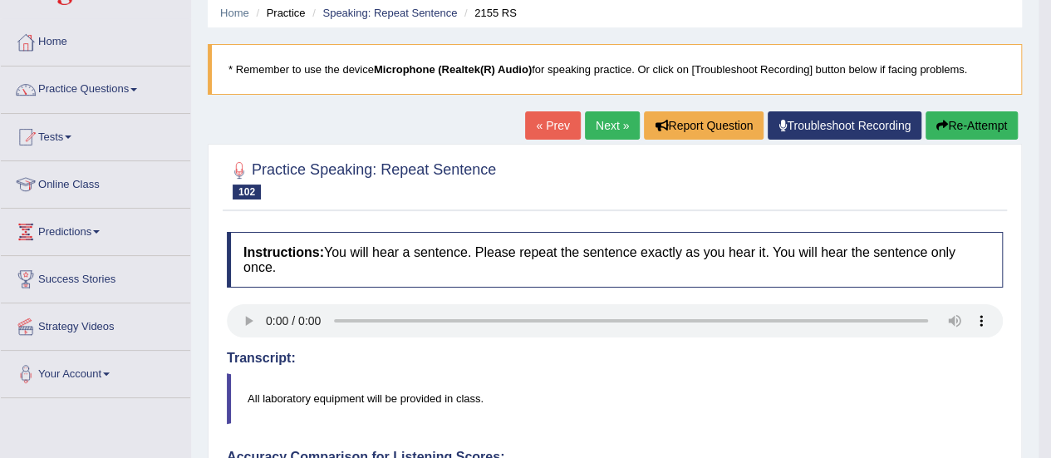
scroll to position [32, 0]
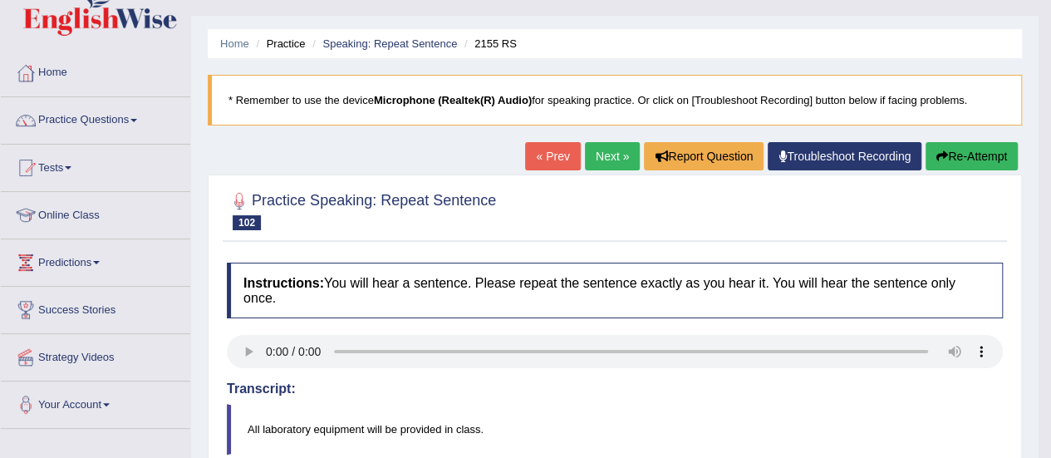
click at [956, 165] on button "Re-Attempt" at bounding box center [972, 156] width 92 height 28
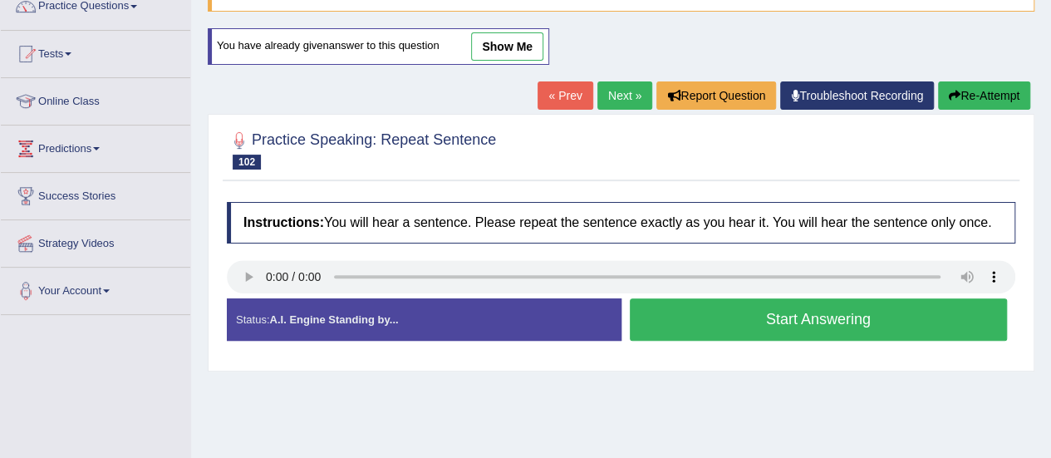
scroll to position [147, 0]
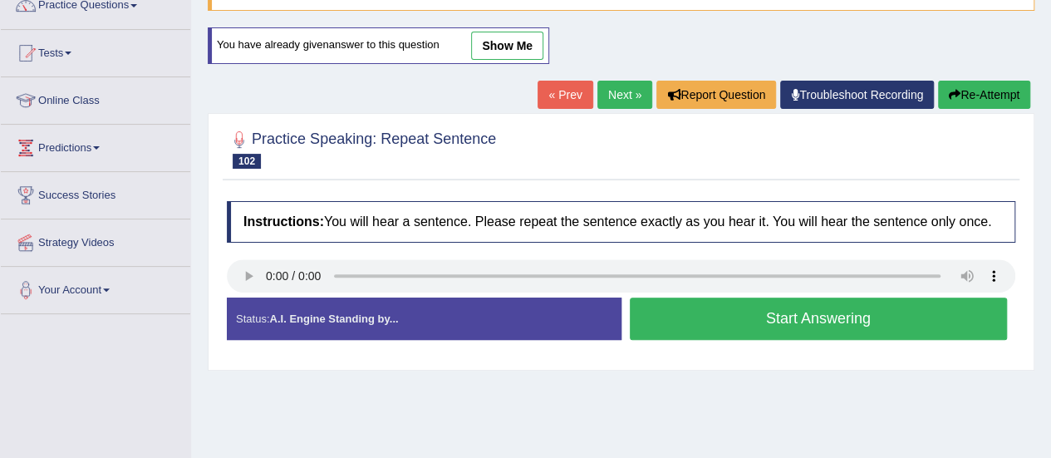
click at [816, 328] on button "Start Answering" at bounding box center [819, 318] width 378 height 42
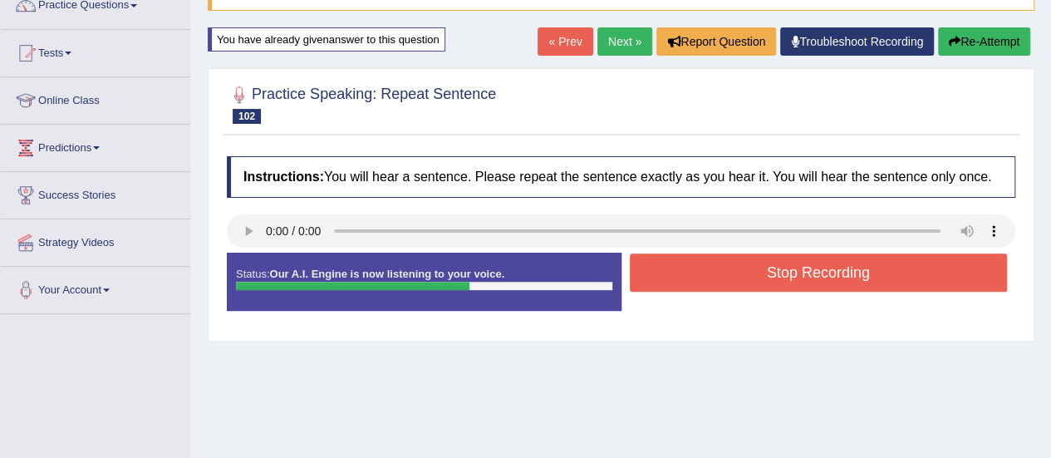
click at [863, 279] on button "Stop Recording" at bounding box center [819, 272] width 378 height 38
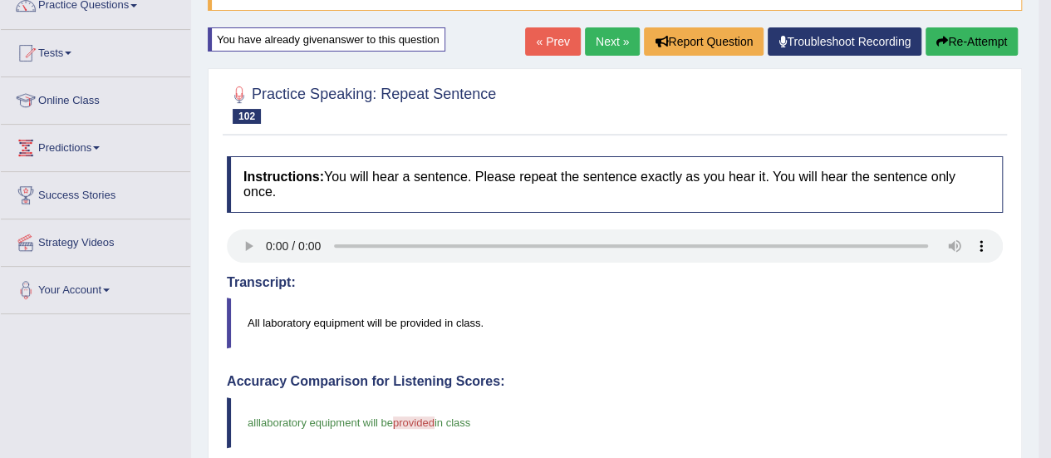
click at [604, 37] on link "Next »" at bounding box center [612, 41] width 55 height 28
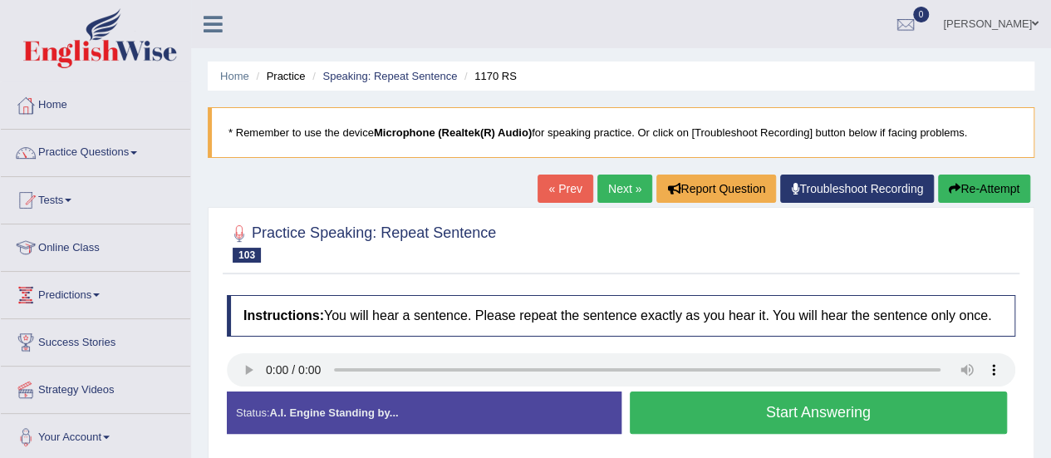
click at [854, 414] on button "Start Answering" at bounding box center [819, 412] width 378 height 42
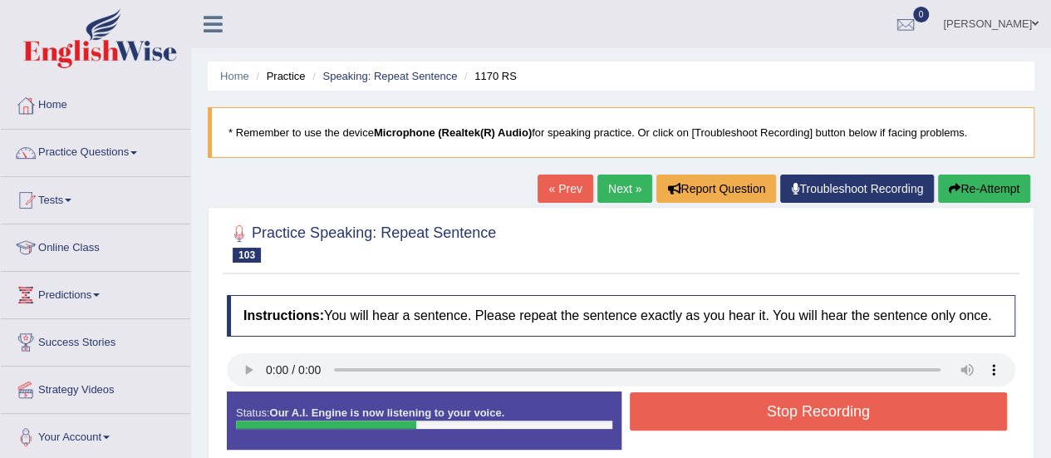
click at [854, 414] on button "Stop Recording" at bounding box center [819, 411] width 378 height 38
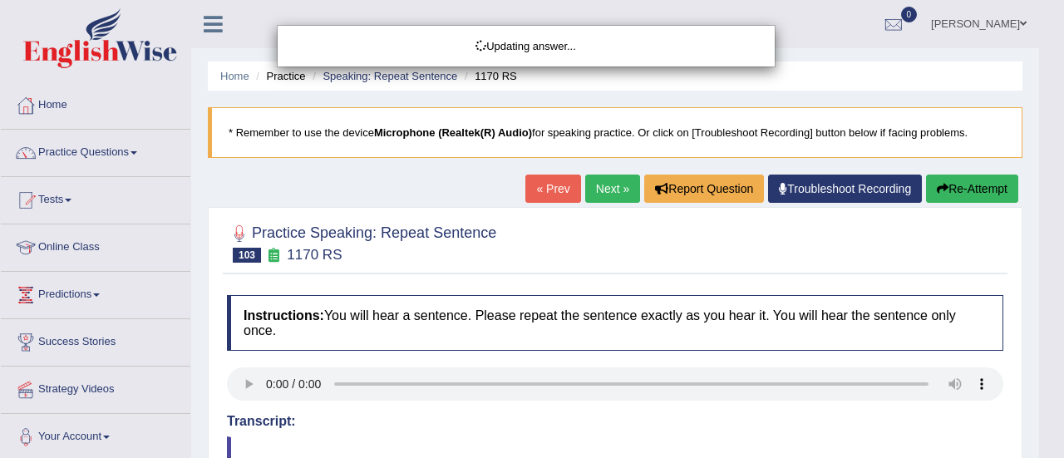
click at [972, 190] on body "Toggle navigation Home Practice Questions Speaking Practice Read Aloud Repeat S…" at bounding box center [532, 229] width 1064 height 458
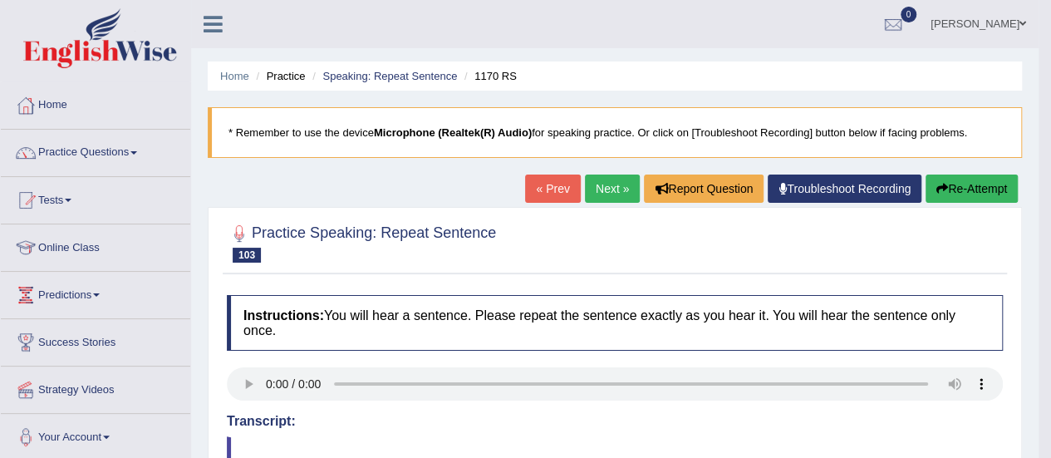
click at [952, 185] on button "Re-Attempt" at bounding box center [972, 189] width 92 height 28
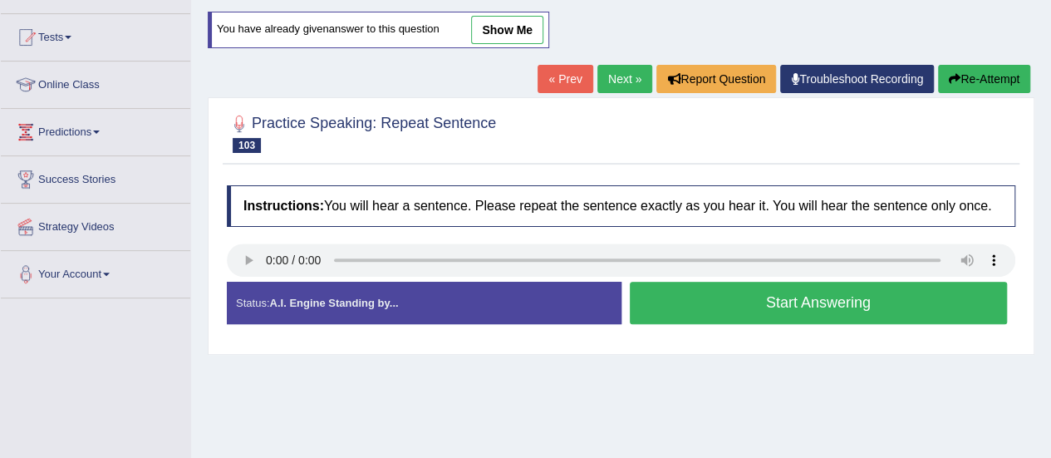
scroll to position [171, 0]
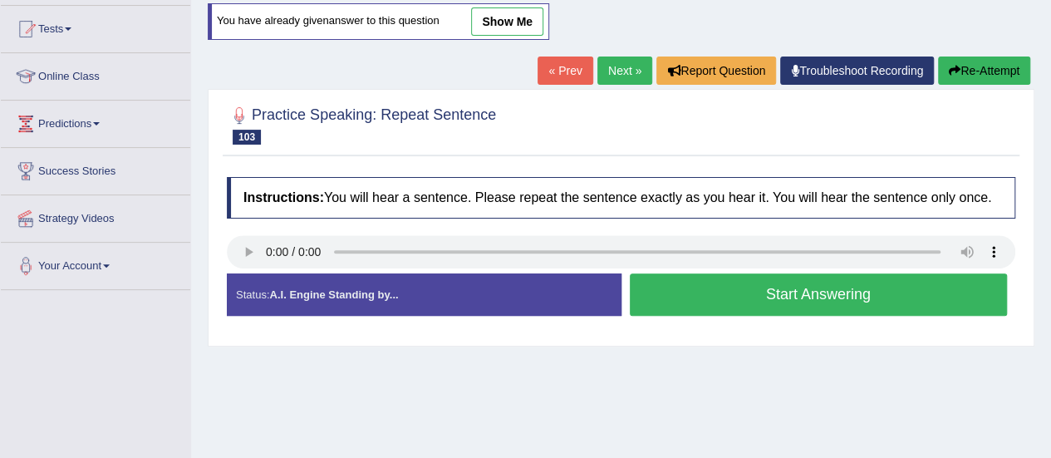
click at [853, 280] on button "Start Answering" at bounding box center [819, 294] width 378 height 42
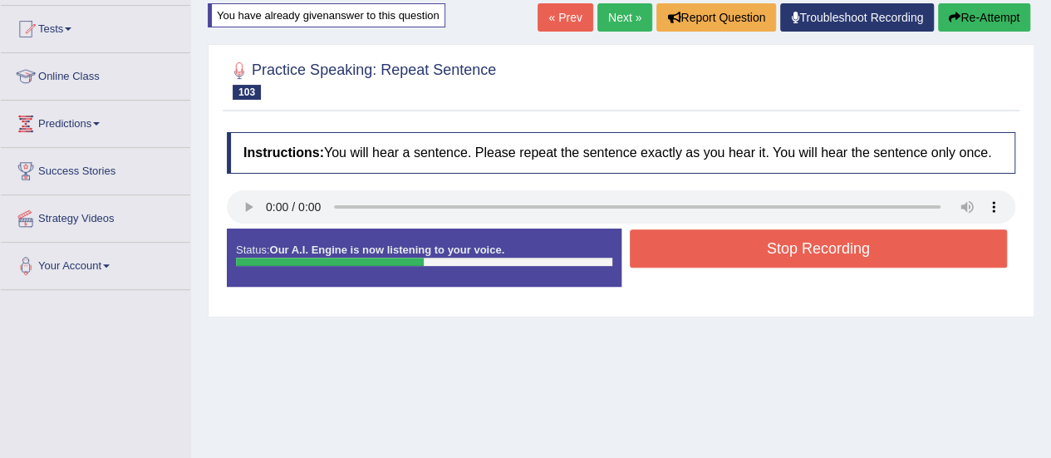
click at [848, 258] on button "Stop Recording" at bounding box center [819, 248] width 378 height 38
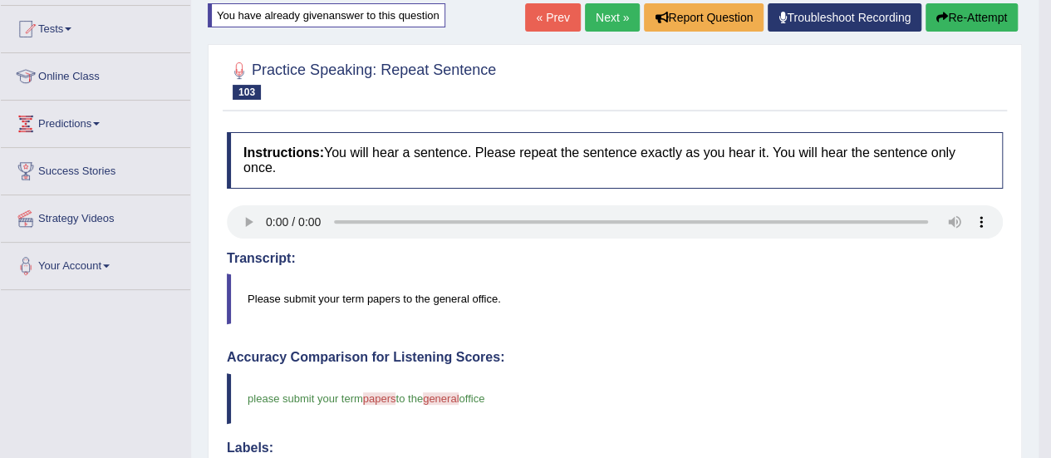
click at [999, 9] on button "Re-Attempt" at bounding box center [972, 17] width 92 height 28
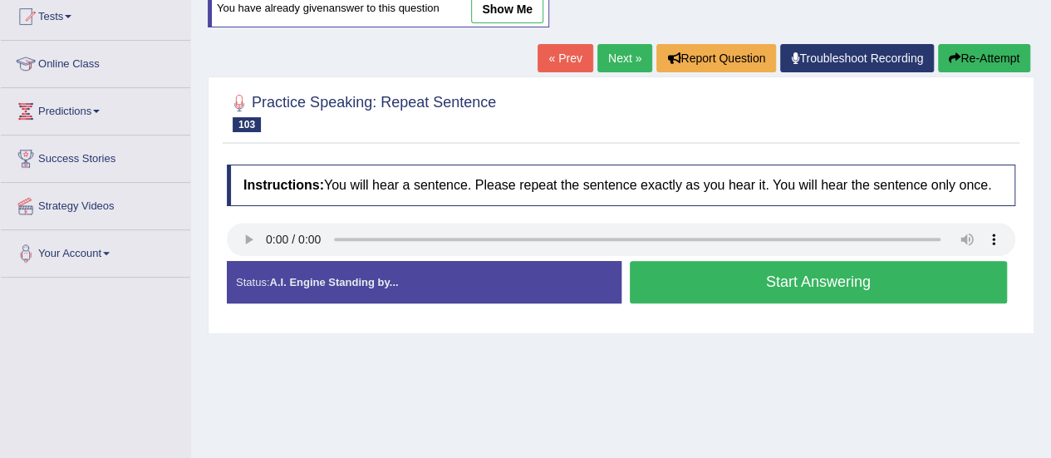
scroll to position [184, 0]
click at [730, 276] on button "Start Answering" at bounding box center [819, 282] width 378 height 42
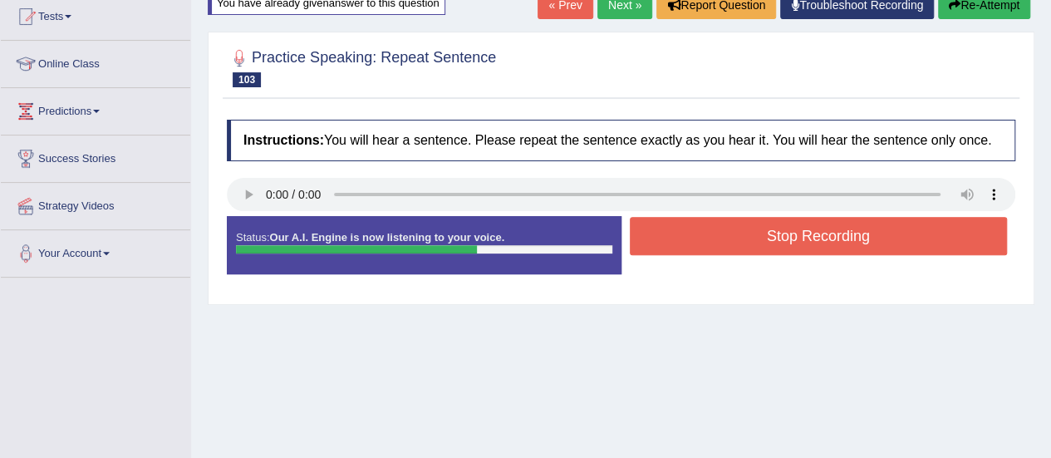
click at [730, 276] on div "Status: Our A.I. Engine is now listening to your voice. Start Answering Stop Re…" at bounding box center [621, 253] width 789 height 75
click at [775, 238] on button "Stop Recording" at bounding box center [819, 236] width 378 height 38
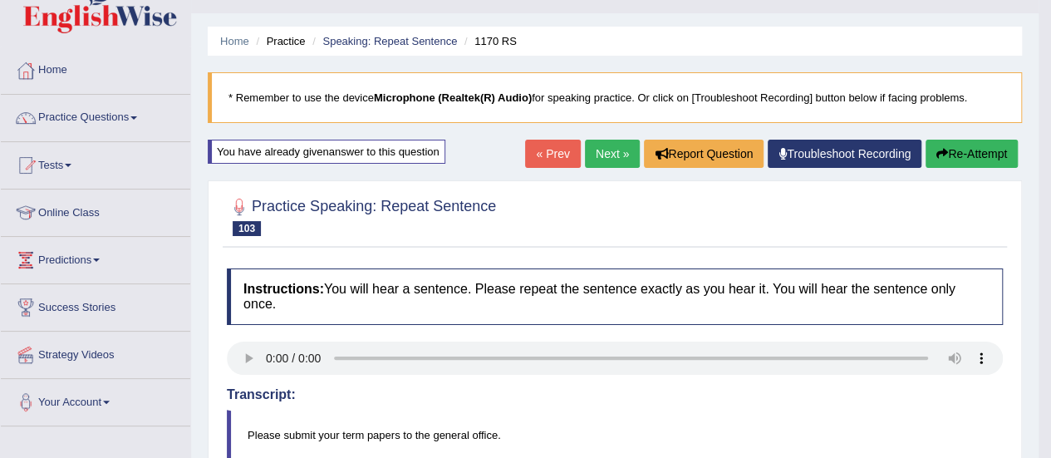
scroll to position [23, 0]
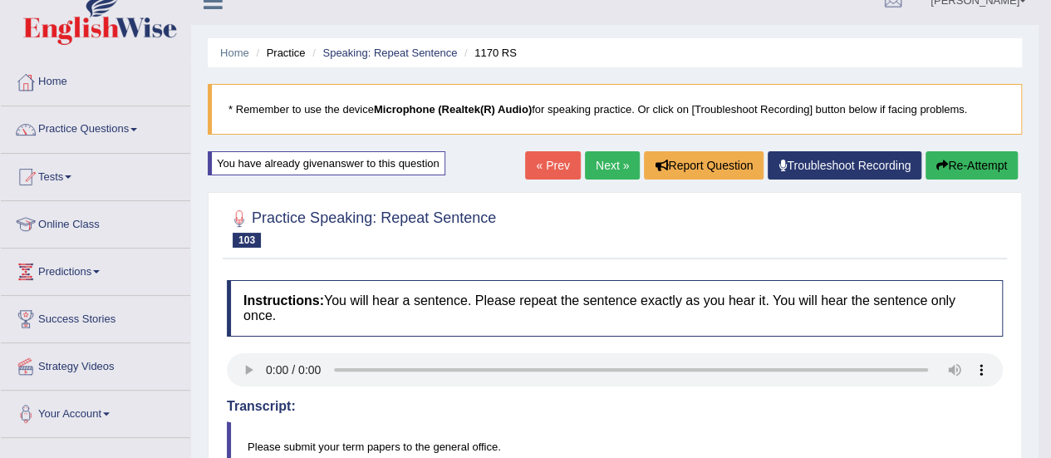
click at [961, 165] on button "Re-Attempt" at bounding box center [972, 165] width 92 height 28
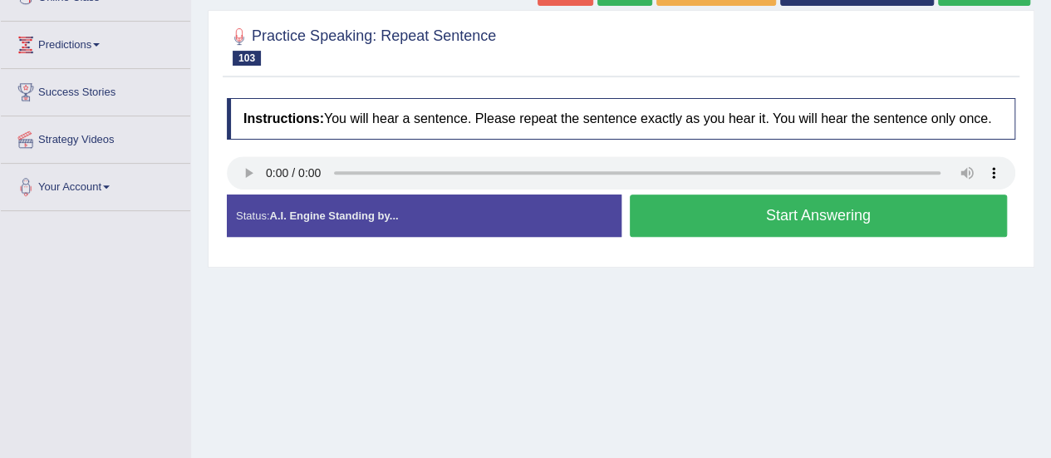
scroll to position [258, 0]
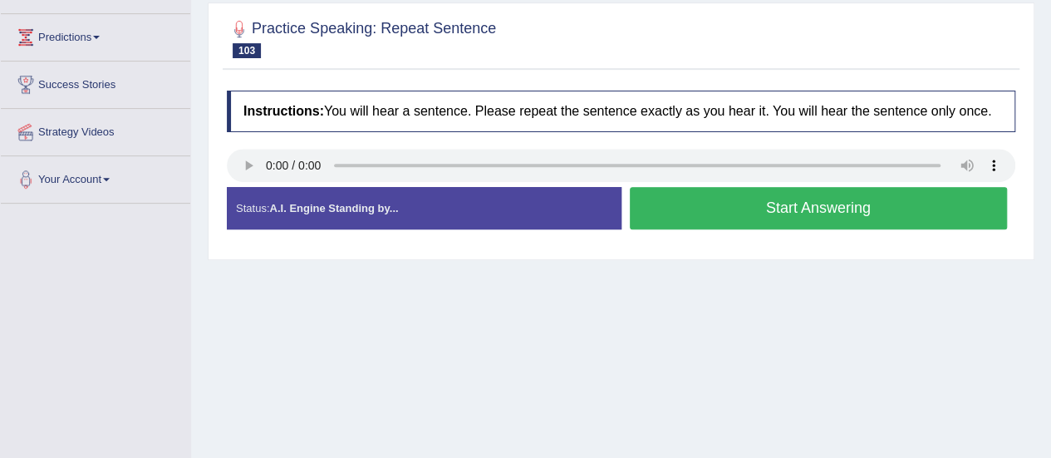
click at [809, 209] on button "Start Answering" at bounding box center [819, 208] width 378 height 42
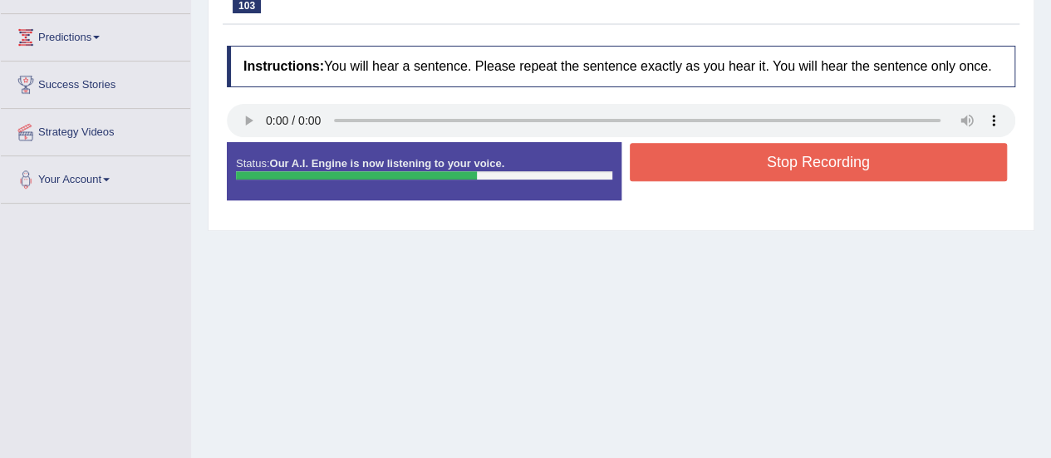
click at [834, 164] on button "Stop Recording" at bounding box center [819, 162] width 378 height 38
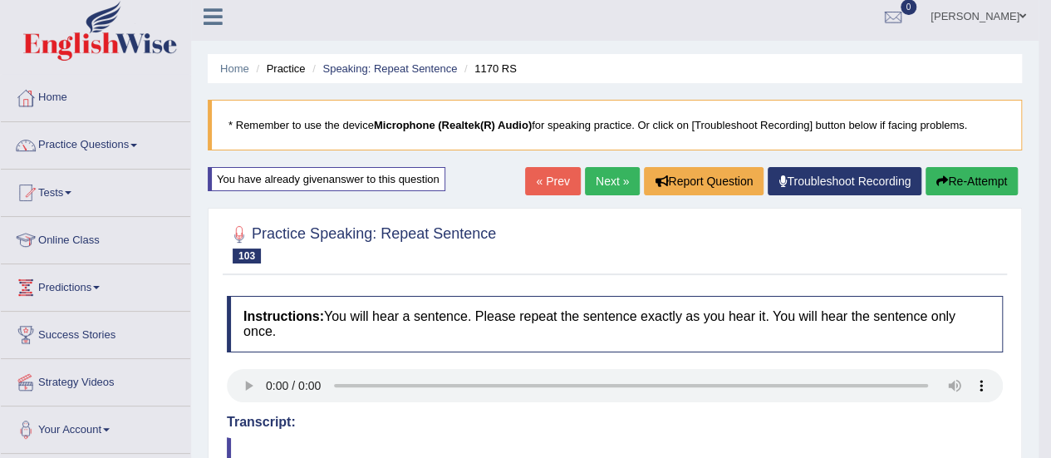
scroll to position [0, 0]
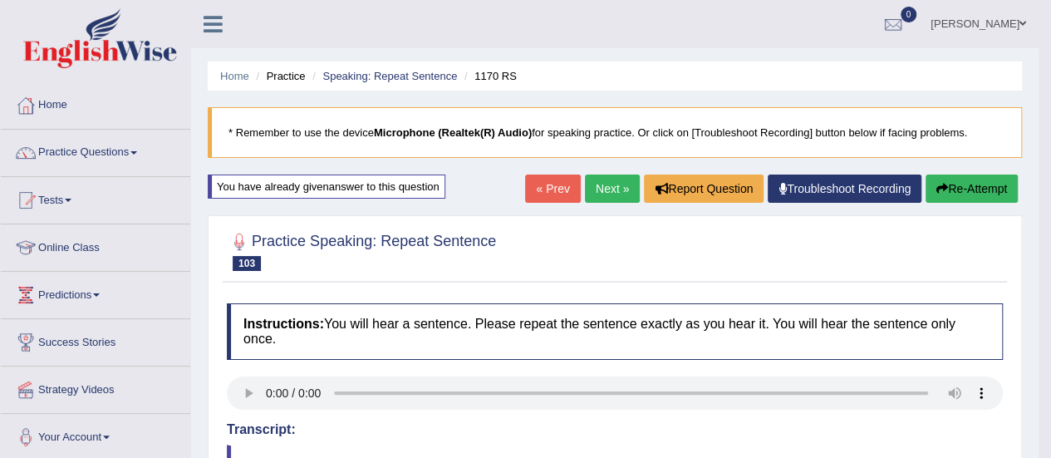
click at [600, 183] on link "Next »" at bounding box center [612, 189] width 55 height 28
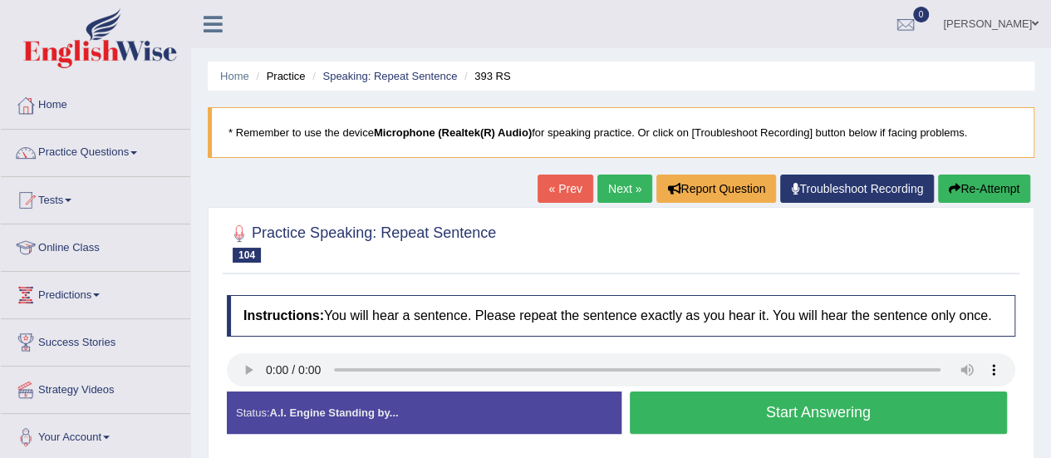
click at [806, 415] on button "Start Answering" at bounding box center [819, 412] width 378 height 42
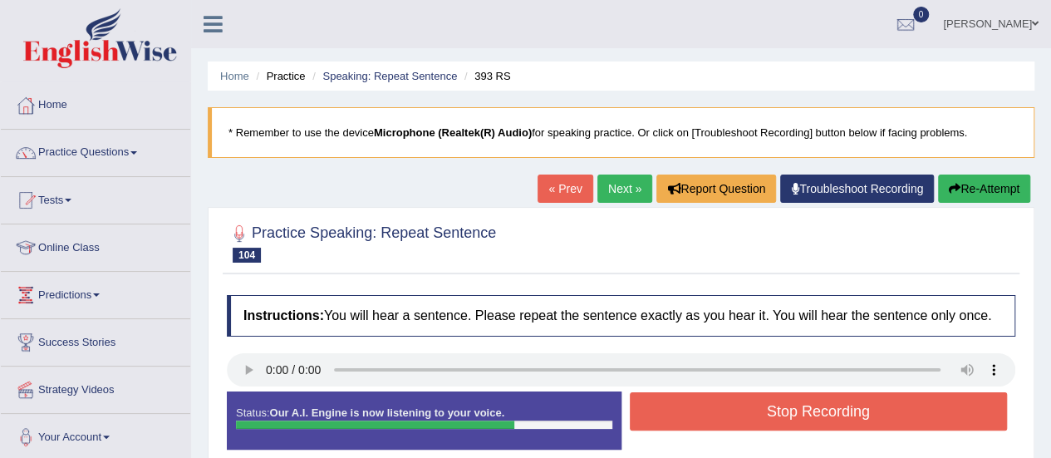
click at [806, 415] on button "Stop Recording" at bounding box center [819, 411] width 378 height 38
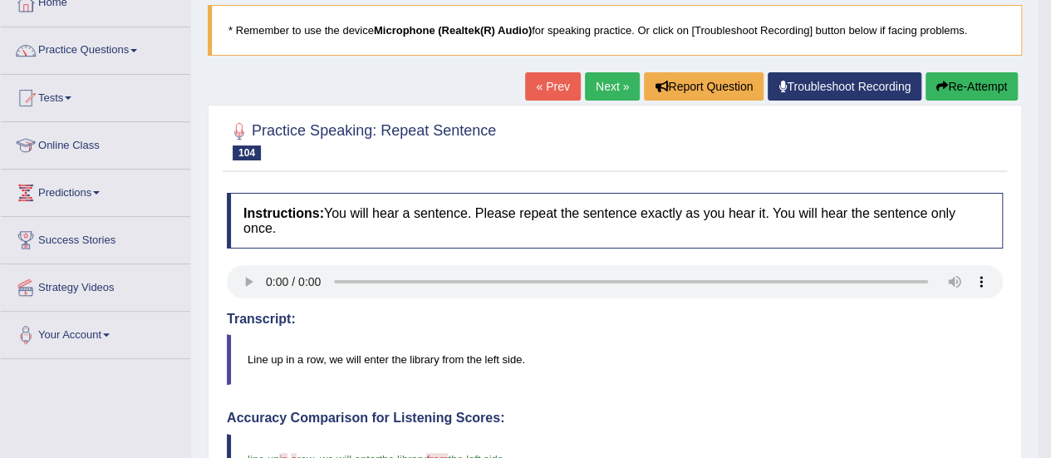
scroll to position [100, 0]
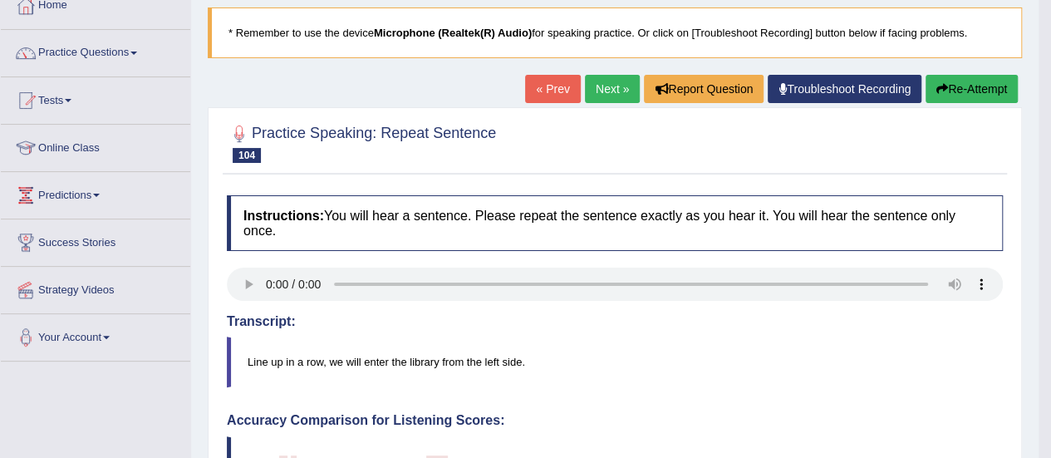
click at [974, 91] on button "Re-Attempt" at bounding box center [972, 89] width 92 height 28
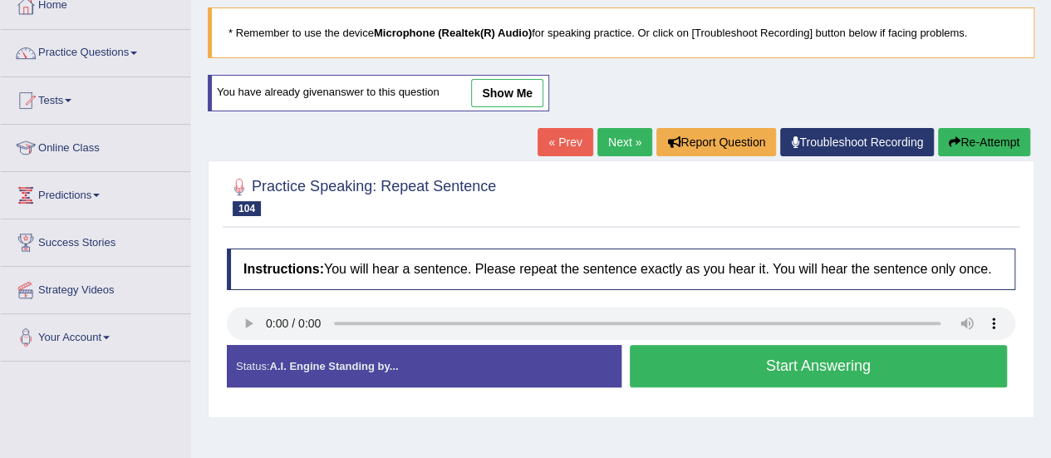
click at [845, 366] on button "Start Answering" at bounding box center [819, 366] width 378 height 42
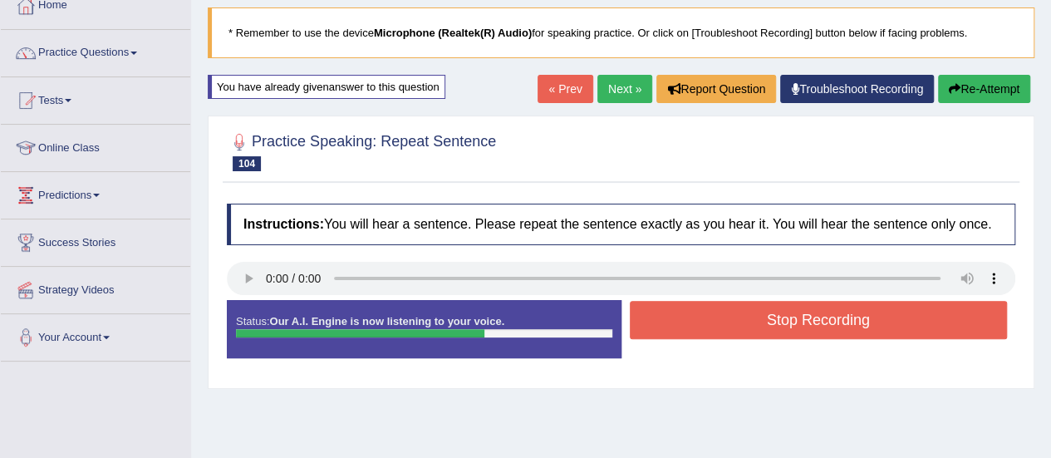
click at [855, 308] on button "Stop Recording" at bounding box center [819, 320] width 378 height 38
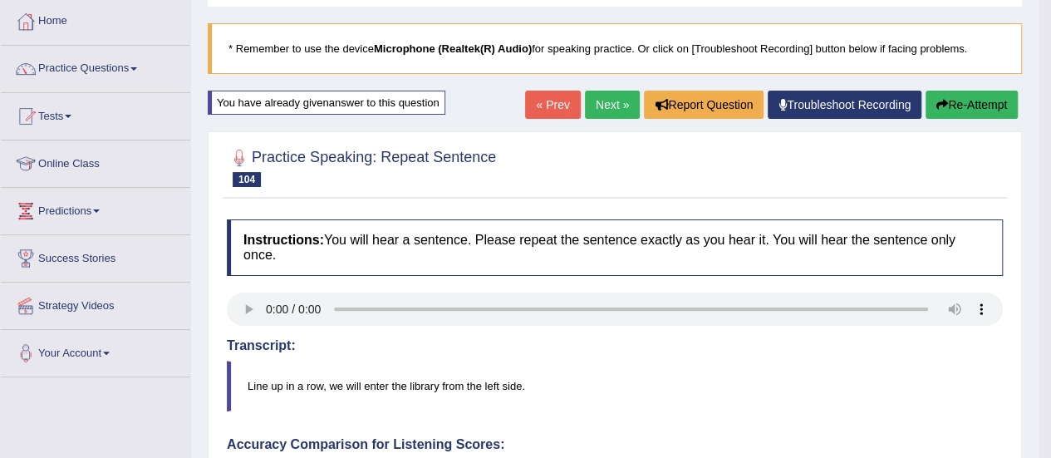
scroll to position [42, 0]
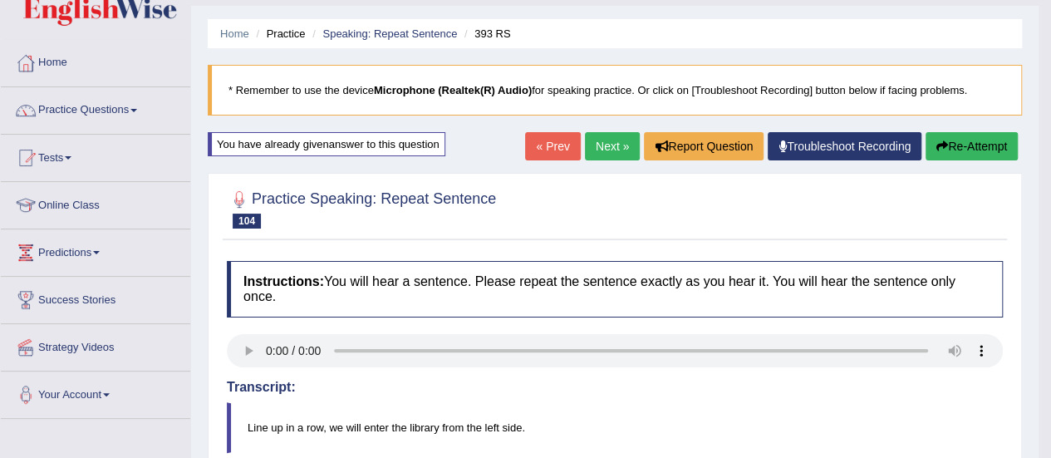
click at [976, 141] on button "Re-Attempt" at bounding box center [972, 146] width 92 height 28
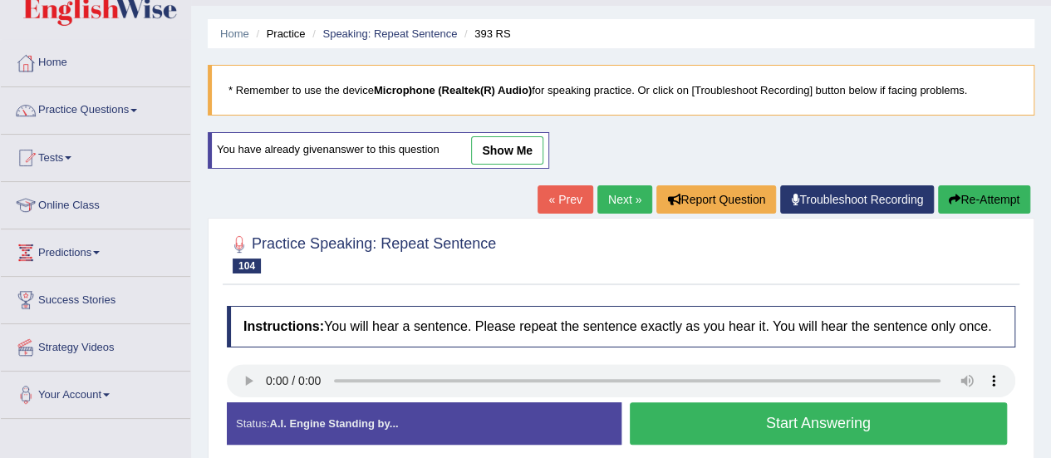
click at [874, 421] on button "Start Answering" at bounding box center [819, 423] width 378 height 42
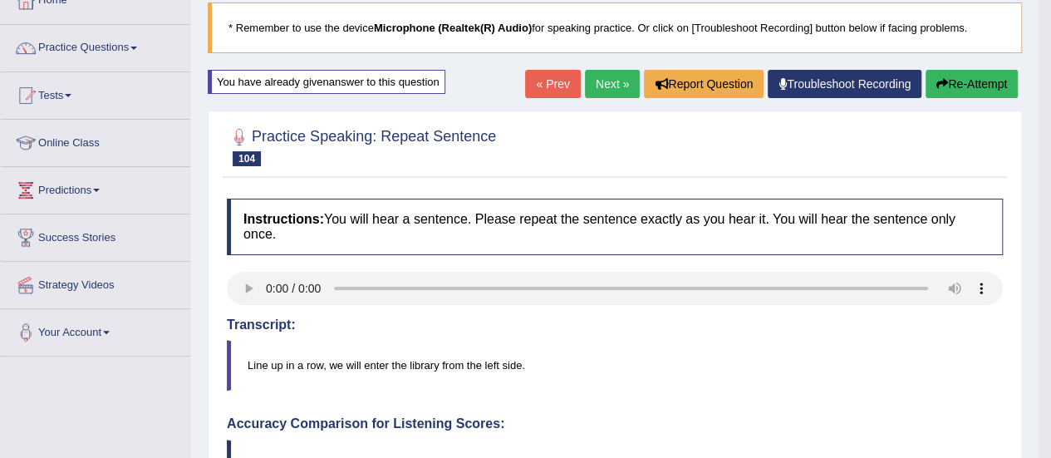
scroll to position [93, 0]
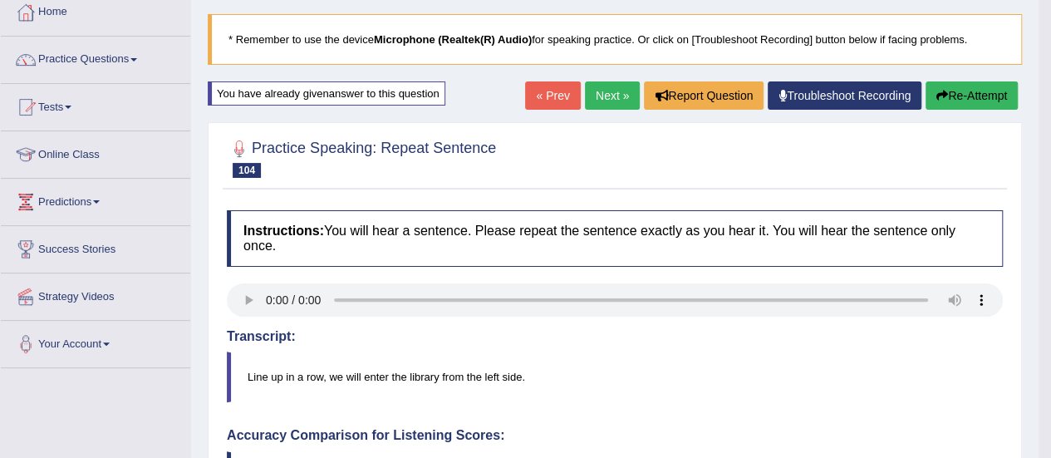
click at [970, 98] on button "Re-Attempt" at bounding box center [972, 95] width 92 height 28
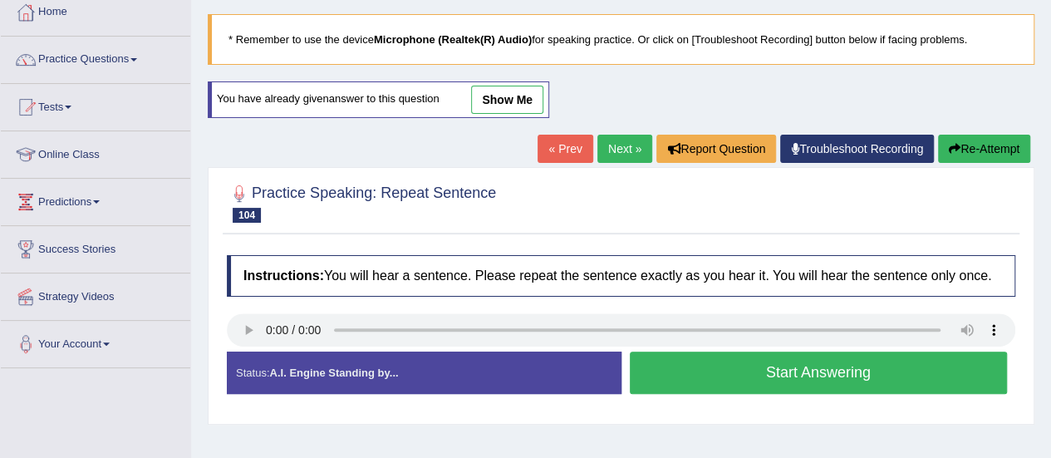
click at [829, 380] on button "Start Answering" at bounding box center [819, 373] width 378 height 42
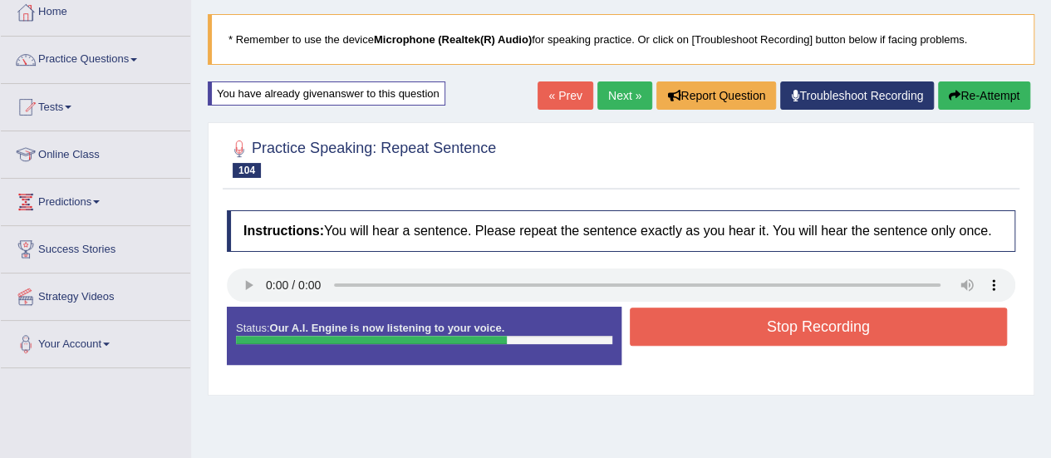
click at [869, 315] on button "Stop Recording" at bounding box center [819, 326] width 378 height 38
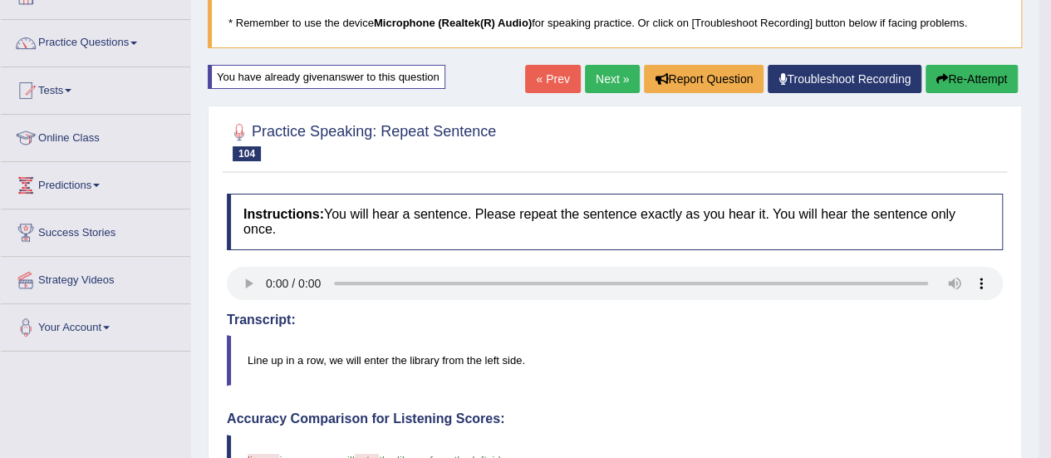
scroll to position [108, 0]
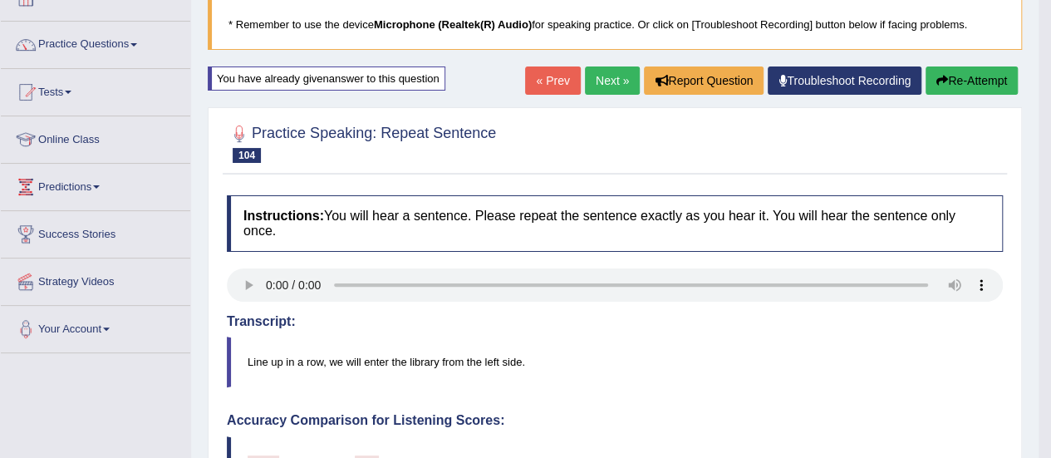
click at [605, 75] on link "Next »" at bounding box center [612, 80] width 55 height 28
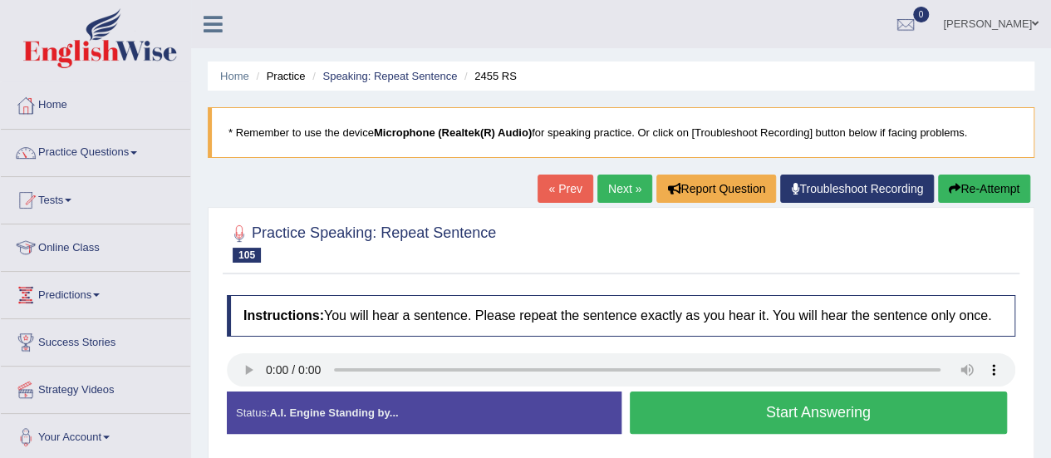
click at [853, 408] on button "Start Answering" at bounding box center [819, 412] width 378 height 42
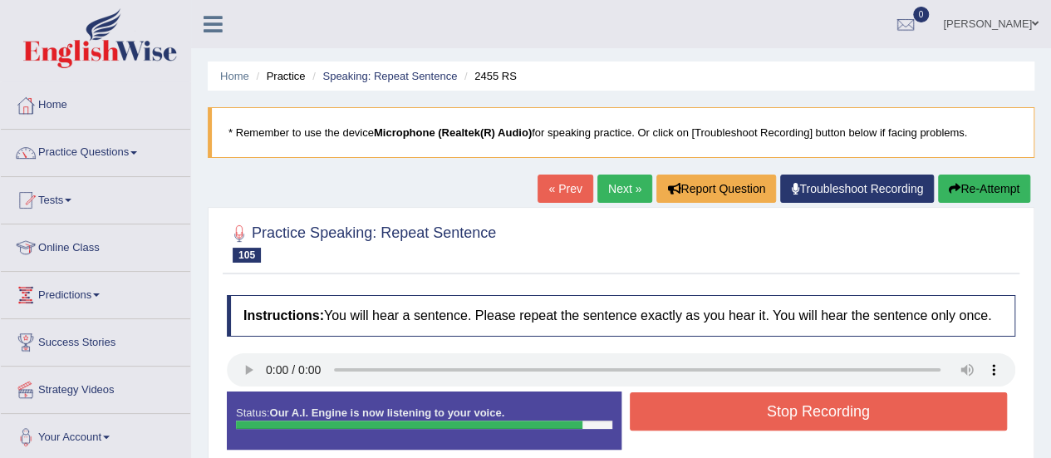
click at [853, 408] on button "Stop Recording" at bounding box center [819, 411] width 378 height 38
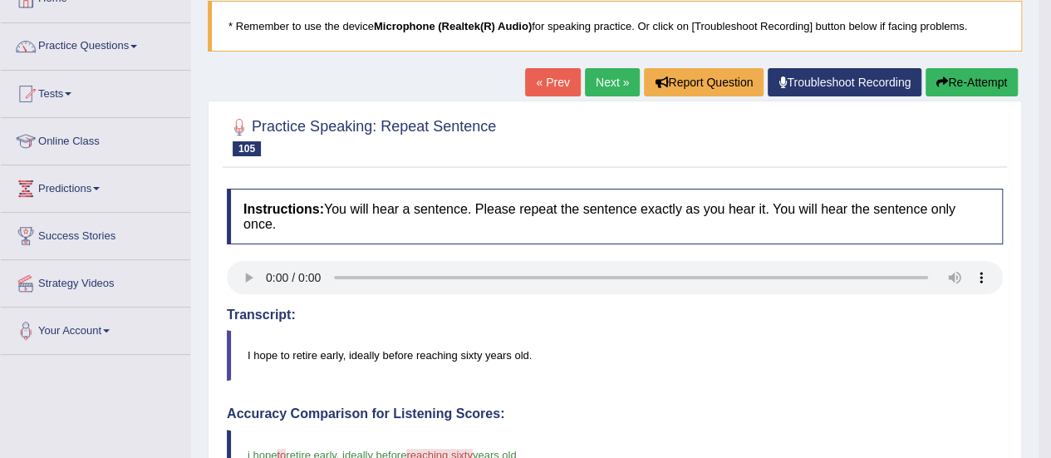
scroll to position [102, 0]
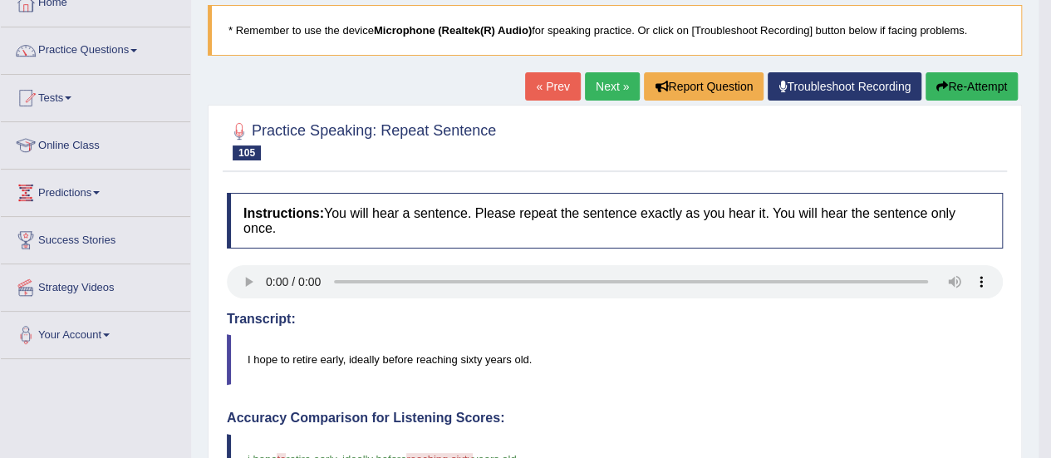
click at [976, 77] on button "Re-Attempt" at bounding box center [972, 86] width 92 height 28
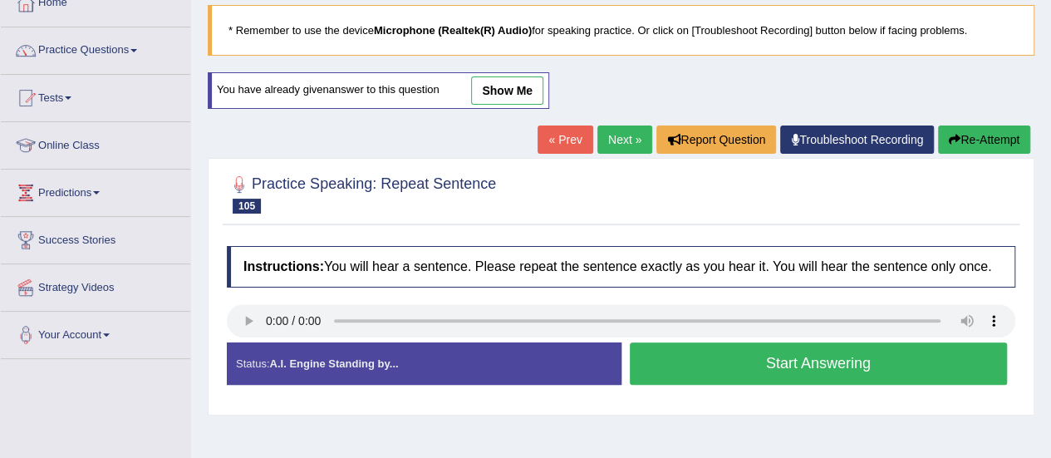
click at [773, 359] on button "Start Answering" at bounding box center [819, 363] width 378 height 42
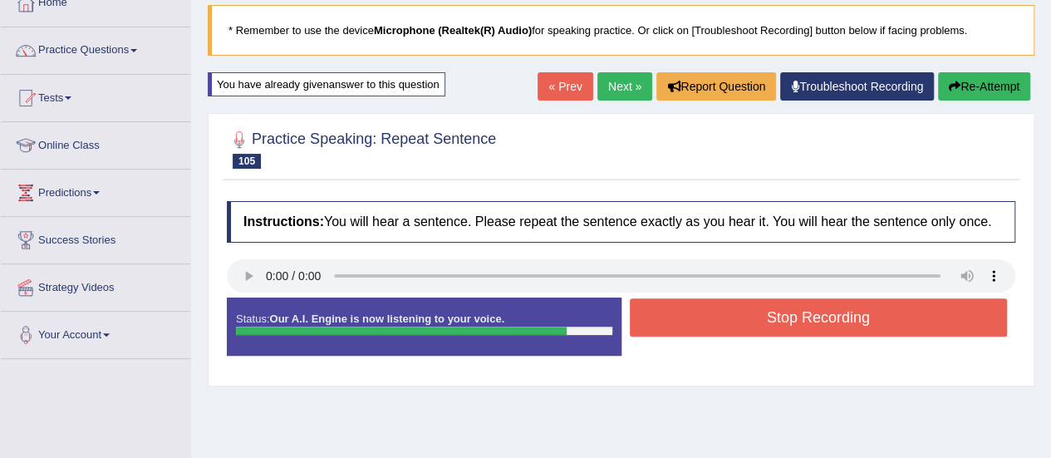
click at [808, 309] on button "Stop Recording" at bounding box center [819, 317] width 378 height 38
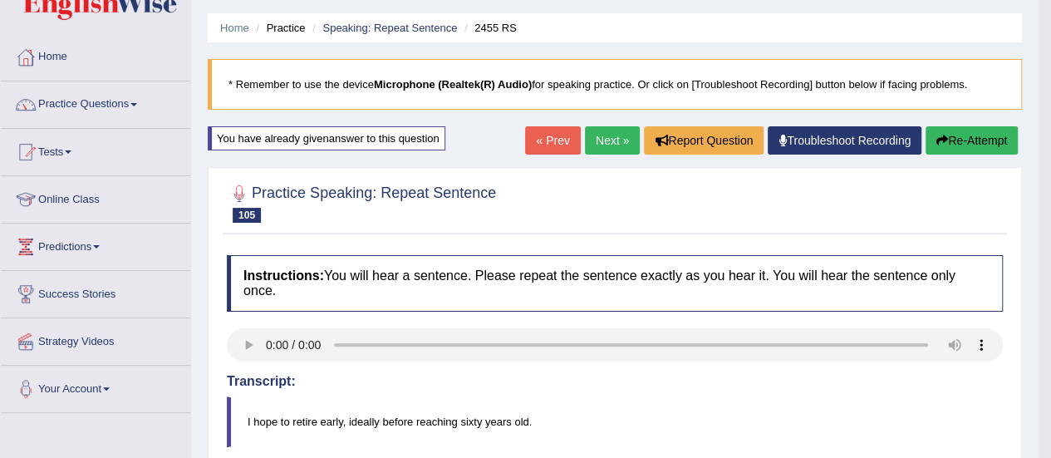
scroll to position [50, 0]
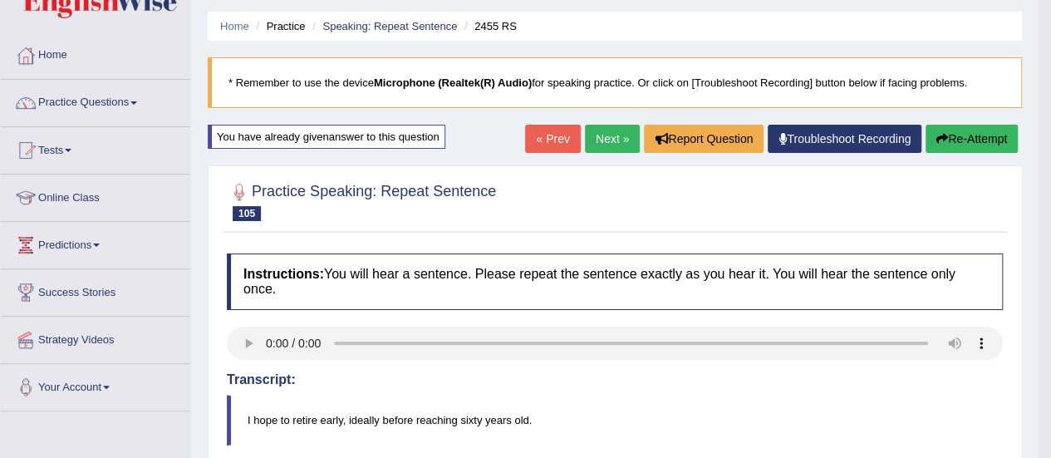
click at [956, 135] on button "Re-Attempt" at bounding box center [972, 139] width 92 height 28
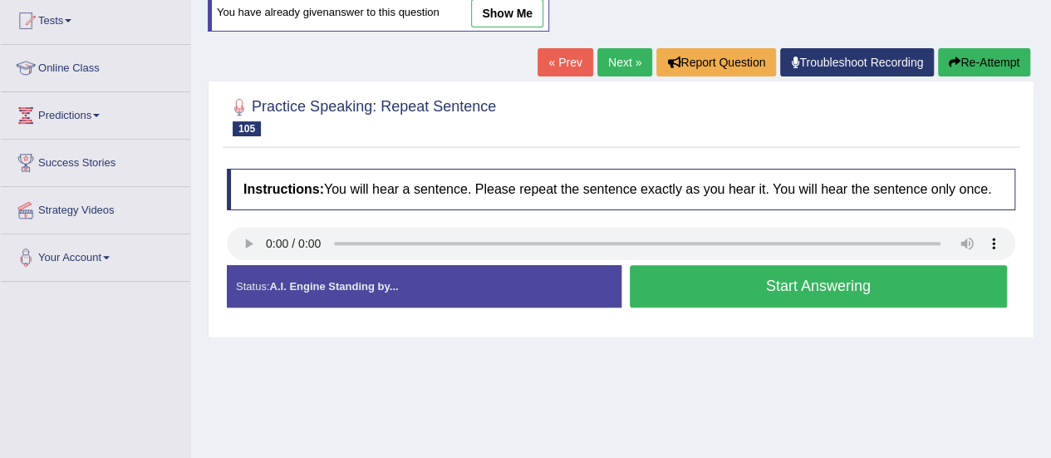
scroll to position [190, 0]
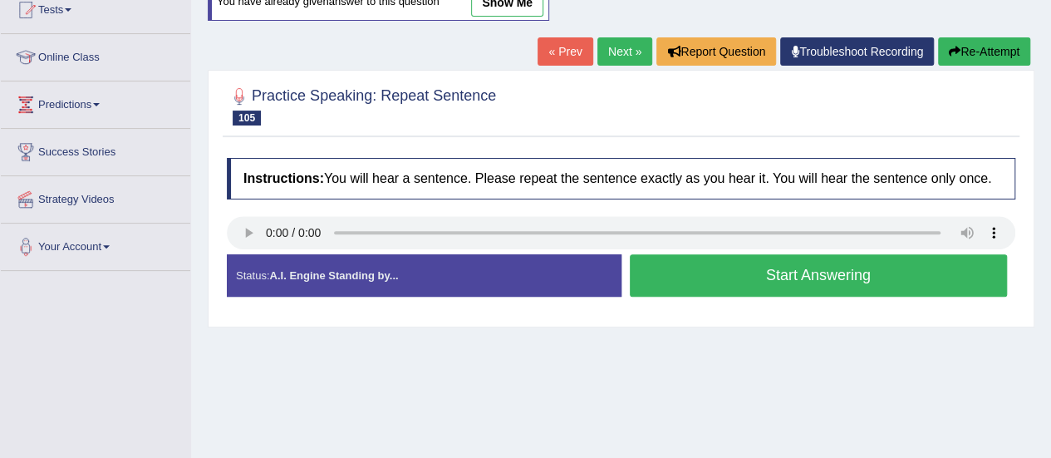
click at [804, 277] on button "Start Answering" at bounding box center [819, 275] width 378 height 42
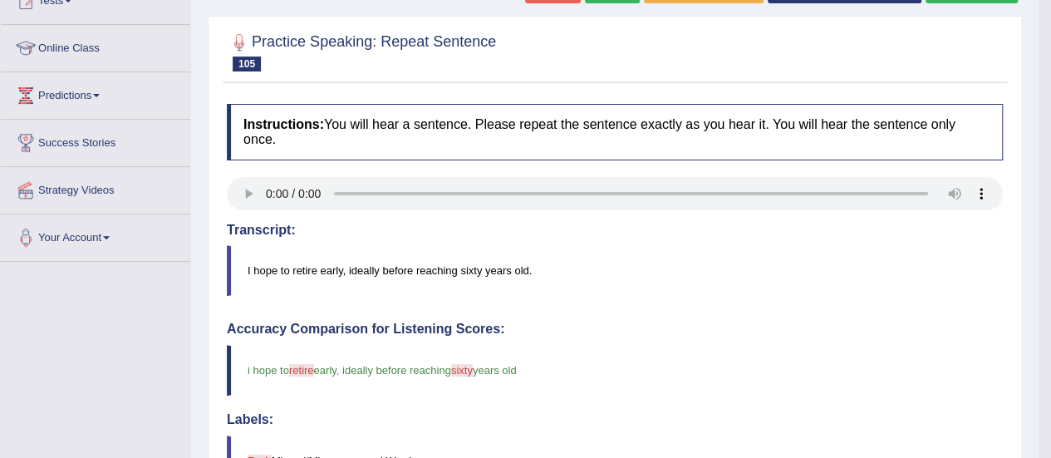
scroll to position [175, 0]
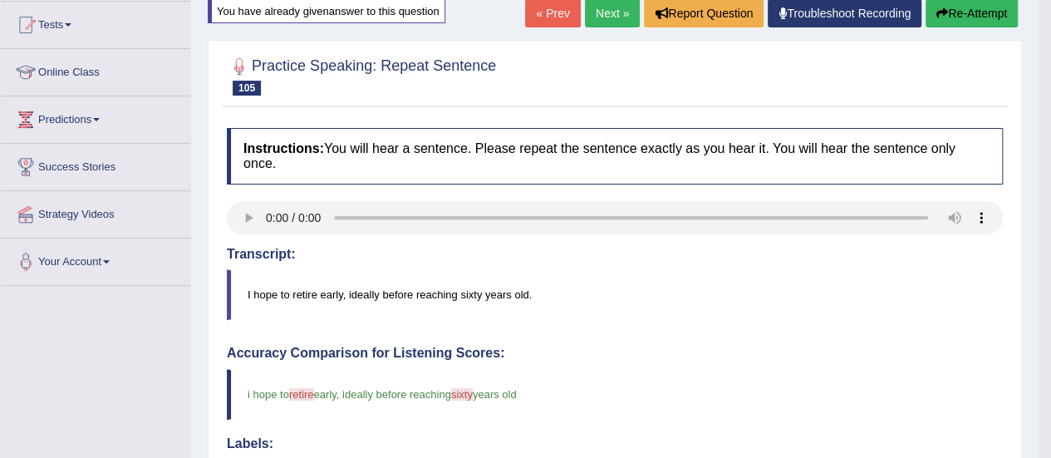
click at [597, 17] on link "Next »" at bounding box center [612, 13] width 55 height 28
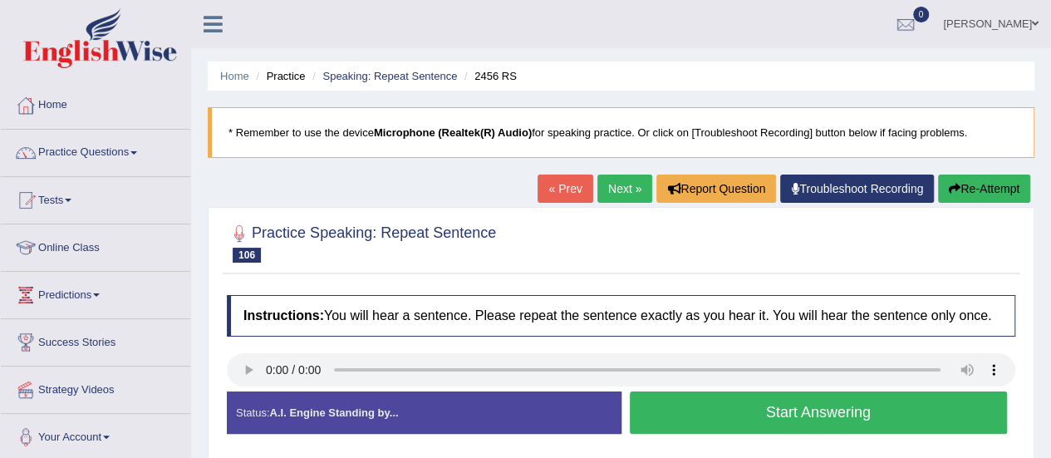
click at [826, 405] on button "Start Answering" at bounding box center [819, 412] width 378 height 42
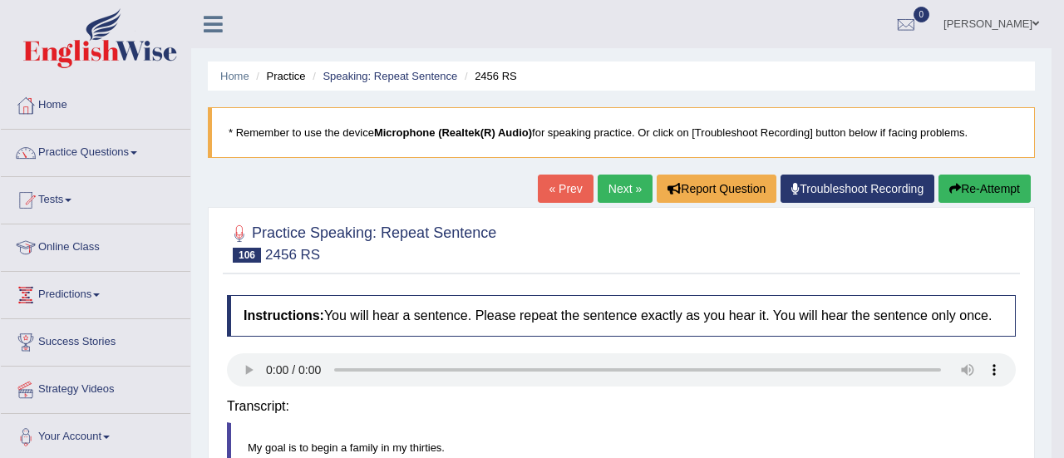
click at [826, 405] on div "Instructions: You will hear a sentence. Please repeat the sentence exactly as y…" at bounding box center [621, 428] width 797 height 283
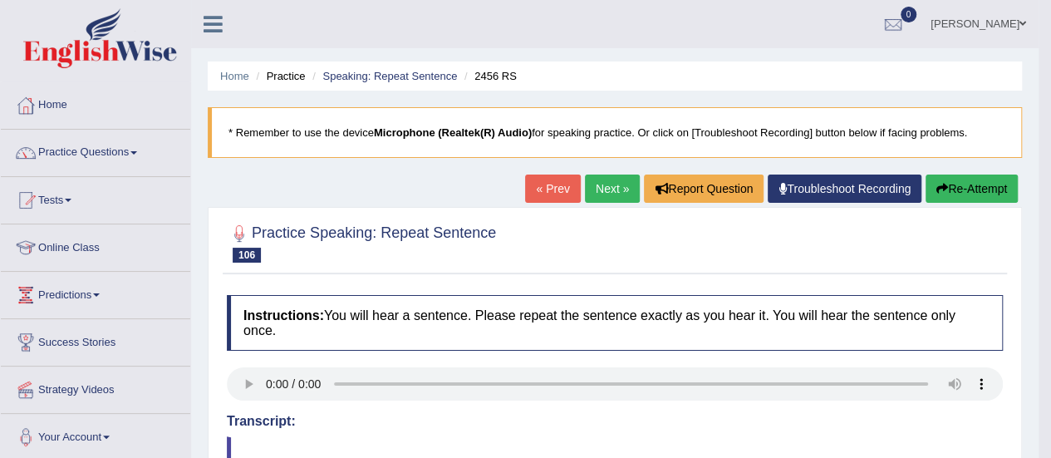
click at [952, 185] on button "Re-Attempt" at bounding box center [972, 189] width 92 height 28
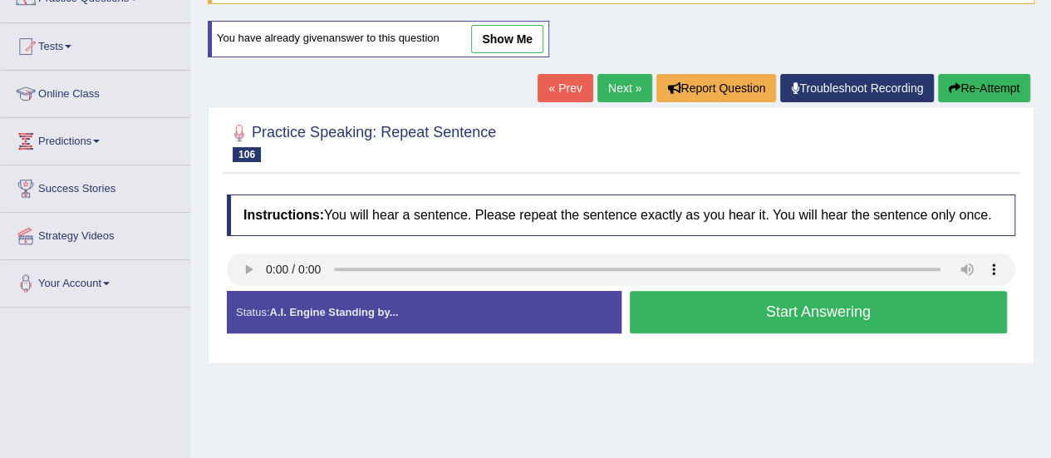
scroll to position [168, 0]
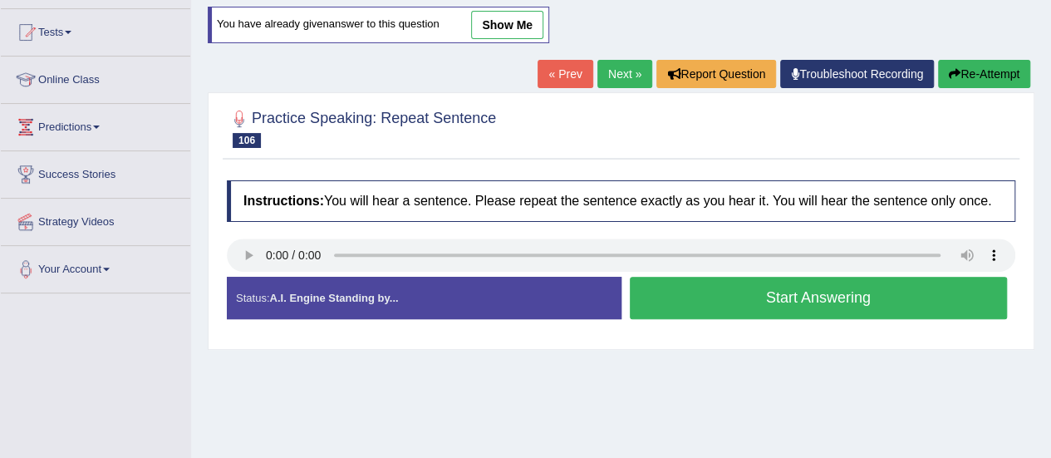
click at [770, 300] on button "Start Answering" at bounding box center [819, 298] width 378 height 42
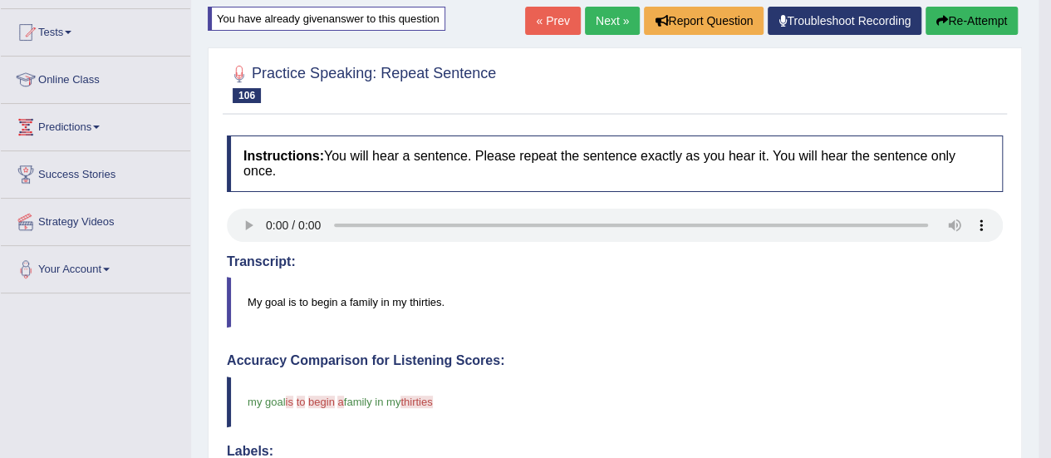
click at [941, 22] on icon "button" at bounding box center [943, 21] width 12 height 12
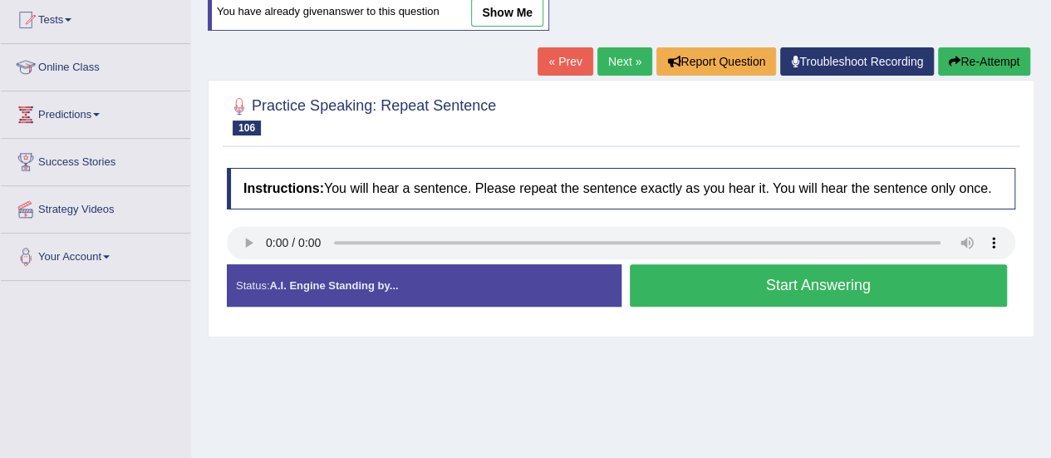
click at [807, 276] on button "Start Answering" at bounding box center [819, 285] width 378 height 42
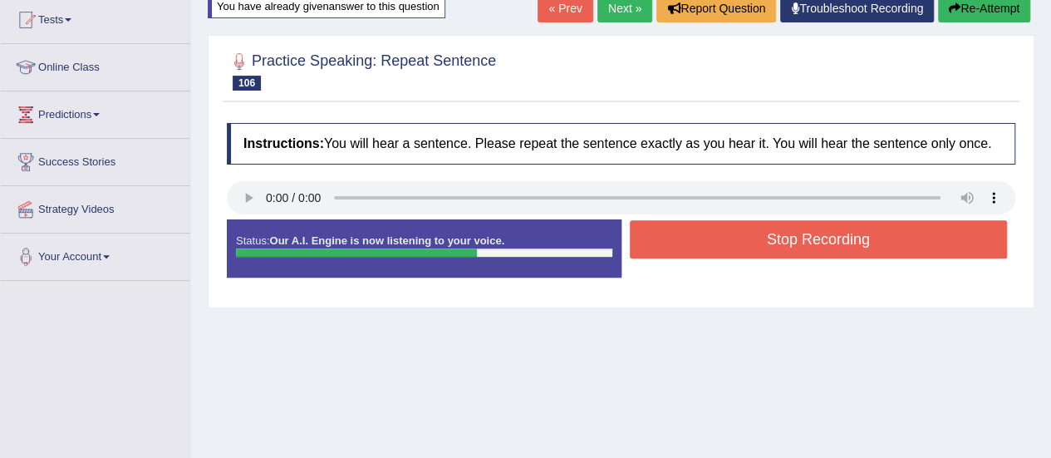
click at [844, 242] on button "Stop Recording" at bounding box center [819, 239] width 378 height 38
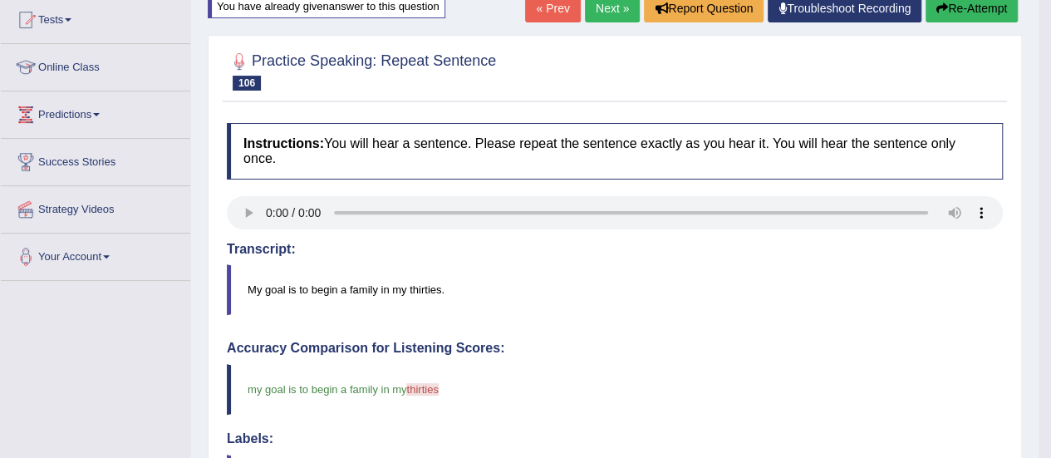
click at [939, 2] on icon "button" at bounding box center [943, 8] width 12 height 12
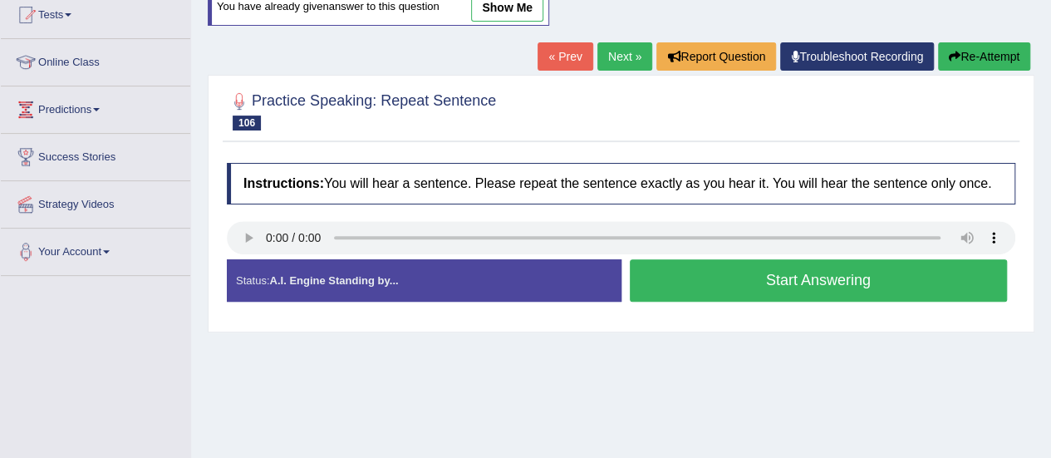
scroll to position [185, 0]
click at [767, 282] on button "Start Answering" at bounding box center [819, 280] width 378 height 42
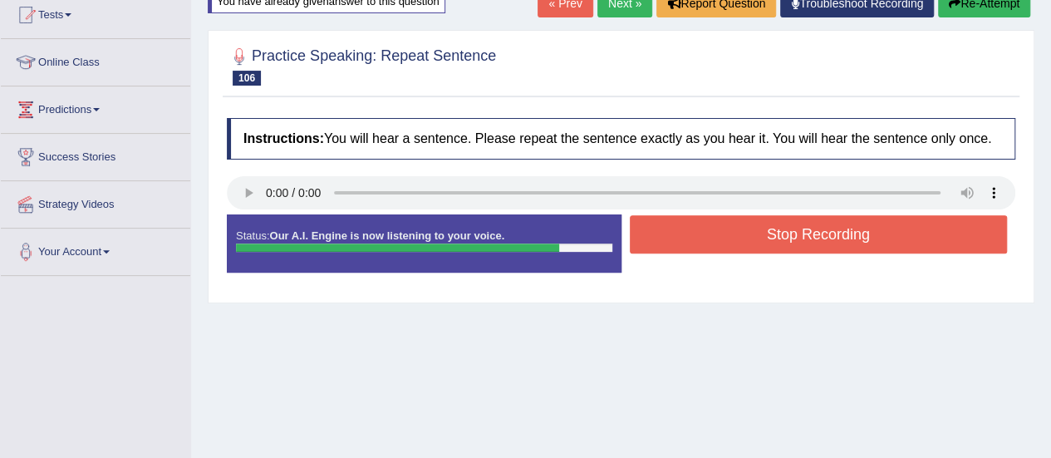
click at [834, 237] on button "Stop Recording" at bounding box center [819, 234] width 378 height 38
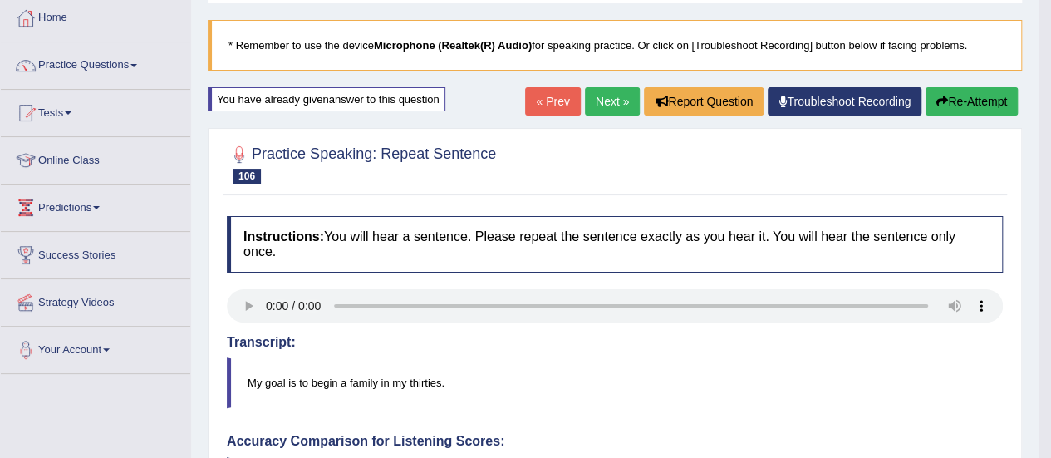
scroll to position [0, 0]
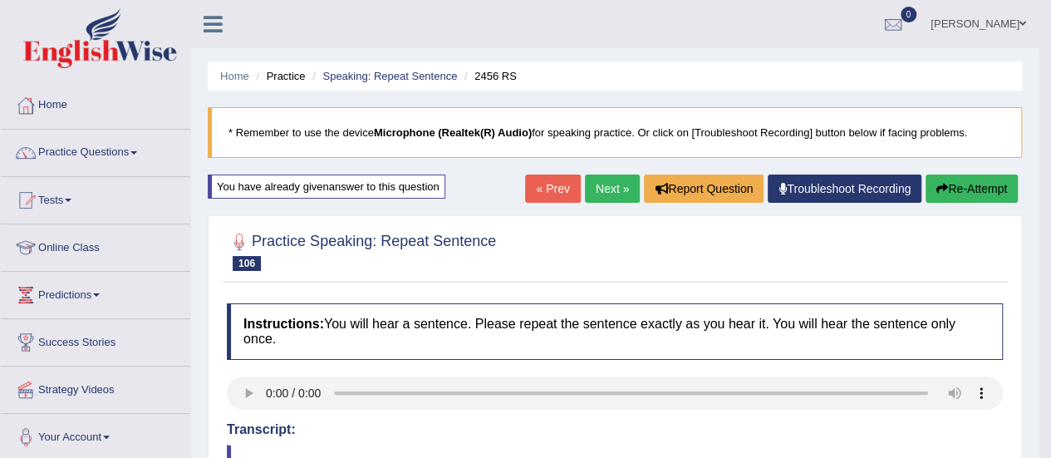
click at [992, 179] on button "Re-Attempt" at bounding box center [972, 189] width 92 height 28
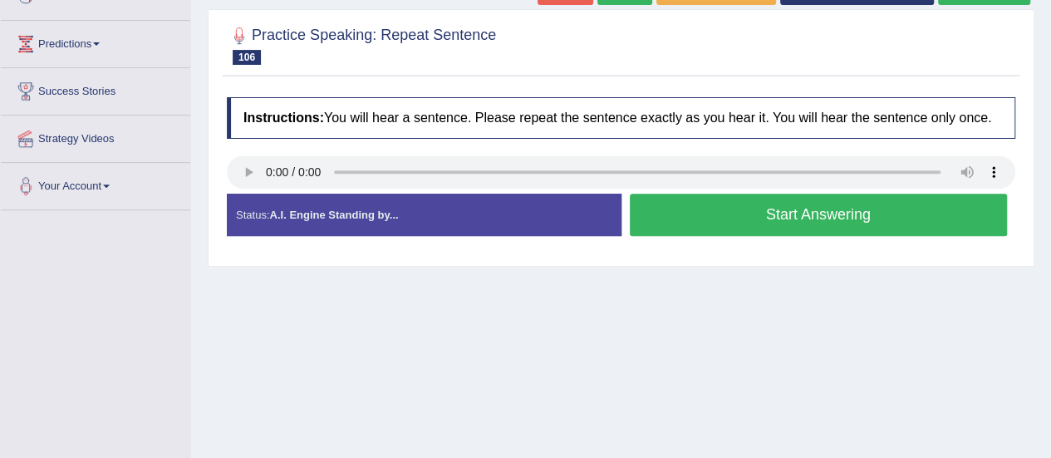
scroll to position [242, 0]
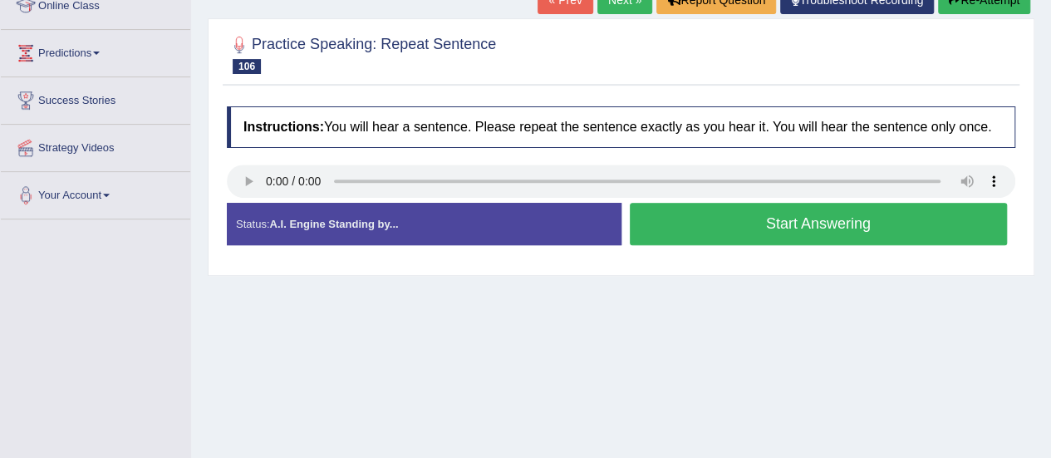
click at [815, 226] on button "Start Answering" at bounding box center [819, 224] width 378 height 42
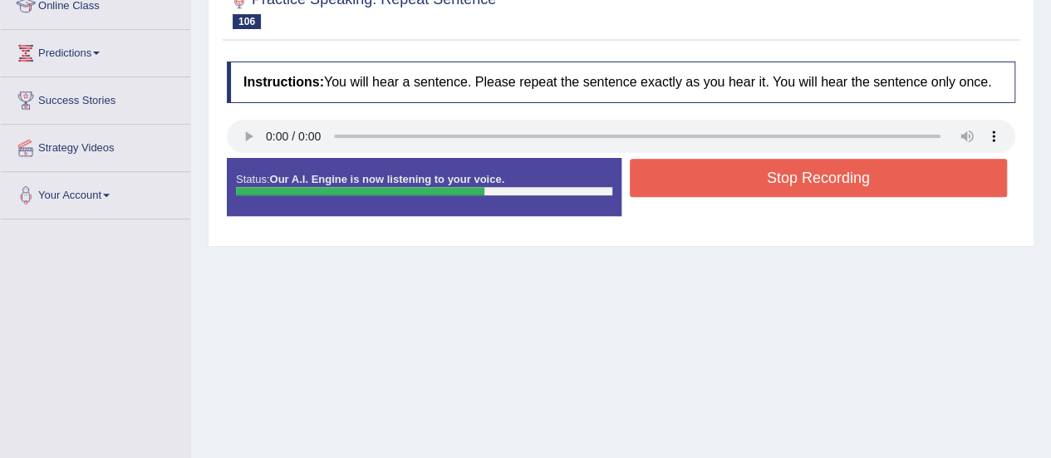
click at [868, 184] on button "Stop Recording" at bounding box center [819, 178] width 378 height 38
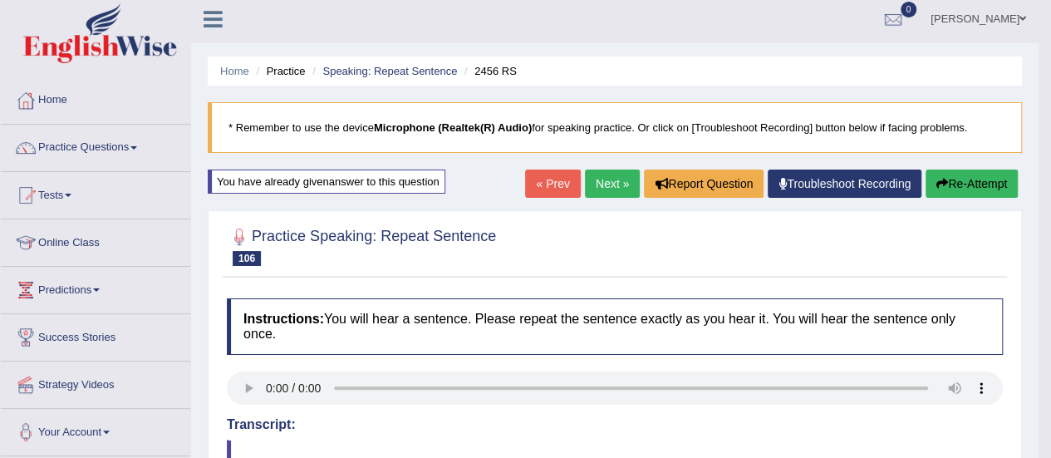
scroll to position [7, 0]
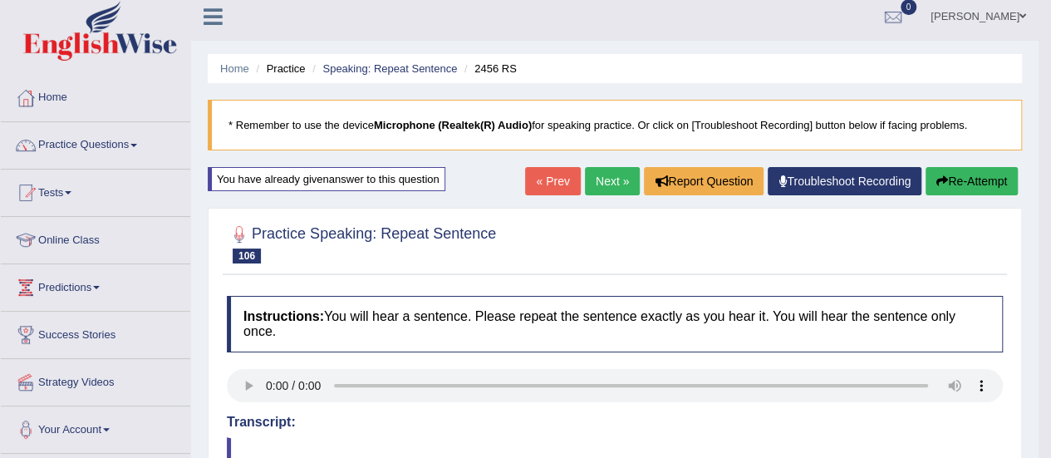
click at [610, 183] on link "Next »" at bounding box center [612, 181] width 55 height 28
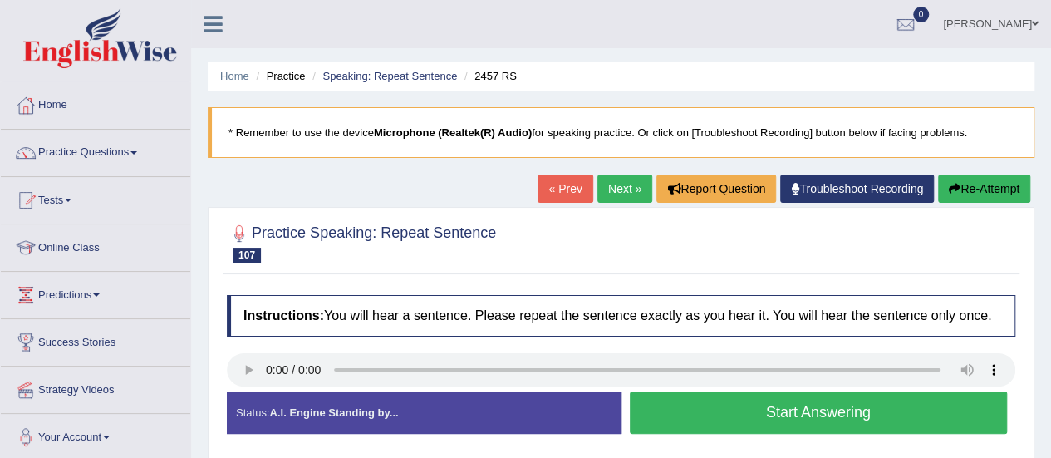
click at [822, 422] on button "Start Answering" at bounding box center [819, 412] width 378 height 42
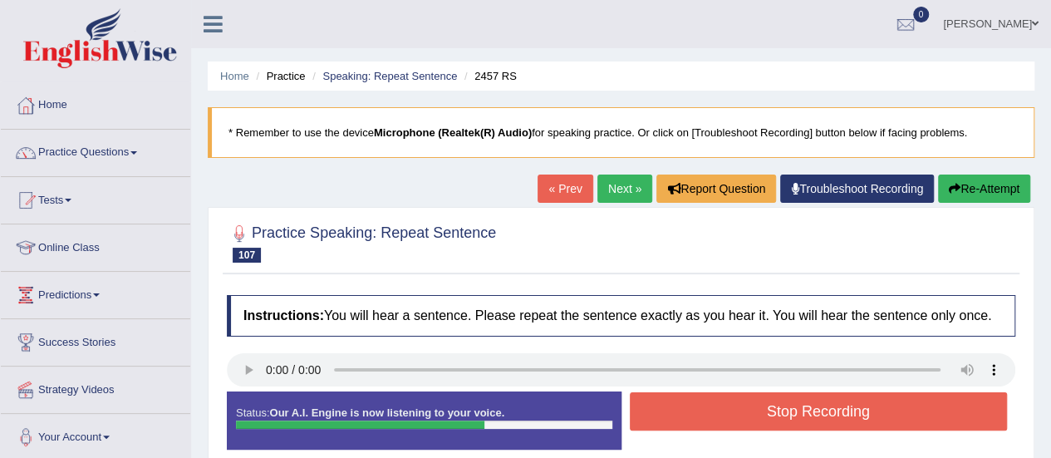
click at [859, 402] on button "Stop Recording" at bounding box center [819, 411] width 378 height 38
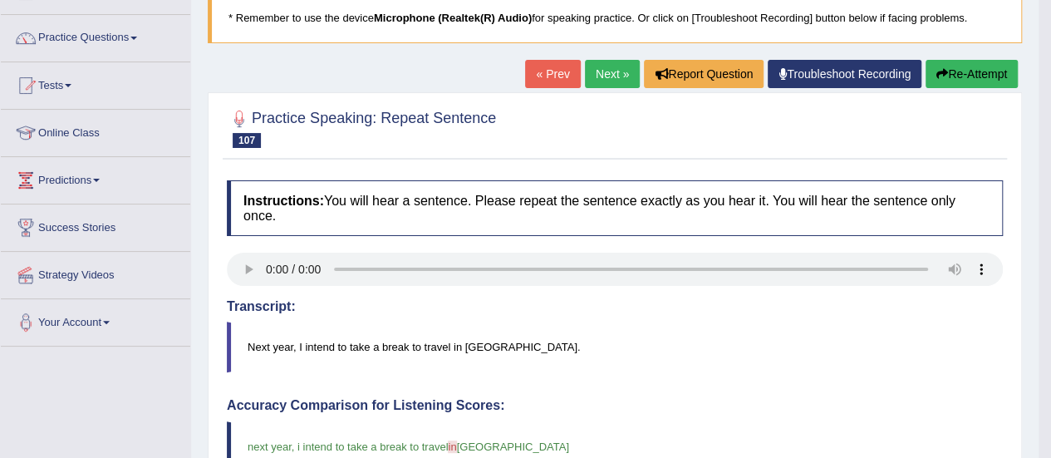
scroll to position [121, 0]
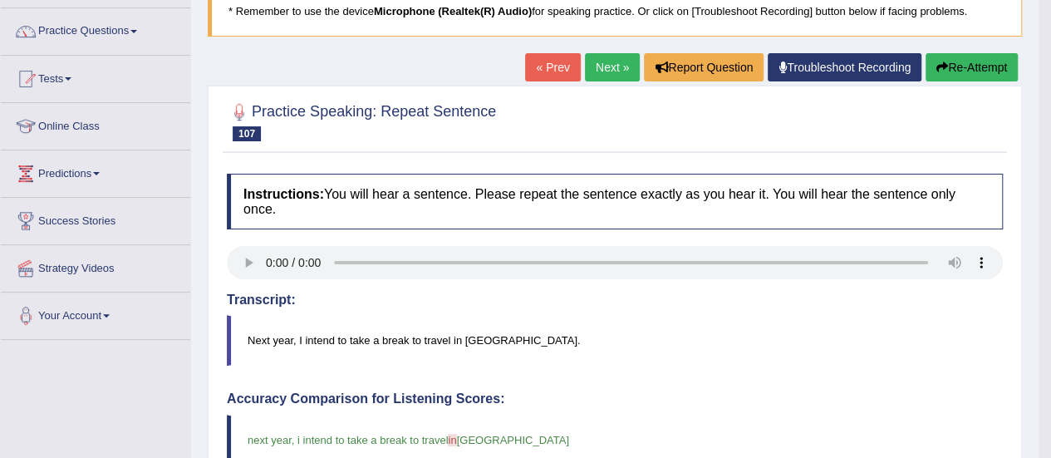
click at [602, 71] on link "Next »" at bounding box center [612, 67] width 55 height 28
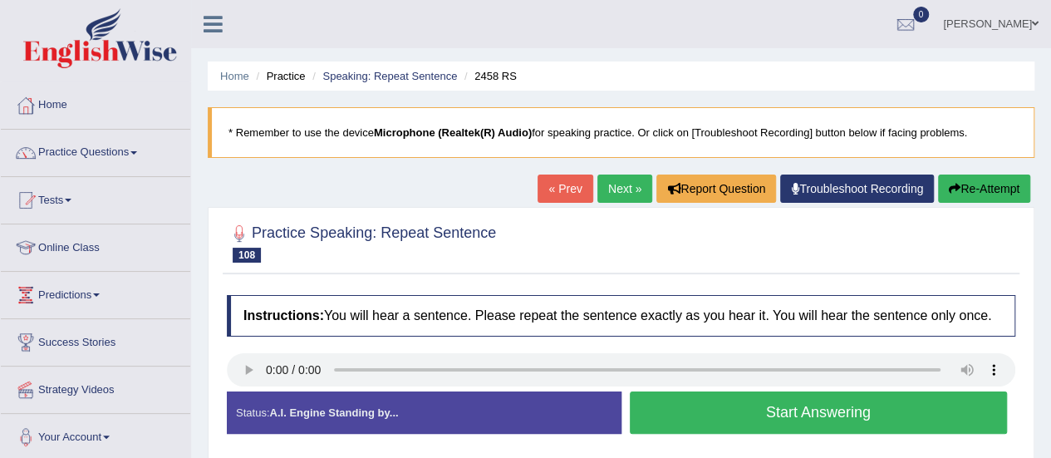
click at [785, 405] on button "Start Answering" at bounding box center [819, 412] width 378 height 42
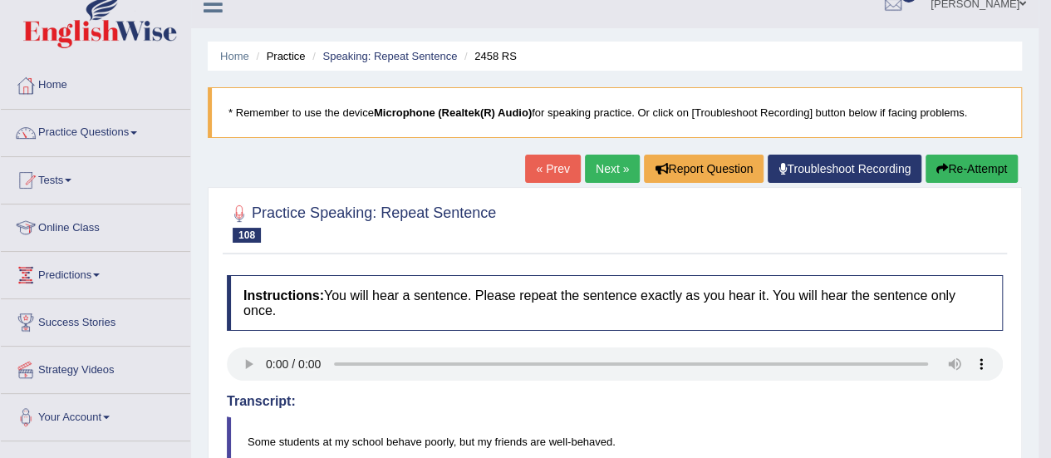
scroll to position [13, 0]
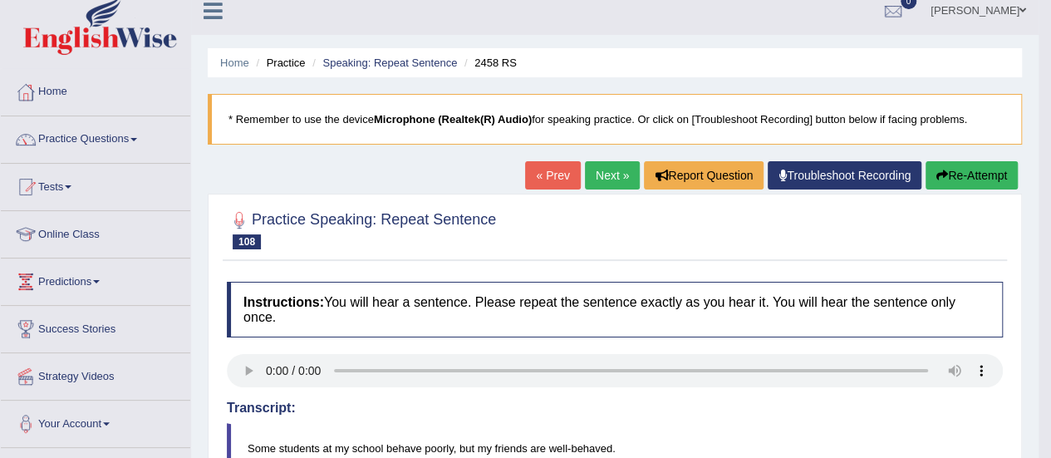
click at [963, 170] on button "Re-Attempt" at bounding box center [972, 175] width 92 height 28
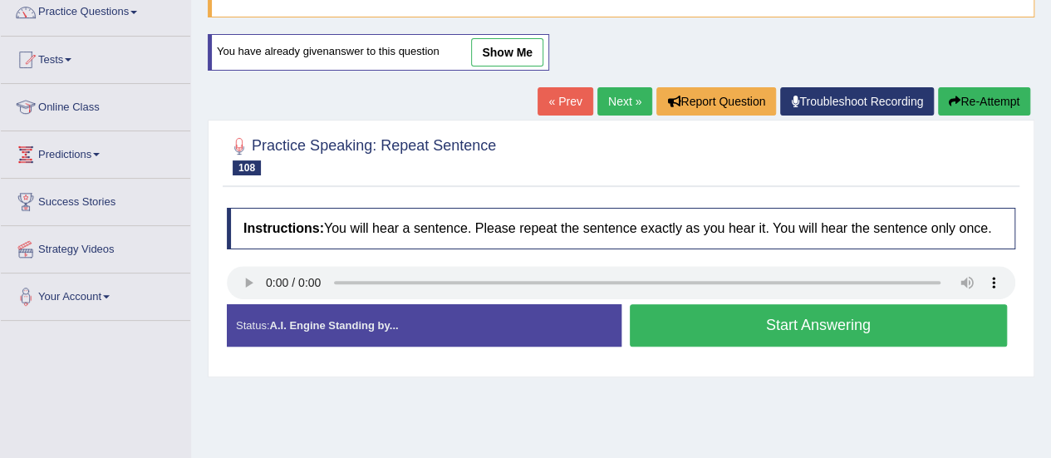
scroll to position [148, 0]
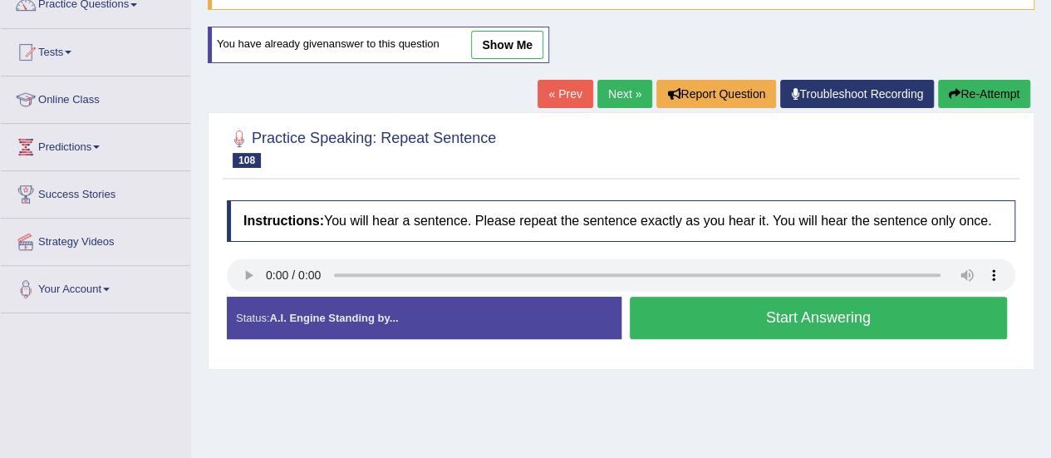
click at [828, 309] on button "Start Answering" at bounding box center [819, 318] width 378 height 42
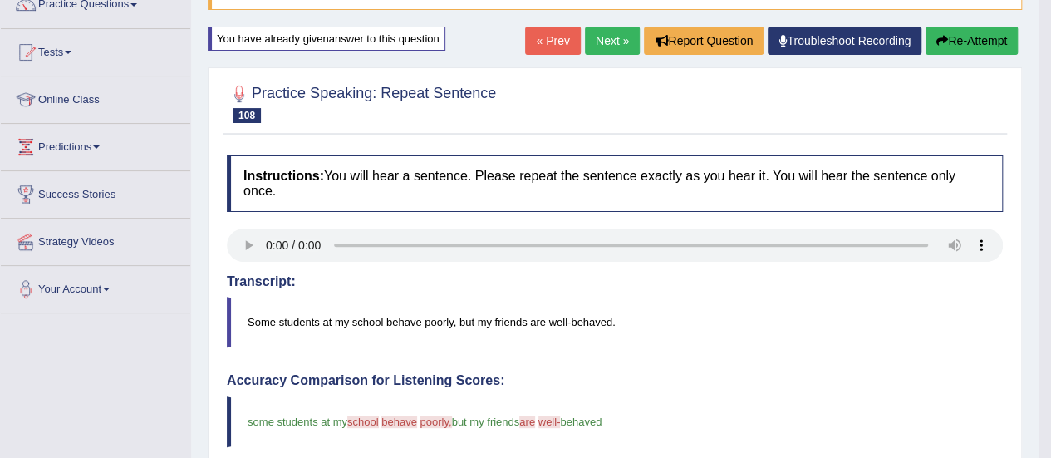
click at [972, 42] on button "Re-Attempt" at bounding box center [972, 41] width 92 height 28
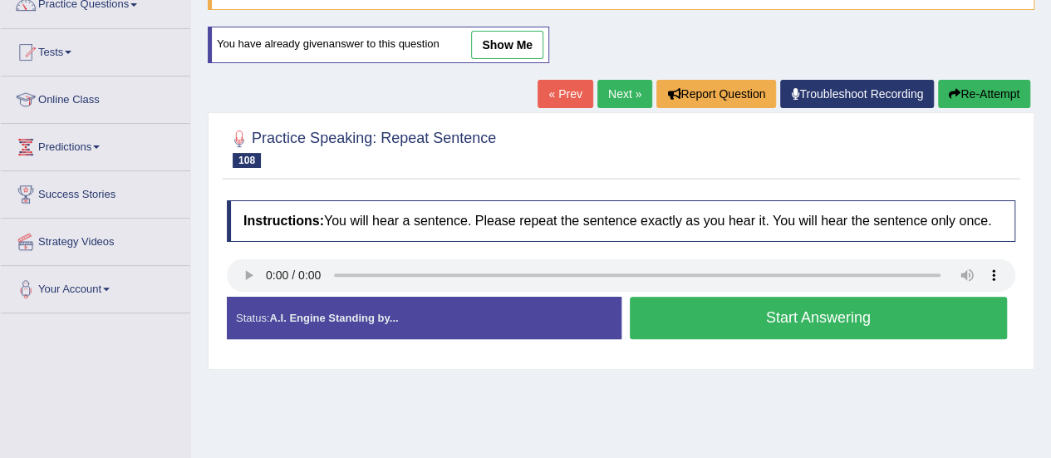
click at [837, 314] on button "Start Answering" at bounding box center [819, 318] width 378 height 42
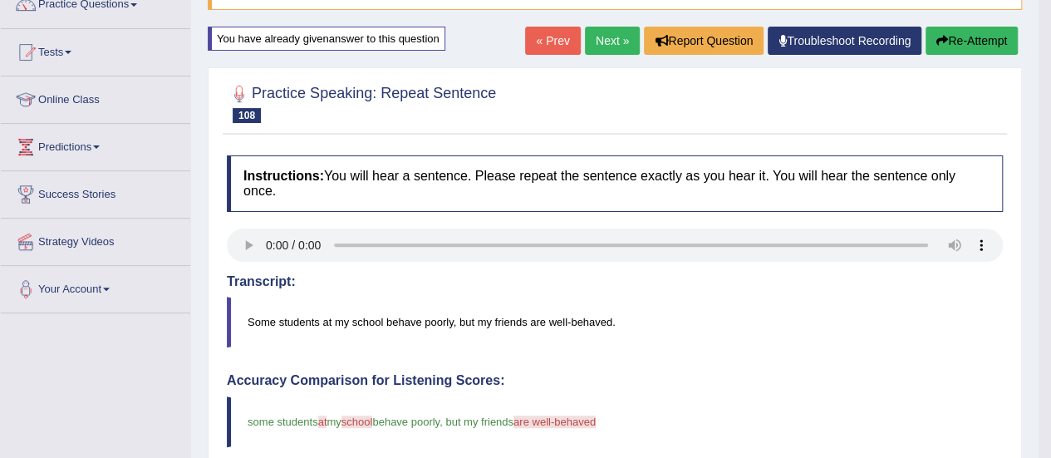
click at [947, 42] on button "Re-Attempt" at bounding box center [972, 41] width 92 height 28
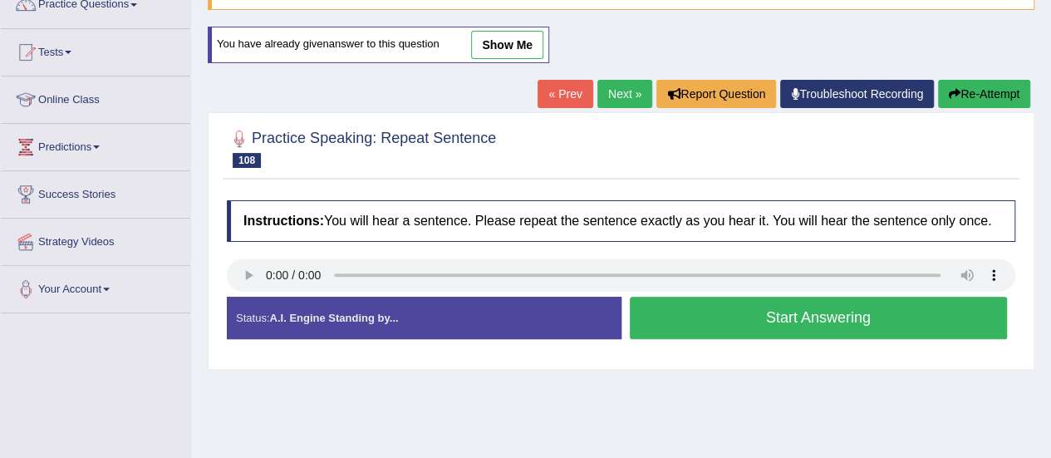
click at [845, 322] on button "Start Answering" at bounding box center [819, 318] width 378 height 42
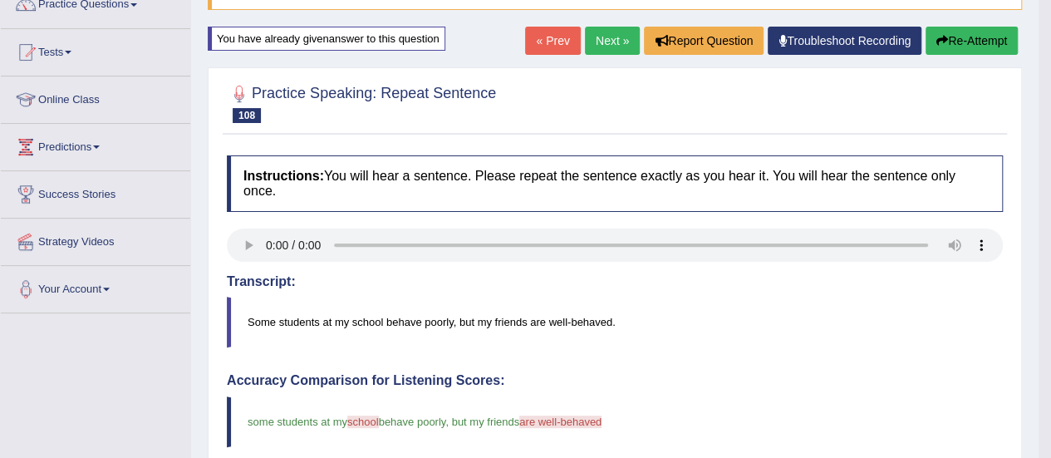
click at [961, 33] on button "Re-Attempt" at bounding box center [972, 41] width 92 height 28
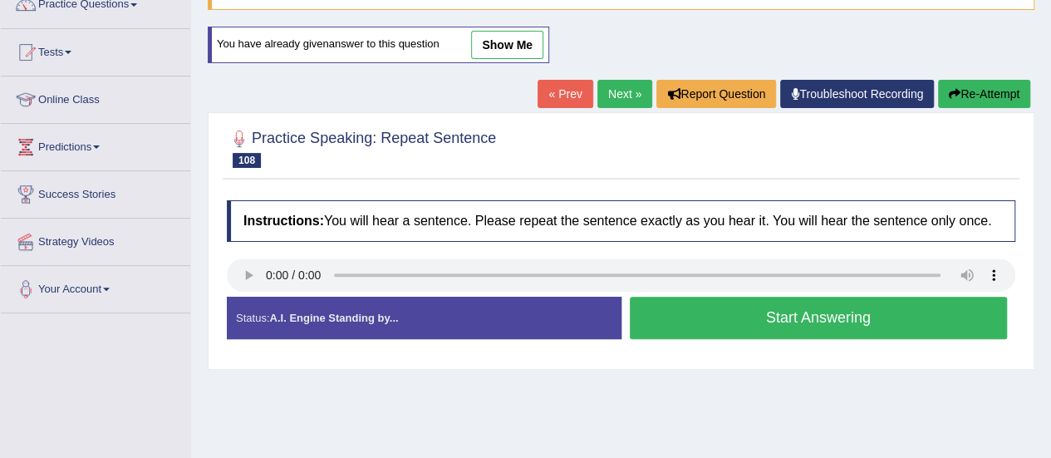
click at [774, 320] on button "Start Answering" at bounding box center [819, 318] width 378 height 42
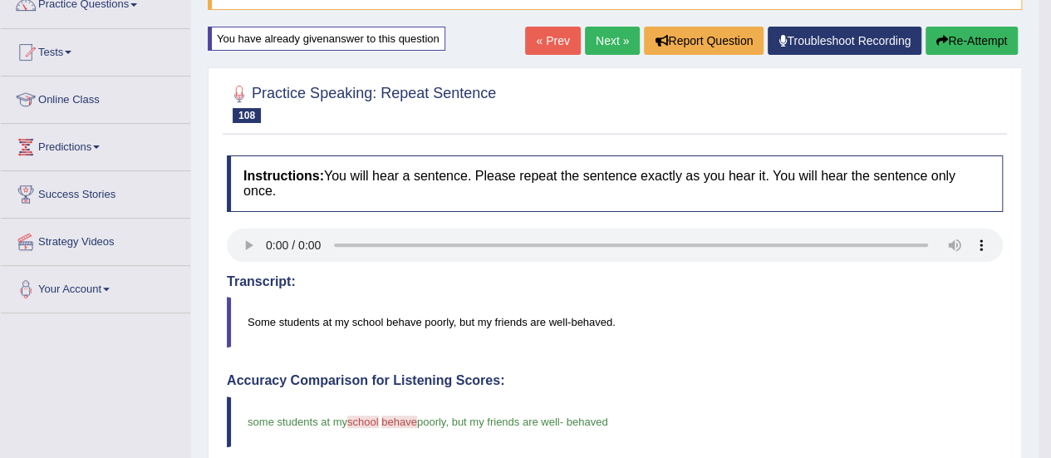
click at [956, 43] on button "Re-Attempt" at bounding box center [972, 41] width 92 height 28
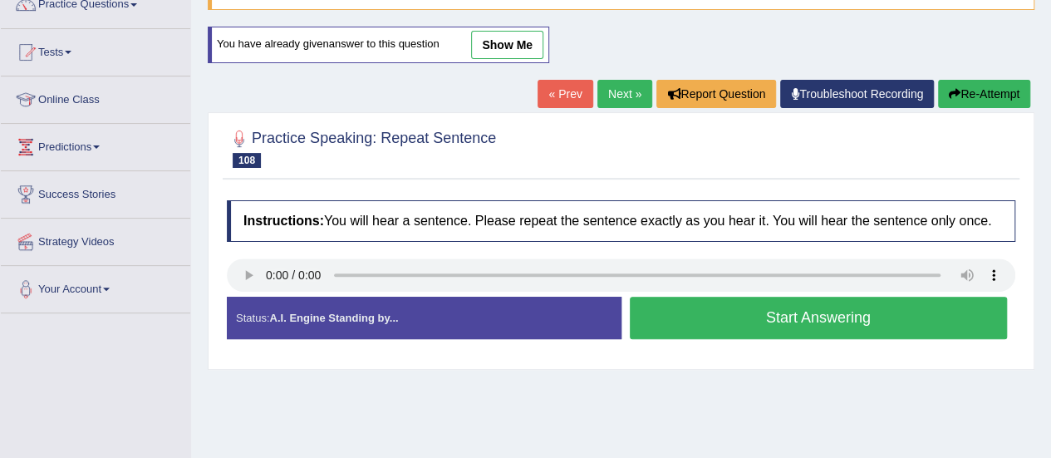
click at [808, 316] on button "Start Answering" at bounding box center [819, 318] width 378 height 42
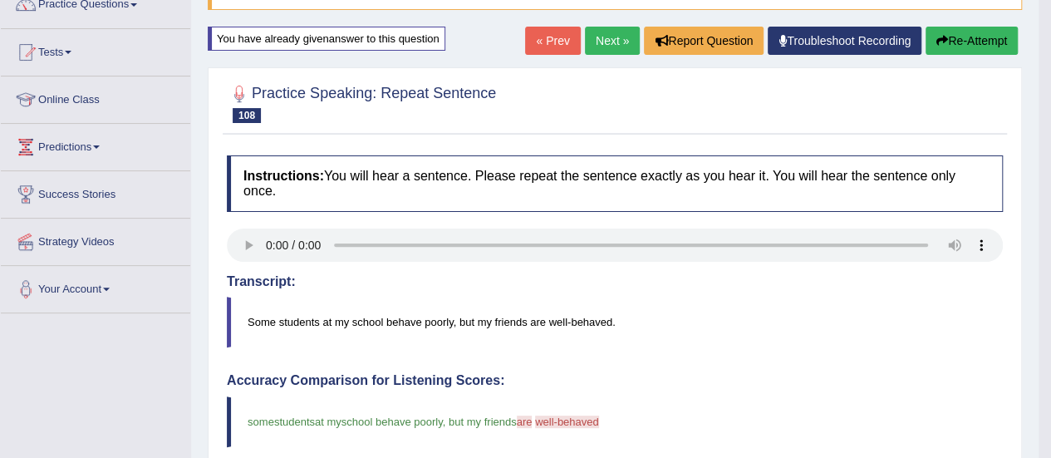
click at [957, 43] on button "Re-Attempt" at bounding box center [972, 41] width 92 height 28
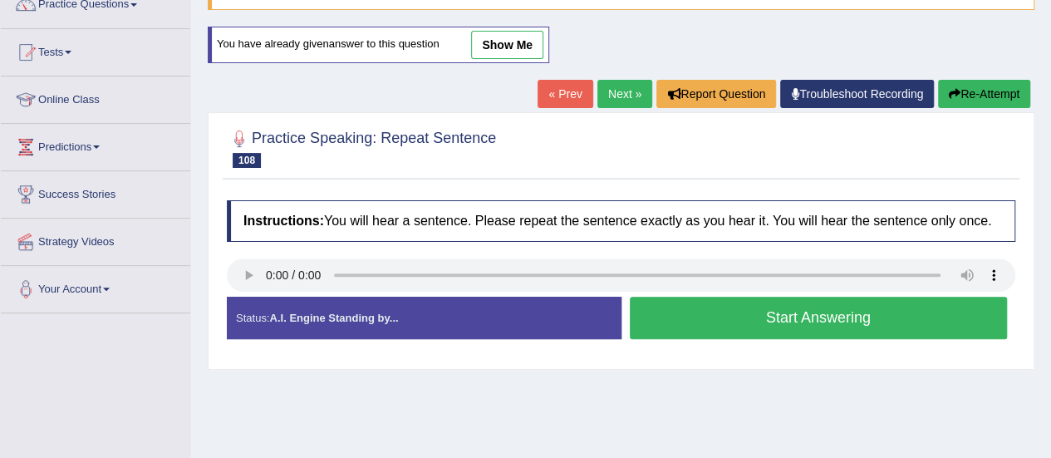
click at [763, 315] on button "Start Answering" at bounding box center [819, 318] width 378 height 42
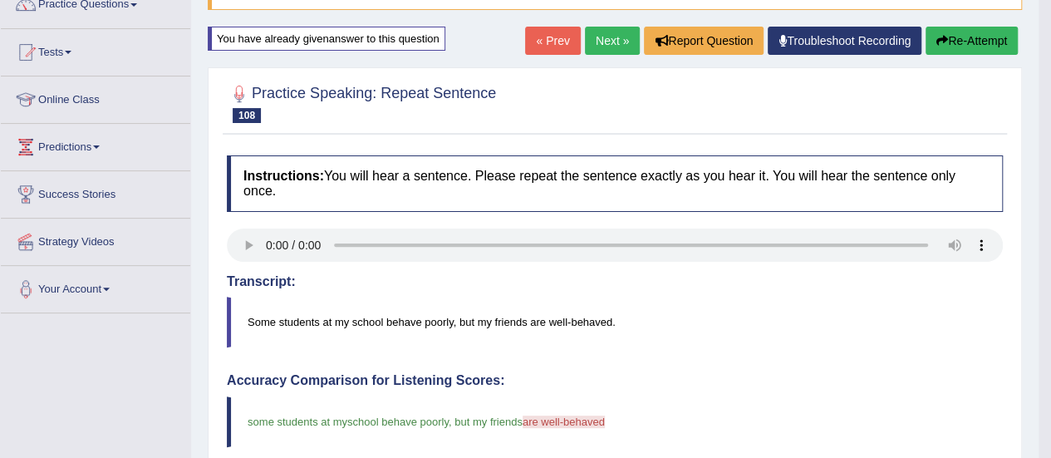
click at [957, 45] on button "Re-Attempt" at bounding box center [972, 41] width 92 height 28
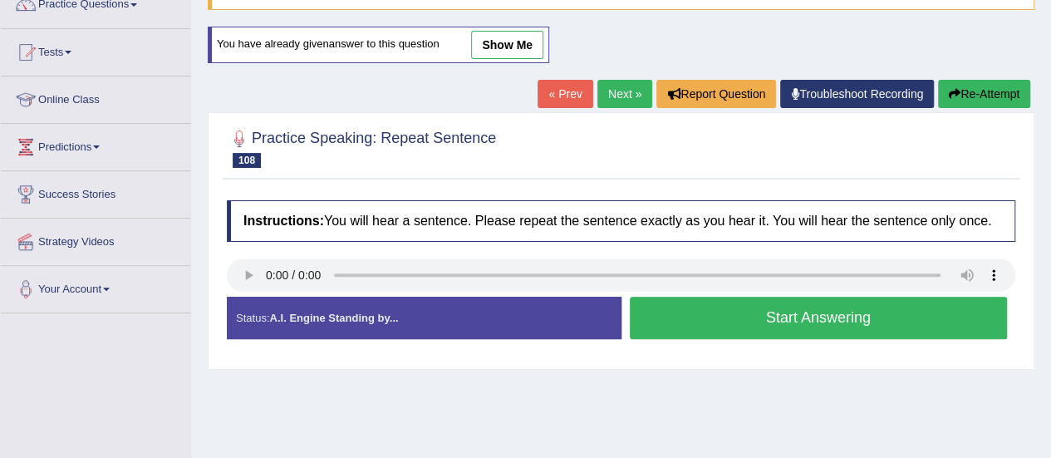
click at [786, 313] on button "Start Answering" at bounding box center [819, 318] width 378 height 42
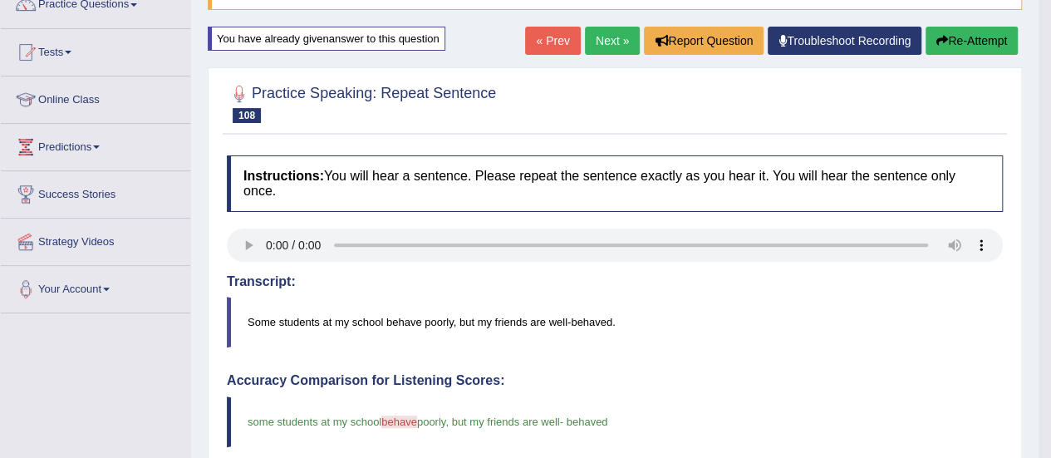
click at [604, 36] on link "Next »" at bounding box center [612, 41] width 55 height 28
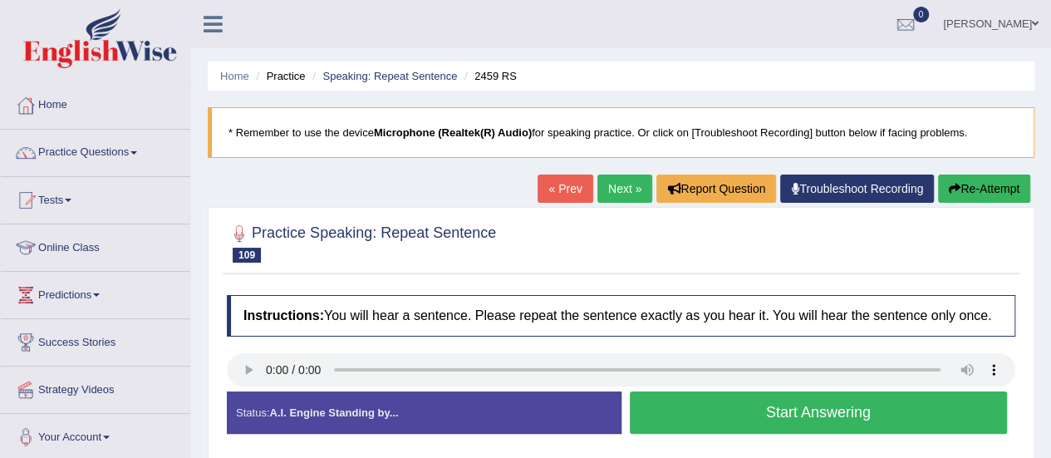
click at [850, 401] on button "Start Answering" at bounding box center [819, 412] width 378 height 42
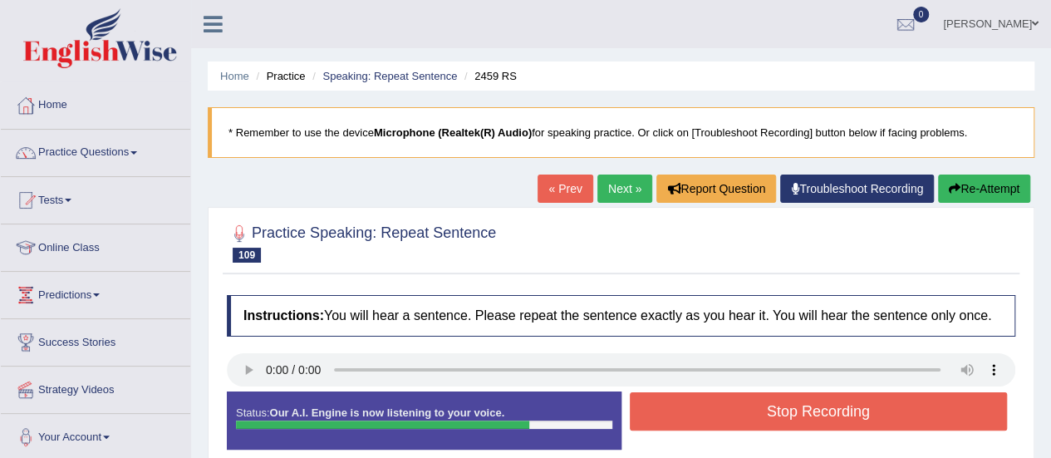
click at [850, 401] on button "Stop Recording" at bounding box center [819, 411] width 378 height 38
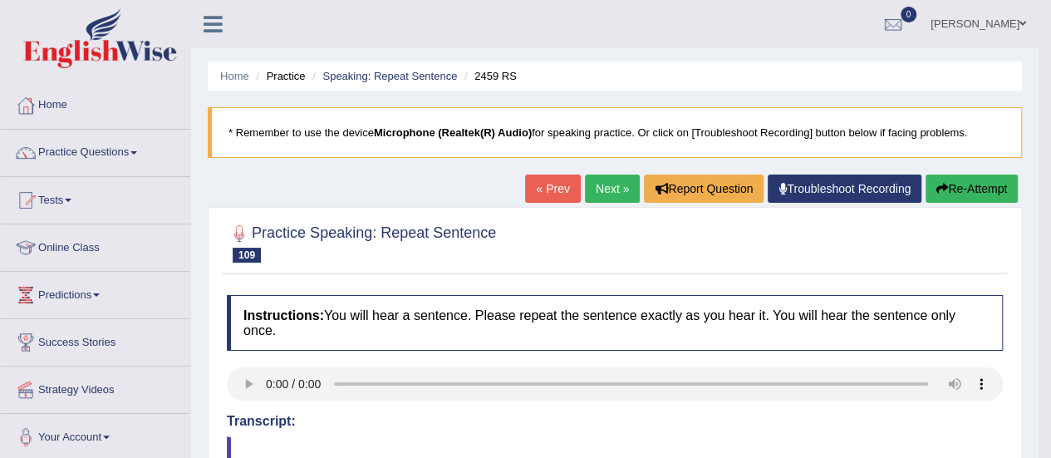
click at [952, 199] on button "Re-Attempt" at bounding box center [972, 189] width 92 height 28
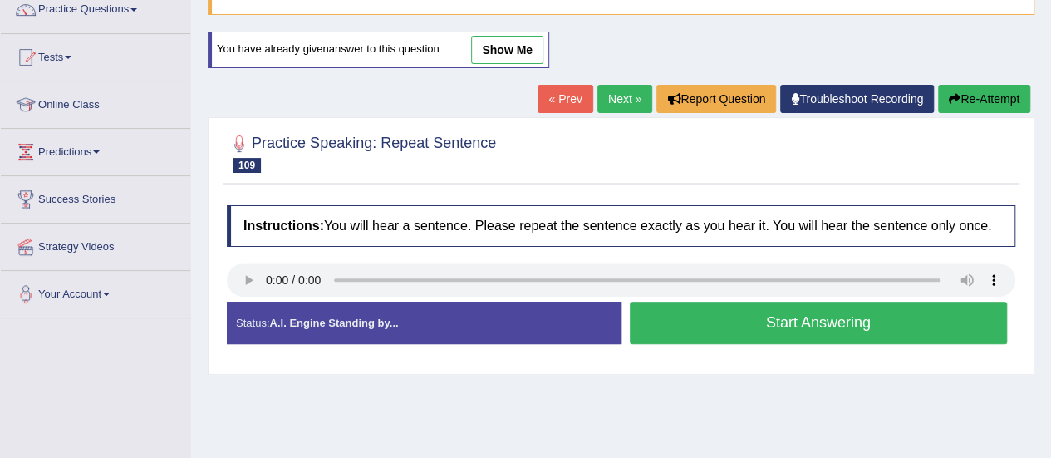
scroll to position [144, 0]
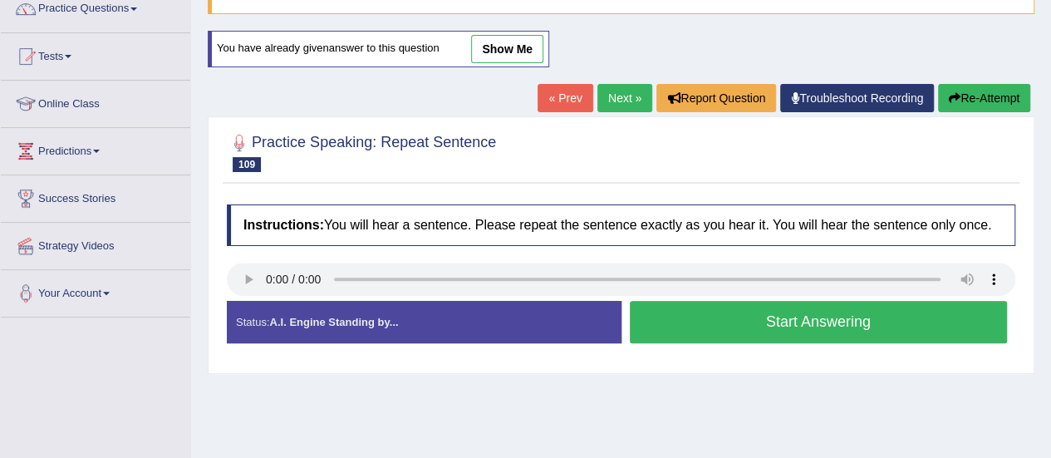
click at [788, 312] on button "Start Answering" at bounding box center [819, 322] width 378 height 42
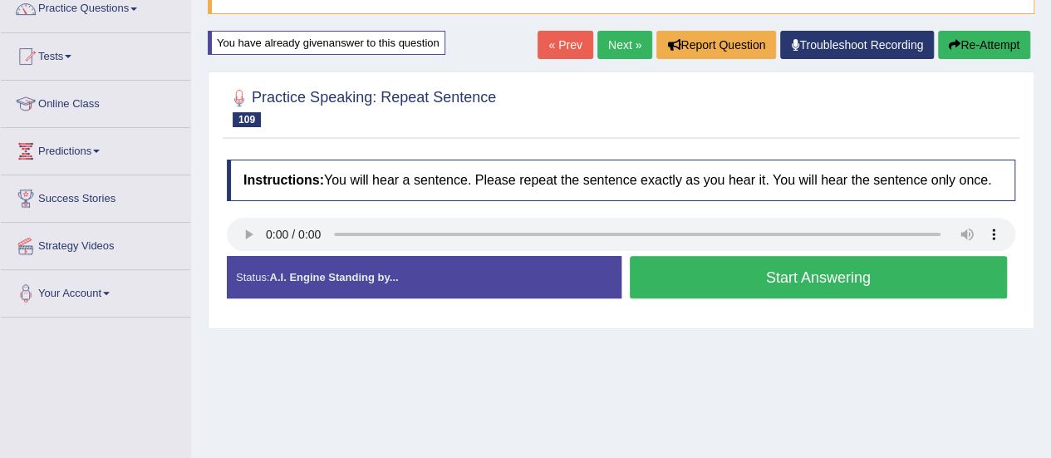
click at [788, 312] on div "Instructions: You will hear a sentence. Please repeat the sentence exactly as y…" at bounding box center [621, 235] width 797 height 169
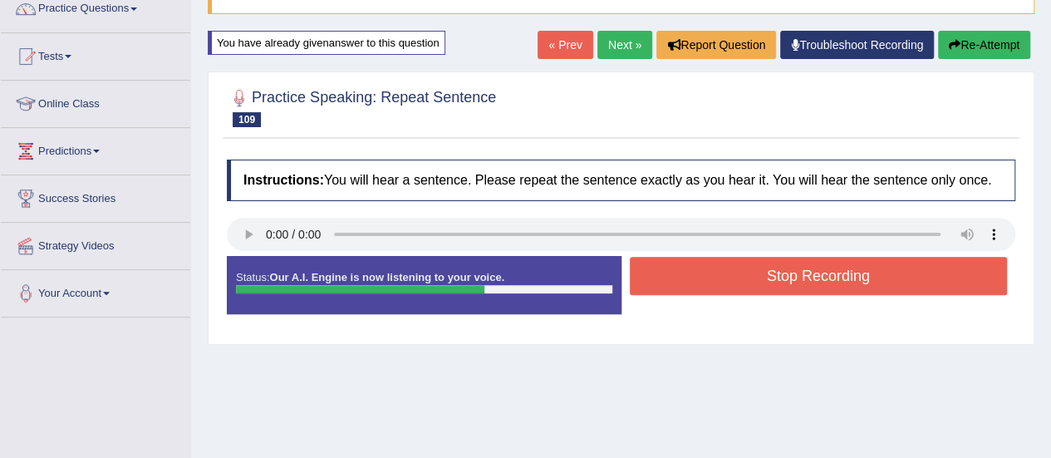
click at [851, 270] on button "Stop Recording" at bounding box center [819, 276] width 378 height 38
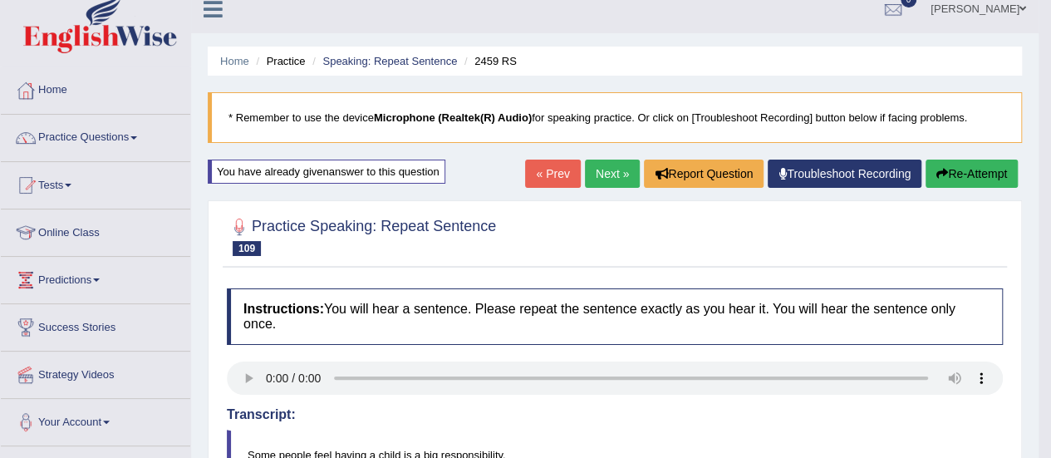
scroll to position [0, 0]
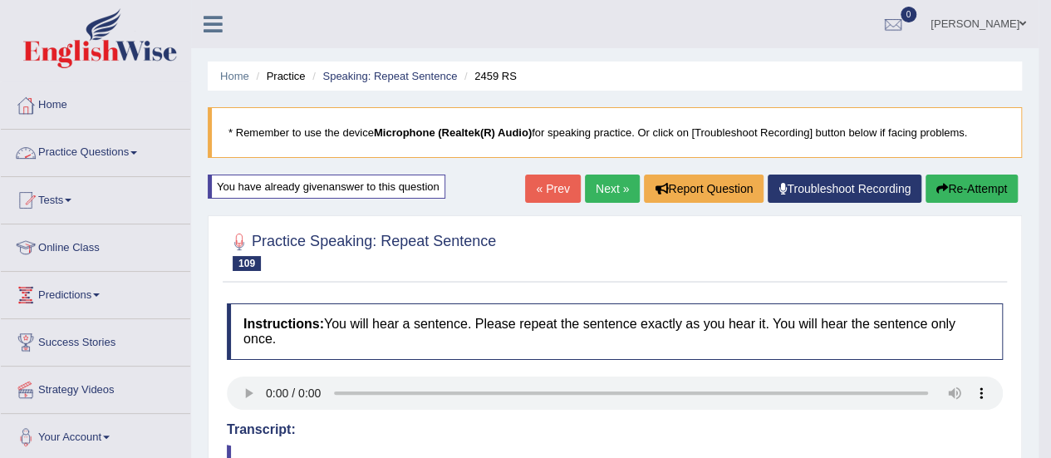
click at [91, 155] on link "Practice Questions" at bounding box center [95, 151] width 189 height 42
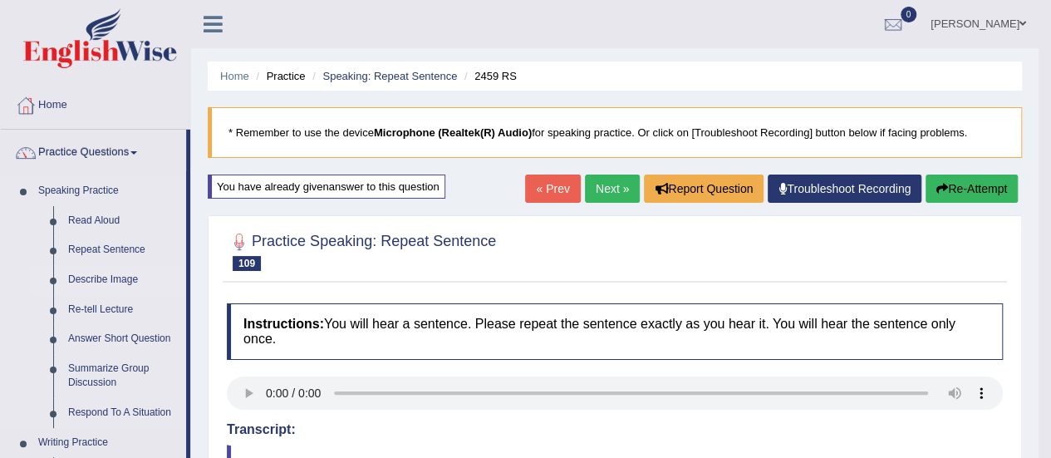
click at [100, 278] on link "Describe Image" at bounding box center [123, 280] width 125 height 30
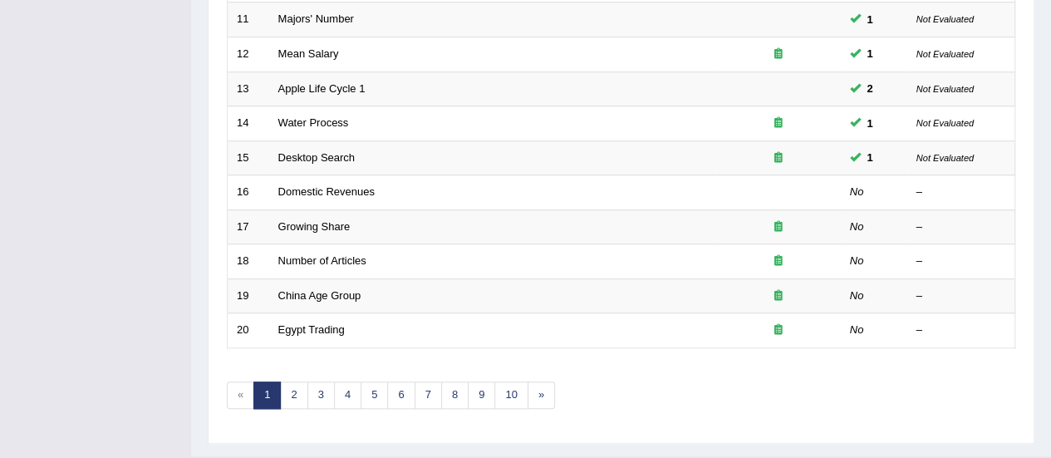
scroll to position [634, 0]
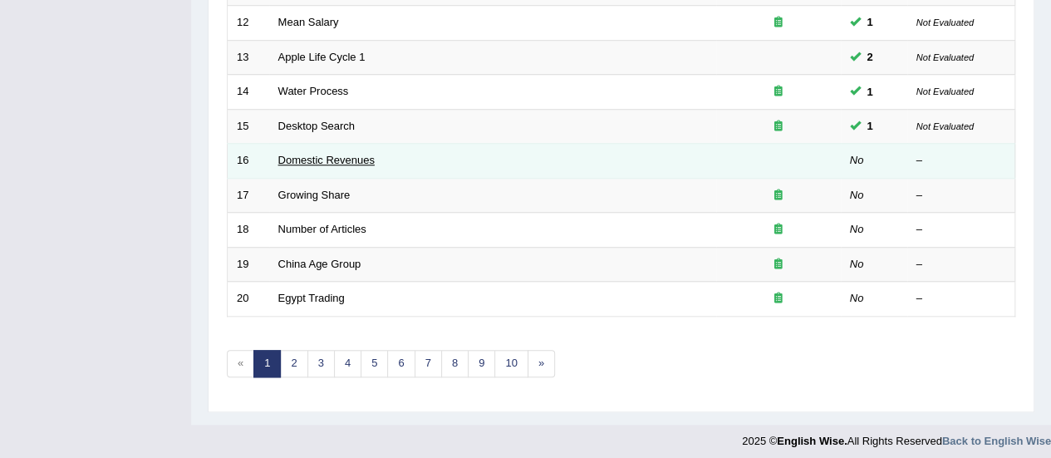
click at [317, 160] on link "Domestic Revenues" at bounding box center [326, 160] width 96 height 12
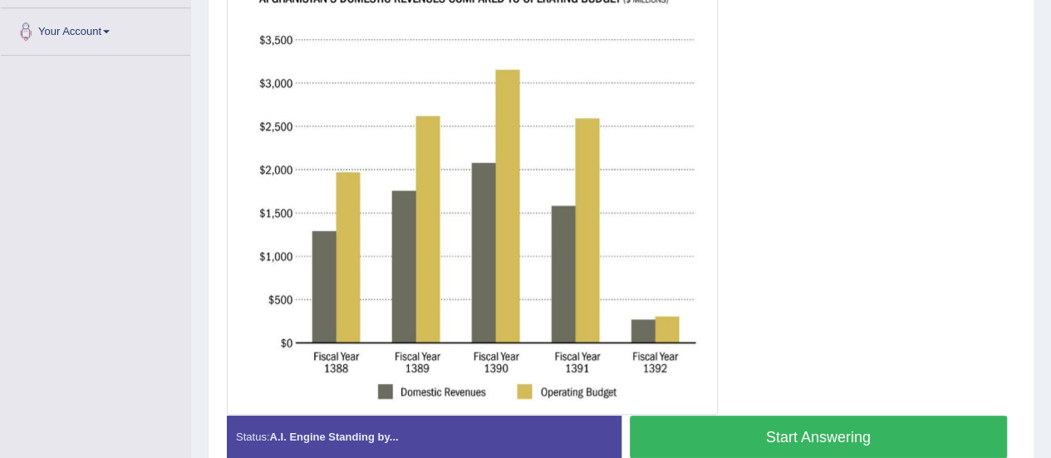
scroll to position [412, 0]
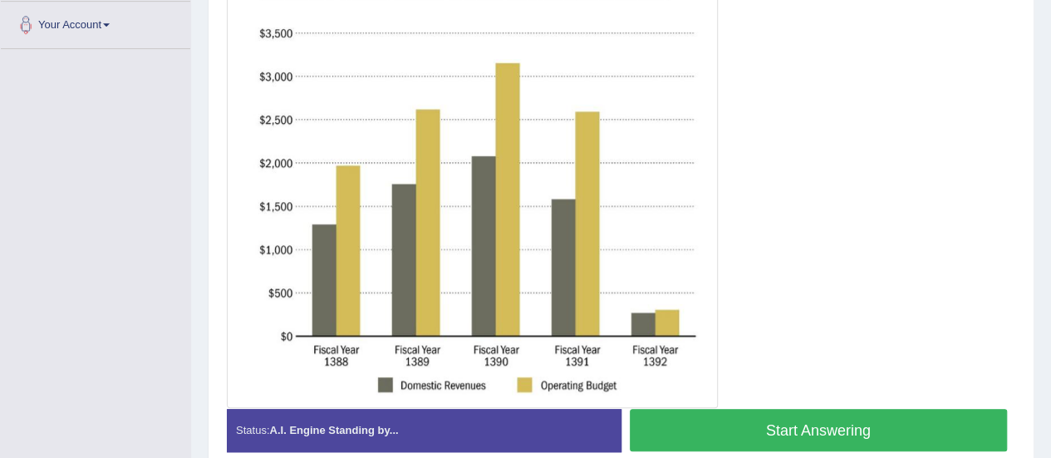
click at [784, 431] on button "Start Answering" at bounding box center [819, 430] width 378 height 42
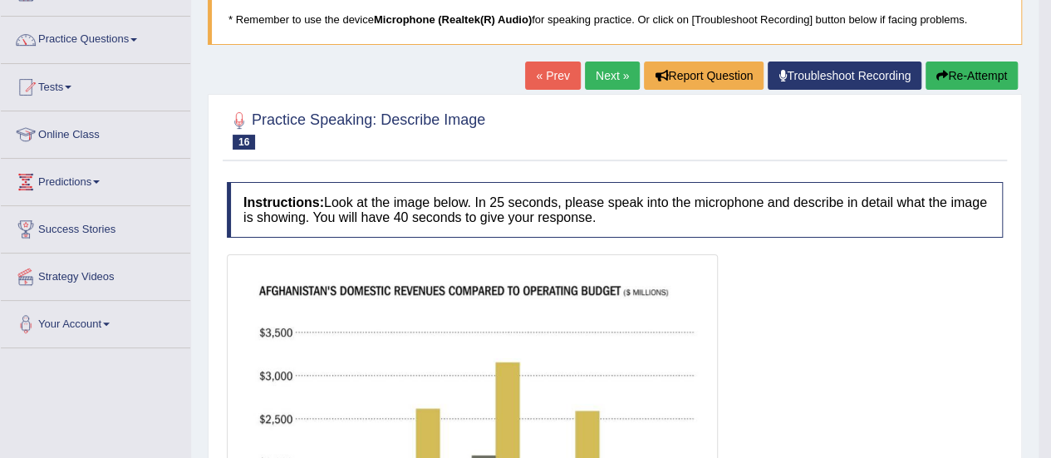
scroll to position [98, 0]
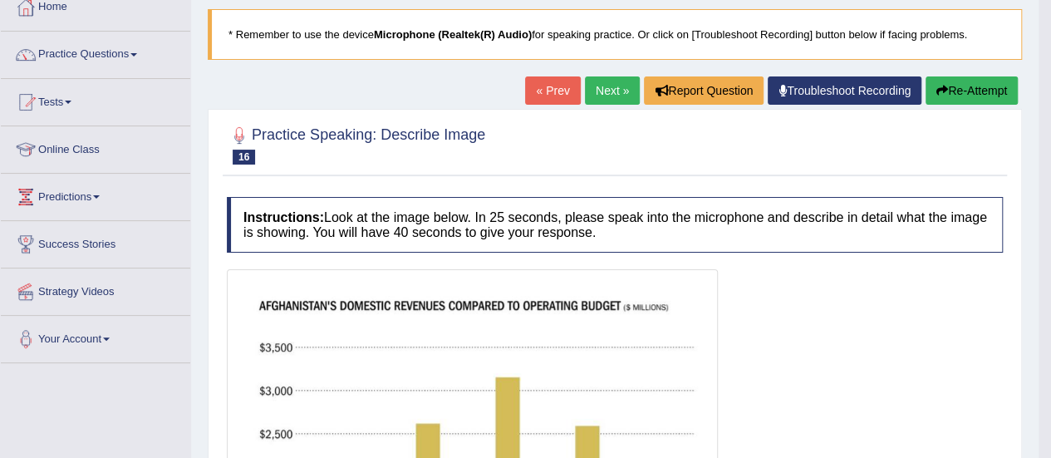
click at [967, 85] on button "Re-Attempt" at bounding box center [972, 90] width 92 height 28
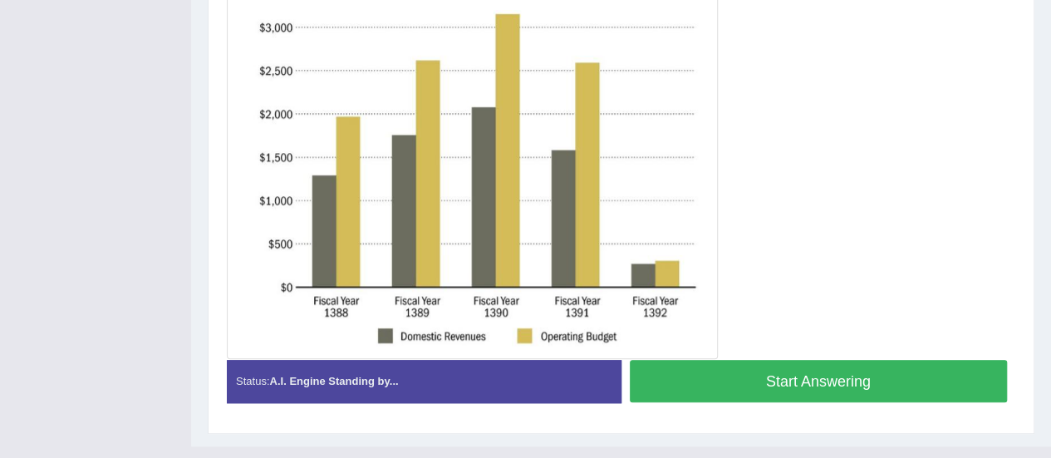
scroll to position [539, 0]
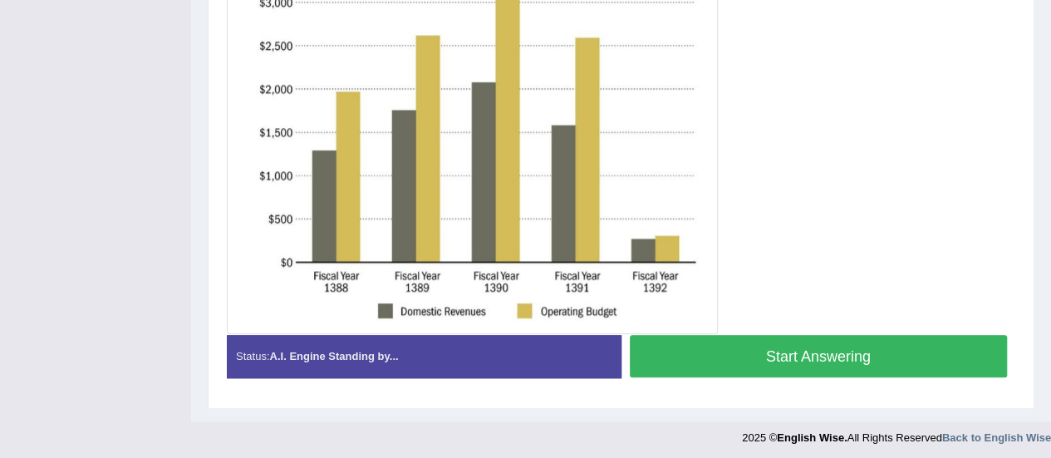
click at [865, 368] on button "Start Answering" at bounding box center [819, 356] width 378 height 42
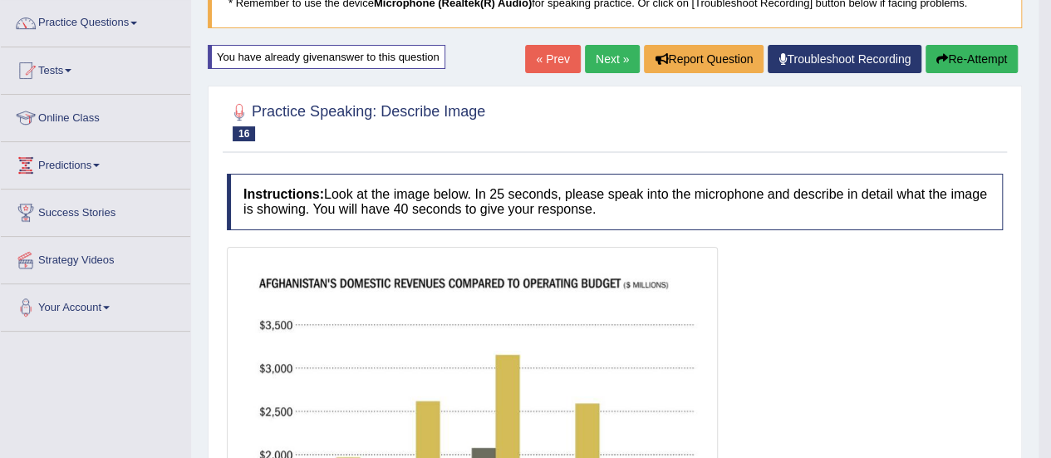
scroll to position [94, 0]
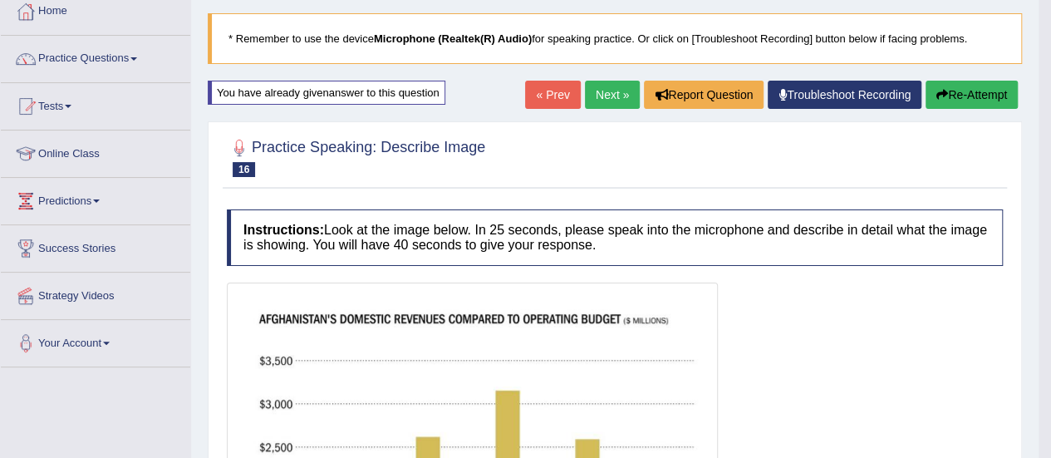
click at [959, 91] on button "Re-Attempt" at bounding box center [972, 95] width 92 height 28
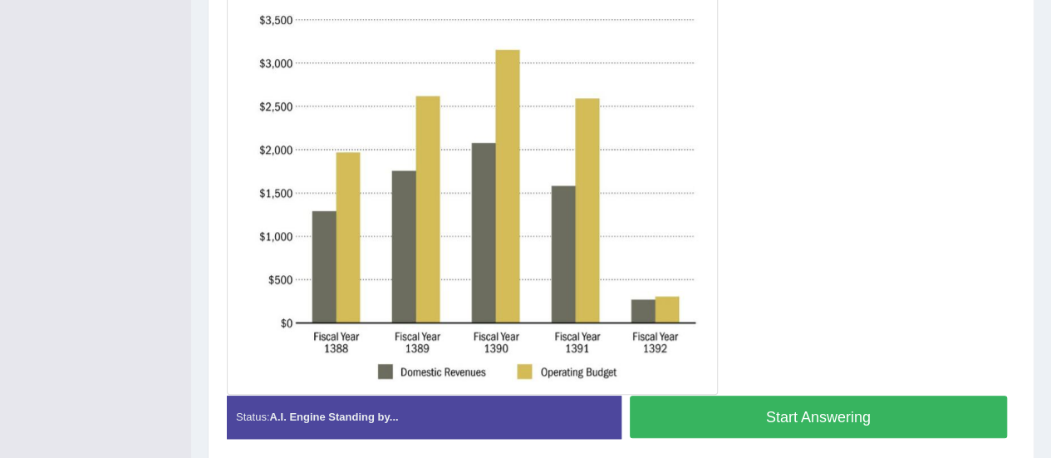
scroll to position [480, 0]
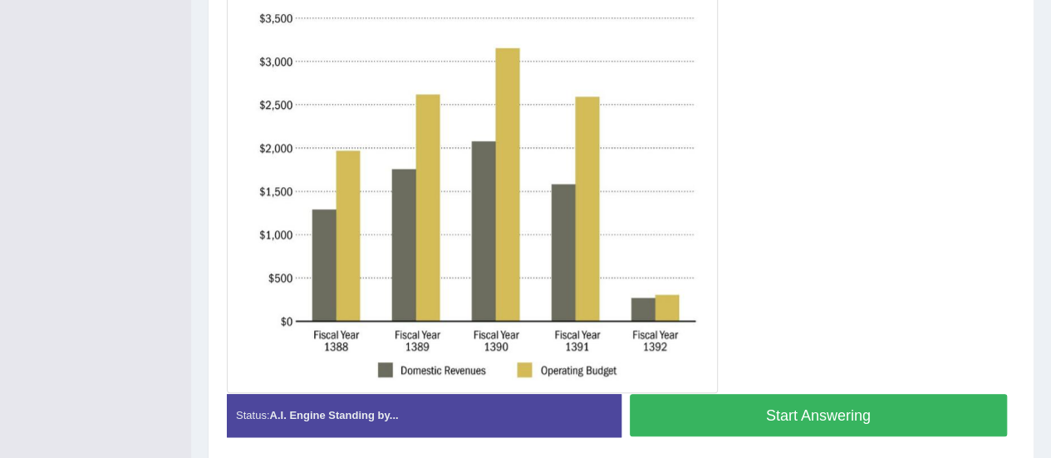
click at [816, 413] on button "Start Answering" at bounding box center [819, 415] width 378 height 42
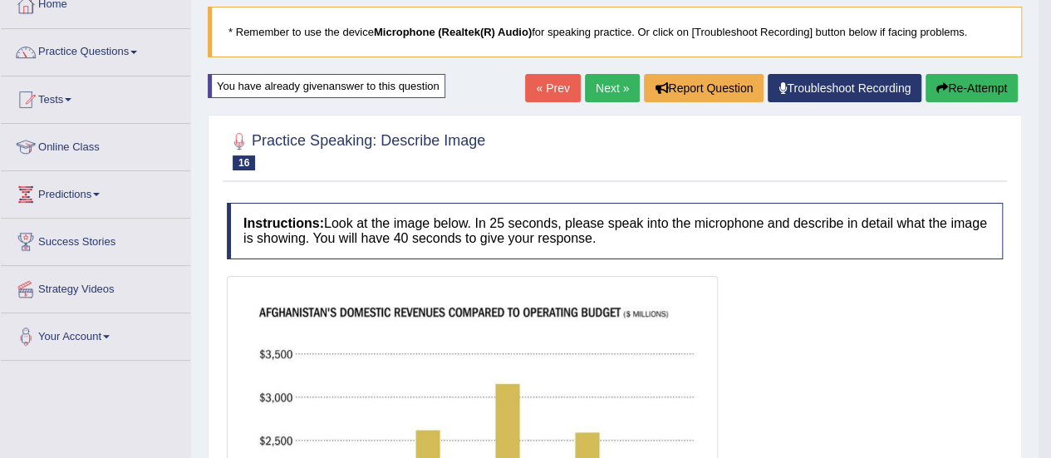
scroll to position [97, 0]
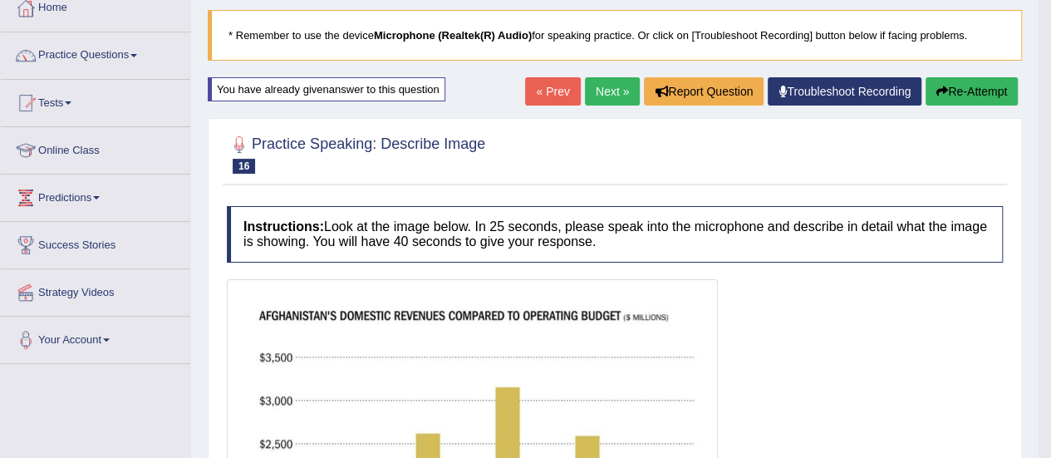
click at [989, 89] on button "Re-Attempt" at bounding box center [972, 91] width 92 height 28
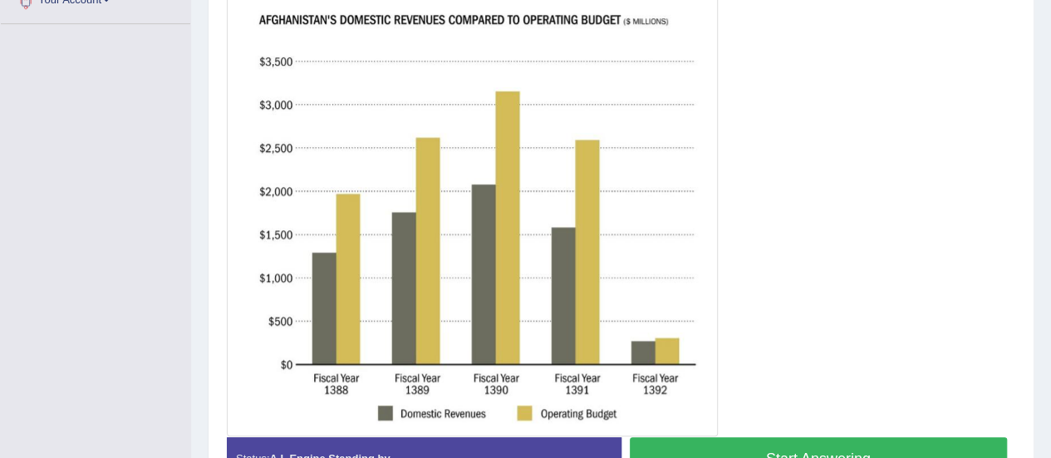
scroll to position [452, 0]
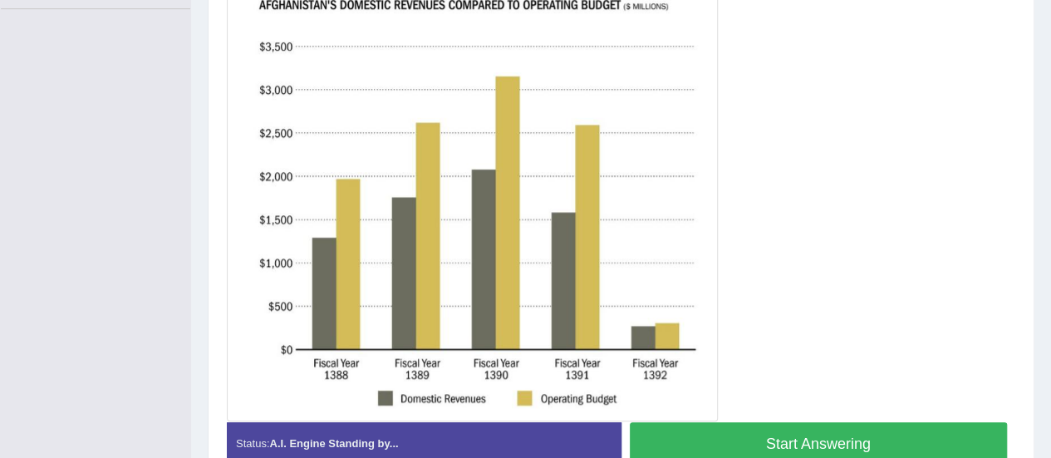
click at [808, 434] on button "Start Answering" at bounding box center [819, 443] width 378 height 42
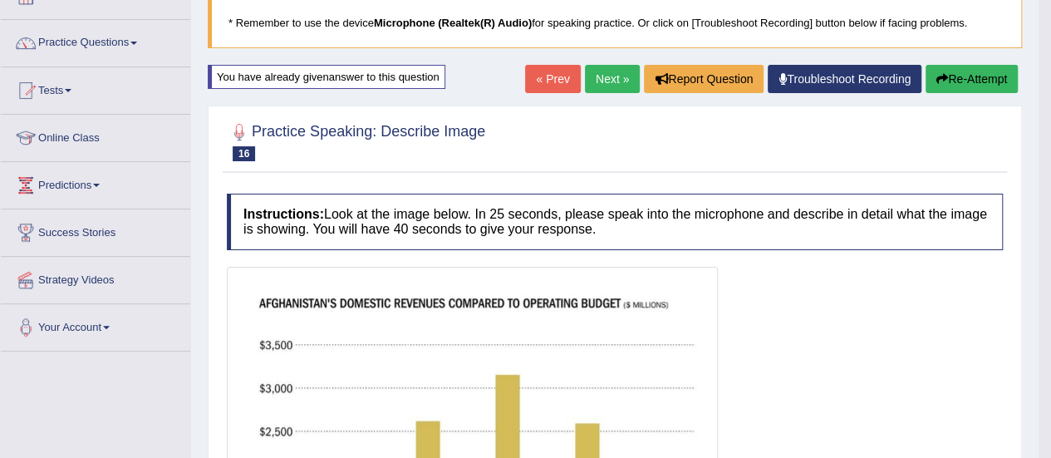
scroll to position [118, 0]
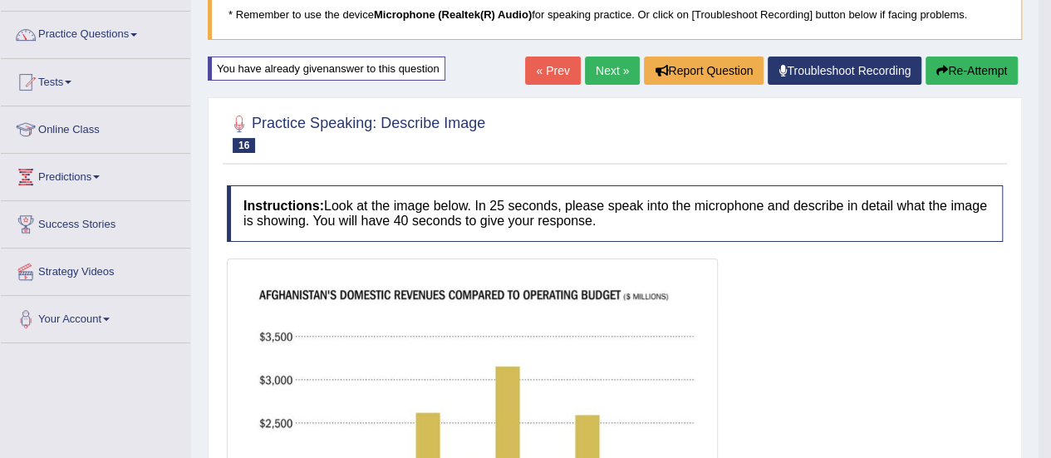
click at [603, 69] on link "Next »" at bounding box center [612, 71] width 55 height 28
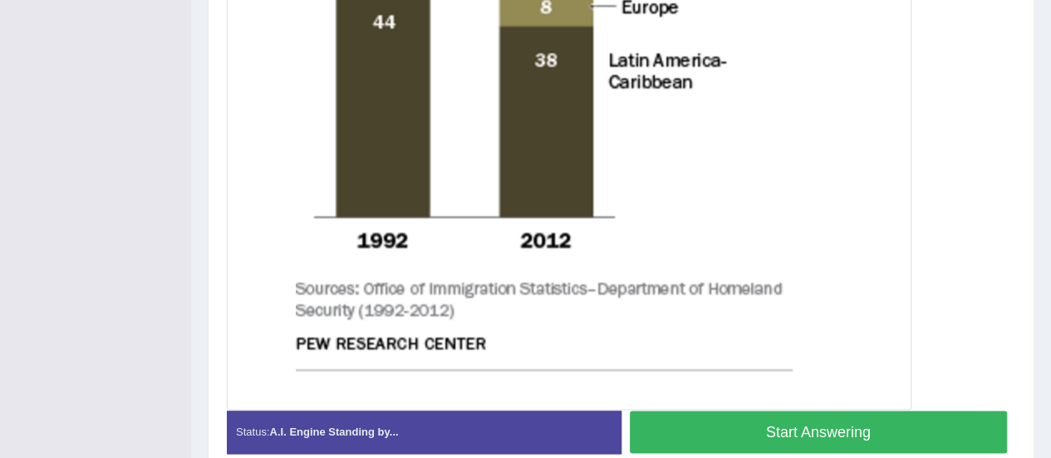
scroll to position [868, 0]
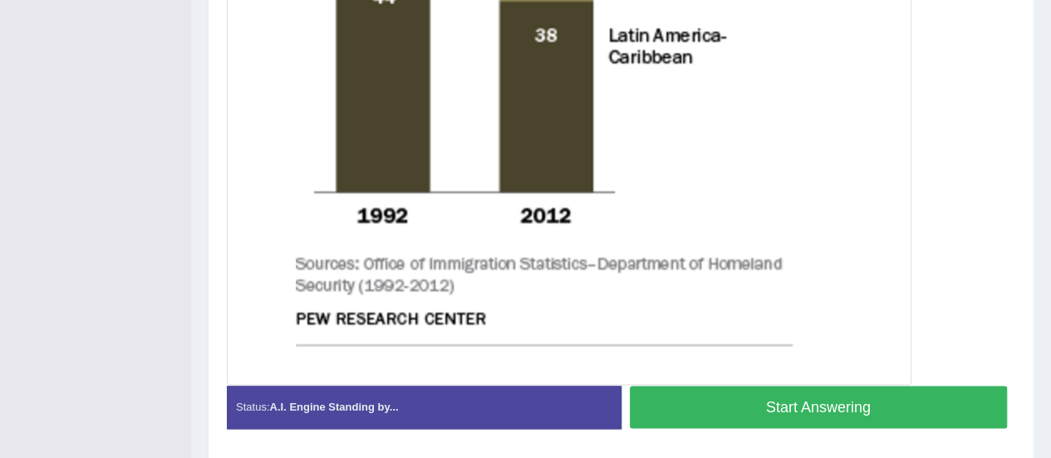
click at [870, 393] on button "Start Answering" at bounding box center [819, 407] width 378 height 42
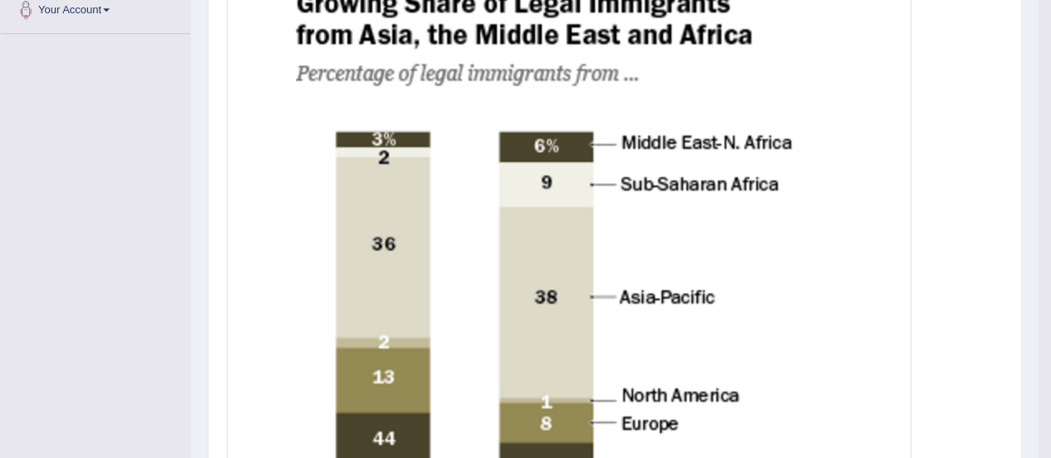
scroll to position [429, 0]
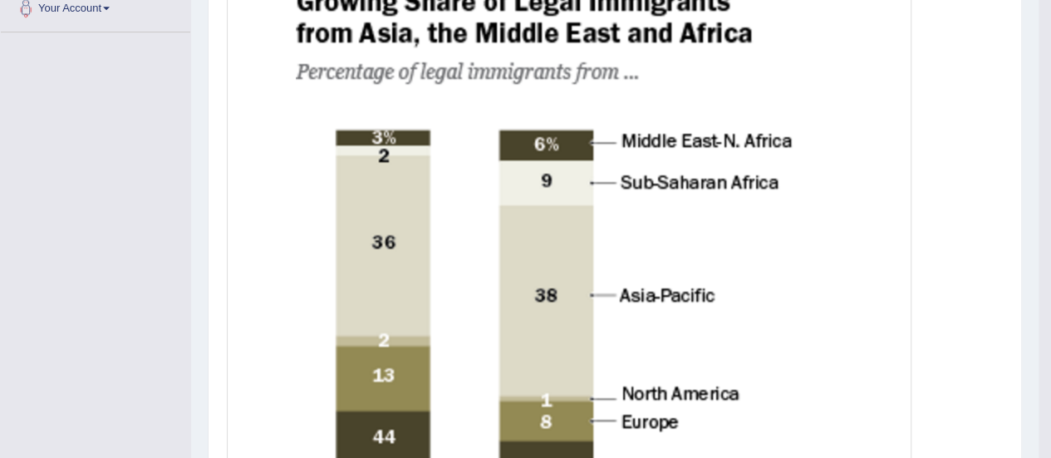
drag, startPoint x: 991, startPoint y: 165, endPoint x: 996, endPoint y: 97, distance: 68.3
click at [996, 97] on div at bounding box center [615, 382] width 776 height 886
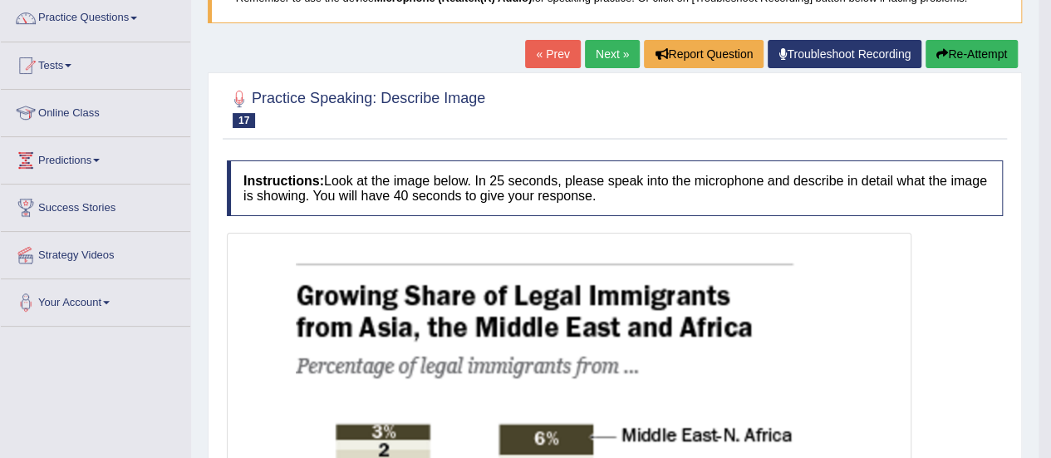
scroll to position [144, 0]
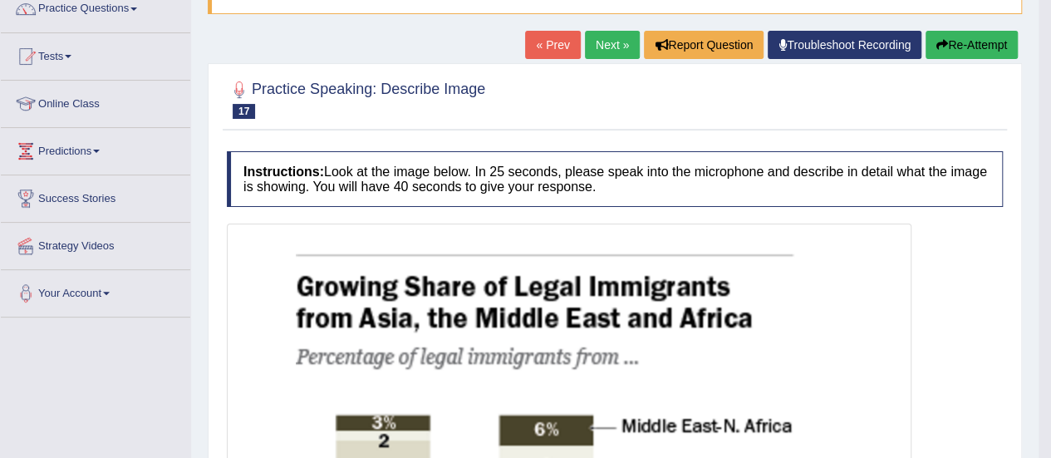
click at [598, 54] on link "Next »" at bounding box center [612, 45] width 55 height 28
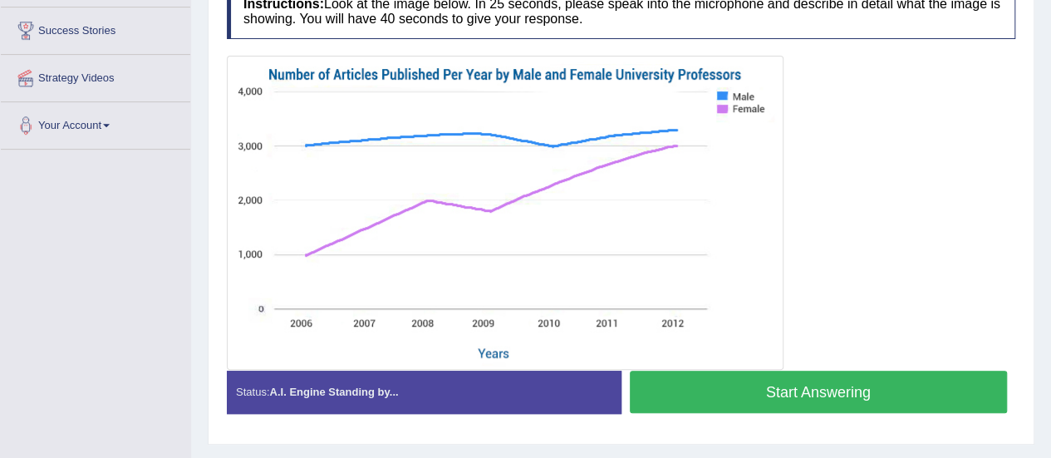
scroll to position [316, 0]
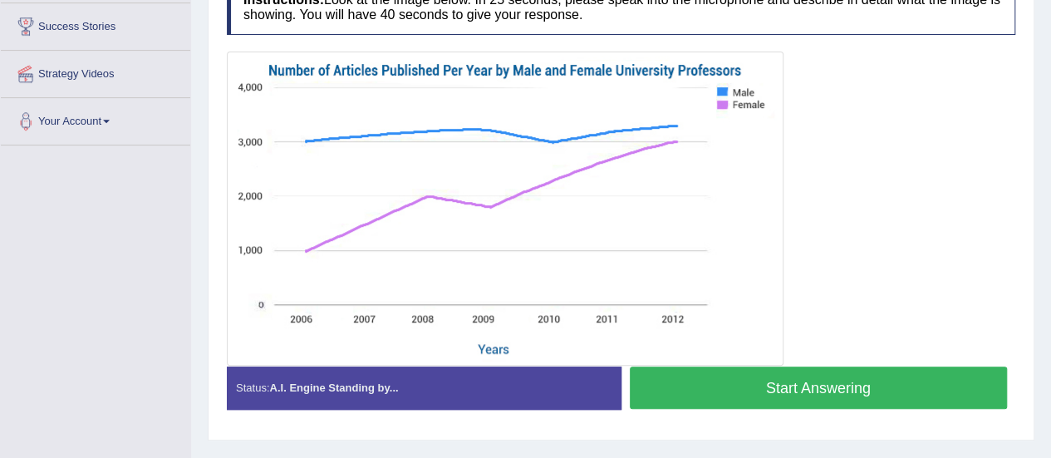
click at [861, 386] on button "Start Answering" at bounding box center [819, 387] width 378 height 42
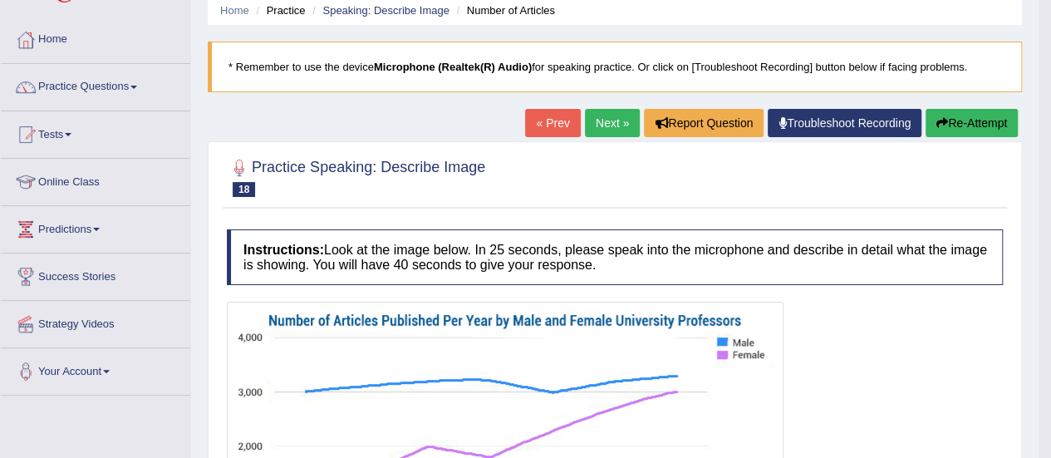
scroll to position [64, 0]
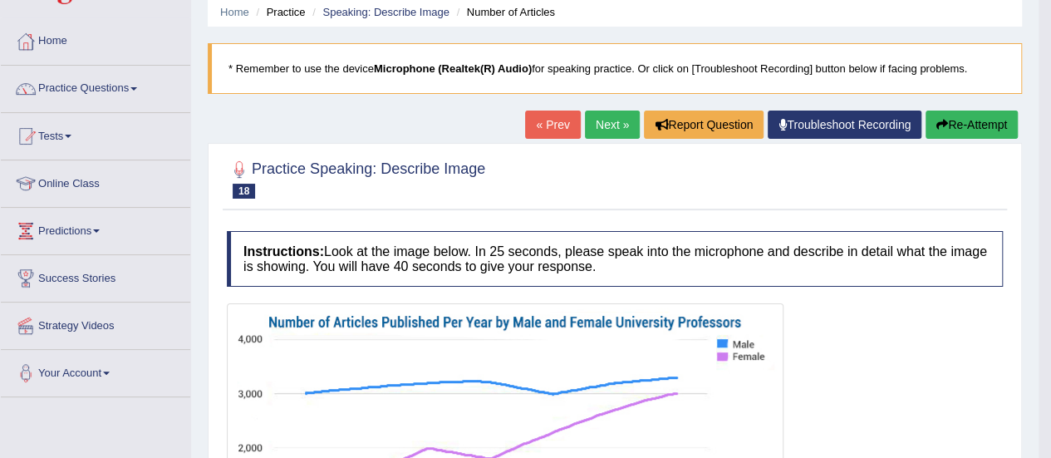
click at [623, 123] on link "Next »" at bounding box center [612, 125] width 55 height 28
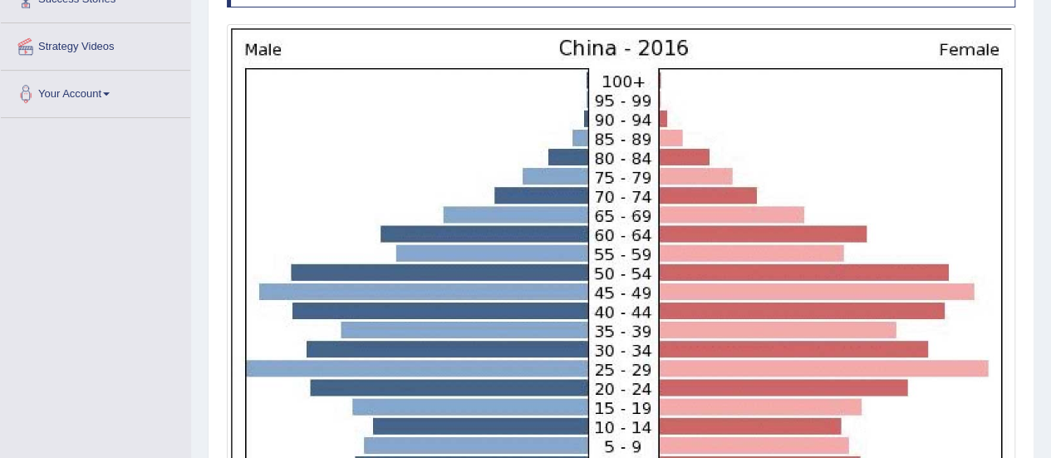
scroll to position [341, 0]
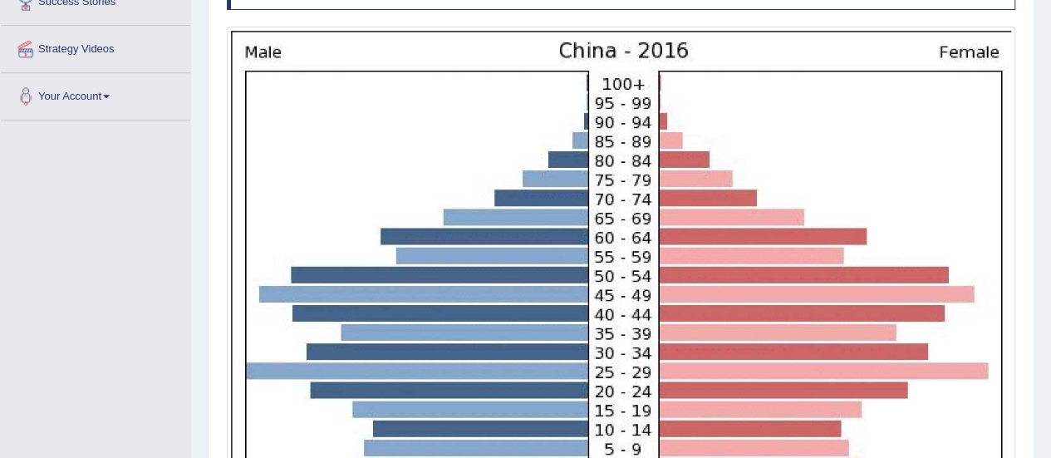
drag, startPoint x: 1050, startPoint y: 262, endPoint x: 1059, endPoint y: 332, distance: 70.3
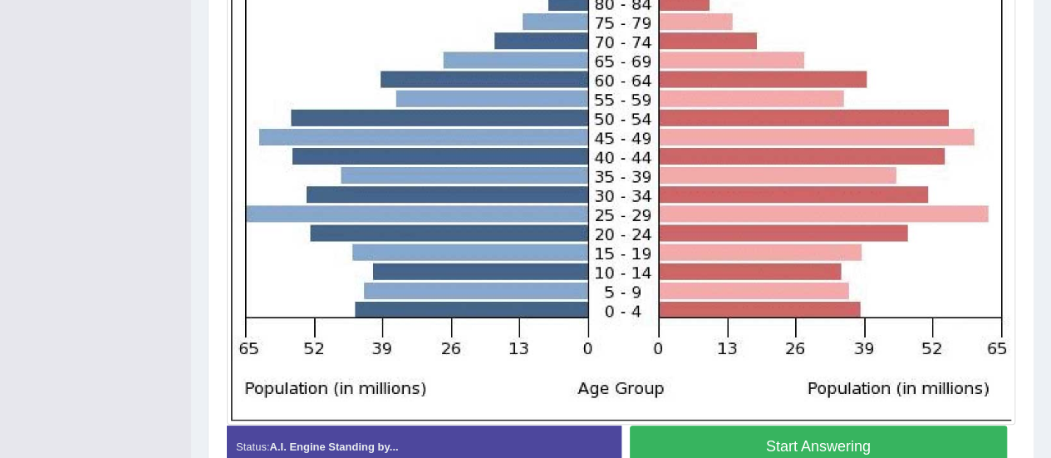
scroll to position [502, 0]
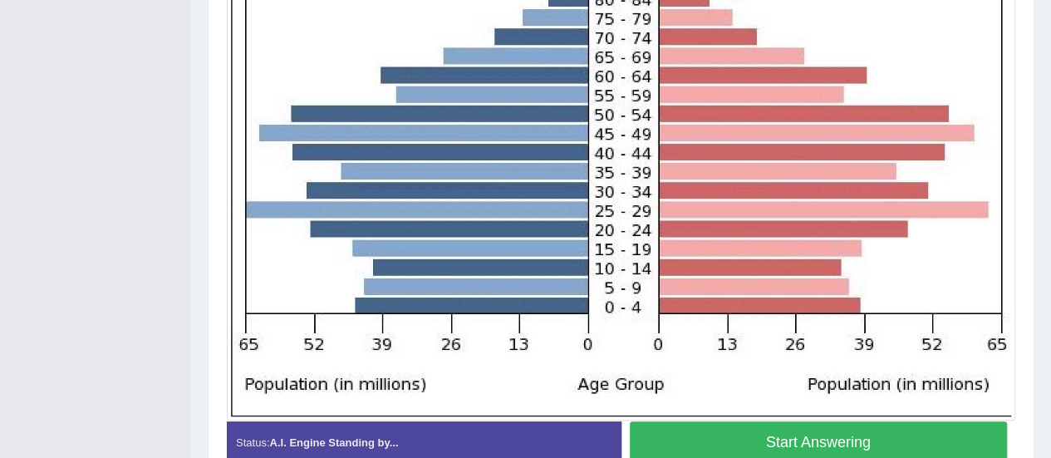
click at [840, 445] on button "Start Answering" at bounding box center [819, 442] width 378 height 42
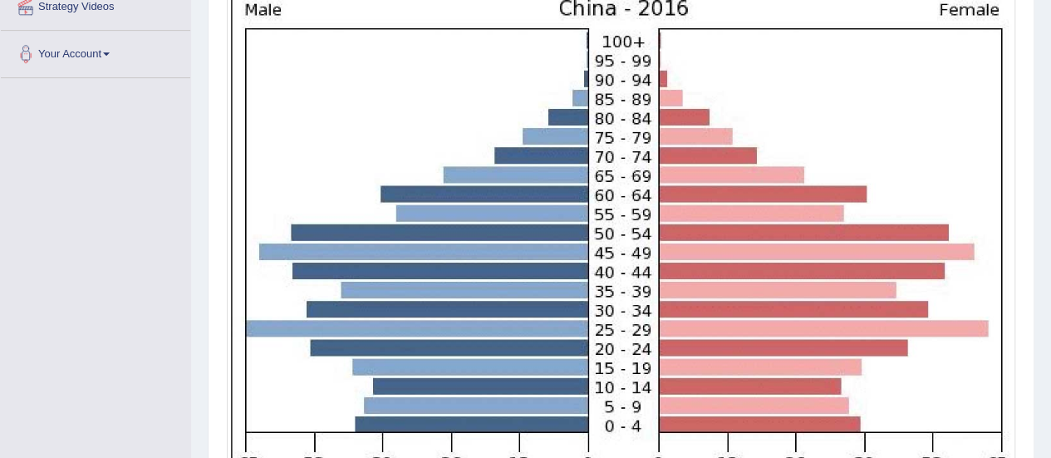
scroll to position [380, 0]
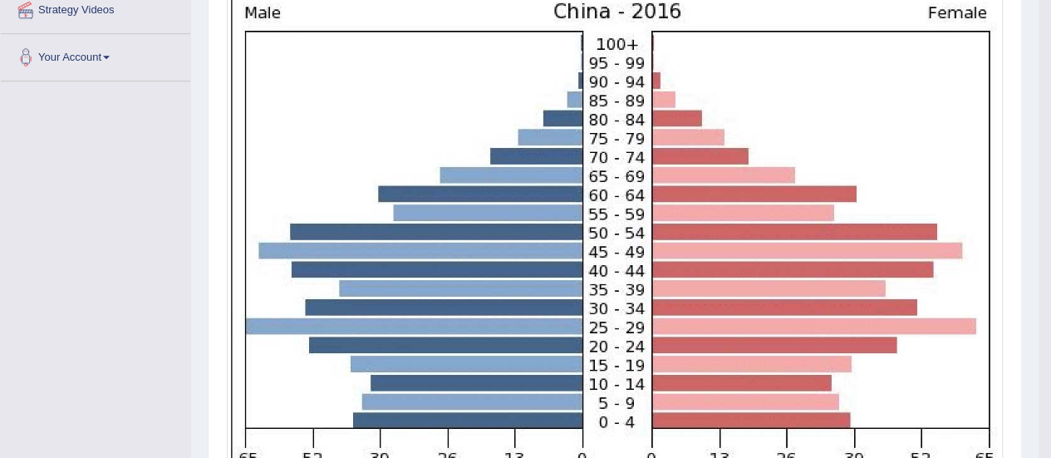
drag, startPoint x: 1058, startPoint y: 258, endPoint x: 1000, endPoint y: 411, distance: 163.6
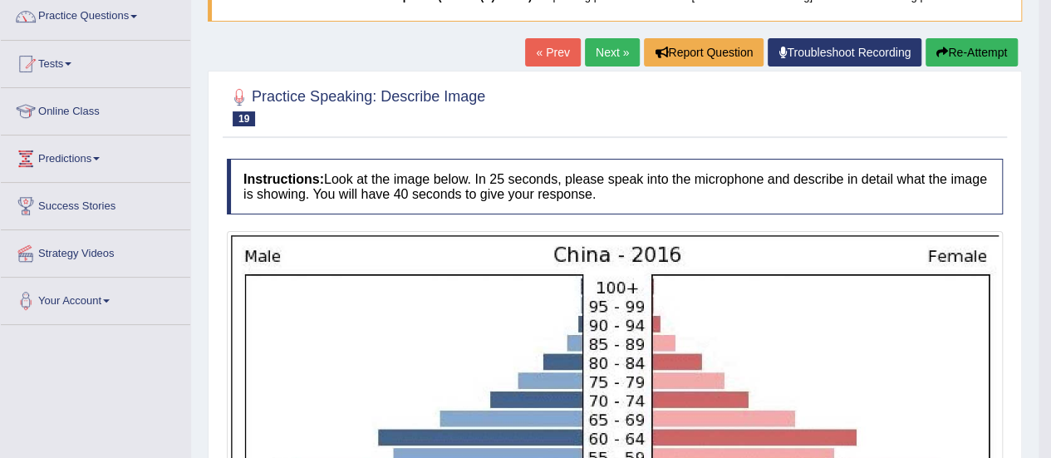
scroll to position [25, 0]
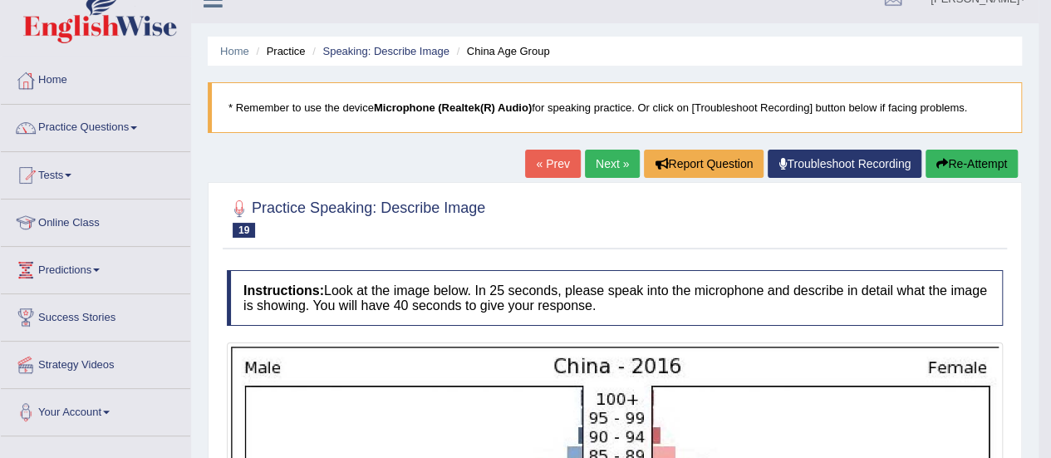
click at [615, 157] on link "Next »" at bounding box center [612, 164] width 55 height 28
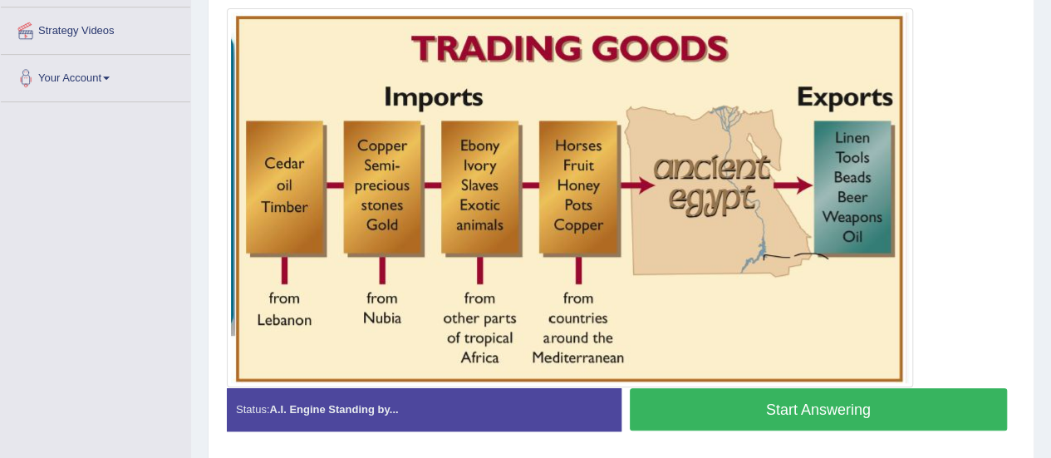
scroll to position [361, 0]
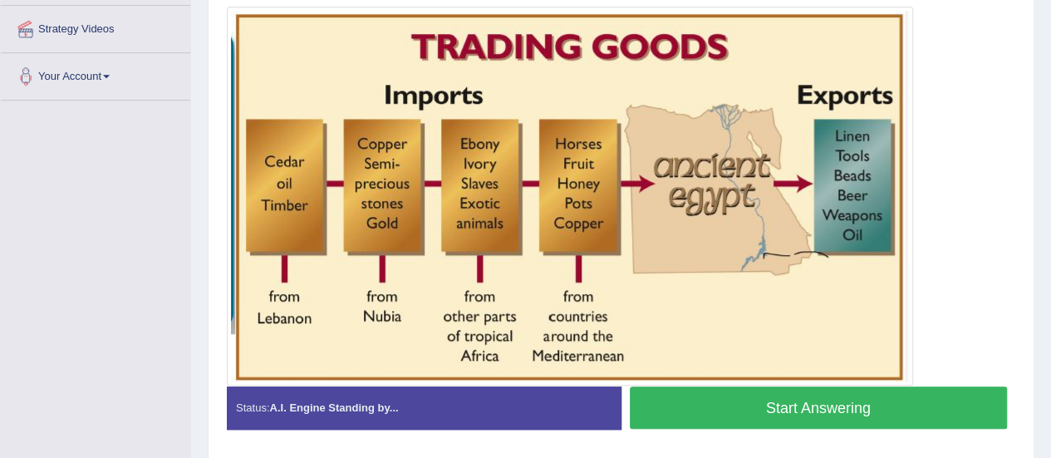
click at [843, 402] on button "Start Answering" at bounding box center [819, 407] width 378 height 42
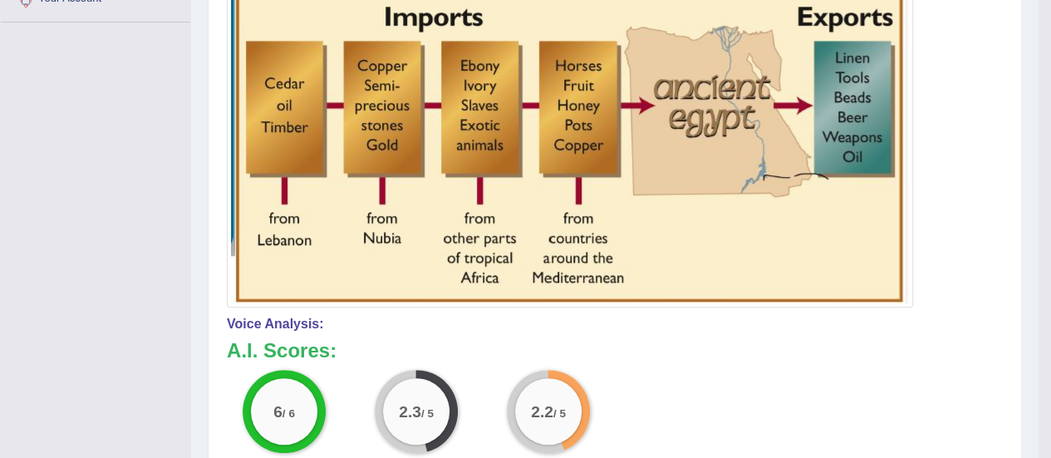
scroll to position [440, 0]
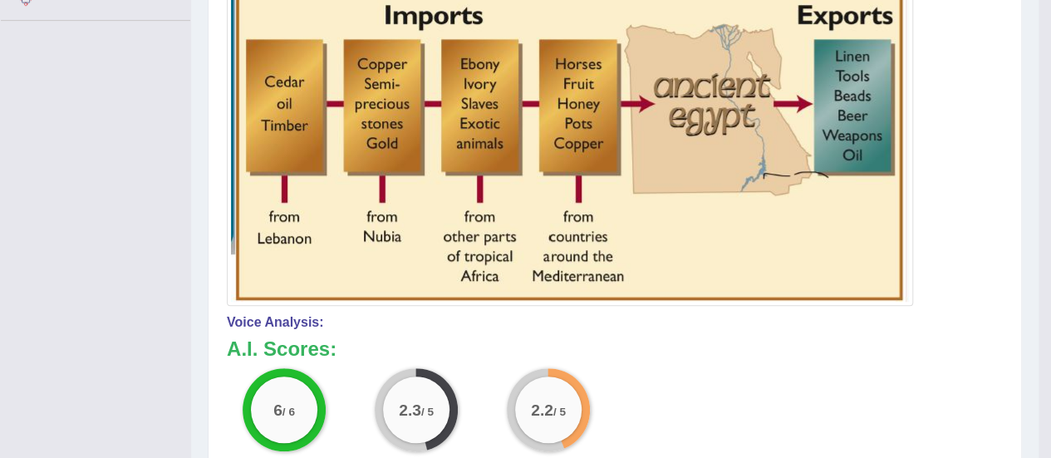
drag, startPoint x: 1037, startPoint y: 269, endPoint x: 1037, endPoint y: 186, distance: 83.1
click at [1037, 186] on div "Home Practice Speaking: Describe Image Egypt Trading * Remember to use the devi…" at bounding box center [615, 152] width 848 height 1185
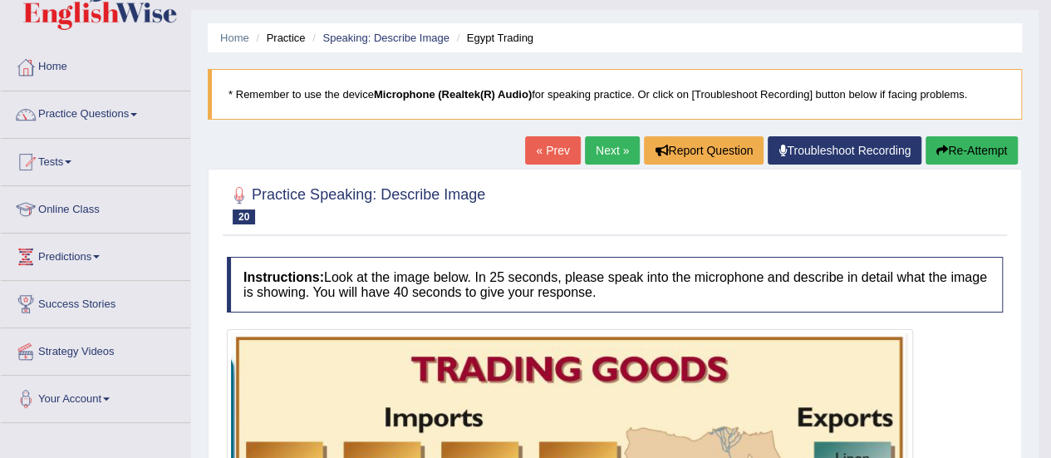
scroll to position [33, 0]
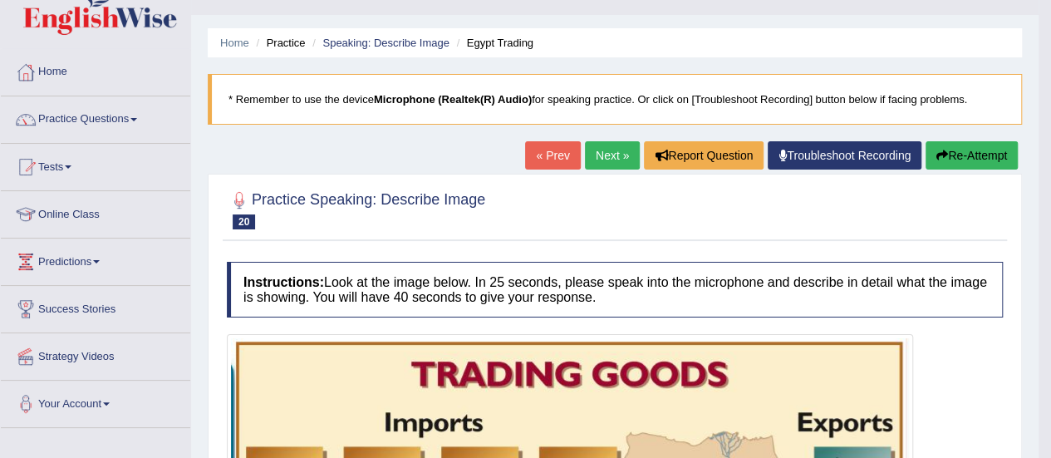
click at [602, 149] on link "Next »" at bounding box center [612, 155] width 55 height 28
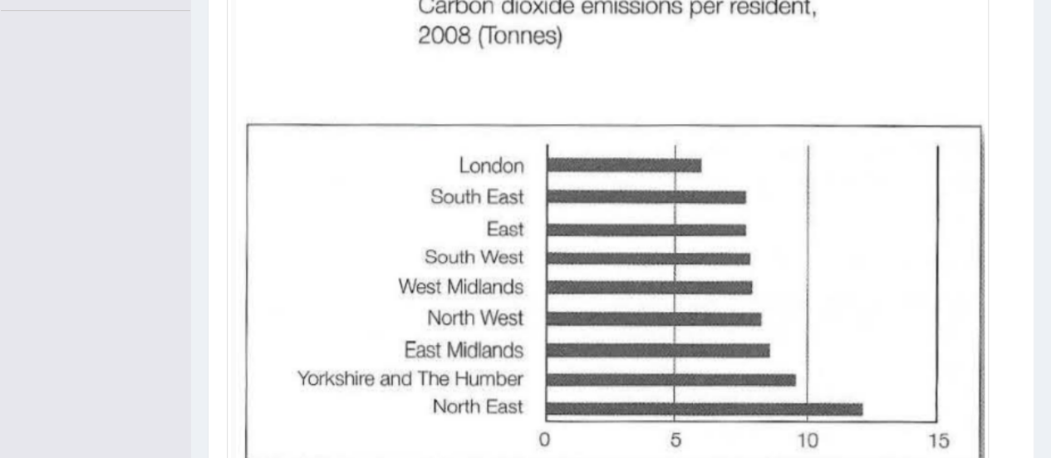
scroll to position [445, 0]
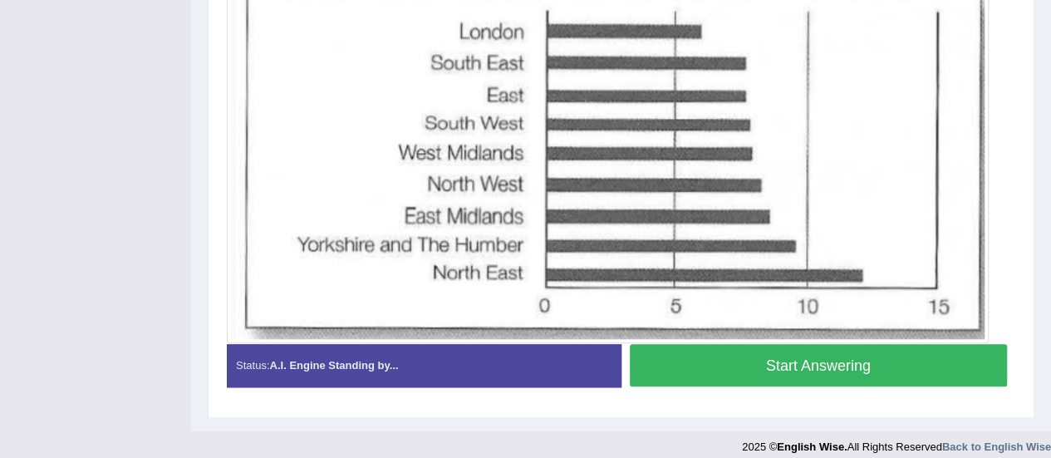
click at [932, 357] on button "Start Answering" at bounding box center [819, 365] width 378 height 42
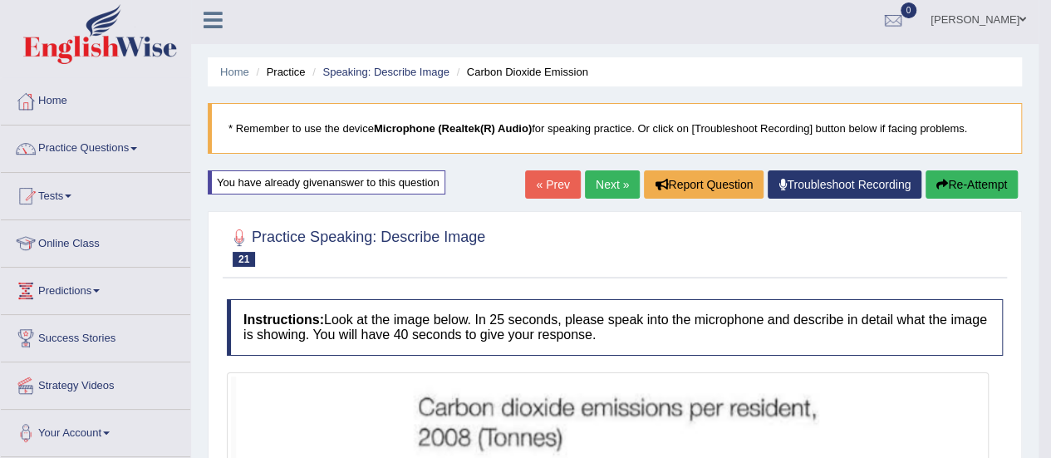
scroll to position [0, 0]
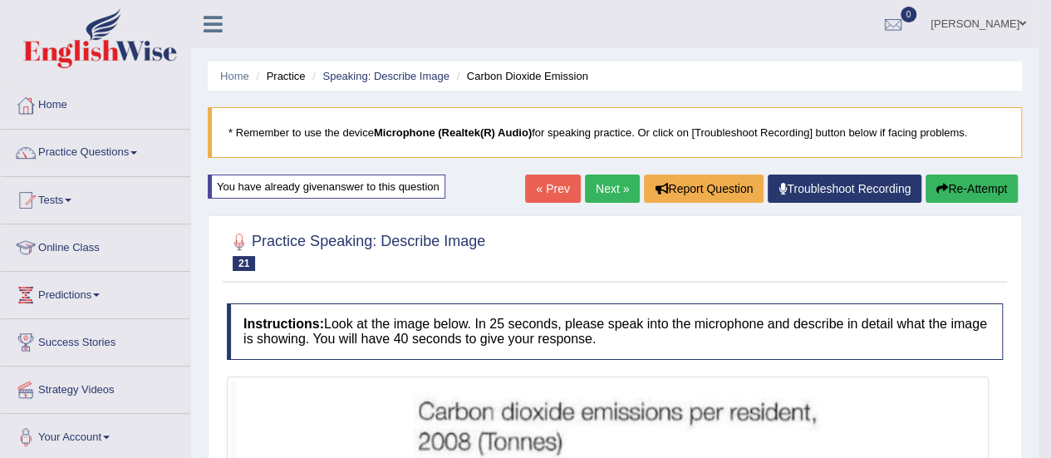
click at [614, 190] on link "Next »" at bounding box center [612, 189] width 55 height 28
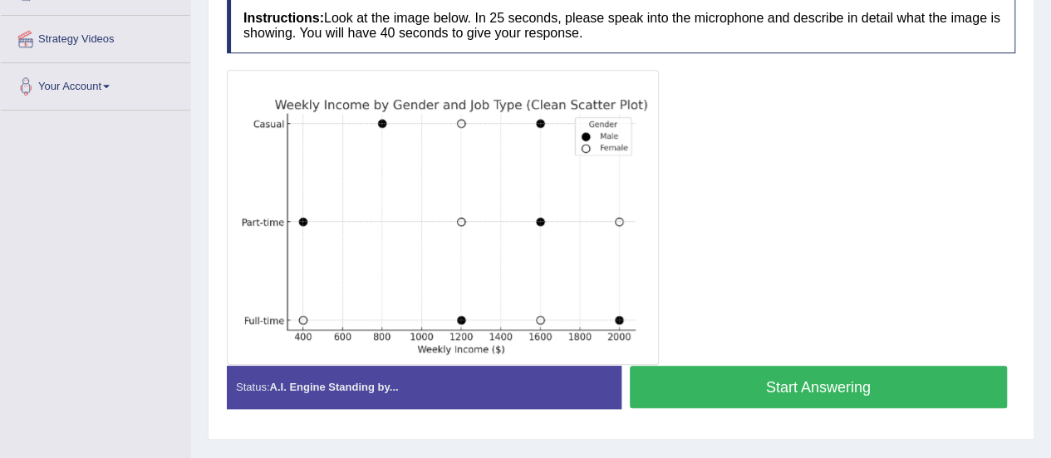
scroll to position [352, 0]
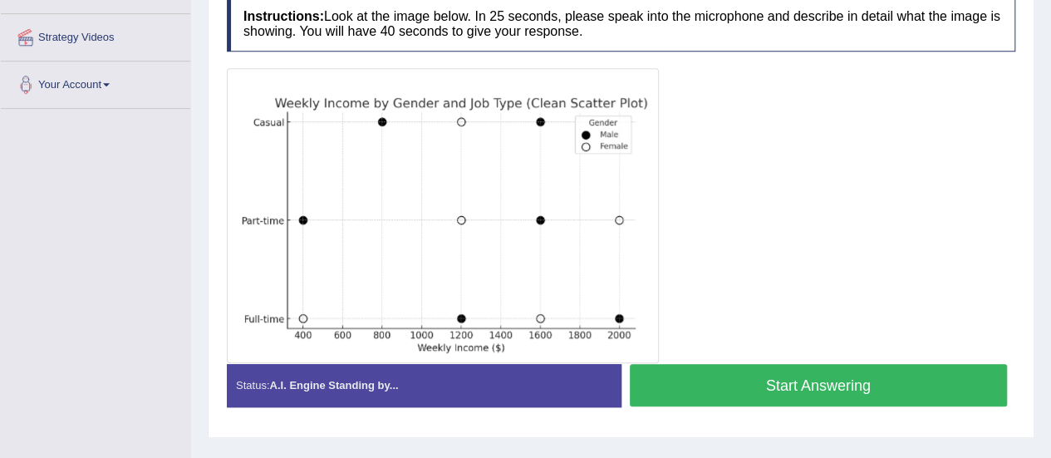
click at [888, 384] on button "Start Answering" at bounding box center [819, 385] width 378 height 42
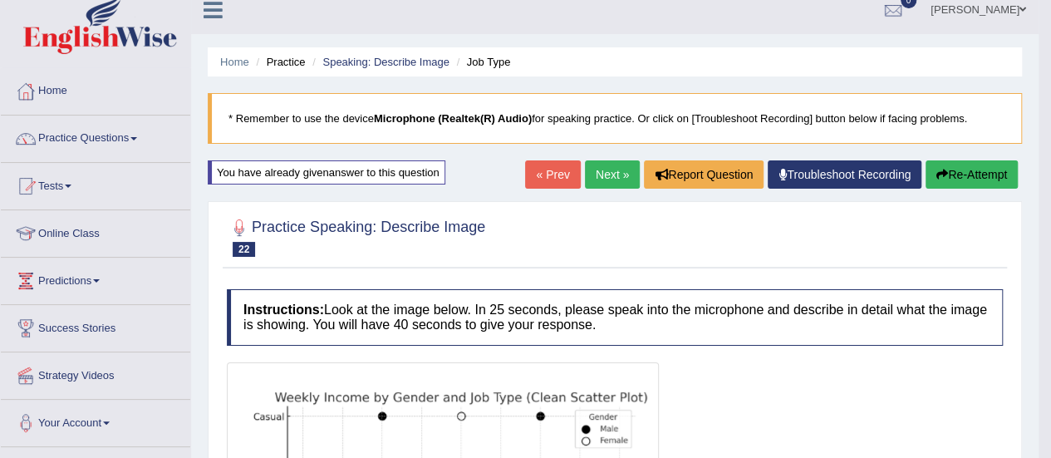
scroll to position [0, 0]
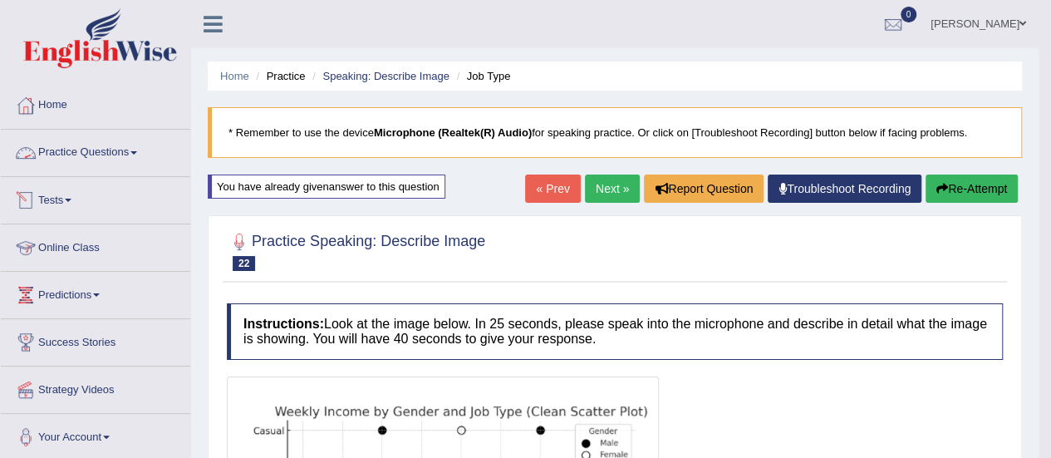
click at [99, 155] on link "Practice Questions" at bounding box center [95, 151] width 189 height 42
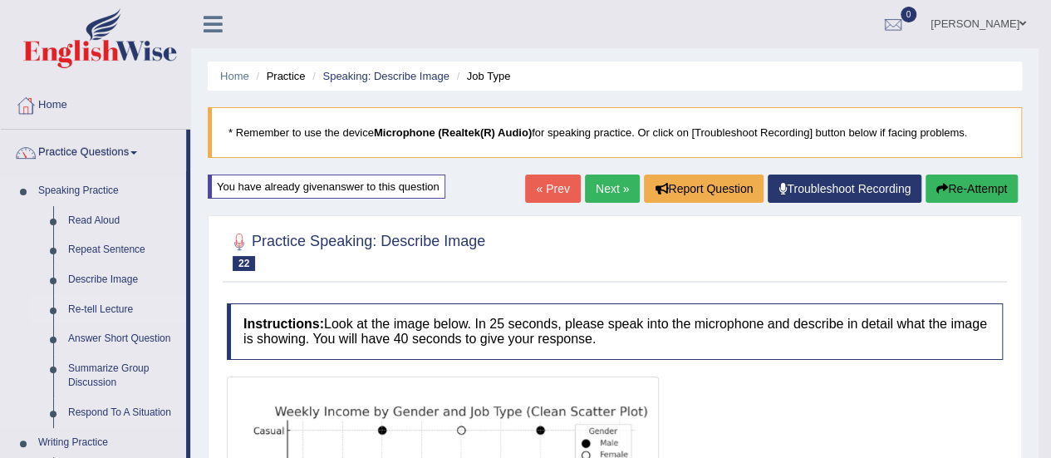
click at [94, 307] on link "Re-tell Lecture" at bounding box center [123, 310] width 125 height 30
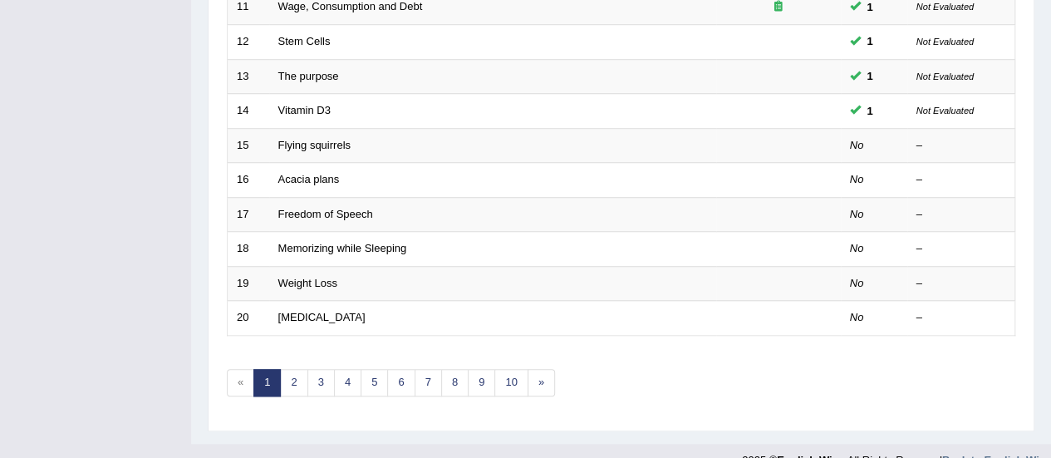
scroll to position [618, 0]
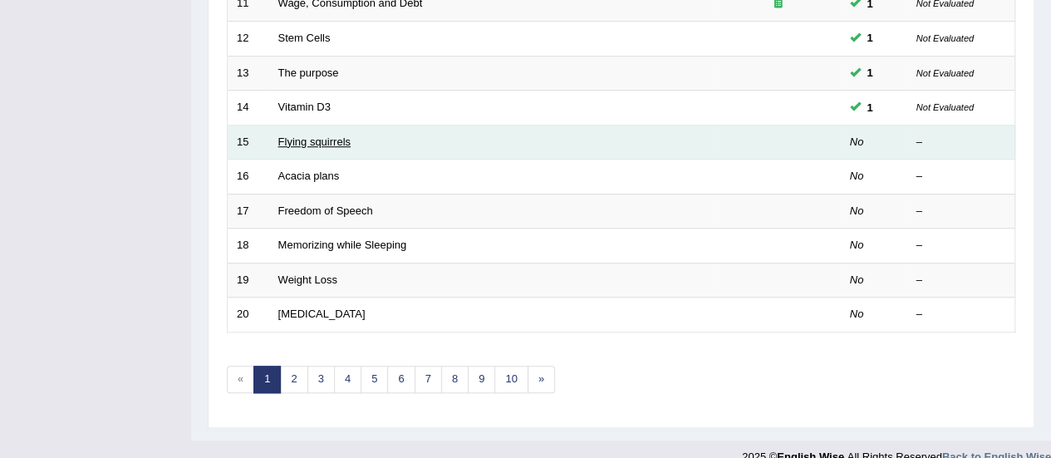
click at [301, 136] on link "Flying squirrels" at bounding box center [314, 141] width 72 height 12
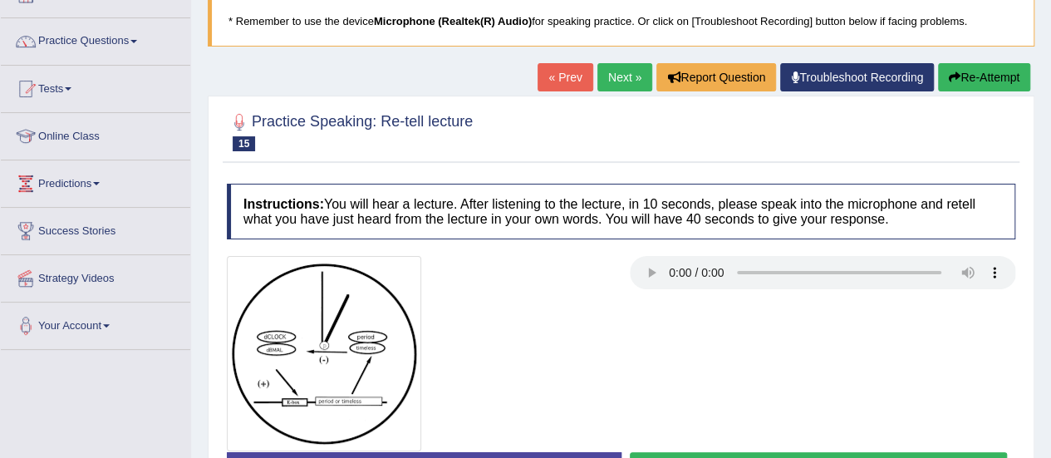
scroll to position [98, 0]
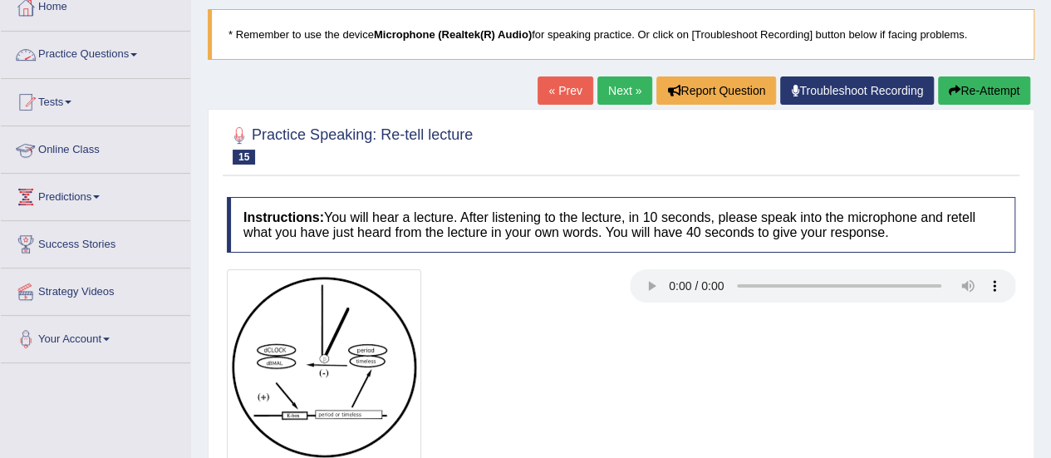
click at [70, 52] on link "Practice Questions" at bounding box center [95, 53] width 189 height 42
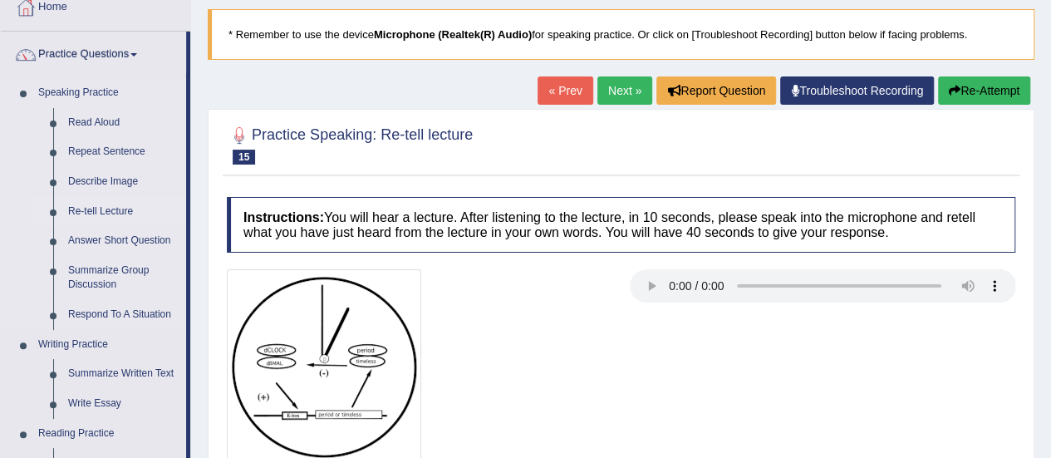
click at [96, 209] on link "Re-tell Lecture" at bounding box center [123, 212] width 125 height 30
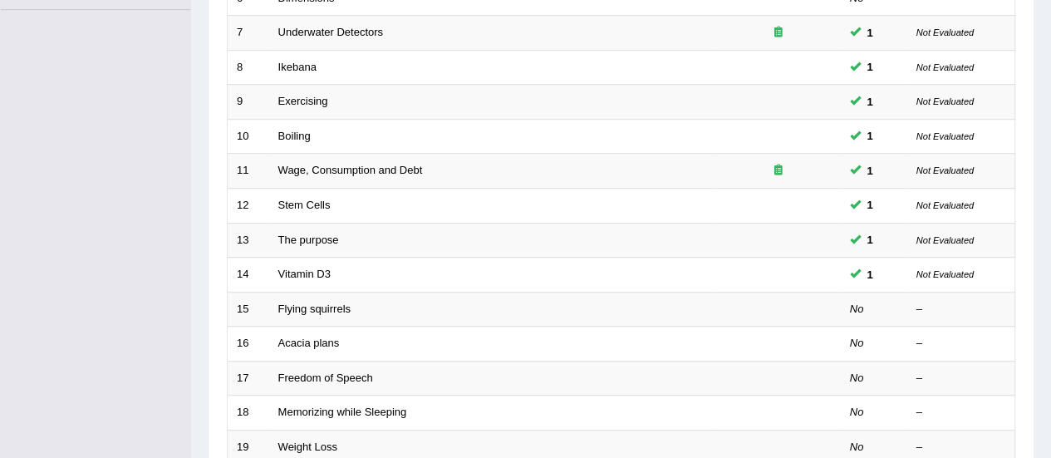
scroll to position [468, 0]
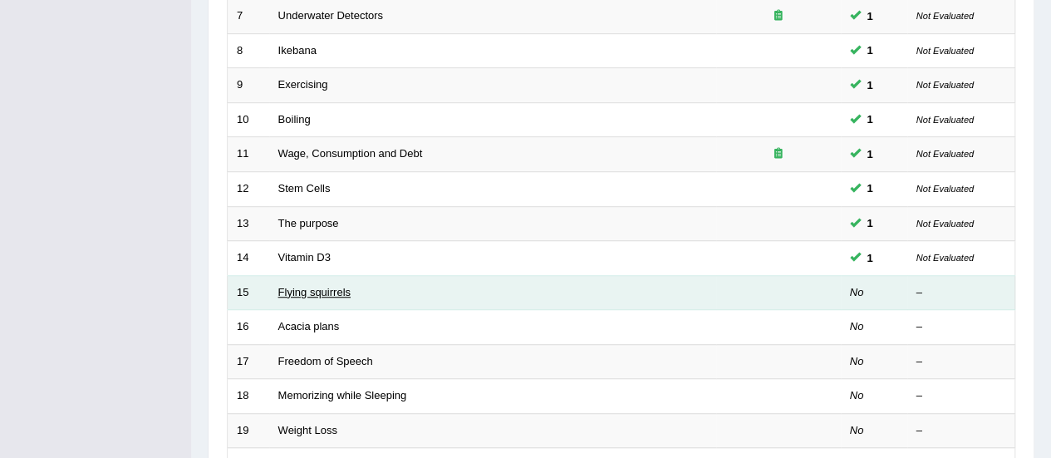
click at [311, 292] on link "Flying squirrels" at bounding box center [314, 292] width 72 height 12
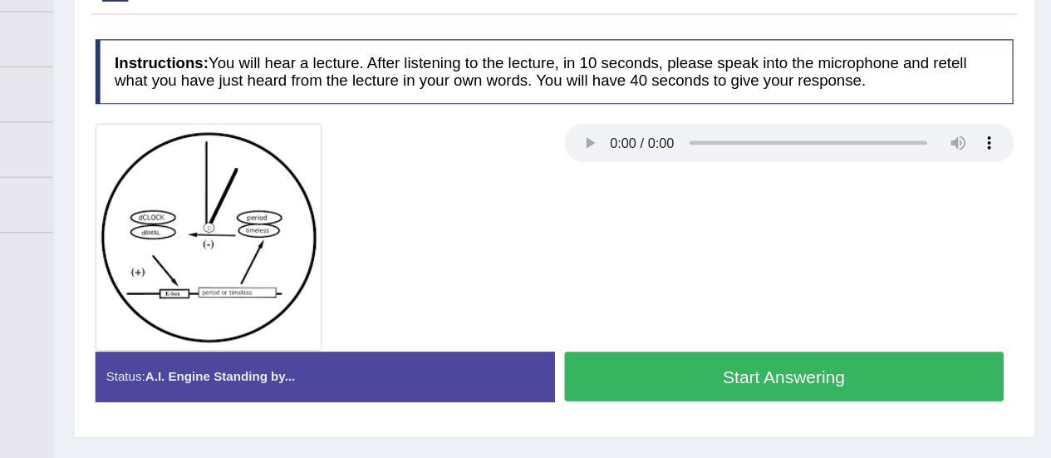
scroll to position [261, 0]
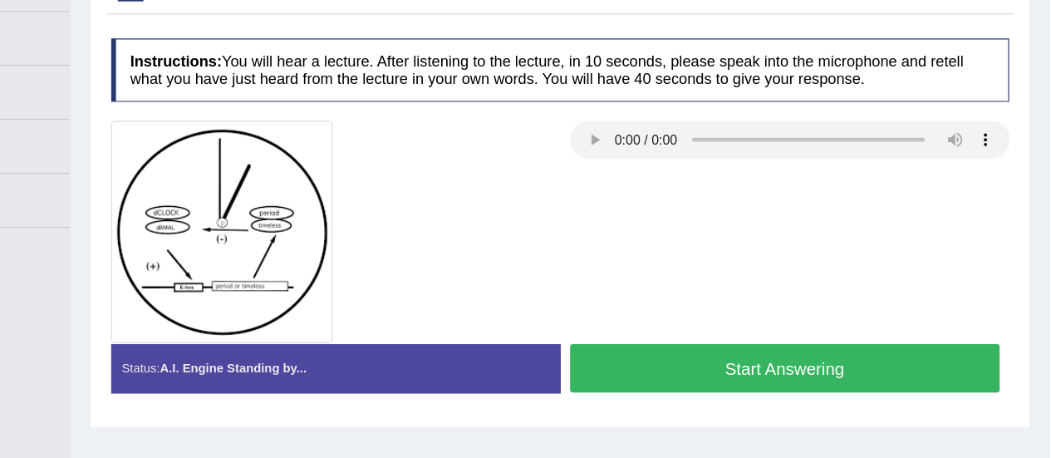
click at [763, 330] on button "Start Answering" at bounding box center [819, 323] width 378 height 42
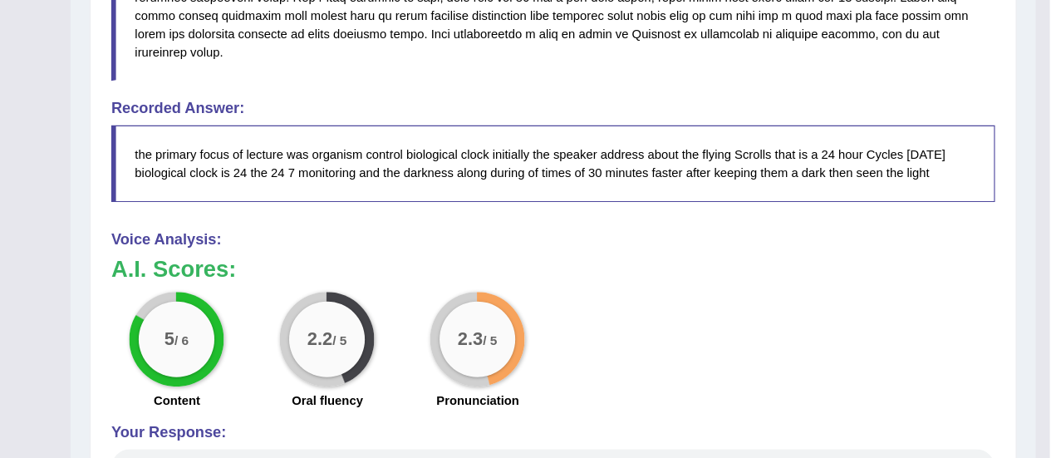
scroll to position [633, 0]
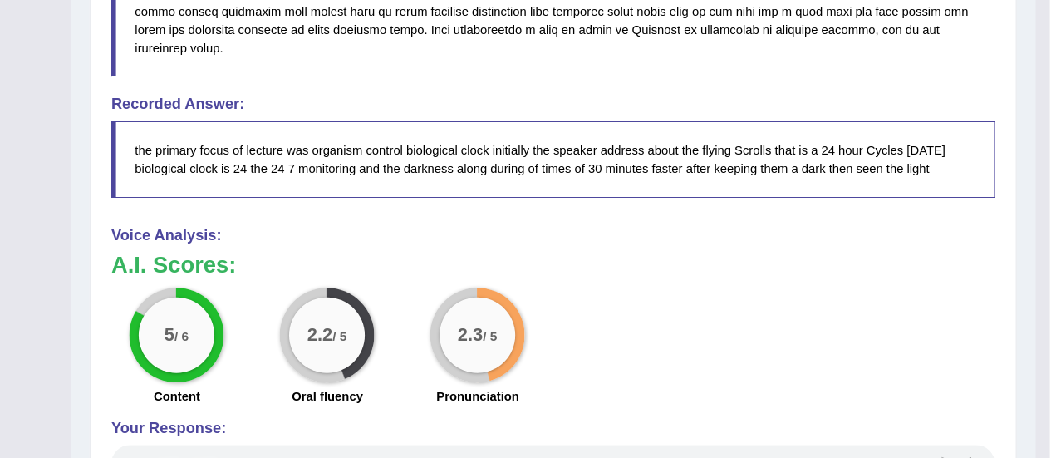
click at [974, 366] on div "5 / 6 Content 2.2 / 5 Oral fluency 2.3 / 5 Pronunciation" at bounding box center [615, 361] width 793 height 107
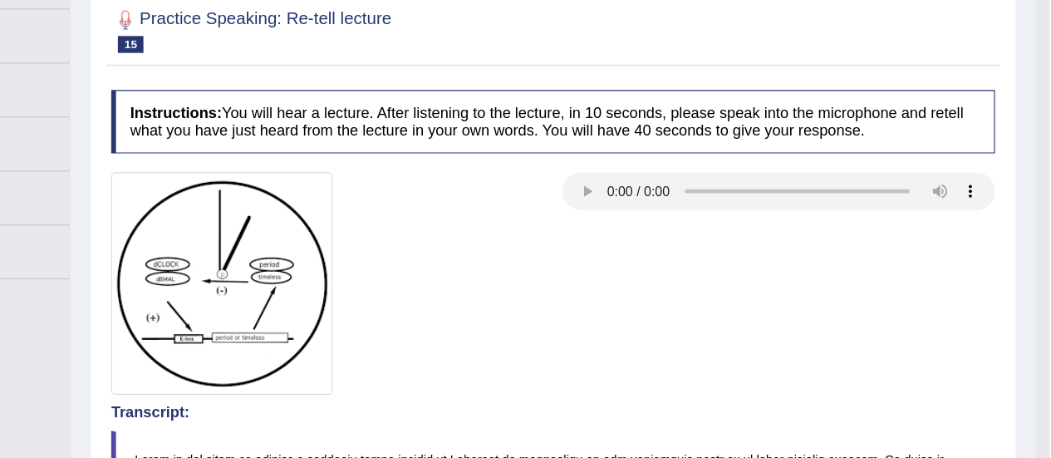
scroll to position [170, 0]
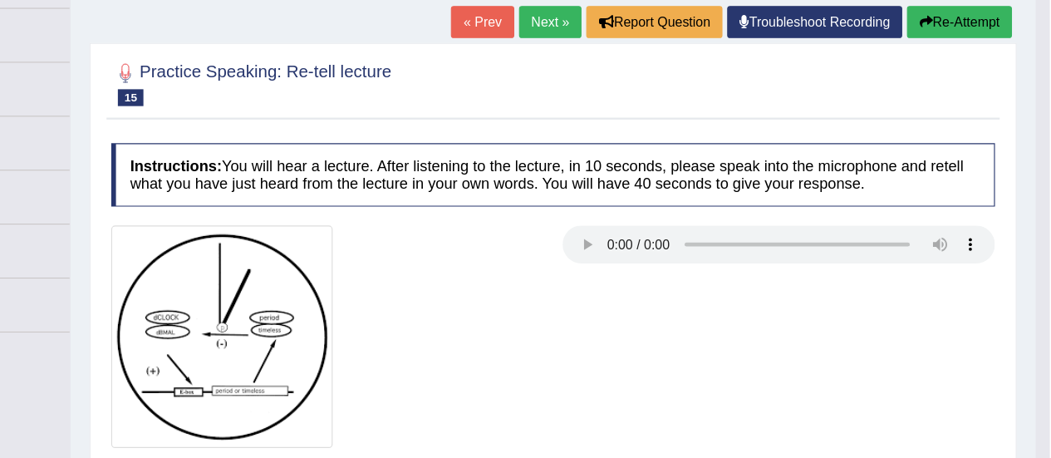
click at [587, 22] on link "Next »" at bounding box center [612, 19] width 55 height 28
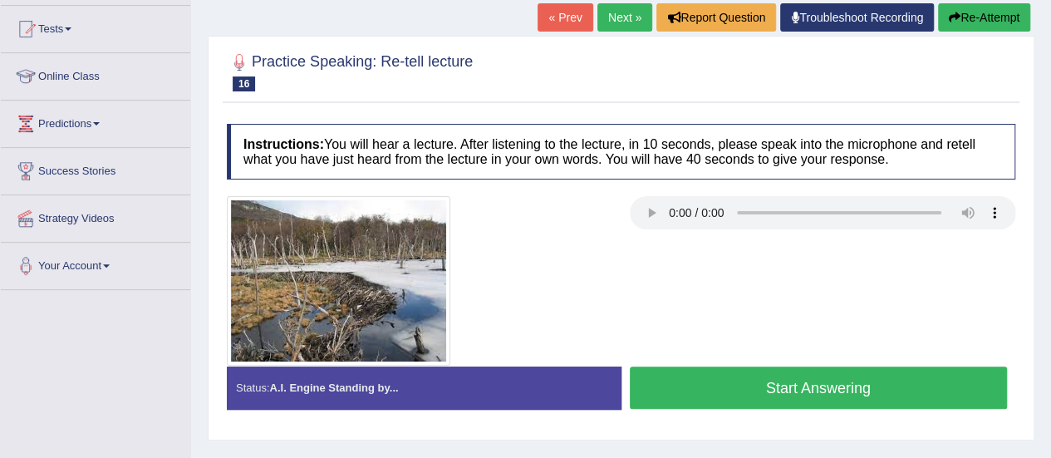
scroll to position [173, 0]
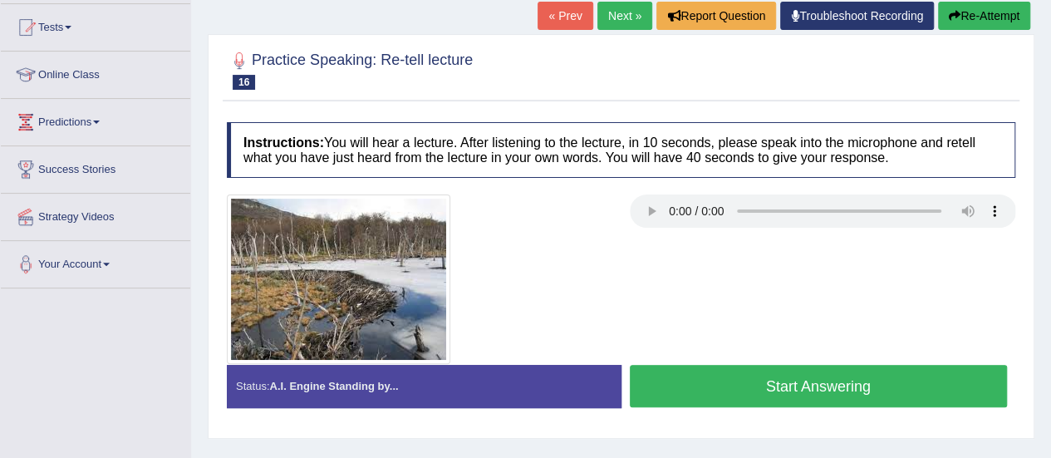
click at [755, 384] on button "Start Answering" at bounding box center [819, 386] width 378 height 42
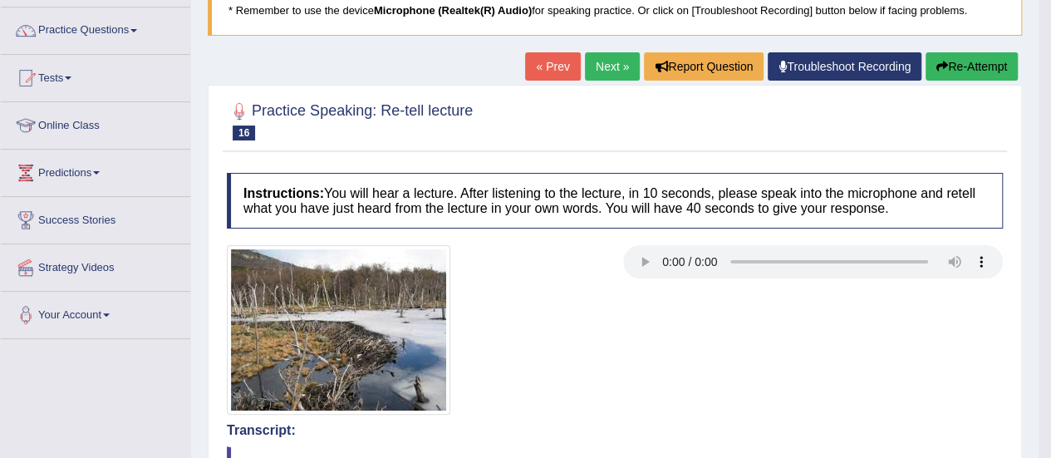
scroll to position [0, 0]
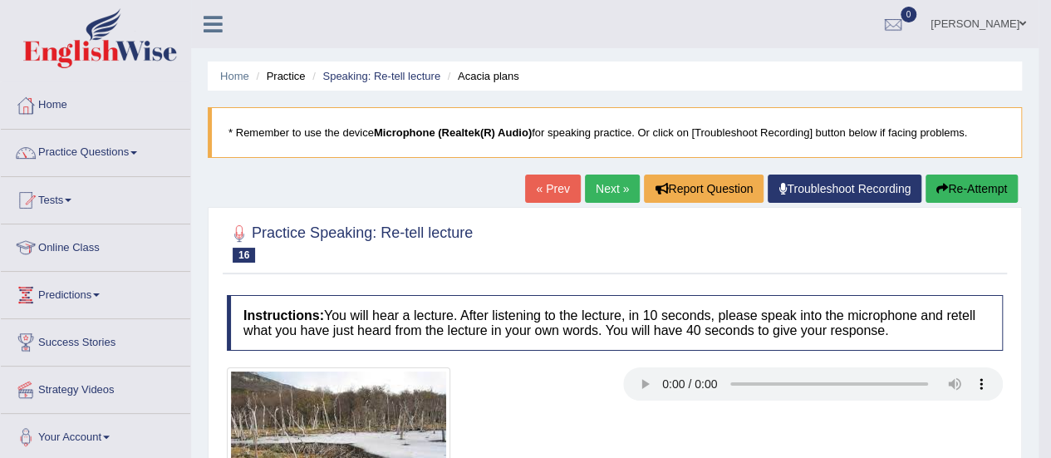
click at [966, 192] on button "Re-Attempt" at bounding box center [972, 189] width 92 height 28
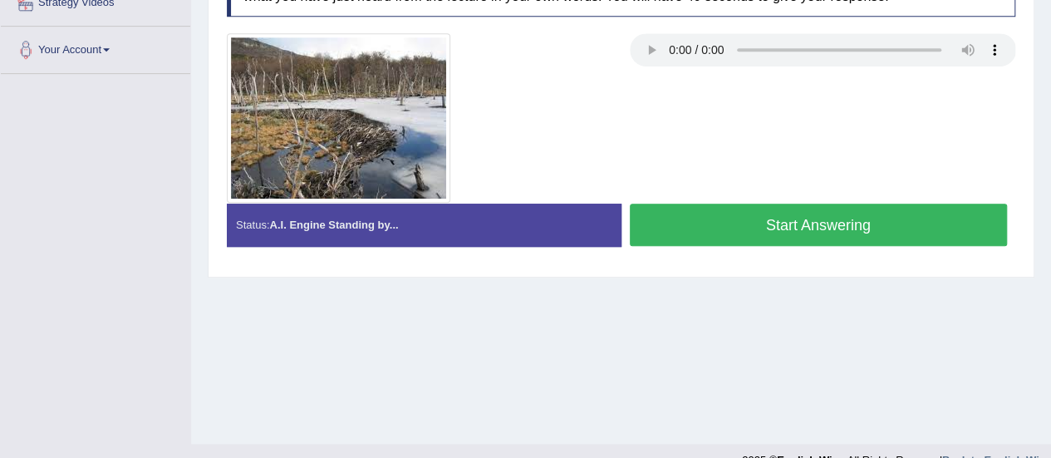
scroll to position [389, 0]
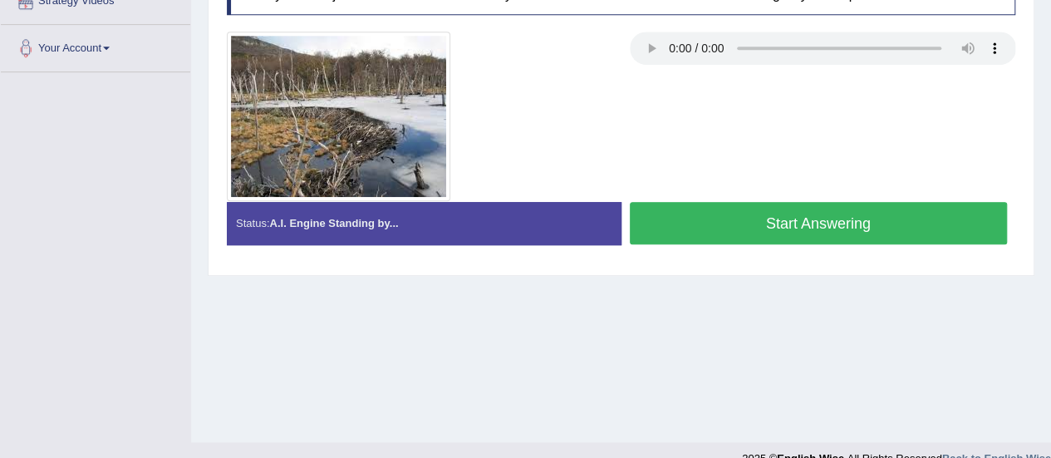
click at [861, 227] on button "Start Answering" at bounding box center [819, 223] width 378 height 42
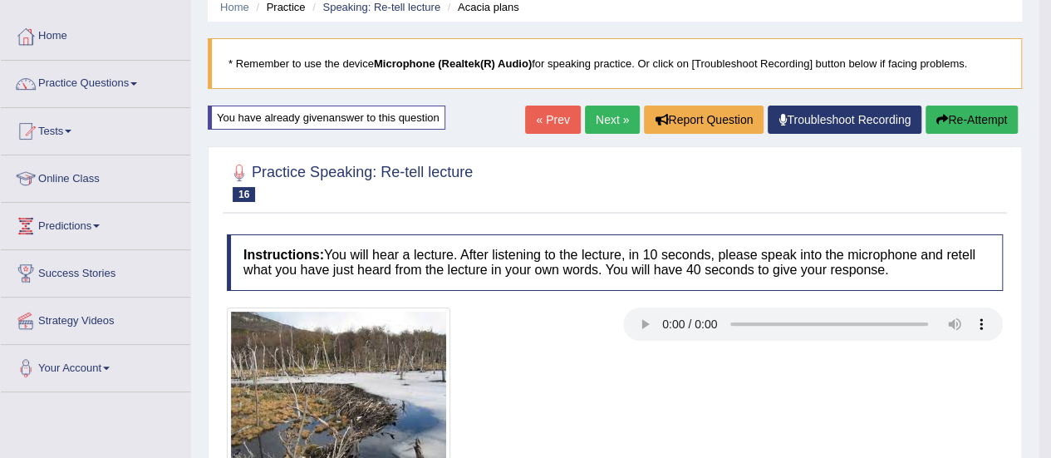
scroll to position [76, 0]
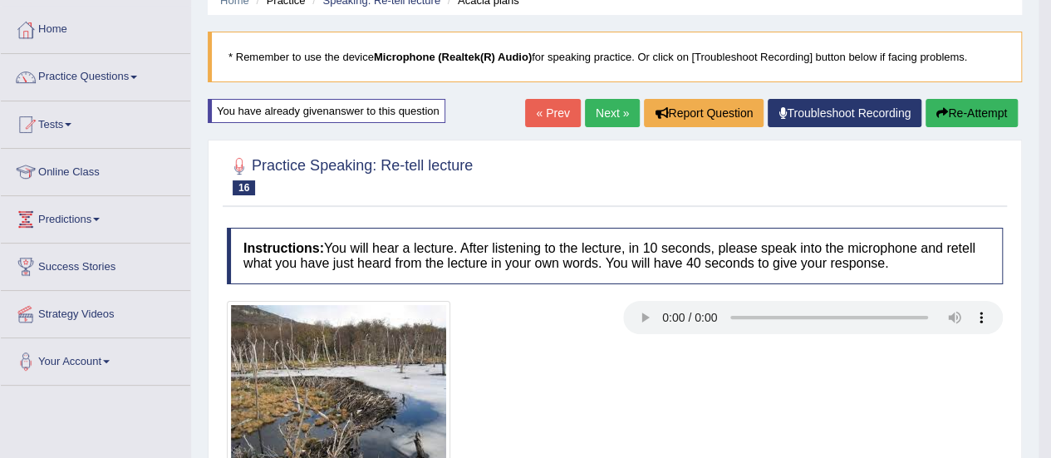
click at [607, 110] on link "Next »" at bounding box center [612, 113] width 55 height 28
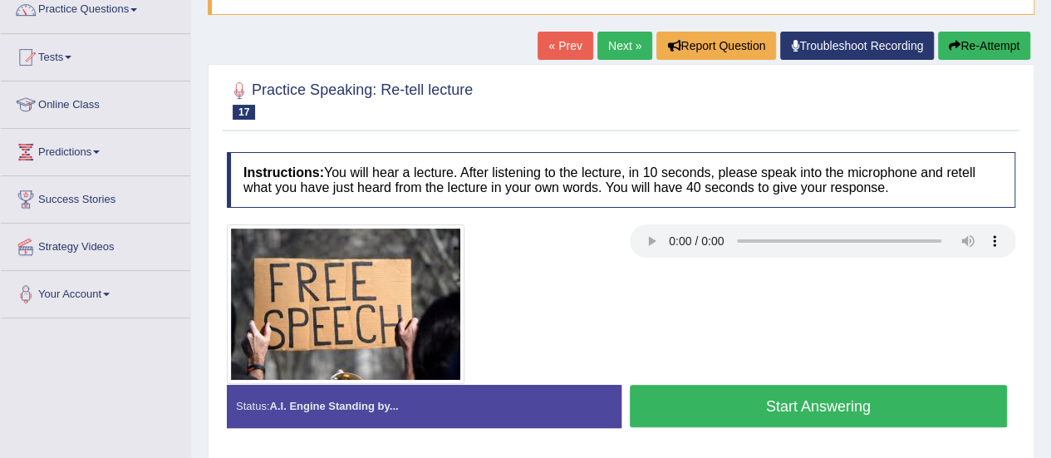
scroll to position [150, 0]
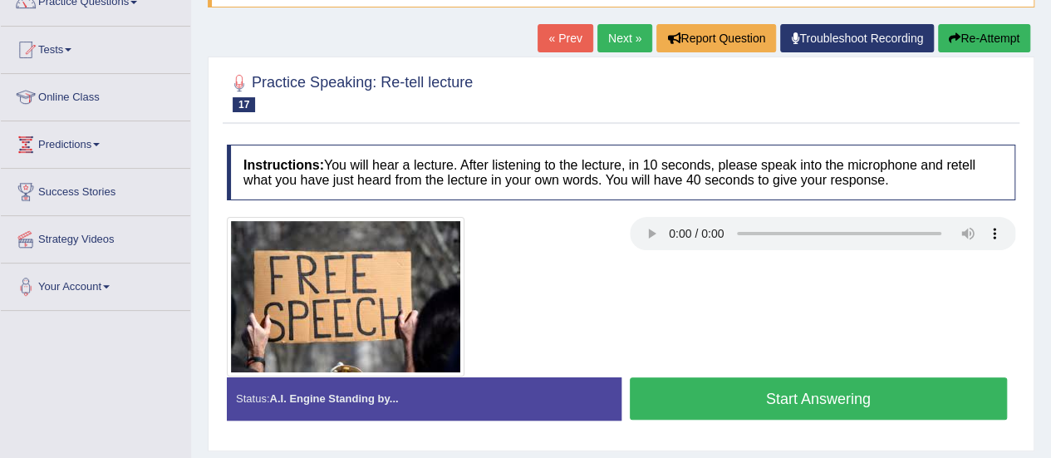
click at [730, 388] on button "Start Answering" at bounding box center [819, 398] width 378 height 42
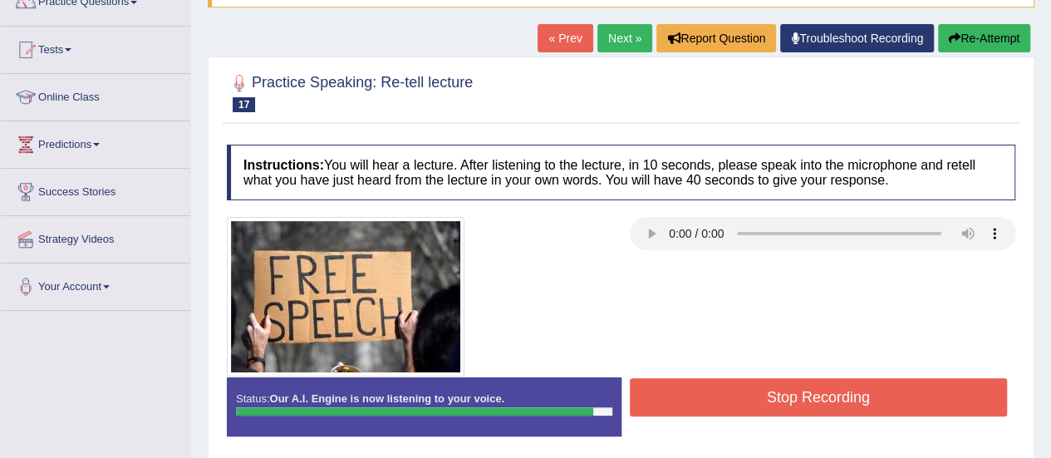
click at [730, 388] on button "Stop Recording" at bounding box center [819, 397] width 378 height 38
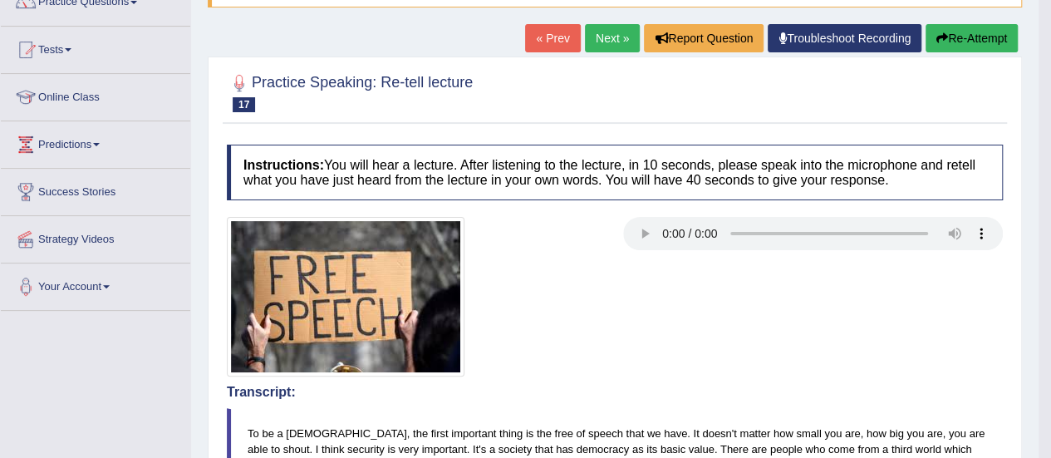
drag, startPoint x: 1058, startPoint y: 217, endPoint x: 1054, endPoint y: 353, distance: 136.3
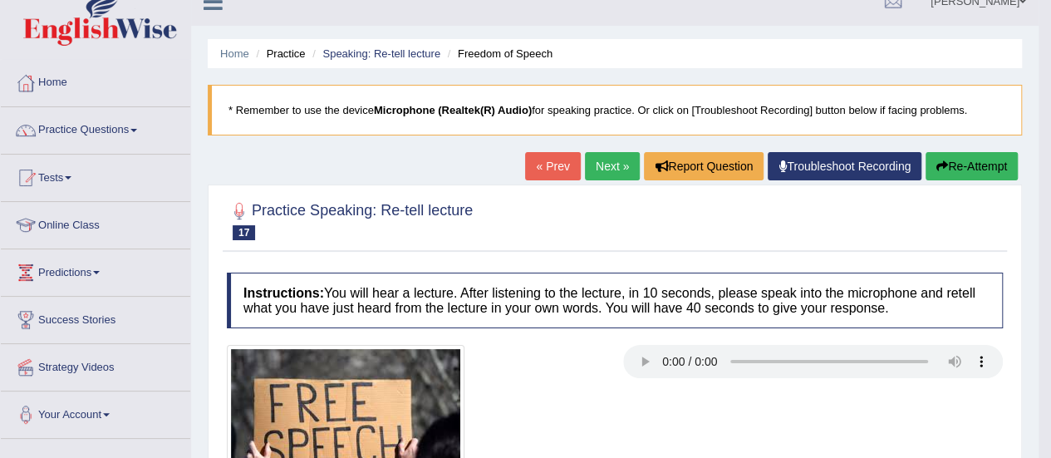
scroll to position [0, 0]
